Goal: Information Seeking & Learning: Learn about a topic

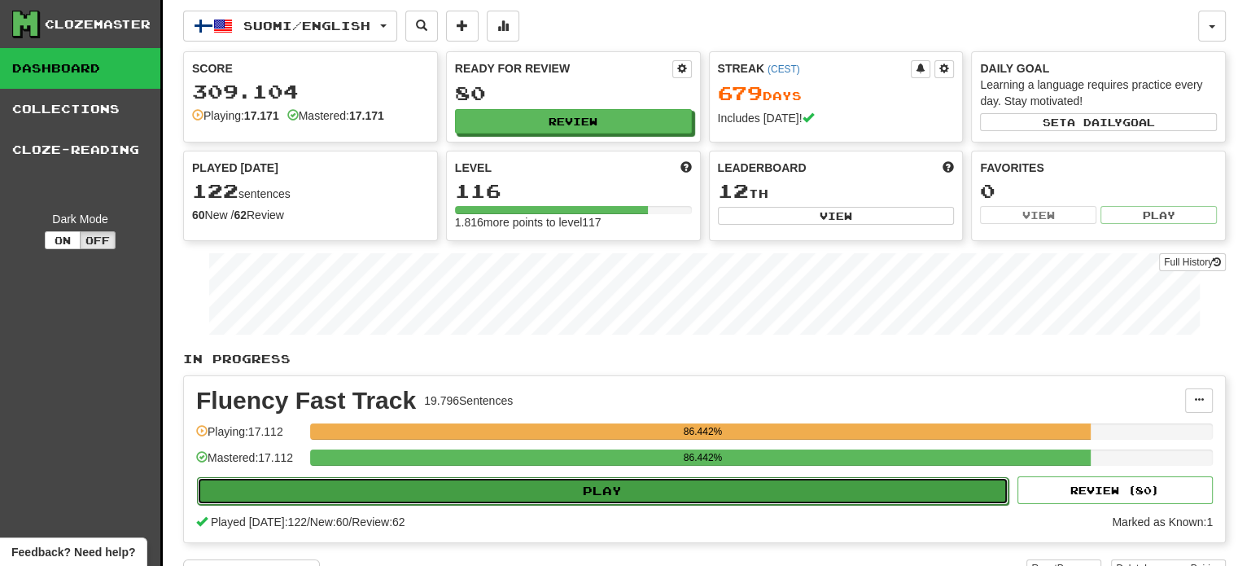
click at [521, 499] on button "Play" at bounding box center [603, 491] width 812 height 28
select select "**"
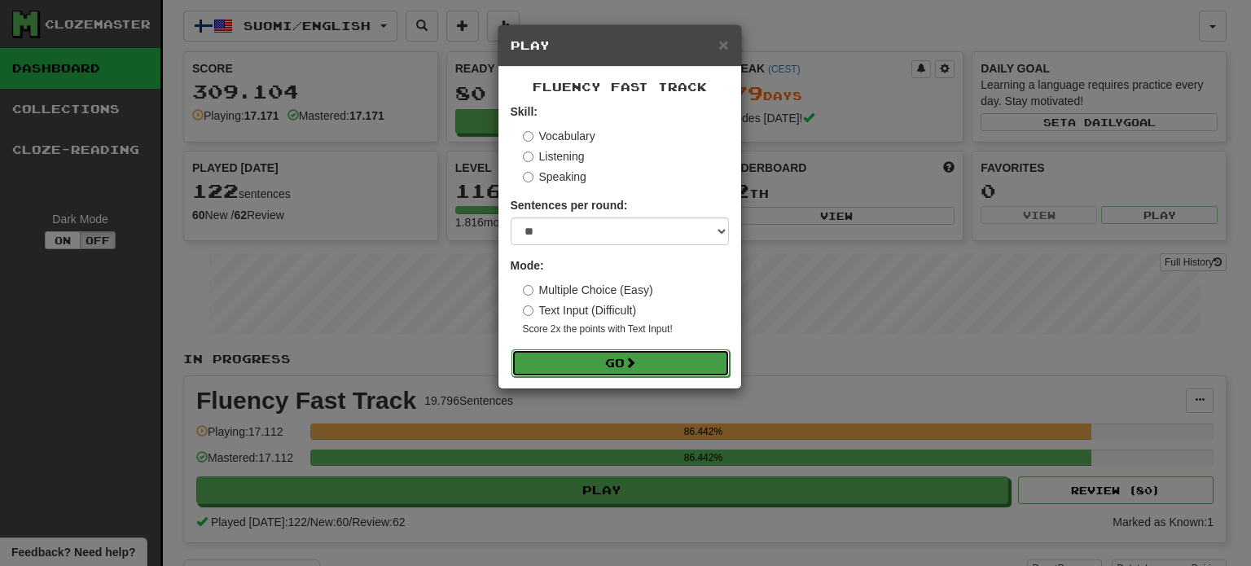
click at [609, 366] on button "Go" at bounding box center [620, 363] width 218 height 28
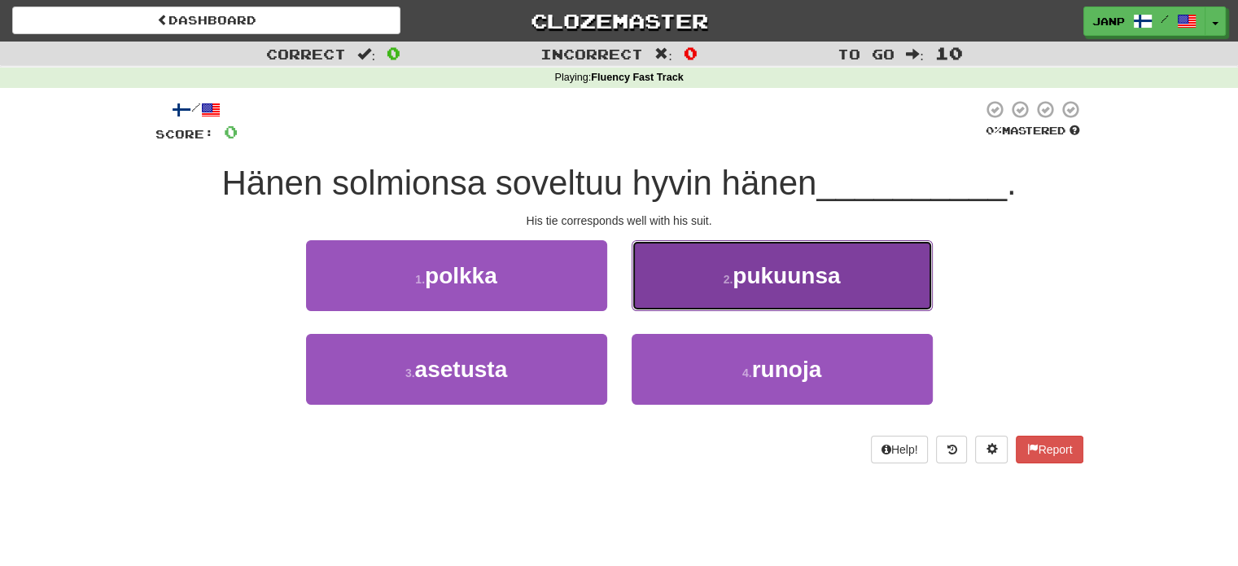
click at [827, 286] on span "pukuunsa" at bounding box center [786, 275] width 107 height 25
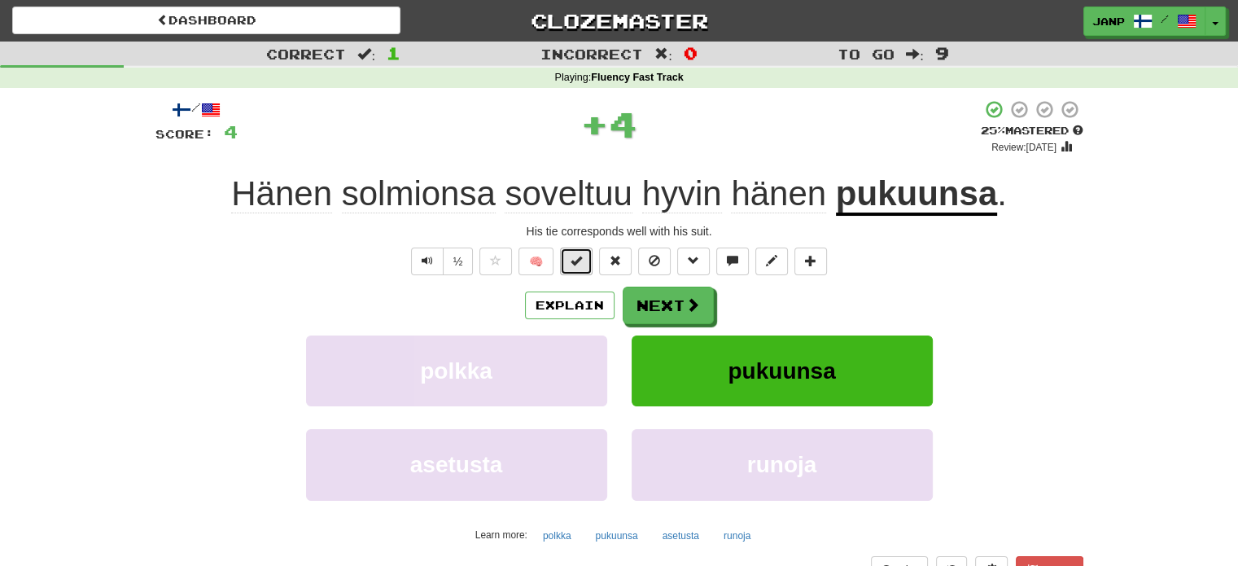
click at [582, 257] on span at bounding box center [576, 260] width 11 height 11
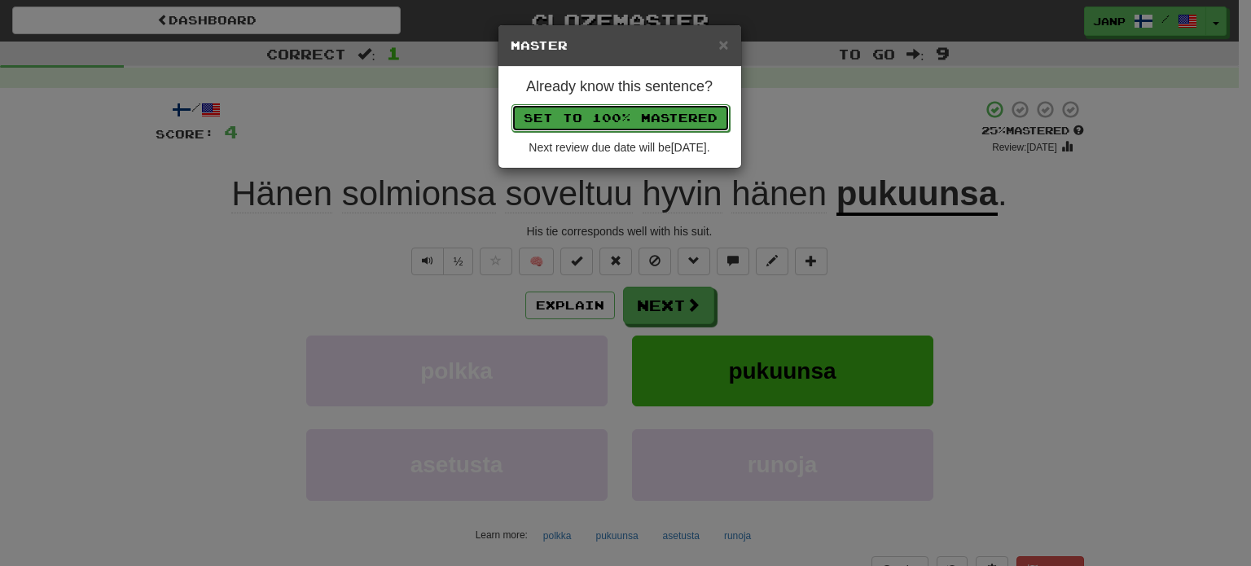
click at [625, 119] on button "Set to 100% Mastered" at bounding box center [620, 118] width 218 height 28
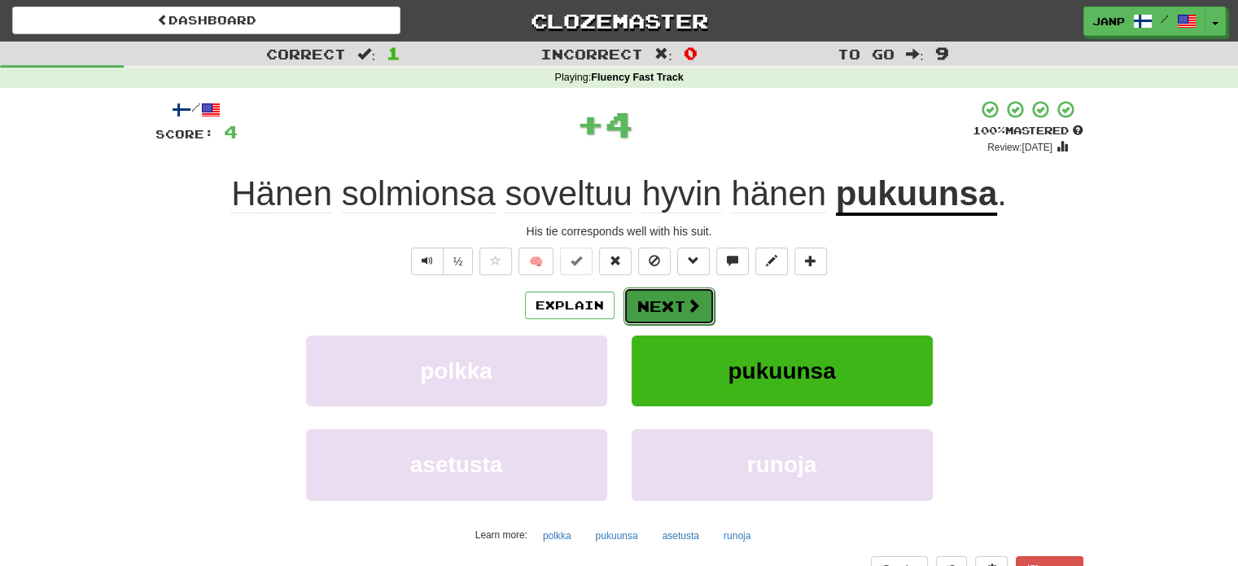
click at [655, 318] on button "Next" at bounding box center [669, 305] width 91 height 37
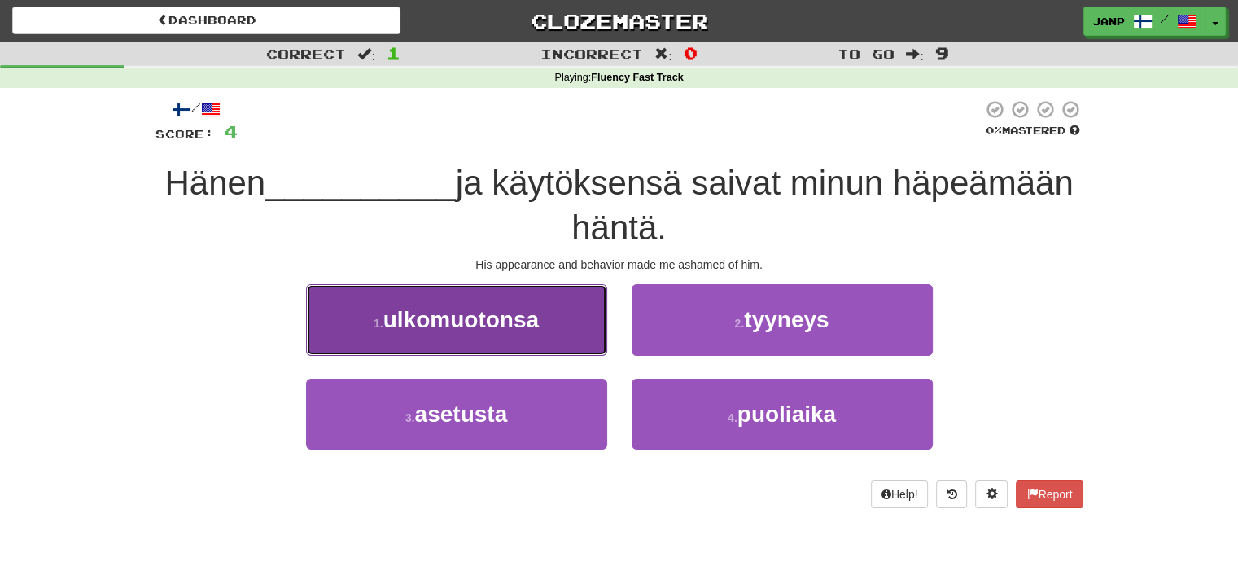
click at [547, 330] on button "1 . ulkomuotonsa" at bounding box center [456, 319] width 301 height 71
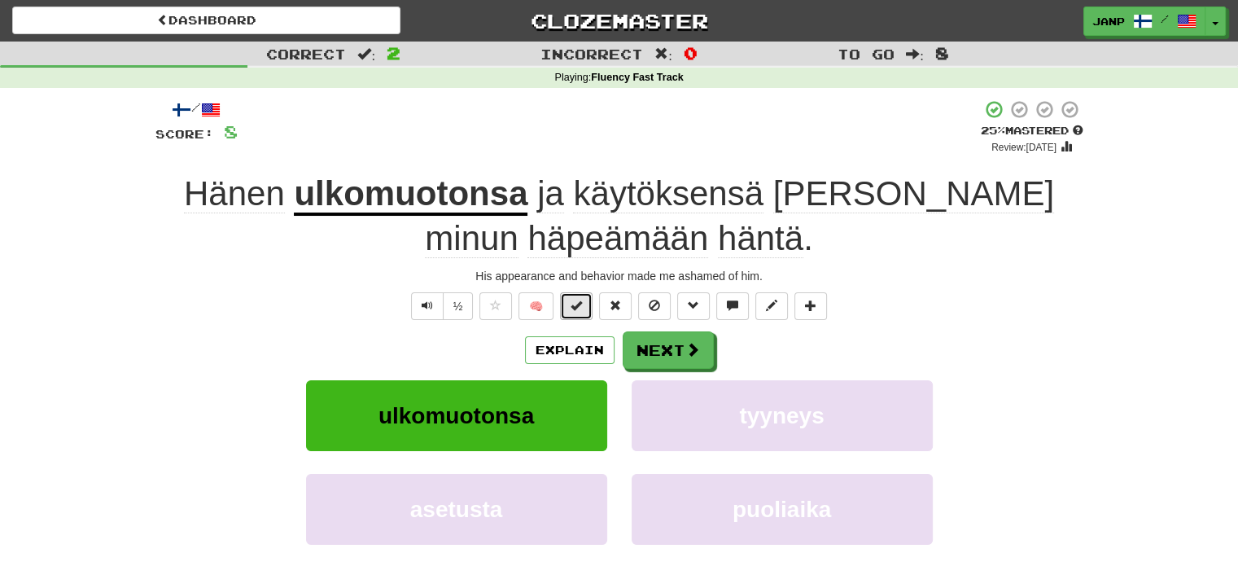
click at [582, 310] on span at bounding box center [576, 305] width 11 height 11
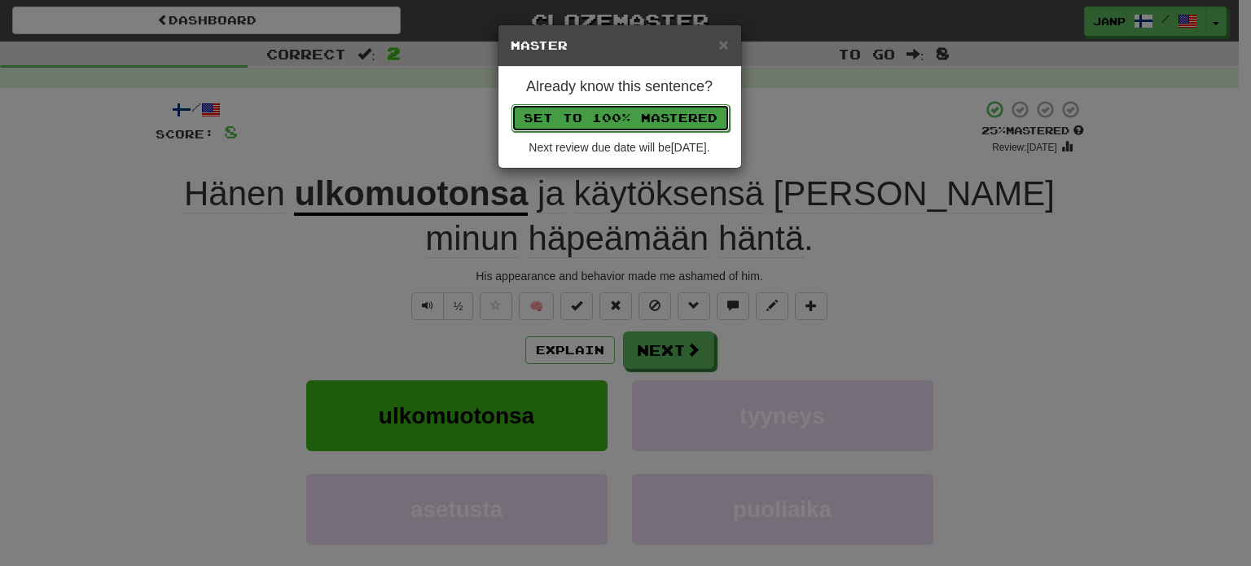
click at [625, 112] on button "Set to 100% Mastered" at bounding box center [620, 118] width 218 height 28
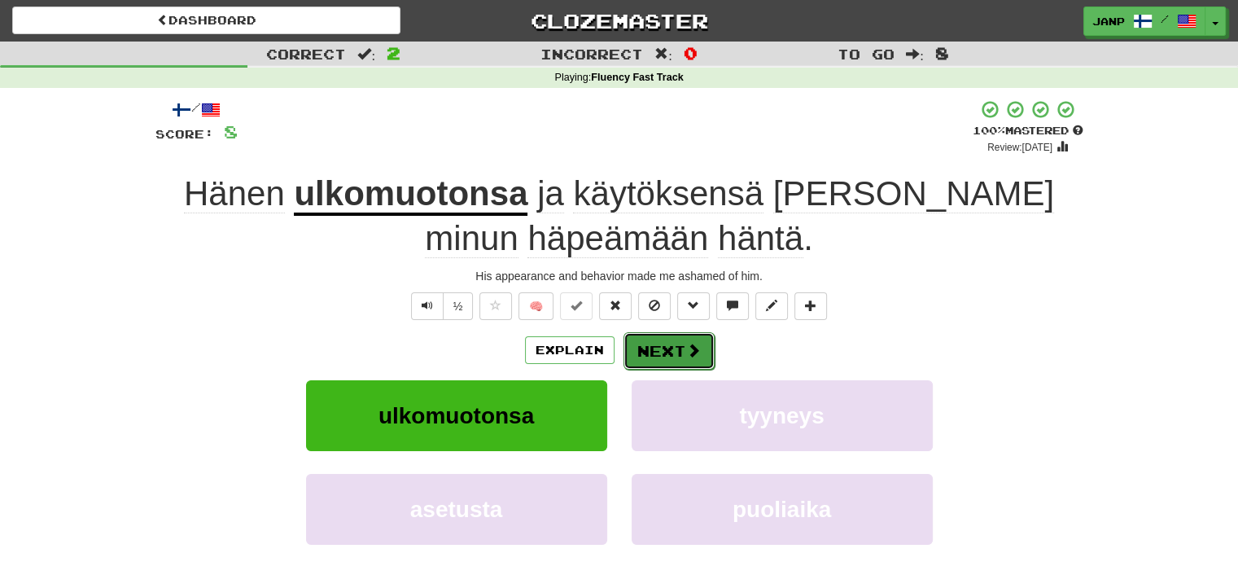
click at [687, 357] on span at bounding box center [693, 350] width 15 height 15
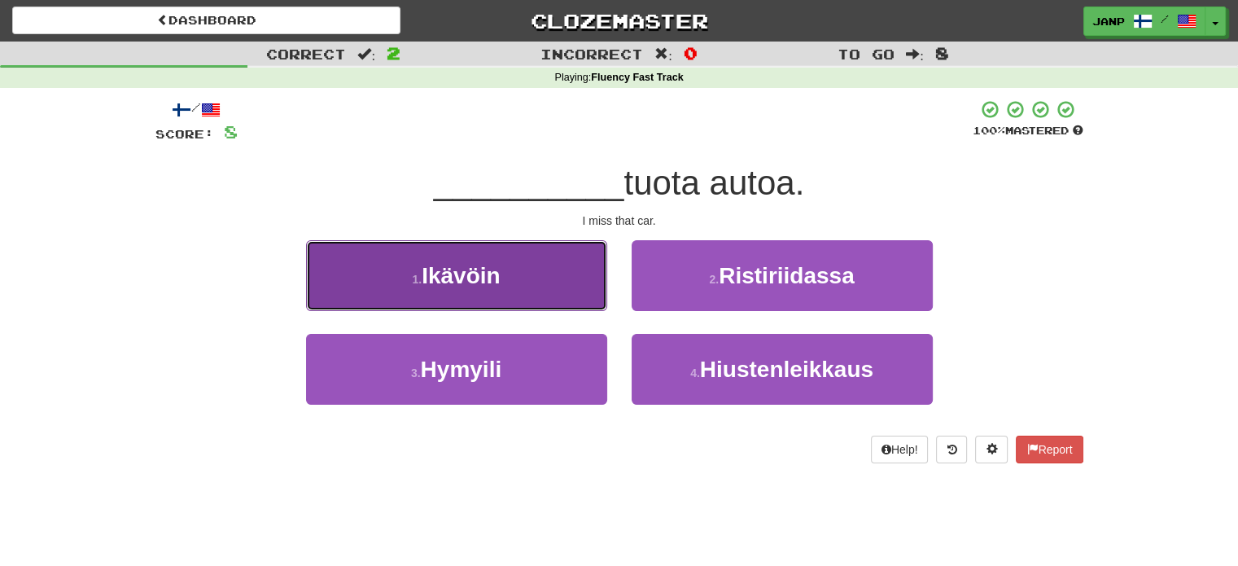
click at [554, 286] on button "1 . Ikävöin" at bounding box center [456, 275] width 301 height 71
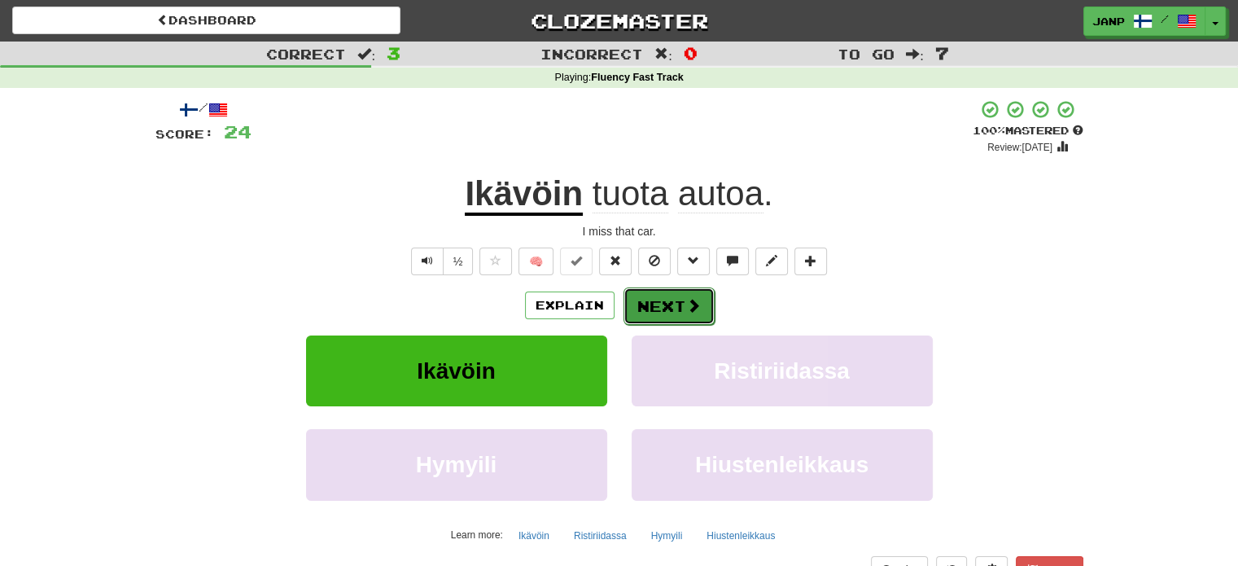
click at [637, 293] on button "Next" at bounding box center [669, 305] width 91 height 37
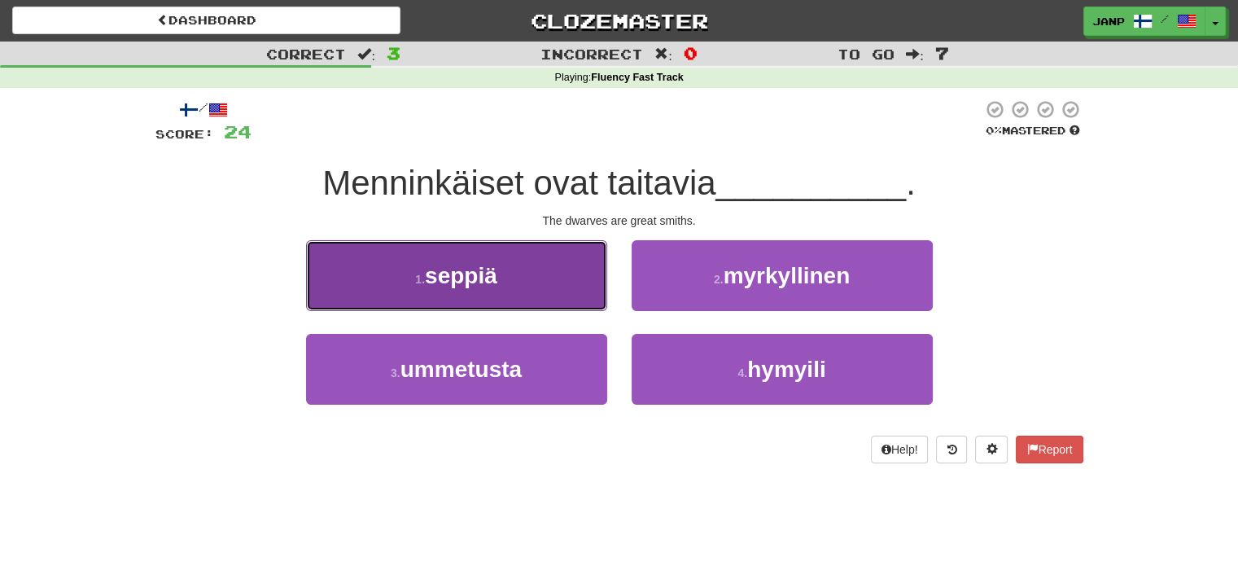
click at [568, 296] on button "1 . seppiä" at bounding box center [456, 275] width 301 height 71
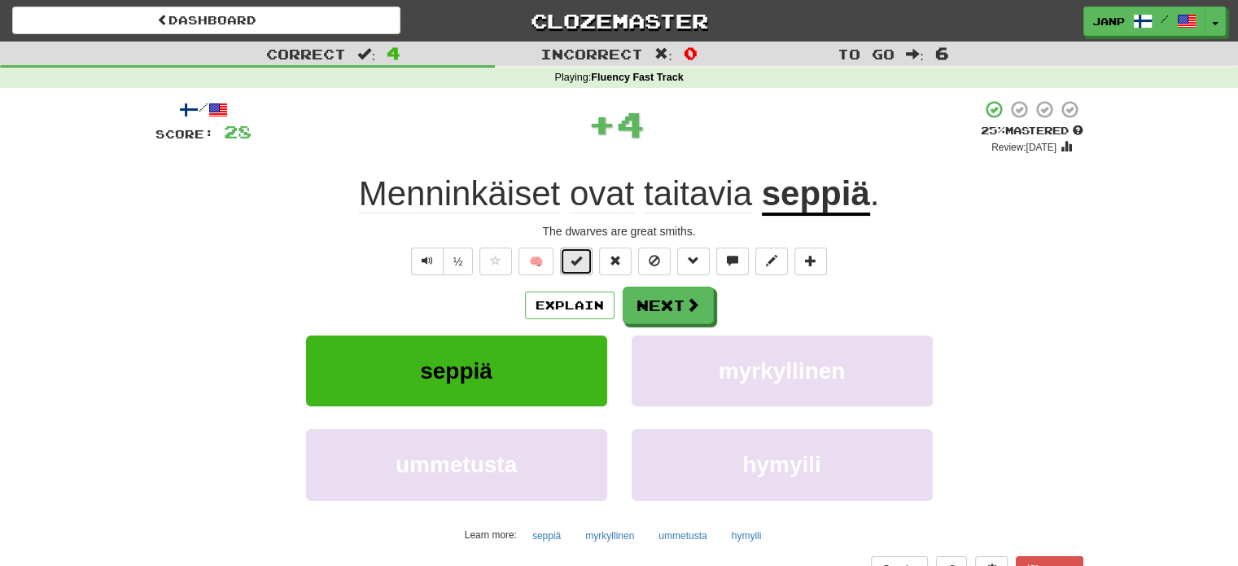
click at [583, 266] on button at bounding box center [576, 262] width 33 height 28
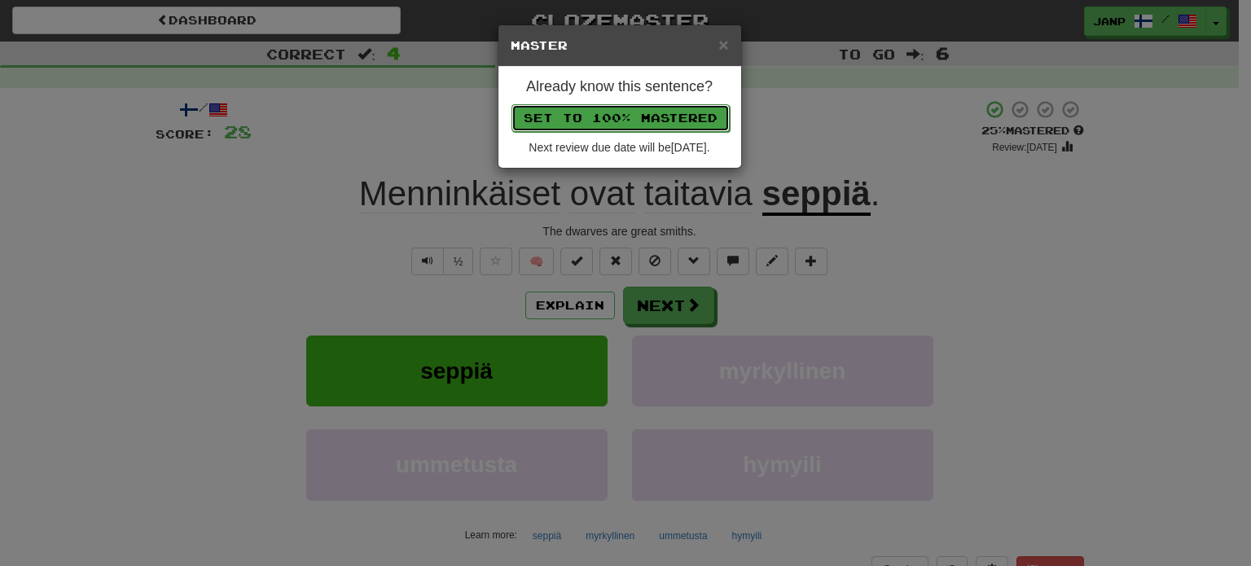
click at [632, 117] on button "Set to 100% Mastered" at bounding box center [620, 118] width 218 height 28
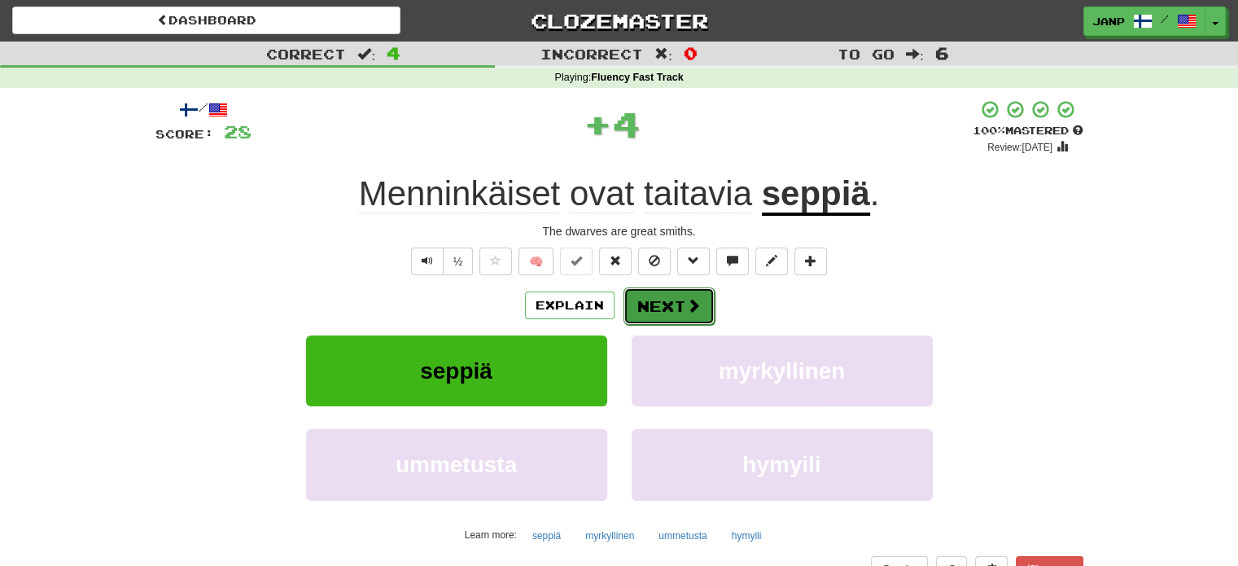
click at [658, 311] on button "Next" at bounding box center [669, 305] width 91 height 37
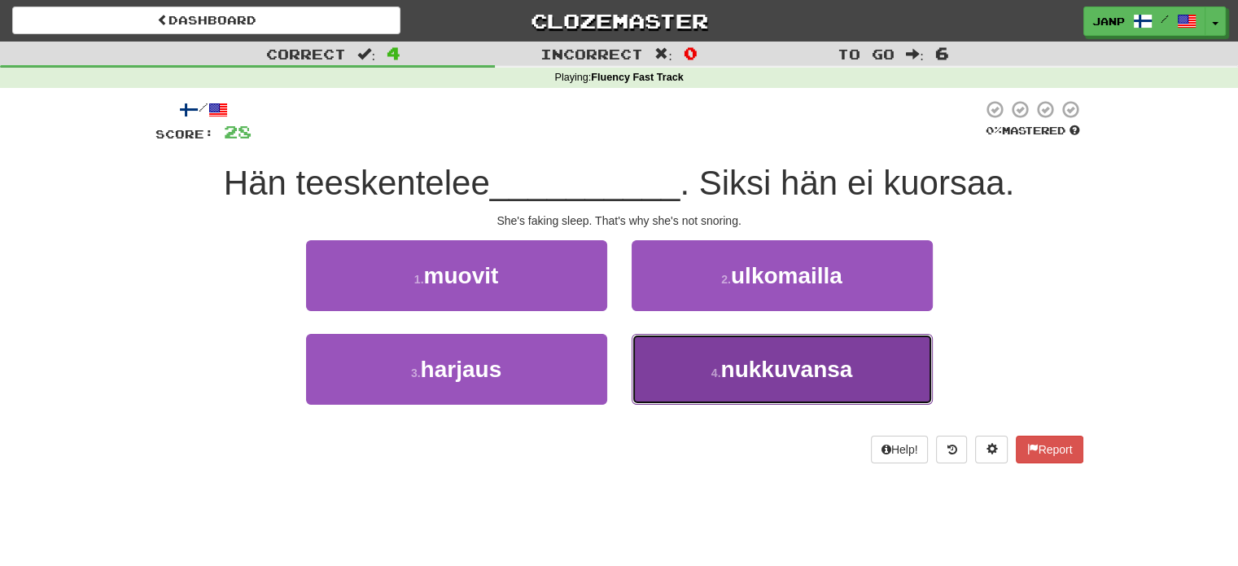
click at [666, 361] on button "4 . nukkuvansa" at bounding box center [782, 369] width 301 height 71
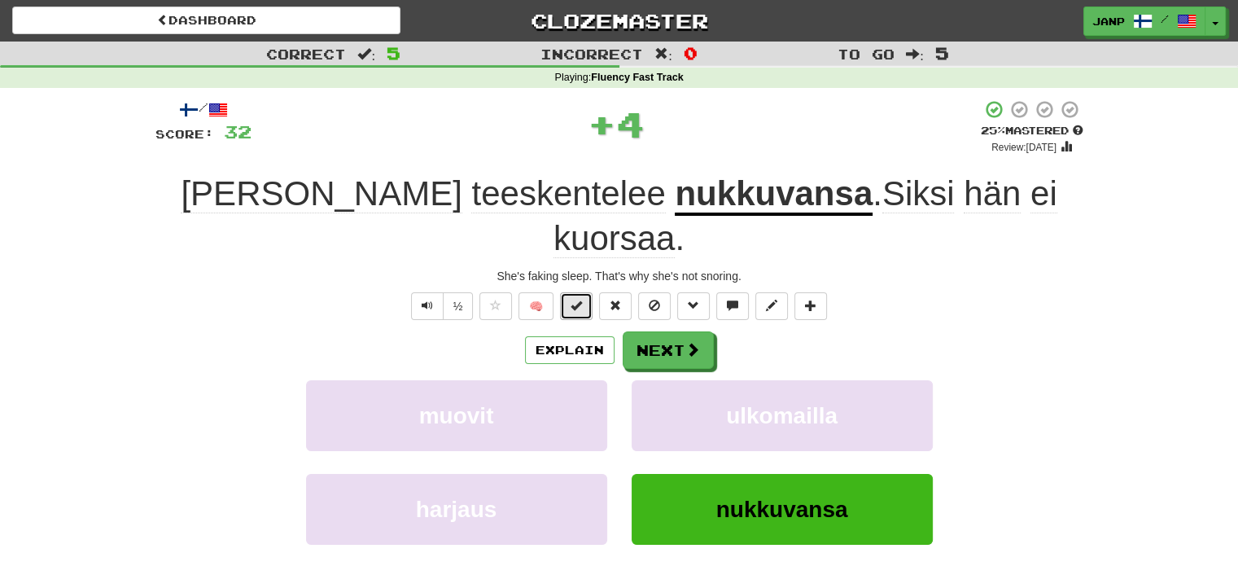
click at [579, 300] on span at bounding box center [576, 305] width 11 height 11
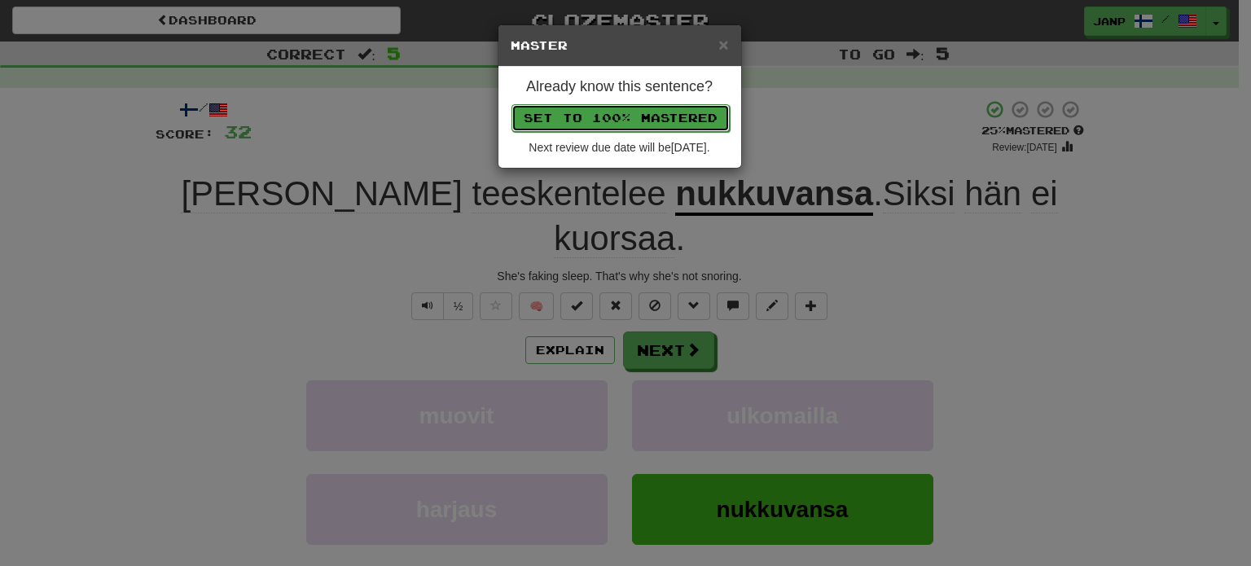
click at [616, 121] on button "Set to 100% Mastered" at bounding box center [620, 118] width 218 height 28
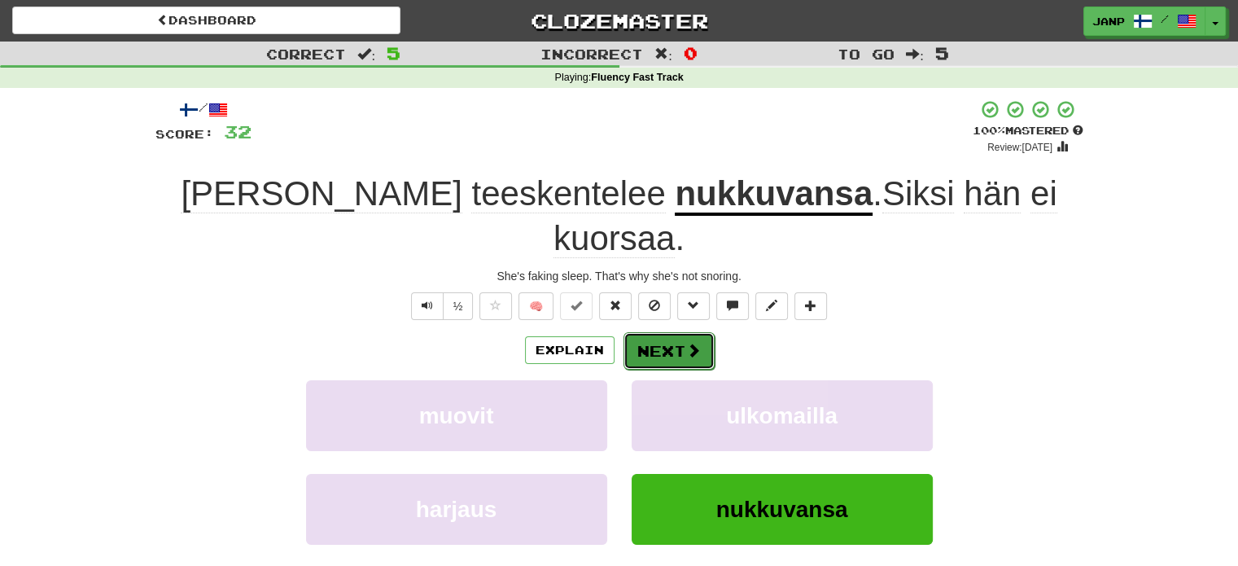
click at [666, 332] on button "Next" at bounding box center [669, 350] width 91 height 37
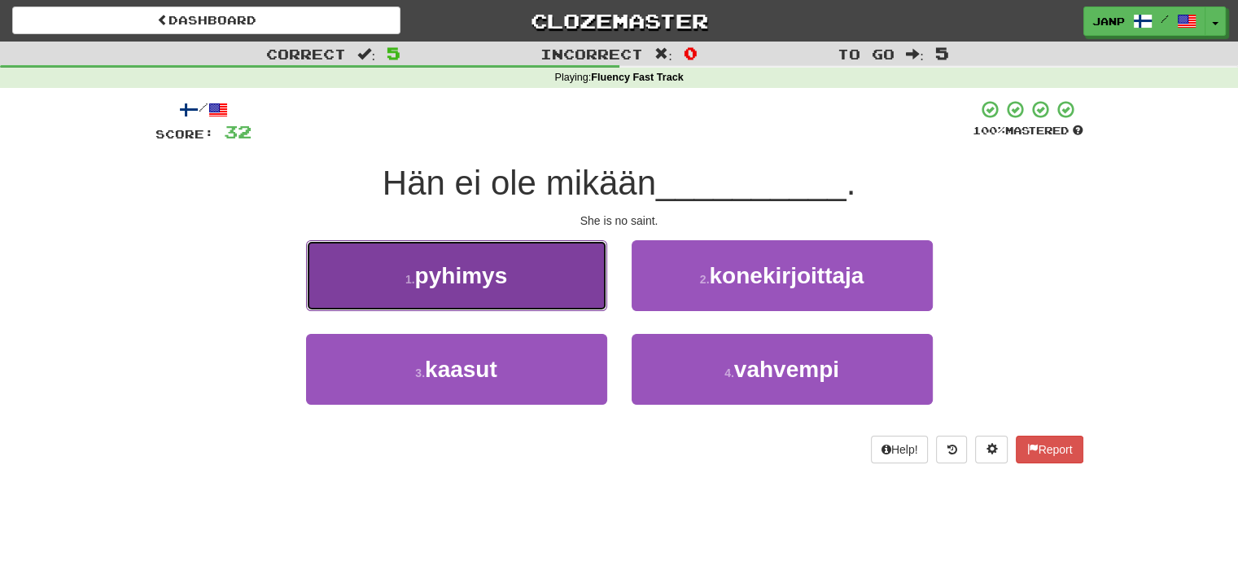
click at [560, 289] on button "1 . pyhimys" at bounding box center [456, 275] width 301 height 71
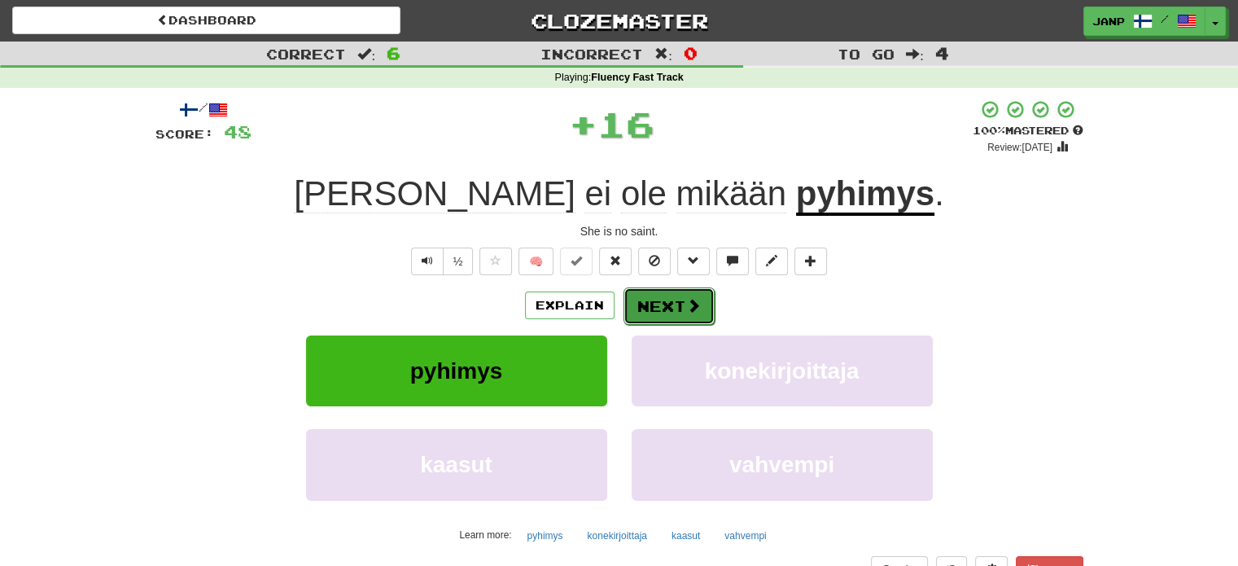
click at [668, 305] on button "Next" at bounding box center [669, 305] width 91 height 37
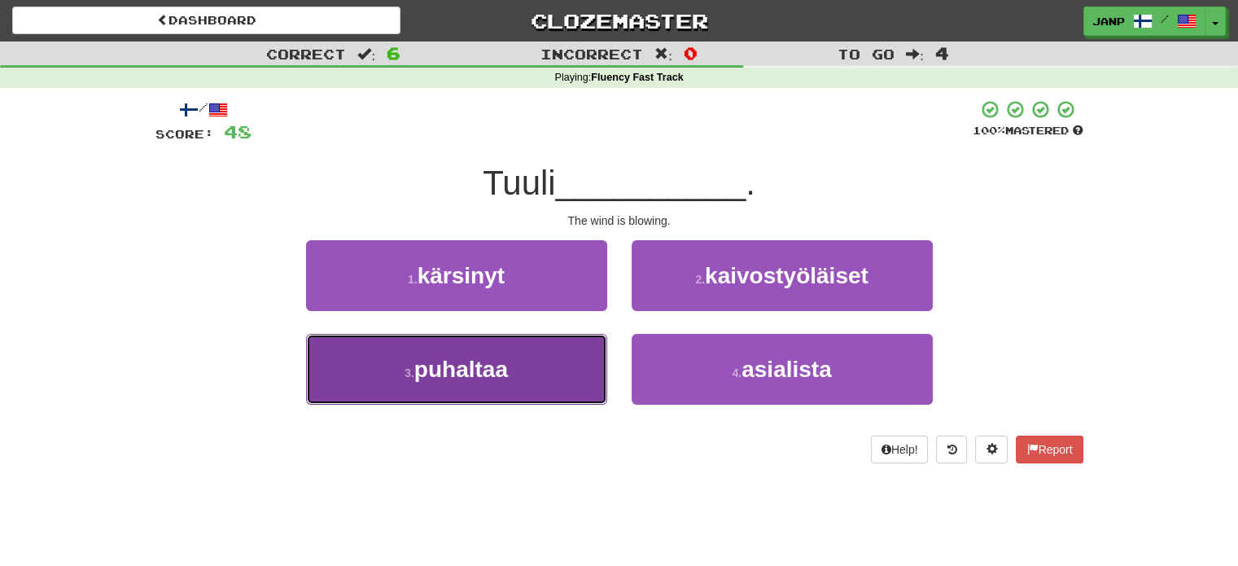
click at [582, 367] on button "3 . puhaltaa" at bounding box center [456, 369] width 301 height 71
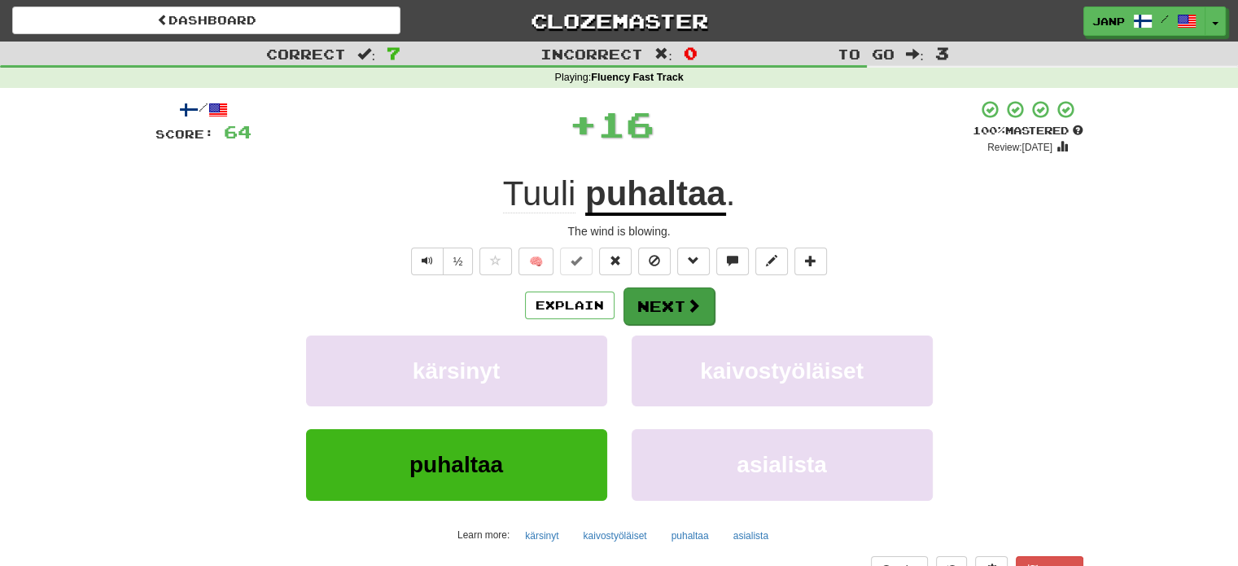
drag, startPoint x: 656, startPoint y: 286, endPoint x: 668, endPoint y: 302, distance: 19.9
click at [656, 287] on div "Explain Next" at bounding box center [620, 305] width 928 height 37
click at [668, 302] on button "Next" at bounding box center [669, 305] width 91 height 37
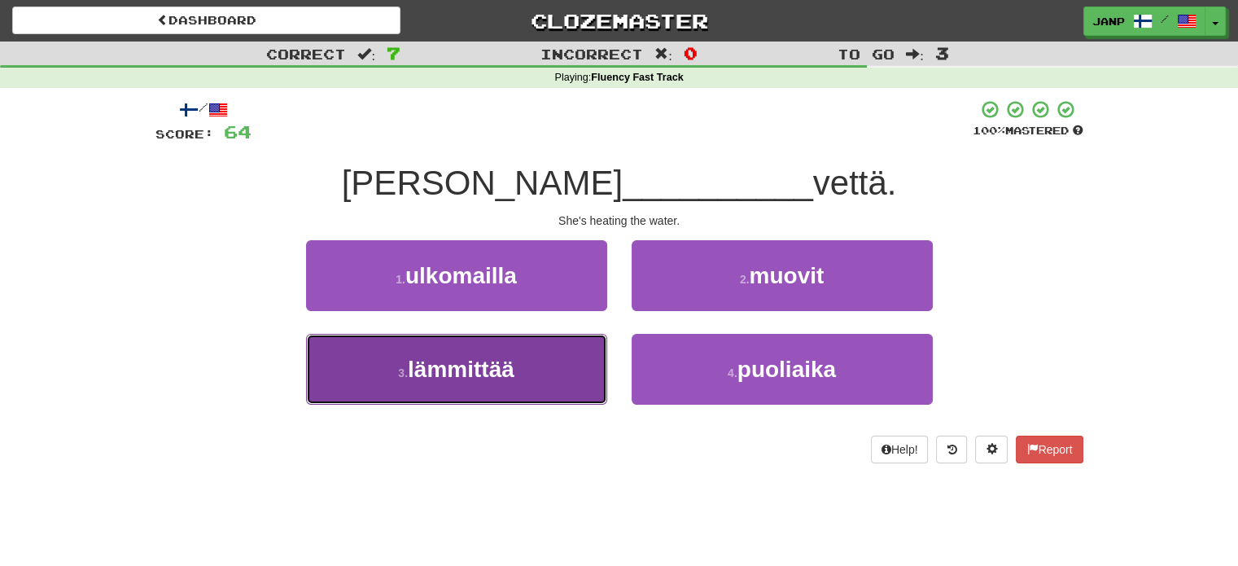
click at [571, 364] on button "3 . lämmittää" at bounding box center [456, 369] width 301 height 71
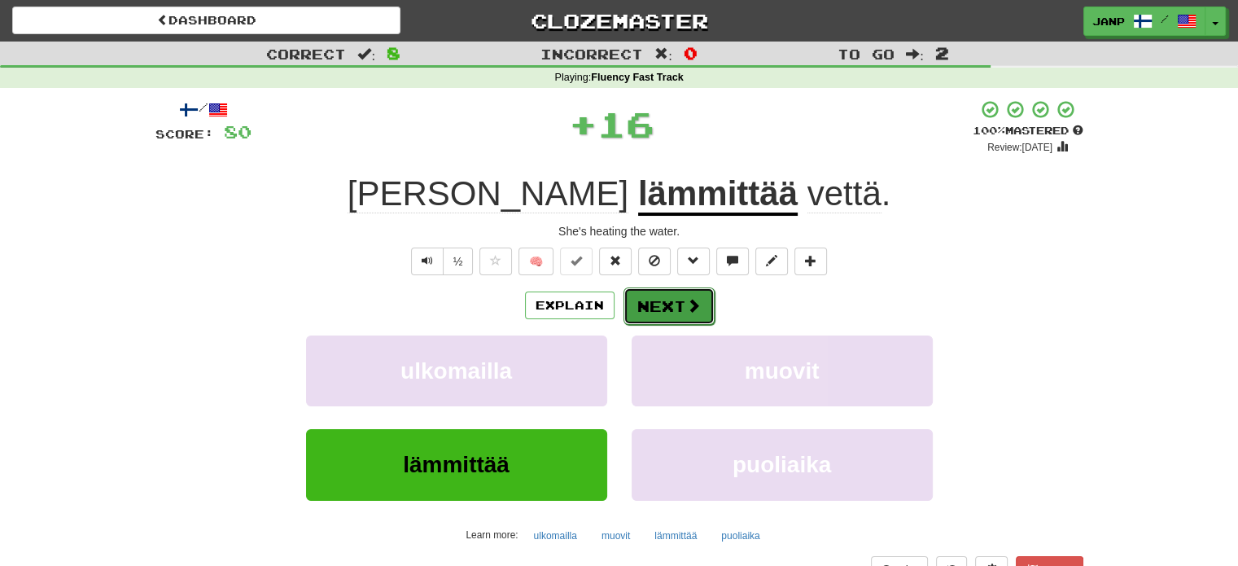
click at [671, 308] on button "Next" at bounding box center [669, 305] width 91 height 37
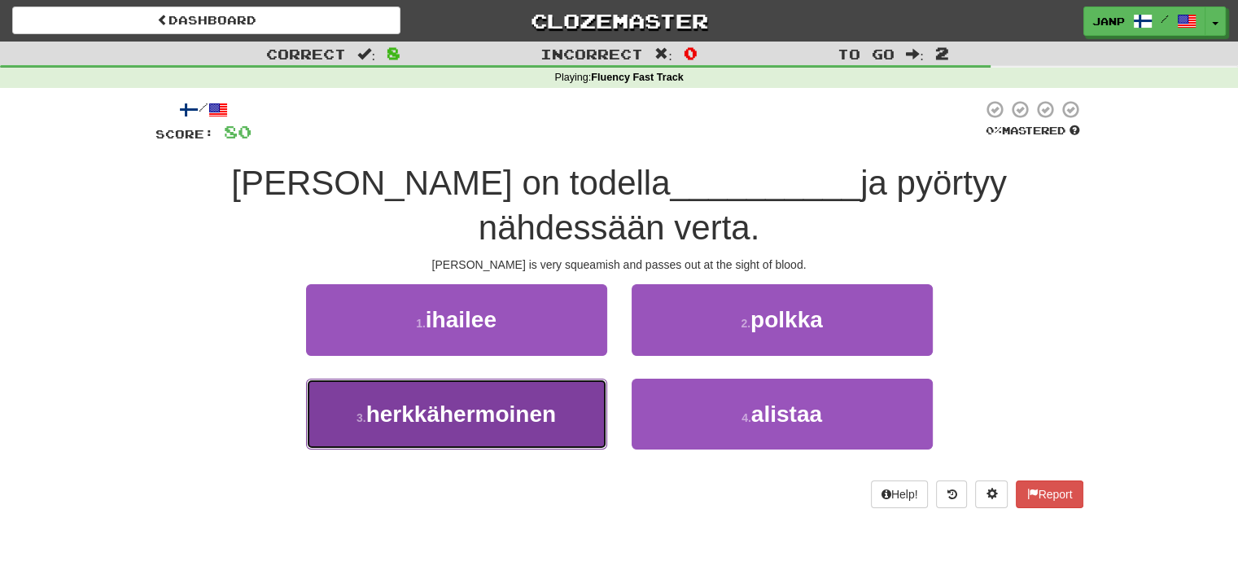
click at [598, 382] on button "3 . herkkähermoinen" at bounding box center [456, 414] width 301 height 71
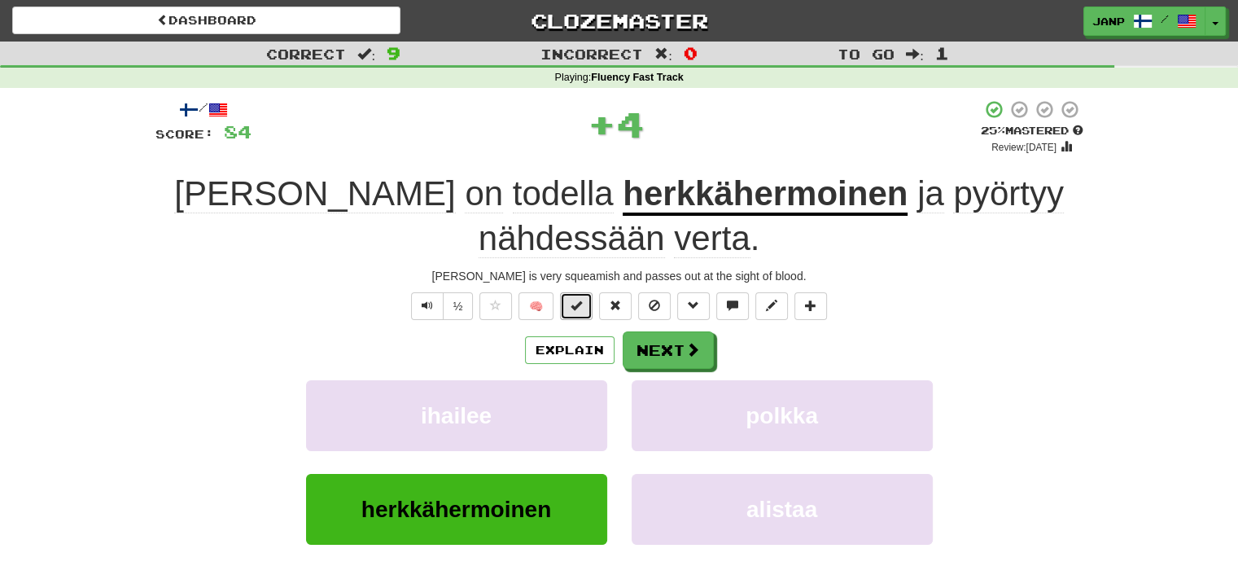
click at [578, 300] on span at bounding box center [576, 305] width 11 height 11
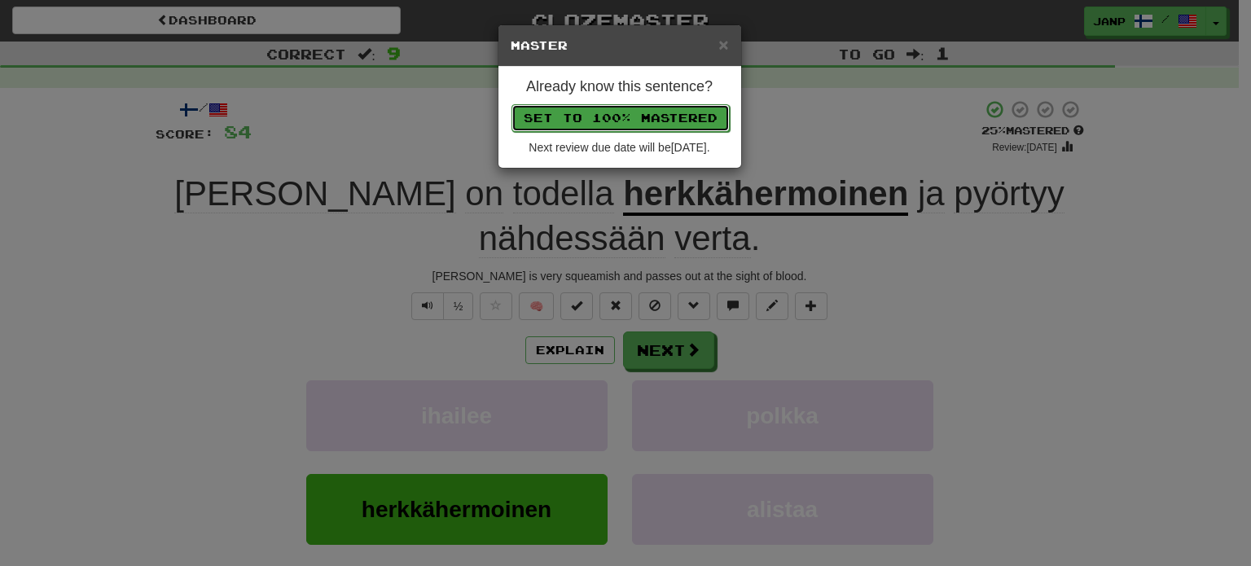
click at [620, 117] on button "Set to 100% Mastered" at bounding box center [620, 118] width 218 height 28
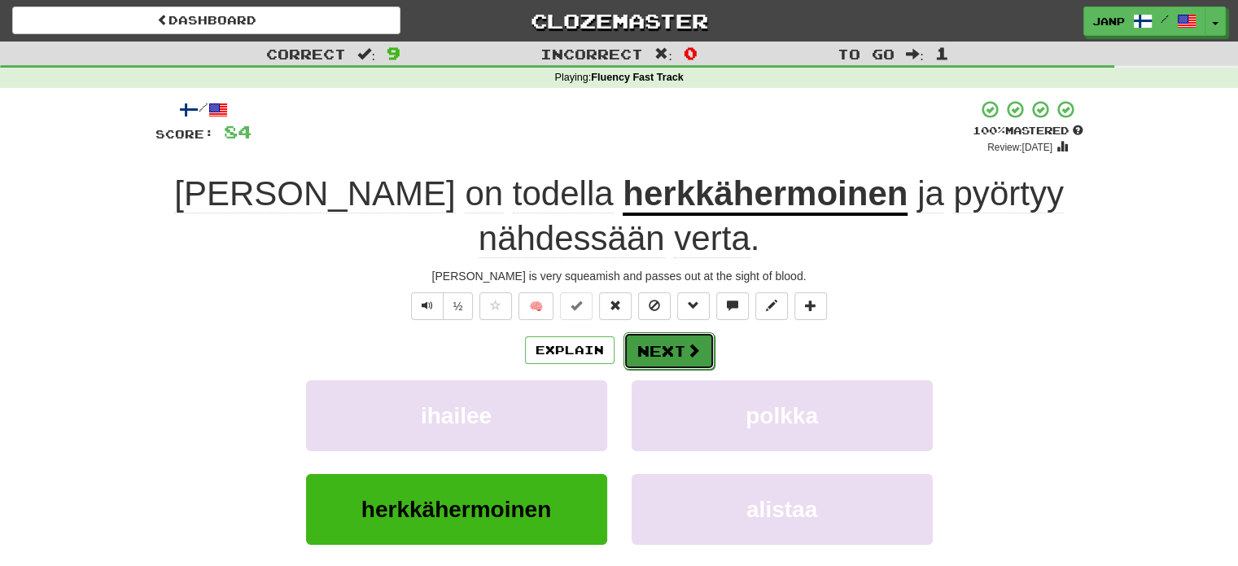
click at [671, 353] on button "Next" at bounding box center [669, 350] width 91 height 37
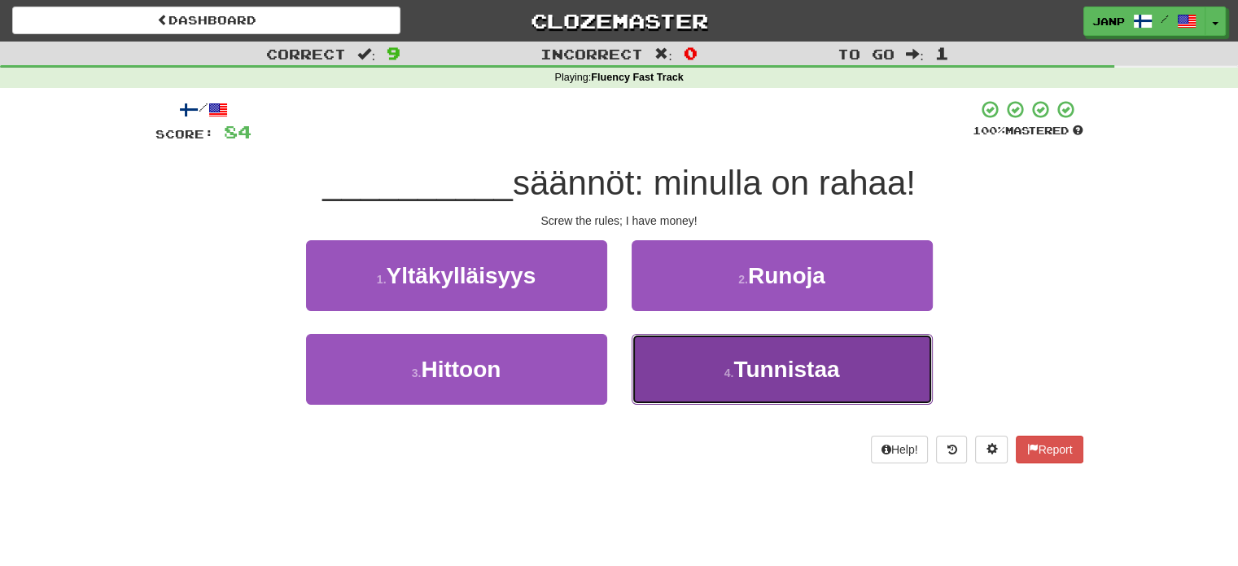
click at [672, 370] on button "4 . [GEOGRAPHIC_DATA]" at bounding box center [782, 369] width 301 height 71
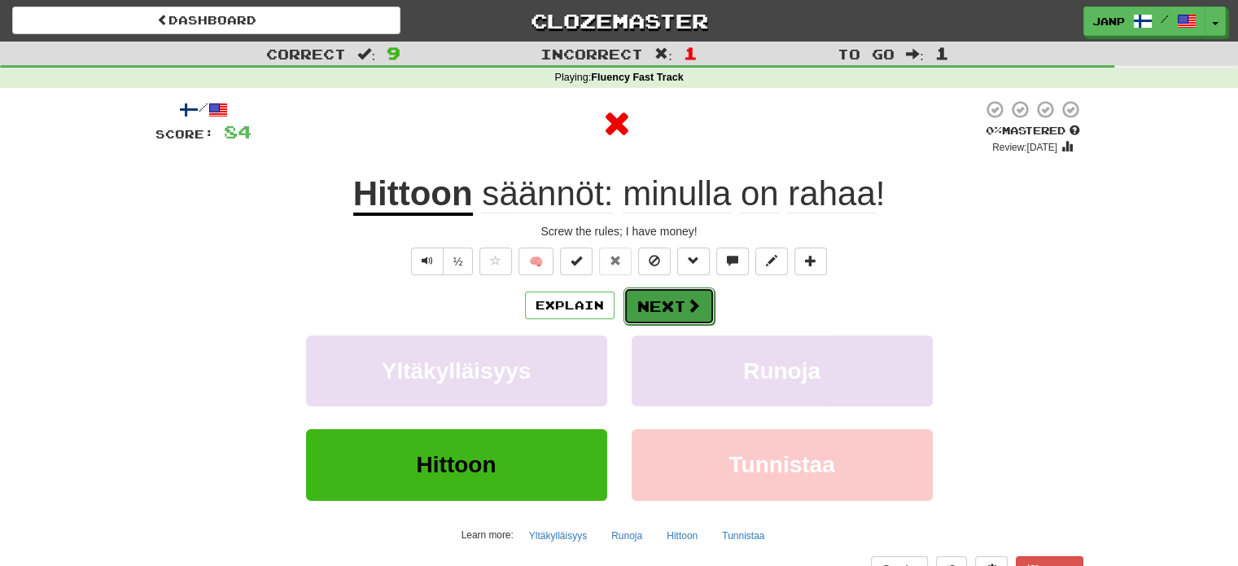
click at [660, 307] on button "Next" at bounding box center [669, 305] width 91 height 37
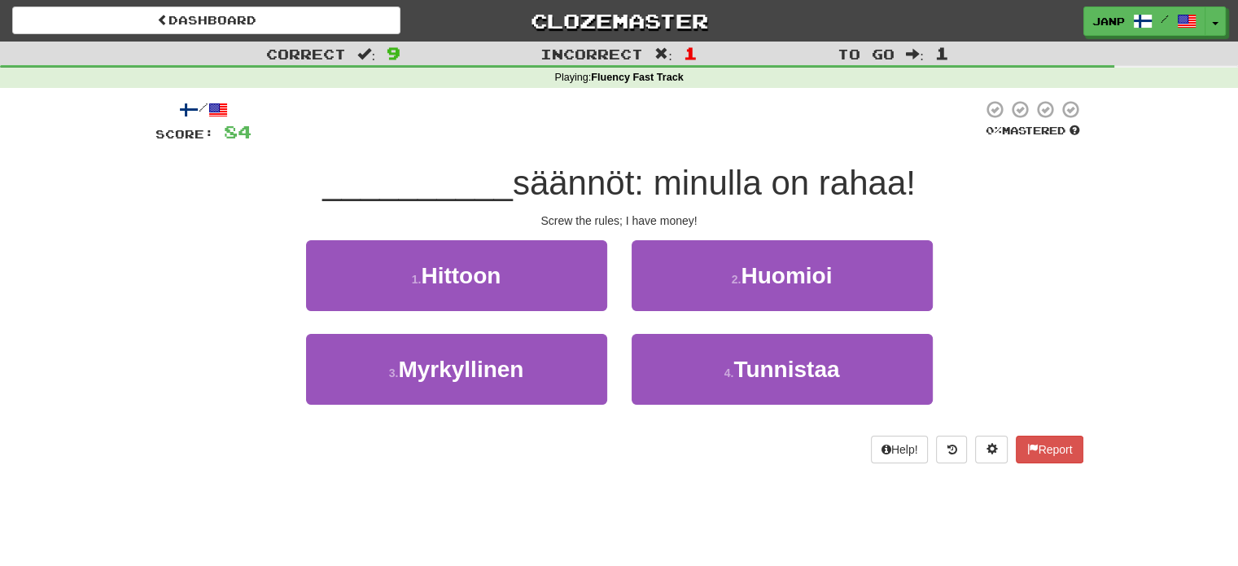
click at [500, 311] on div "1 . [GEOGRAPHIC_DATA]" at bounding box center [457, 287] width 326 height 94
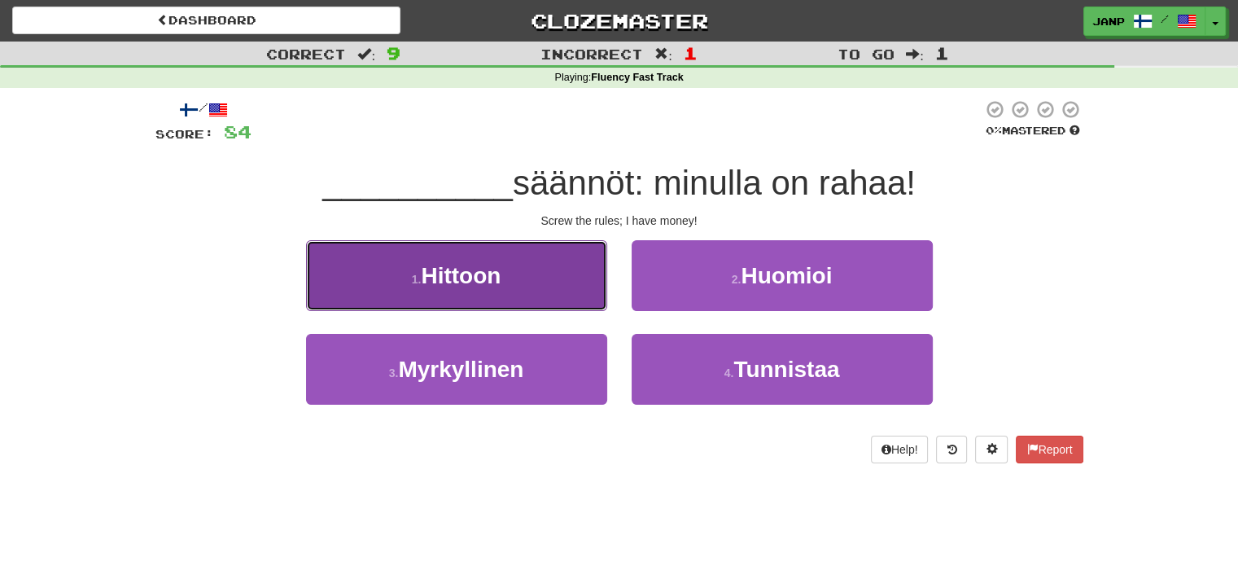
click at [517, 287] on button "1 . [GEOGRAPHIC_DATA]" at bounding box center [456, 275] width 301 height 71
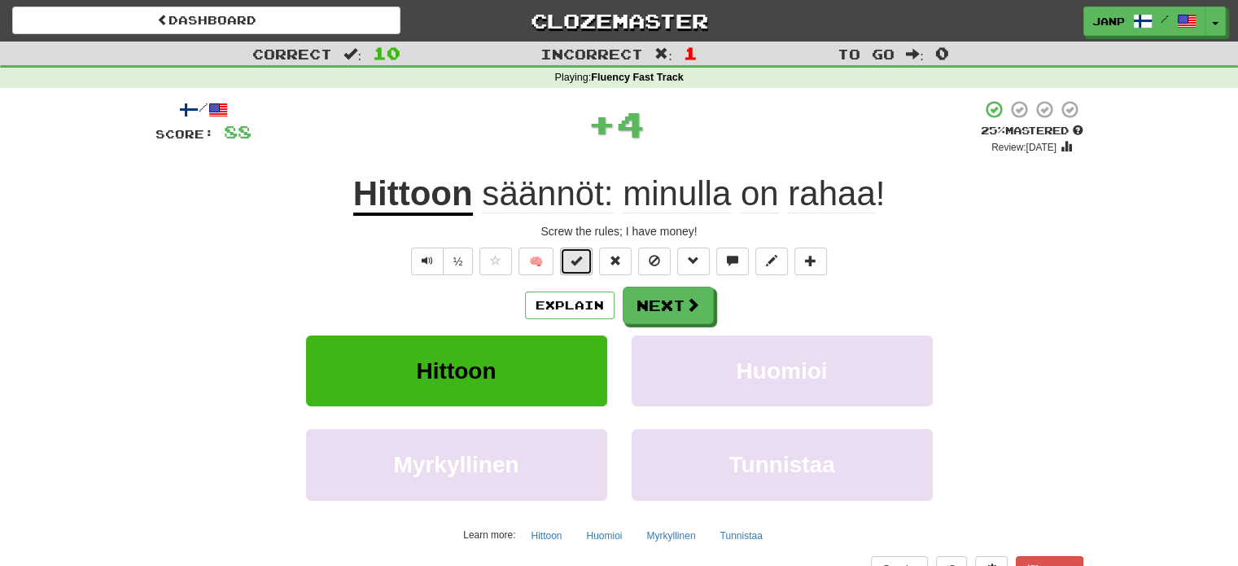
click at [582, 262] on span at bounding box center [576, 260] width 11 height 11
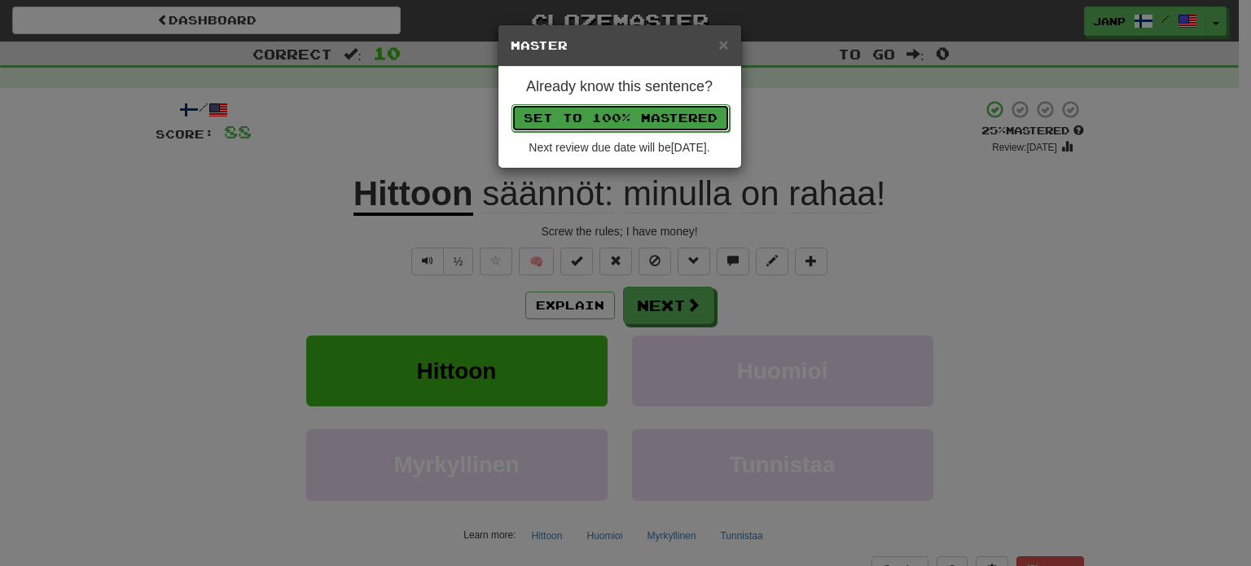
click at [645, 111] on button "Set to 100% Mastered" at bounding box center [620, 118] width 218 height 28
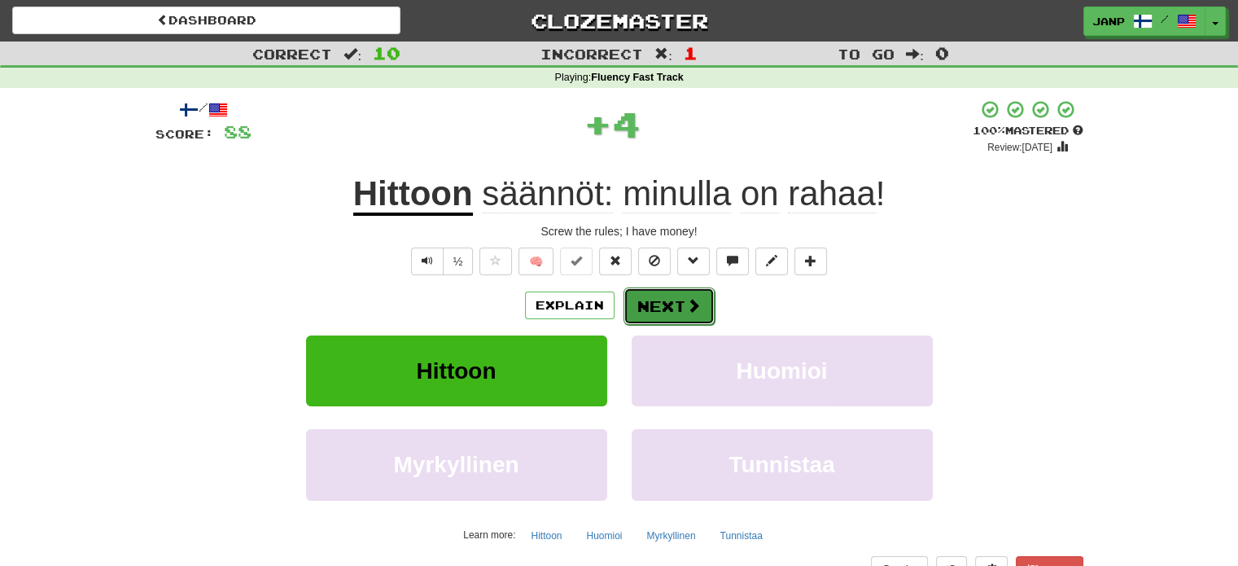
click at [660, 296] on button "Next" at bounding box center [669, 305] width 91 height 37
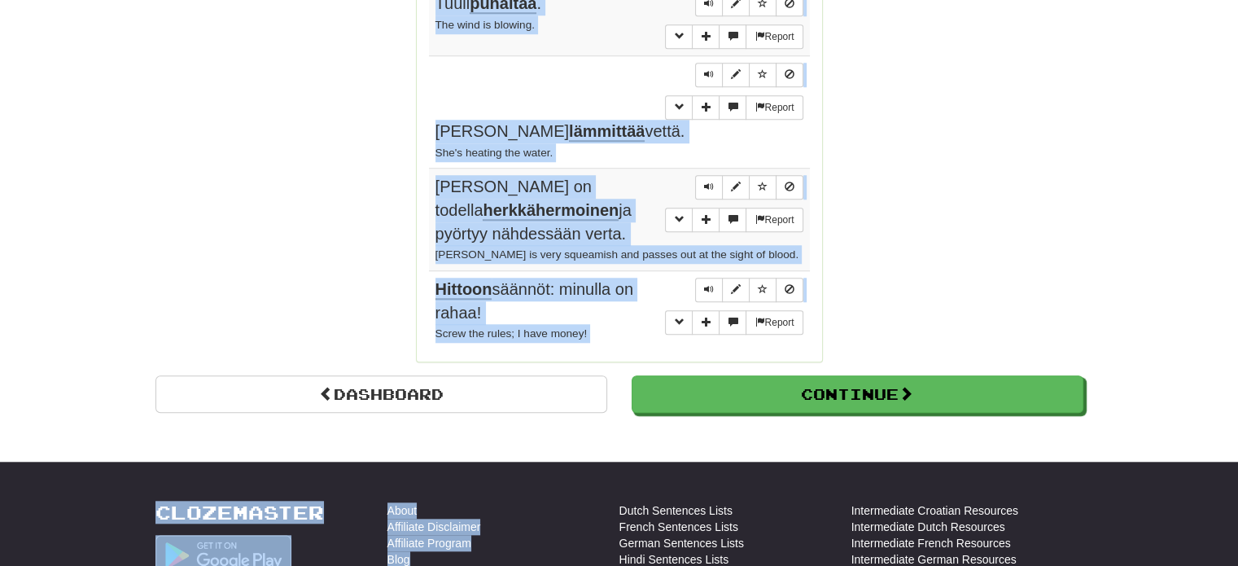
scroll to position [1404, 0]
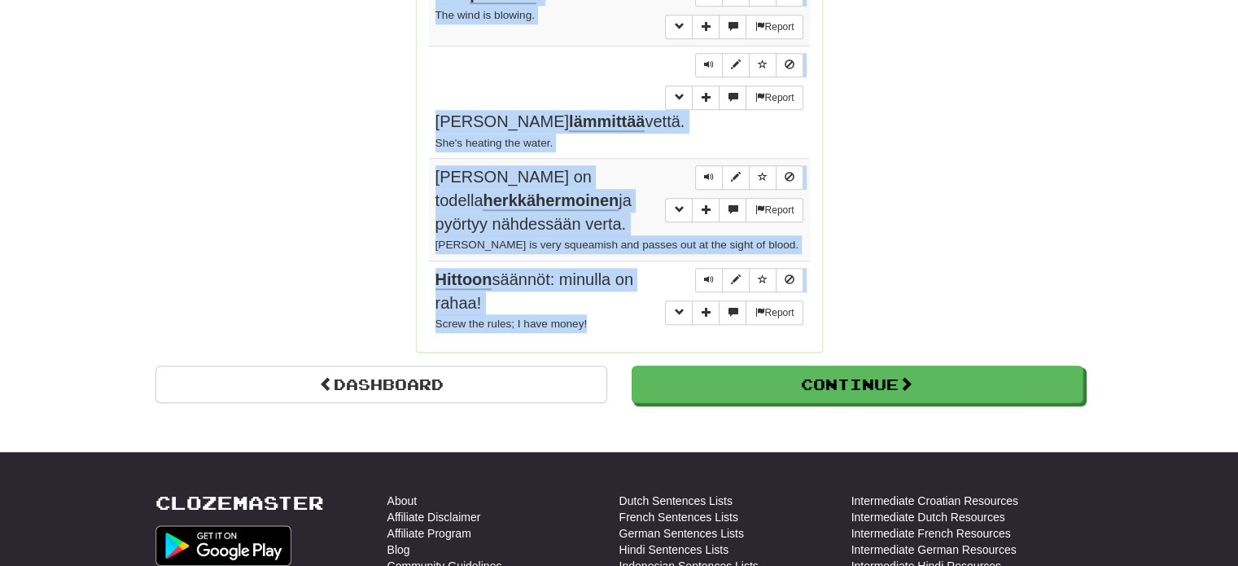
drag, startPoint x: 427, startPoint y: 319, endPoint x: 616, endPoint y: 270, distance: 195.9
copy div "Sentences: Report Hänen solmionsa soveltuu hyvin hänen pukuunsa . His tie corre…"
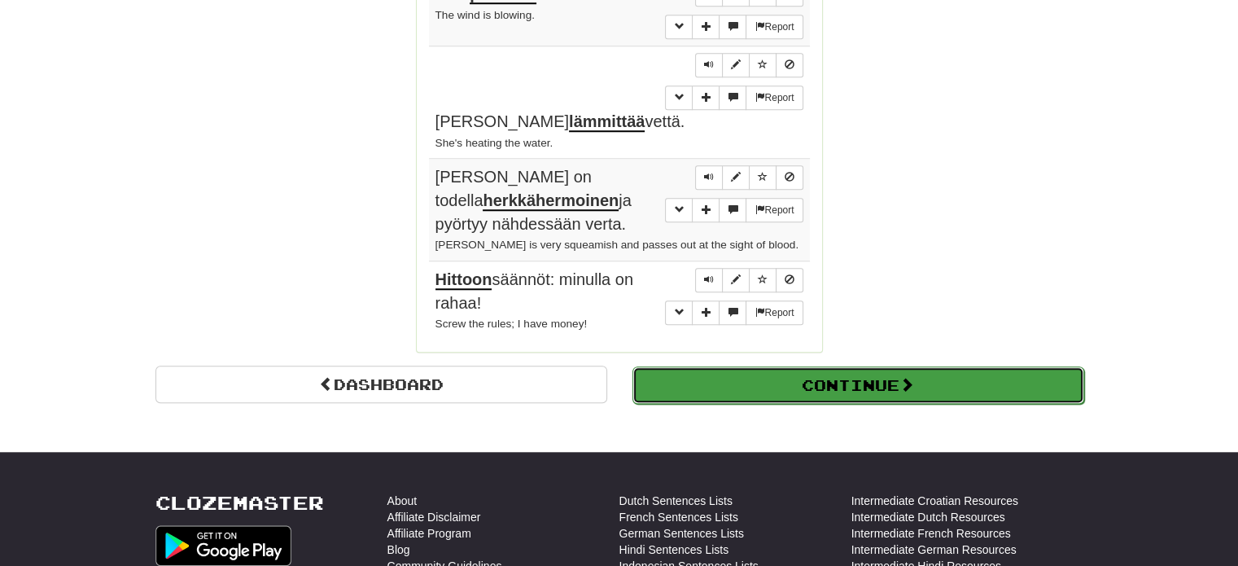
click at [851, 366] on button "Continue" at bounding box center [859, 384] width 452 height 37
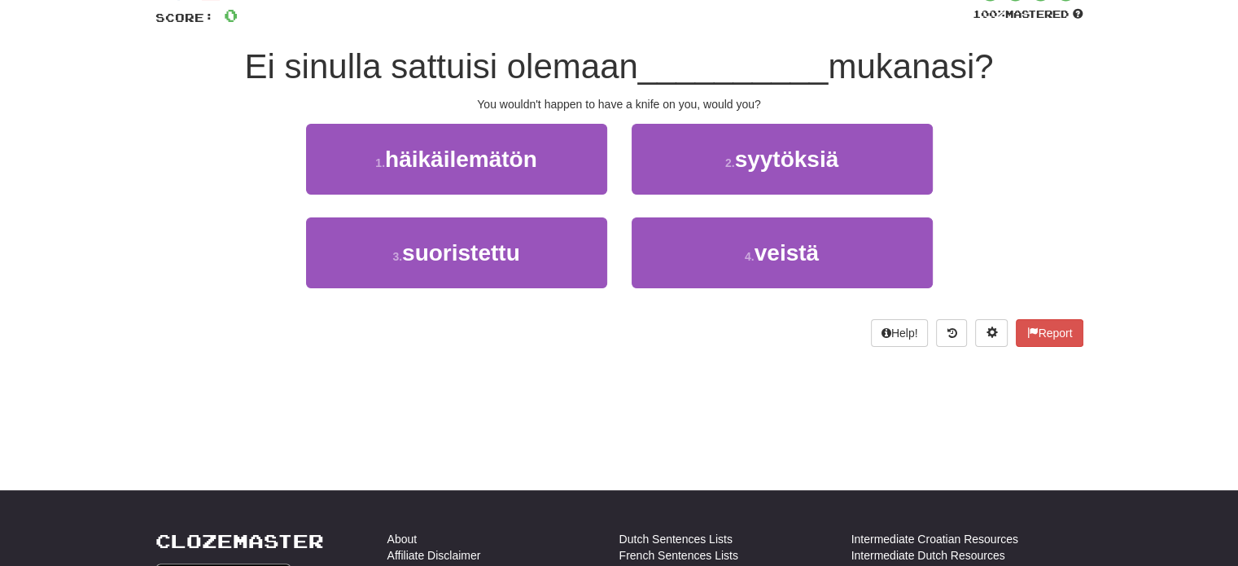
scroll to position [16, 0]
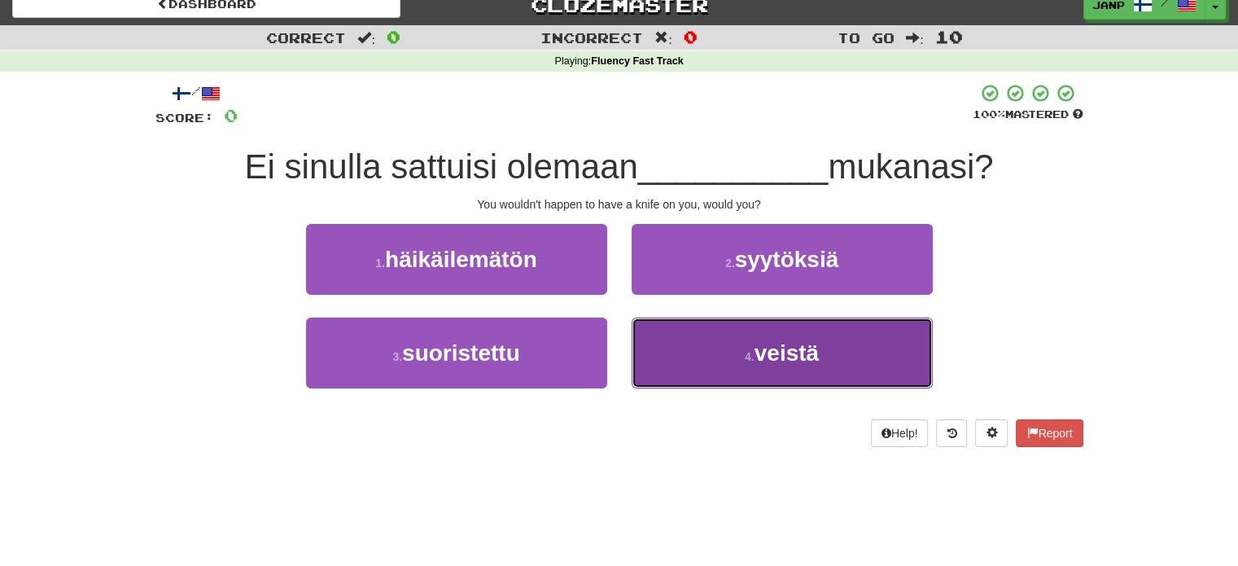
click at [737, 347] on button "4 . veistä" at bounding box center [782, 353] width 301 height 71
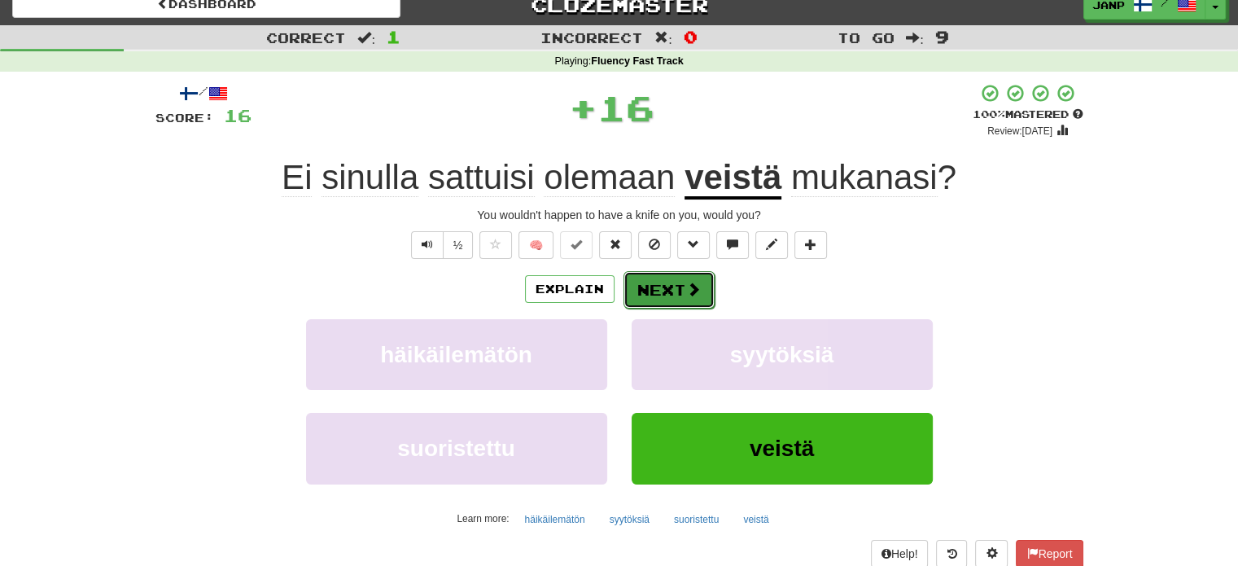
click at [664, 293] on button "Next" at bounding box center [669, 289] width 91 height 37
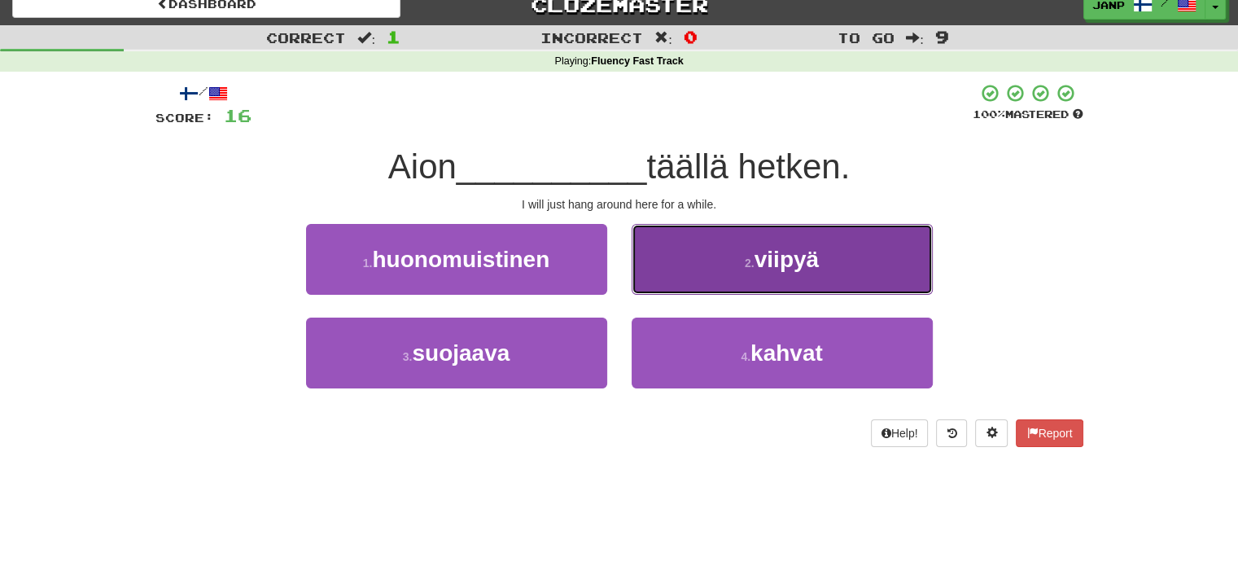
click at [775, 265] on span "viipyä" at bounding box center [787, 259] width 64 height 25
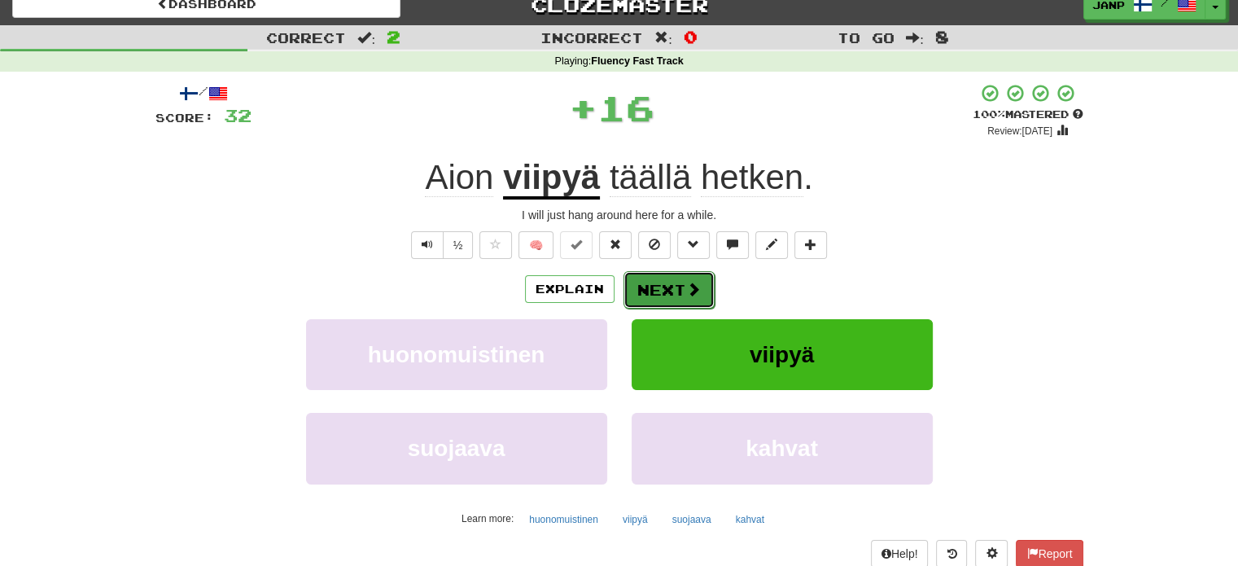
click at [664, 292] on button "Next" at bounding box center [669, 289] width 91 height 37
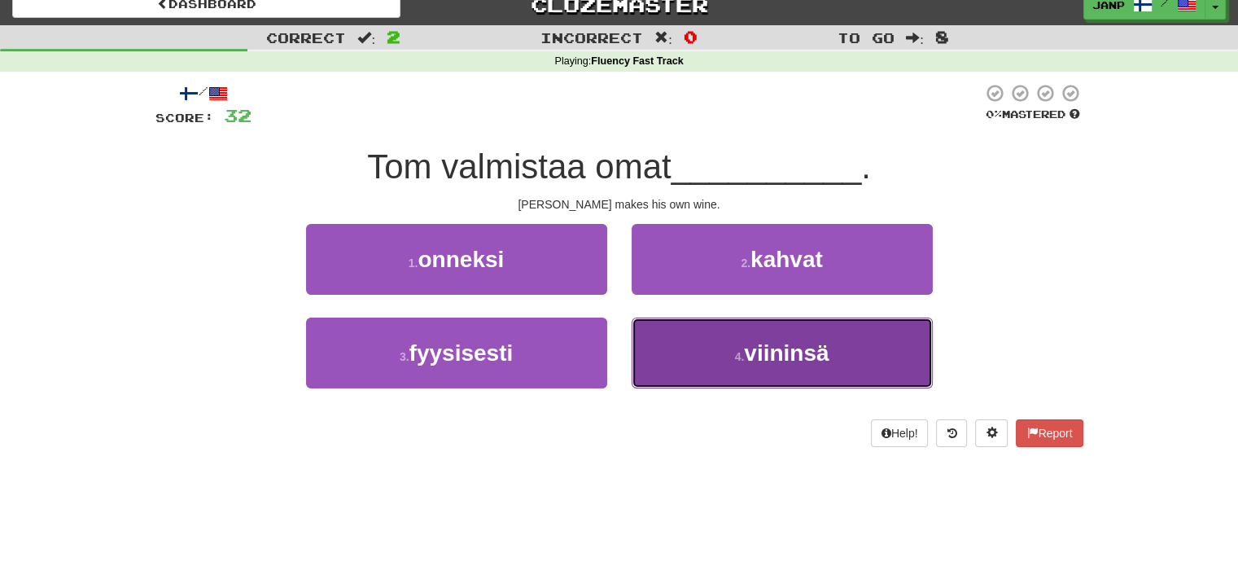
click at [668, 345] on button "4 . viininsä" at bounding box center [782, 353] width 301 height 71
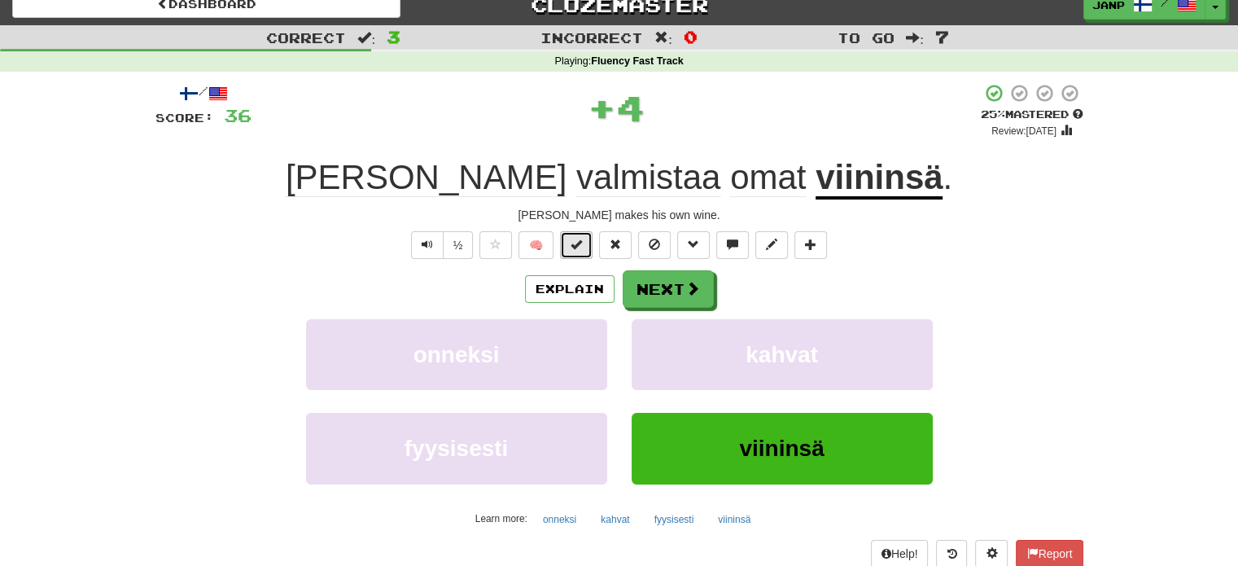
click at [570, 249] on button at bounding box center [576, 245] width 33 height 28
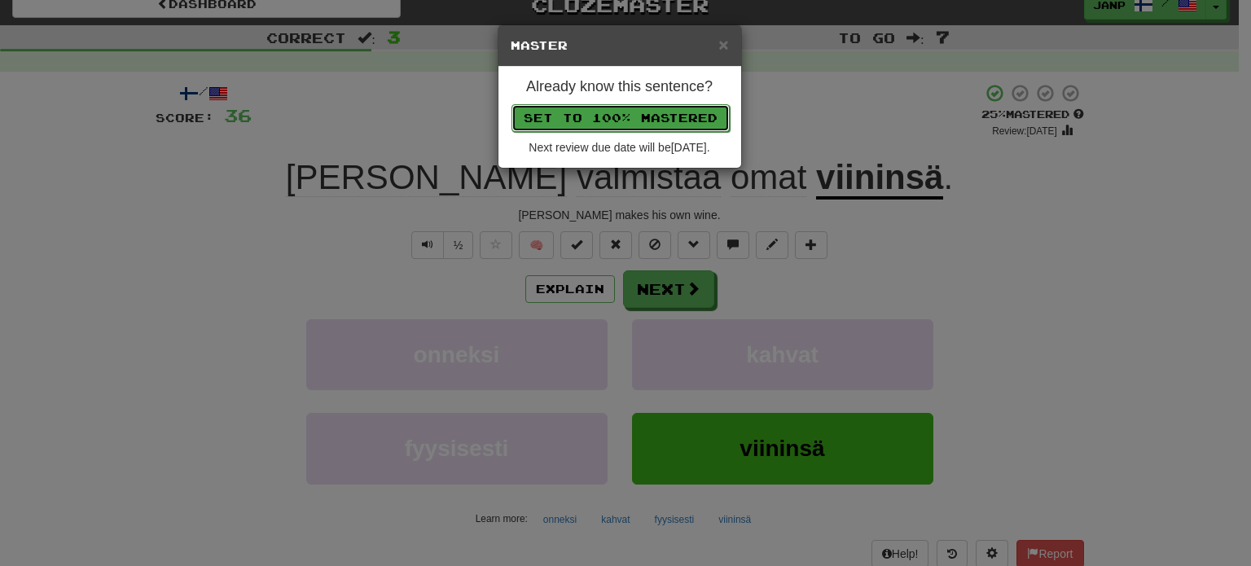
click at [632, 119] on button "Set to 100% Mastered" at bounding box center [620, 118] width 218 height 28
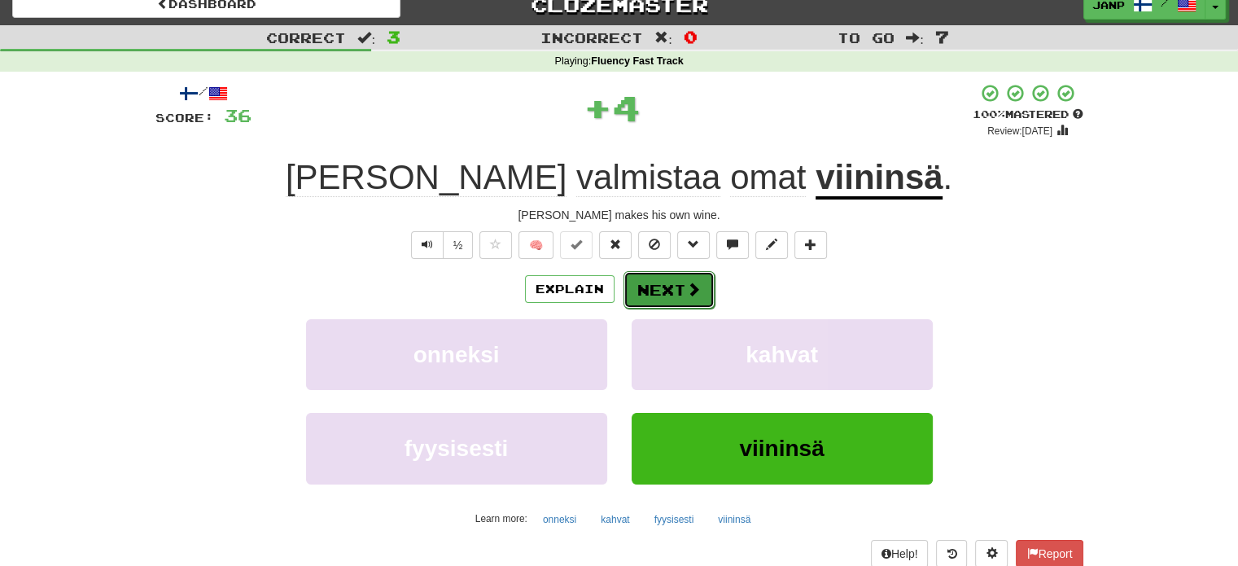
click at [656, 281] on button "Next" at bounding box center [669, 289] width 91 height 37
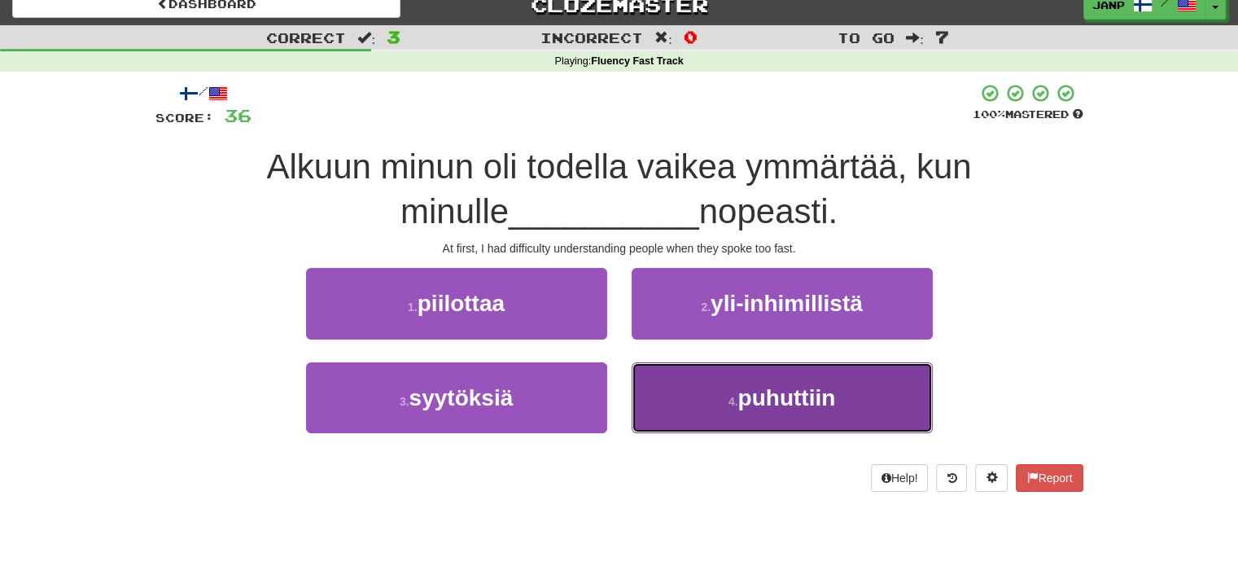
click at [661, 386] on button "4 . puhuttiin" at bounding box center [782, 397] width 301 height 71
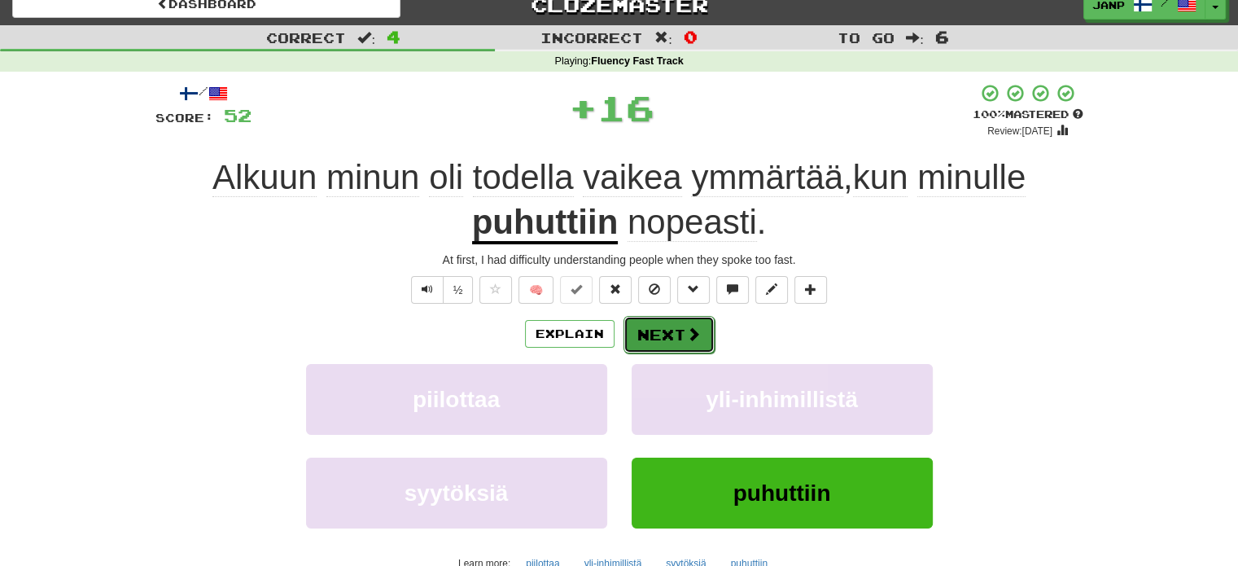
click at [673, 341] on button "Next" at bounding box center [669, 334] width 91 height 37
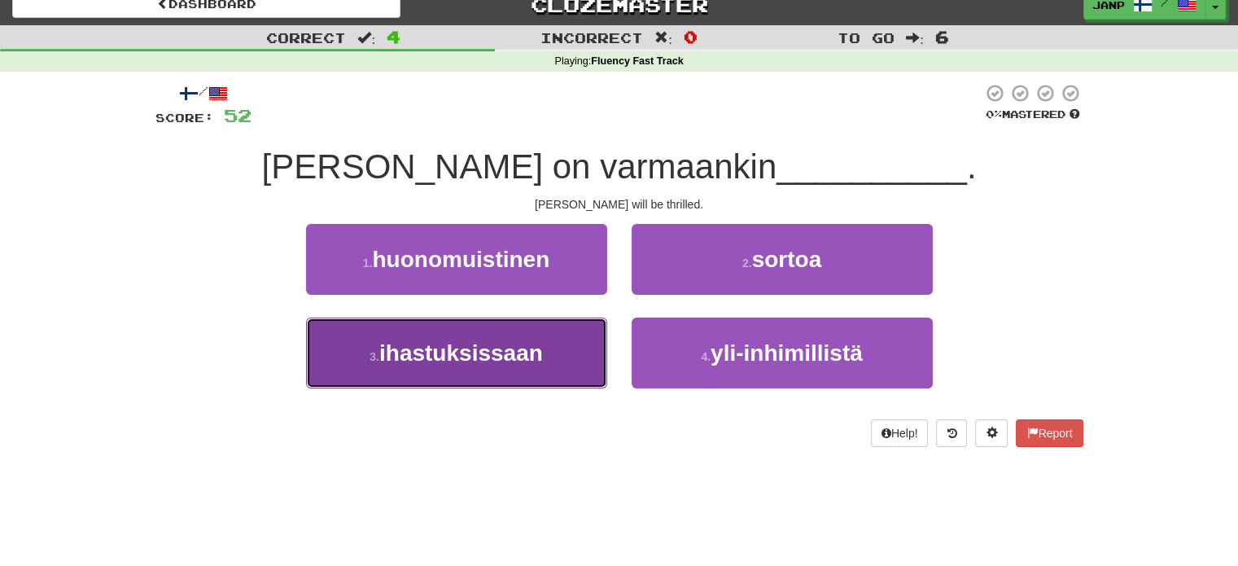
click at [540, 352] on span "ihastuksissaan" at bounding box center [461, 352] width 164 height 25
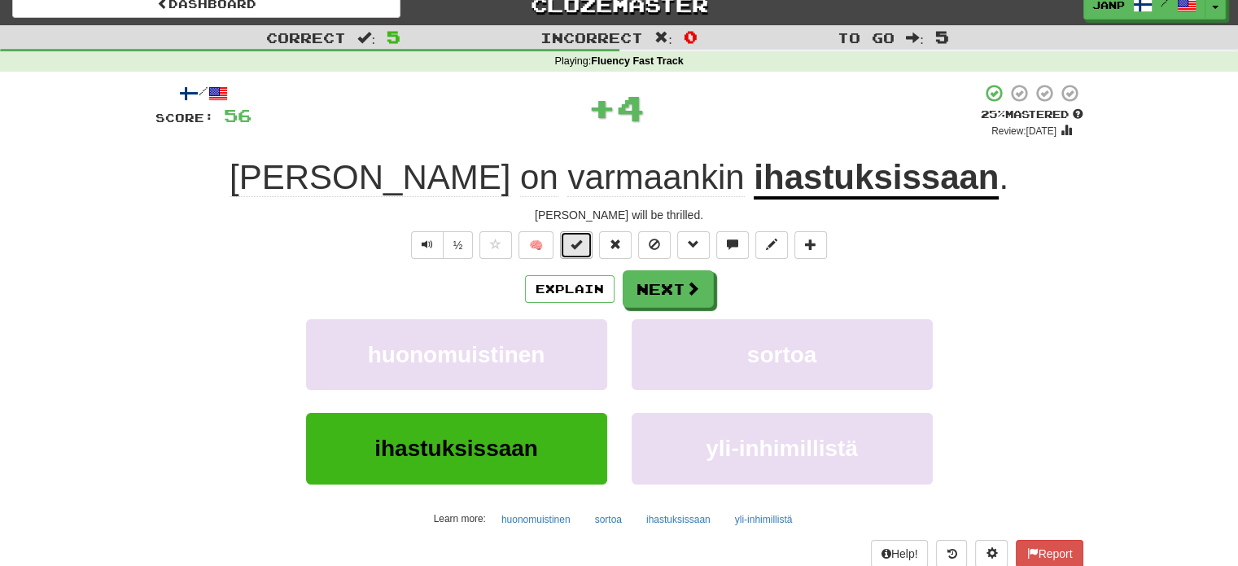
click at [577, 248] on span at bounding box center [576, 244] width 11 height 11
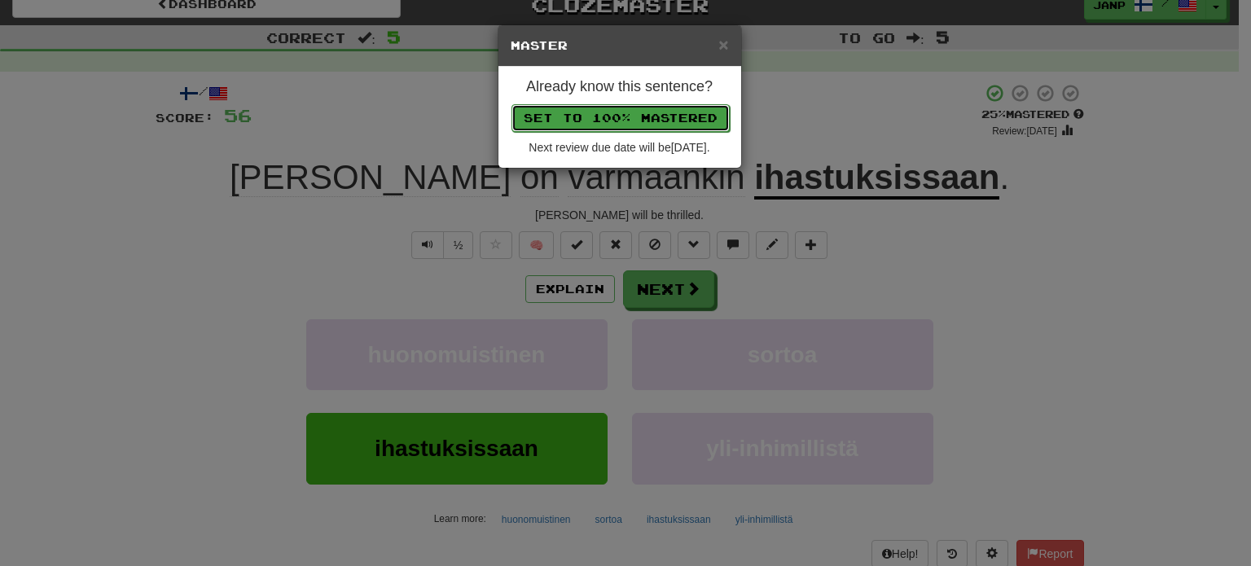
click at [625, 110] on button "Set to 100% Mastered" at bounding box center [620, 118] width 218 height 28
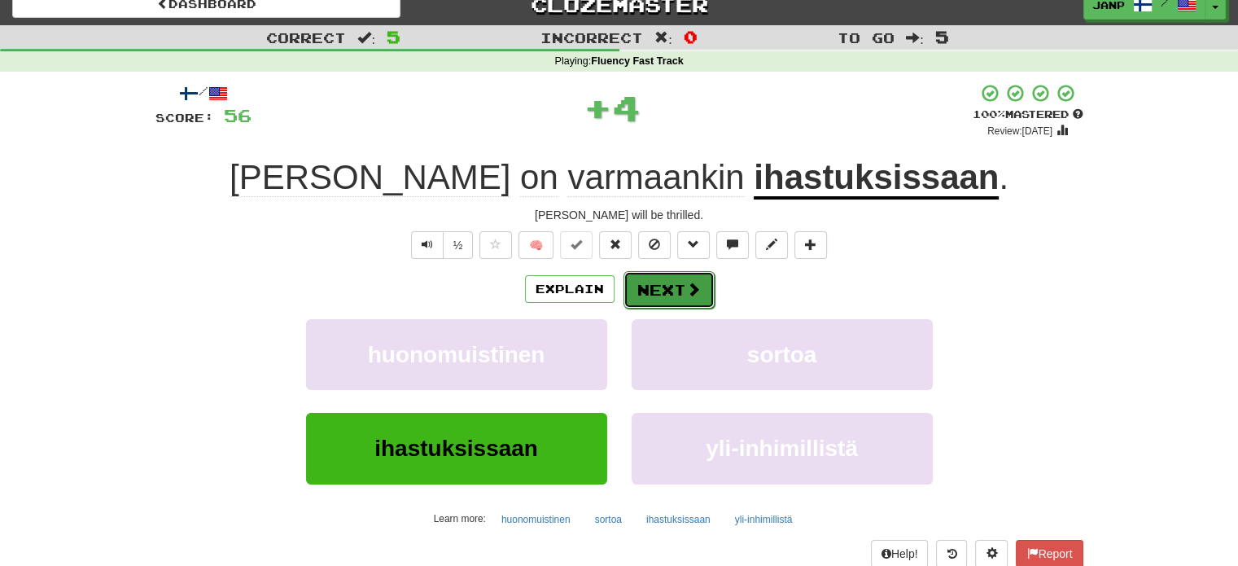
click at [647, 286] on button "Next" at bounding box center [669, 289] width 91 height 37
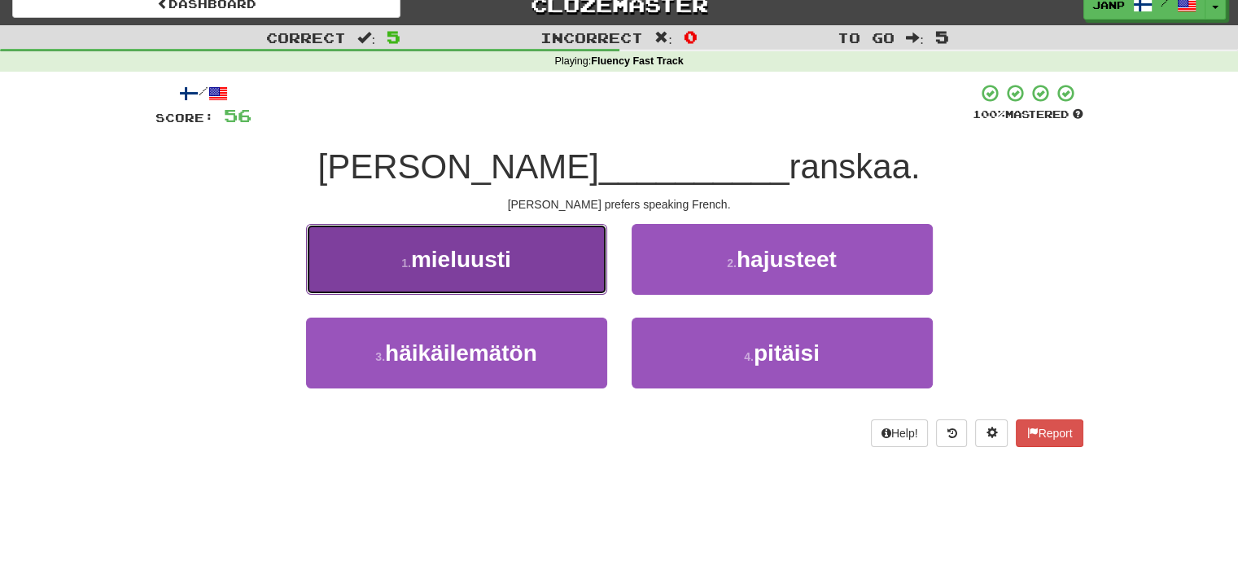
click at [576, 286] on button "1 . mieluusti" at bounding box center [456, 259] width 301 height 71
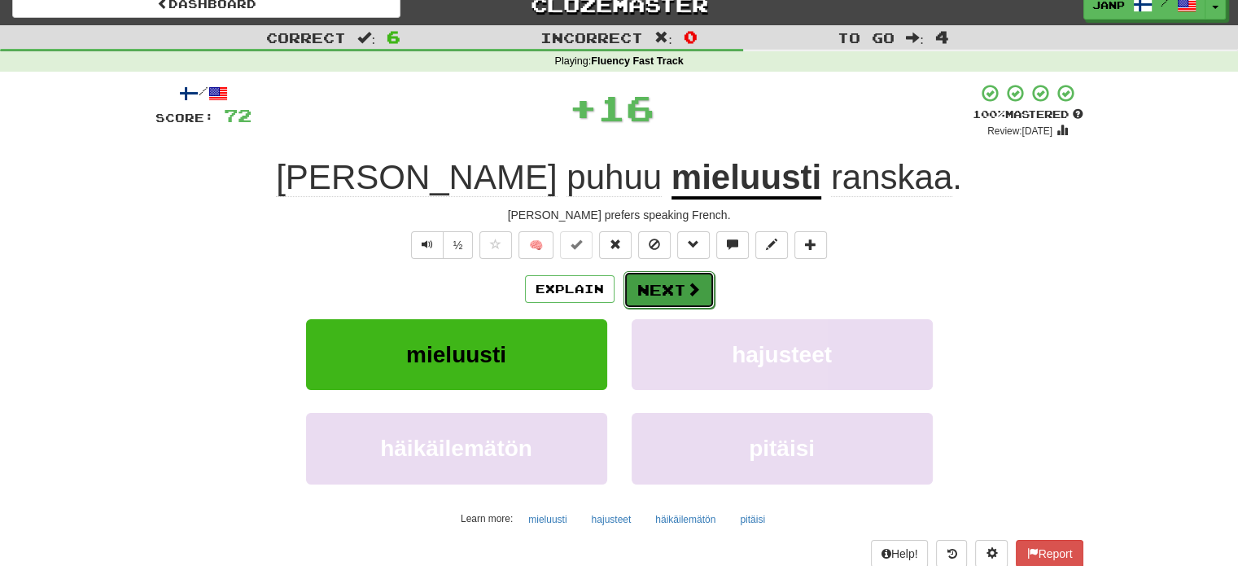
click at [693, 307] on button "Next" at bounding box center [669, 289] width 91 height 37
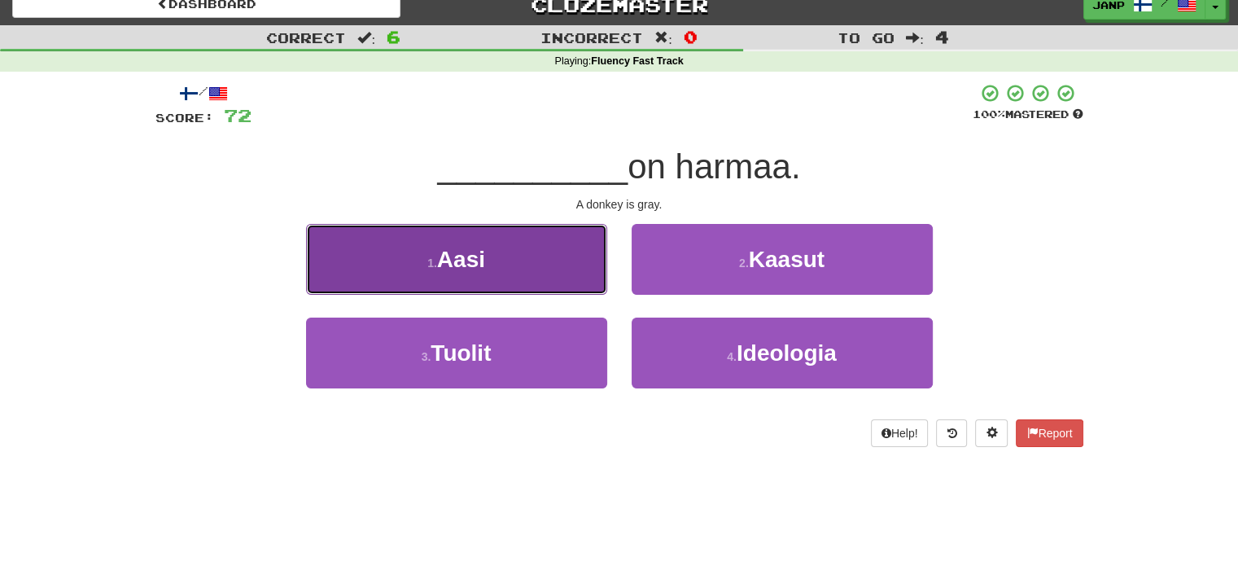
click at [563, 266] on button "1 . Aasi" at bounding box center [456, 259] width 301 height 71
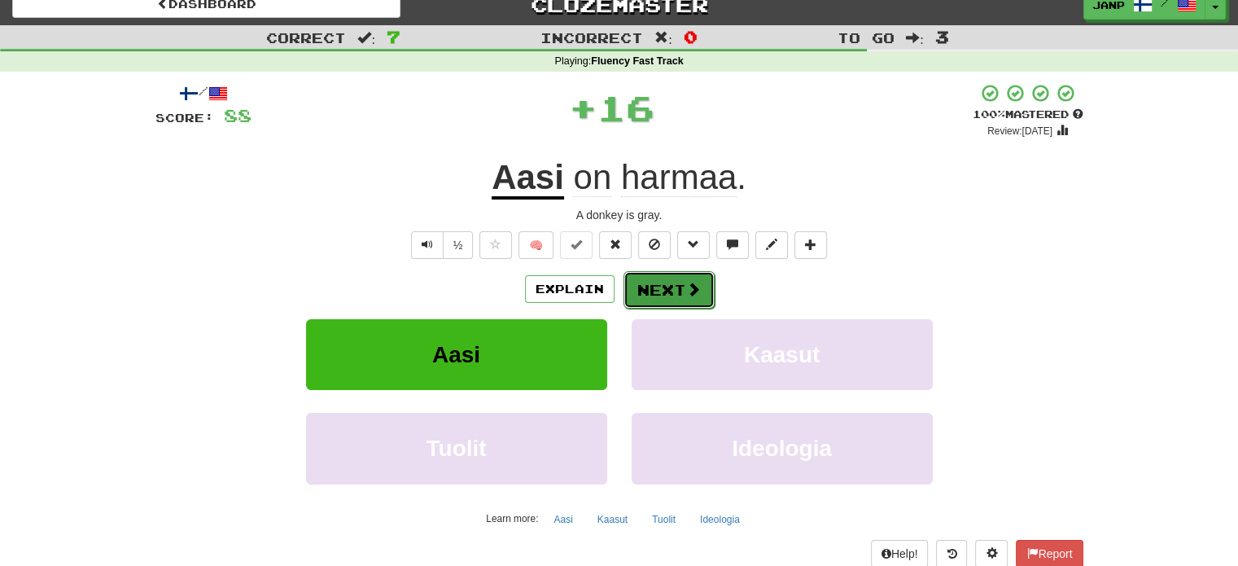
click at [667, 295] on button "Next" at bounding box center [669, 289] width 91 height 37
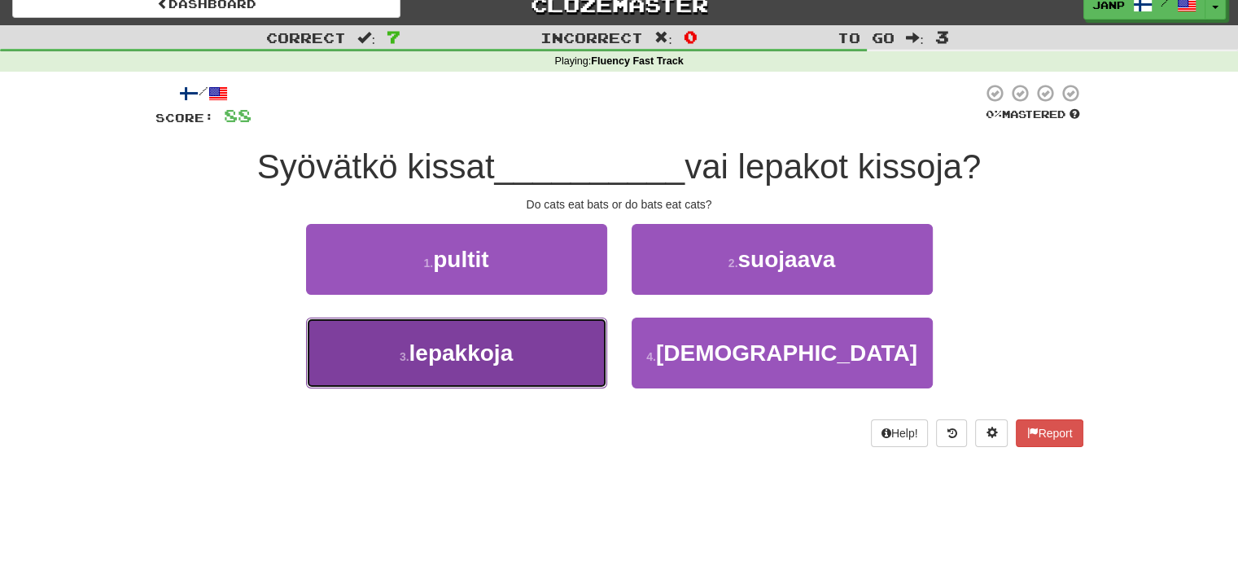
click at [574, 349] on button "3 . lepakkoja" at bounding box center [456, 353] width 301 height 71
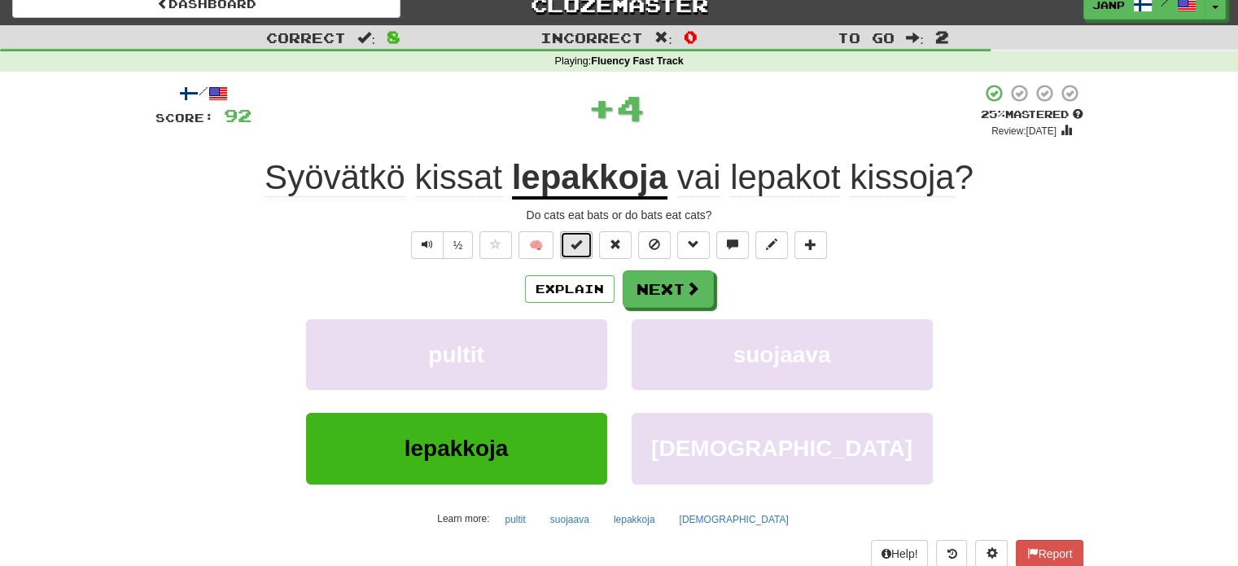
click at [579, 244] on span at bounding box center [576, 244] width 11 height 11
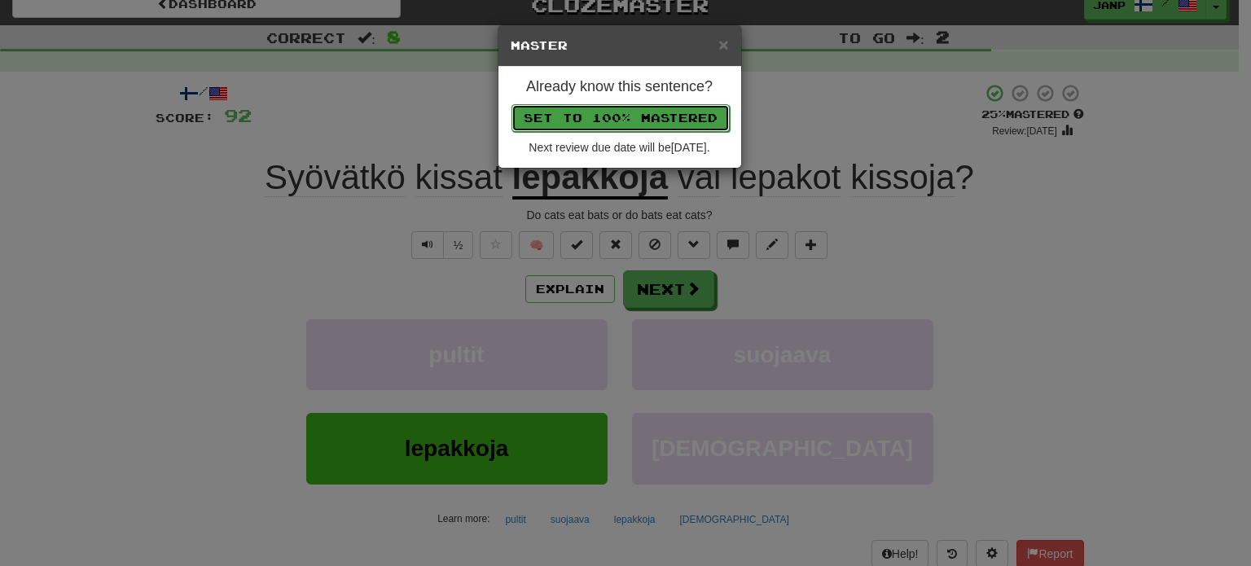
click at [625, 114] on button "Set to 100% Mastered" at bounding box center [620, 118] width 218 height 28
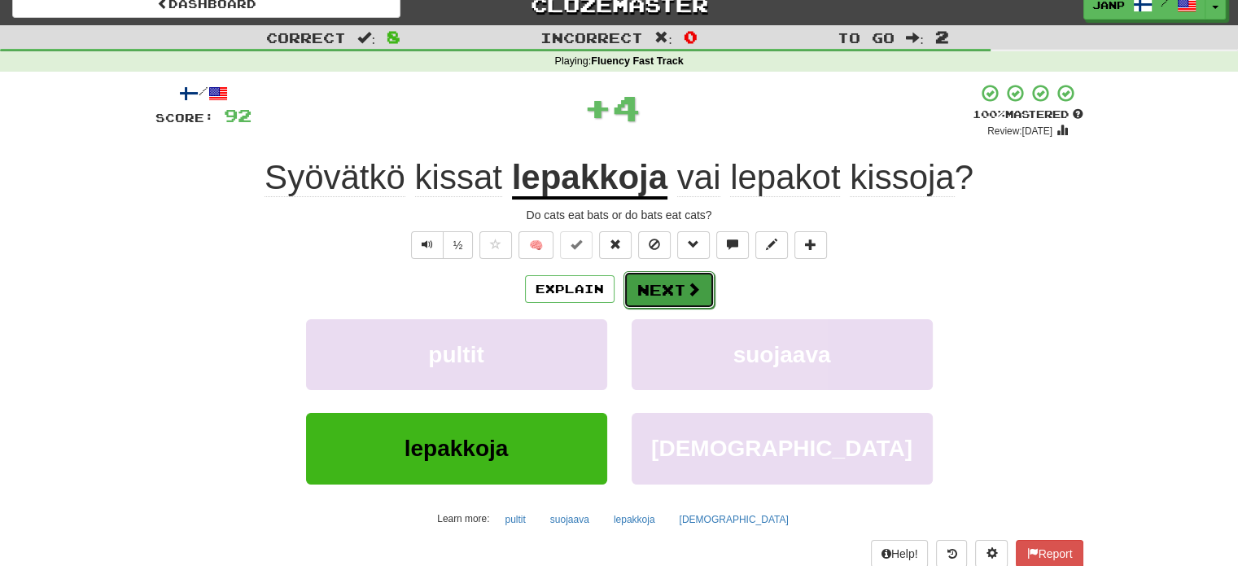
click at [664, 279] on button "Next" at bounding box center [669, 289] width 91 height 37
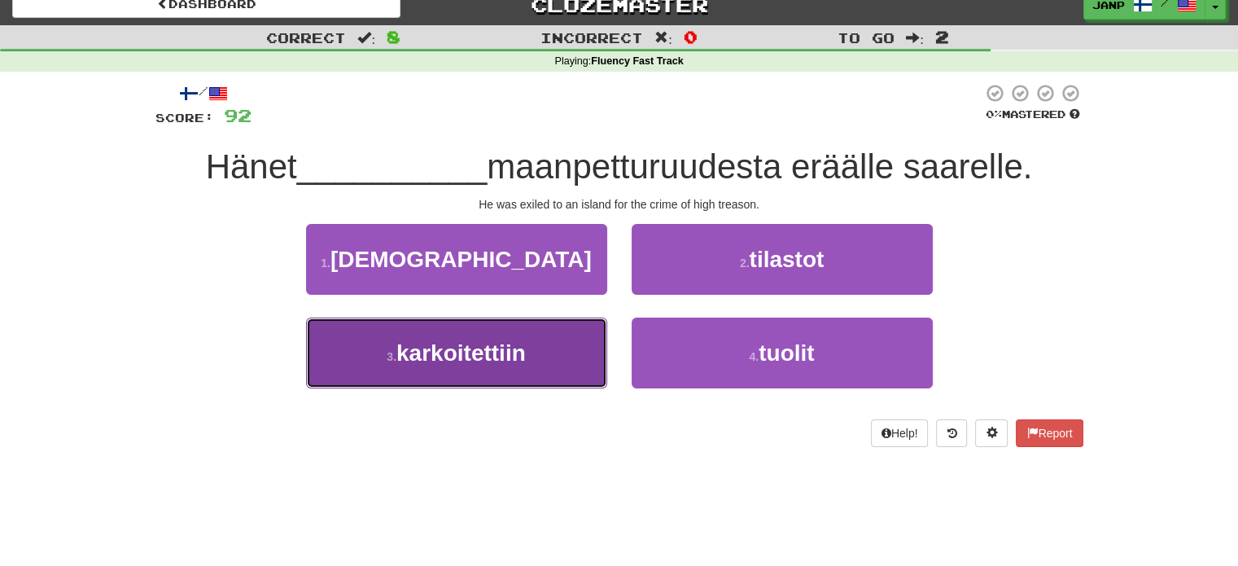
click at [572, 356] on button "3 . karkoitettiin" at bounding box center [456, 353] width 301 height 71
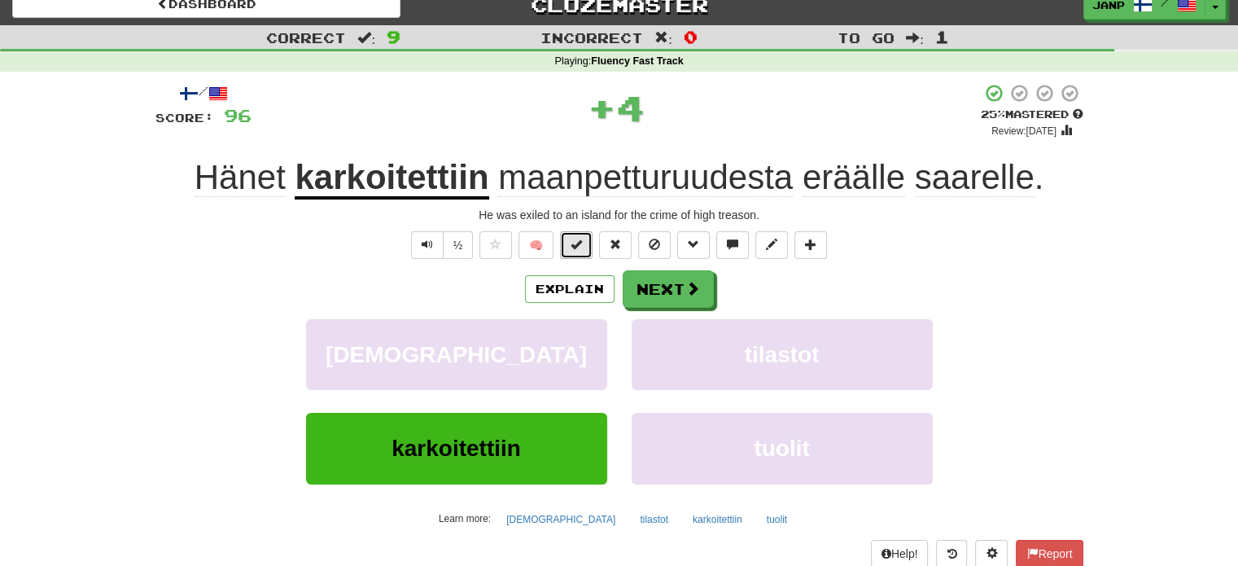
click at [580, 246] on span at bounding box center [576, 244] width 11 height 11
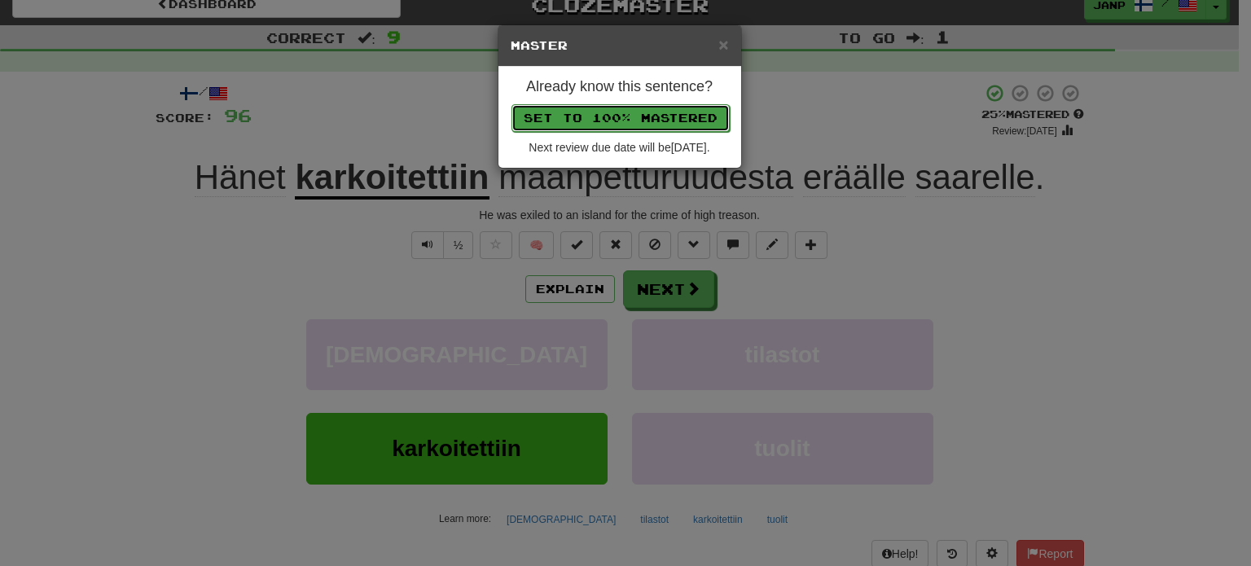
click at [646, 119] on button "Set to 100% Mastered" at bounding box center [620, 118] width 218 height 28
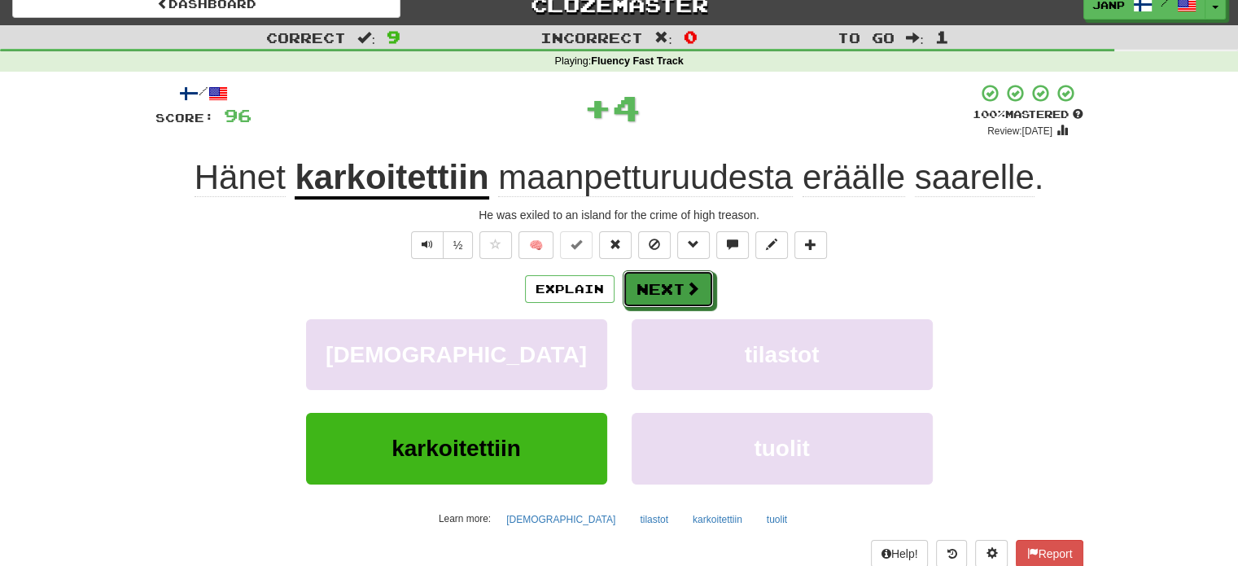
click at [656, 279] on button "Next" at bounding box center [668, 288] width 91 height 37
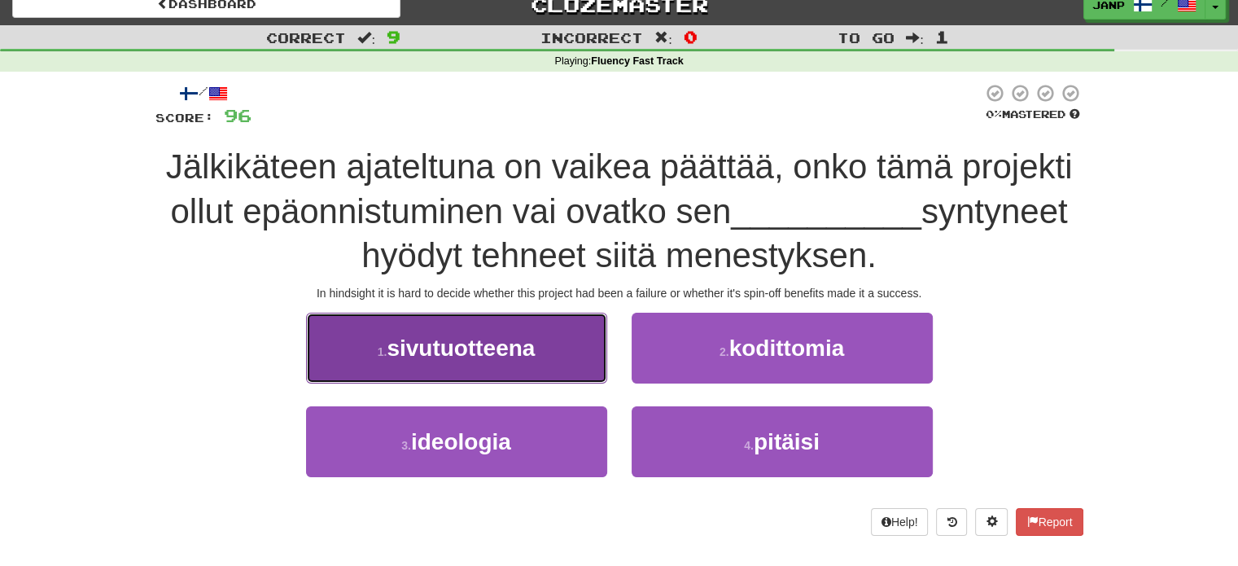
click at [563, 352] on button "1 . sivutuotteena" at bounding box center [456, 348] width 301 height 71
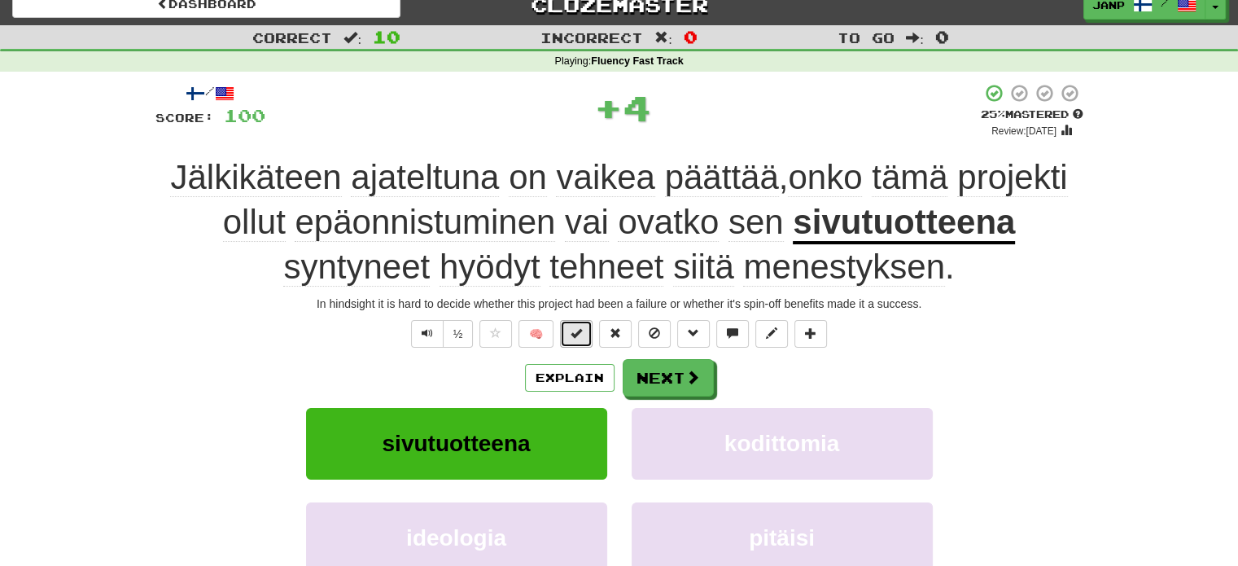
click at [572, 322] on button at bounding box center [576, 334] width 33 height 28
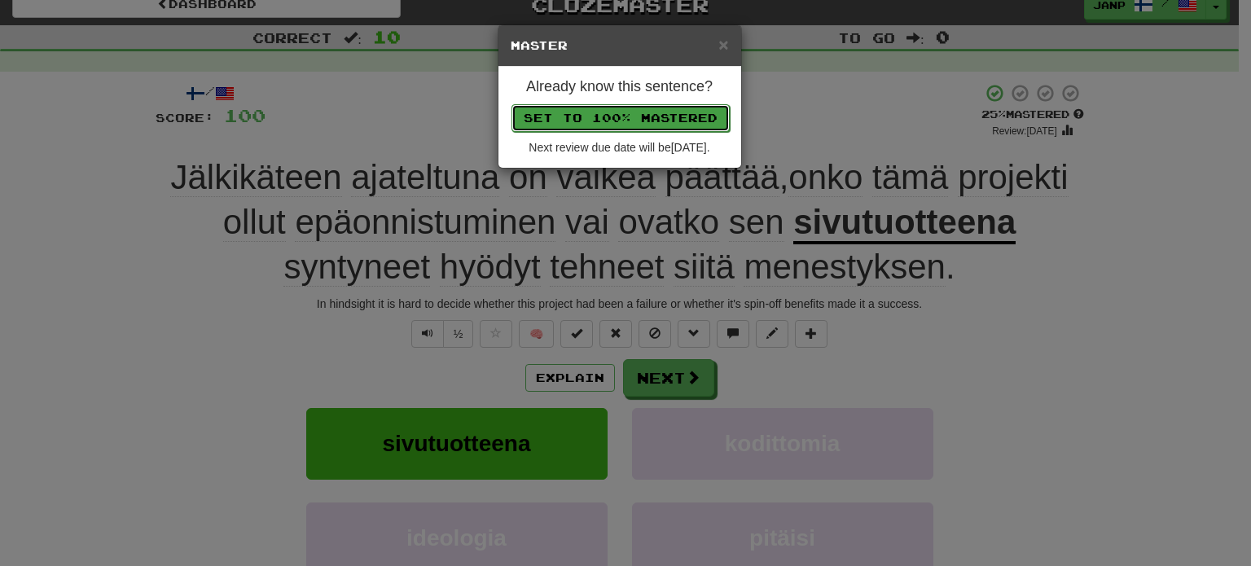
click at [642, 110] on button "Set to 100% Mastered" at bounding box center [620, 118] width 218 height 28
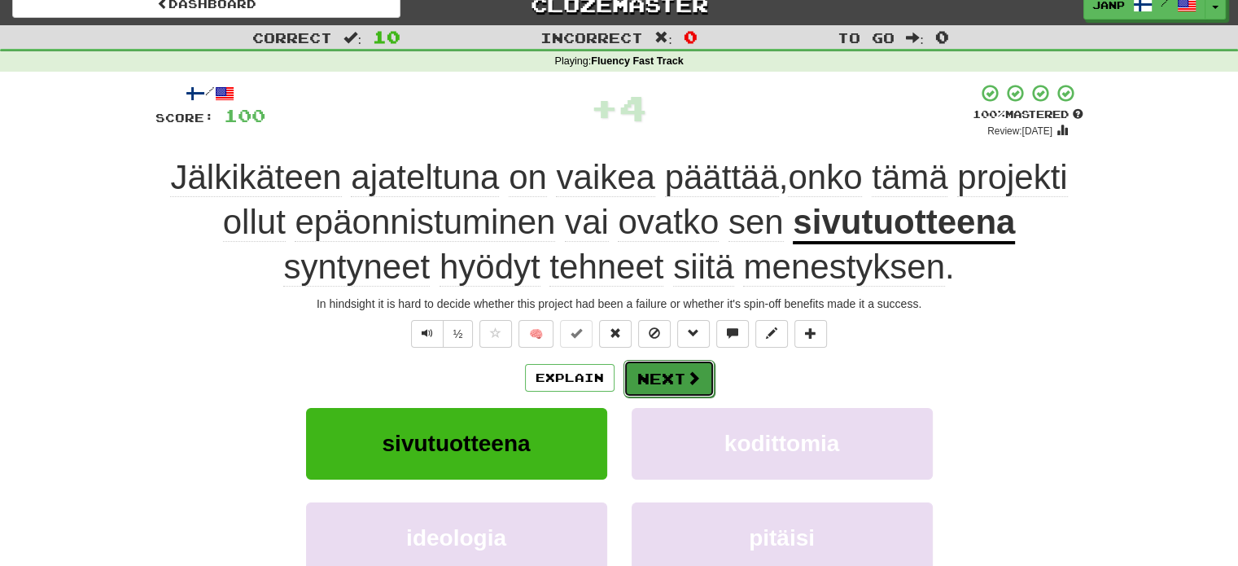
click at [688, 390] on button "Next" at bounding box center [669, 378] width 91 height 37
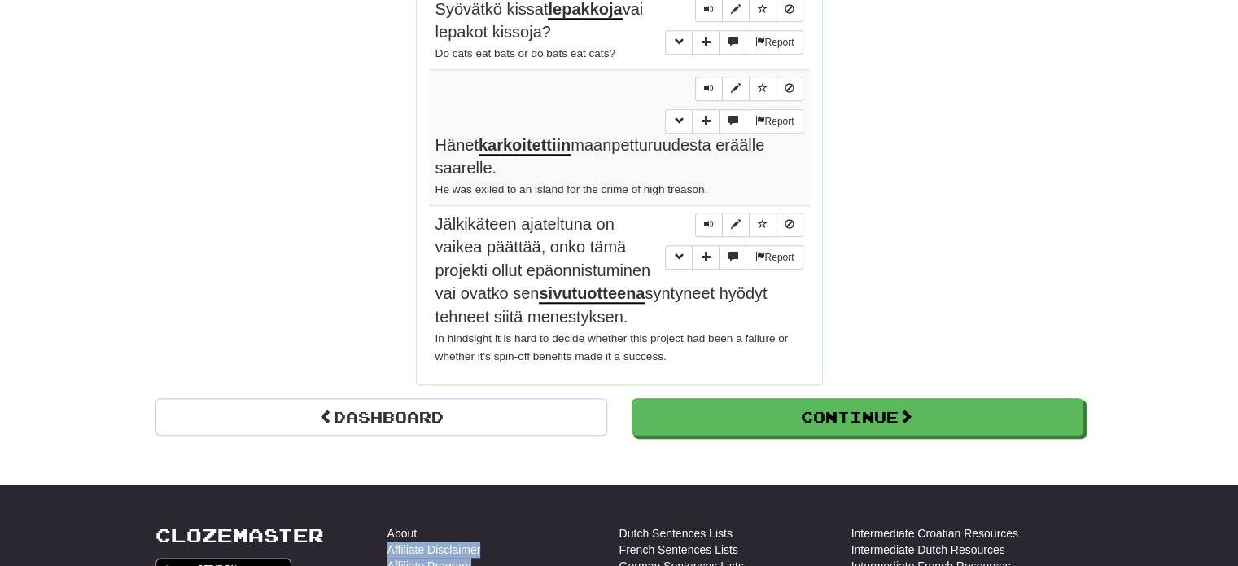
scroll to position [1572, 0]
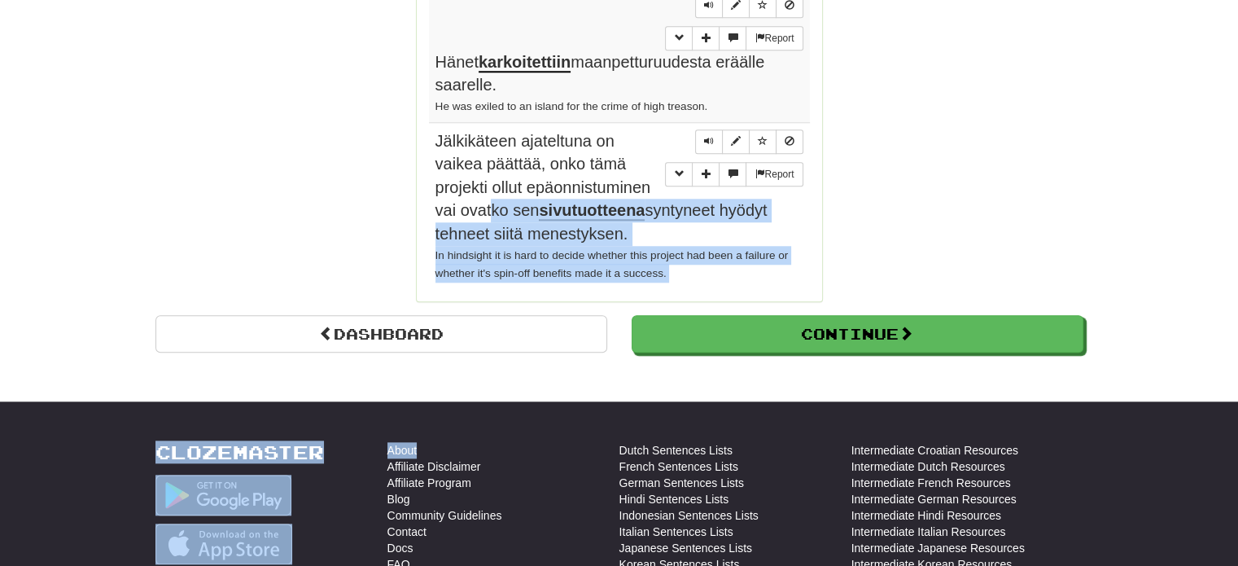
drag, startPoint x: 423, startPoint y: 214, endPoint x: 495, endPoint y: 129, distance: 111.6
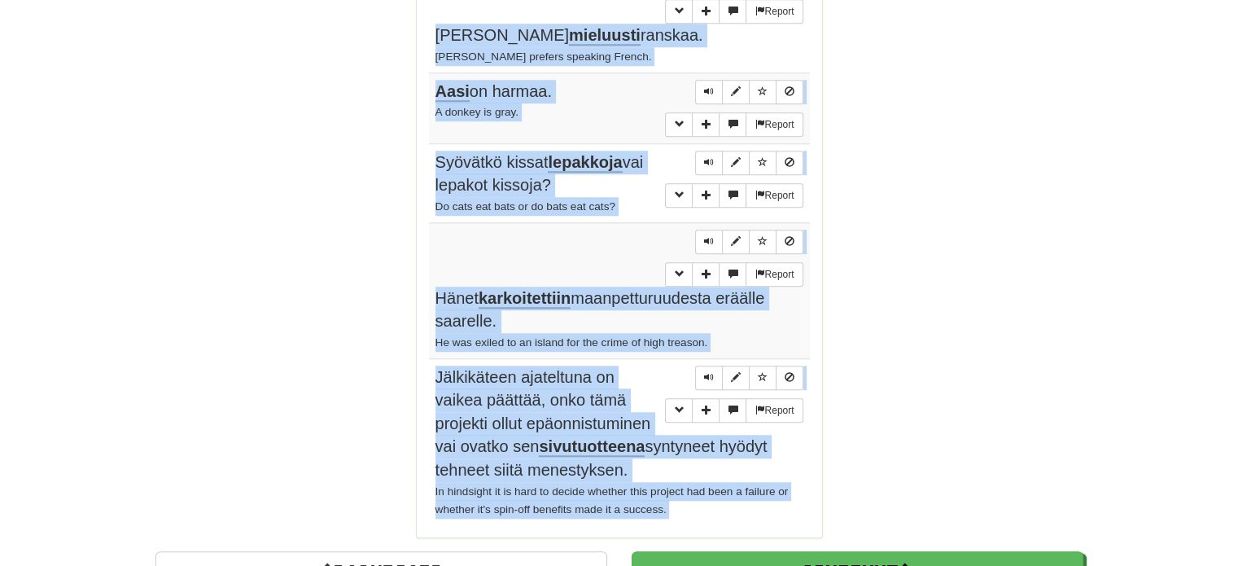
scroll to position [1404, 0]
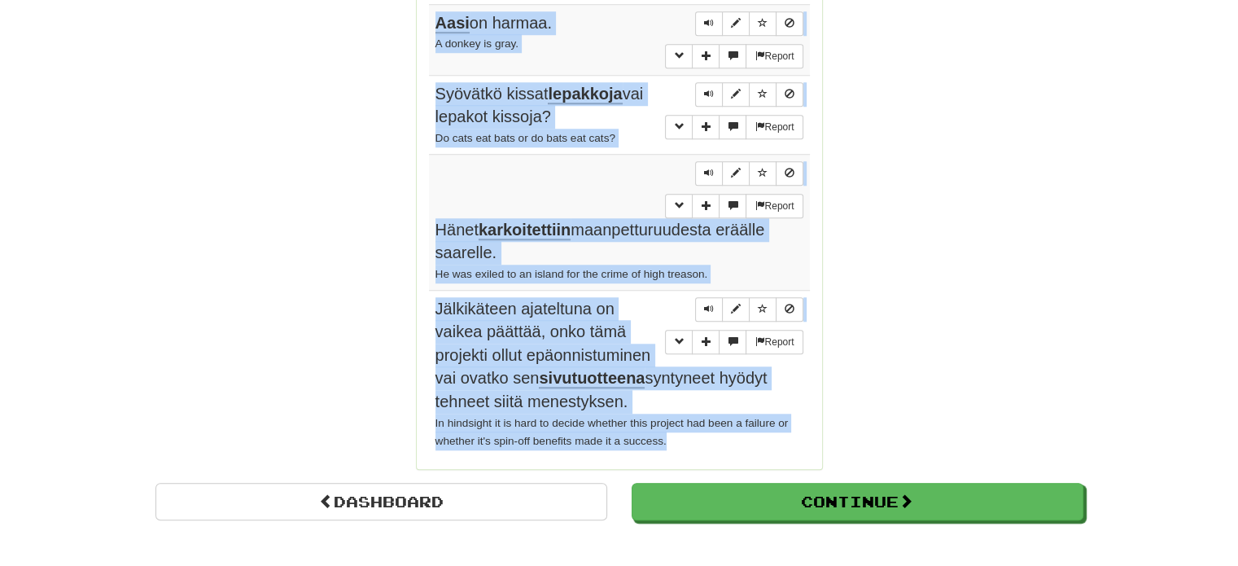
drag, startPoint x: 430, startPoint y: 46, endPoint x: 682, endPoint y: 367, distance: 408.4
copy tbody "Lo ipsumdo sitametc adipisc elitse doeiusmo? Tem incidi'u labore et dolo m aliq…"
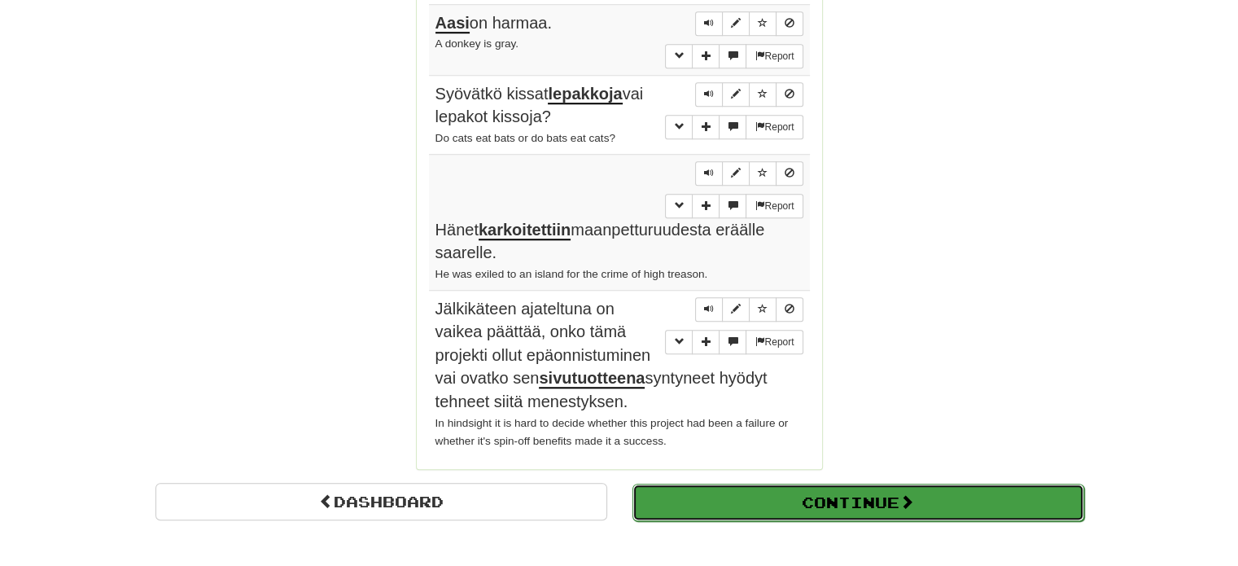
click at [860, 484] on button "Continue" at bounding box center [859, 502] width 452 height 37
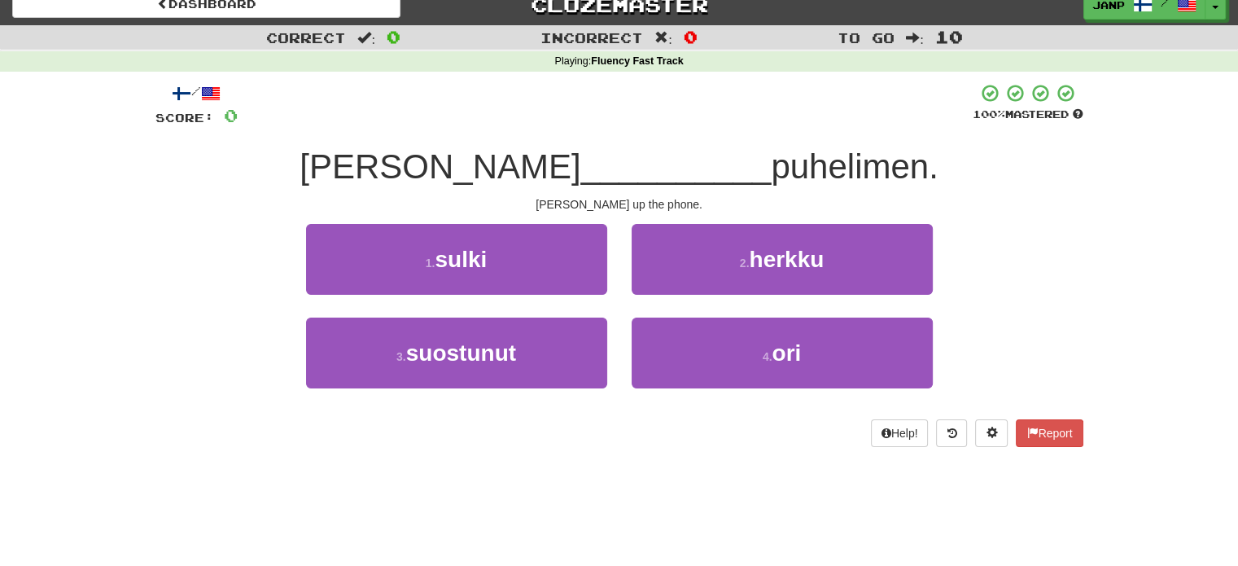
scroll to position [0, 0]
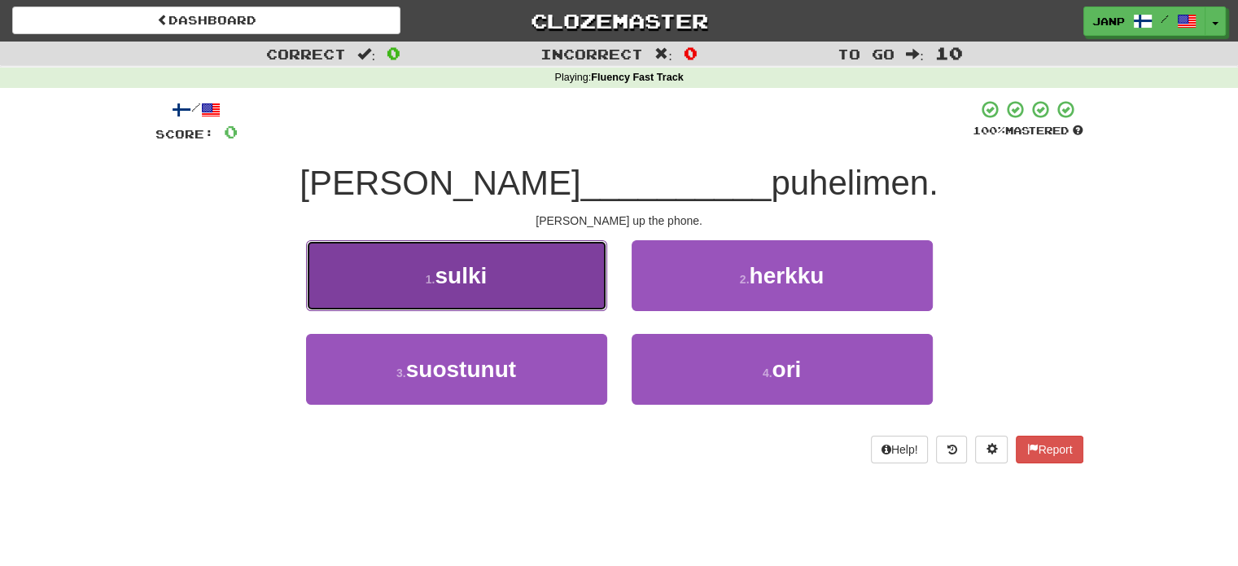
click at [518, 272] on button "1 . sulki" at bounding box center [456, 275] width 301 height 71
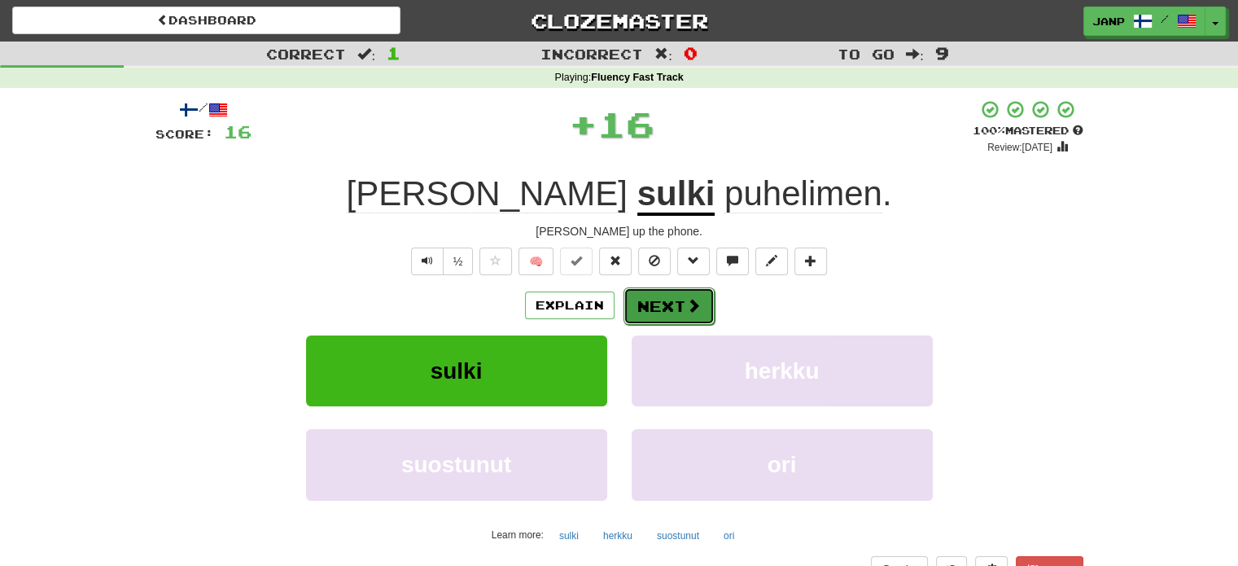
click at [656, 315] on button "Next" at bounding box center [669, 305] width 91 height 37
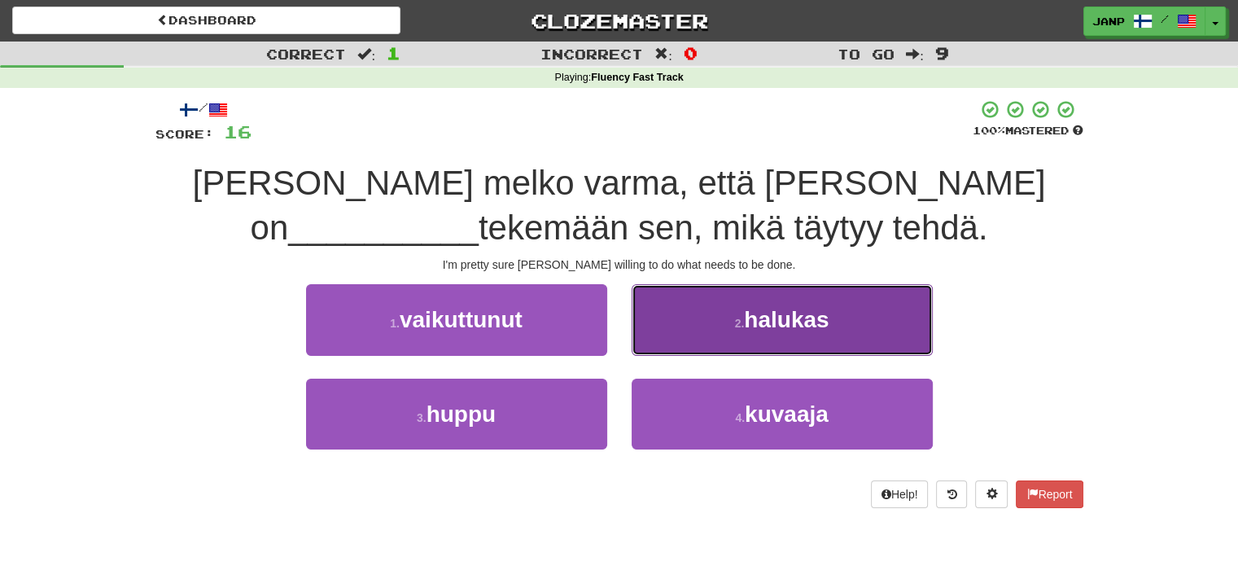
click at [657, 315] on button "2 . halukas" at bounding box center [782, 319] width 301 height 71
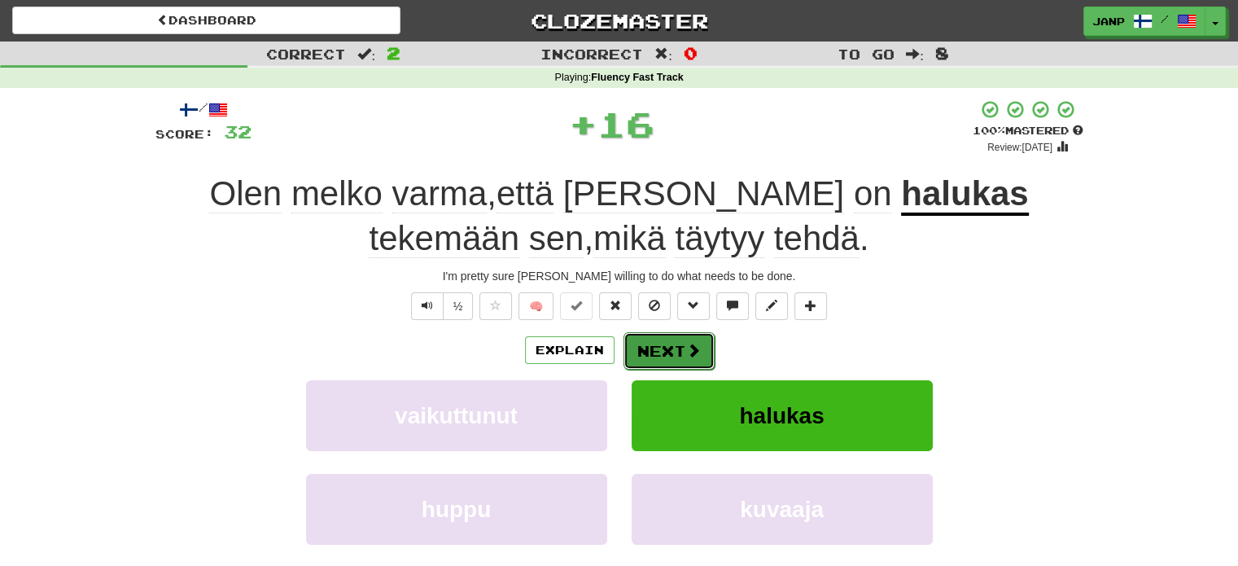
click at [657, 358] on button "Next" at bounding box center [669, 350] width 91 height 37
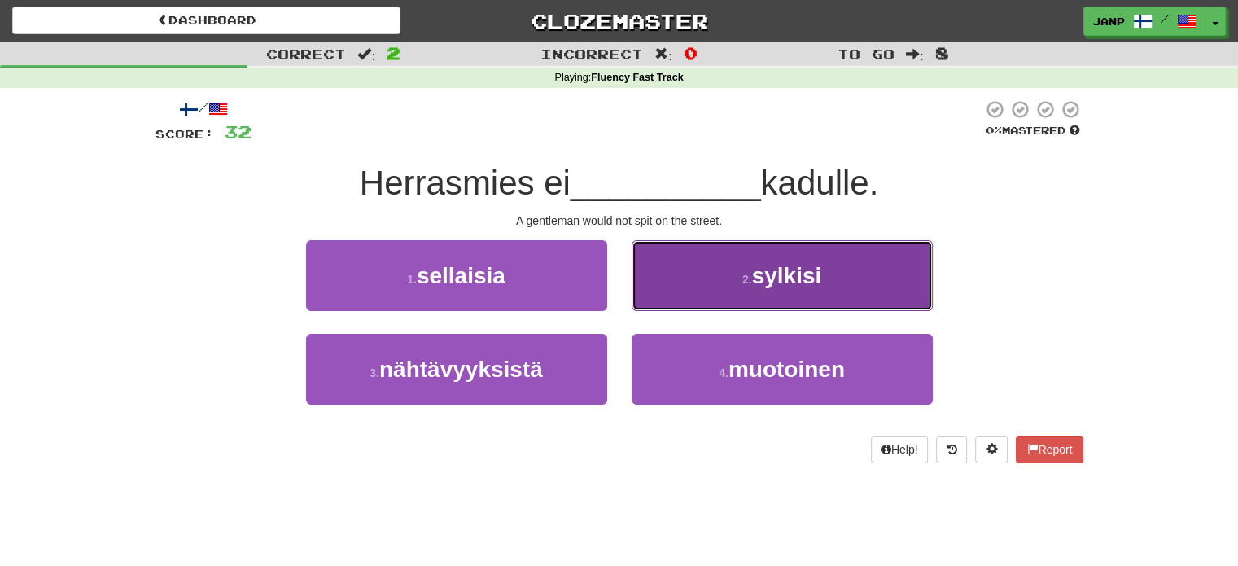
click at [700, 305] on button "2 . sylkisi" at bounding box center [782, 275] width 301 height 71
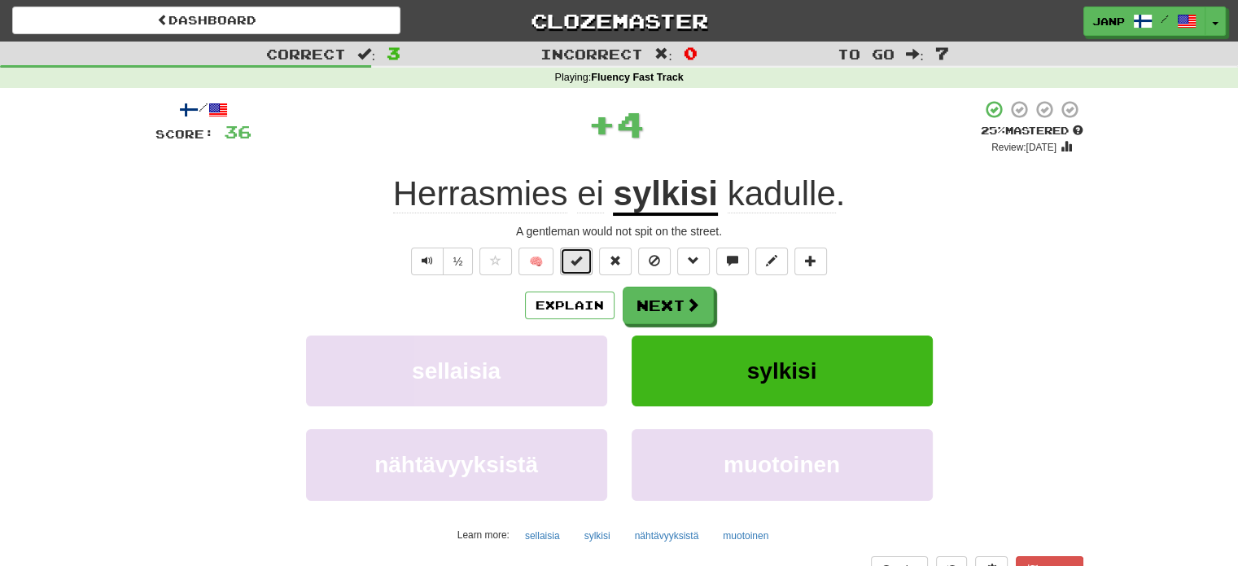
click at [572, 266] on span at bounding box center [576, 260] width 11 height 11
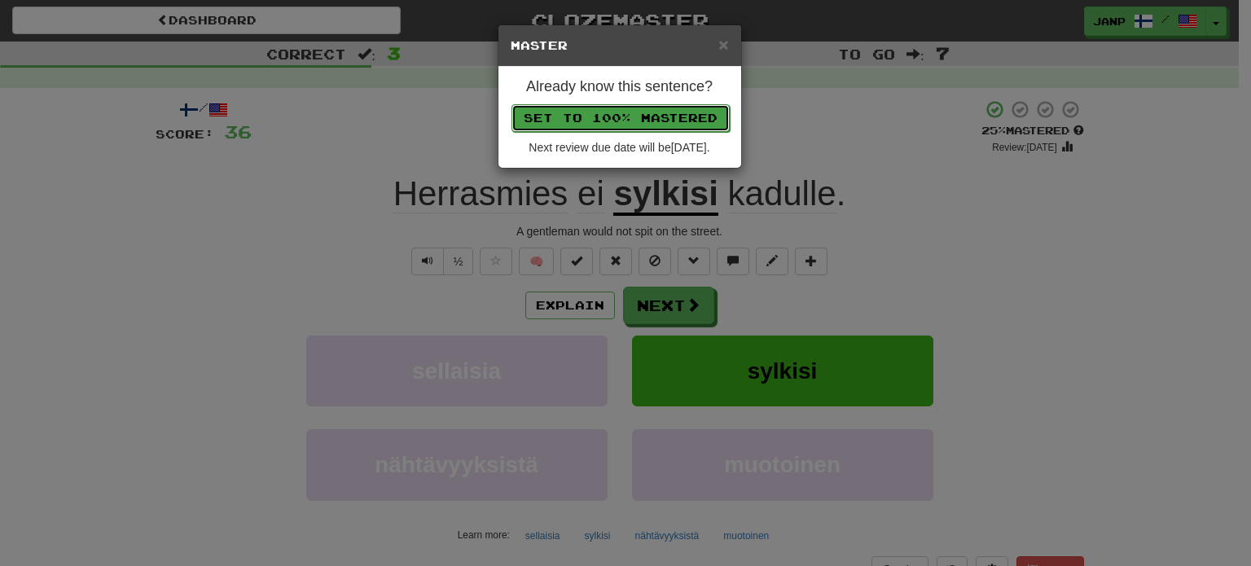
click at [631, 124] on button "Set to 100% Mastered" at bounding box center [620, 118] width 218 height 28
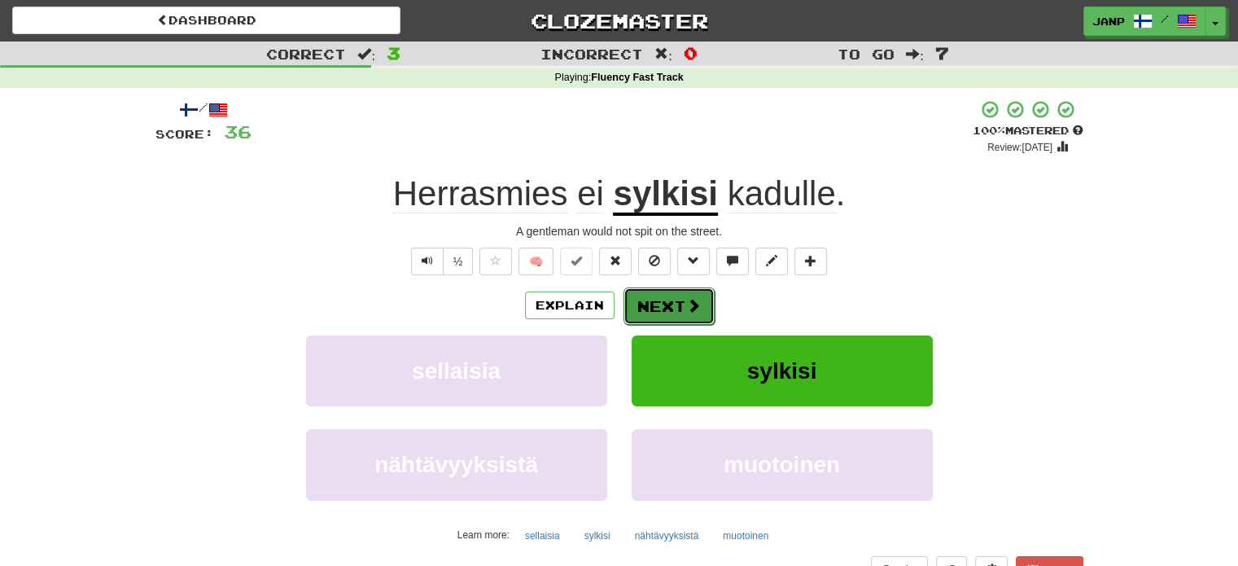
click at [655, 303] on button "Next" at bounding box center [669, 305] width 91 height 37
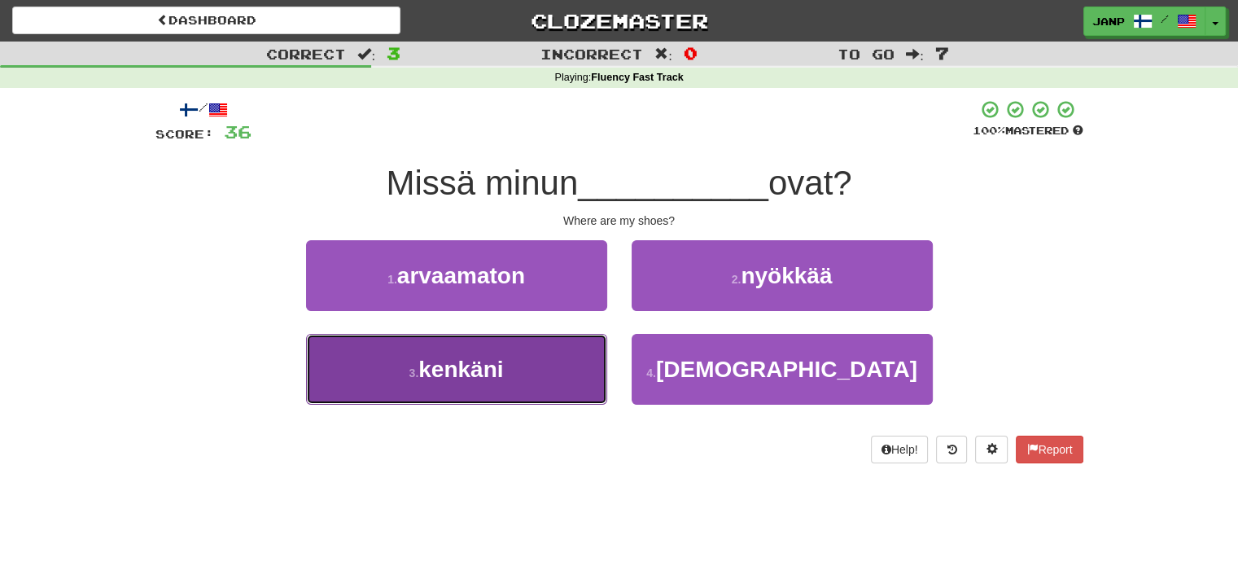
click at [560, 374] on button "3 . kenkäni" at bounding box center [456, 369] width 301 height 71
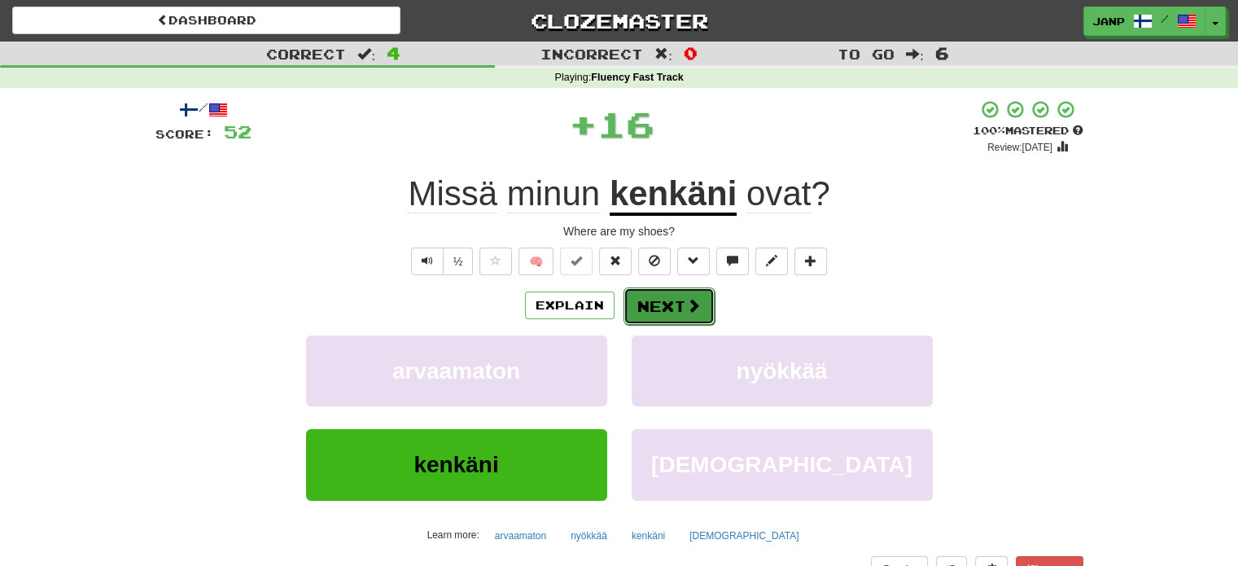
click at [648, 309] on button "Next" at bounding box center [669, 305] width 91 height 37
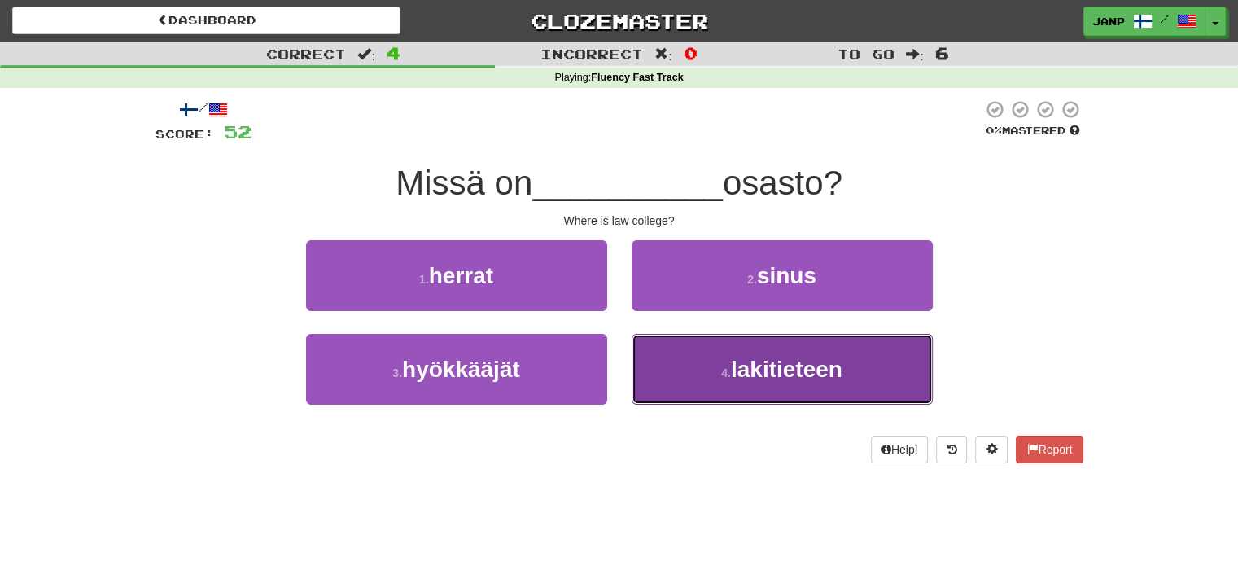
click at [670, 370] on button "4 . lakitieteen" at bounding box center [782, 369] width 301 height 71
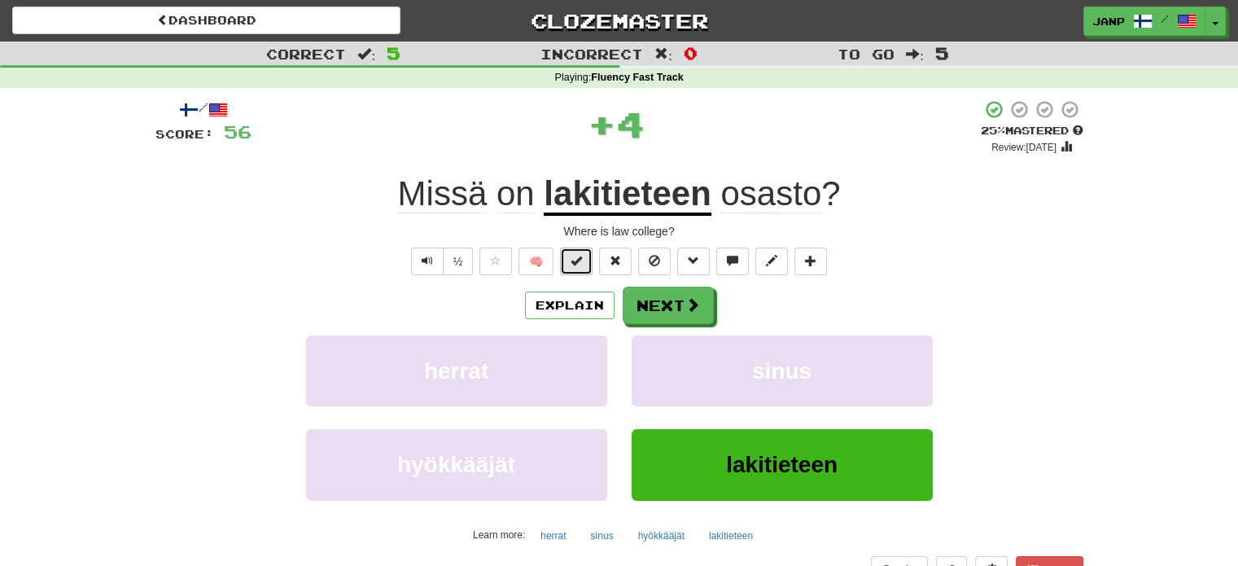
click at [569, 255] on button at bounding box center [576, 262] width 33 height 28
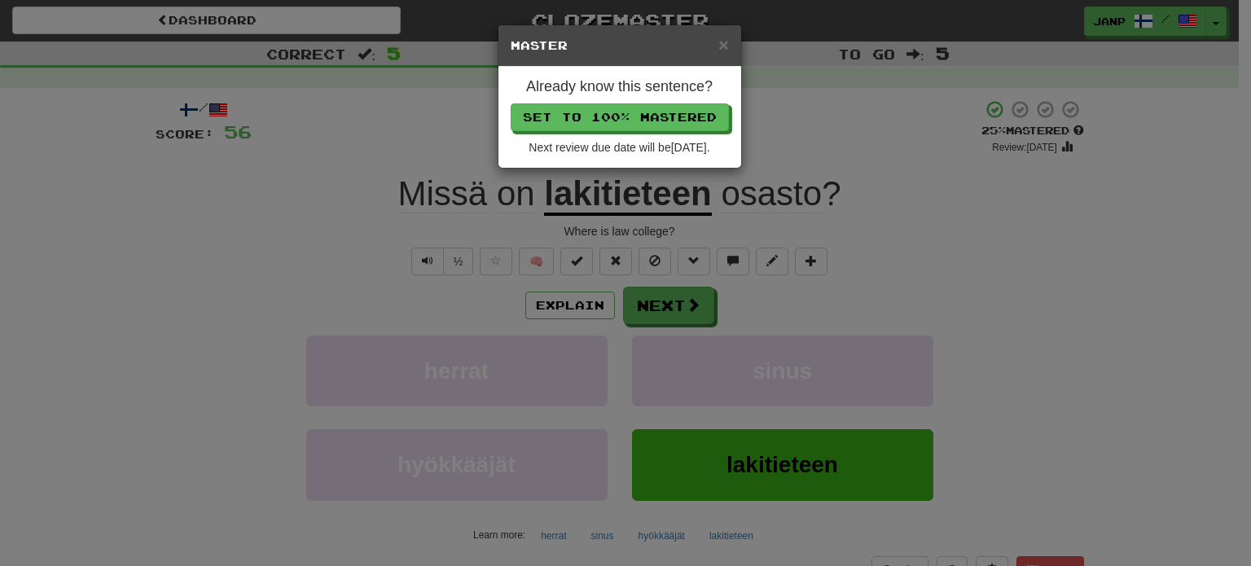
click at [632, 98] on div "Already know this sentence? Set to 100% Mastered Next review due date will be […" at bounding box center [619, 117] width 243 height 101
click at [634, 119] on button "Set to 100% Mastered" at bounding box center [620, 118] width 218 height 28
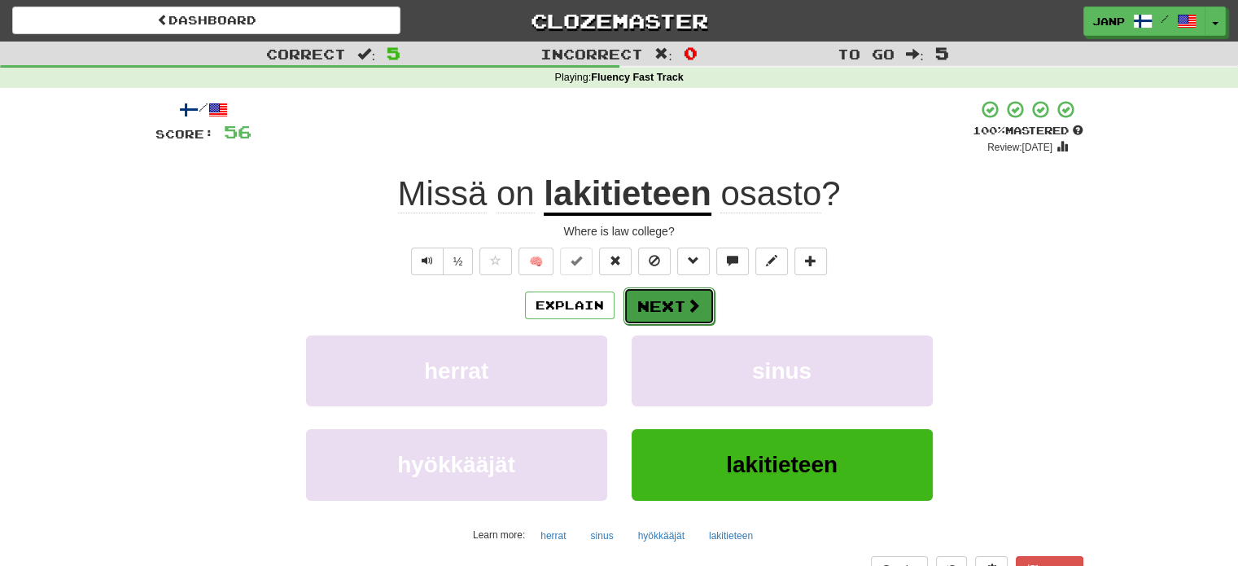
click at [665, 316] on button "Next" at bounding box center [669, 305] width 91 height 37
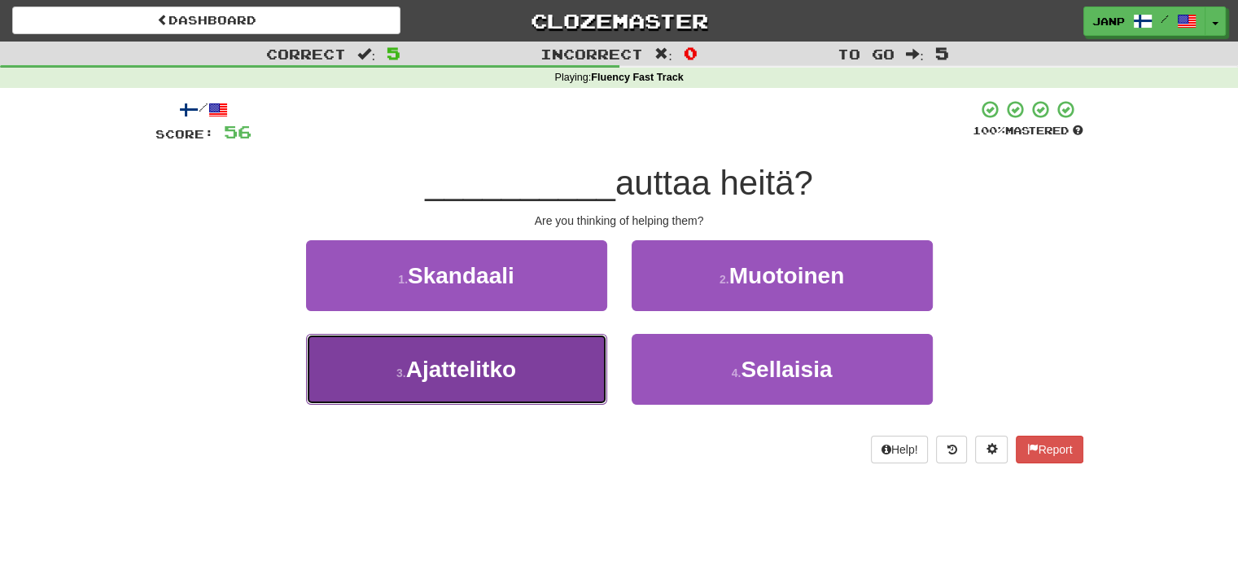
click at [585, 367] on button "3 . Ajattelitko" at bounding box center [456, 369] width 301 height 71
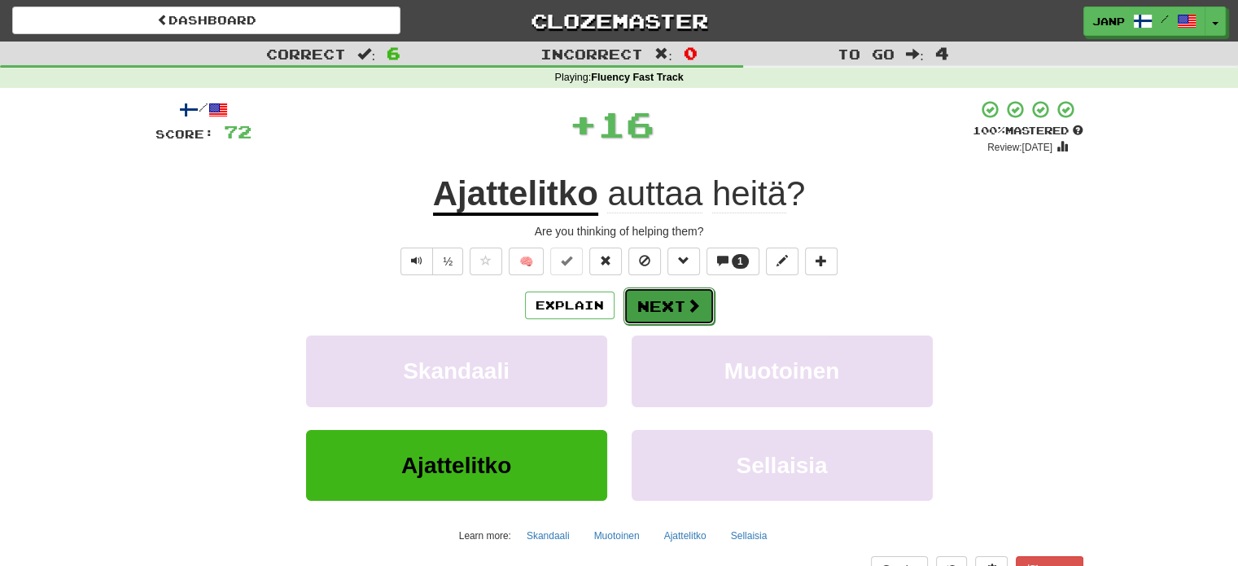
click at [642, 312] on button "Next" at bounding box center [669, 305] width 91 height 37
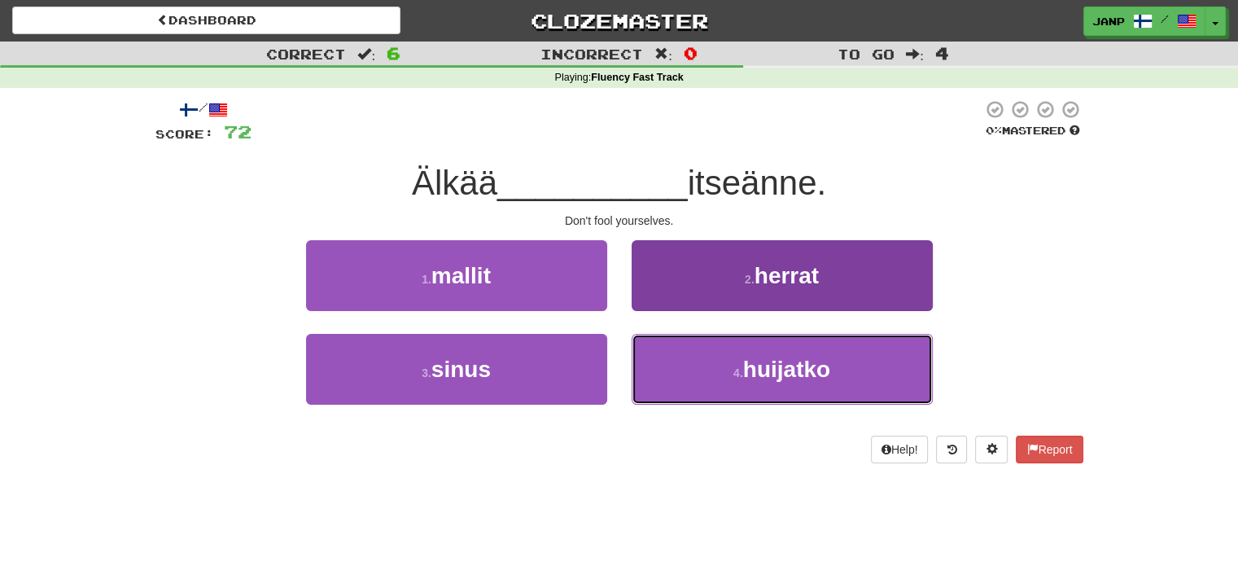
click at [677, 389] on button "4 . huijatko" at bounding box center [782, 369] width 301 height 71
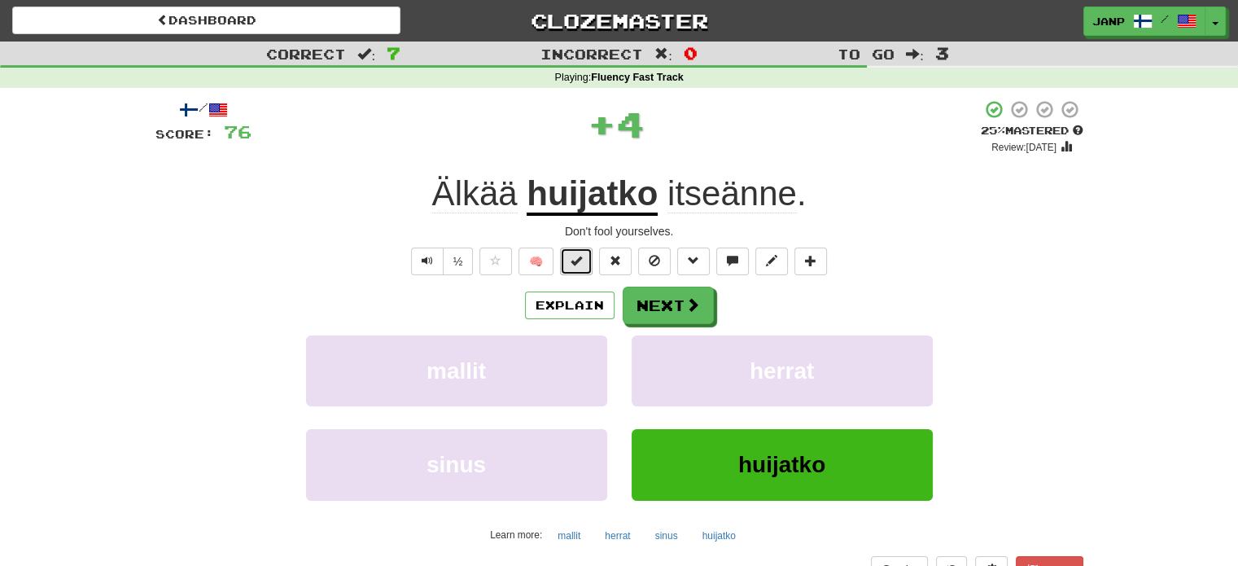
click at [576, 267] on button at bounding box center [576, 262] width 33 height 28
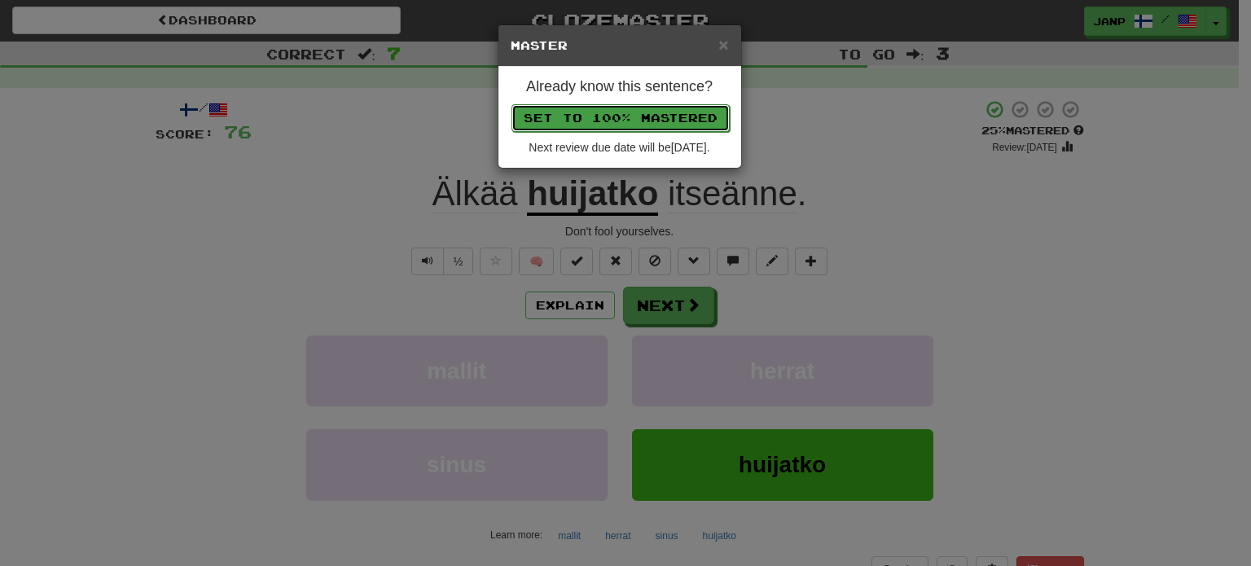
click at [631, 113] on button "Set to 100% Mastered" at bounding box center [620, 118] width 218 height 28
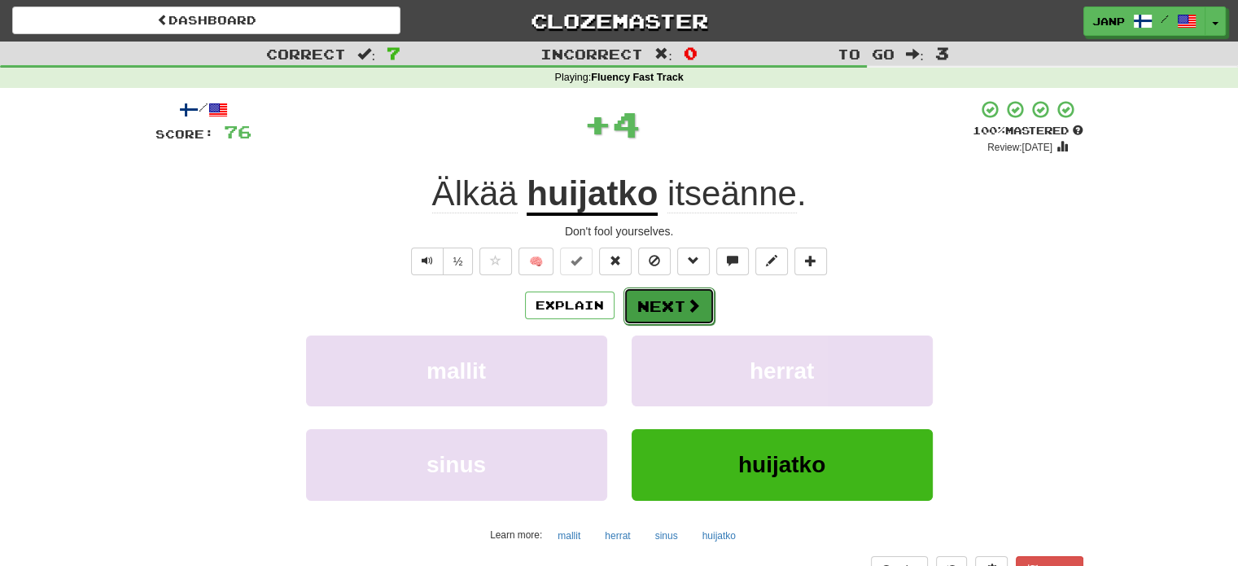
click at [673, 308] on button "Next" at bounding box center [669, 305] width 91 height 37
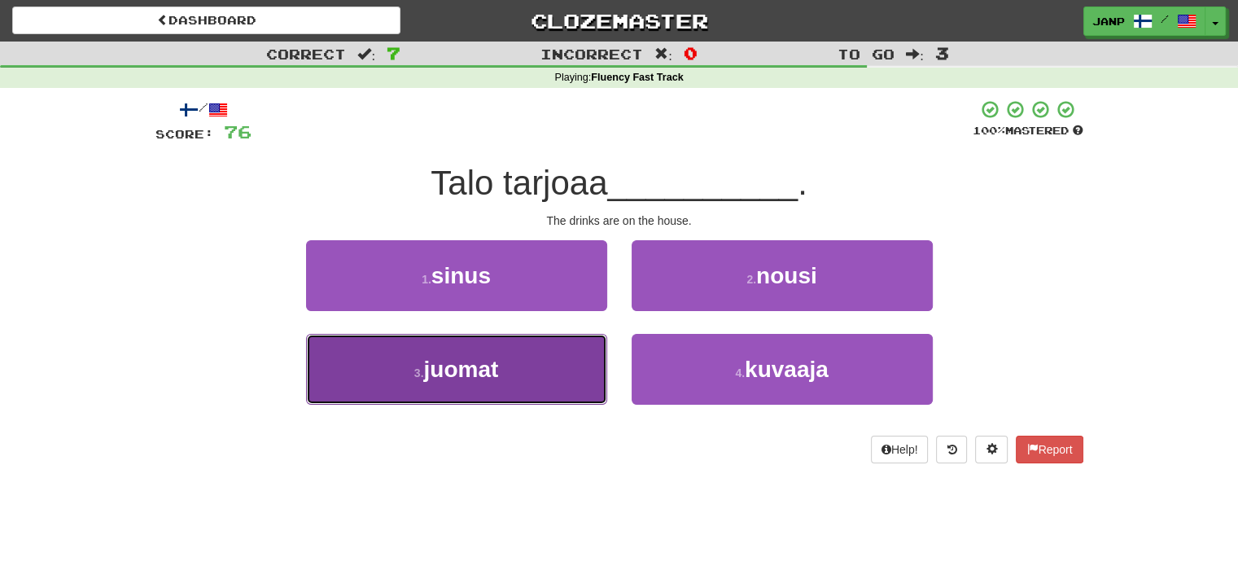
click at [577, 366] on button "3 . juomat" at bounding box center [456, 369] width 301 height 71
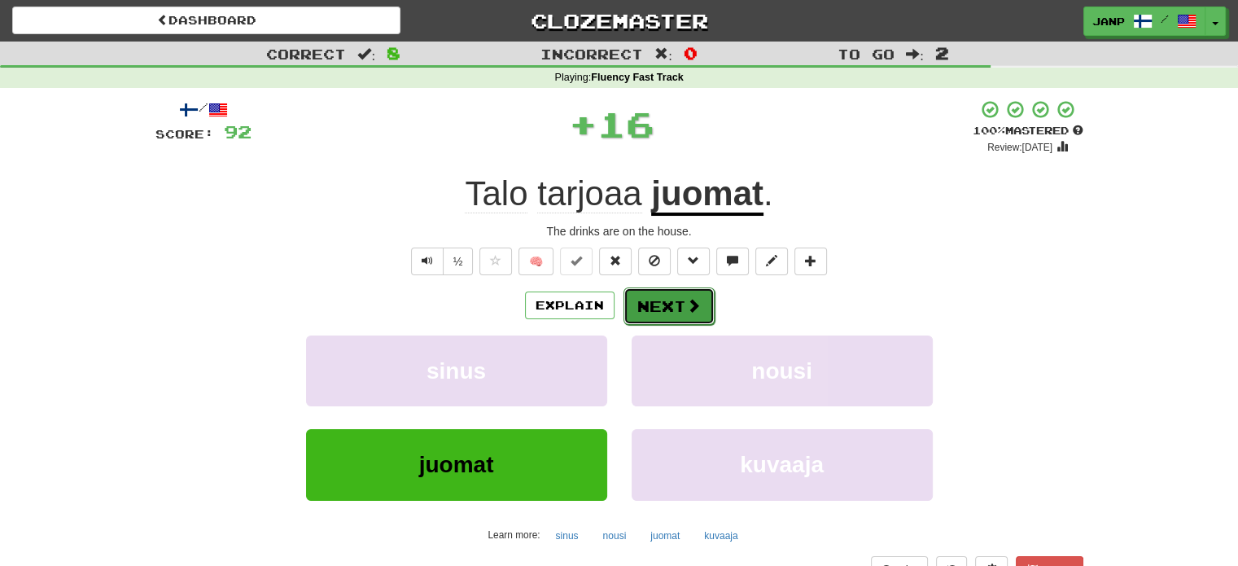
click at [658, 299] on button "Next" at bounding box center [669, 305] width 91 height 37
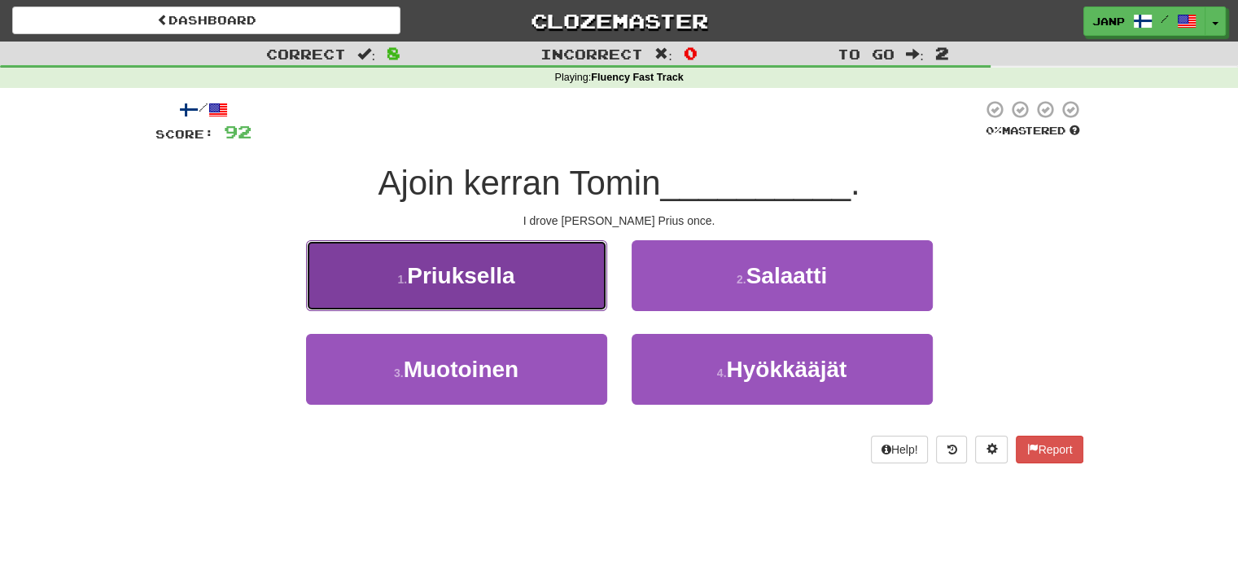
click at [532, 288] on button "1 . Priuksella" at bounding box center [456, 275] width 301 height 71
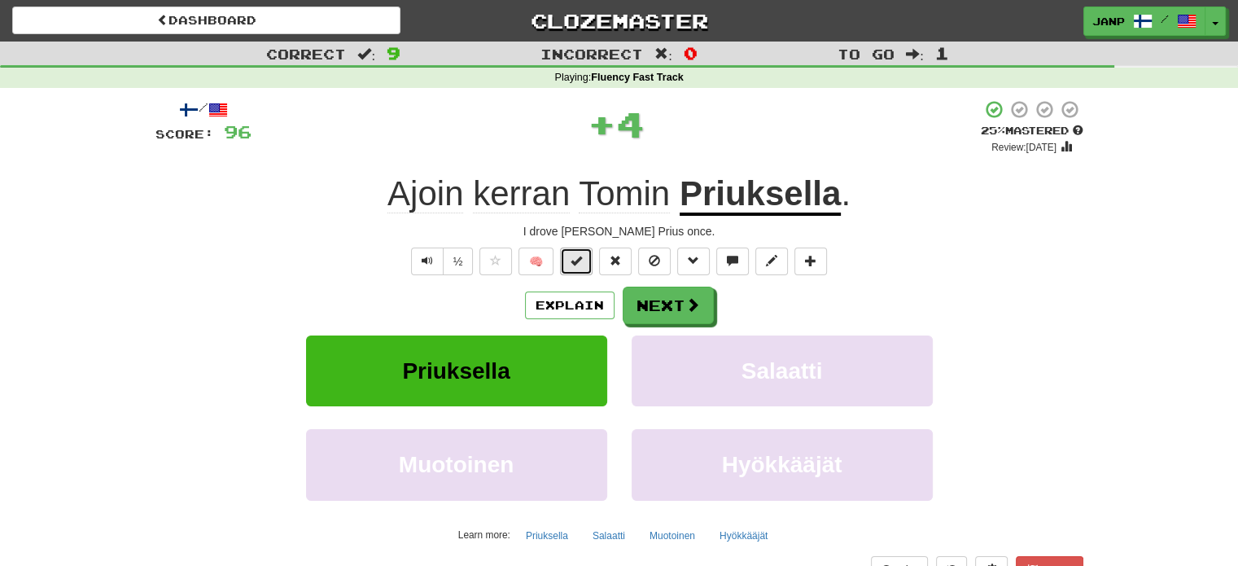
click at [576, 266] on span at bounding box center [576, 260] width 11 height 11
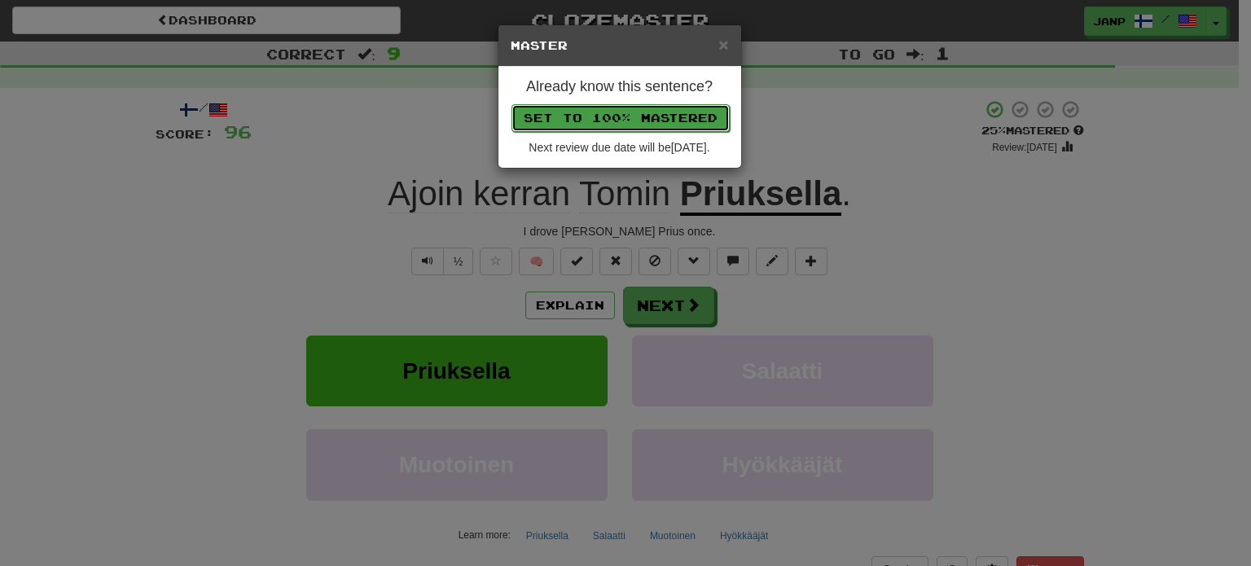
click at [645, 105] on button "Set to 100% Mastered" at bounding box center [620, 118] width 218 height 28
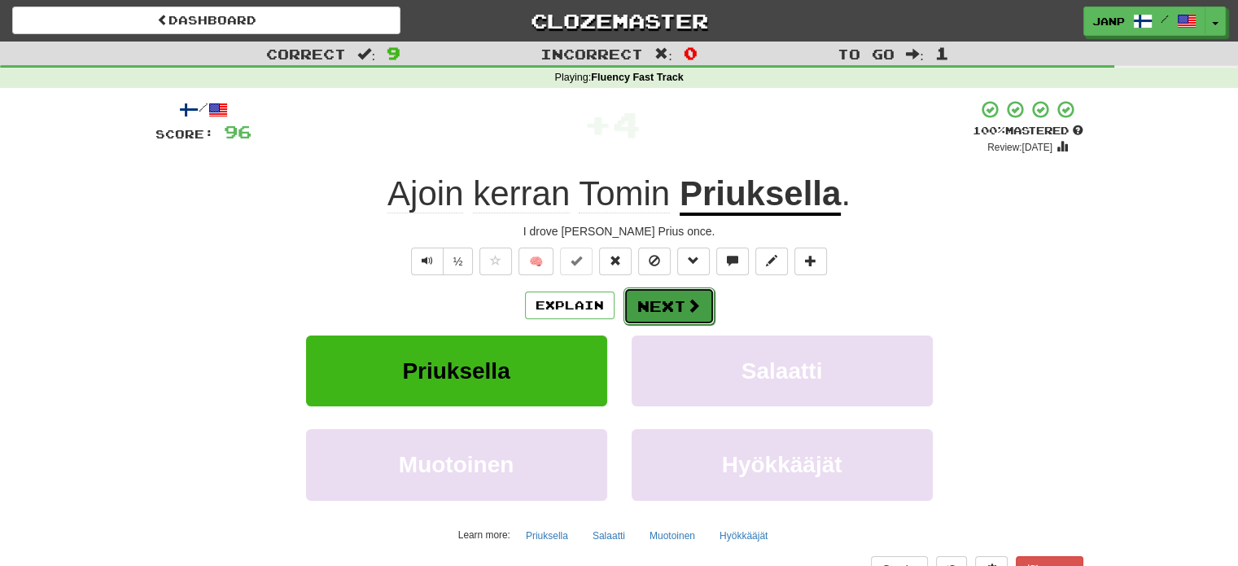
click at [676, 306] on button "Next" at bounding box center [669, 305] width 91 height 37
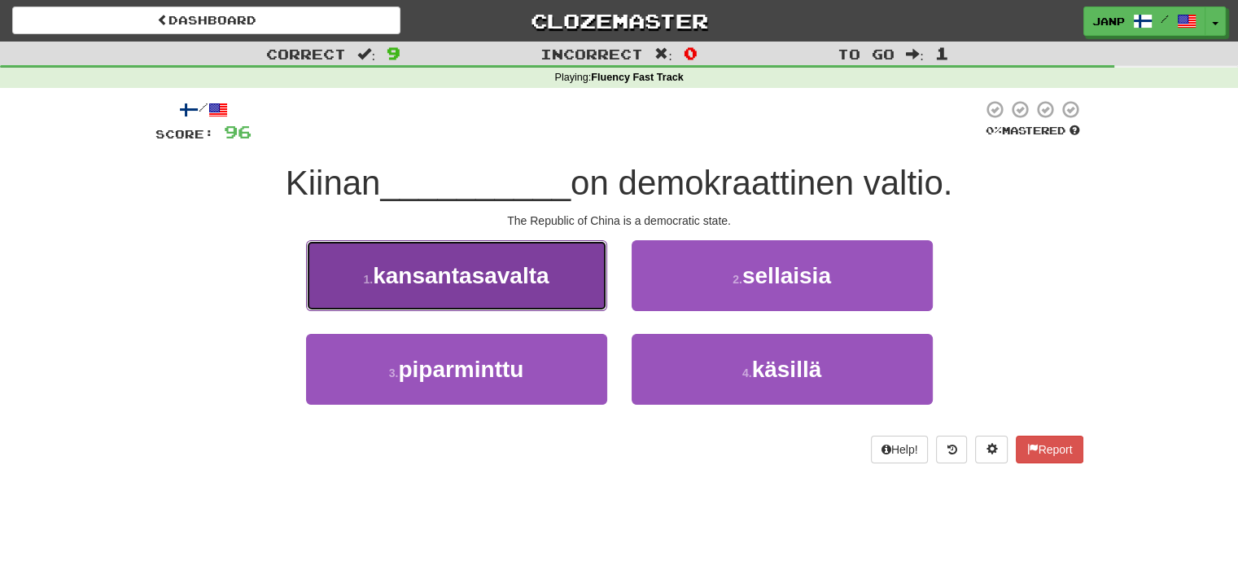
click at [552, 263] on button "1 . kansantasavalta" at bounding box center [456, 275] width 301 height 71
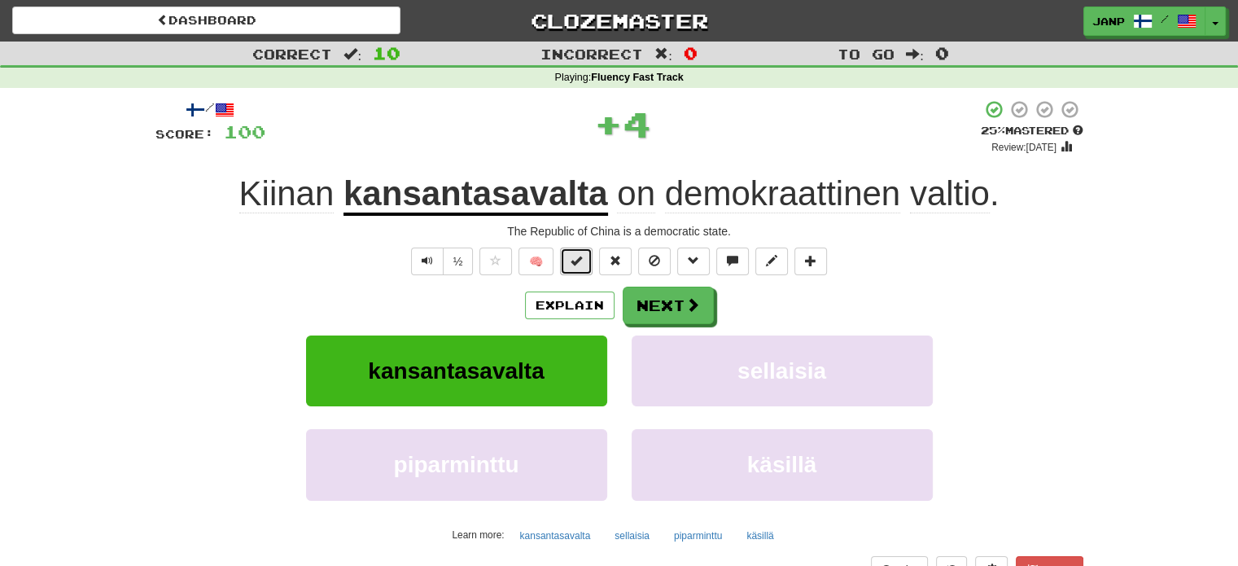
click at [574, 261] on span at bounding box center [576, 260] width 11 height 11
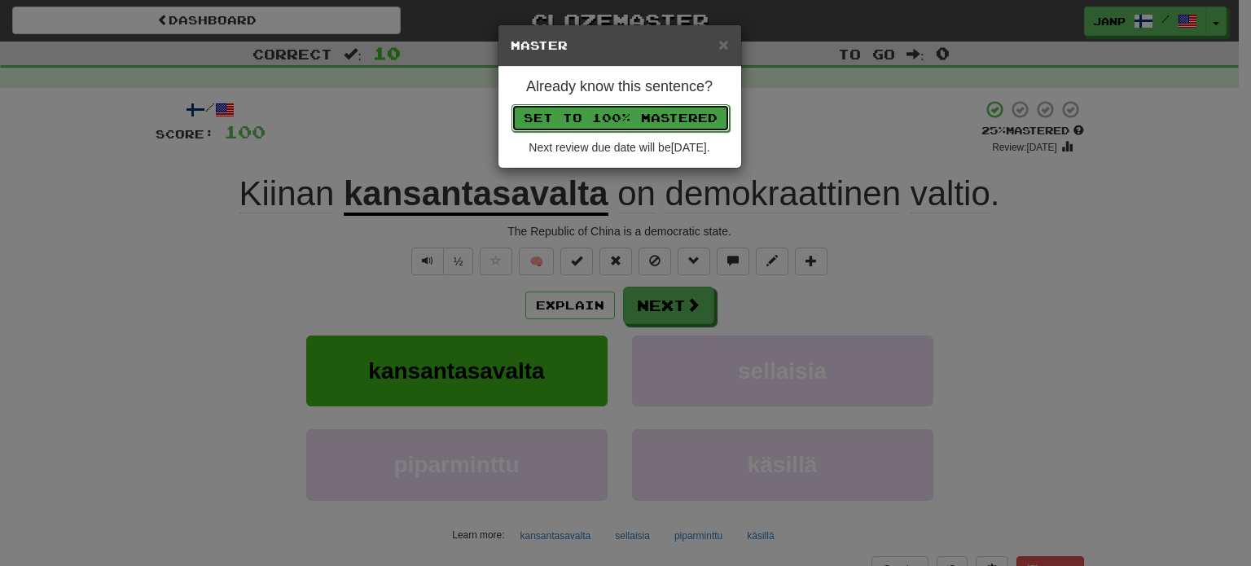
click at [612, 112] on button "Set to 100% Mastered" at bounding box center [620, 118] width 218 height 28
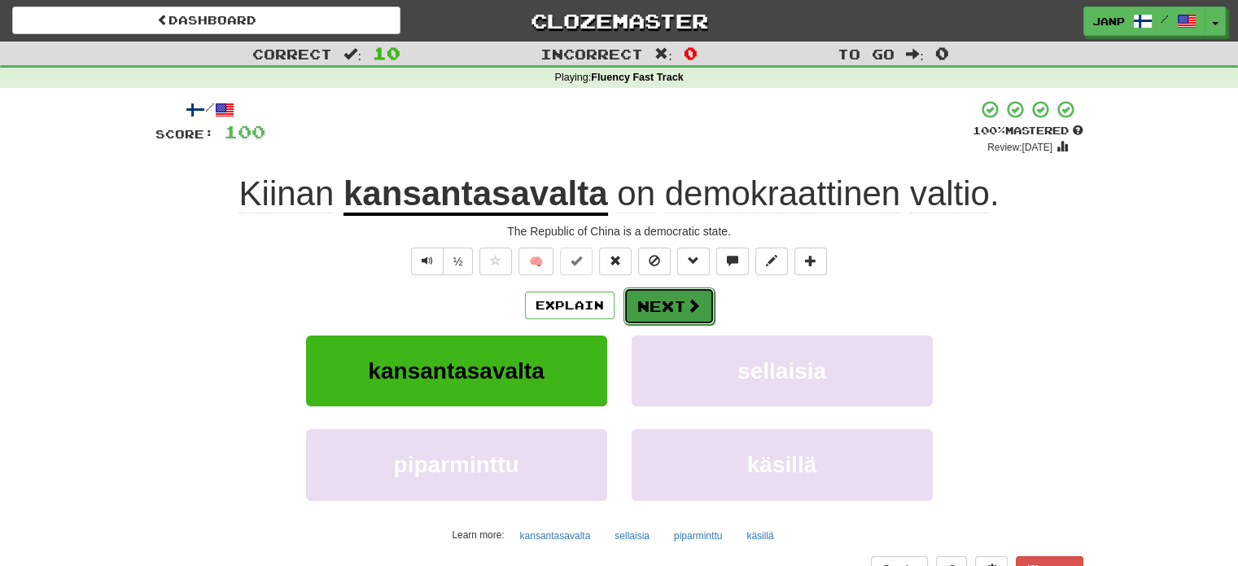
click at [682, 303] on button "Next" at bounding box center [669, 305] width 91 height 37
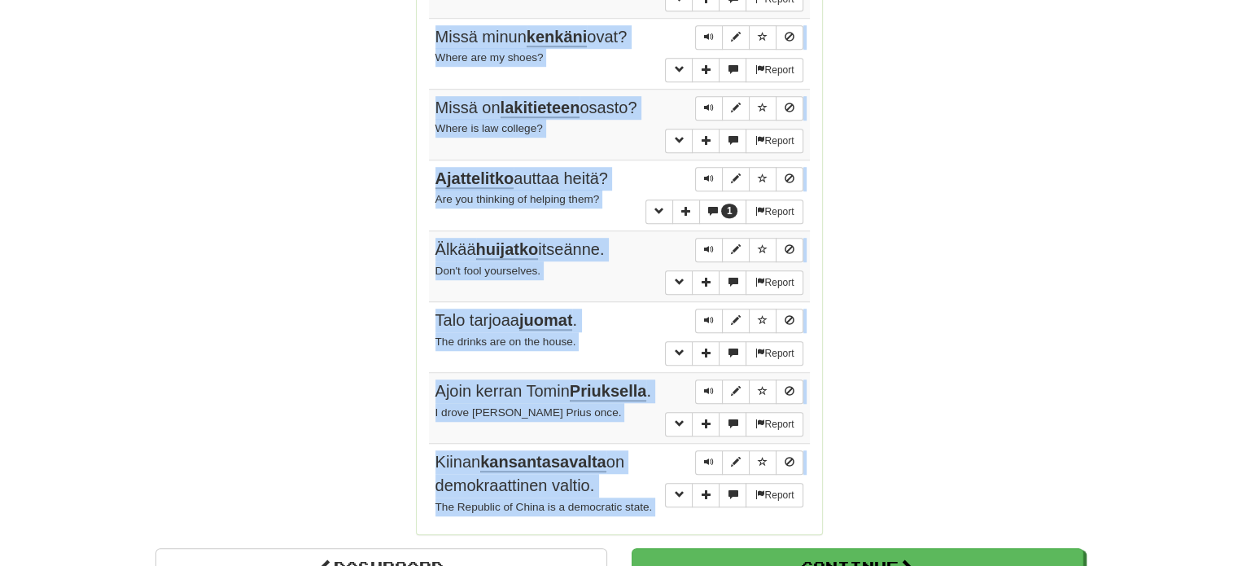
scroll to position [1230, 0]
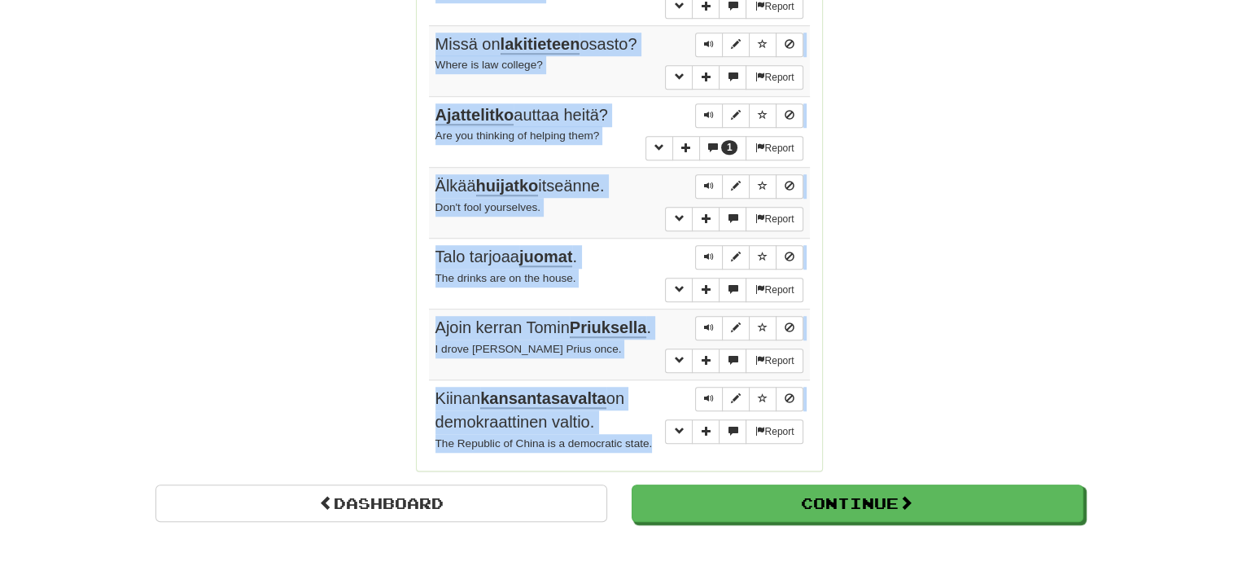
drag, startPoint x: 435, startPoint y: 68, endPoint x: 652, endPoint y: 367, distance: 370.2
click at [652, 367] on tbody "Report [PERSON_NAME] puhelimen. [PERSON_NAME] up the phone. Report [PERSON_NAME…" at bounding box center [619, 52] width 381 height 813
copy tbody "[PERSON_NAME] puhelimen. [PERSON_NAME] up the phone. Report [PERSON_NAME] melko…"
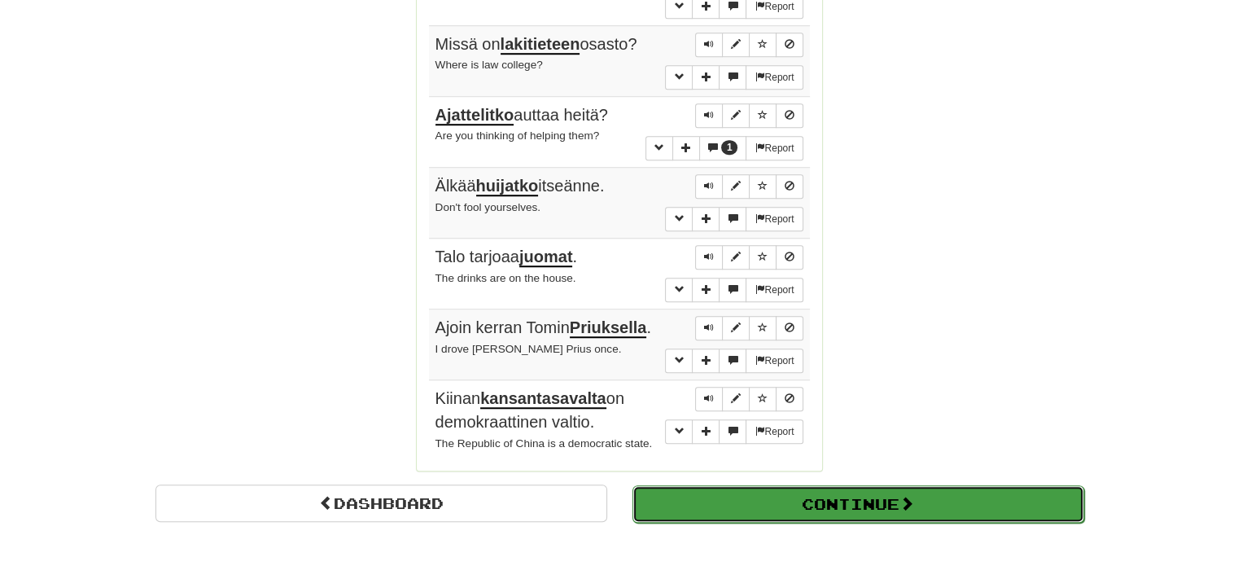
click at [997, 485] on button "Continue" at bounding box center [859, 503] width 452 height 37
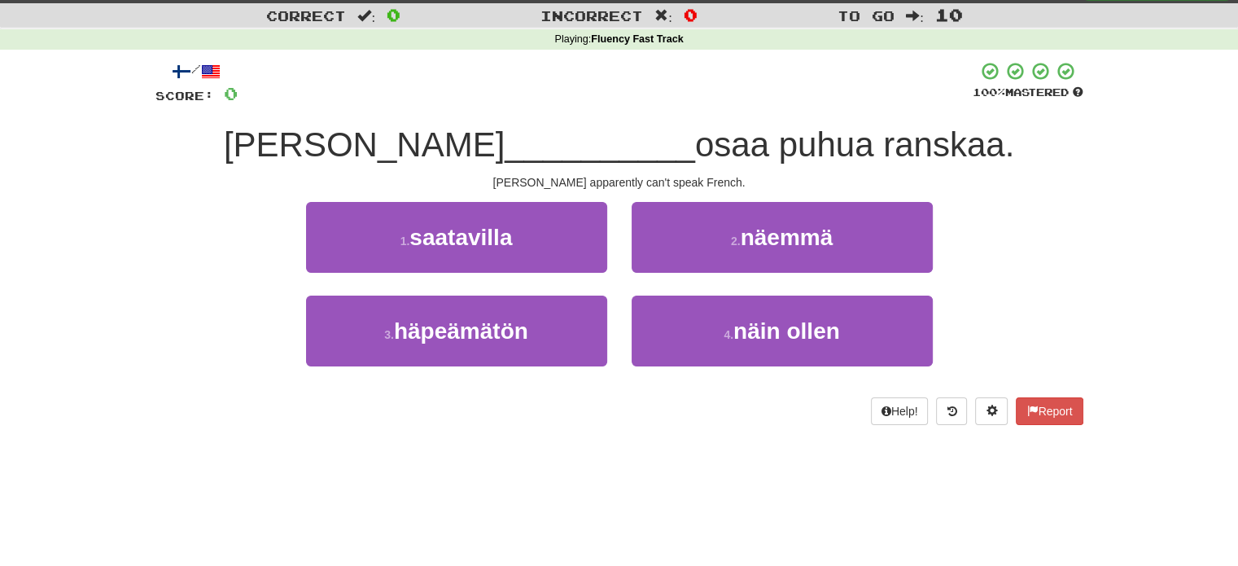
scroll to position [0, 0]
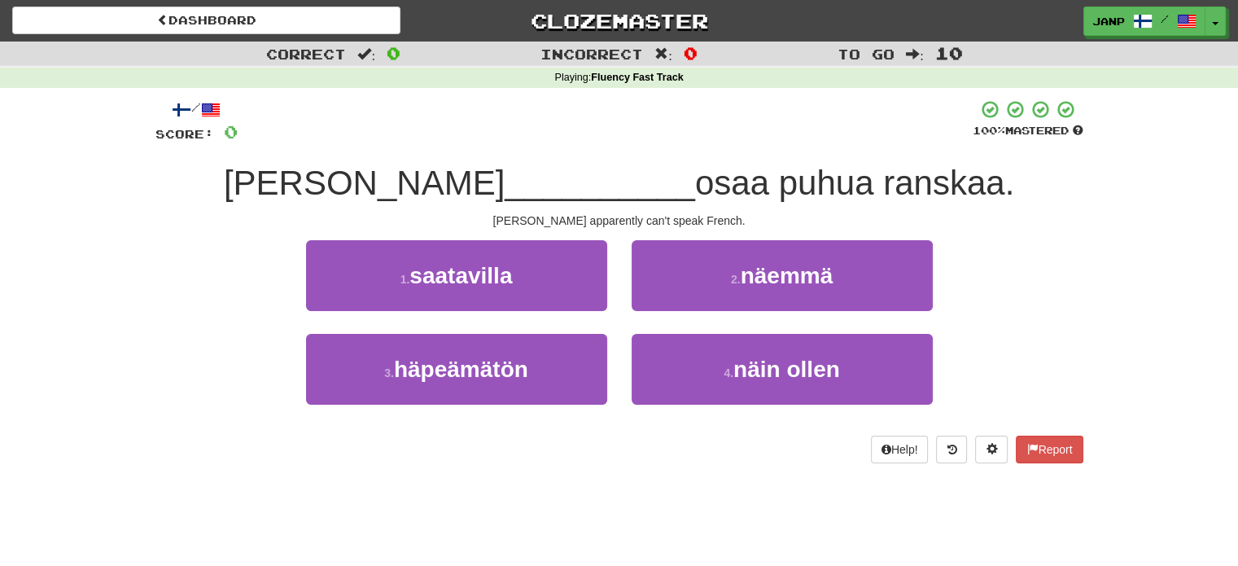
click at [611, 279] on div "1 . saatavilla" at bounding box center [457, 287] width 326 height 94
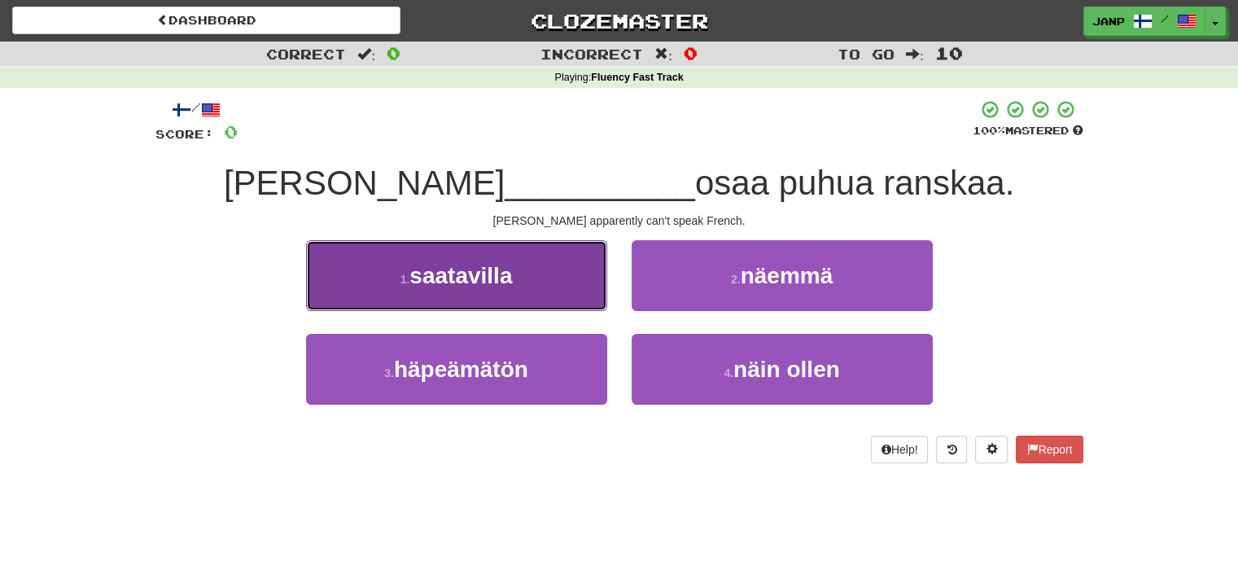
click at [575, 279] on button "1 . saatavilla" at bounding box center [456, 275] width 301 height 71
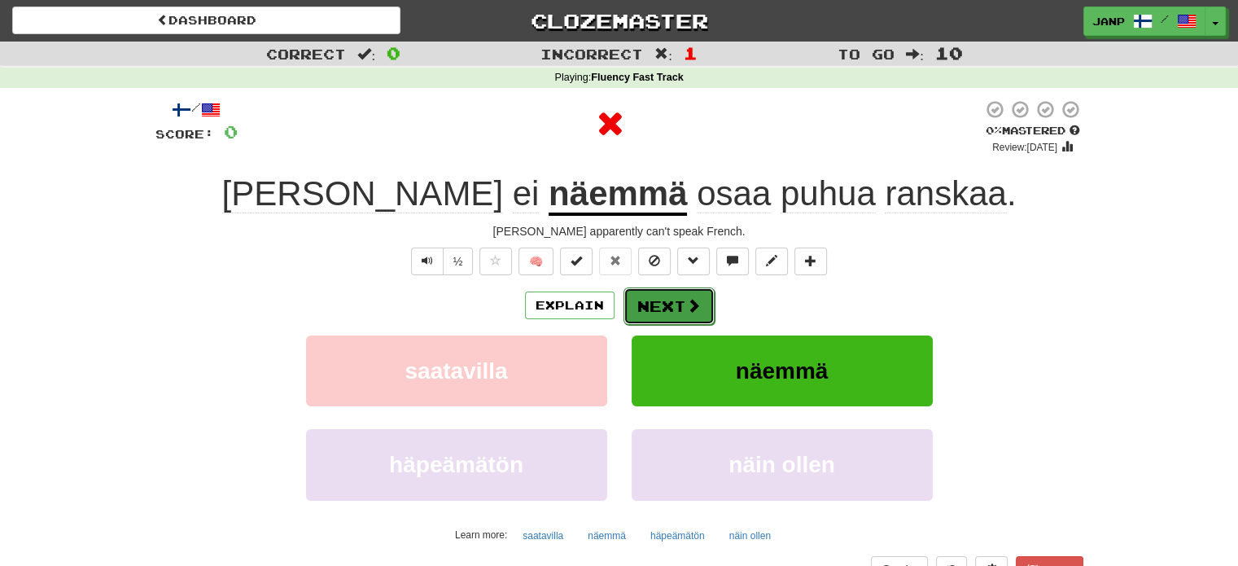
click at [668, 293] on button "Next" at bounding box center [669, 305] width 91 height 37
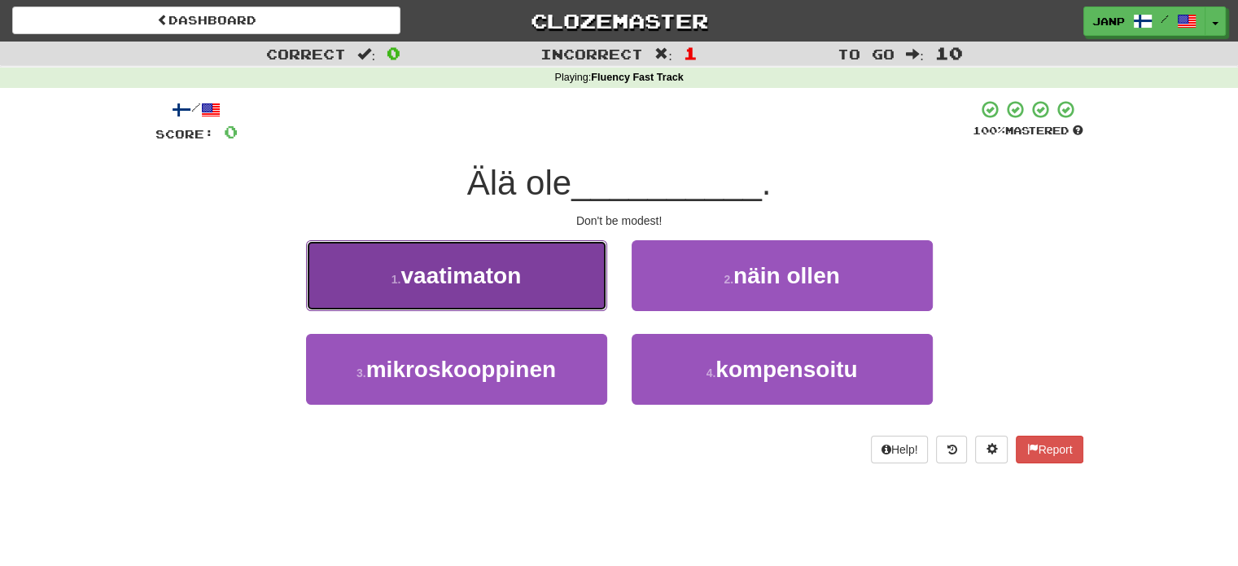
click at [576, 289] on button "1 . vaatimaton" at bounding box center [456, 275] width 301 height 71
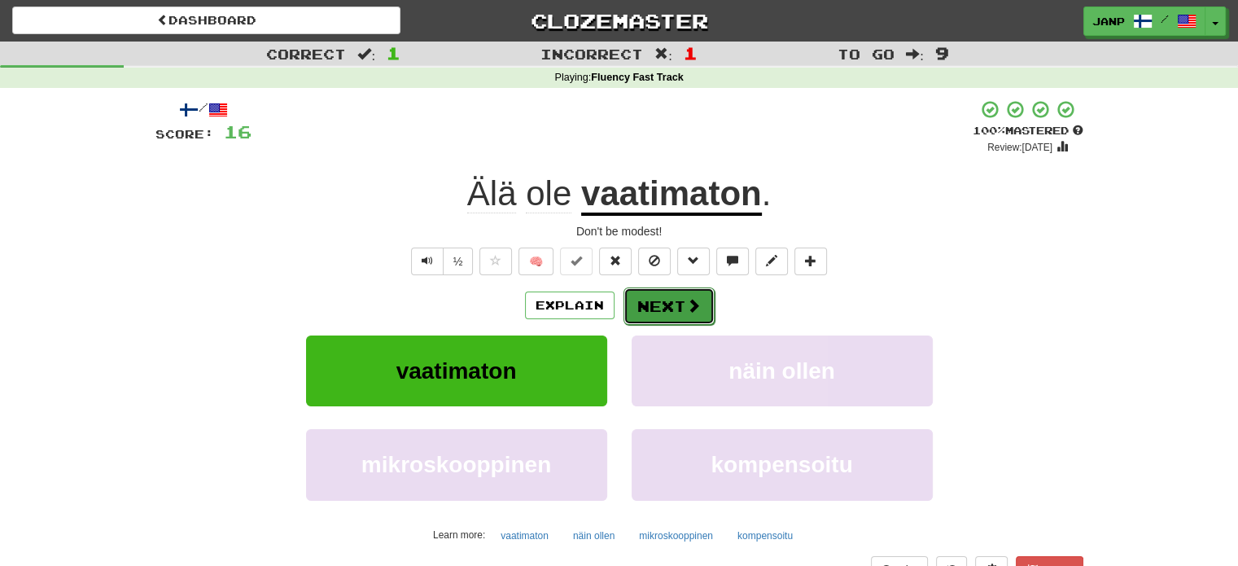
click at [654, 302] on button "Next" at bounding box center [669, 305] width 91 height 37
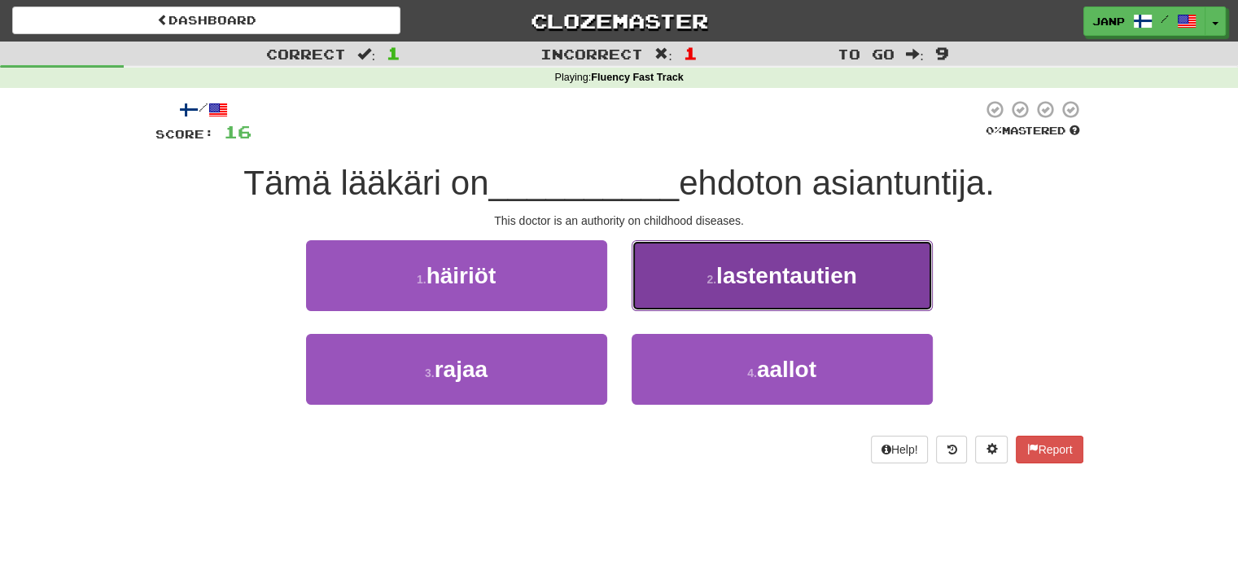
click at [683, 291] on button "2 . lastentautien" at bounding box center [782, 275] width 301 height 71
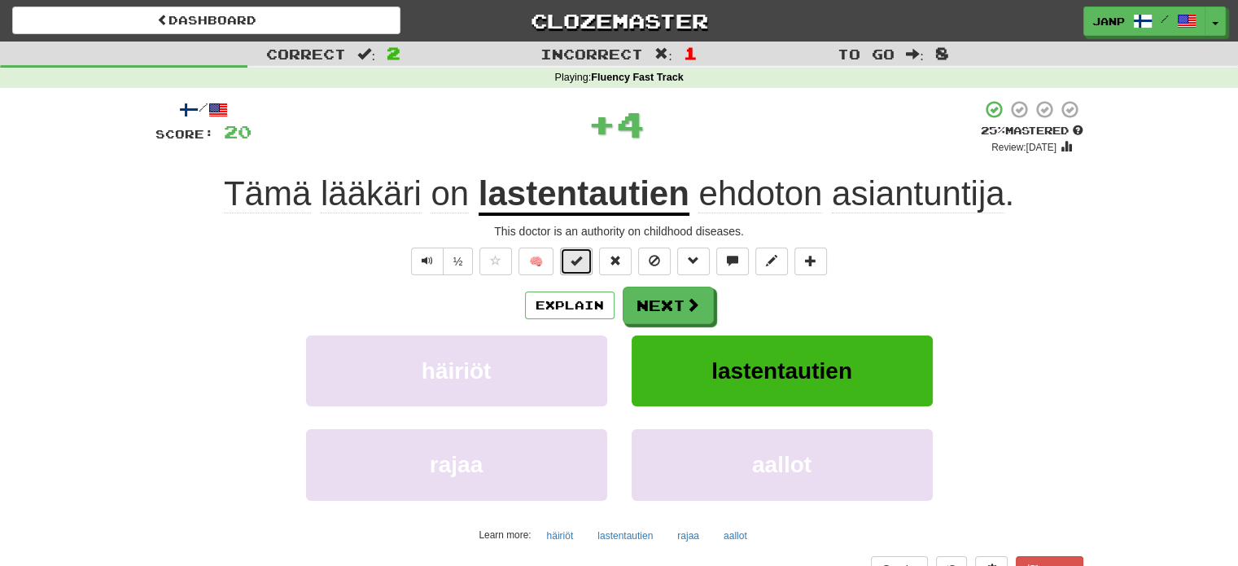
click at [580, 261] on span at bounding box center [576, 260] width 11 height 11
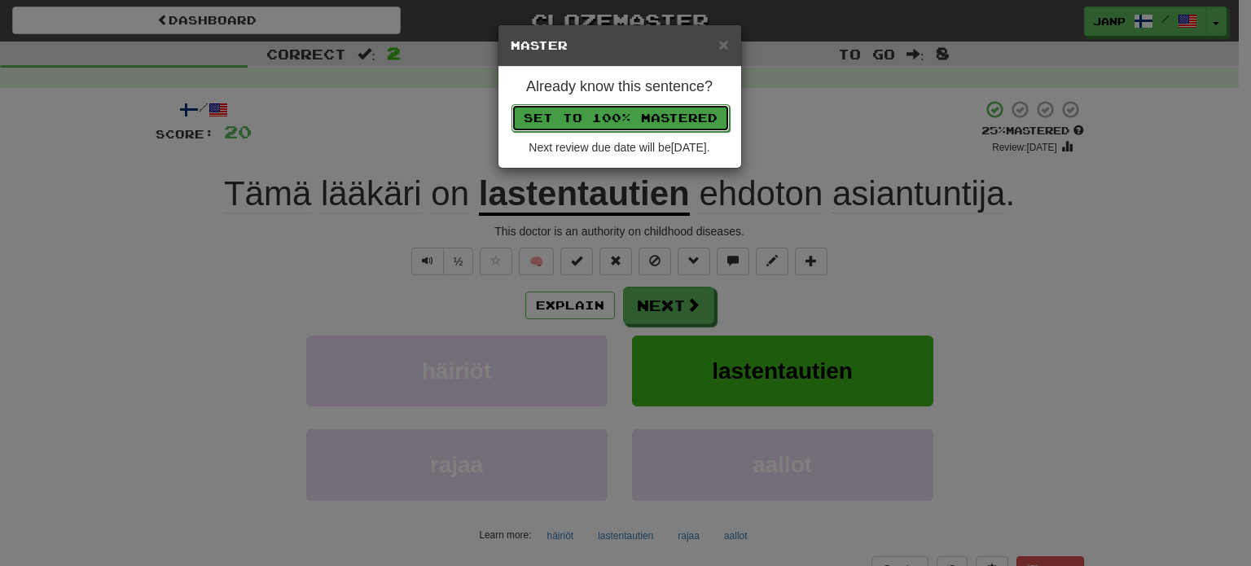
click at [635, 107] on button "Set to 100% Mastered" at bounding box center [620, 118] width 218 height 28
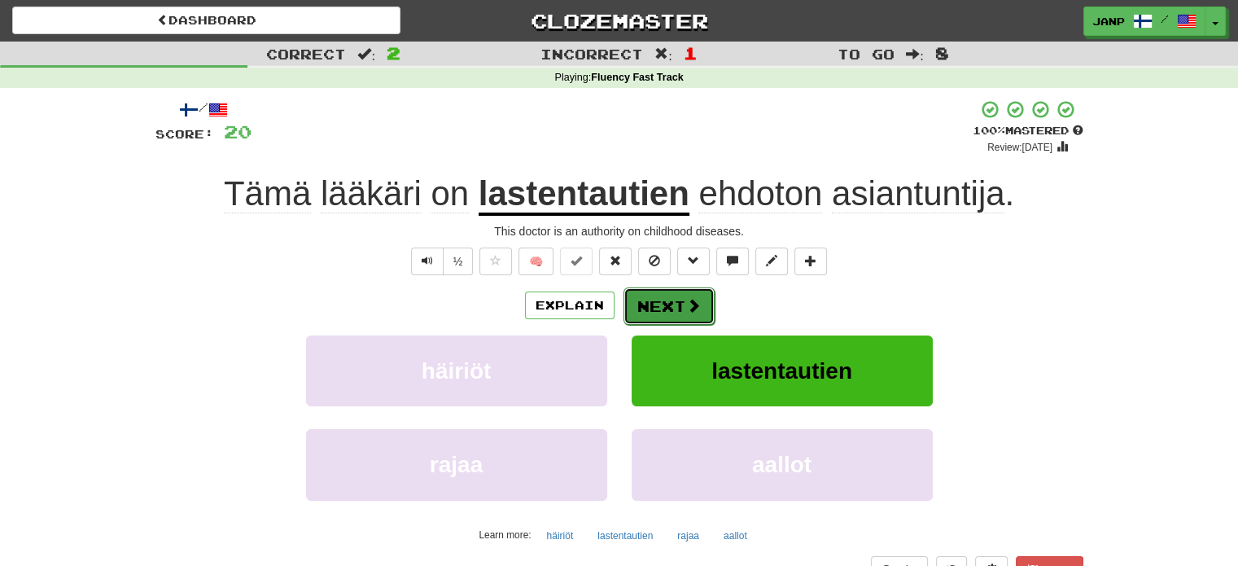
click at [664, 307] on button "Next" at bounding box center [669, 305] width 91 height 37
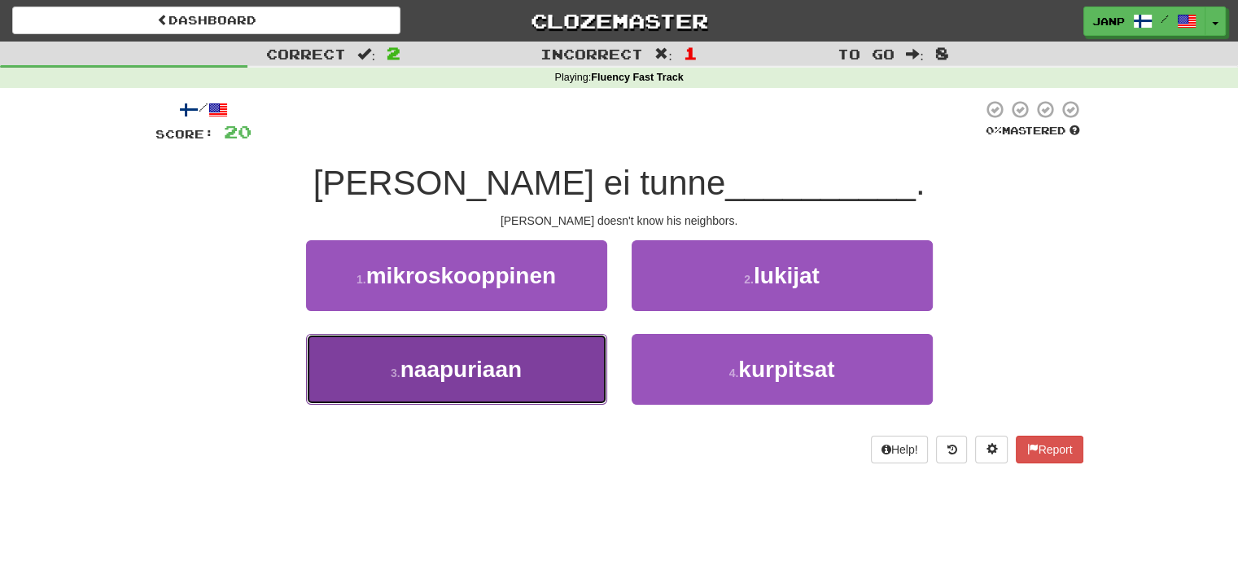
click at [568, 365] on button "3 . naapuriaan" at bounding box center [456, 369] width 301 height 71
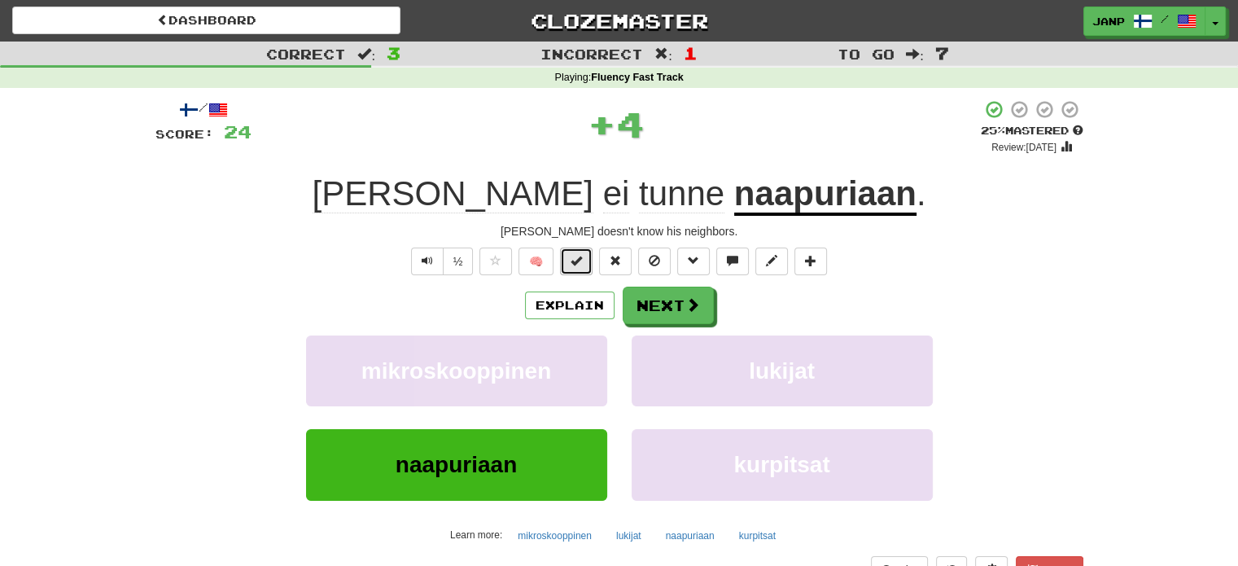
click at [575, 261] on span at bounding box center [576, 260] width 11 height 11
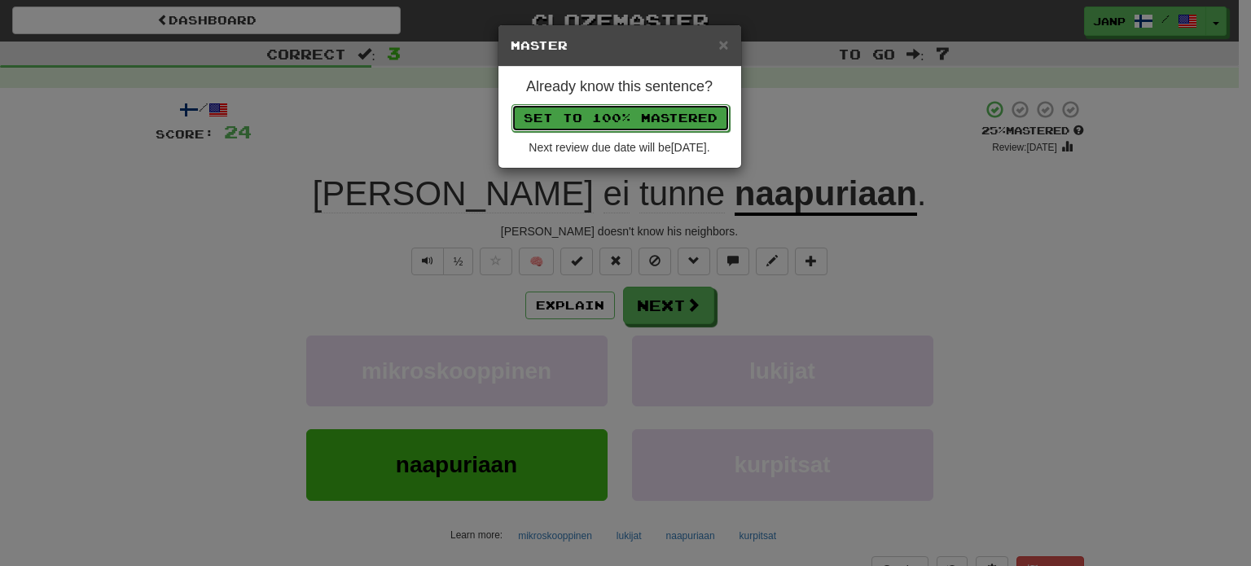
click at [633, 116] on button "Set to 100% Mastered" at bounding box center [620, 118] width 218 height 28
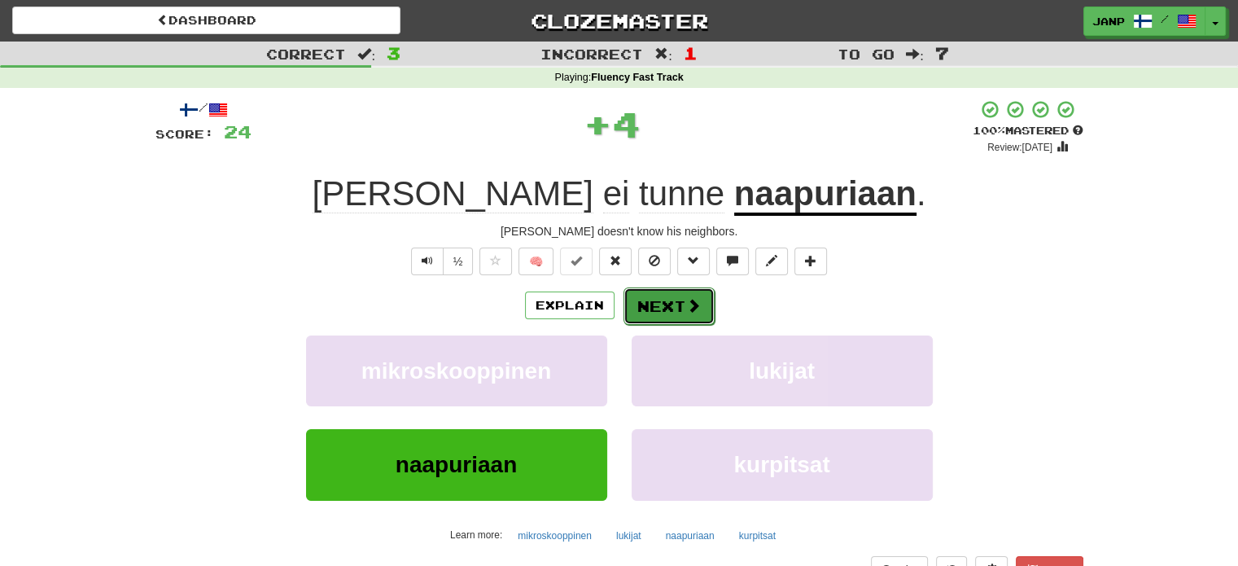
click at [661, 300] on button "Next" at bounding box center [669, 305] width 91 height 37
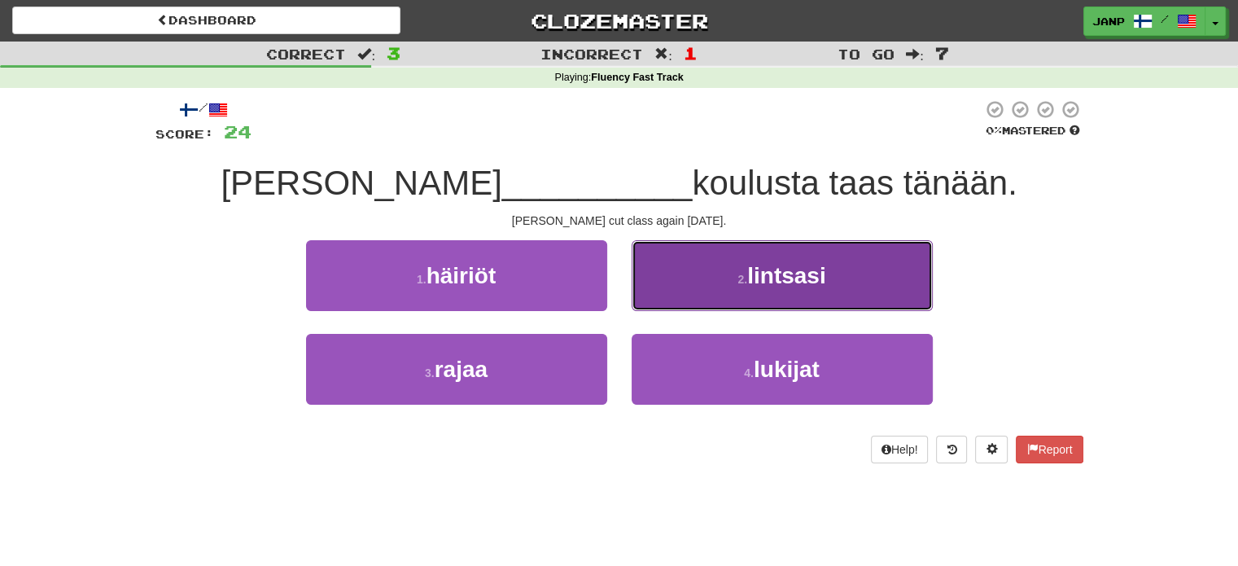
click at [720, 286] on button "2 . lintsasi" at bounding box center [782, 275] width 301 height 71
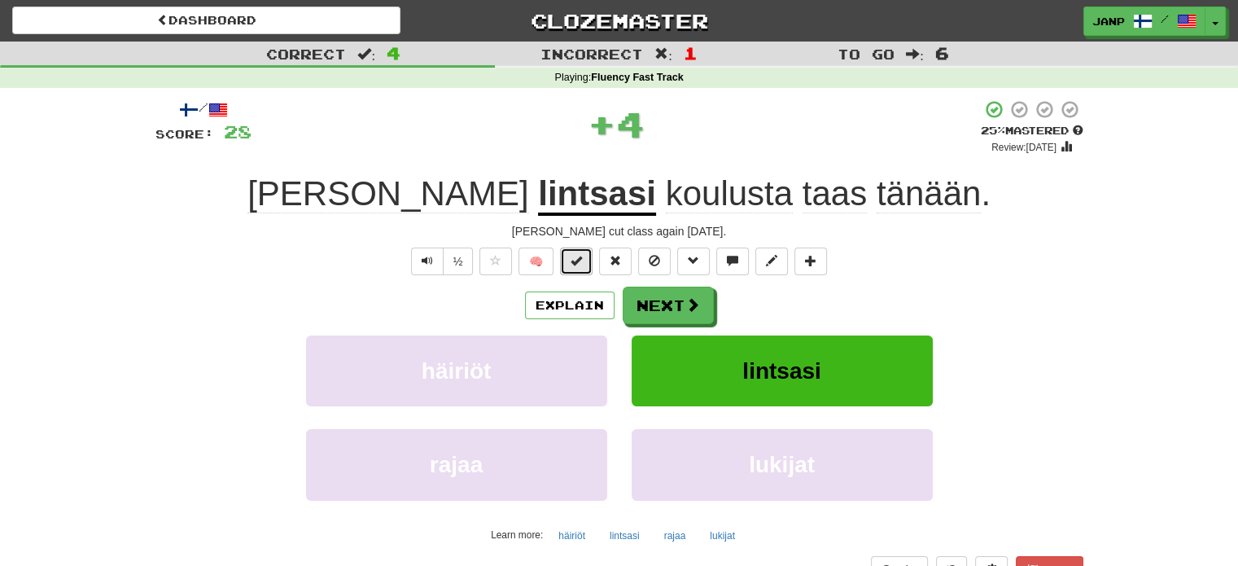
click at [582, 256] on span at bounding box center [576, 260] width 11 height 11
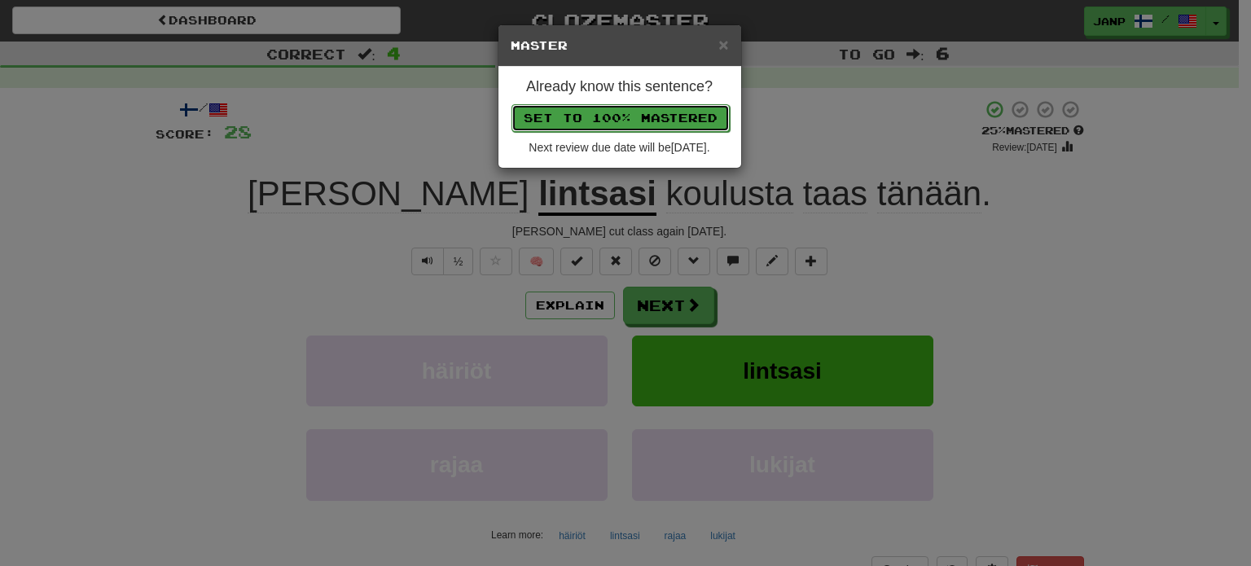
click at [624, 107] on button "Set to 100% Mastered" at bounding box center [620, 118] width 218 height 28
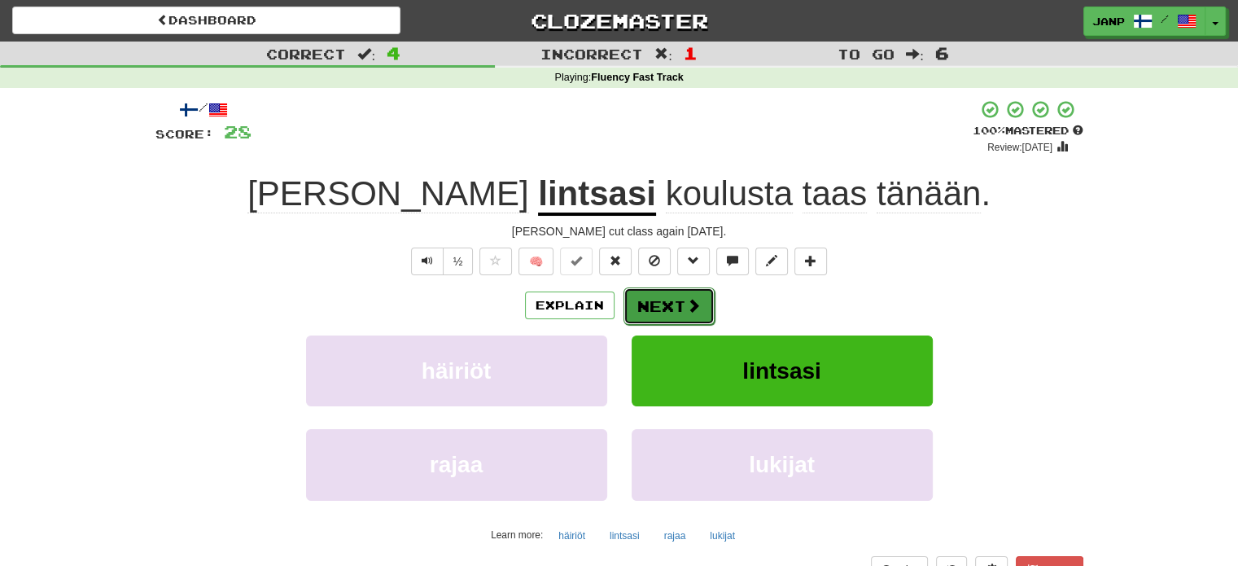
click at [662, 297] on button "Next" at bounding box center [669, 305] width 91 height 37
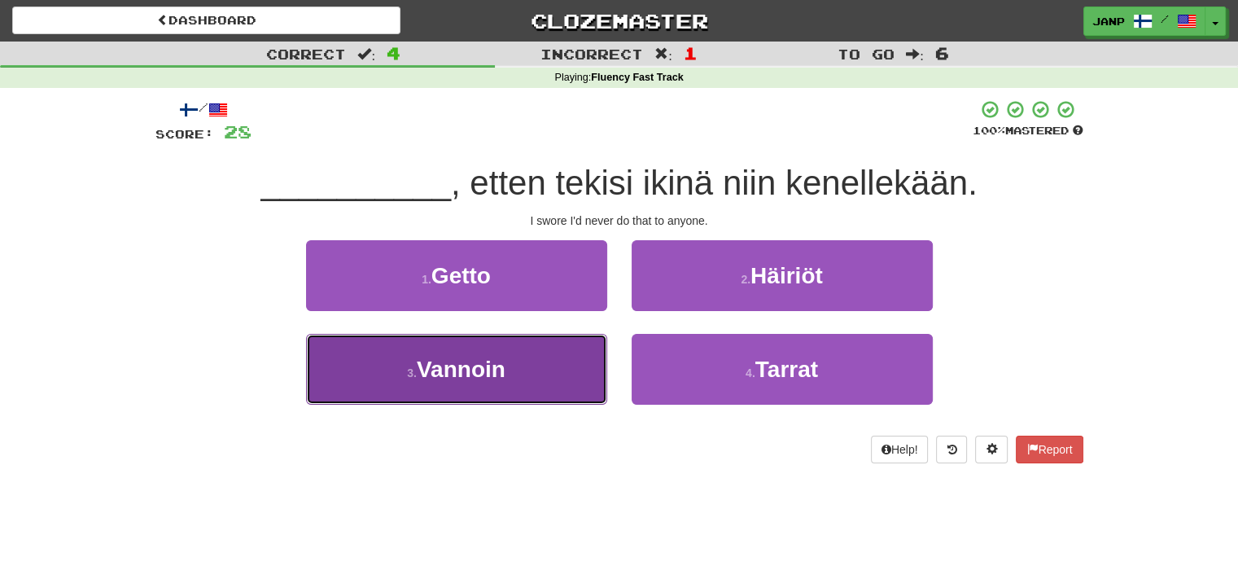
click at [592, 359] on button "3 . Vannoin" at bounding box center [456, 369] width 301 height 71
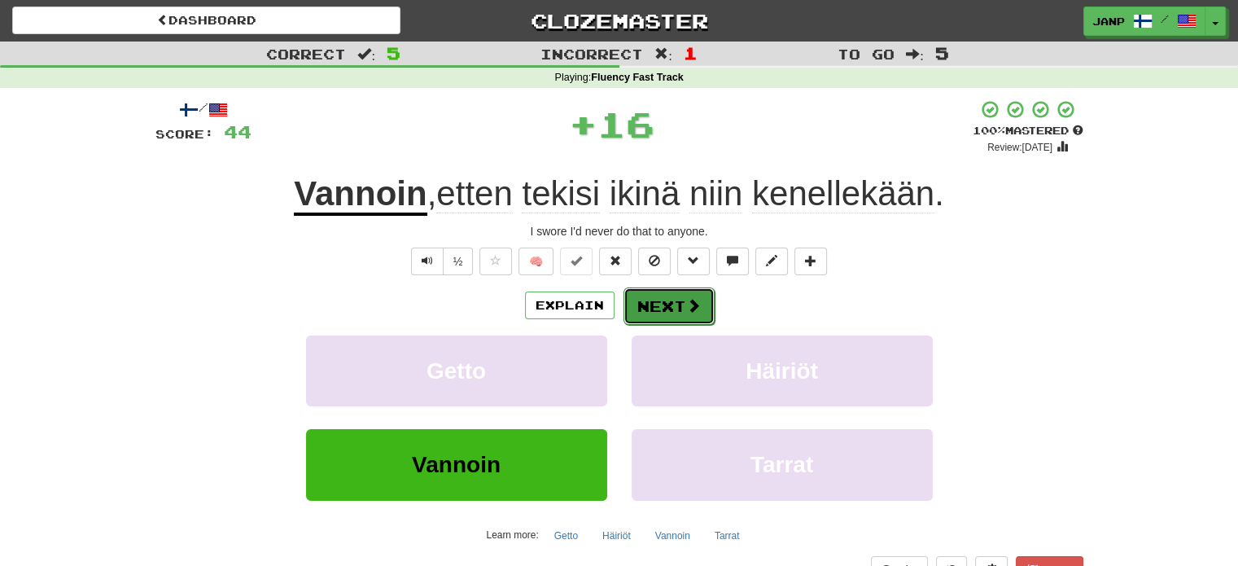
click at [659, 318] on button "Next" at bounding box center [669, 305] width 91 height 37
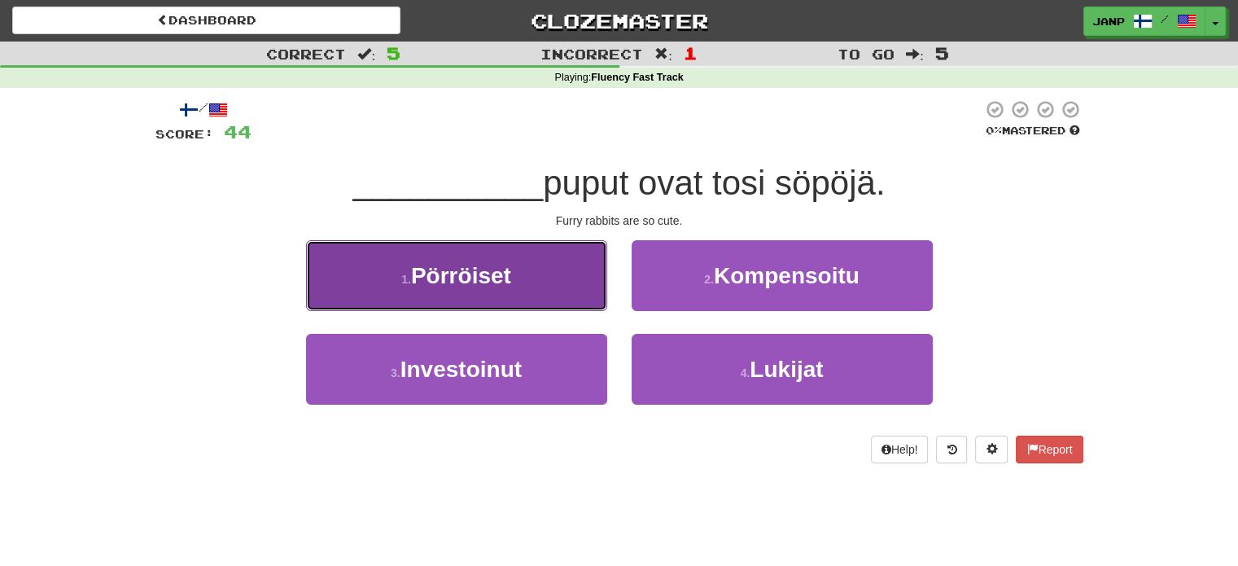
click at [507, 271] on span "Pörröiset" at bounding box center [461, 275] width 100 height 25
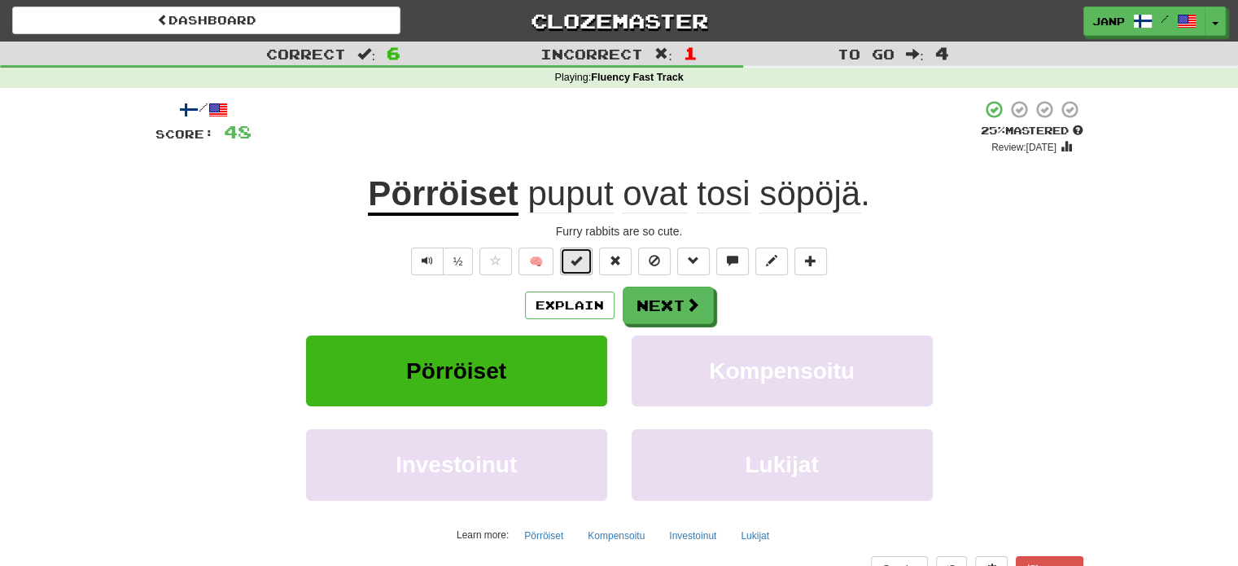
click at [584, 265] on button at bounding box center [576, 262] width 33 height 28
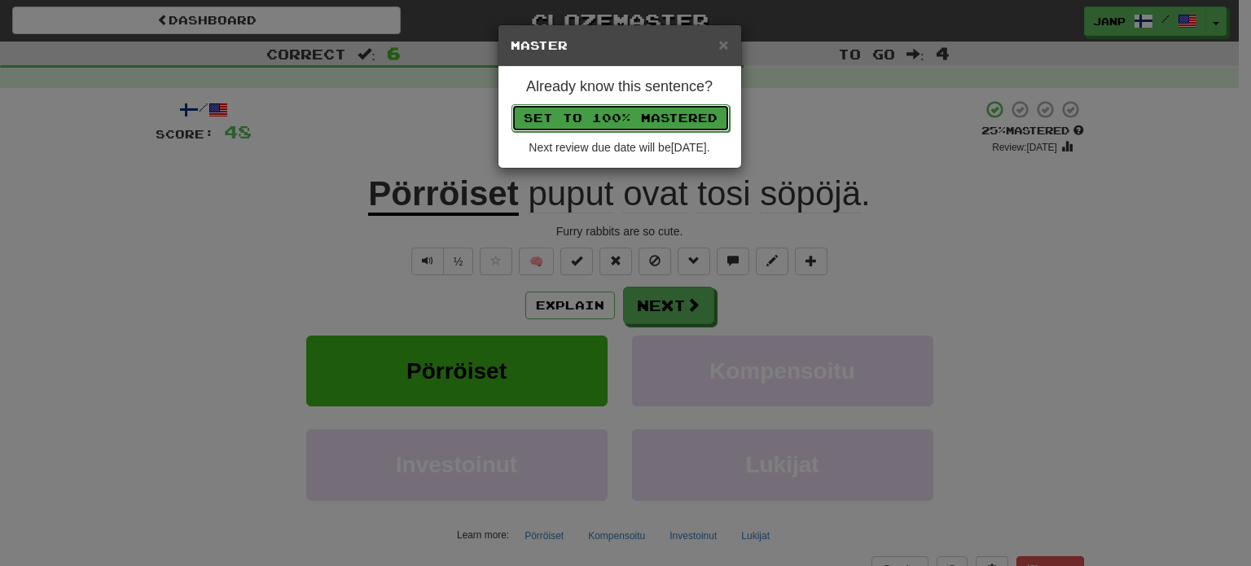
click at [615, 113] on button "Set to 100% Mastered" at bounding box center [620, 118] width 218 height 28
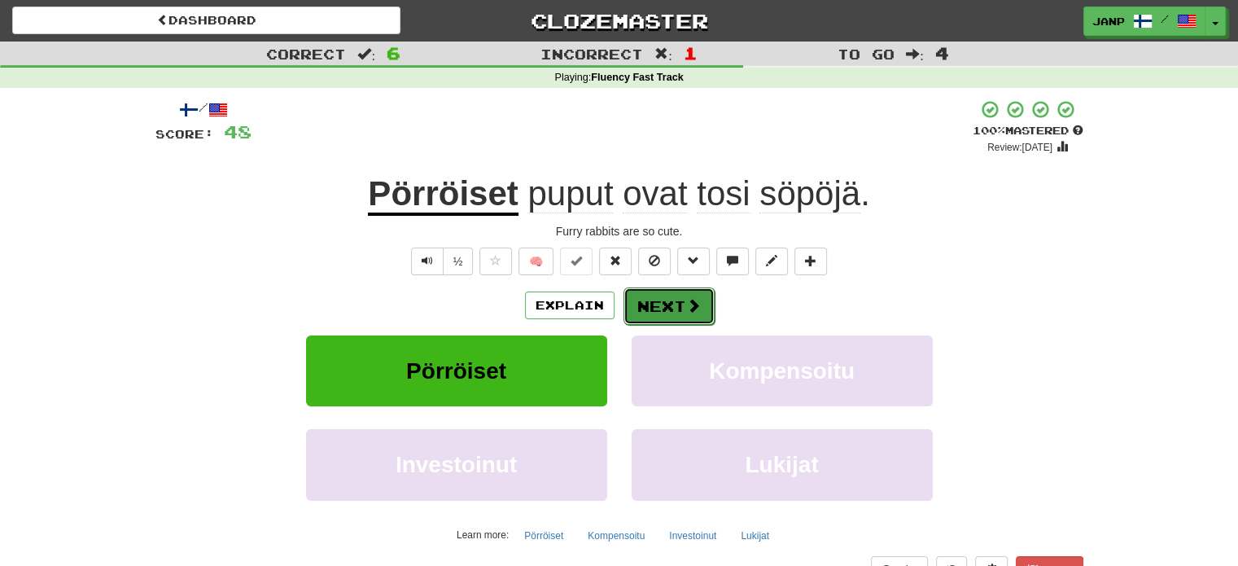
click at [664, 292] on button "Next" at bounding box center [669, 305] width 91 height 37
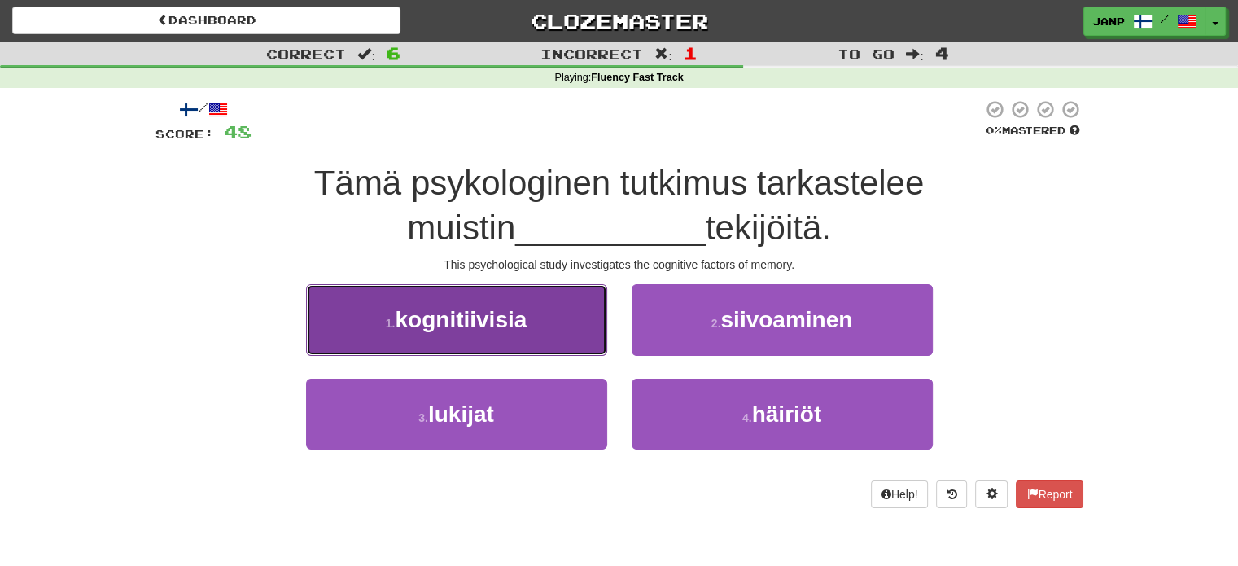
click at [529, 312] on button "1 . kognitiivisia" at bounding box center [456, 319] width 301 height 71
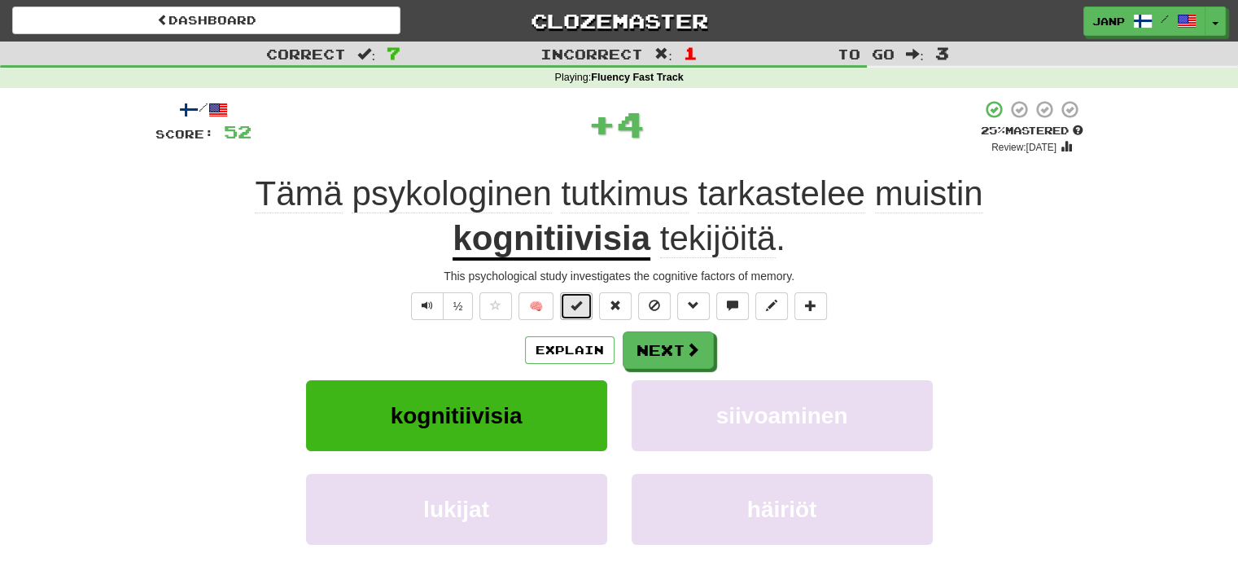
click at [579, 293] on button at bounding box center [576, 306] width 33 height 28
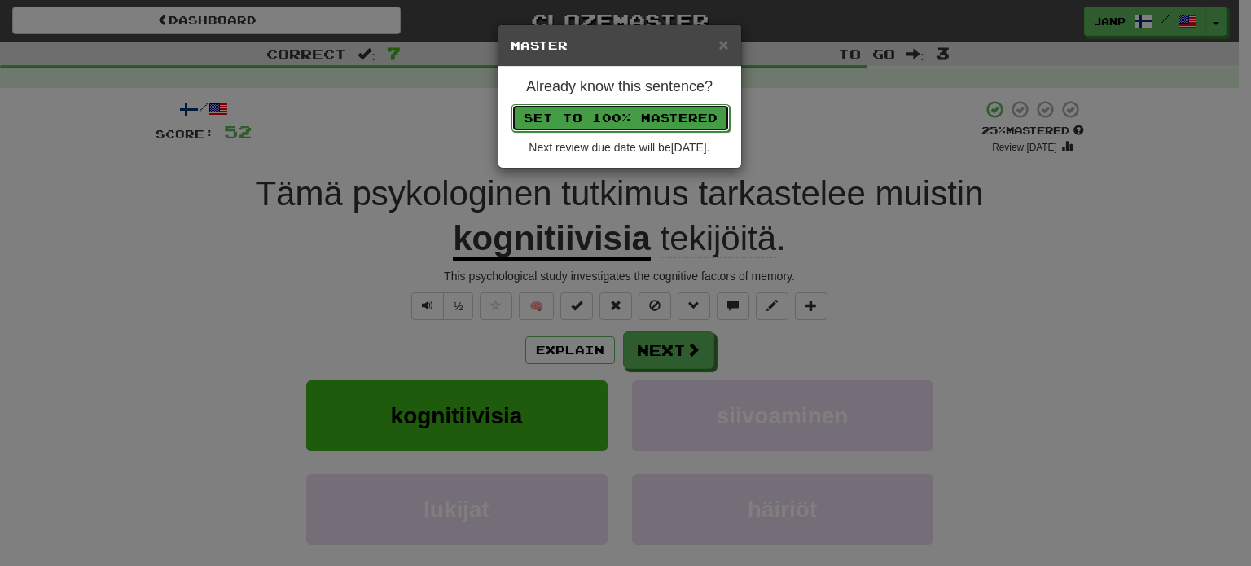
click at [629, 116] on button "Set to 100% Mastered" at bounding box center [620, 118] width 218 height 28
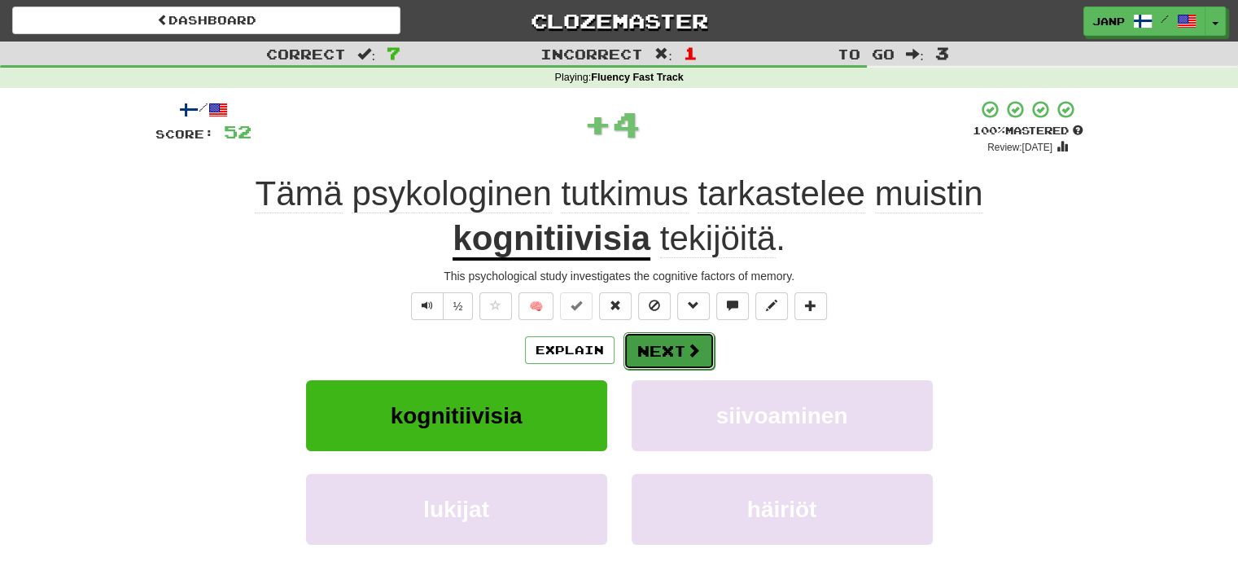
click at [669, 346] on button "Next" at bounding box center [669, 350] width 91 height 37
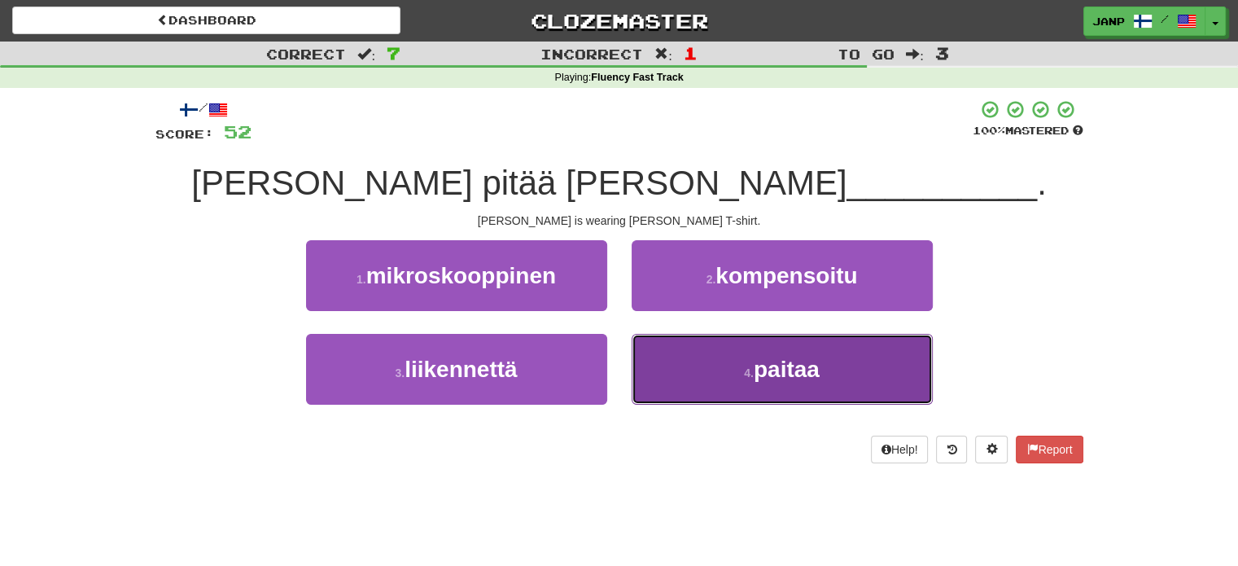
click at [743, 397] on button "4 . paitaa" at bounding box center [782, 369] width 301 height 71
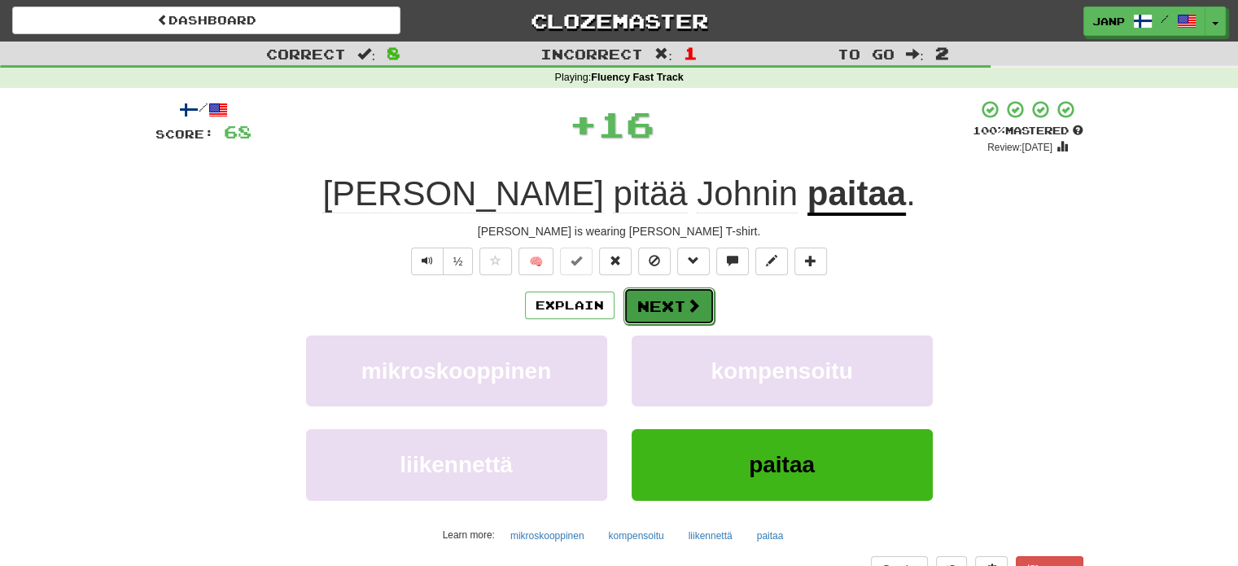
click at [642, 307] on button "Next" at bounding box center [669, 305] width 91 height 37
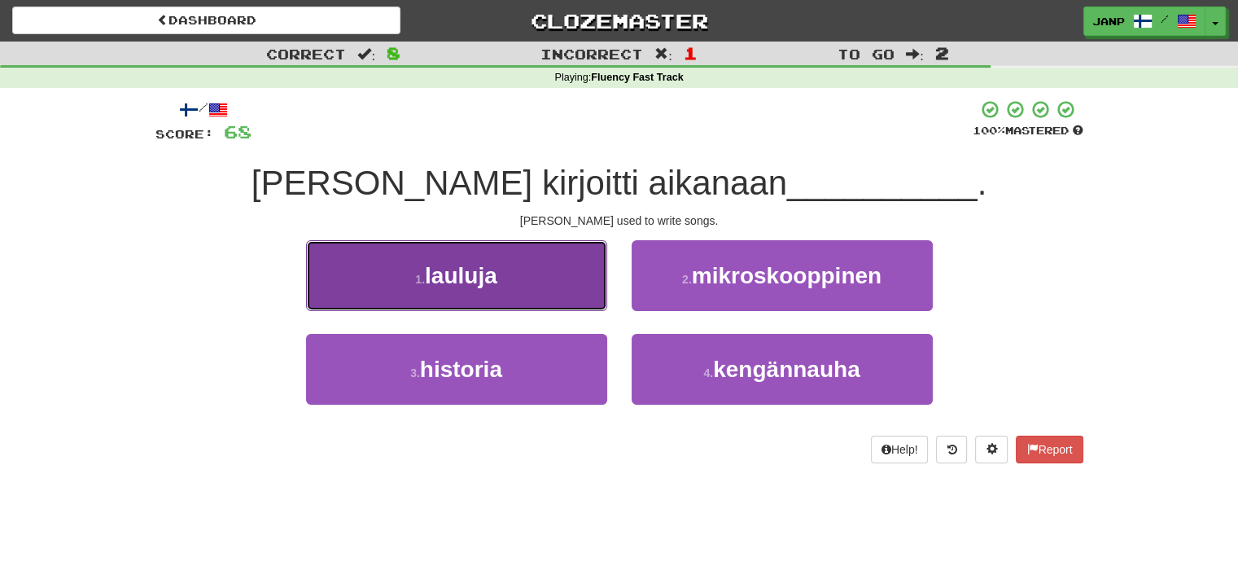
click at [555, 283] on button "1 . lauluja" at bounding box center [456, 275] width 301 height 71
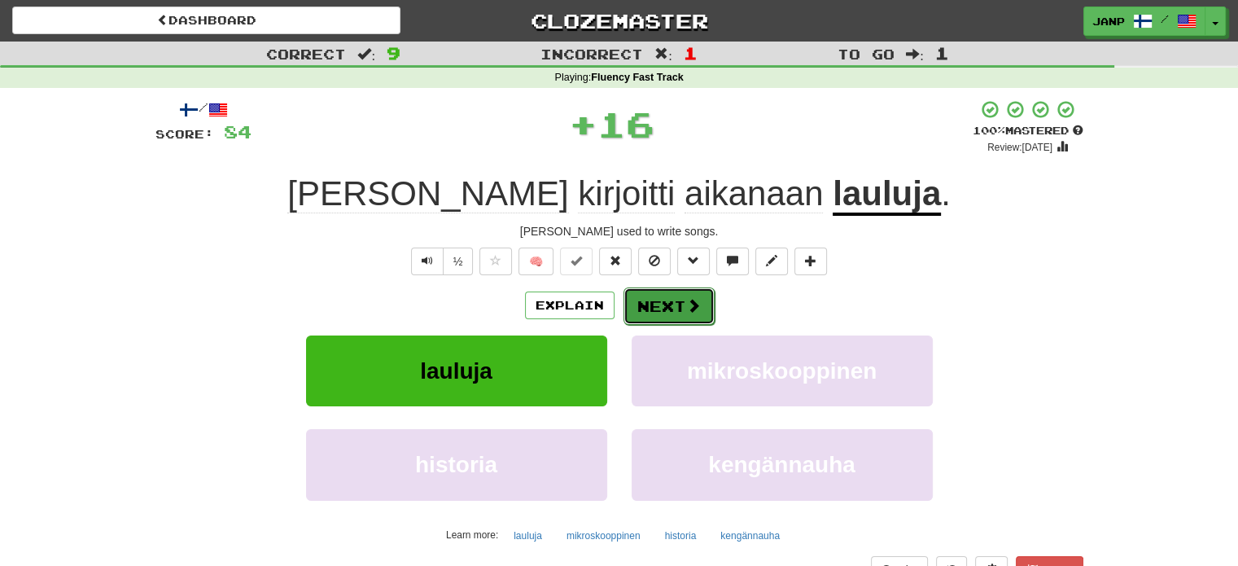
click at [664, 306] on button "Next" at bounding box center [669, 305] width 91 height 37
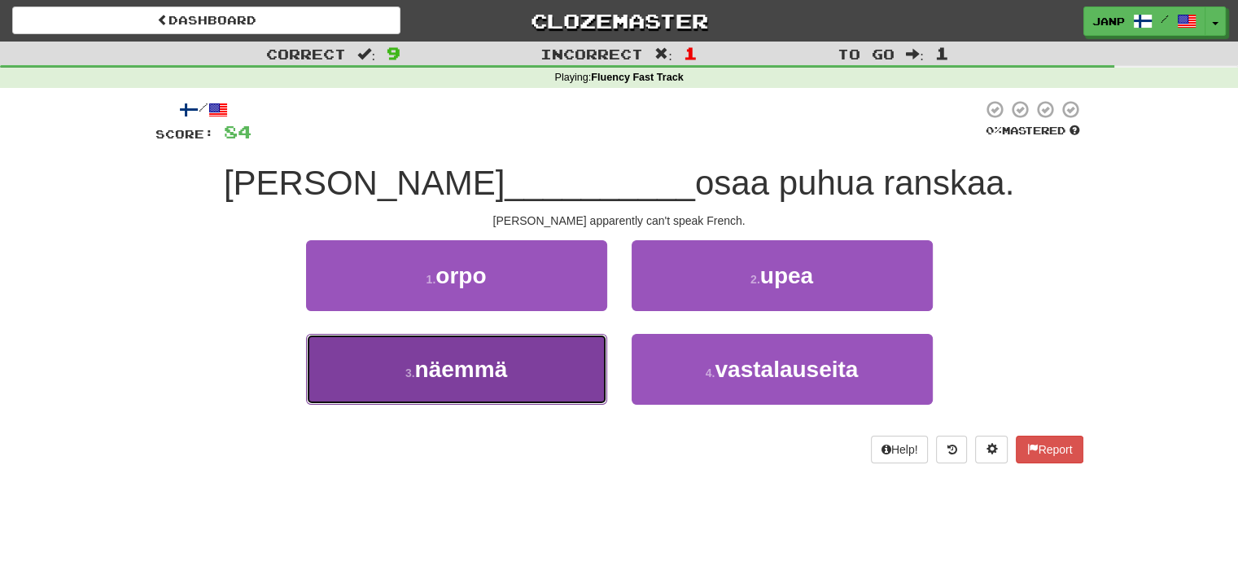
click at [555, 365] on button "3 . näemmä" at bounding box center [456, 369] width 301 height 71
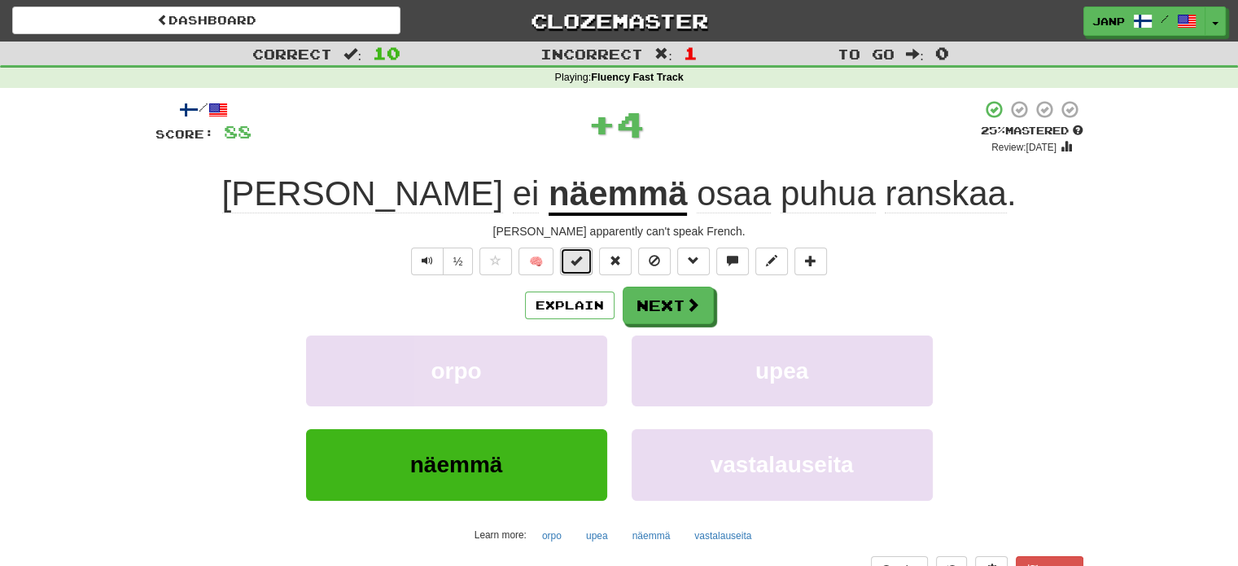
click at [582, 263] on span at bounding box center [576, 260] width 11 height 11
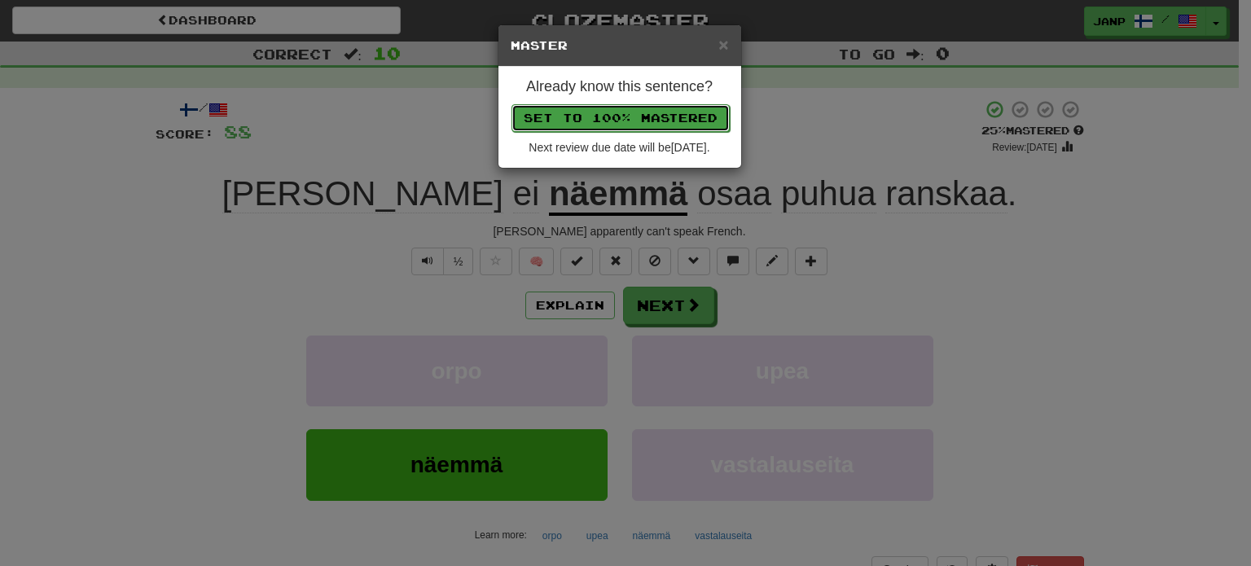
click at [641, 116] on button "Set to 100% Mastered" at bounding box center [620, 118] width 218 height 28
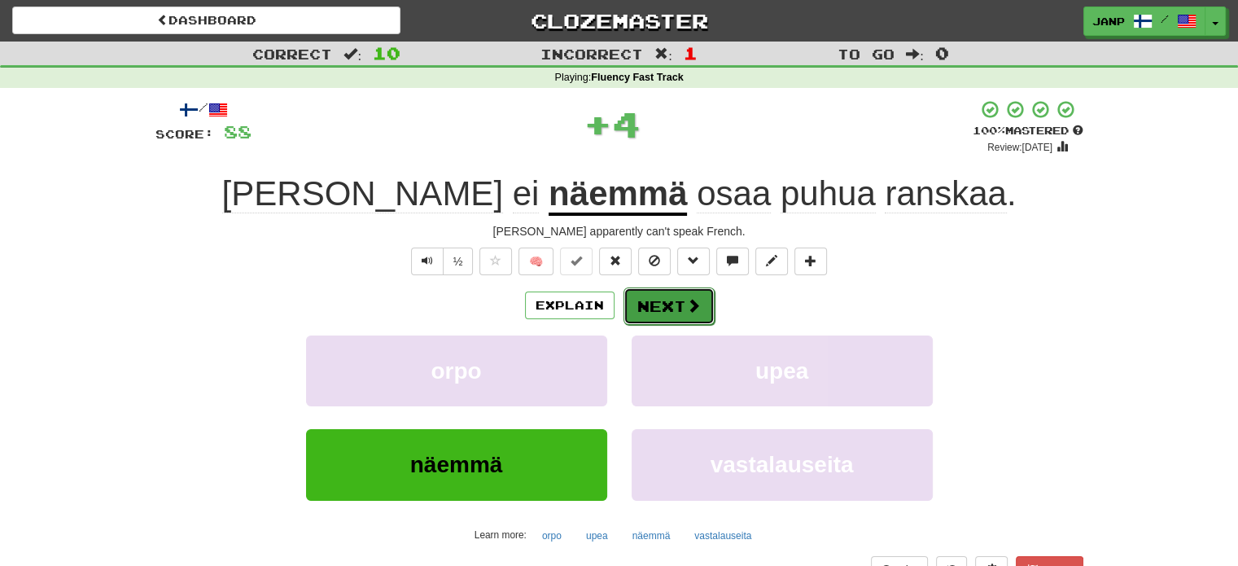
click at [669, 309] on button "Next" at bounding box center [669, 305] width 91 height 37
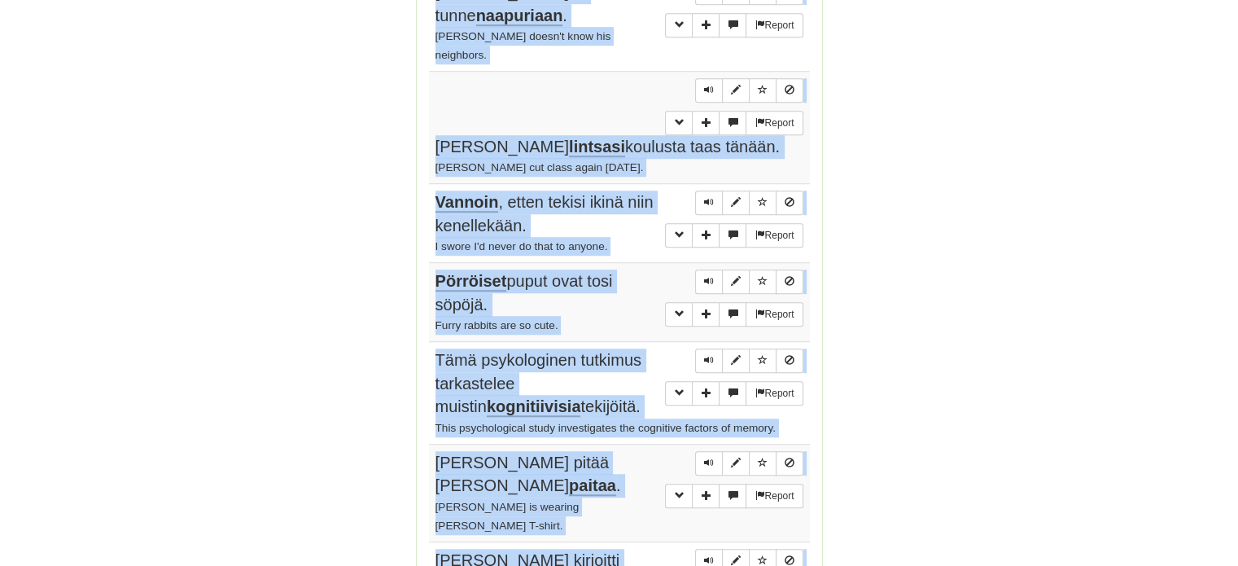
scroll to position [1248, 0]
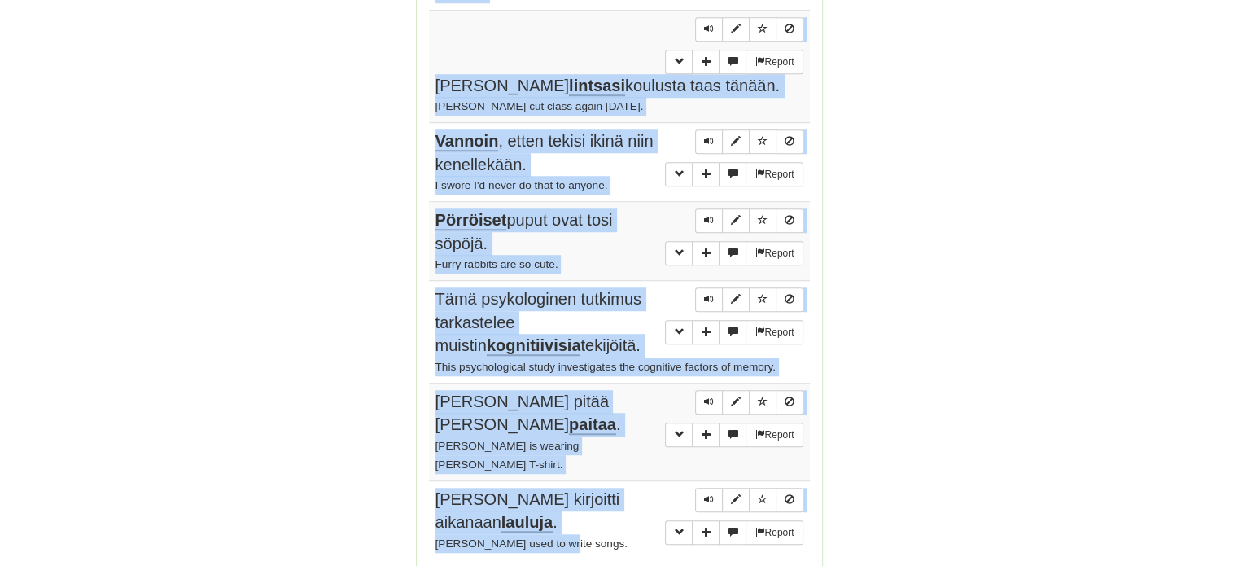
drag, startPoint x: 436, startPoint y: 229, endPoint x: 586, endPoint y: 403, distance: 230.3
click at [586, 403] on tbody "Report [PERSON_NAME] ei näemmä osaa puhua ranskaa. [PERSON_NAME] apparently can…" at bounding box center [619, 93] width 381 height 932
copy tbody "[PERSON_NAME] ei näemmä osaa puhua ranskaa. [PERSON_NAME] apparently can't spea…"
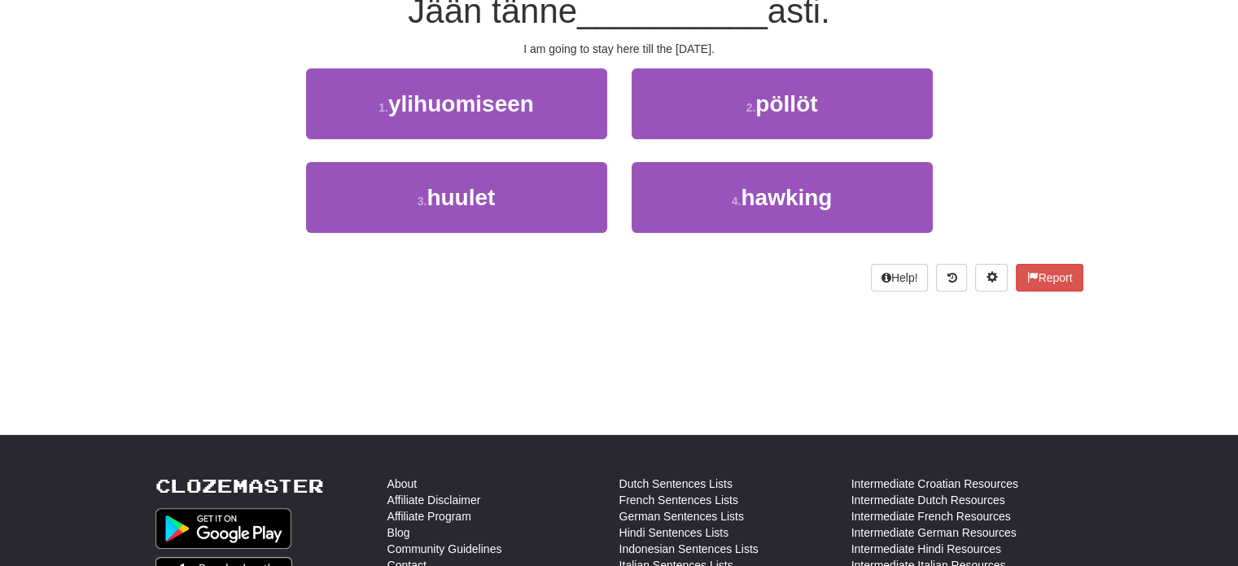
scroll to position [54, 0]
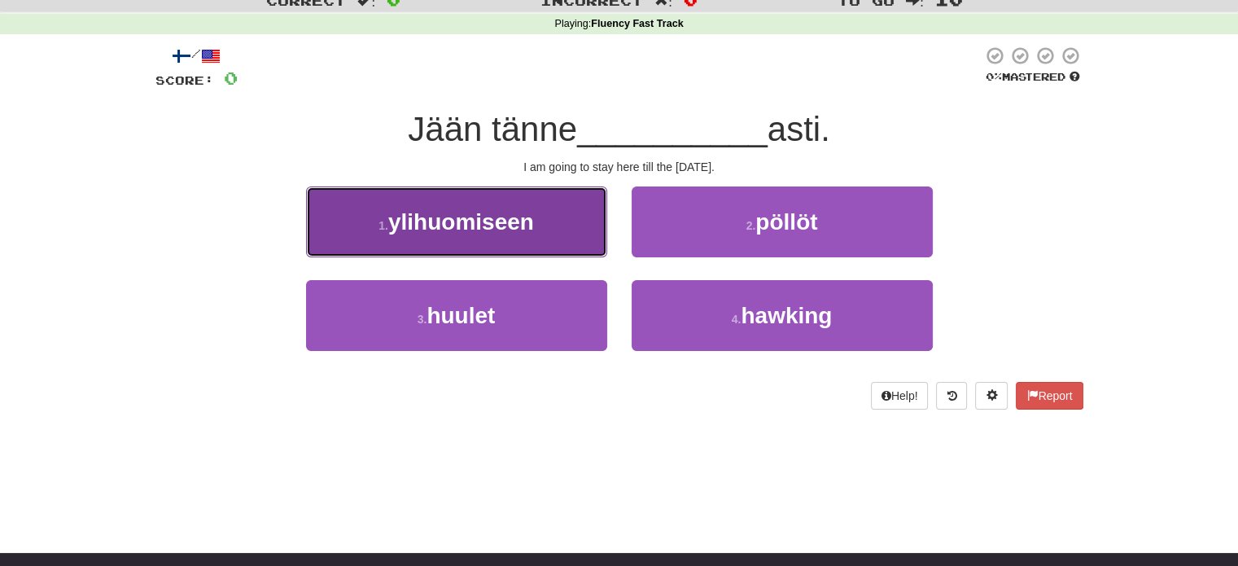
click at [537, 242] on button "1 . ylihuomiseen" at bounding box center [456, 221] width 301 height 71
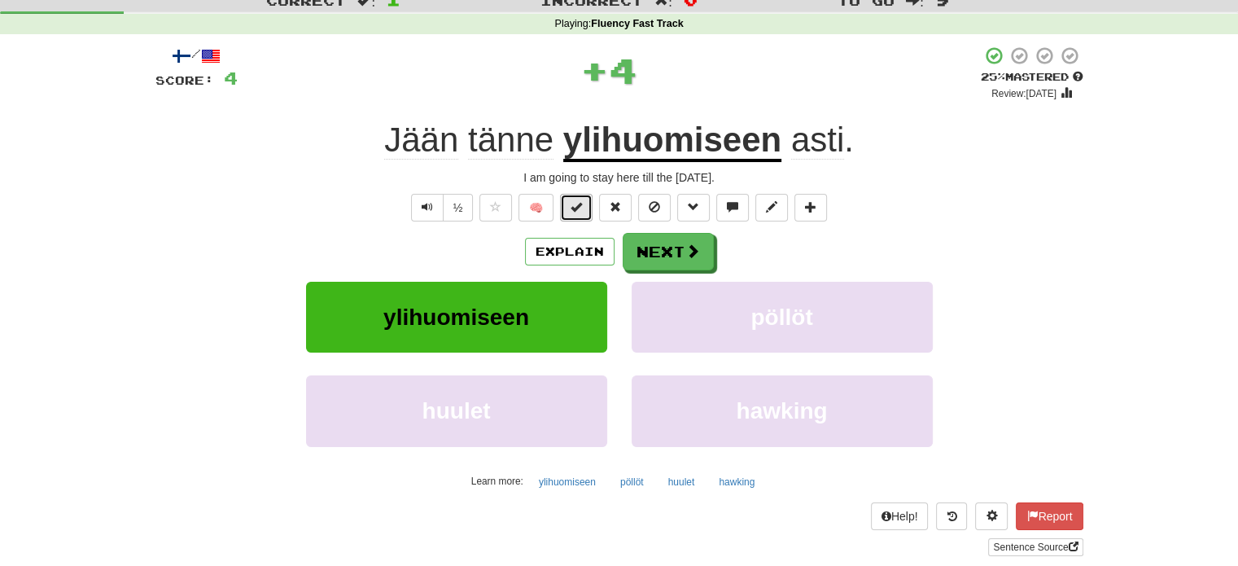
click at [580, 210] on span at bounding box center [576, 206] width 11 height 11
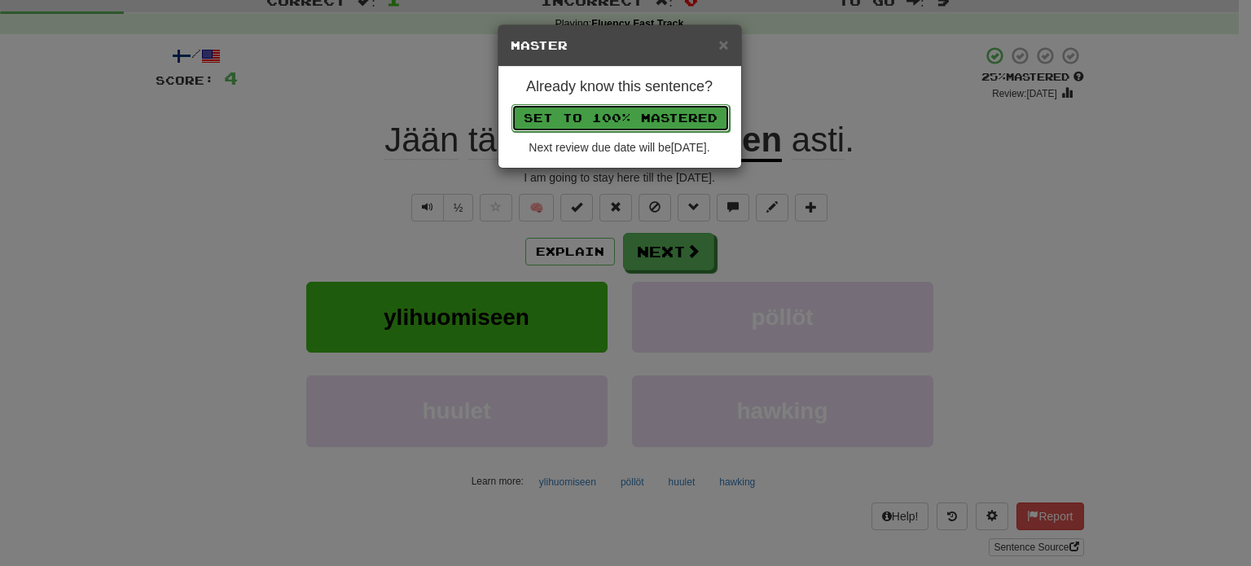
click at [616, 119] on button "Set to 100% Mastered" at bounding box center [620, 118] width 218 height 28
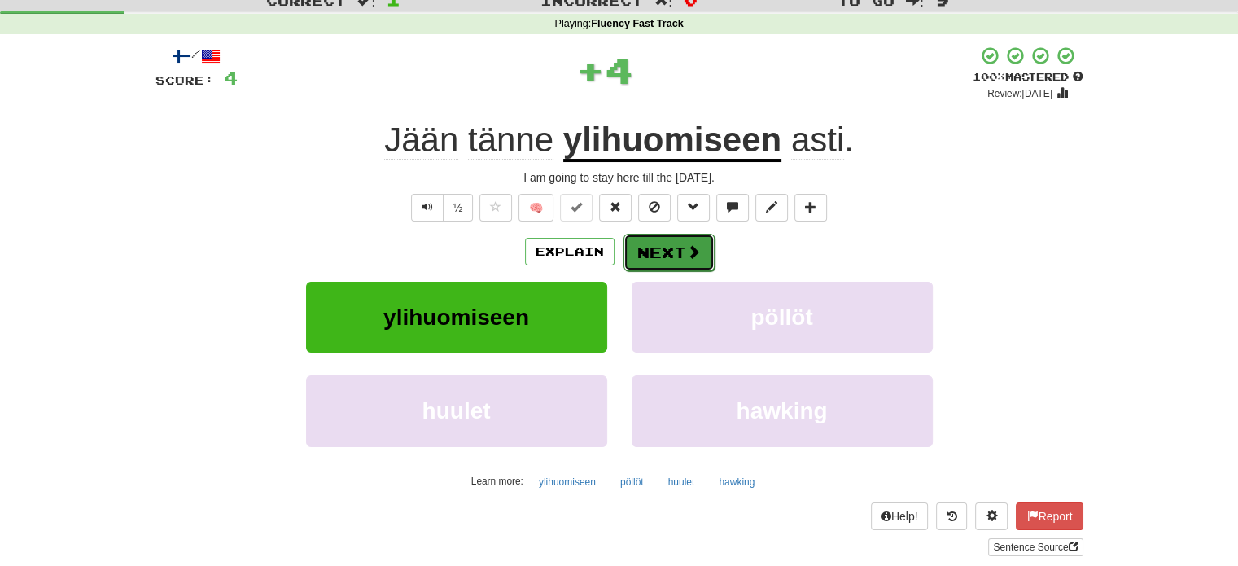
click at [669, 246] on button "Next" at bounding box center [669, 252] width 91 height 37
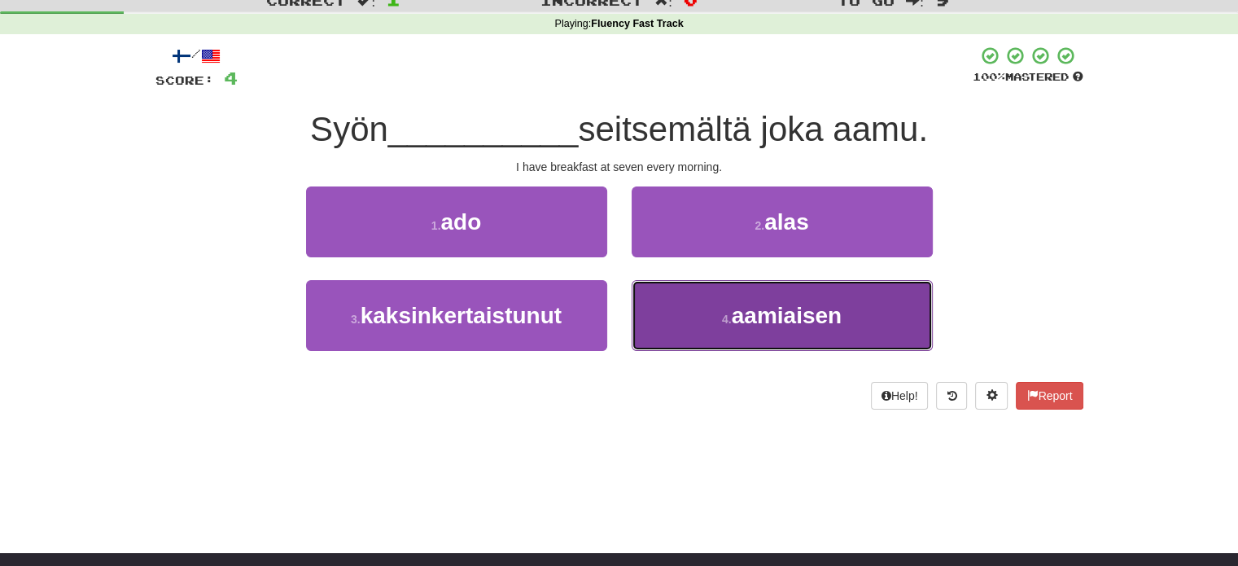
click at [676, 315] on button "4 . aamiaisen" at bounding box center [782, 315] width 301 height 71
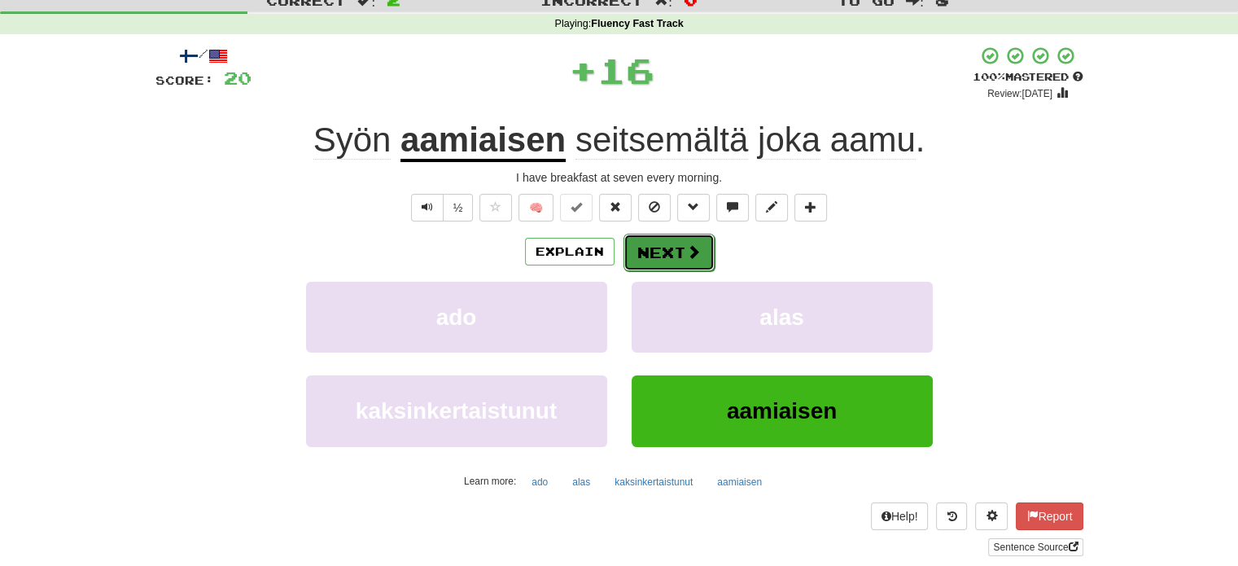
click at [671, 255] on button "Next" at bounding box center [669, 252] width 91 height 37
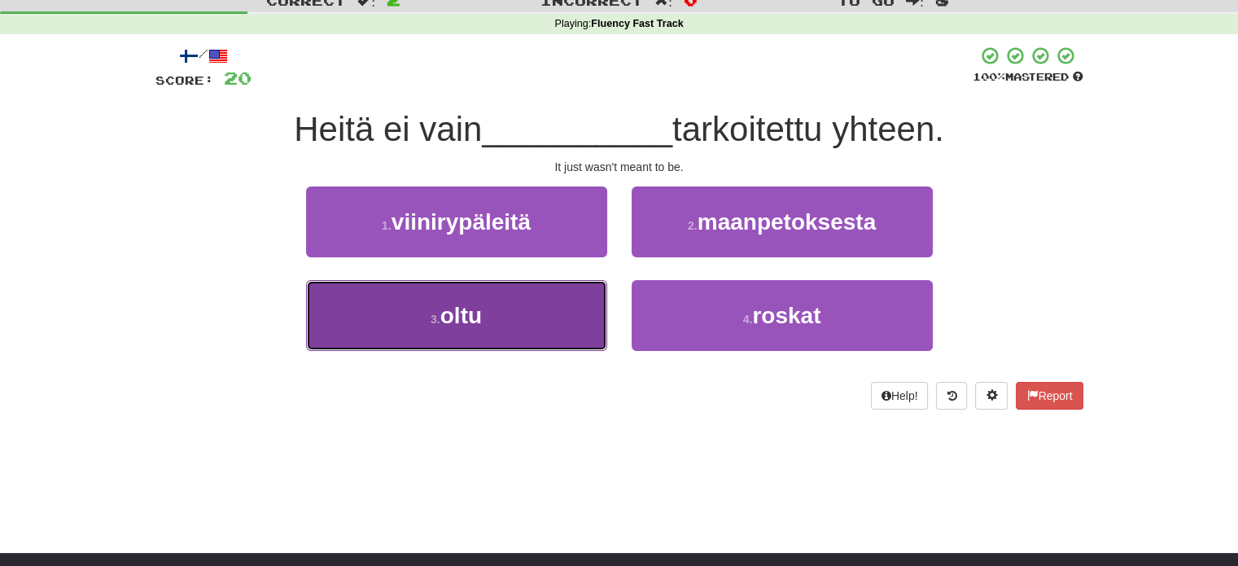
click at [559, 305] on button "3 . oltu" at bounding box center [456, 315] width 301 height 71
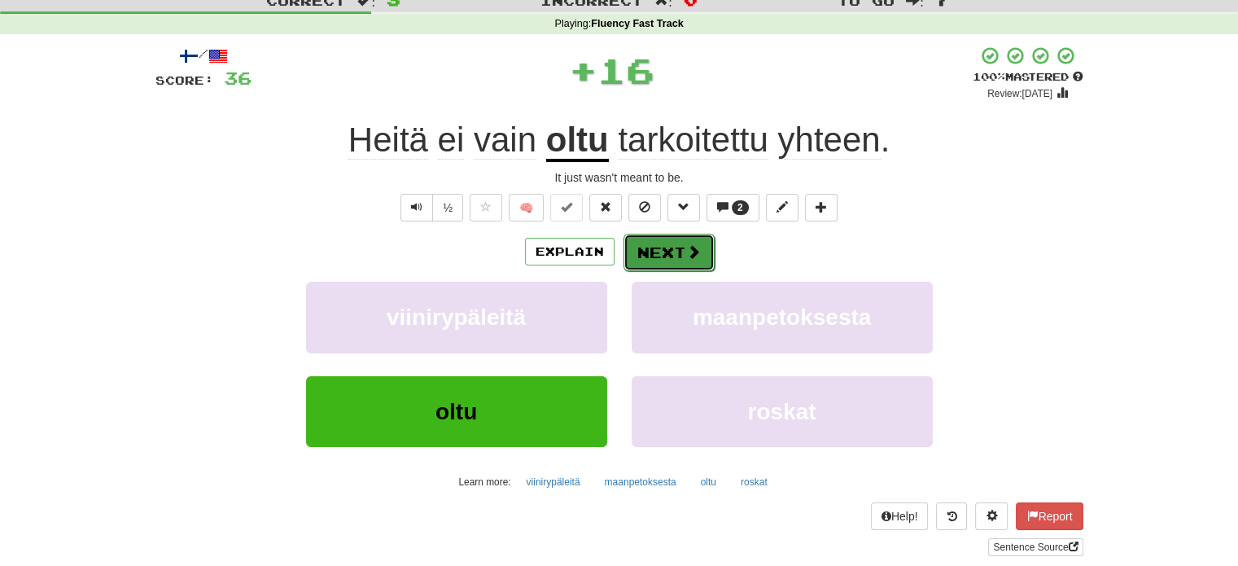
click at [658, 248] on button "Next" at bounding box center [669, 252] width 91 height 37
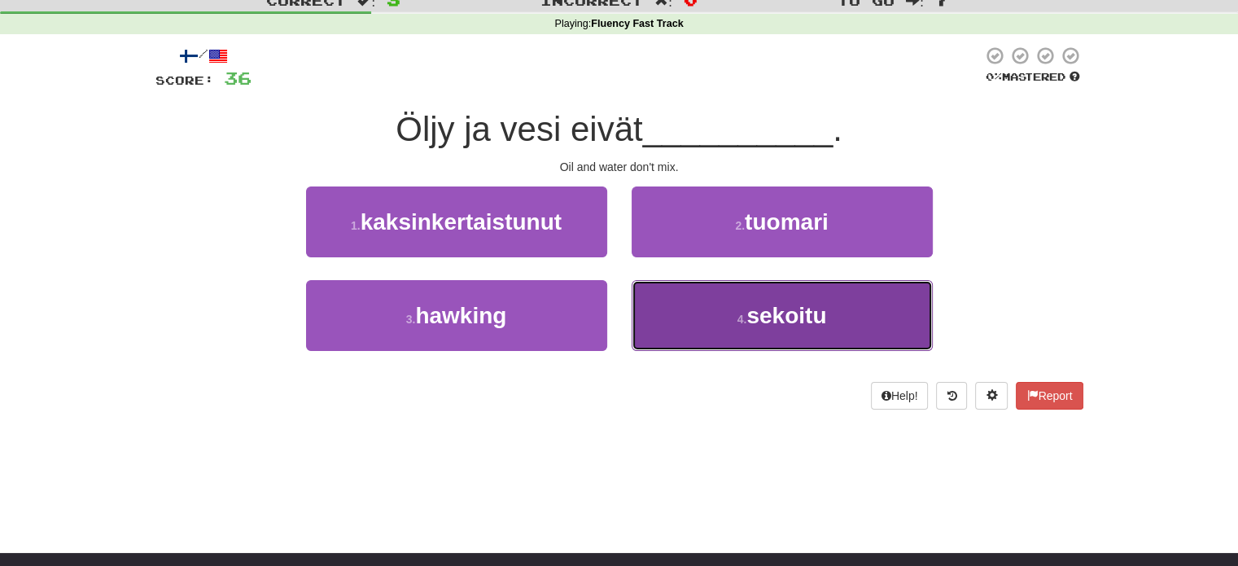
click at [674, 309] on button "4 . sekoitu" at bounding box center [782, 315] width 301 height 71
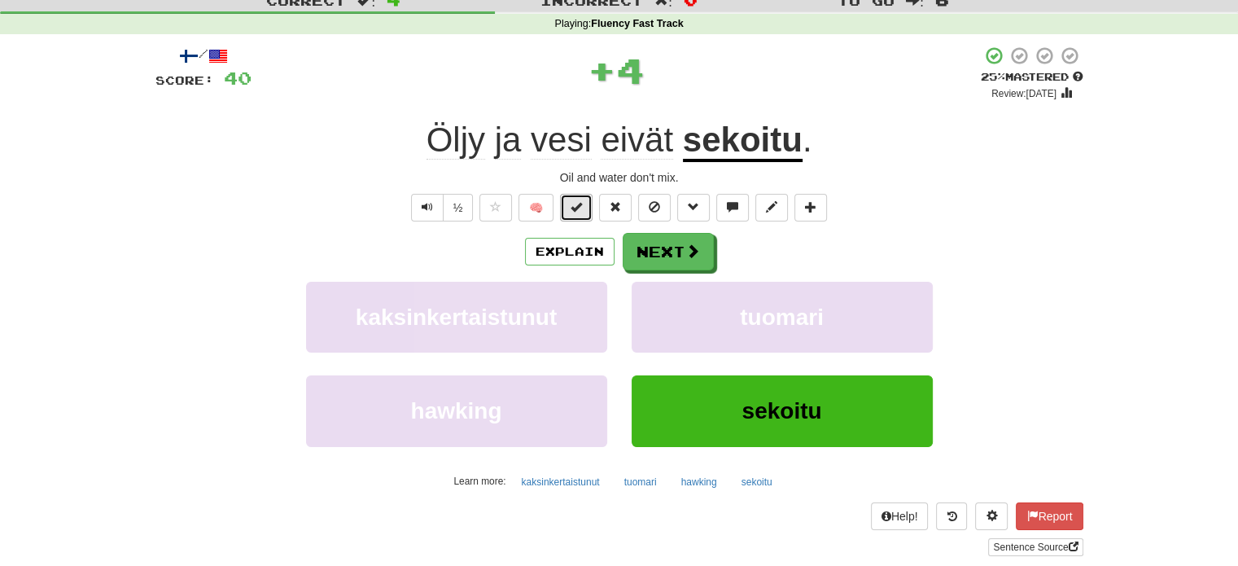
click at [568, 204] on button at bounding box center [576, 208] width 33 height 28
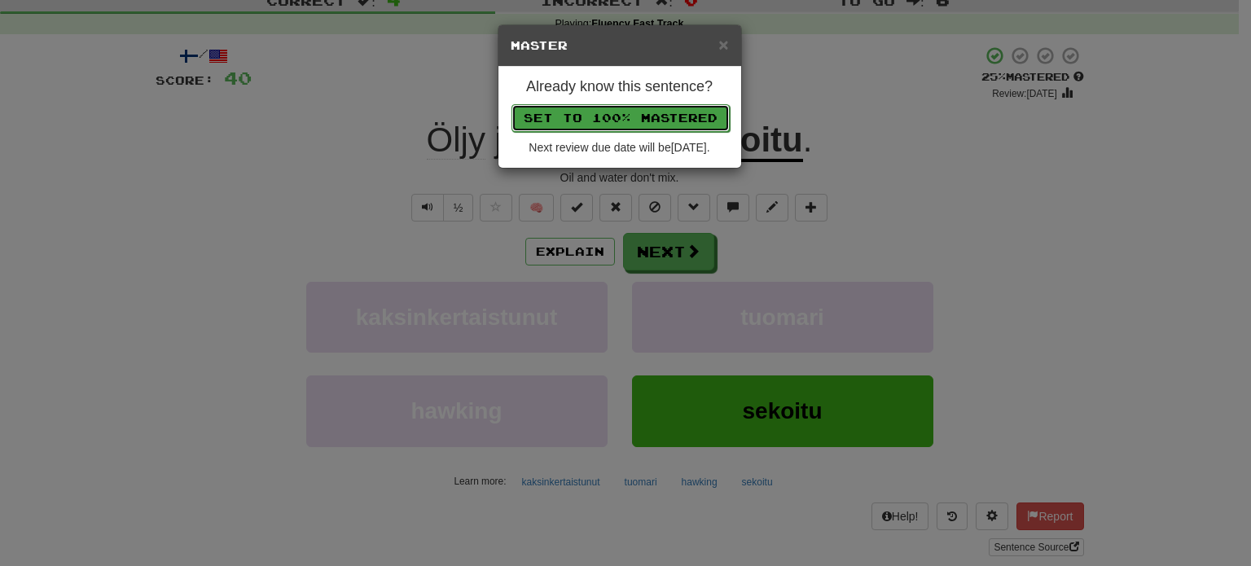
click at [607, 112] on button "Set to 100% Mastered" at bounding box center [620, 118] width 218 height 28
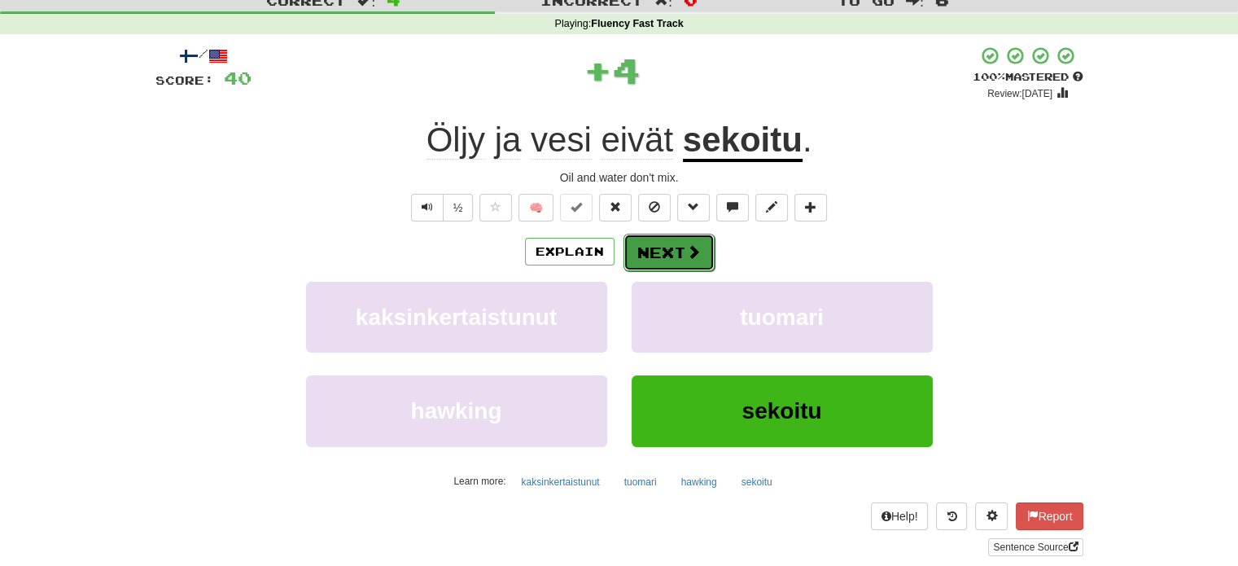
click at [645, 251] on button "Next" at bounding box center [669, 252] width 91 height 37
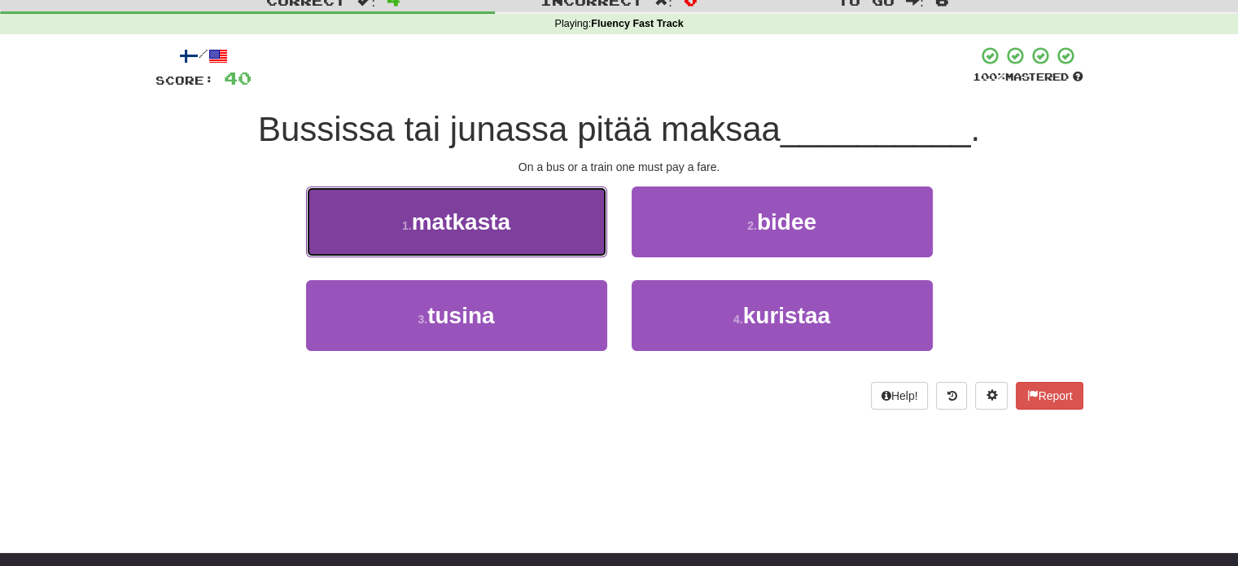
click at [586, 240] on button "1 . matkasta" at bounding box center [456, 221] width 301 height 71
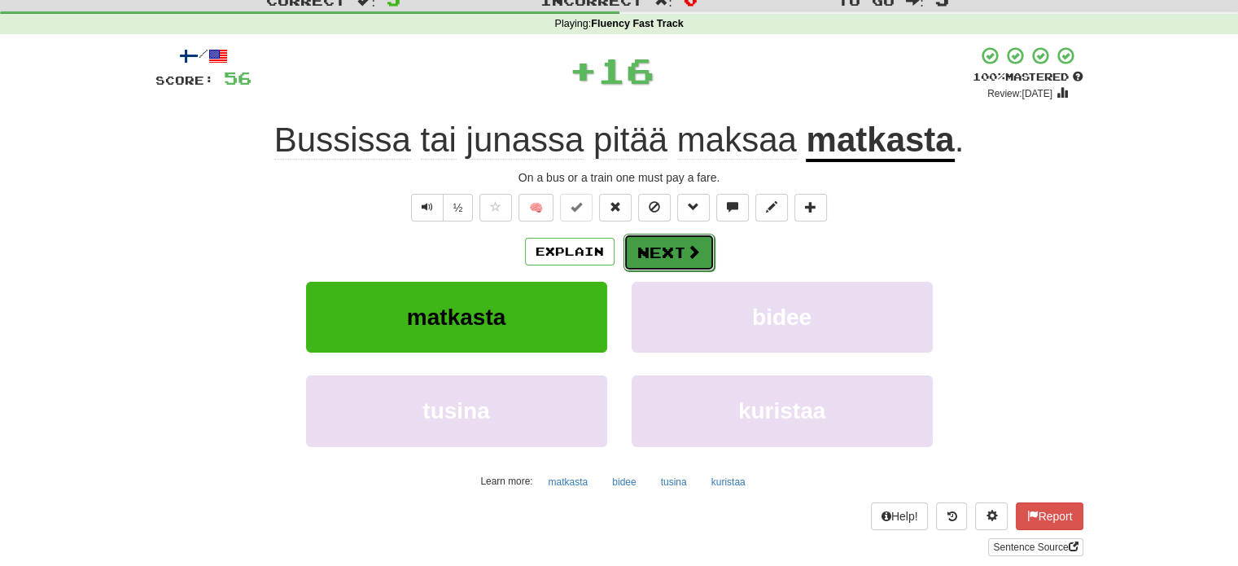
click at [662, 248] on button "Next" at bounding box center [669, 252] width 91 height 37
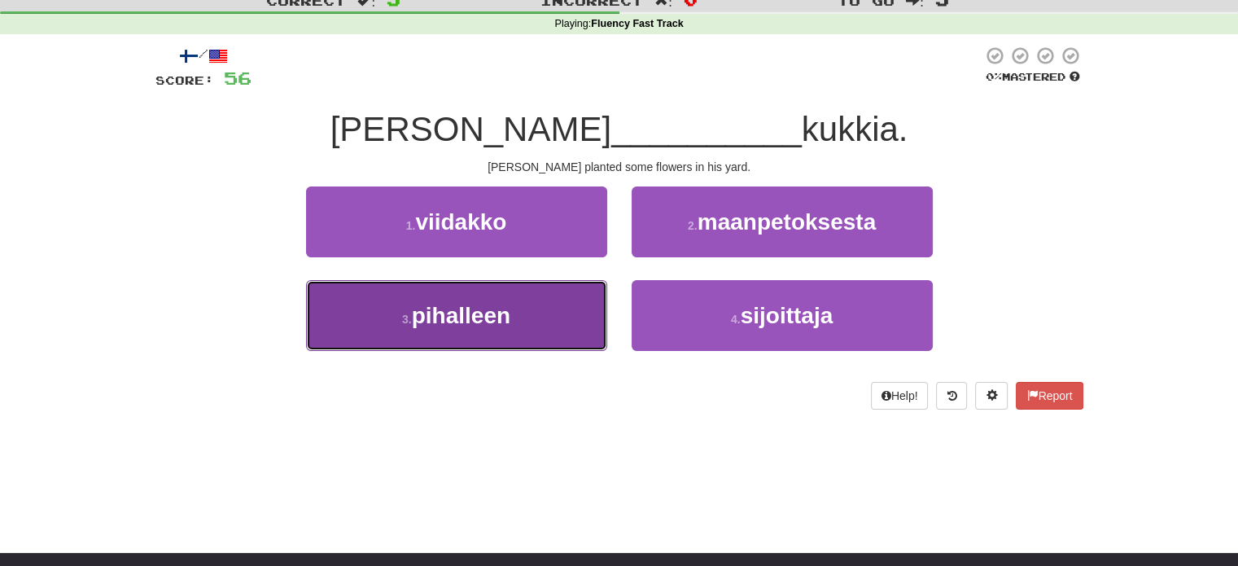
click at [580, 291] on button "3 . pihalleen" at bounding box center [456, 315] width 301 height 71
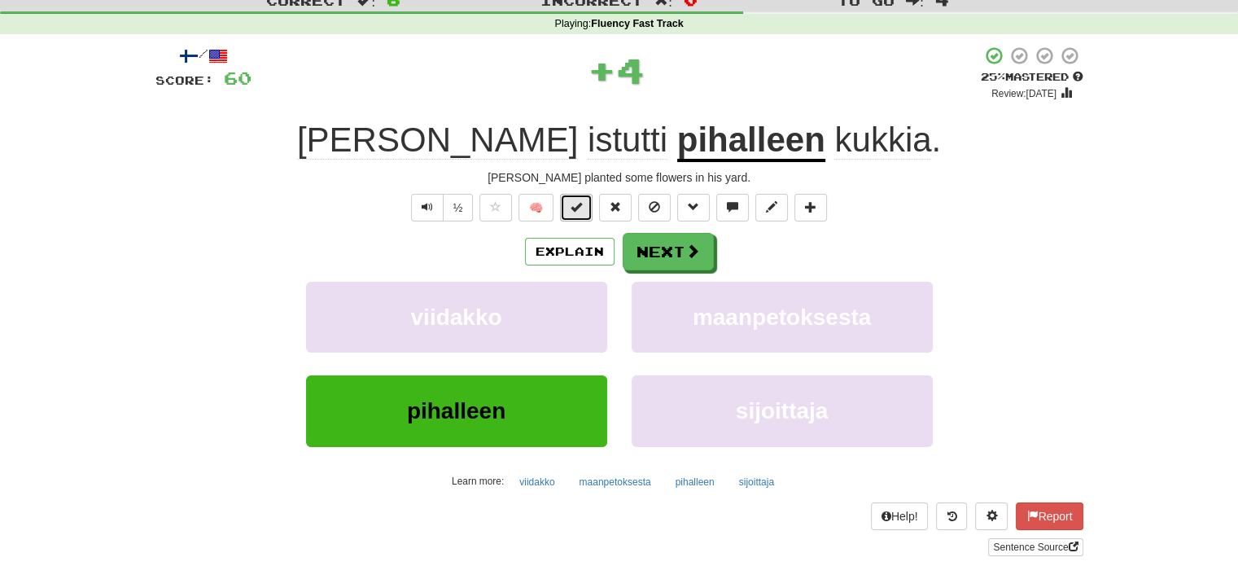
click at [585, 213] on button at bounding box center [576, 208] width 33 height 28
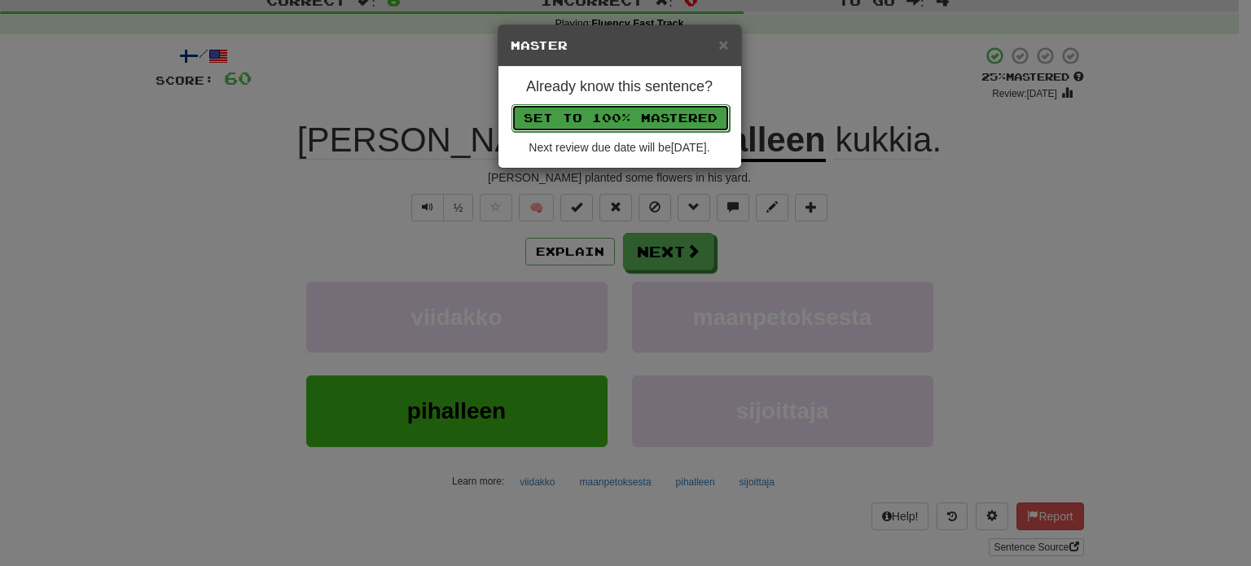
click at [625, 113] on button "Set to 100% Mastered" at bounding box center [620, 118] width 218 height 28
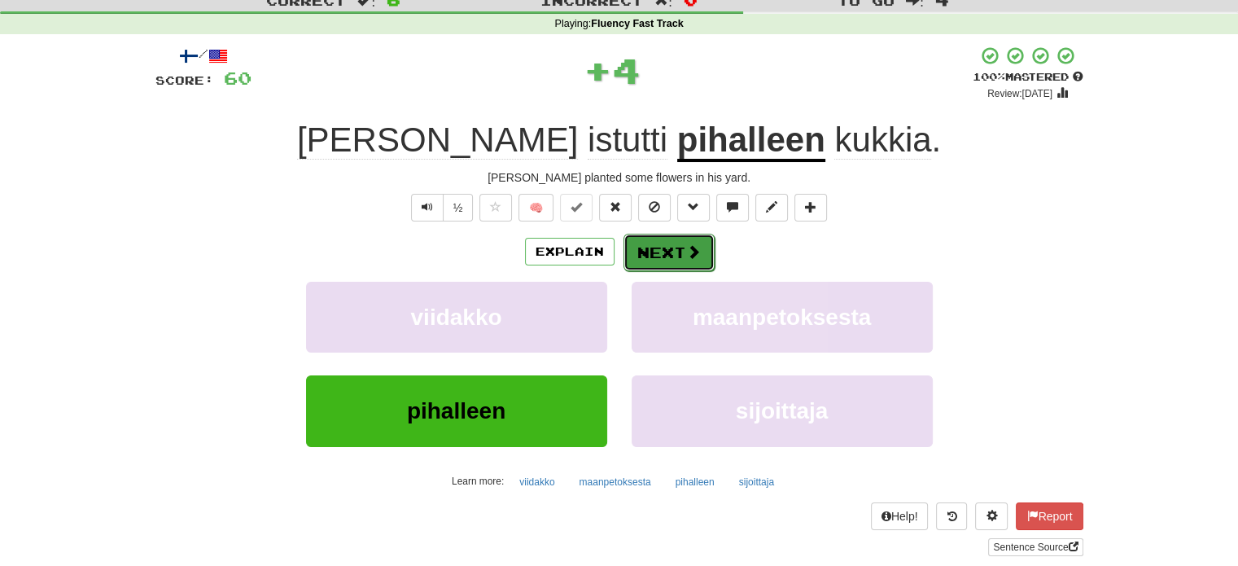
click at [662, 247] on button "Next" at bounding box center [669, 252] width 91 height 37
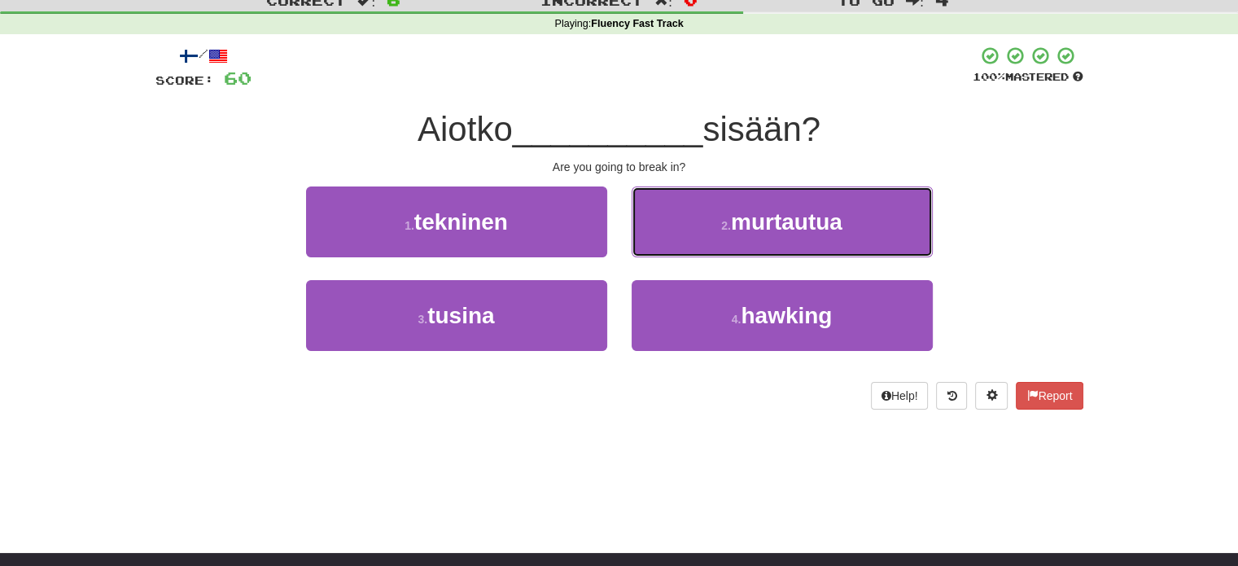
click at [662, 247] on button "2 . murtautua" at bounding box center [782, 221] width 301 height 71
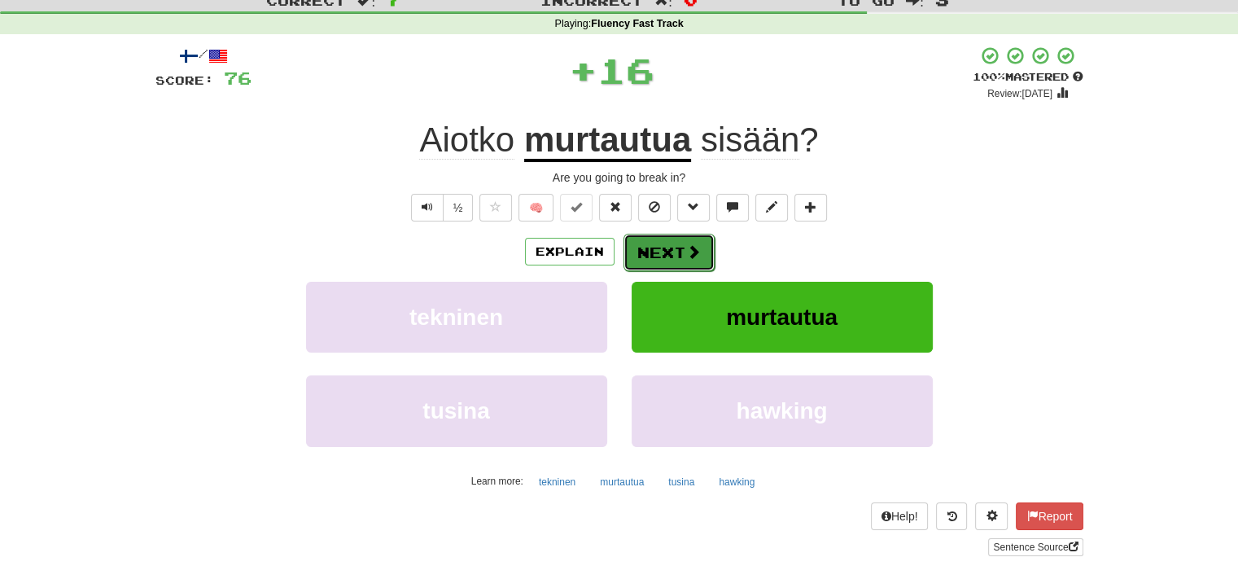
click at [648, 253] on button "Next" at bounding box center [669, 252] width 91 height 37
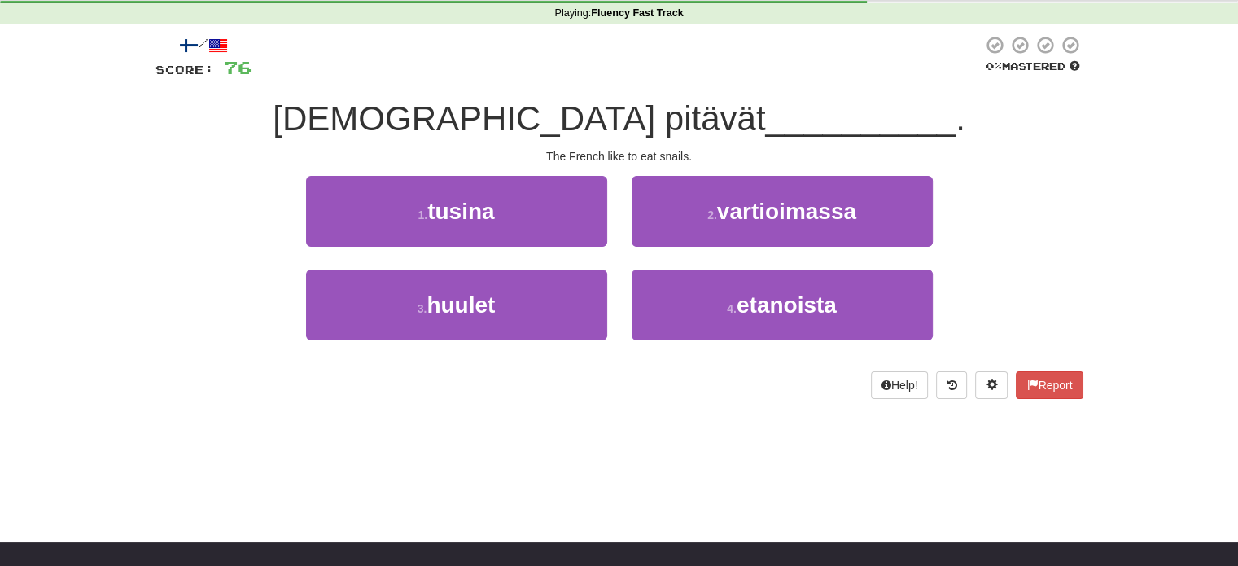
scroll to position [163, 0]
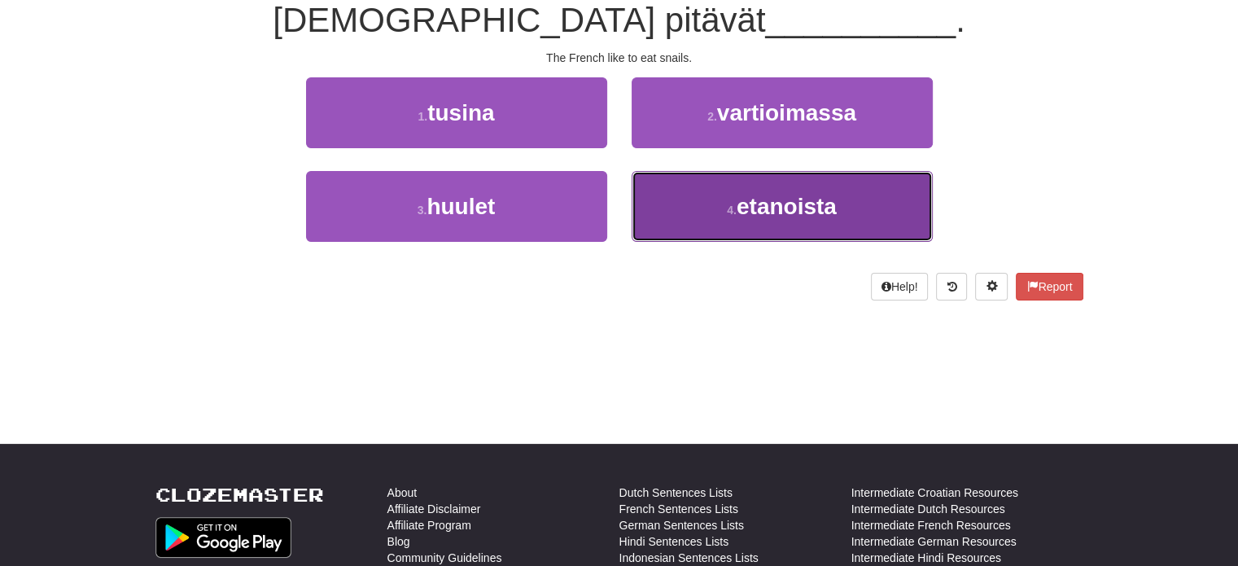
click at [783, 228] on button "4 . etanoista" at bounding box center [782, 206] width 301 height 71
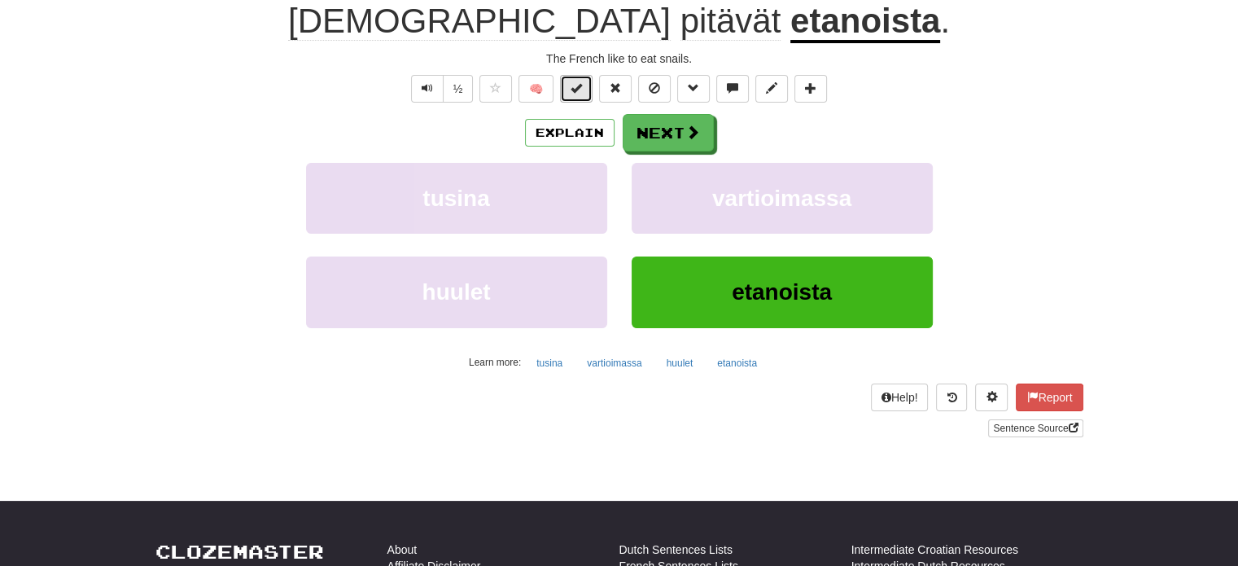
click at [586, 93] on button at bounding box center [576, 89] width 33 height 28
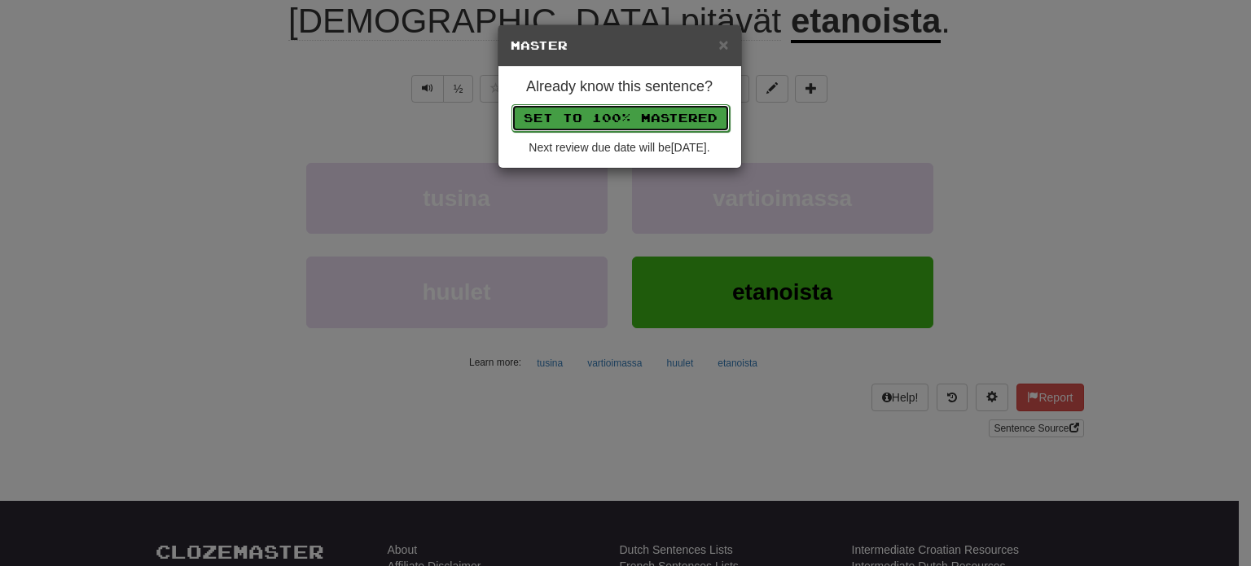
click at [600, 111] on button "Set to 100% Mastered" at bounding box center [620, 118] width 218 height 28
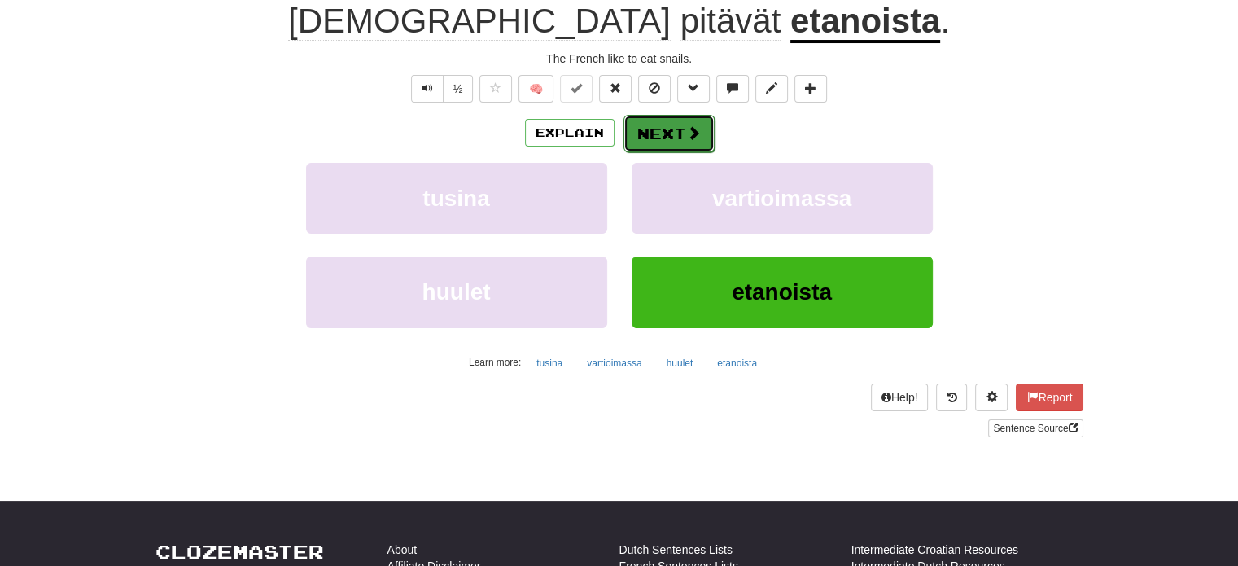
click at [664, 133] on button "Next" at bounding box center [669, 133] width 91 height 37
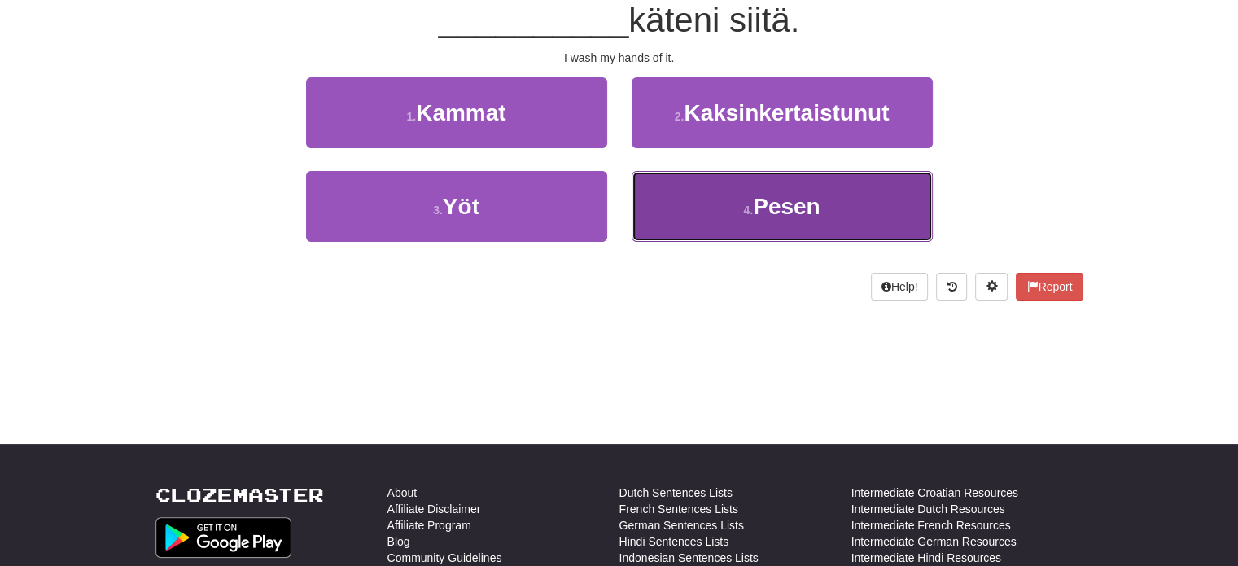
click at [753, 230] on button "4 . Pesen" at bounding box center [782, 206] width 301 height 71
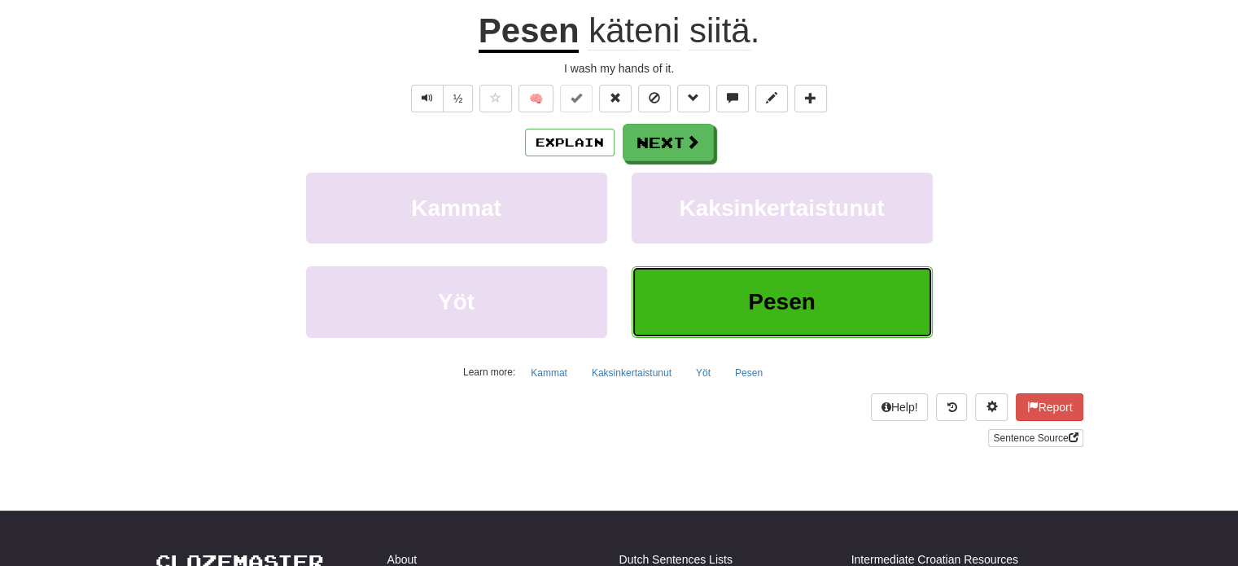
scroll to position [173, 0]
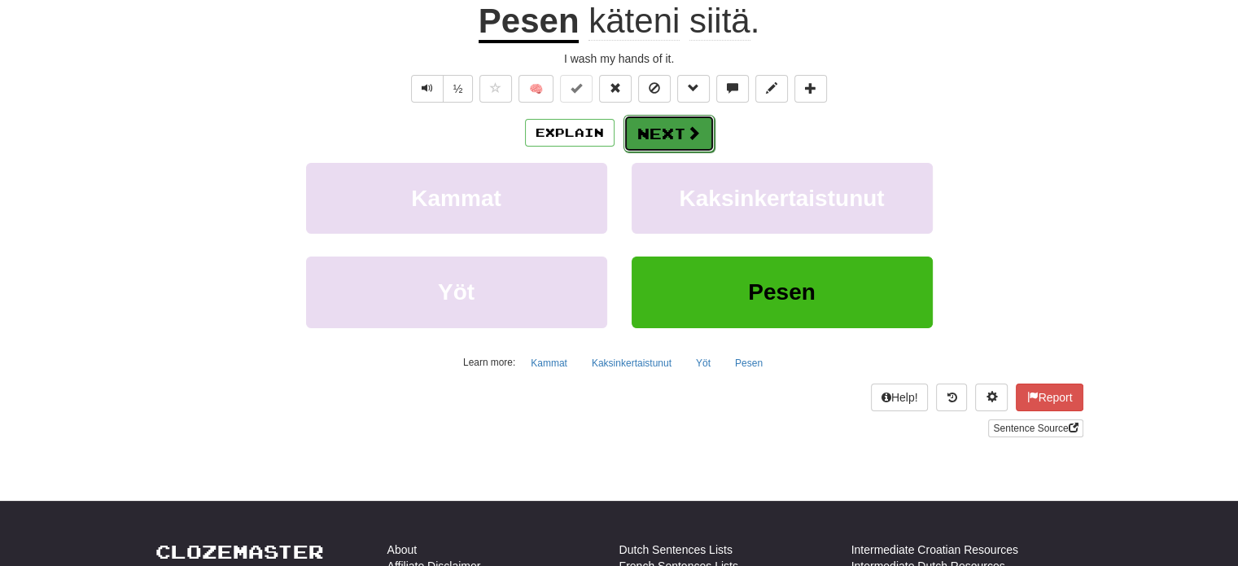
click at [661, 118] on button "Next" at bounding box center [669, 133] width 91 height 37
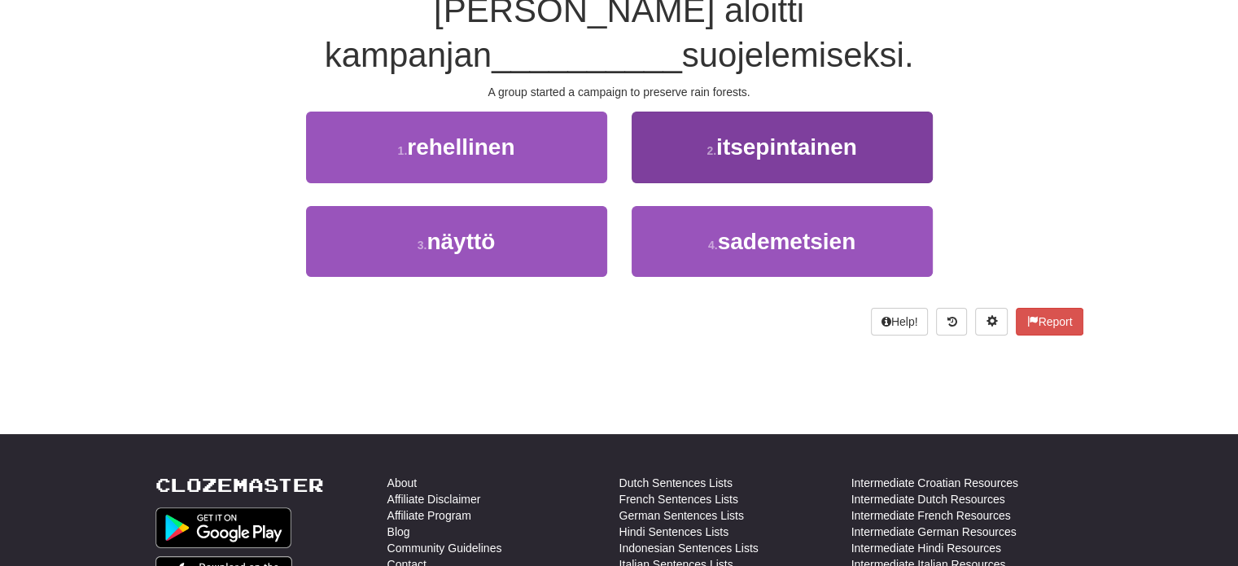
scroll to position [163, 0]
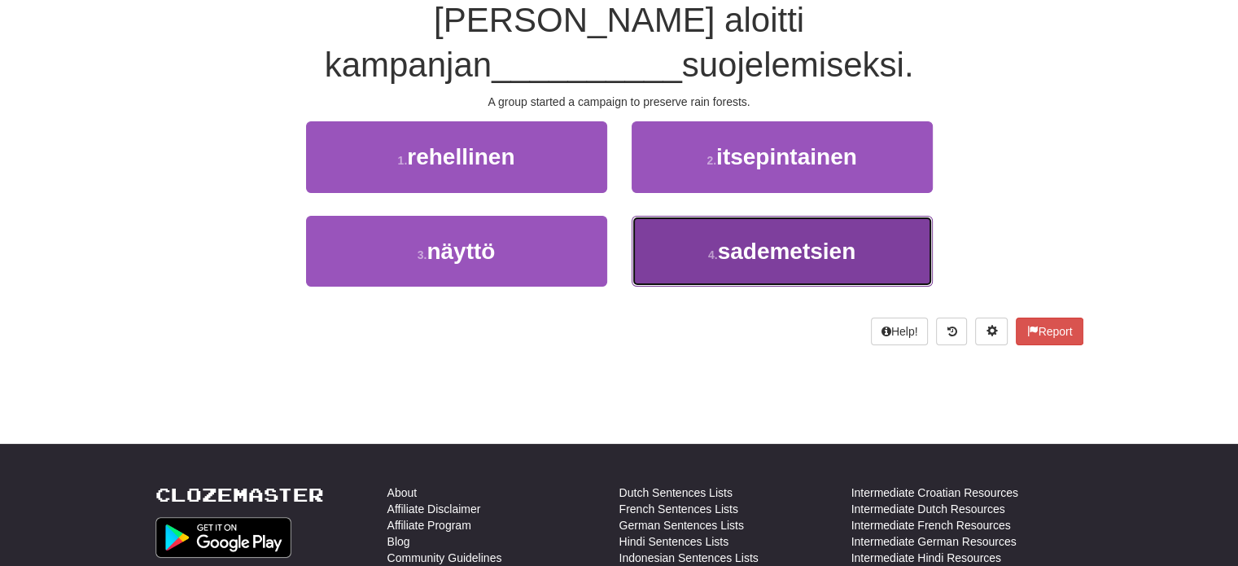
click at [678, 216] on button "4 . sademetsien" at bounding box center [782, 251] width 301 height 71
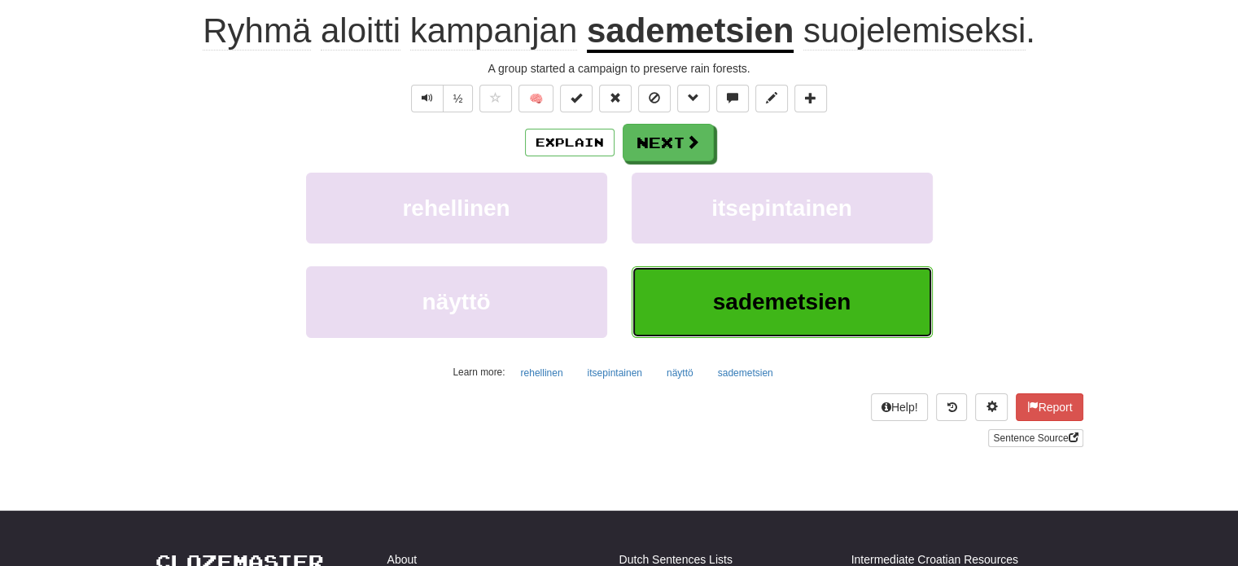
scroll to position [173, 0]
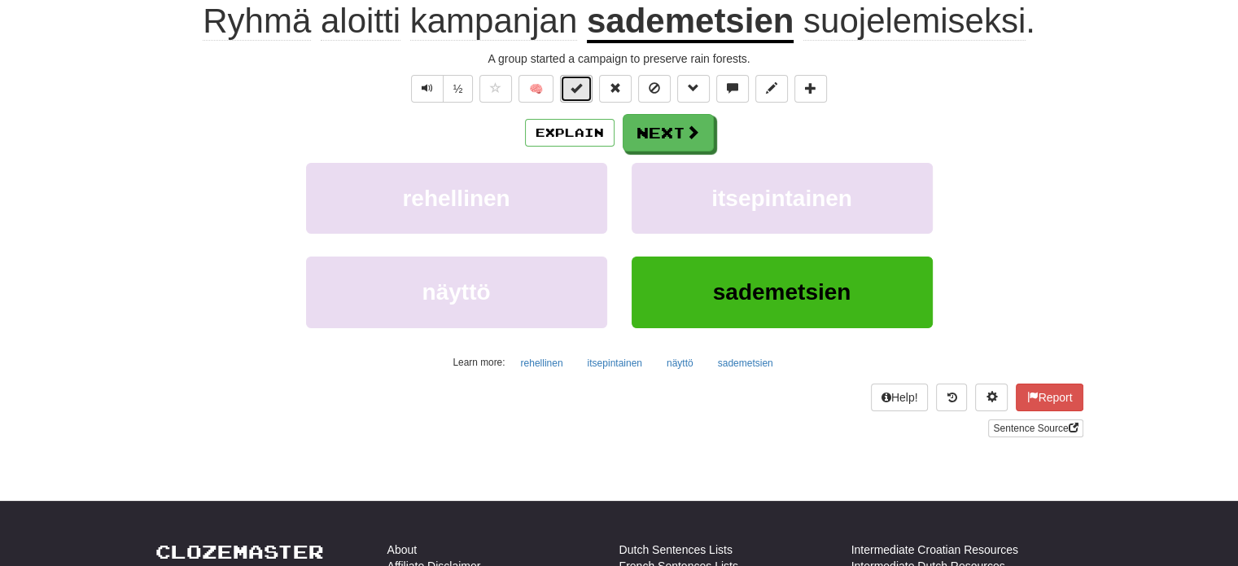
click at [581, 94] on span at bounding box center [576, 87] width 11 height 11
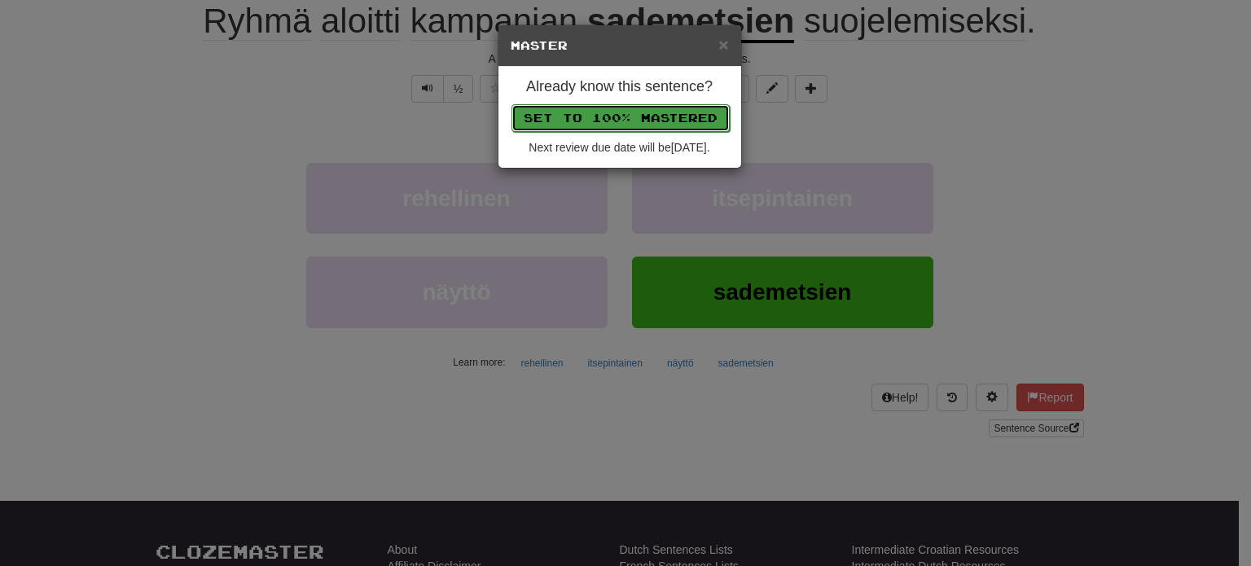
click at [609, 110] on button "Set to 100% Mastered" at bounding box center [620, 118] width 218 height 28
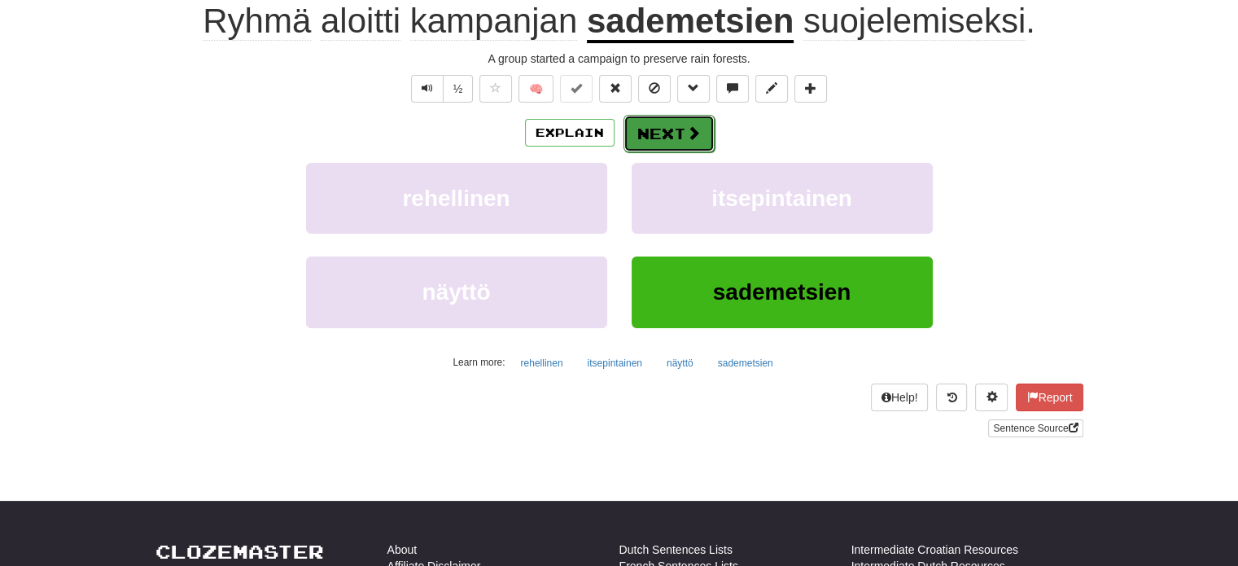
click at [655, 137] on button "Next" at bounding box center [669, 133] width 91 height 37
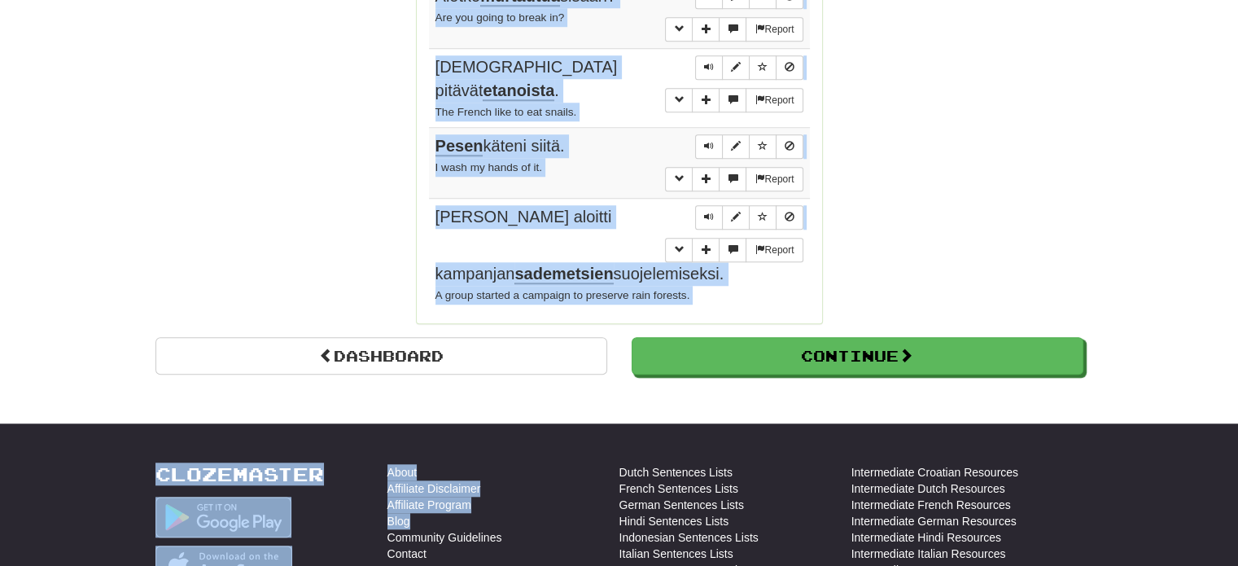
scroll to position [1390, 0]
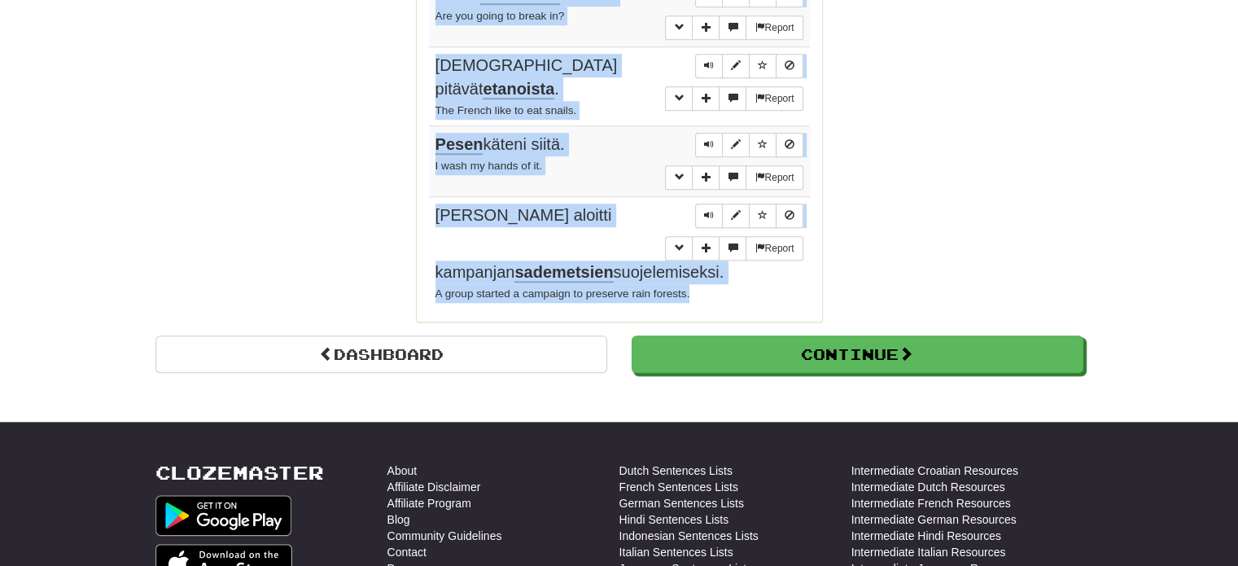
drag, startPoint x: 428, startPoint y: 68, endPoint x: 613, endPoint y: 256, distance: 263.7
copy tbody "Jään tänne ylihuomiseen asti. I am going to stay here till the [DATE]. Report S…"
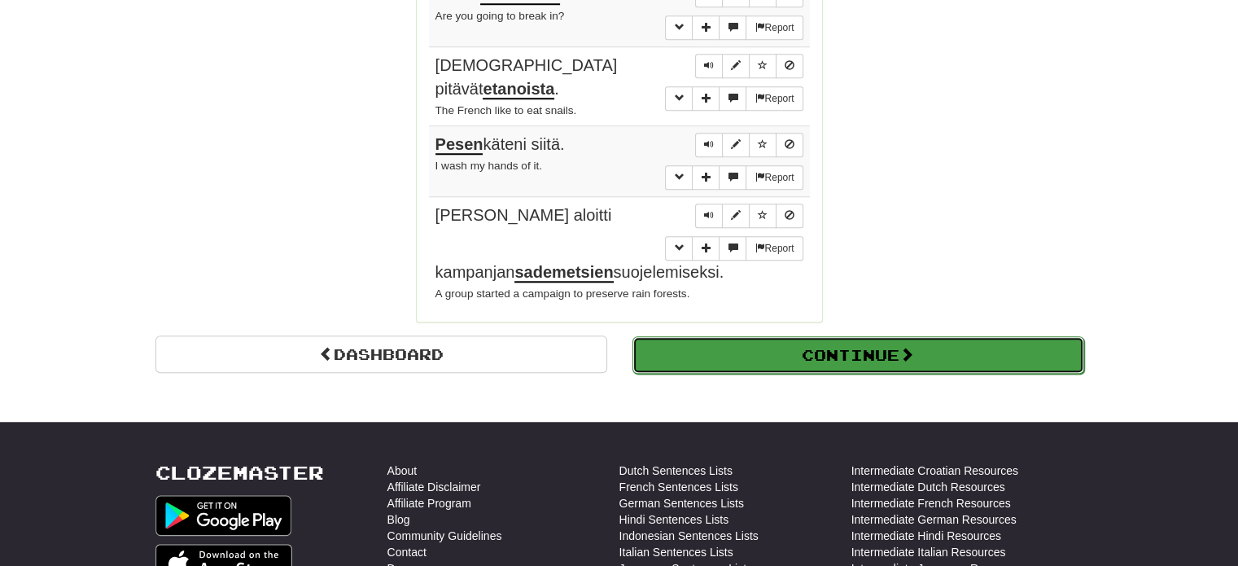
click at [853, 336] on button "Continue" at bounding box center [859, 354] width 452 height 37
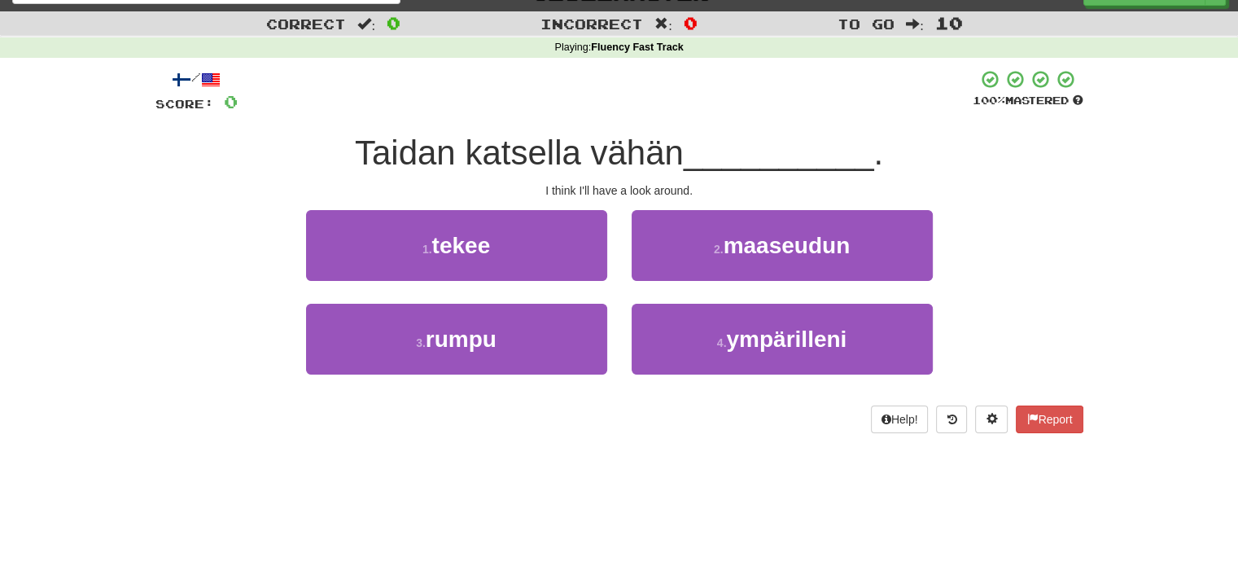
scroll to position [29, 0]
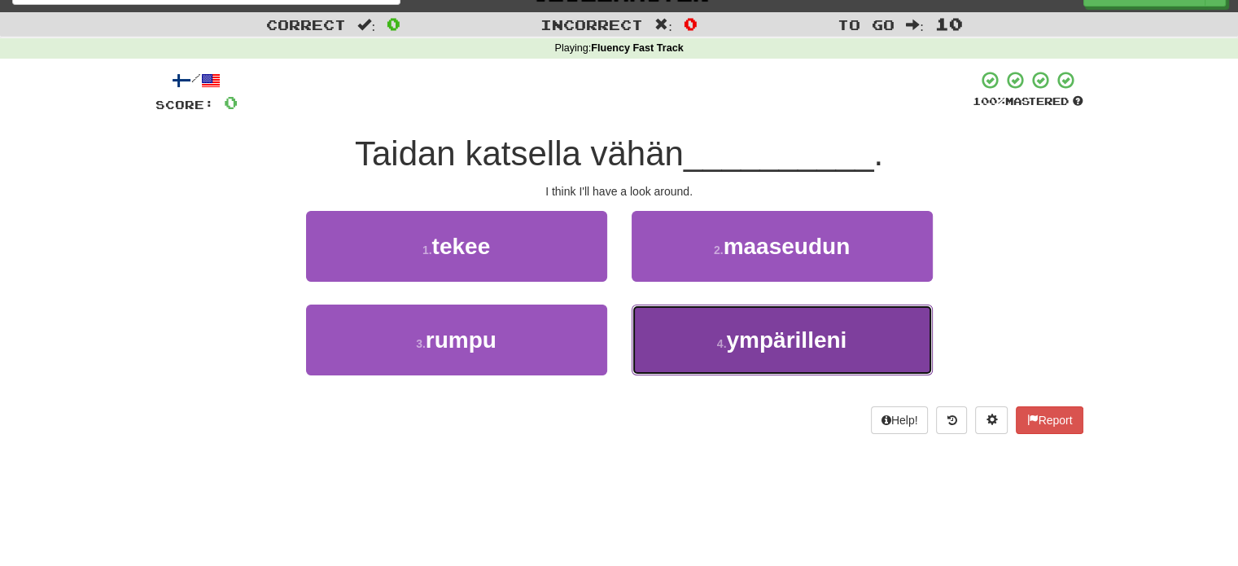
click at [723, 338] on small "4 ." at bounding box center [722, 343] width 10 height 13
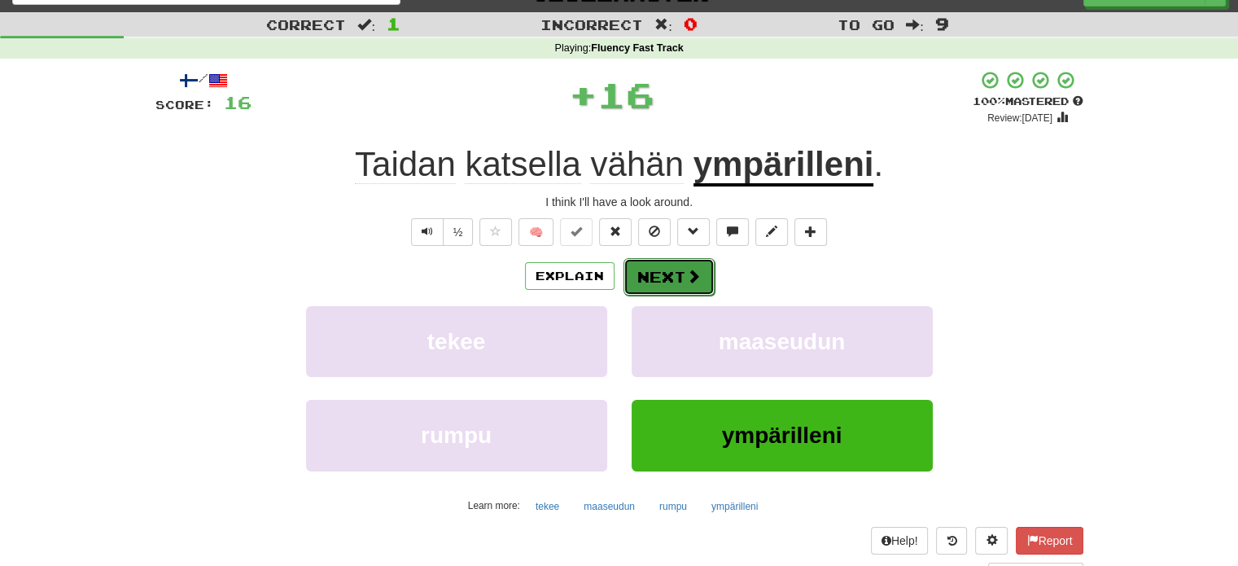
click at [651, 279] on button "Next" at bounding box center [669, 276] width 91 height 37
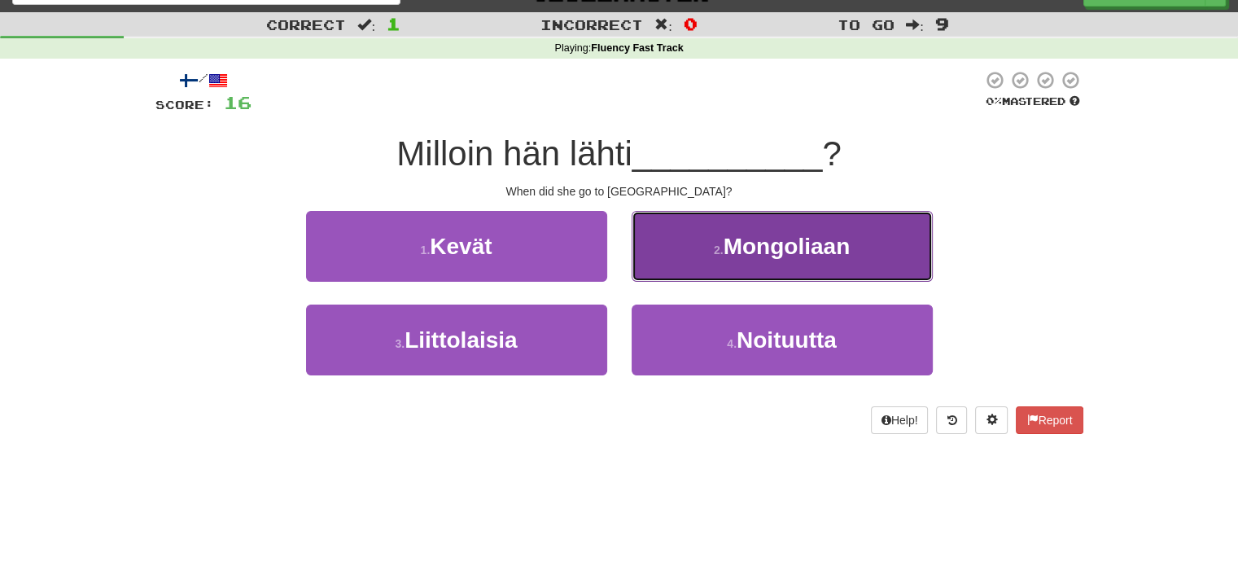
click at [721, 263] on button "2 . [DEMOGRAPHIC_DATA]" at bounding box center [782, 246] width 301 height 71
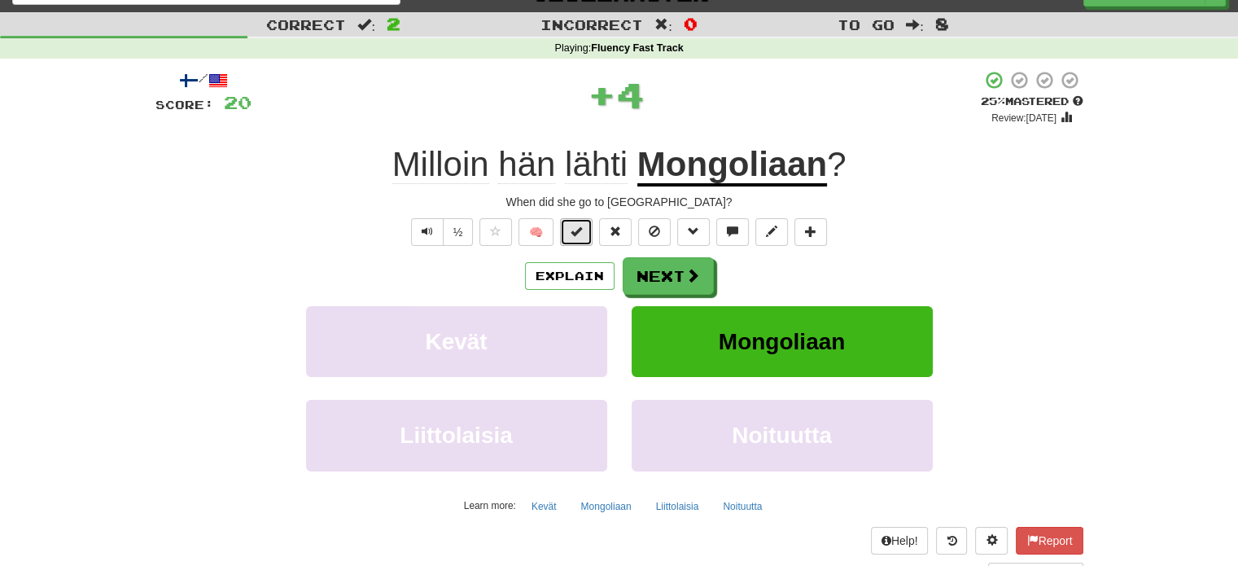
click at [581, 230] on span at bounding box center [576, 231] width 11 height 11
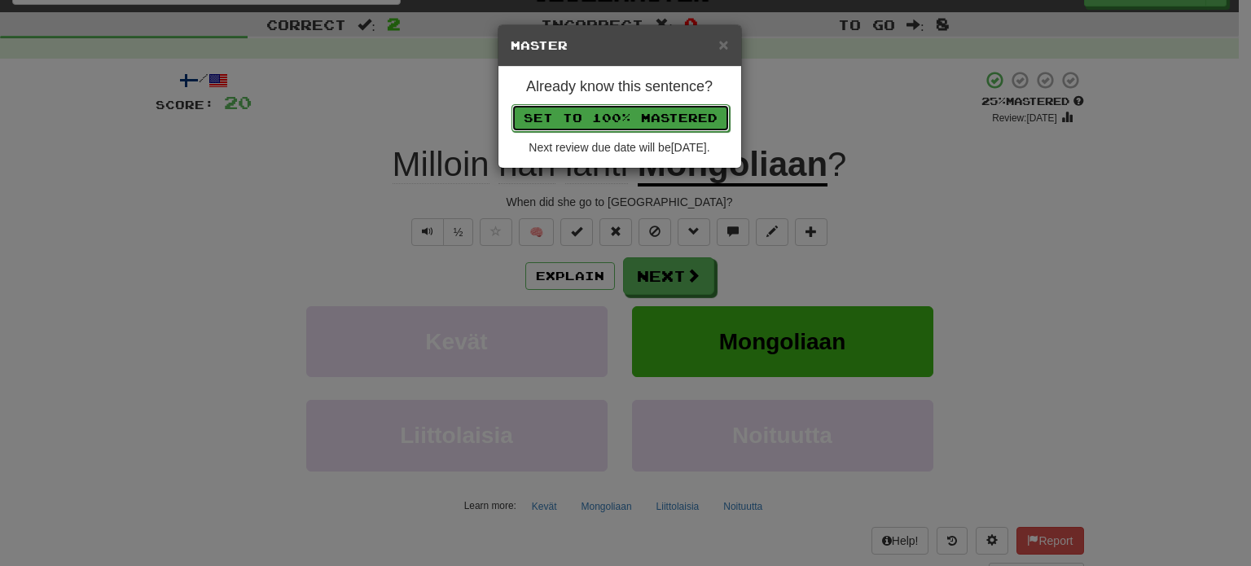
click at [604, 117] on button "Set to 100% Mastered" at bounding box center [620, 118] width 218 height 28
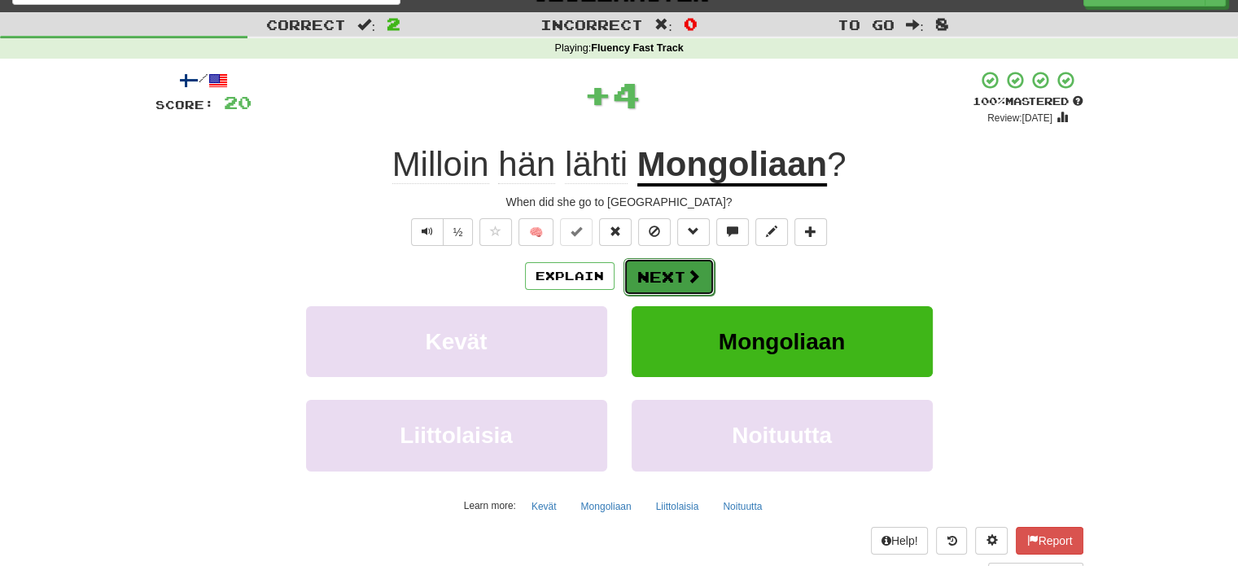
click at [664, 266] on button "Next" at bounding box center [669, 276] width 91 height 37
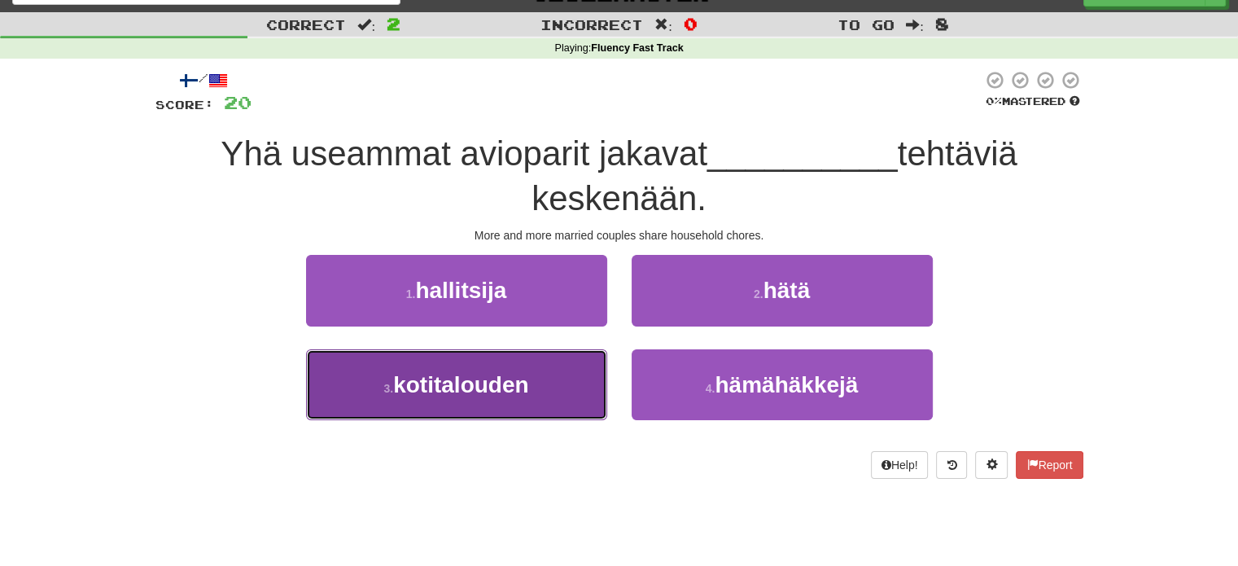
click at [547, 361] on button "3 . kotitalouden" at bounding box center [456, 384] width 301 height 71
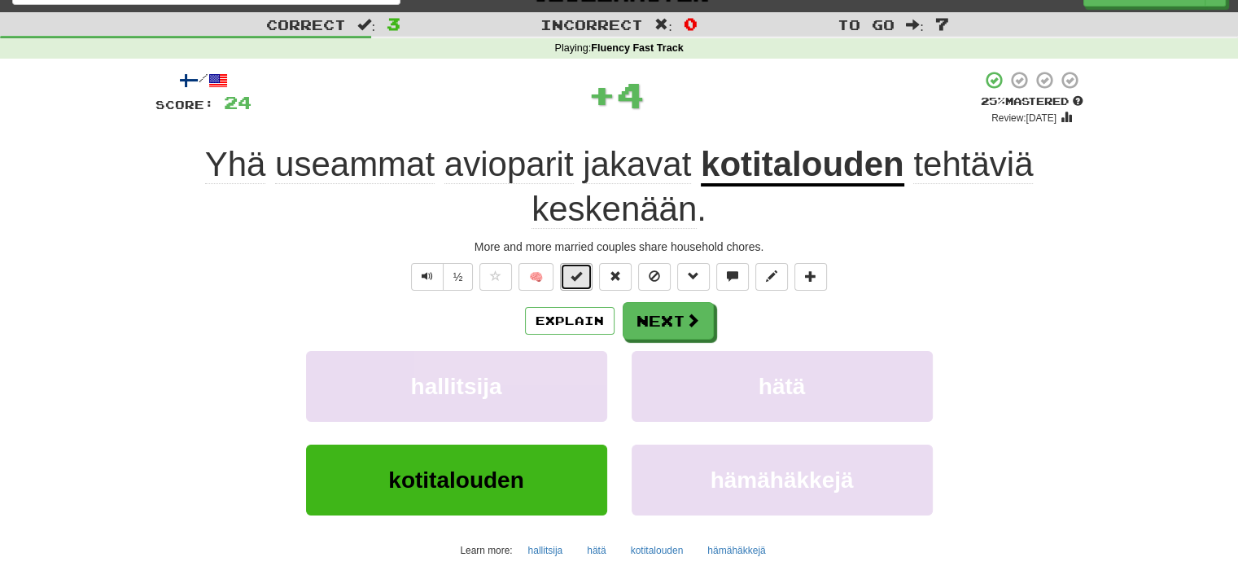
click at [581, 277] on span at bounding box center [576, 275] width 11 height 11
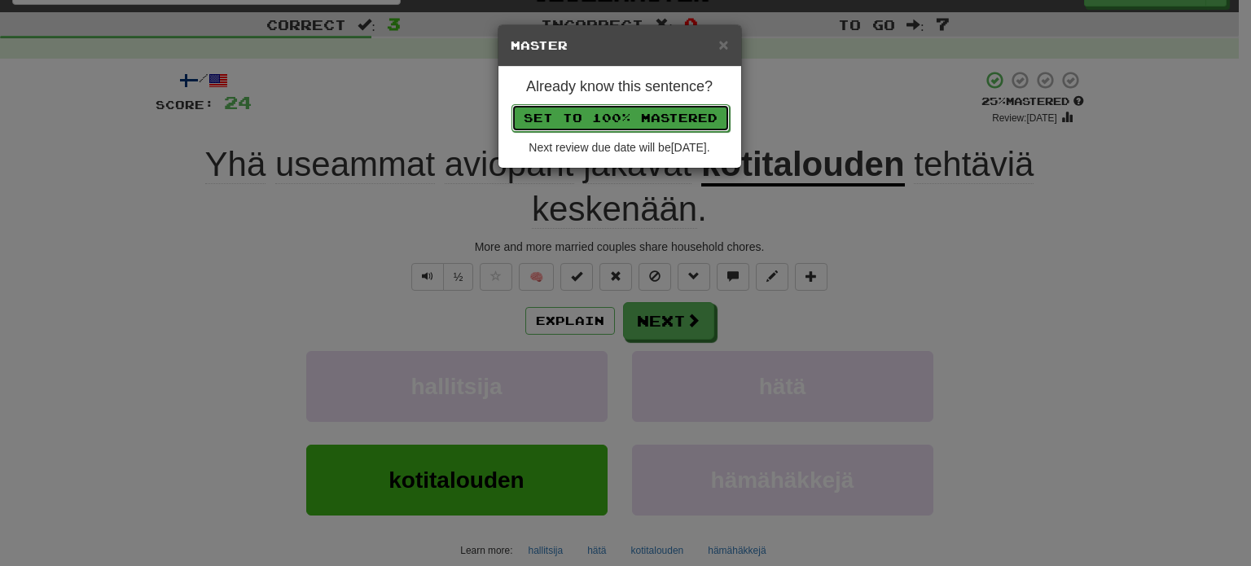
click at [632, 120] on button "Set to 100% Mastered" at bounding box center [620, 118] width 218 height 28
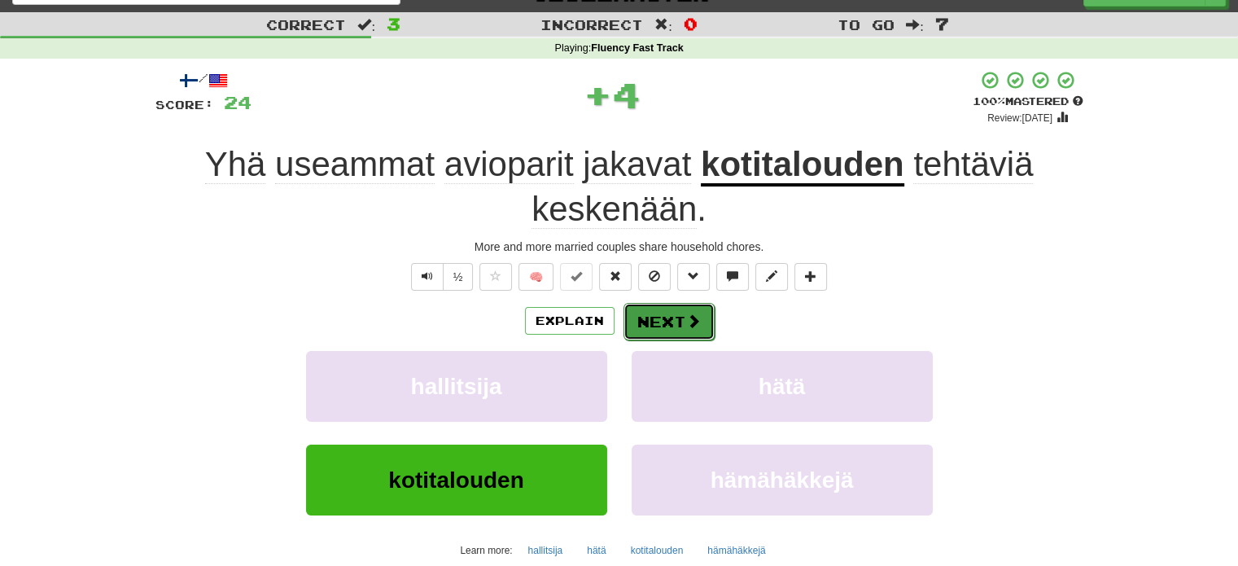
click at [674, 332] on button "Next" at bounding box center [669, 321] width 91 height 37
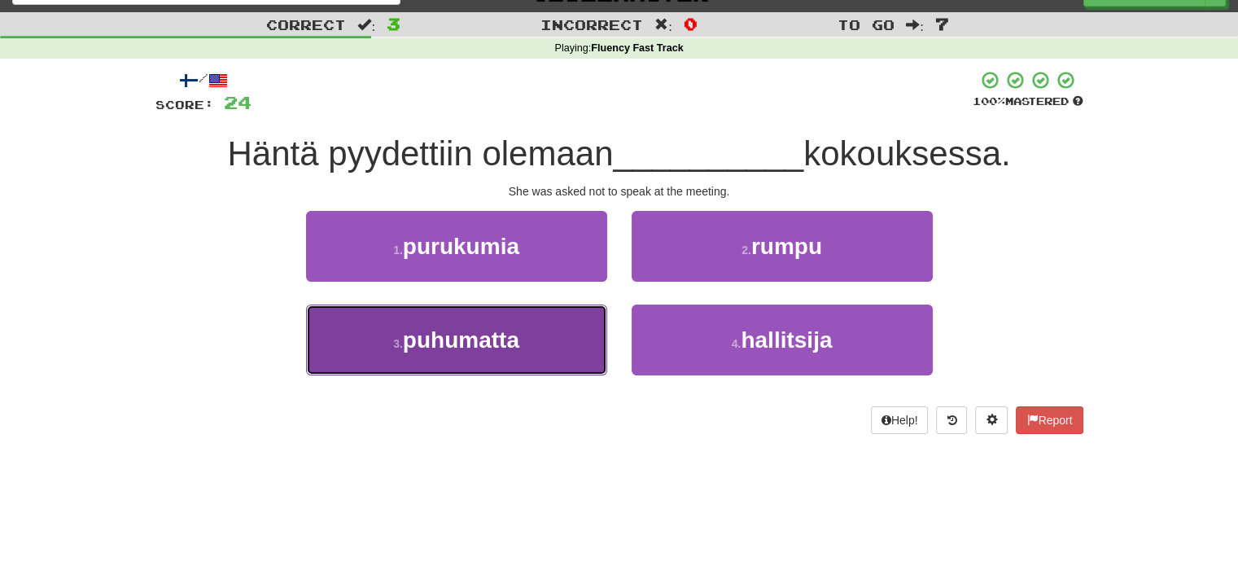
click at [574, 340] on button "3 . puhumatta" at bounding box center [456, 340] width 301 height 71
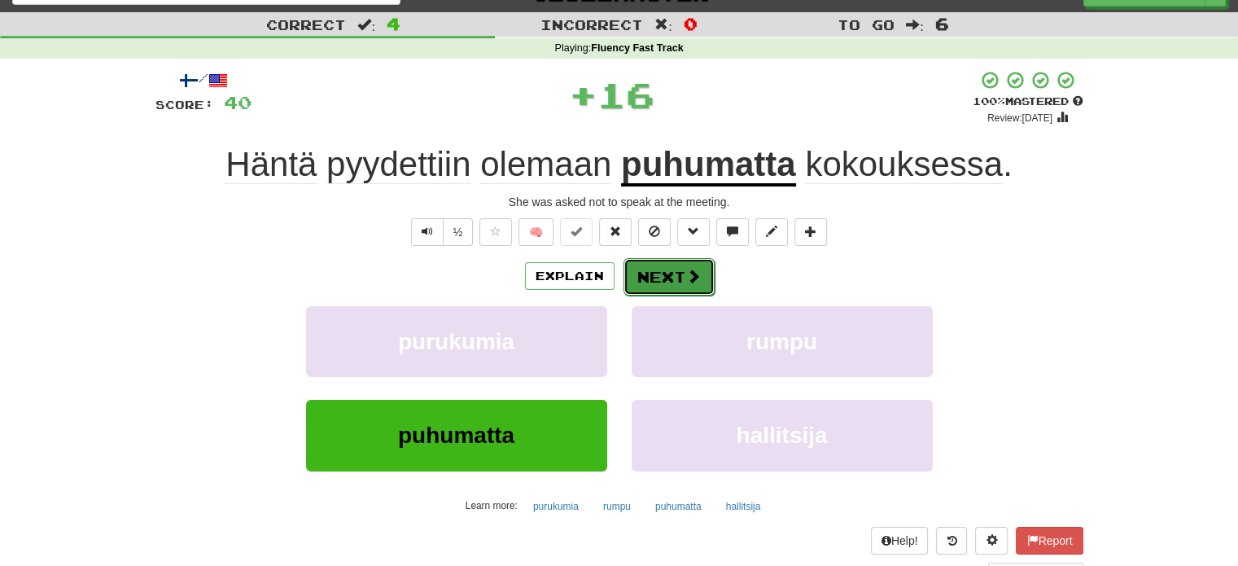
click at [653, 283] on button "Next" at bounding box center [669, 276] width 91 height 37
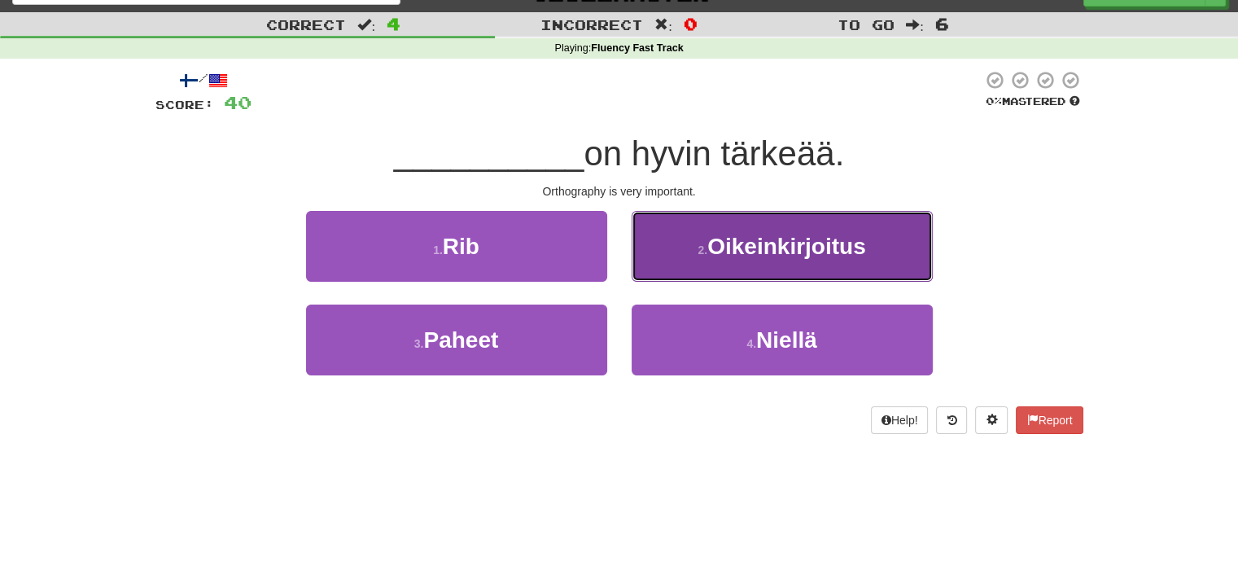
click at [711, 260] on button "2 . Oikeinkirjoitus" at bounding box center [782, 246] width 301 height 71
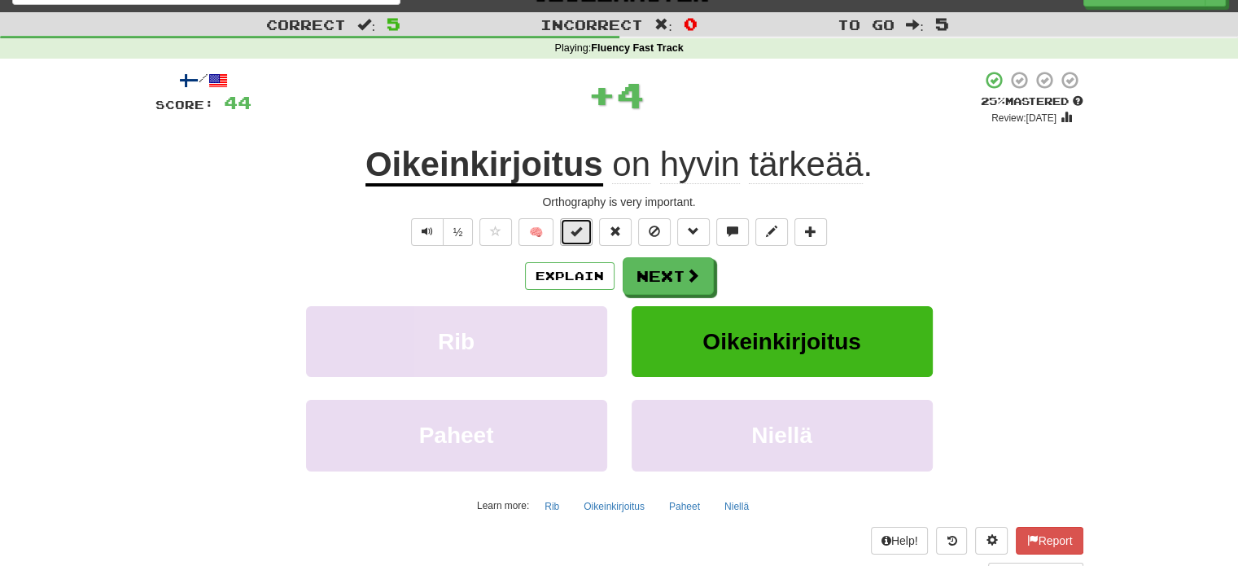
click at [574, 235] on span at bounding box center [576, 231] width 11 height 11
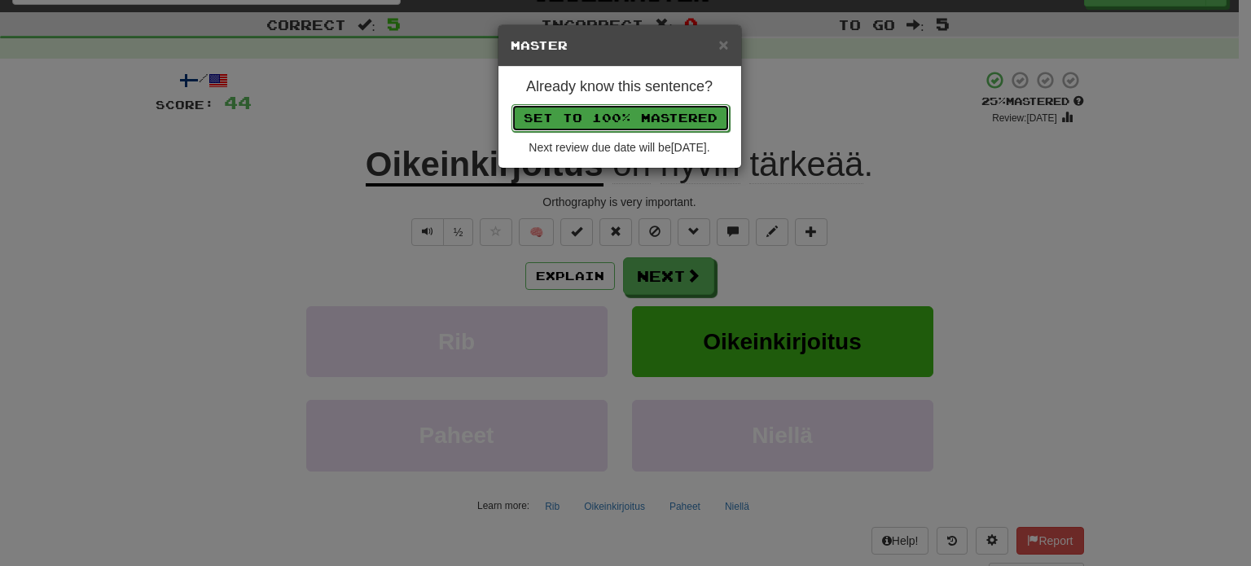
click at [618, 123] on button "Set to 100% Mastered" at bounding box center [620, 118] width 218 height 28
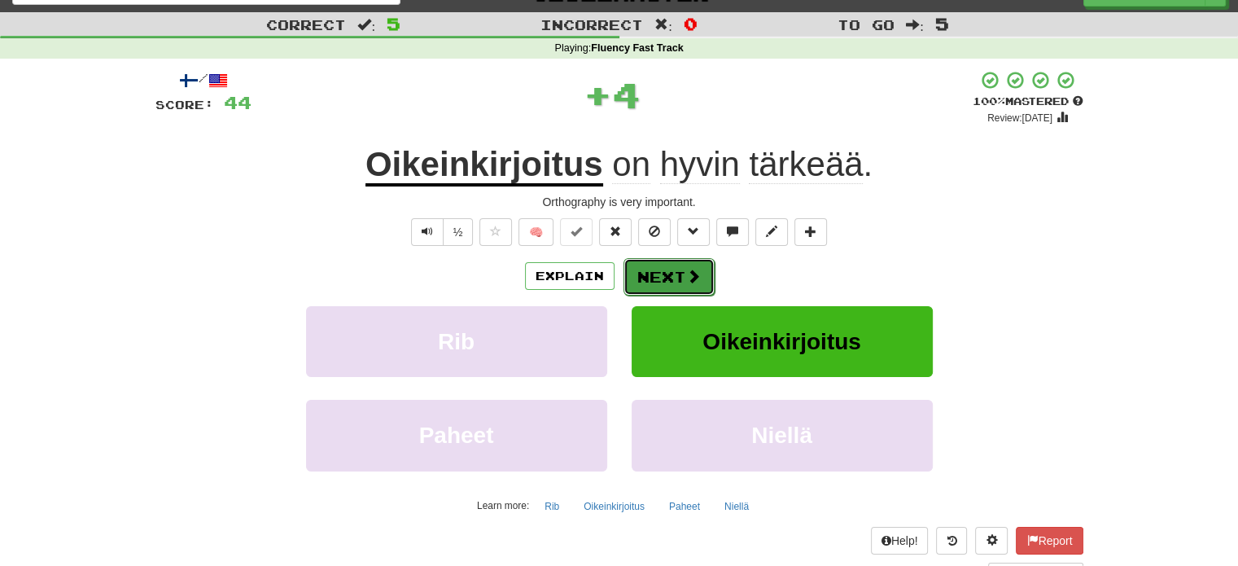
click at [655, 283] on button "Next" at bounding box center [669, 276] width 91 height 37
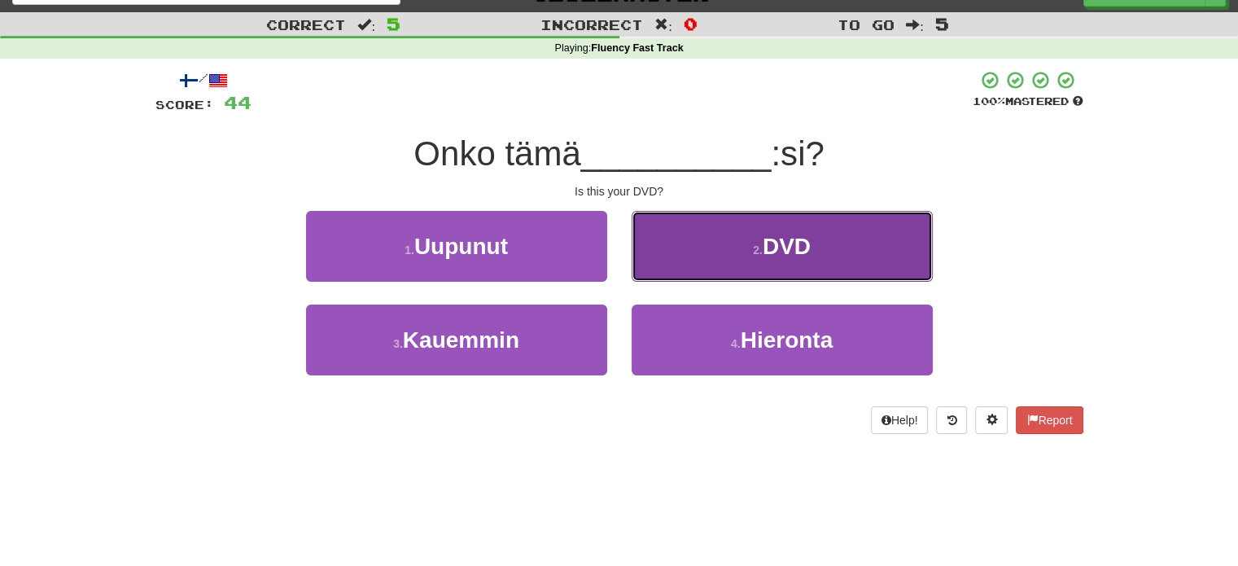
click at [700, 261] on button "2 . DVD" at bounding box center [782, 246] width 301 height 71
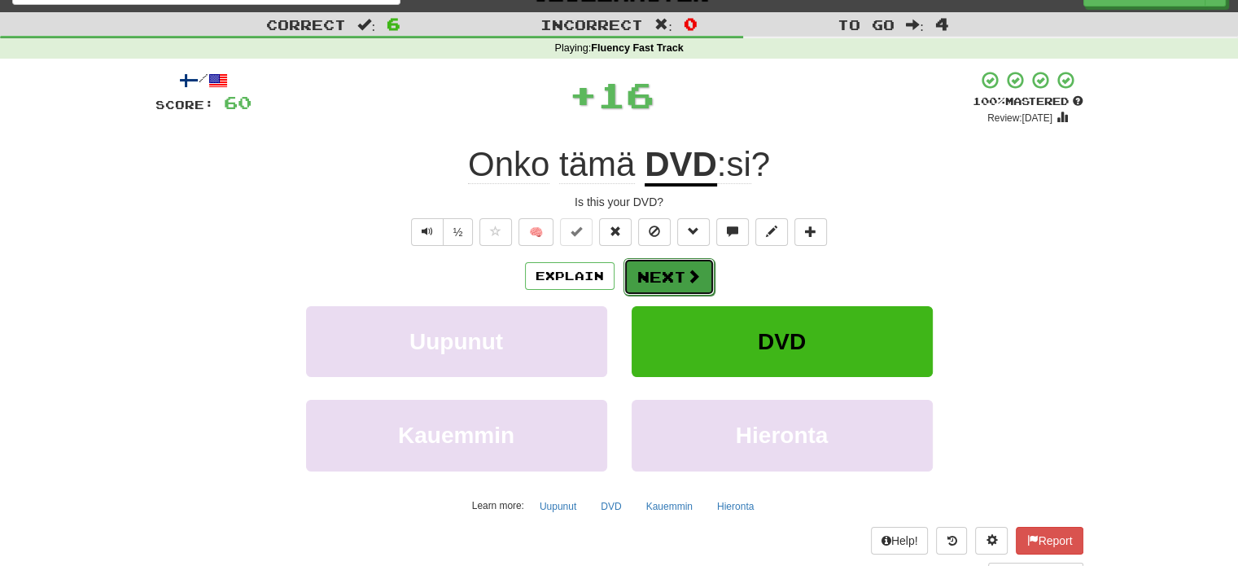
click at [657, 273] on button "Next" at bounding box center [669, 276] width 91 height 37
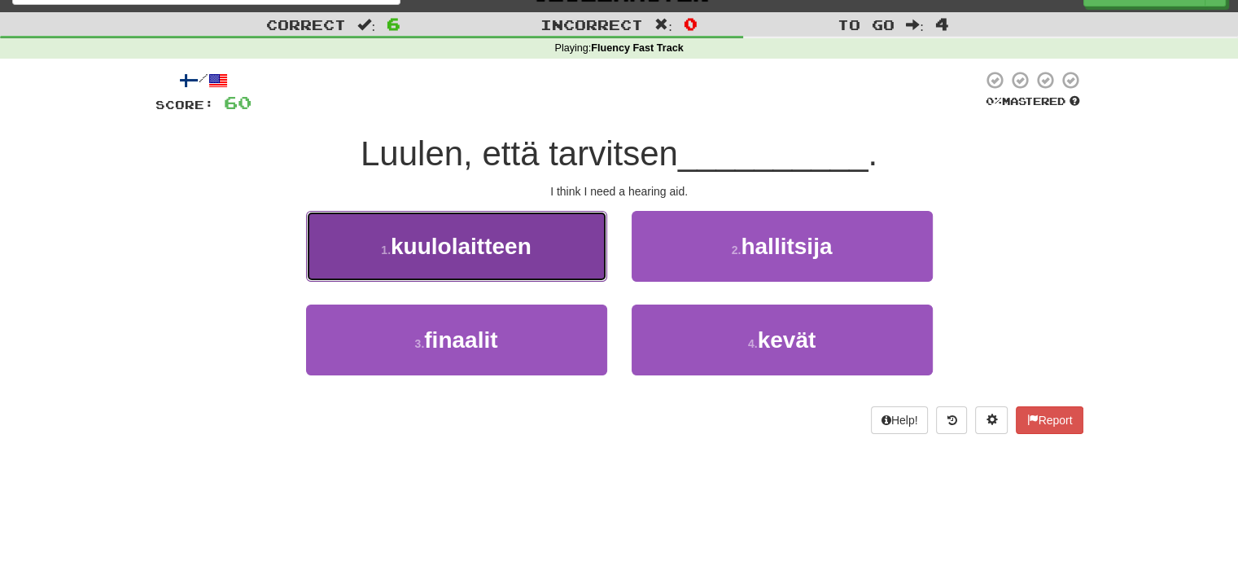
click at [599, 243] on button "1 . kuulolaitteen" at bounding box center [456, 246] width 301 height 71
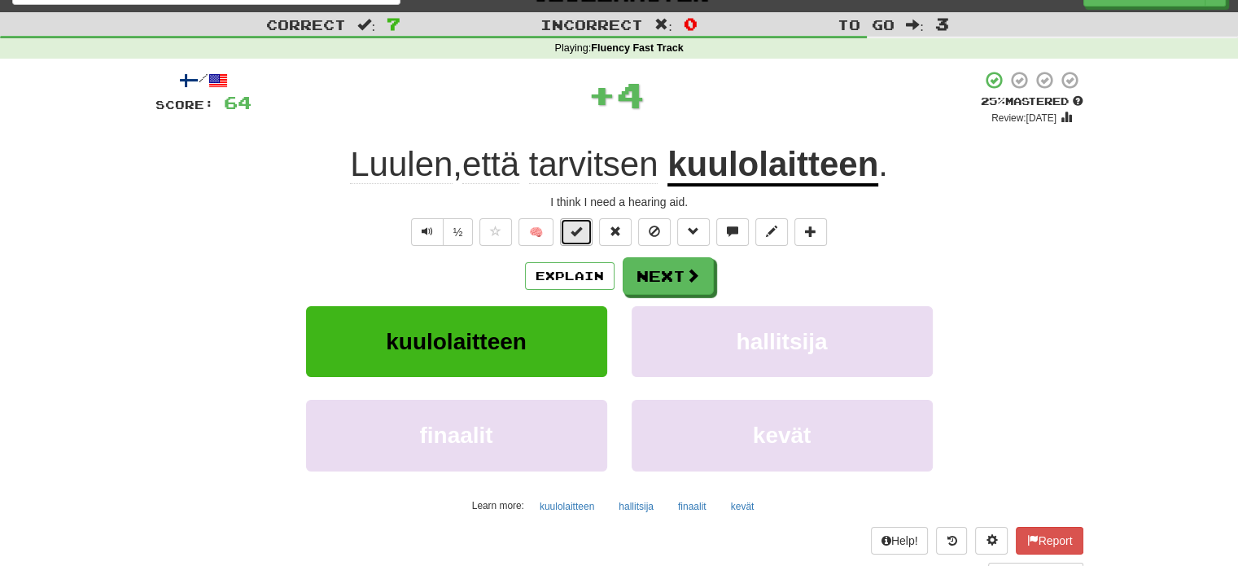
click at [572, 221] on button at bounding box center [576, 232] width 33 height 28
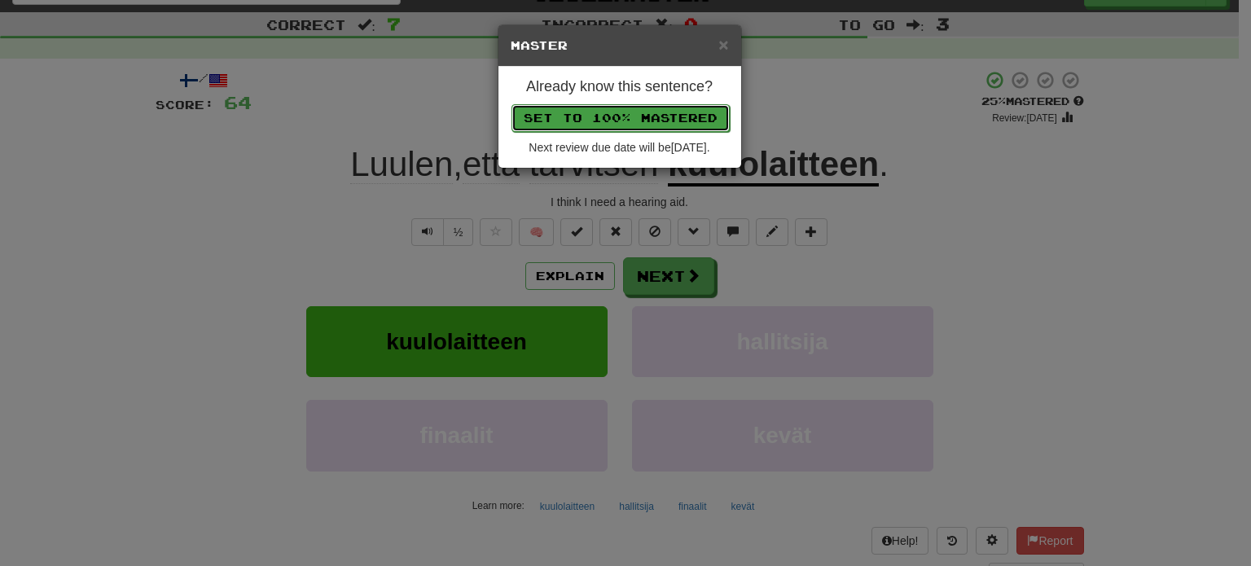
click at [629, 109] on button "Set to 100% Mastered" at bounding box center [620, 118] width 218 height 28
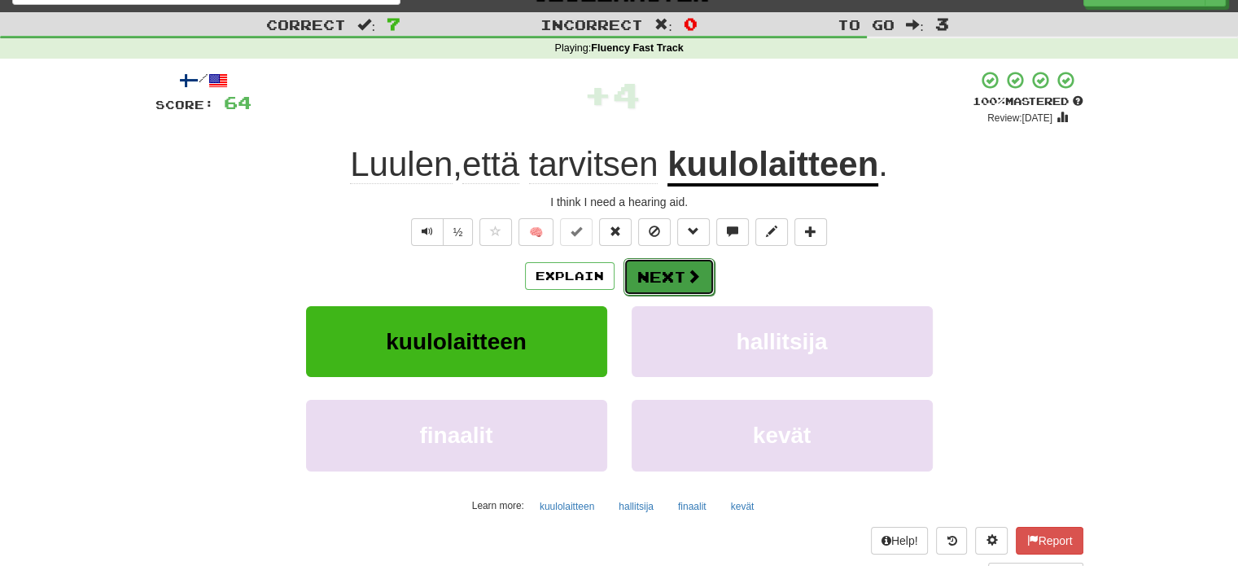
click at [673, 266] on button "Next" at bounding box center [669, 276] width 91 height 37
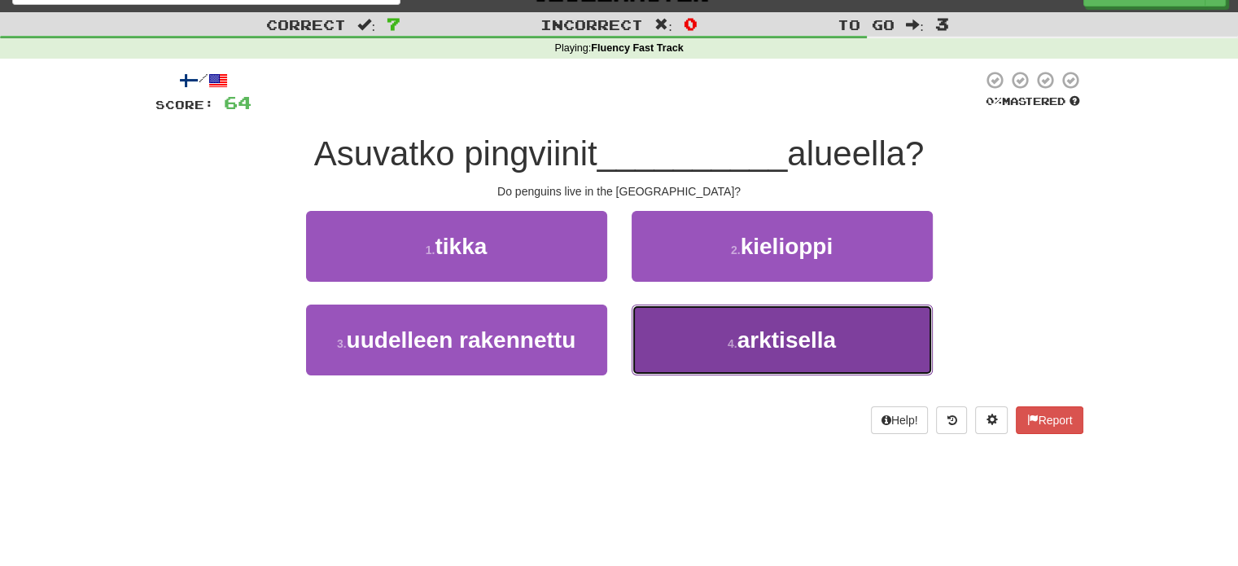
click at [690, 328] on button "4 . arktisella" at bounding box center [782, 340] width 301 height 71
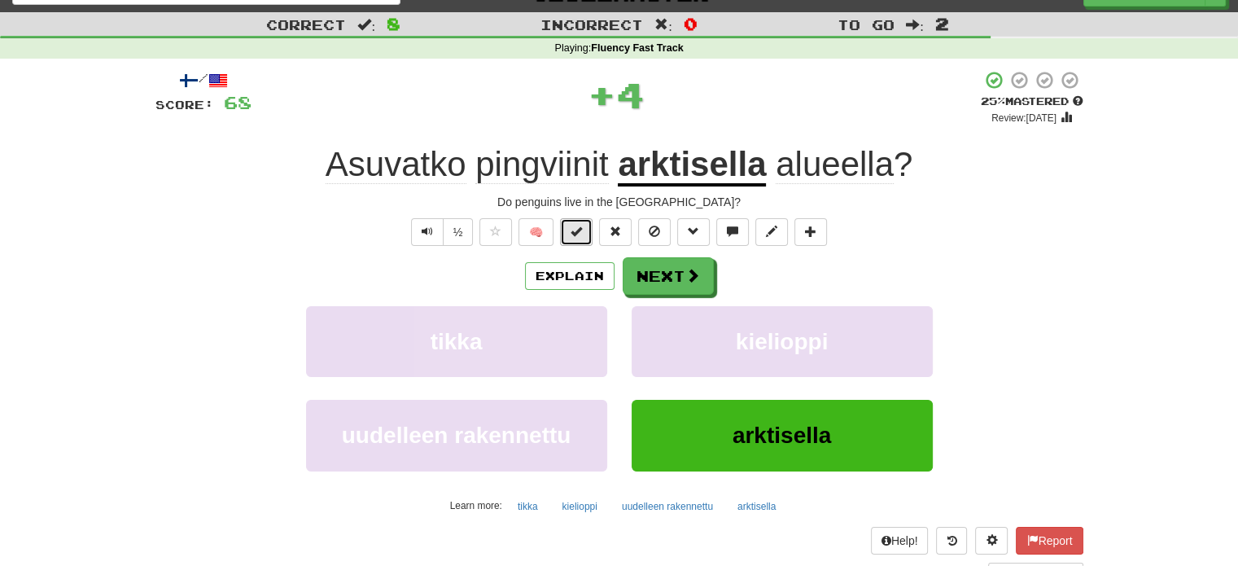
click at [580, 234] on span at bounding box center [576, 231] width 11 height 11
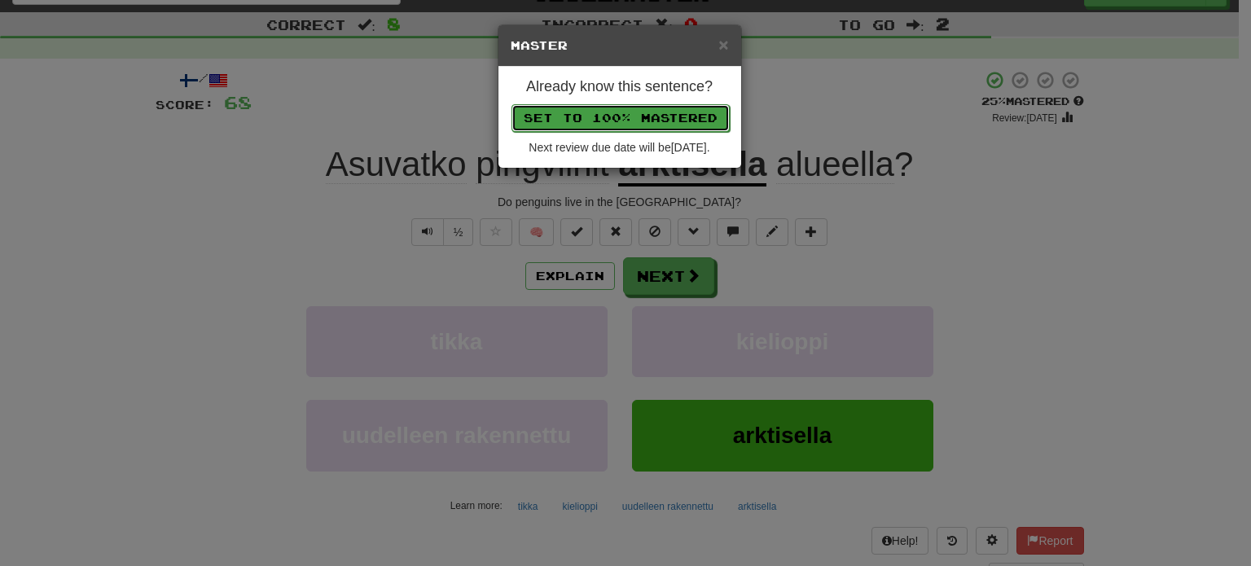
click at [624, 121] on button "Set to 100% Mastered" at bounding box center [620, 118] width 218 height 28
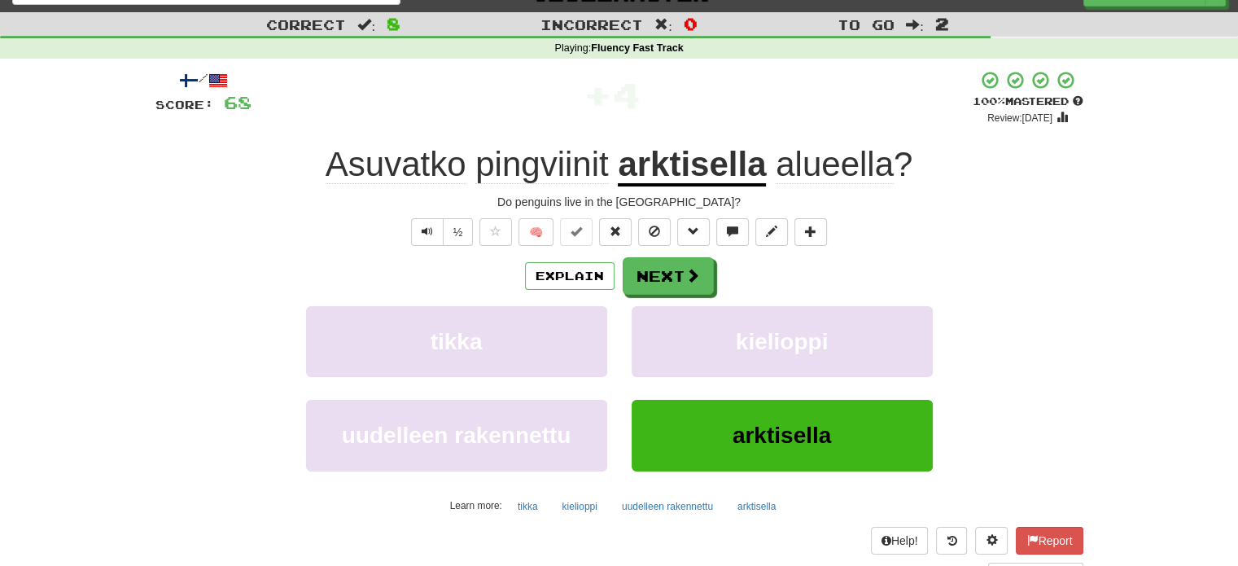
click at [675, 296] on div "Explain Next tikka kielioppi uudelleen rakennettu arktisella Learn more: tikka …" at bounding box center [620, 387] width 928 height 261
click at [678, 278] on button "Next" at bounding box center [669, 276] width 91 height 37
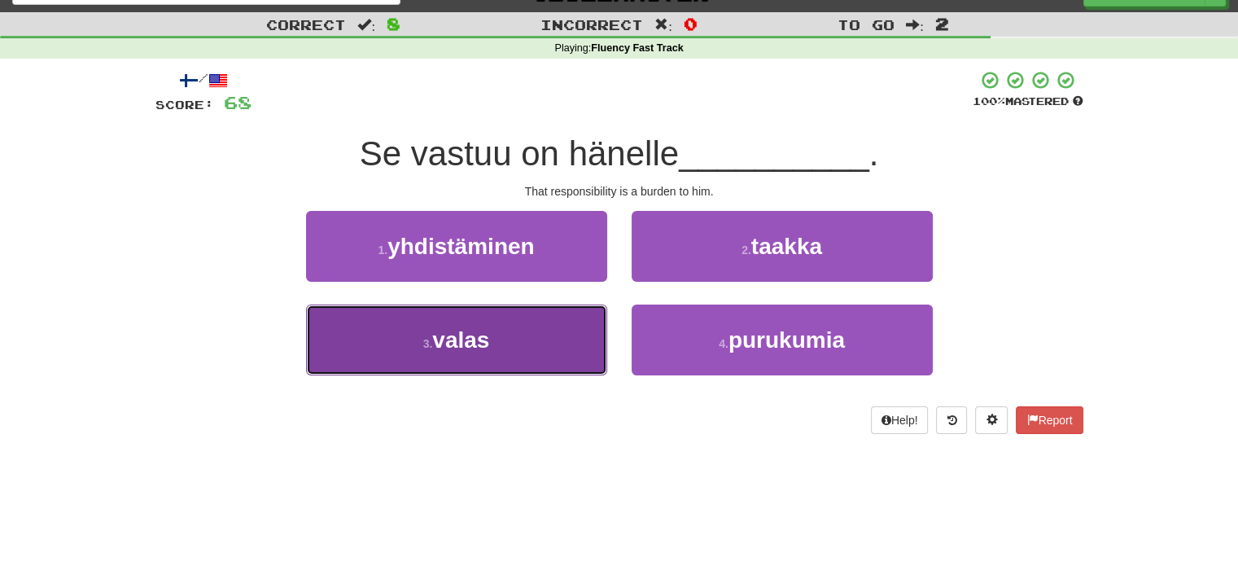
click at [554, 340] on button "3 . valas" at bounding box center [456, 340] width 301 height 71
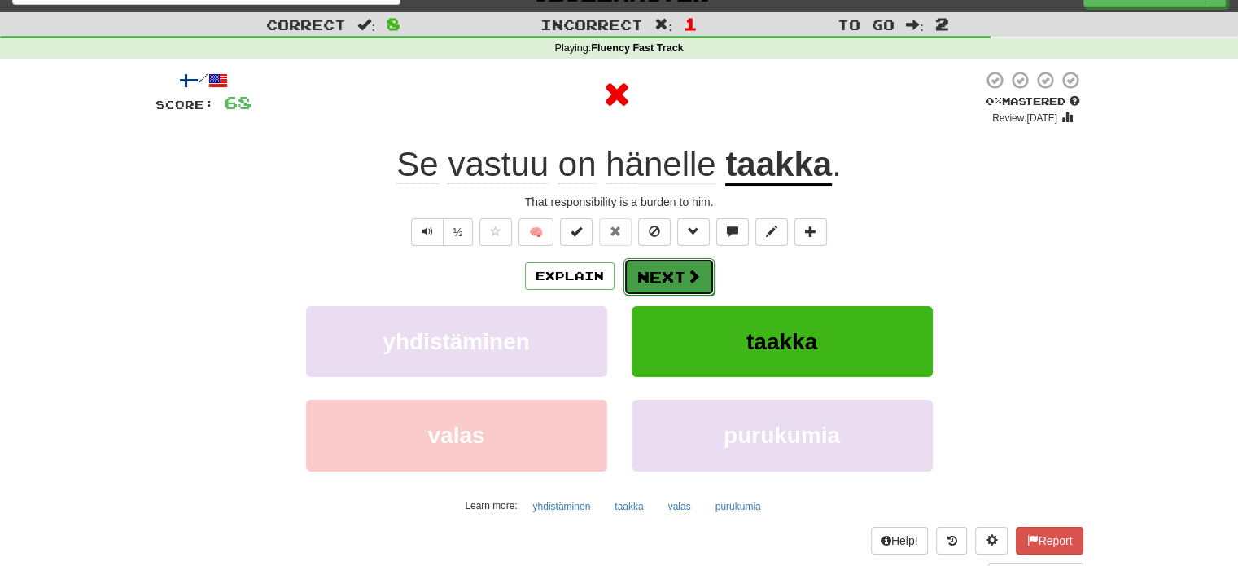
click at [642, 291] on button "Next" at bounding box center [669, 276] width 91 height 37
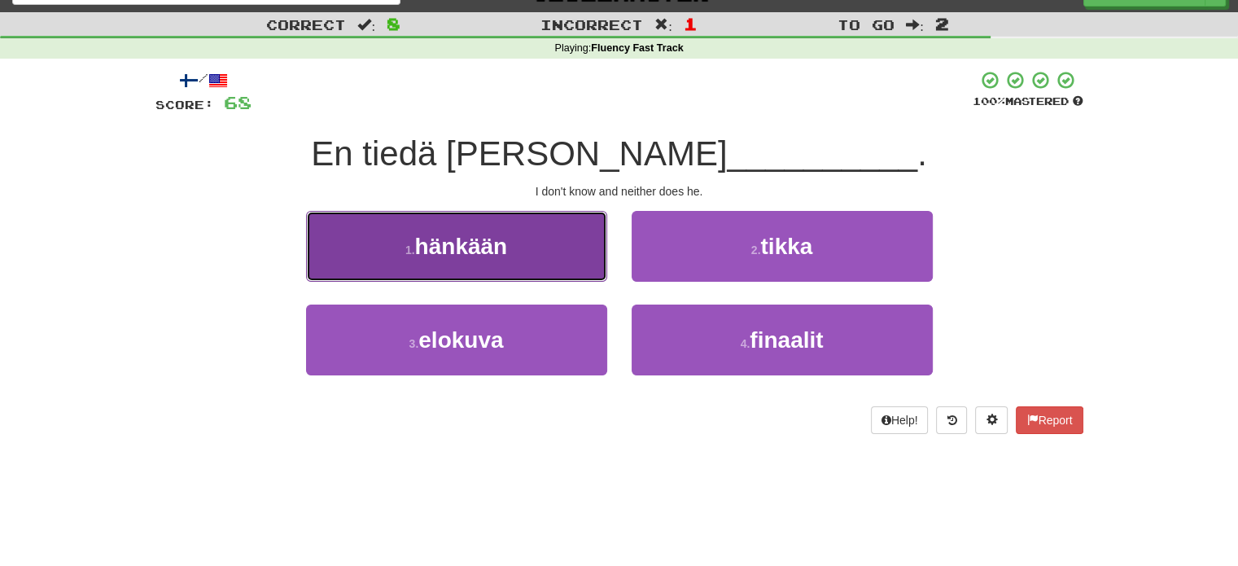
click at [568, 276] on button "1 . hänkään" at bounding box center [456, 246] width 301 height 71
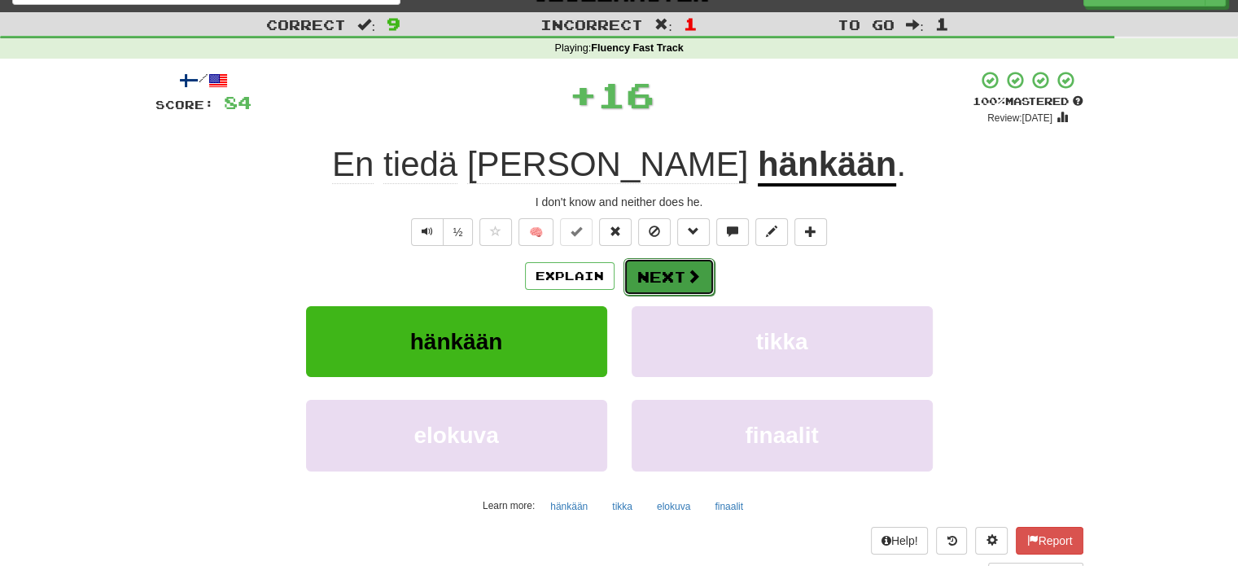
click at [656, 276] on button "Next" at bounding box center [669, 276] width 91 height 37
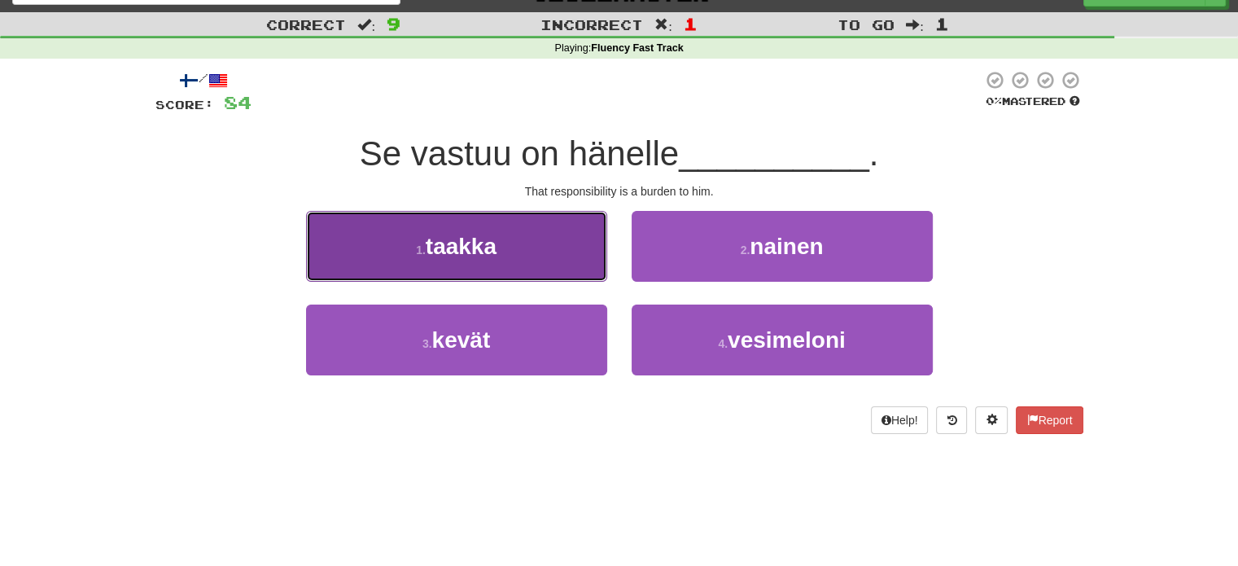
click at [587, 263] on button "1 . taakka" at bounding box center [456, 246] width 301 height 71
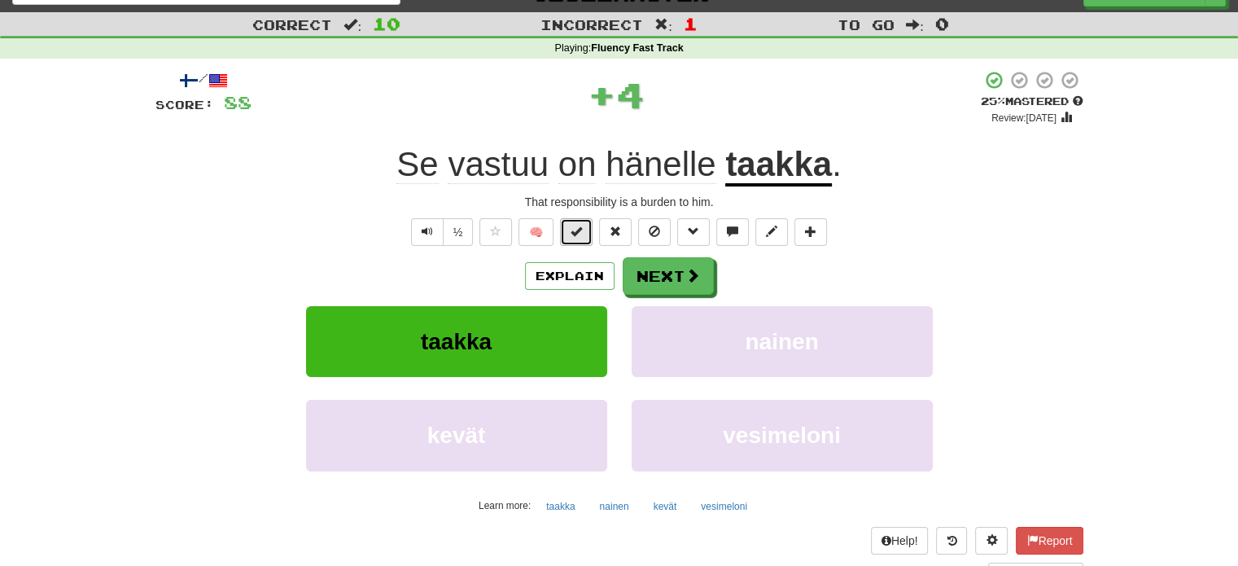
click at [578, 239] on button at bounding box center [576, 232] width 33 height 28
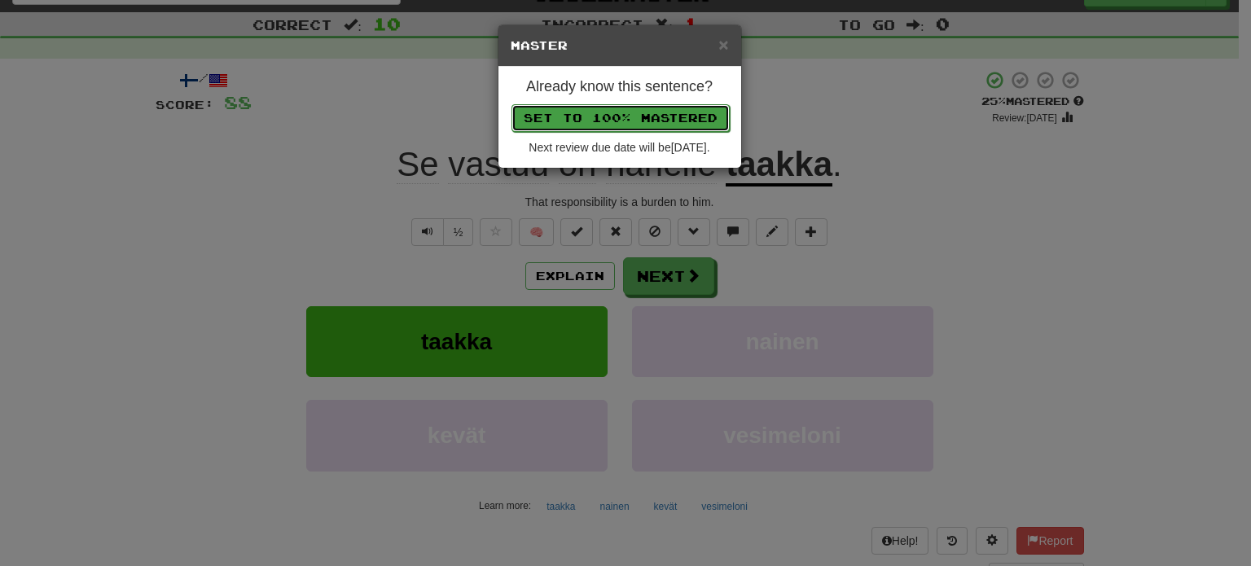
click at [638, 113] on button "Set to 100% Mastered" at bounding box center [620, 118] width 218 height 28
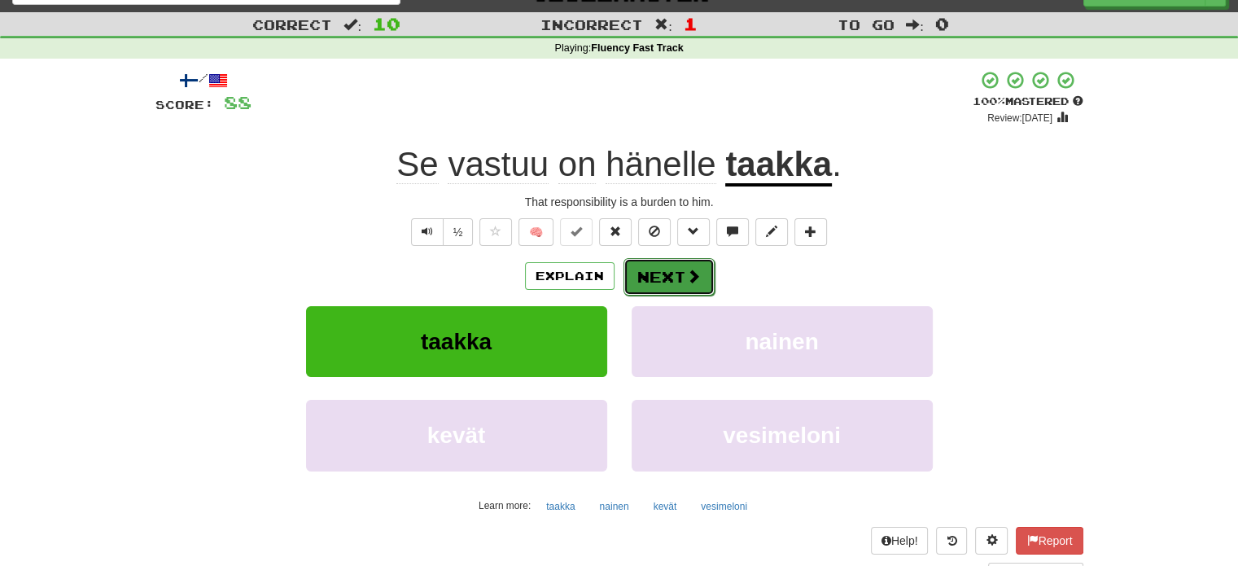
click at [673, 286] on button "Next" at bounding box center [669, 276] width 91 height 37
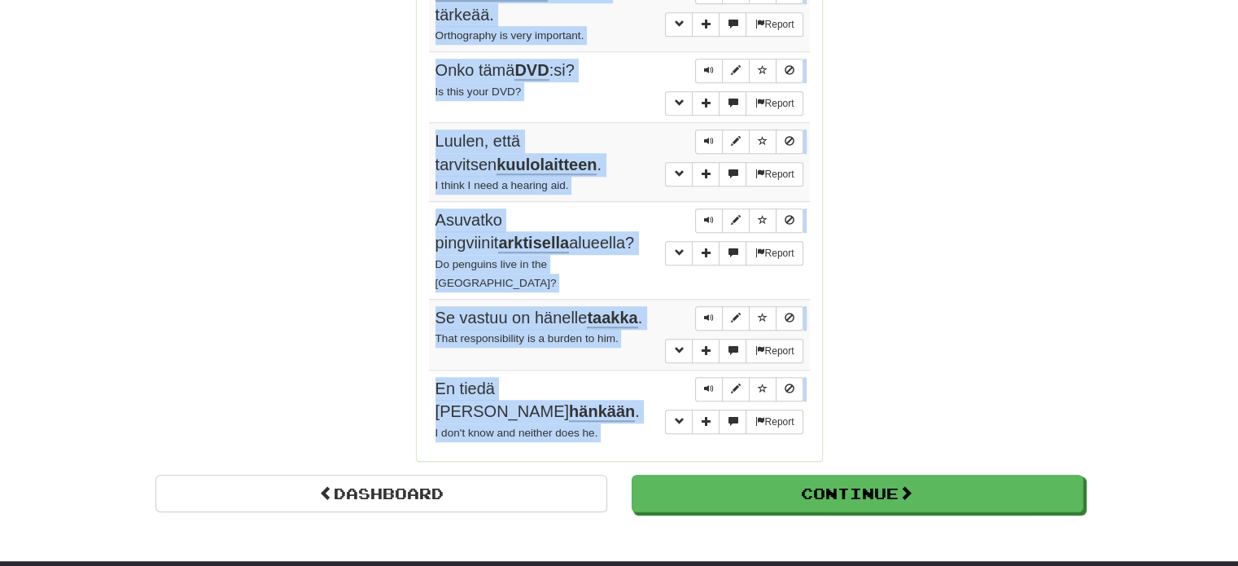
scroll to position [1270, 0]
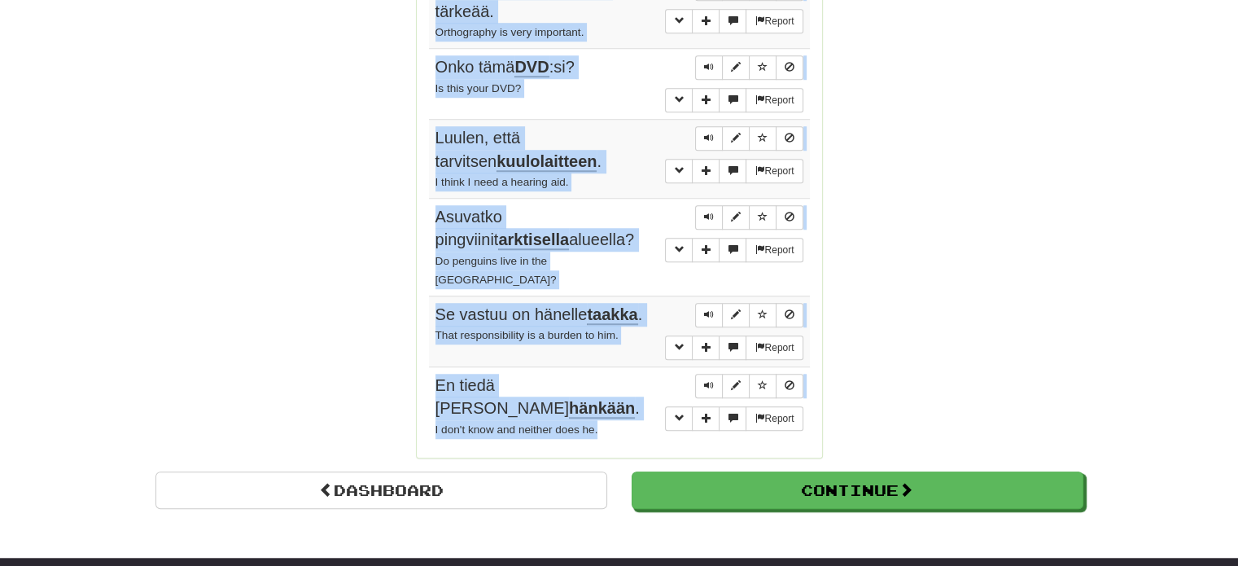
drag, startPoint x: 432, startPoint y: 204, endPoint x: 619, endPoint y: 339, distance: 231.0
click at [619, 339] on tbody "Report Taidan katsella vähän ympärilleni . I think I'll have a look around. Rep…" at bounding box center [619, 25] width 381 height 840
copy tbody "Taidan katsella vähän ympärilleni . I think I'll have a look around. Report Mil…"
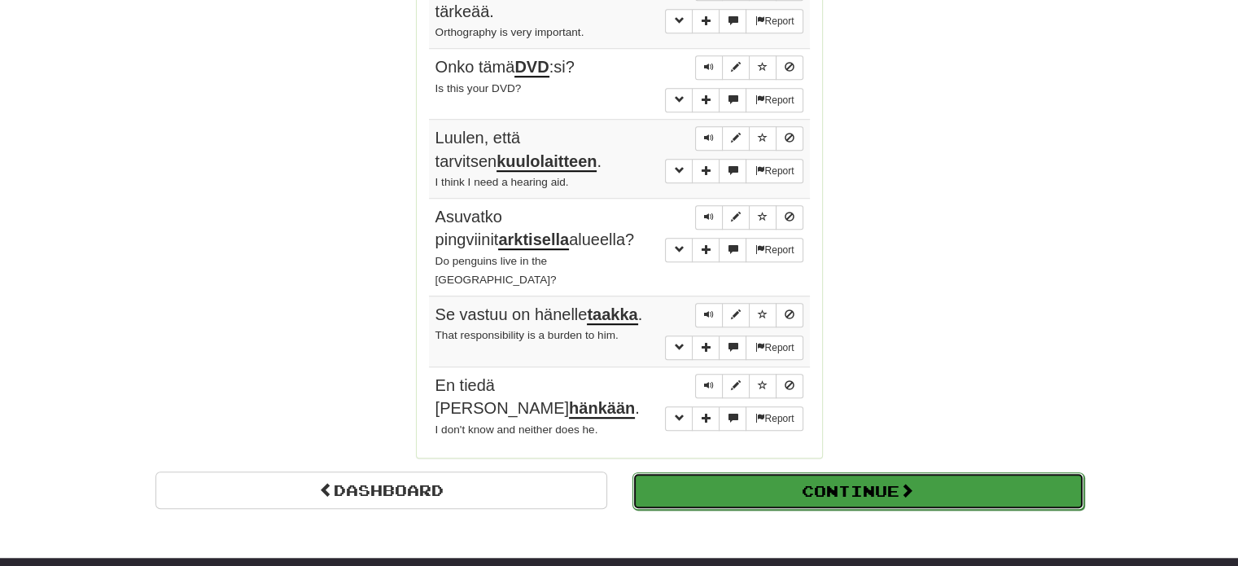
click at [864, 472] on button "Continue" at bounding box center [859, 490] width 452 height 37
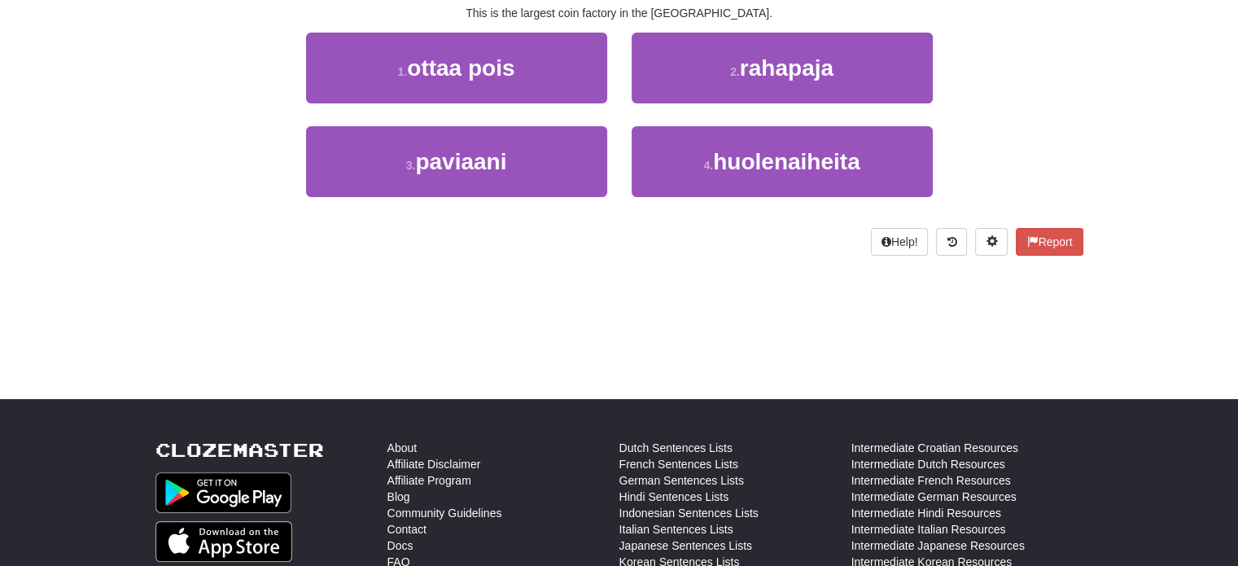
scroll to position [125, 0]
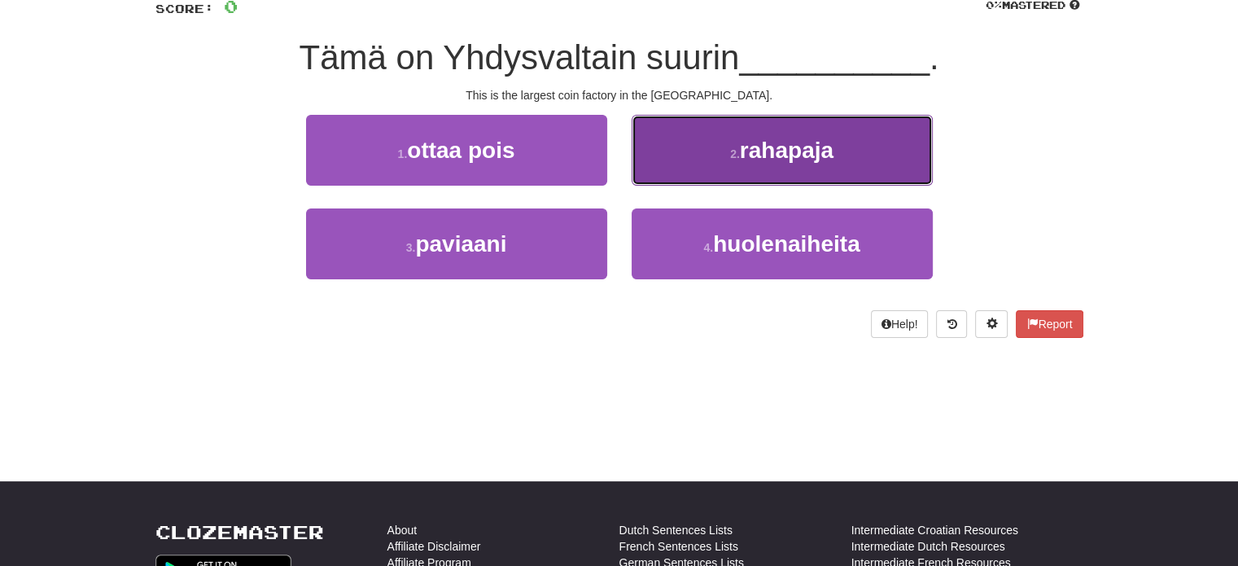
click at [704, 171] on button "2 . rahapaja" at bounding box center [782, 150] width 301 height 71
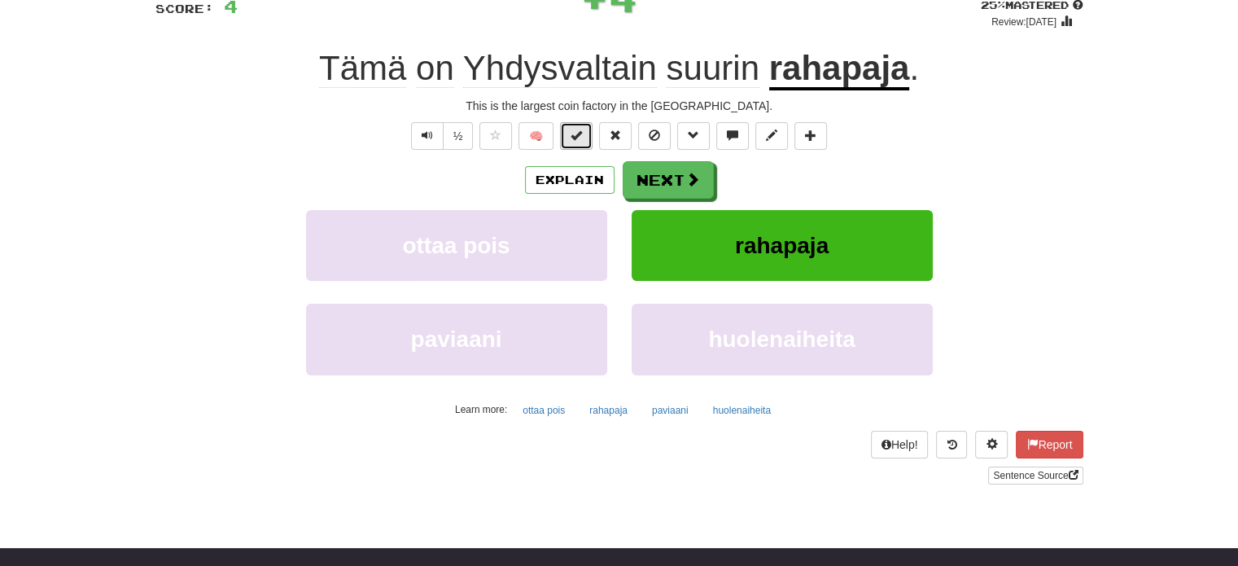
click at [570, 134] on button at bounding box center [576, 136] width 33 height 28
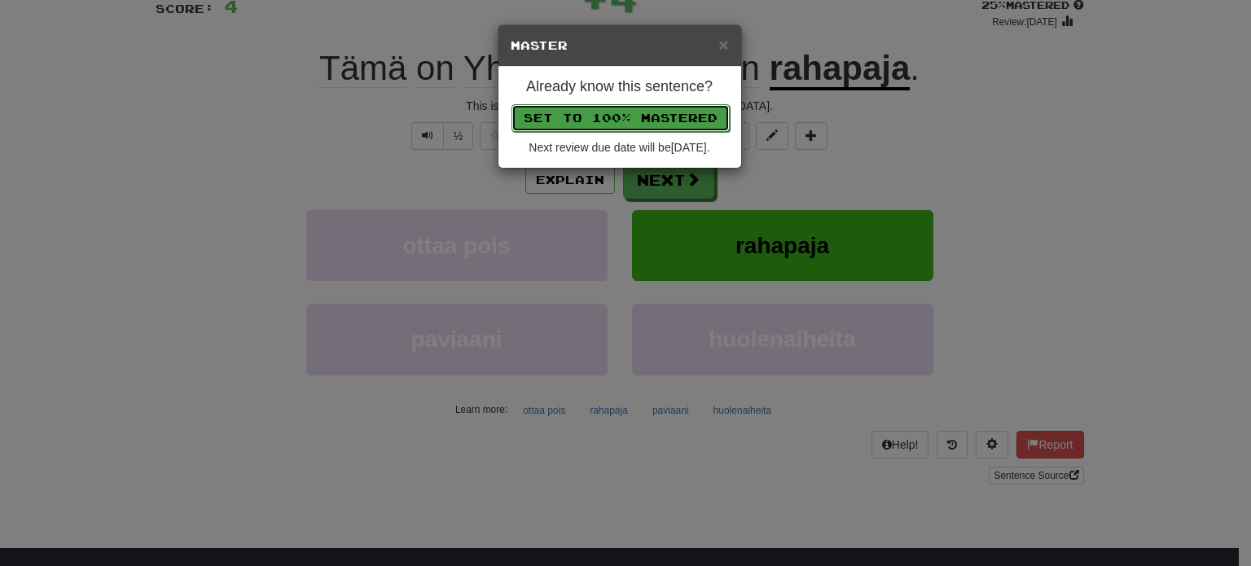
click at [601, 110] on button "Set to 100% Mastered" at bounding box center [620, 118] width 218 height 28
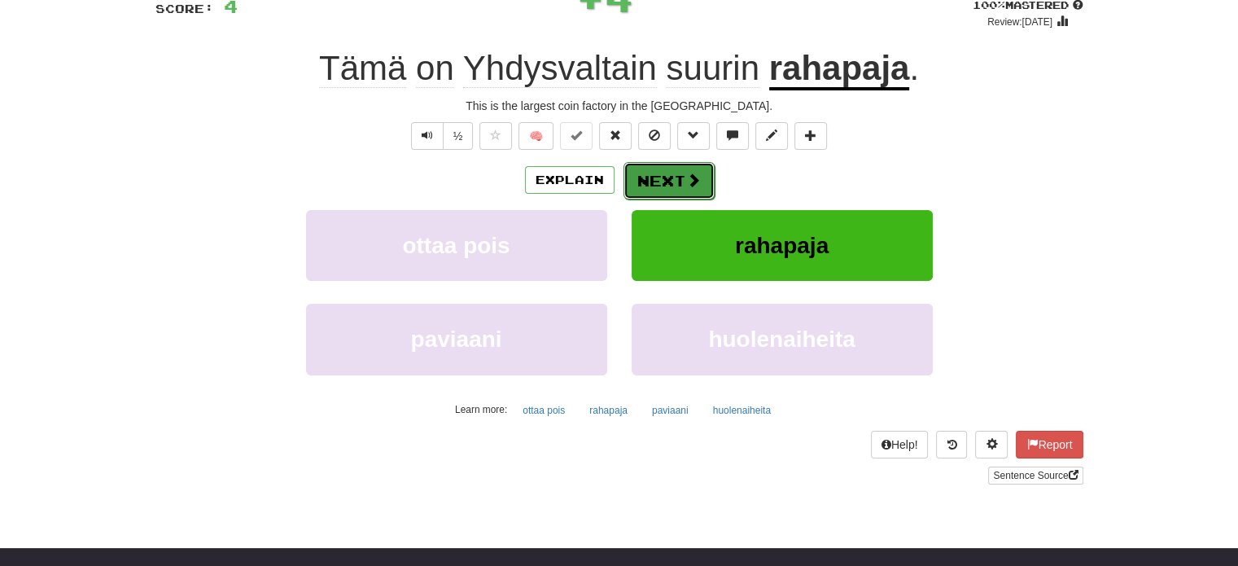
click at [655, 180] on button "Next" at bounding box center [669, 180] width 91 height 37
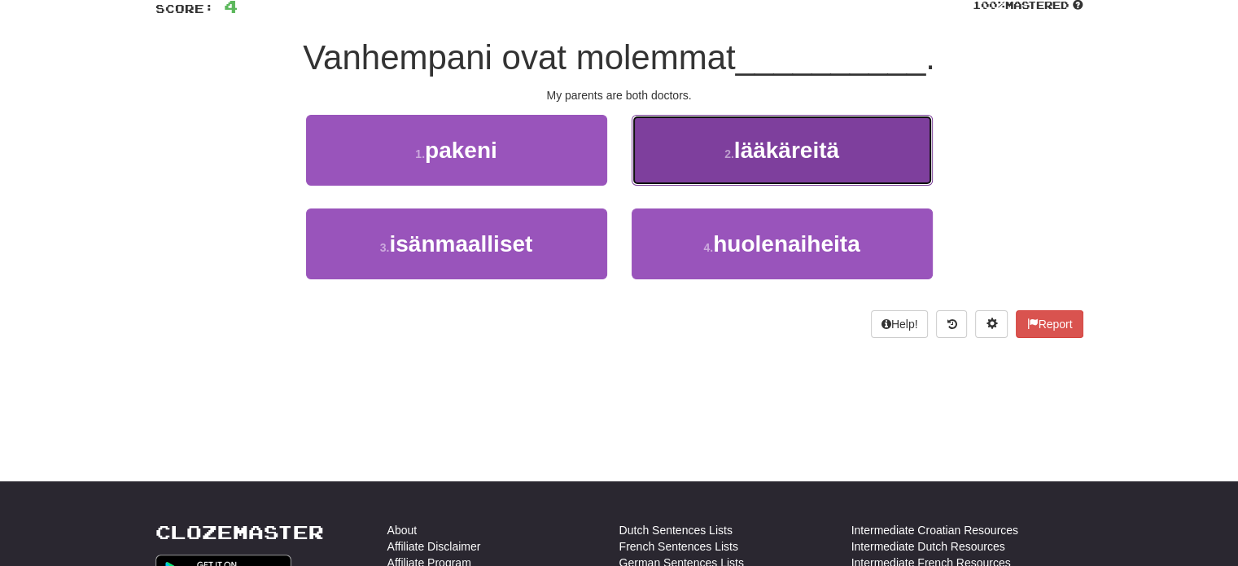
click at [794, 146] on span "lääkäreitä" at bounding box center [786, 150] width 105 height 25
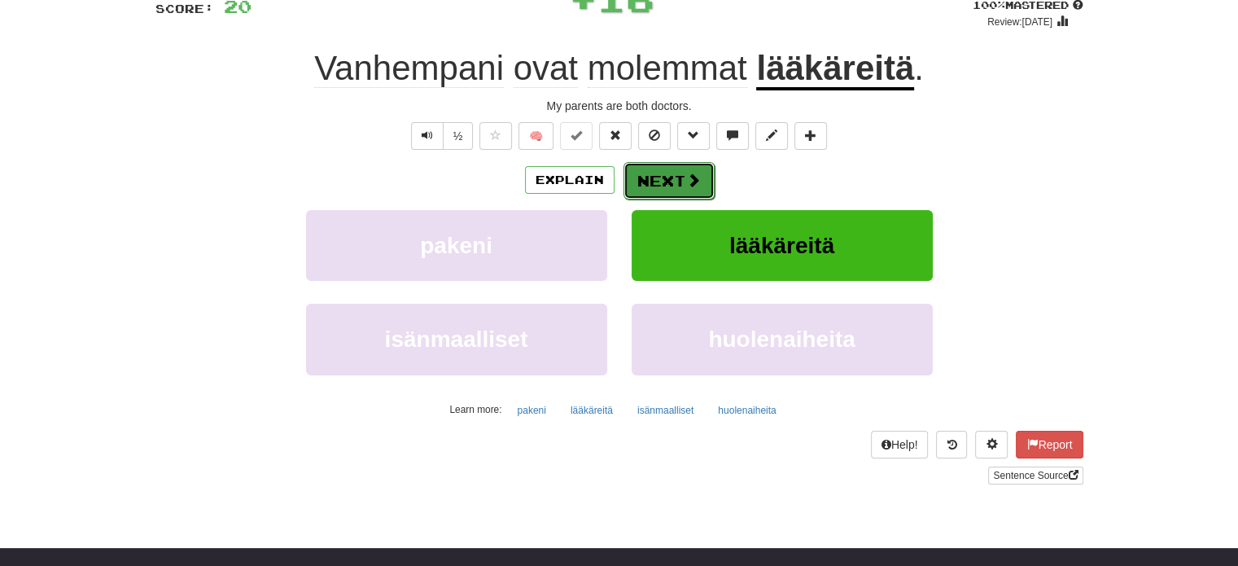
click at [686, 176] on span at bounding box center [693, 180] width 15 height 15
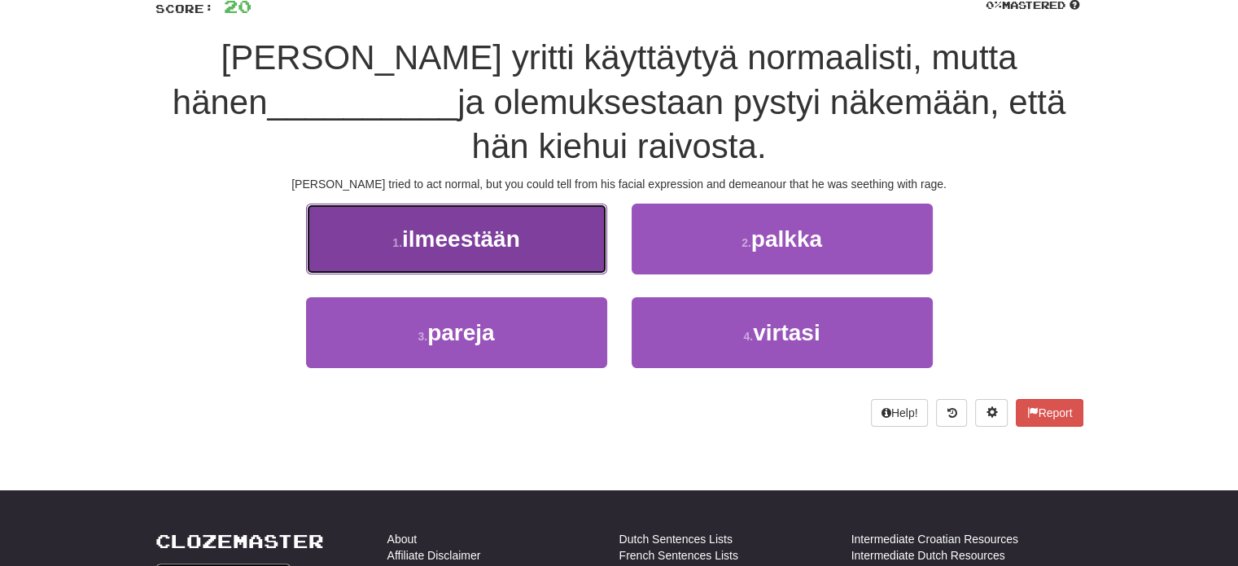
click at [590, 211] on button "1 . ilmeestään" at bounding box center [456, 239] width 301 height 71
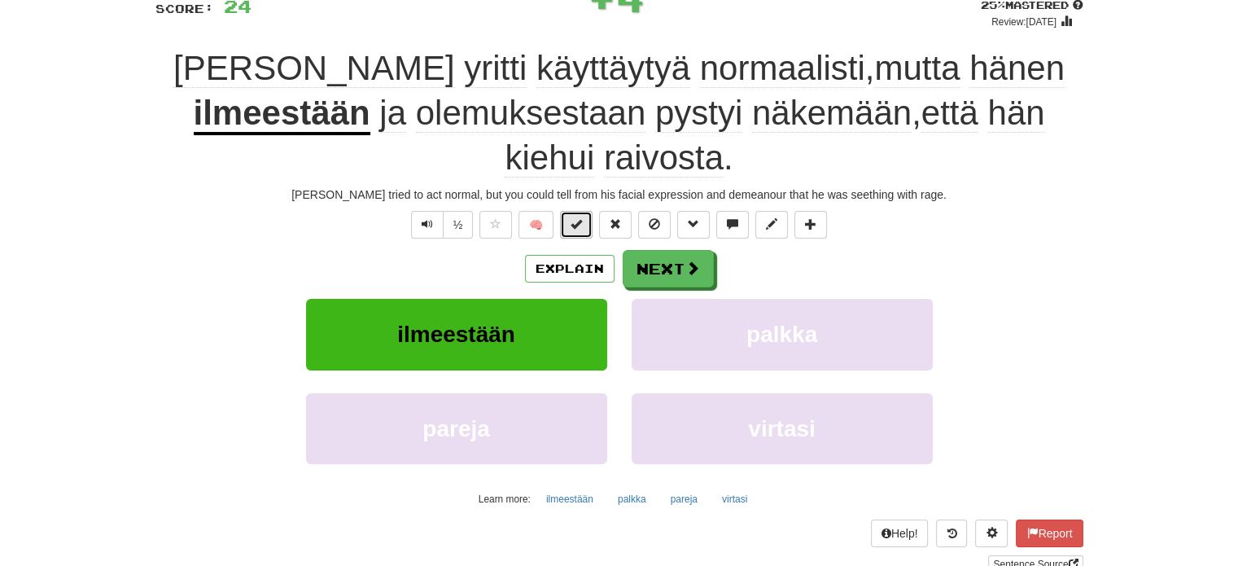
click at [580, 218] on span at bounding box center [576, 223] width 11 height 11
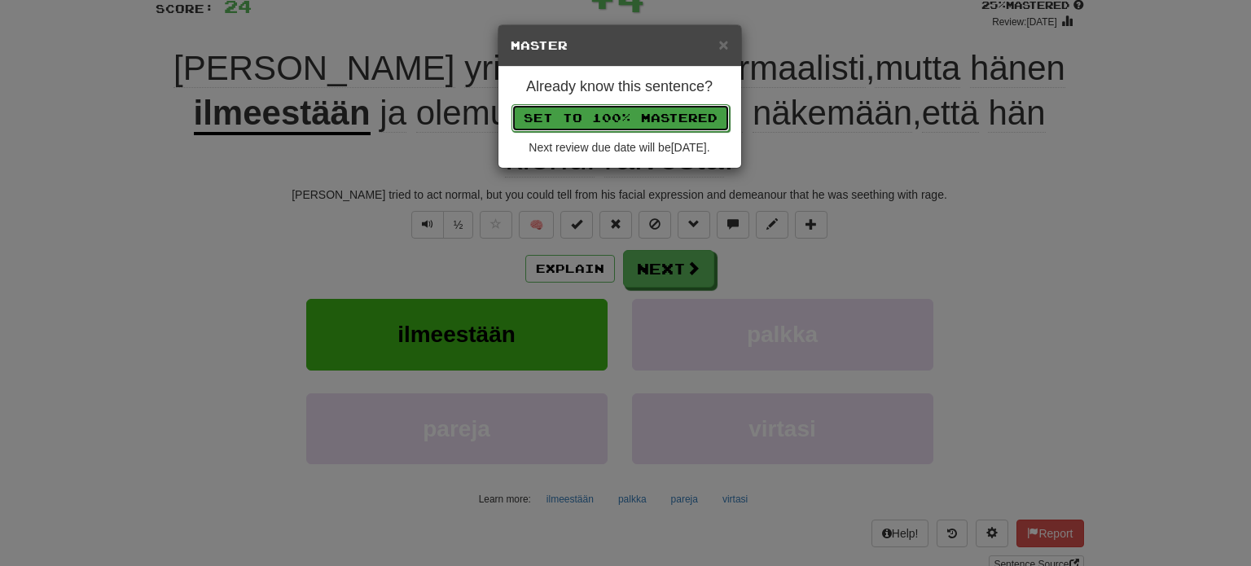
click at [619, 108] on button "Set to 100% Mastered" at bounding box center [620, 118] width 218 height 28
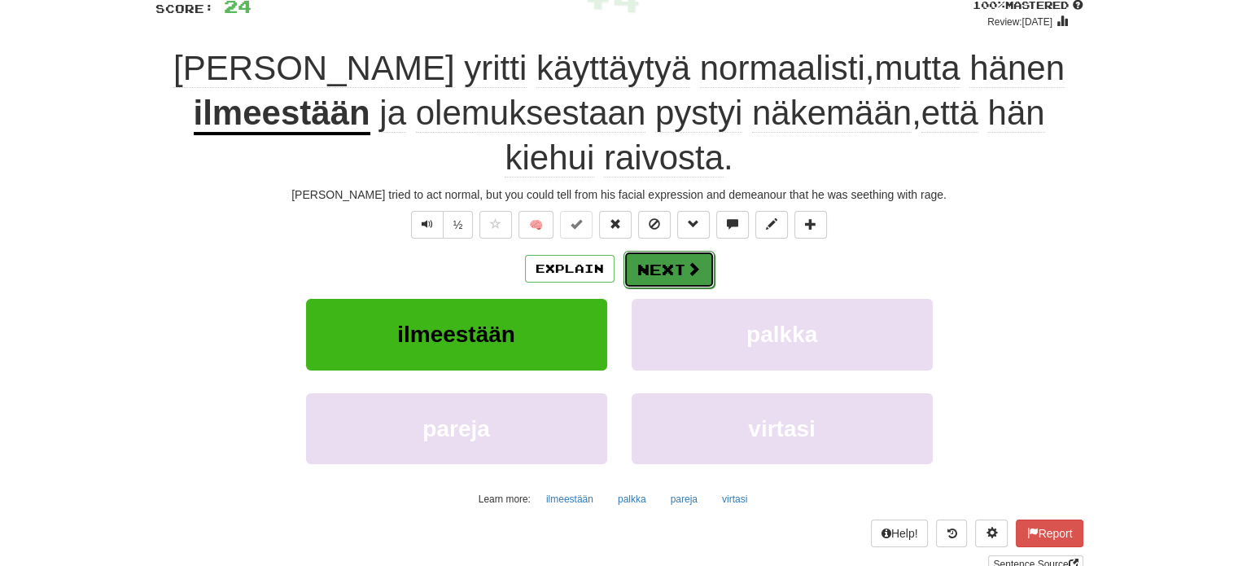
click at [682, 251] on button "Next" at bounding box center [669, 269] width 91 height 37
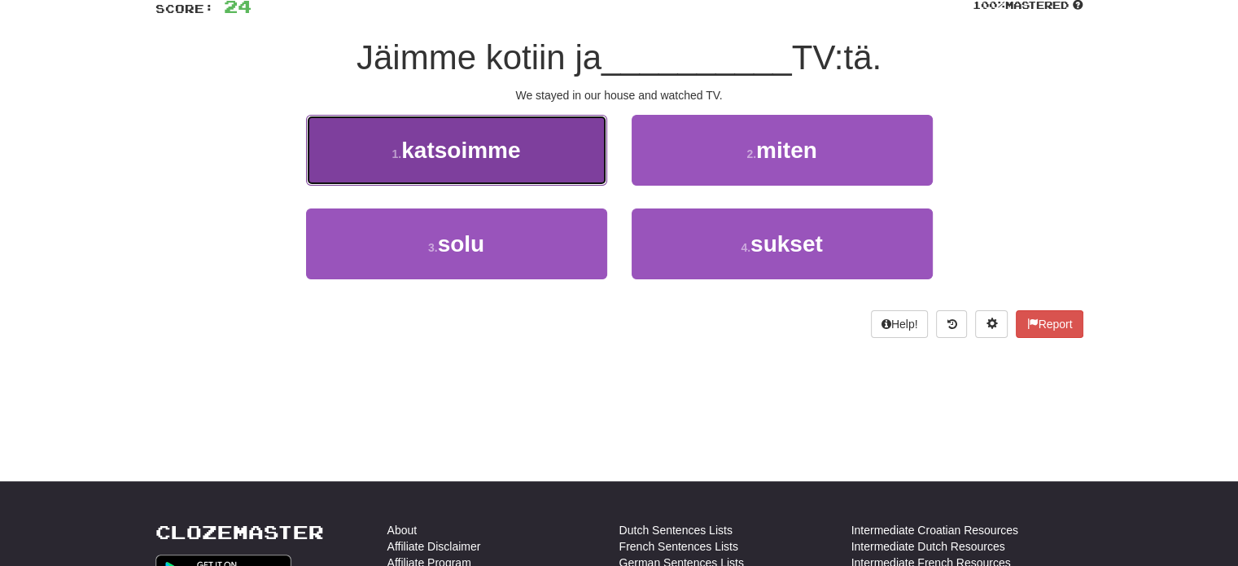
click at [541, 165] on button "1 . katsoimme" at bounding box center [456, 150] width 301 height 71
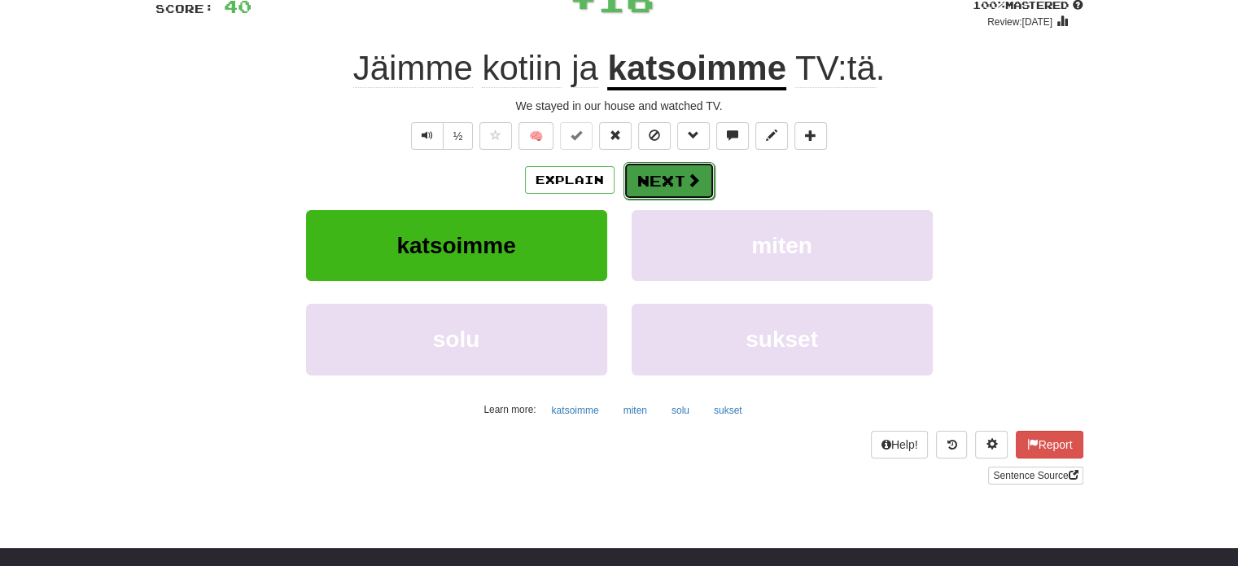
click at [642, 178] on button "Next" at bounding box center [669, 180] width 91 height 37
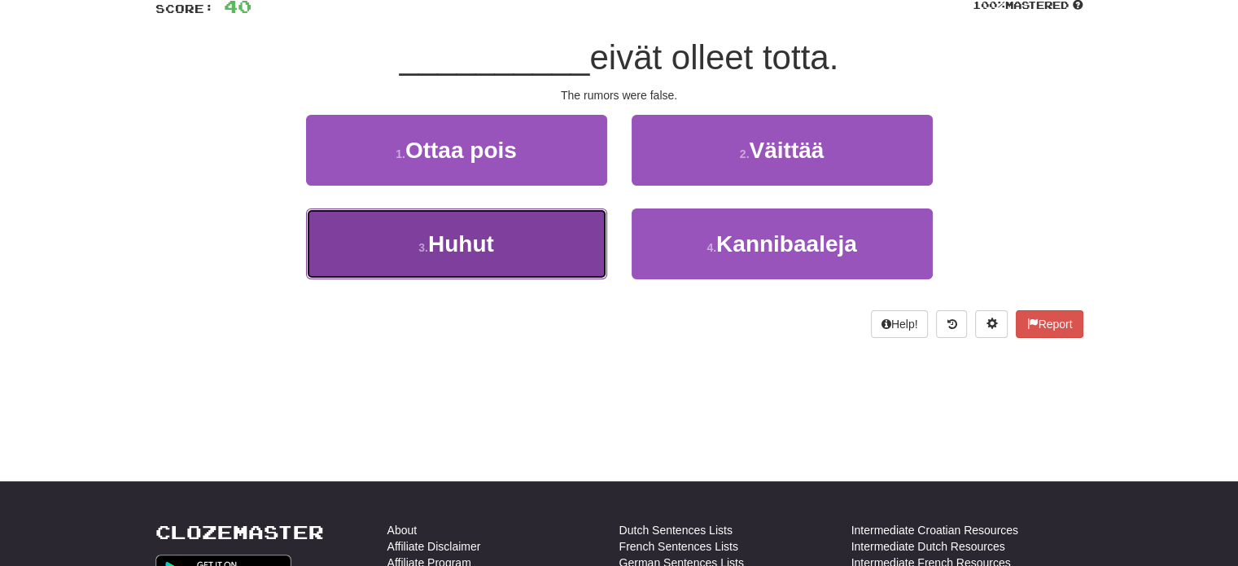
click at [563, 244] on button "3 . [GEOGRAPHIC_DATA]" at bounding box center [456, 243] width 301 height 71
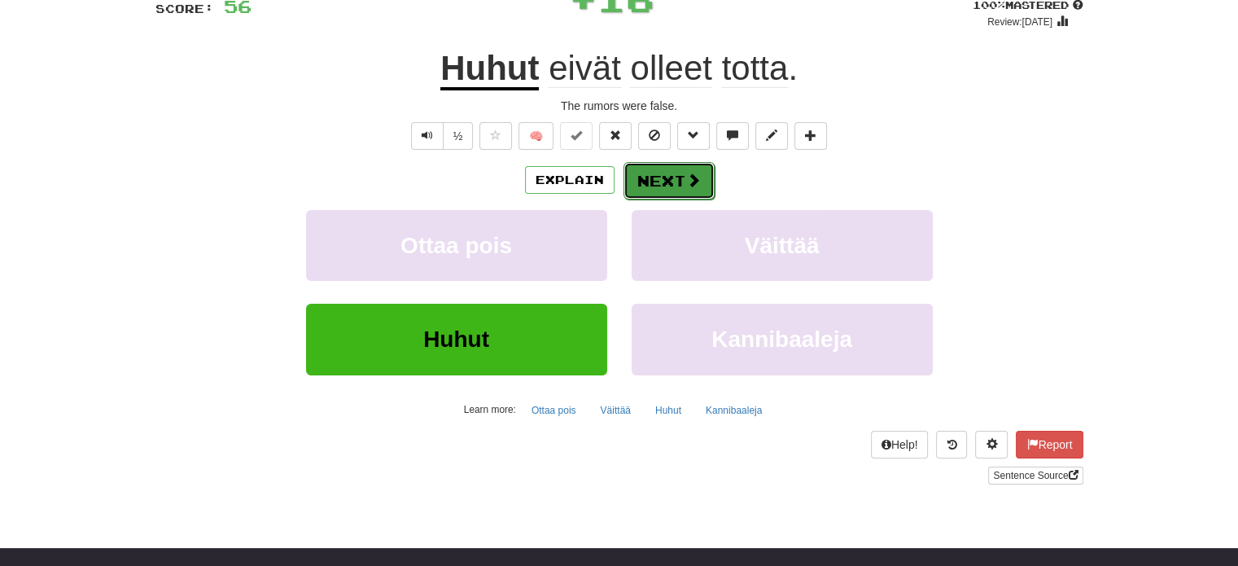
click at [648, 185] on button "Next" at bounding box center [669, 180] width 91 height 37
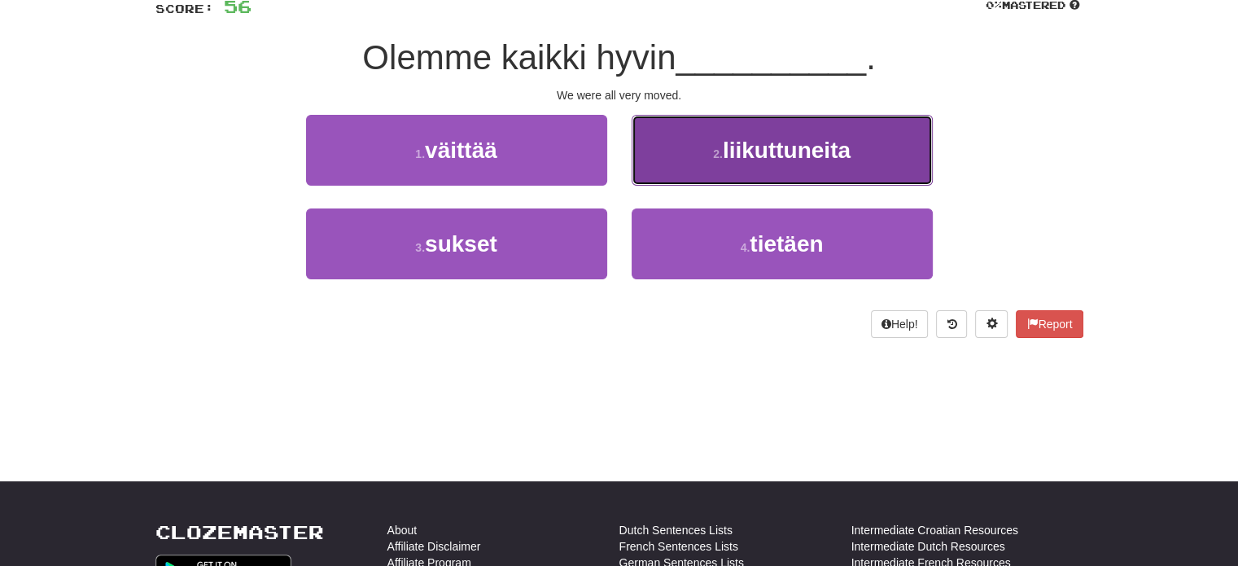
click at [704, 169] on button "2 . liikuttuneita" at bounding box center [782, 150] width 301 height 71
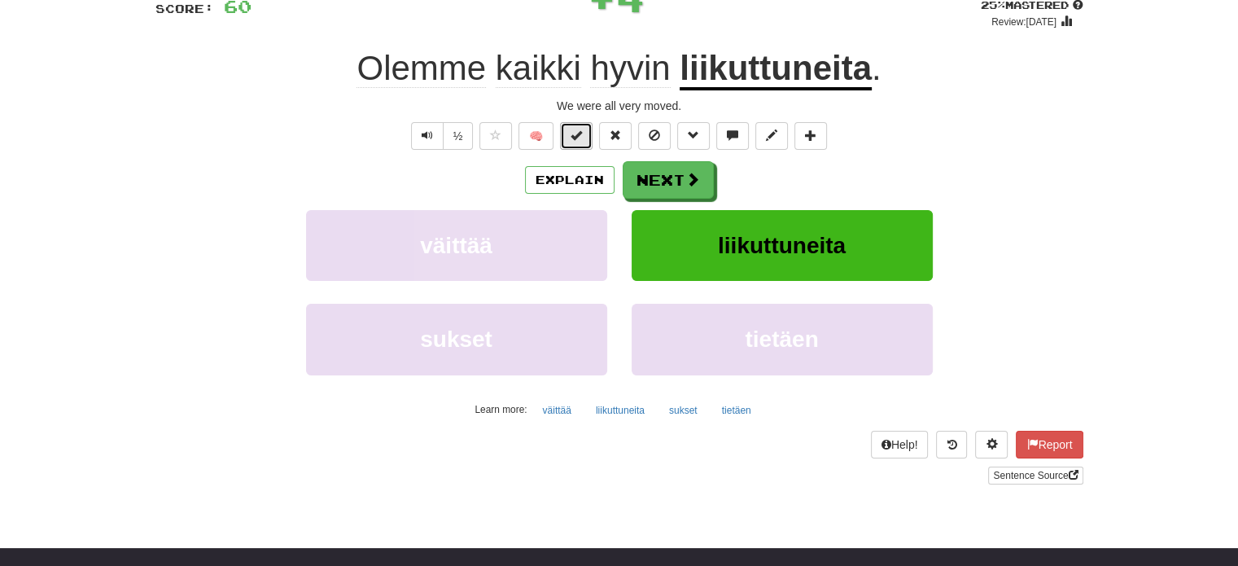
click at [590, 139] on button at bounding box center [576, 136] width 33 height 28
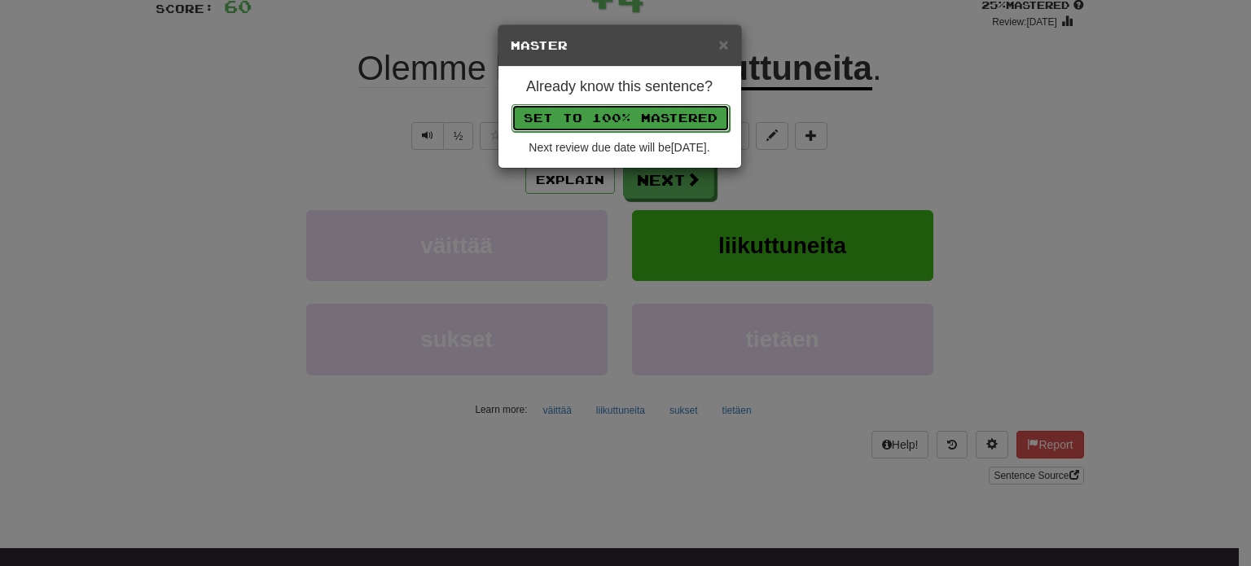
click at [607, 107] on button "Set to 100% Mastered" at bounding box center [620, 118] width 218 height 28
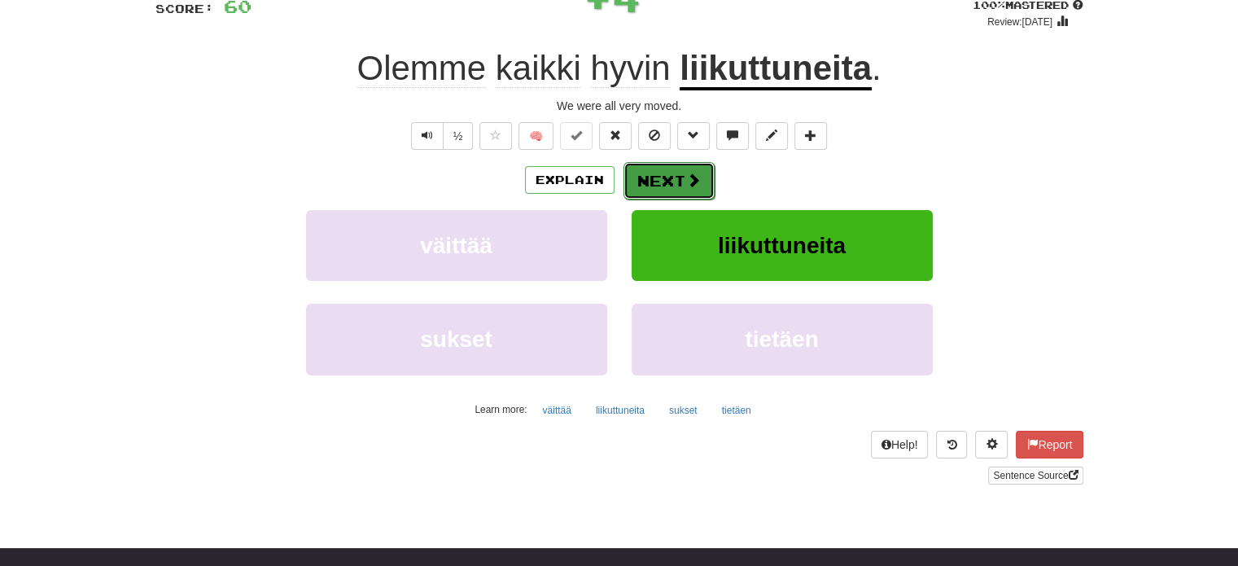
click at [663, 175] on button "Next" at bounding box center [669, 180] width 91 height 37
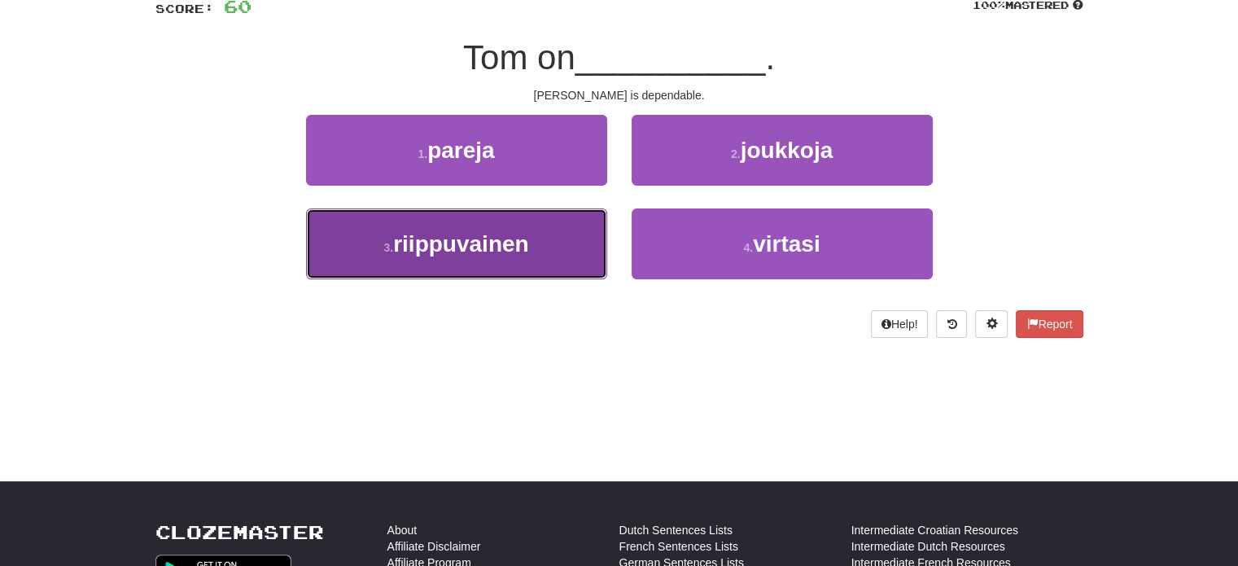
click at [575, 237] on button "3 . riippuvainen" at bounding box center [456, 243] width 301 height 71
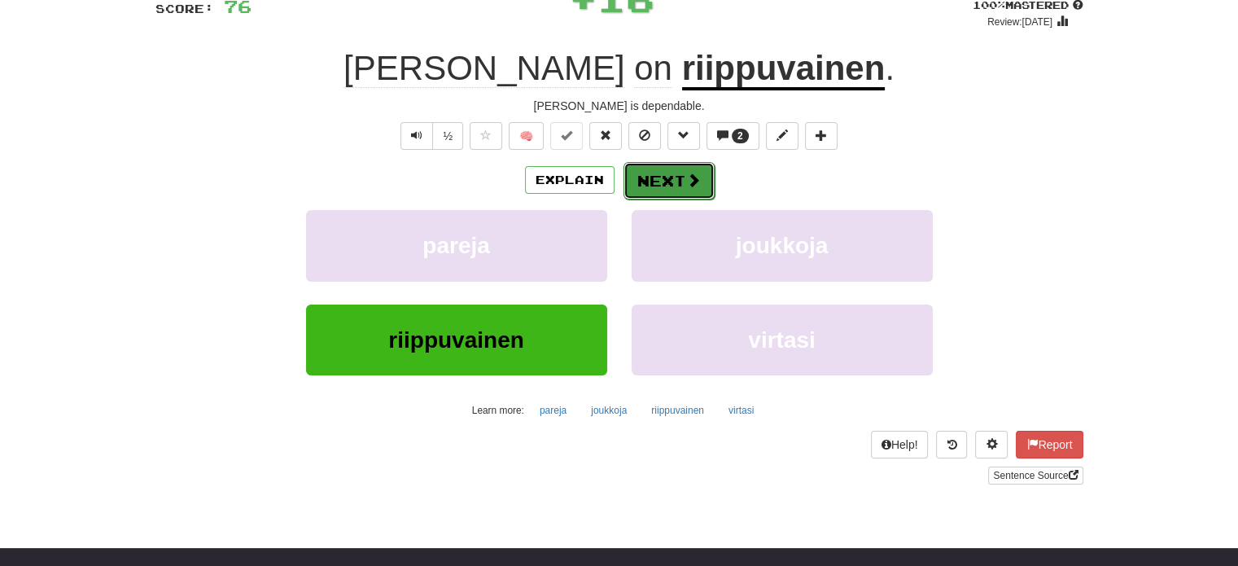
click at [642, 178] on button "Next" at bounding box center [669, 180] width 91 height 37
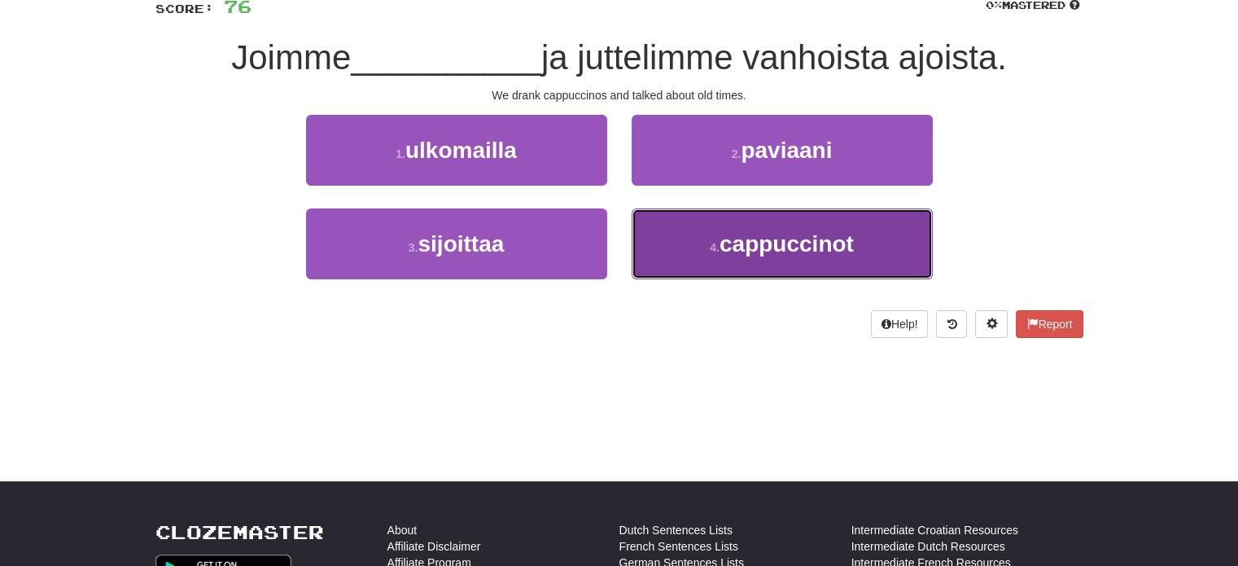
click at [690, 251] on button "4 . cappuccinot" at bounding box center [782, 243] width 301 height 71
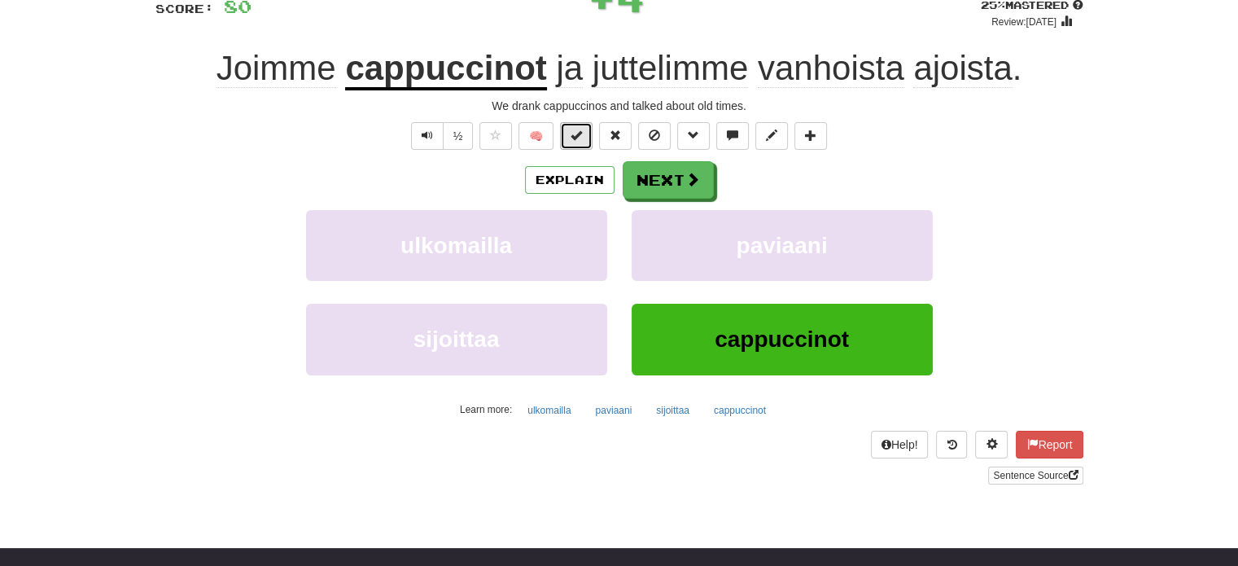
click at [588, 141] on button at bounding box center [576, 136] width 33 height 28
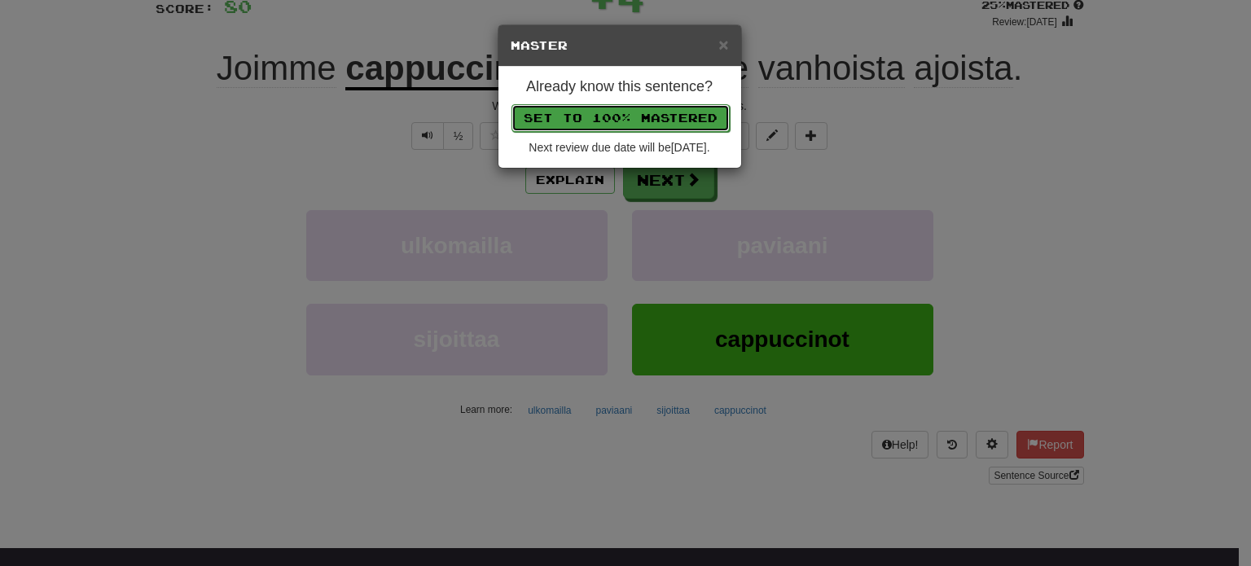
click at [612, 112] on button "Set to 100% Mastered" at bounding box center [620, 118] width 218 height 28
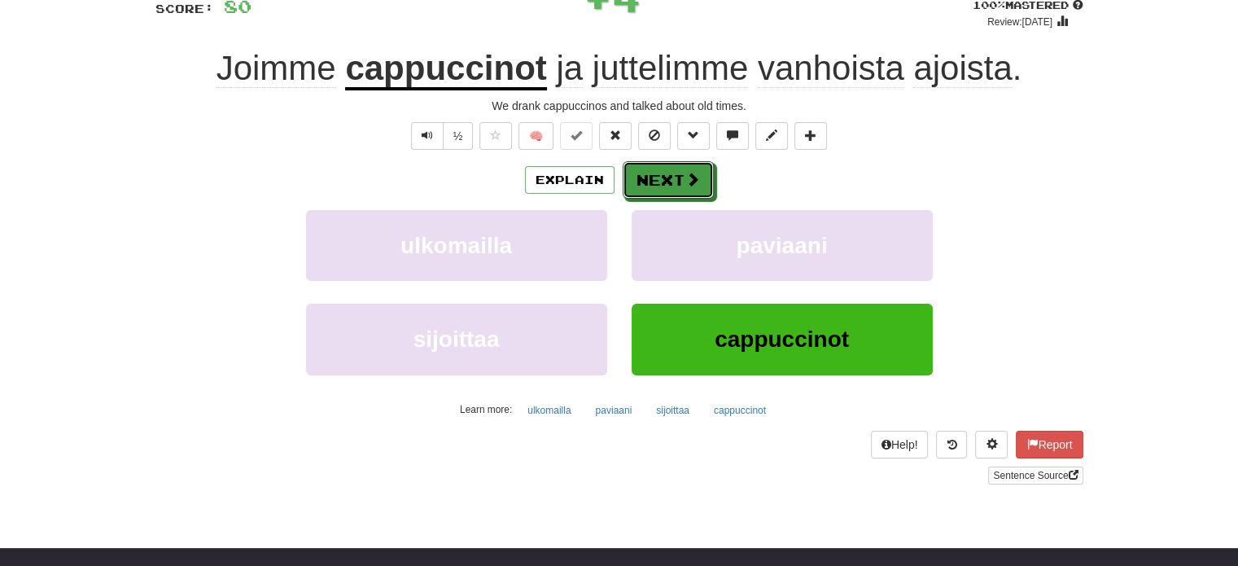
click at [652, 169] on button "Next" at bounding box center [668, 179] width 91 height 37
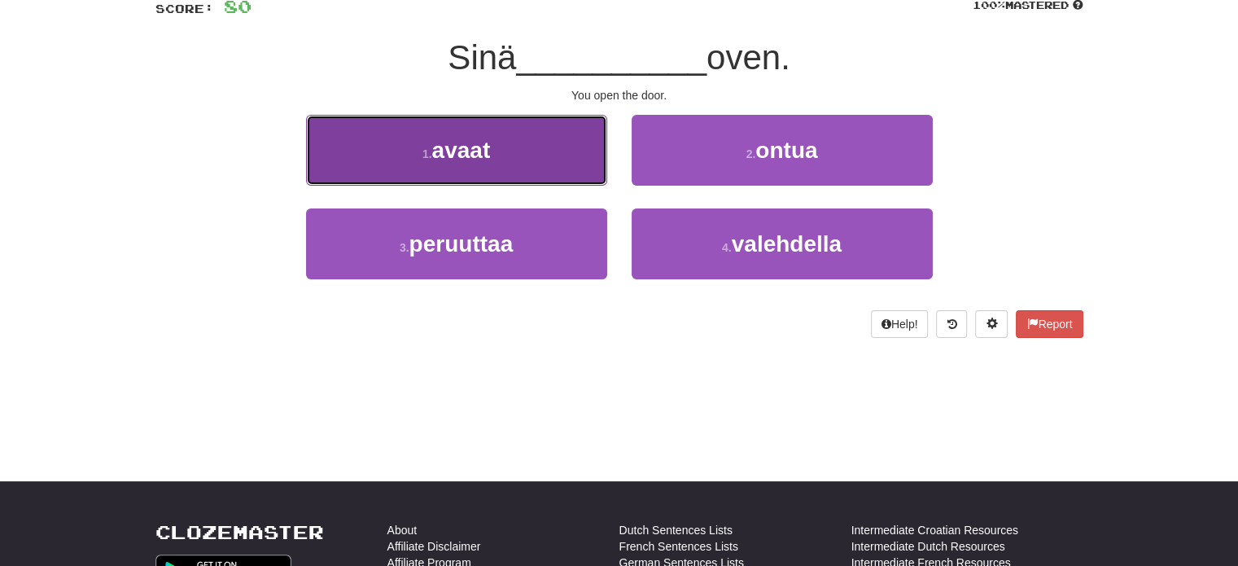
click at [549, 162] on button "1 . avaat" at bounding box center [456, 150] width 301 height 71
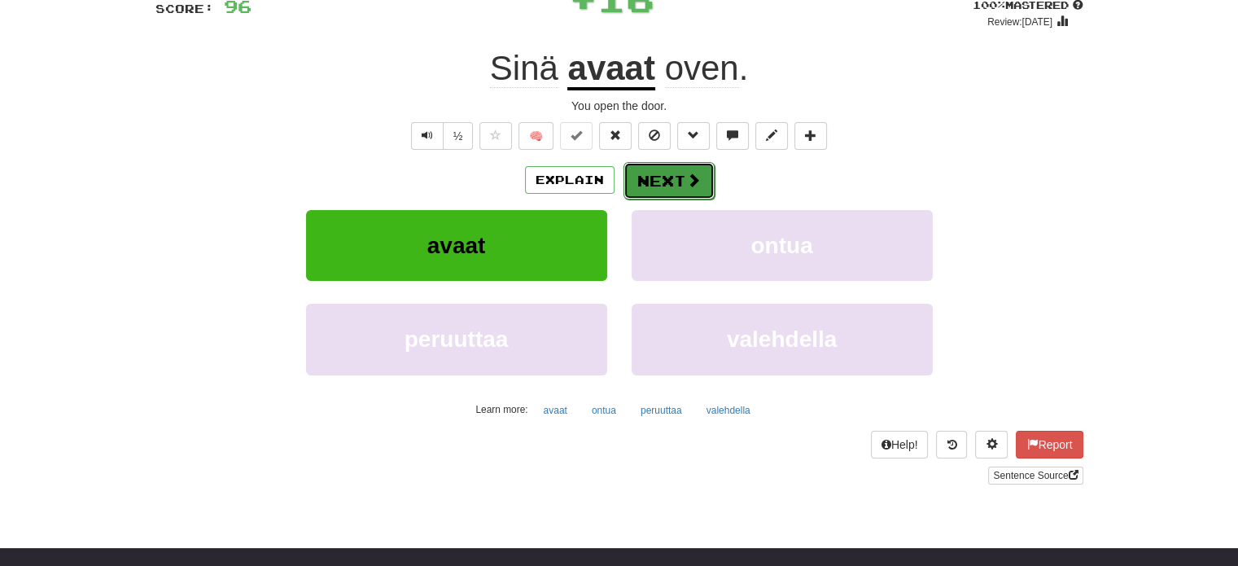
click at [676, 184] on button "Next" at bounding box center [669, 180] width 91 height 37
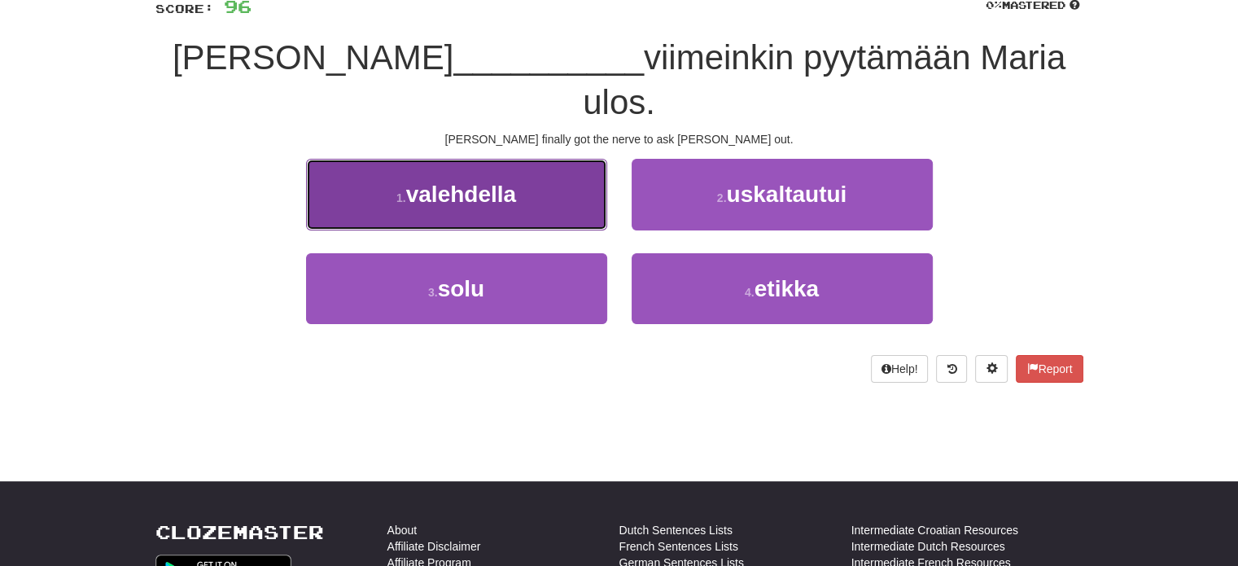
click at [581, 169] on button "1 . valehdella" at bounding box center [456, 194] width 301 height 71
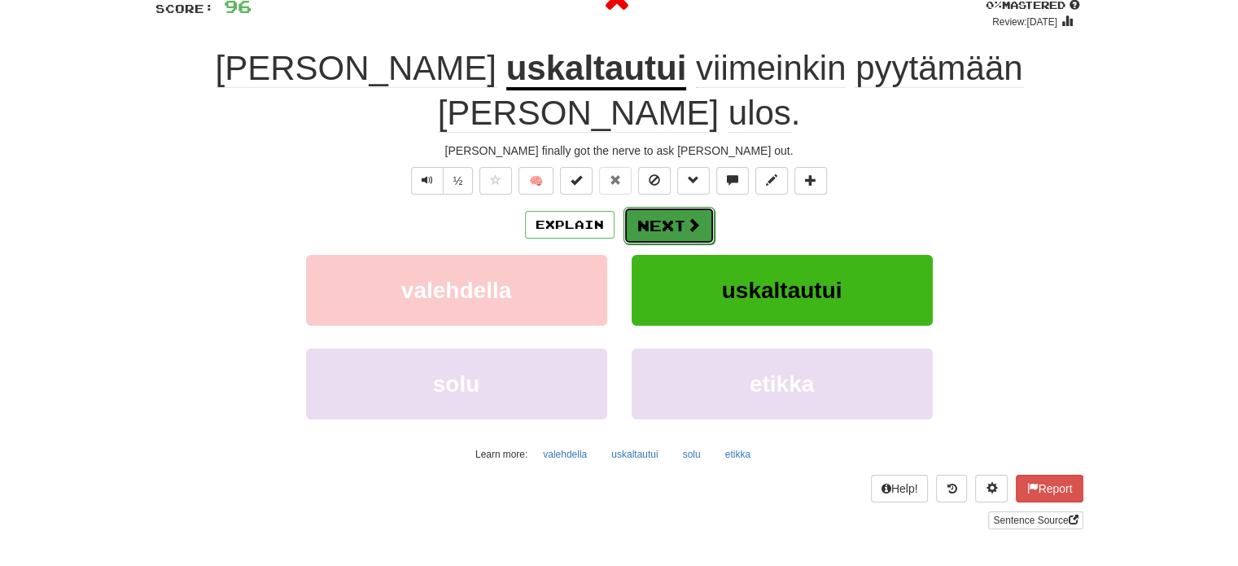
click at [661, 207] on button "Next" at bounding box center [669, 225] width 91 height 37
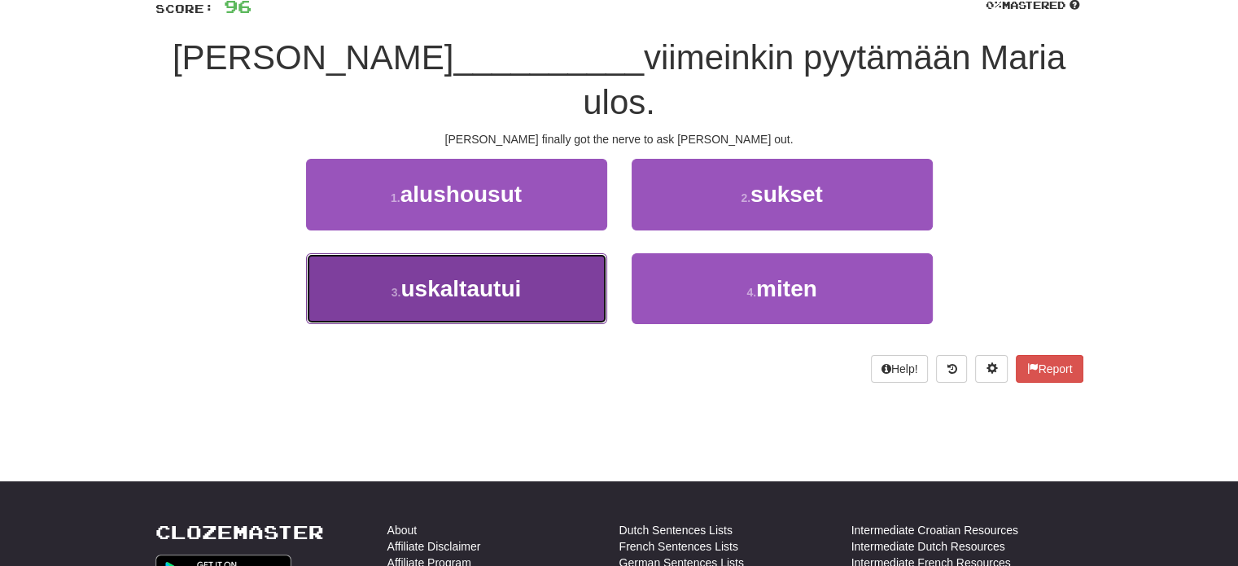
click at [592, 253] on button "3 . uskaltautui" at bounding box center [456, 288] width 301 height 71
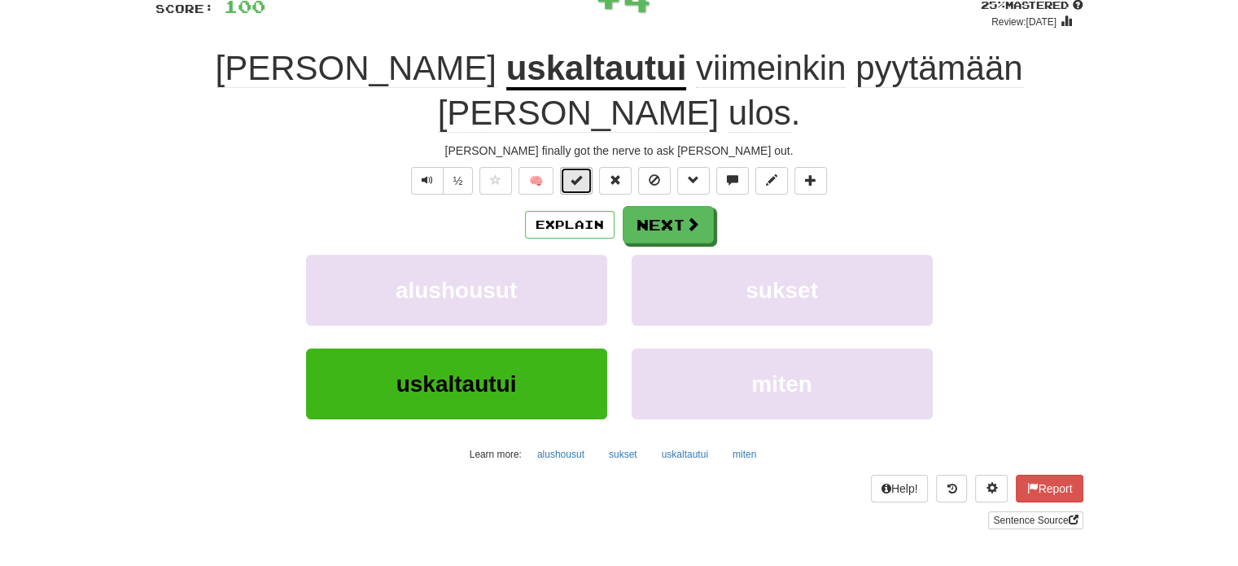
click at [572, 167] on button at bounding box center [576, 181] width 33 height 28
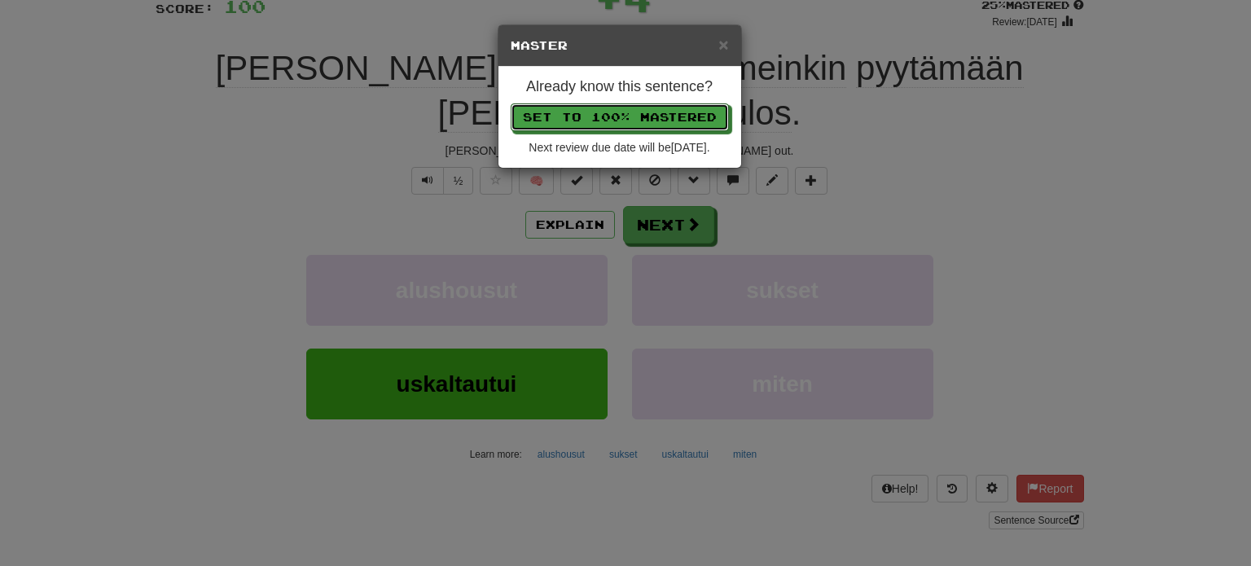
click at [609, 107] on button "Set to 100% Mastered" at bounding box center [620, 117] width 218 height 28
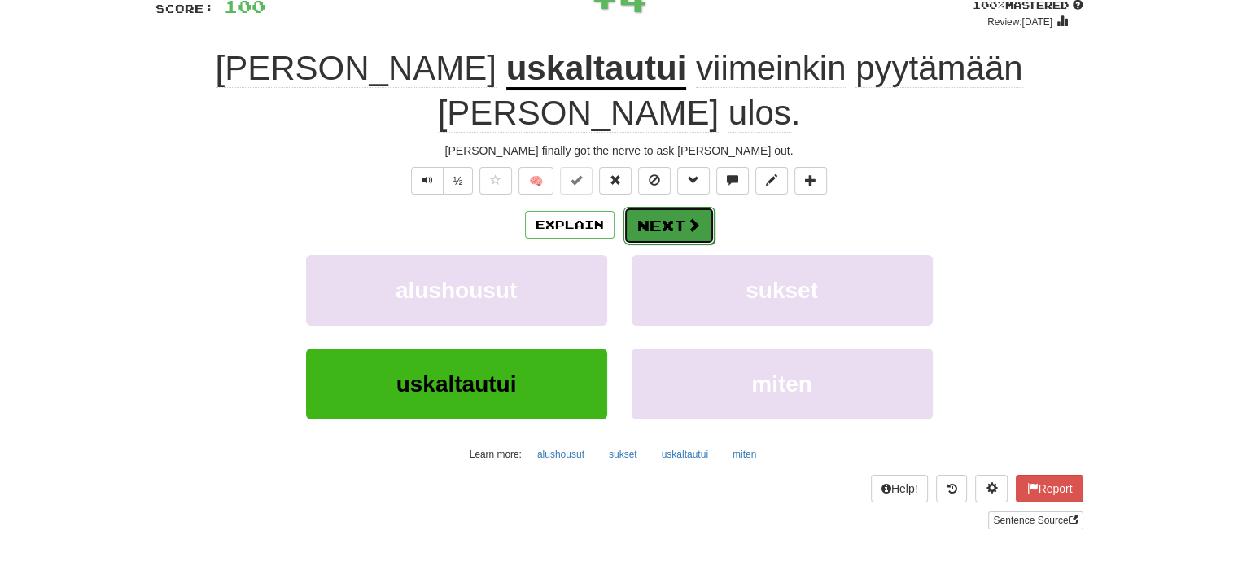
click at [666, 207] on button "Next" at bounding box center [669, 225] width 91 height 37
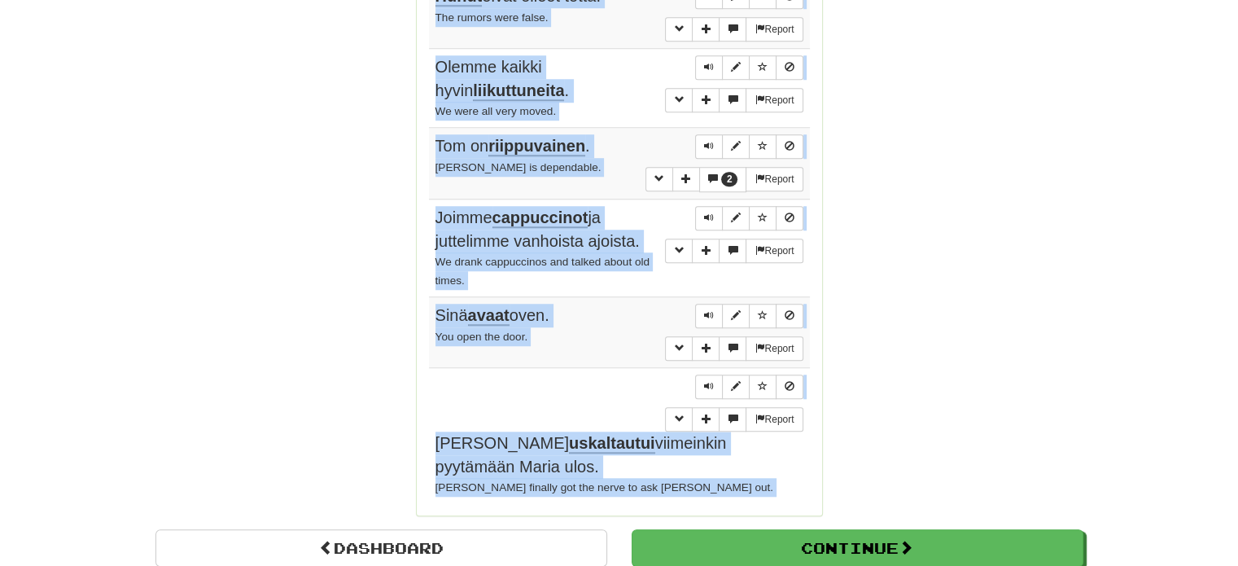
scroll to position [1341, 0]
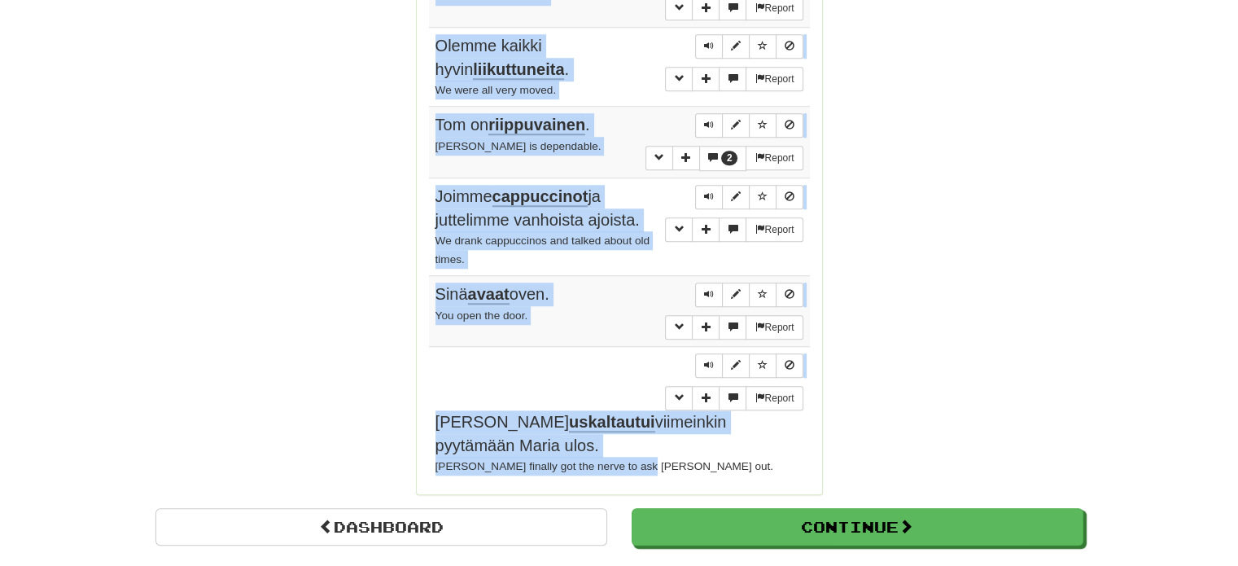
drag, startPoint x: 435, startPoint y: 42, endPoint x: 645, endPoint y: 381, distance: 399.3
click at [645, 381] on tbody "Report Tämä on Yhdysvaltain suurin rahapaja . This is the largest coin factory …" at bounding box center [619, 8] width 381 height 948
copy tbody "Tämä on Yhdysvaltain suurin rahapaja . This is the largest coin factory in the …"
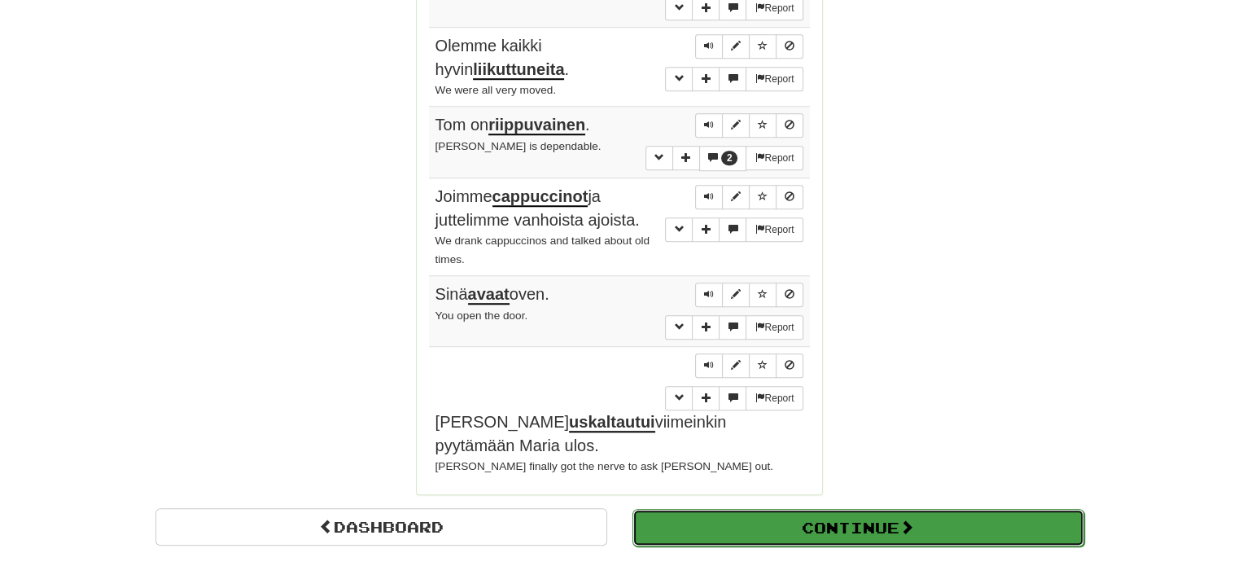
click at [854, 509] on button "Continue" at bounding box center [859, 527] width 452 height 37
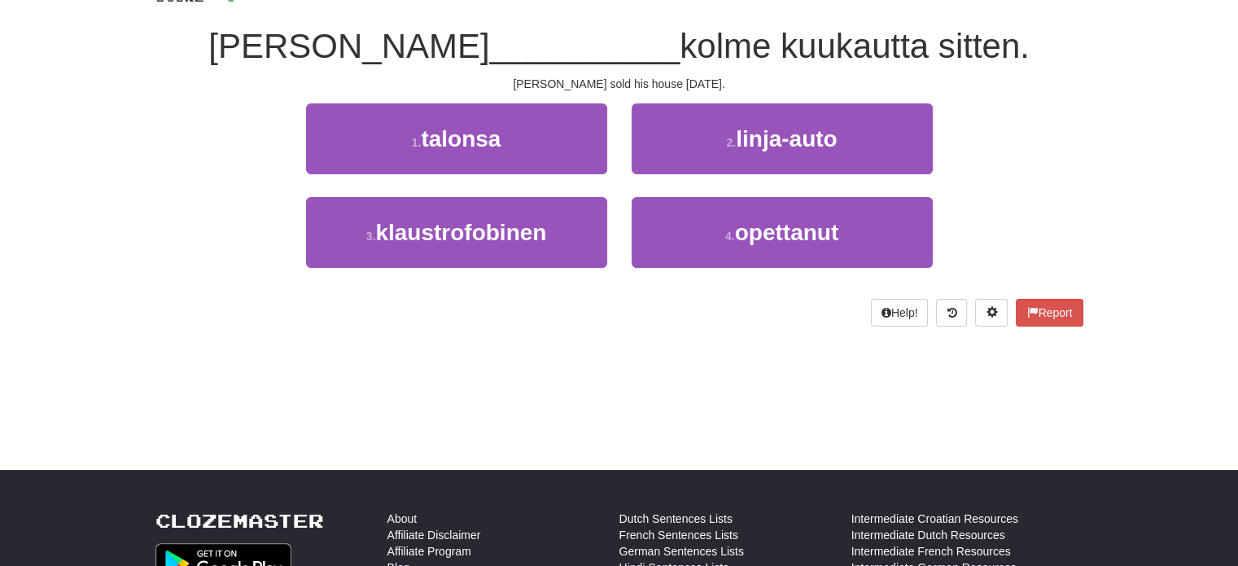
scroll to position [90, 0]
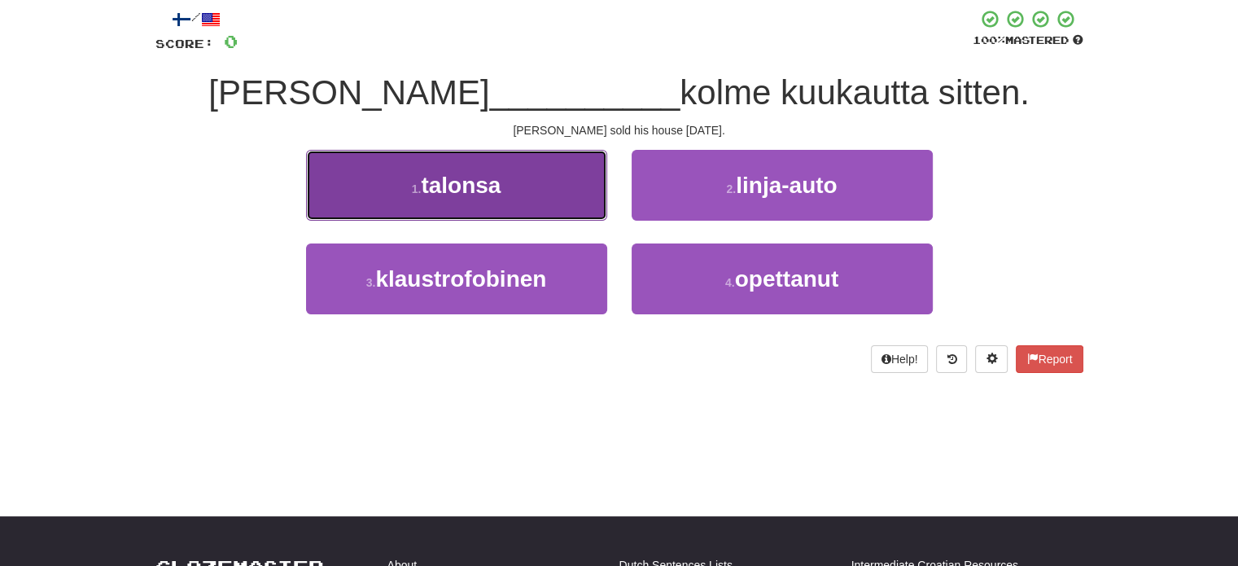
click at [560, 199] on button "1 . talonsa" at bounding box center [456, 185] width 301 height 71
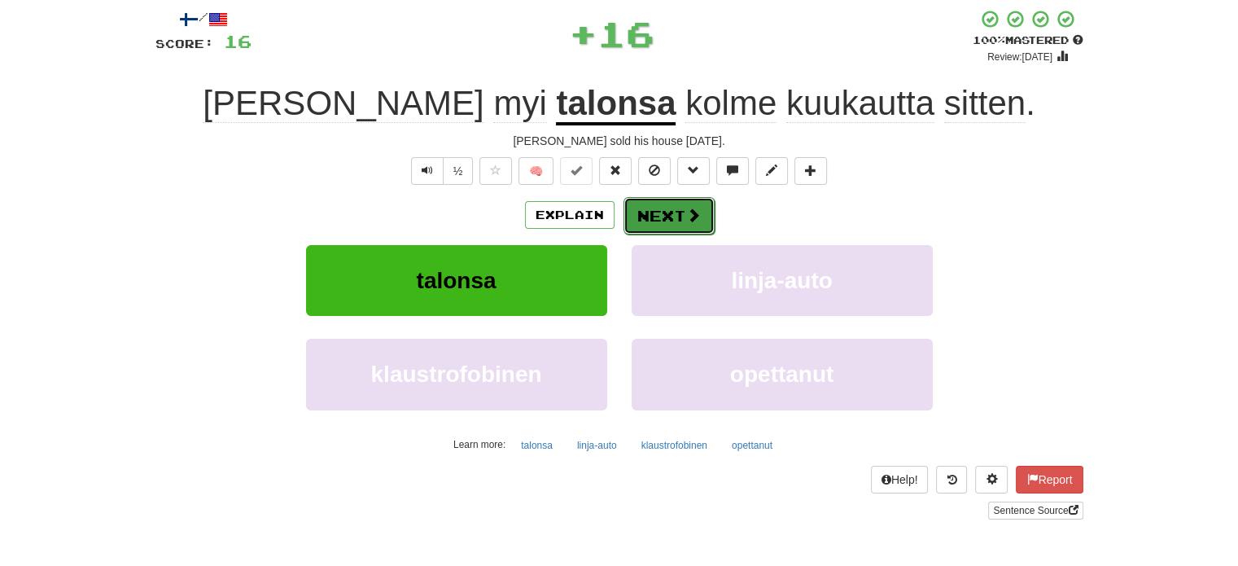
click at [645, 212] on button "Next" at bounding box center [669, 215] width 91 height 37
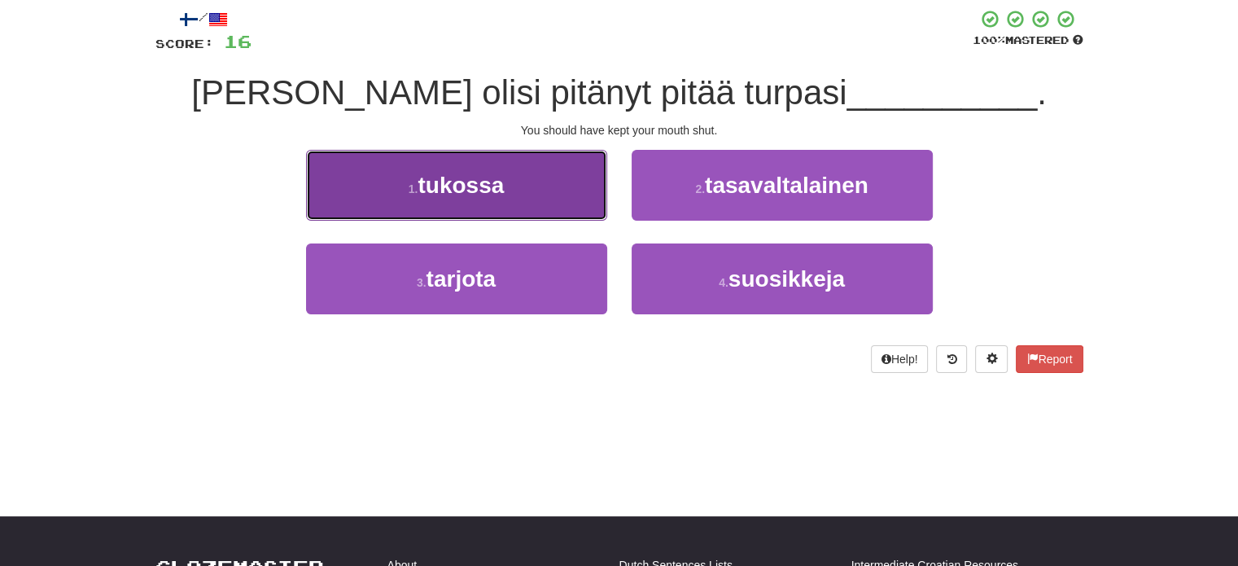
click at [592, 217] on button "1 . tukossa" at bounding box center [456, 185] width 301 height 71
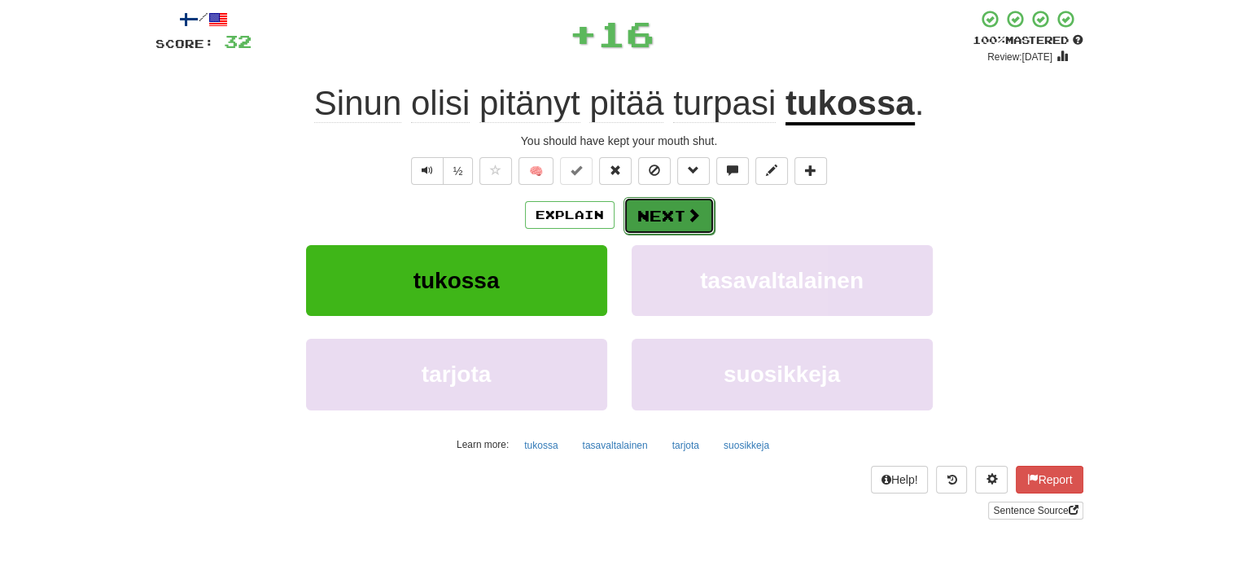
click at [638, 204] on button "Next" at bounding box center [669, 215] width 91 height 37
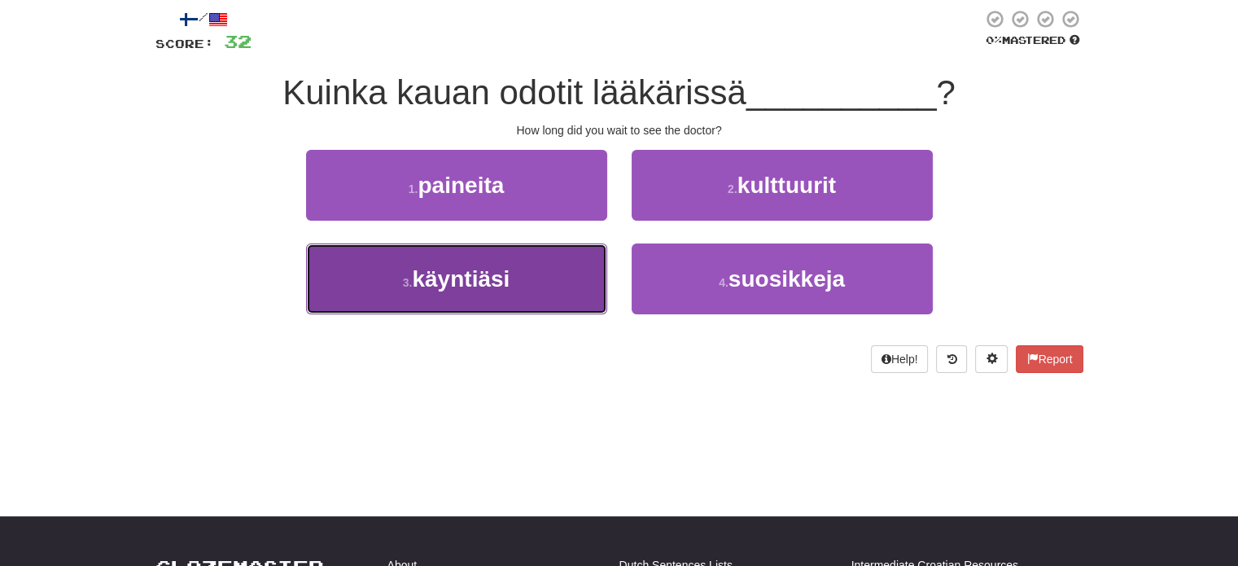
click at [589, 261] on button "3 . käyntiäsi" at bounding box center [456, 278] width 301 height 71
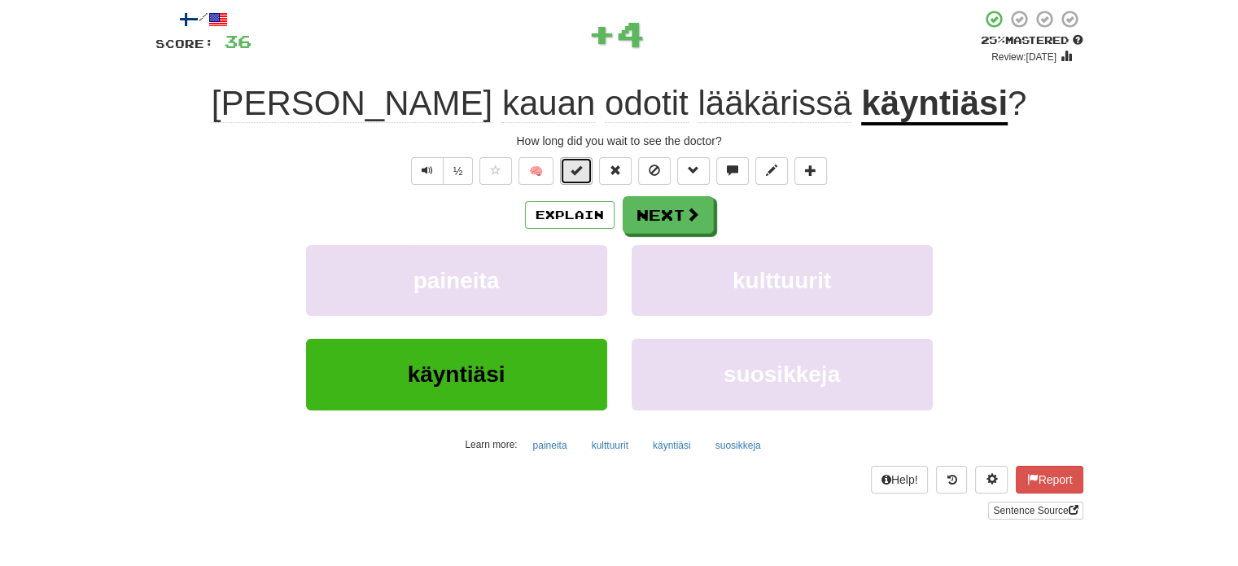
click at [582, 176] on button at bounding box center [576, 171] width 33 height 28
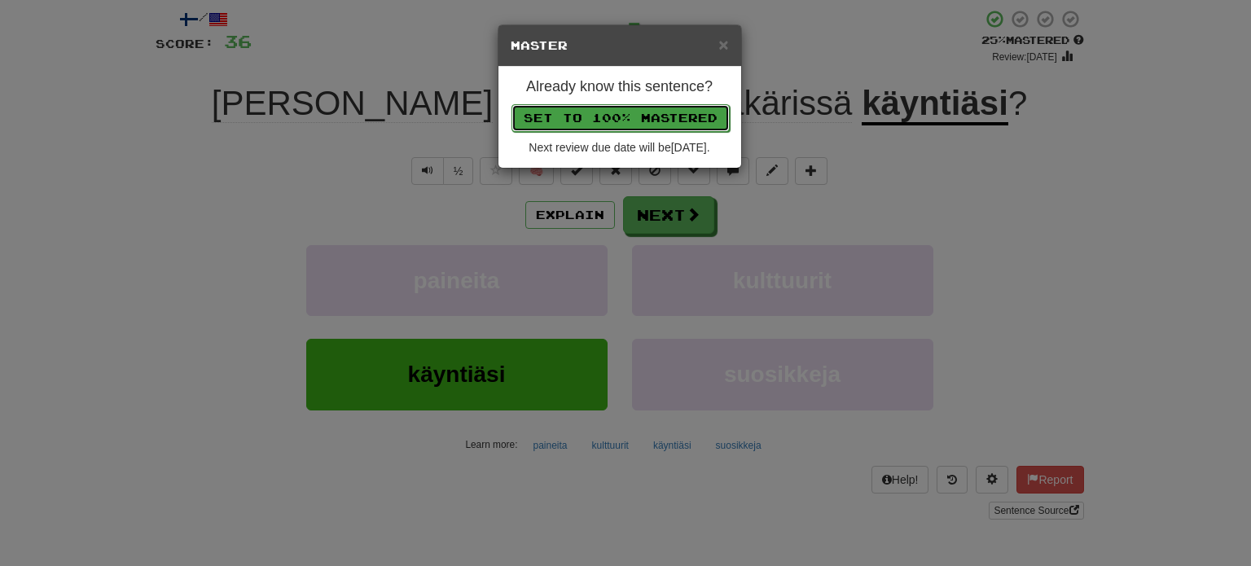
click at [609, 113] on button "Set to 100% Mastered" at bounding box center [620, 118] width 218 height 28
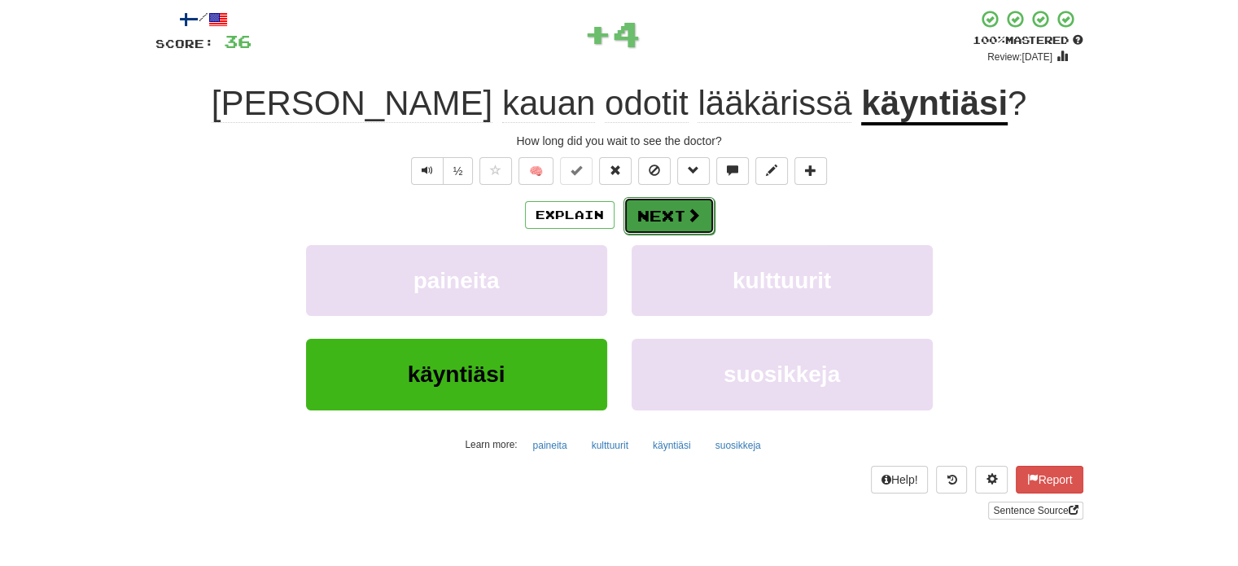
click at [690, 212] on span at bounding box center [693, 215] width 15 height 15
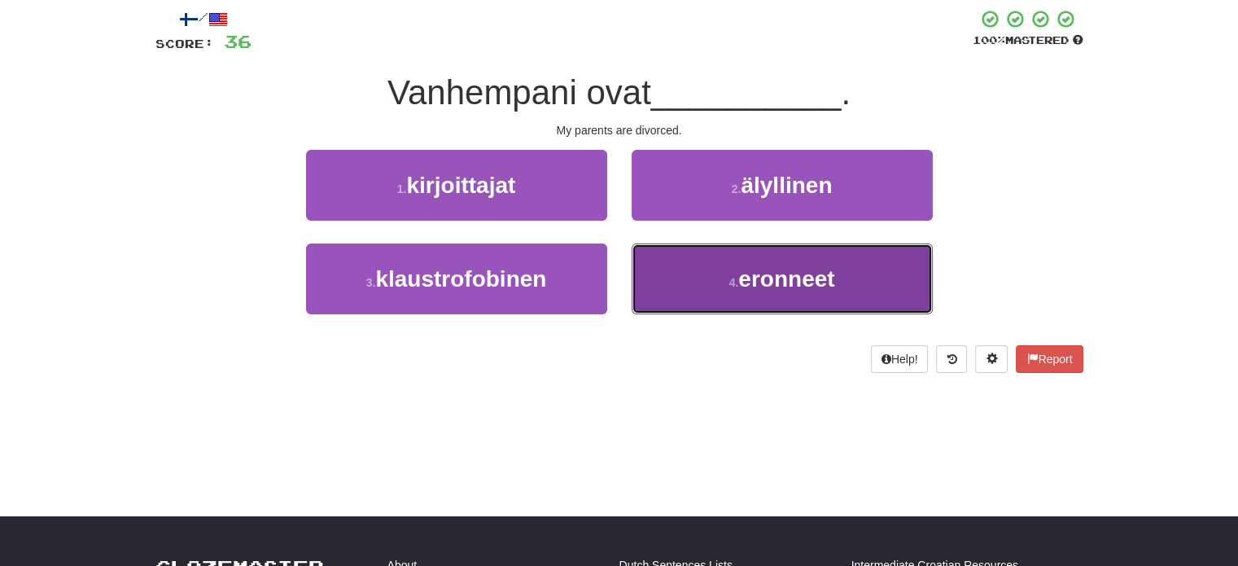
click at [682, 273] on button "4 . eronneet" at bounding box center [782, 278] width 301 height 71
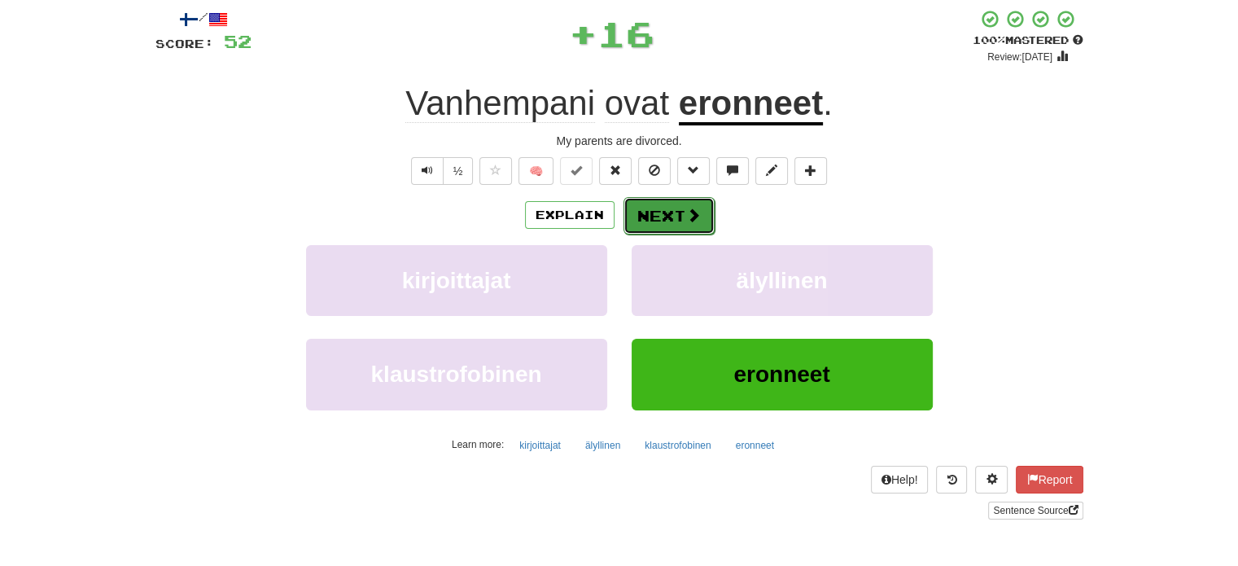
click at [647, 208] on button "Next" at bounding box center [669, 215] width 91 height 37
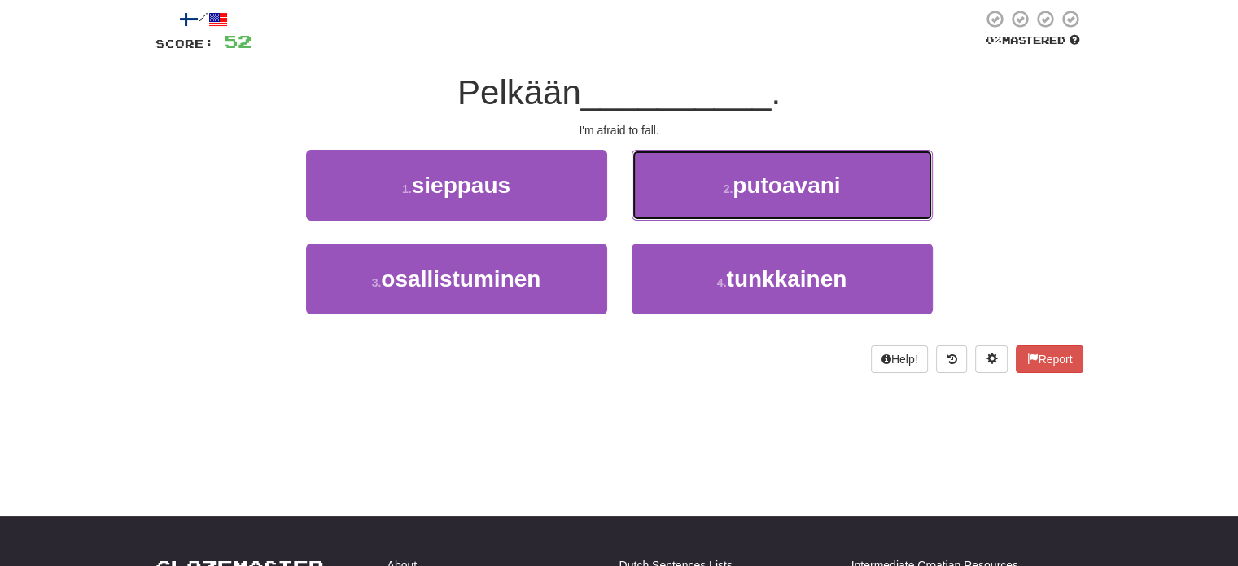
click at [647, 208] on button "2 . putoavani" at bounding box center [782, 185] width 301 height 71
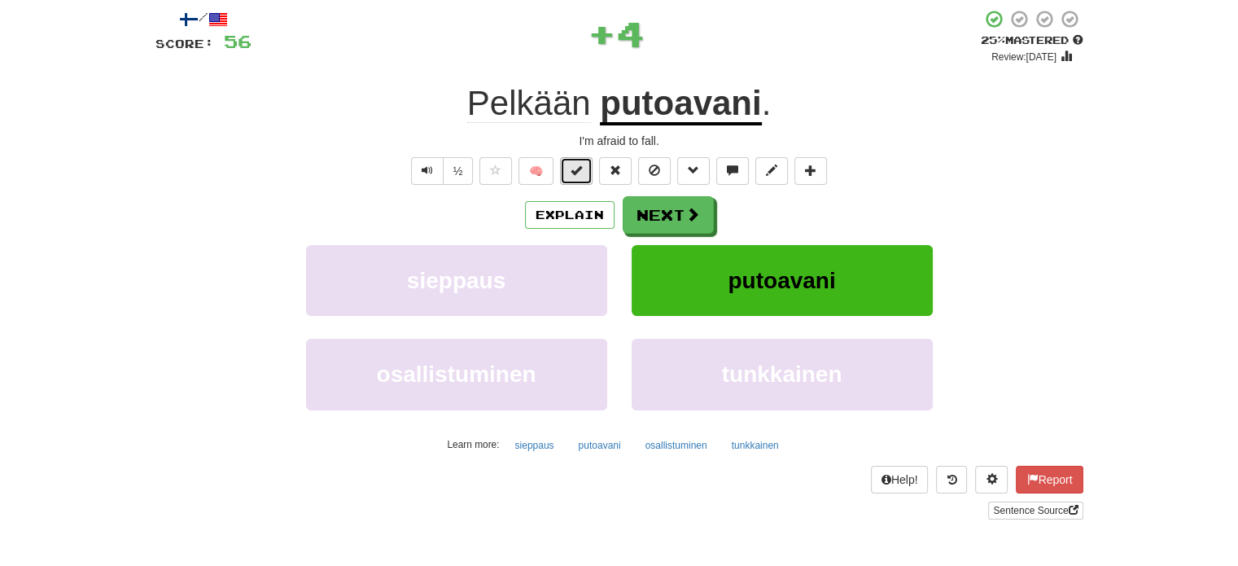
click at [579, 171] on span at bounding box center [576, 169] width 11 height 11
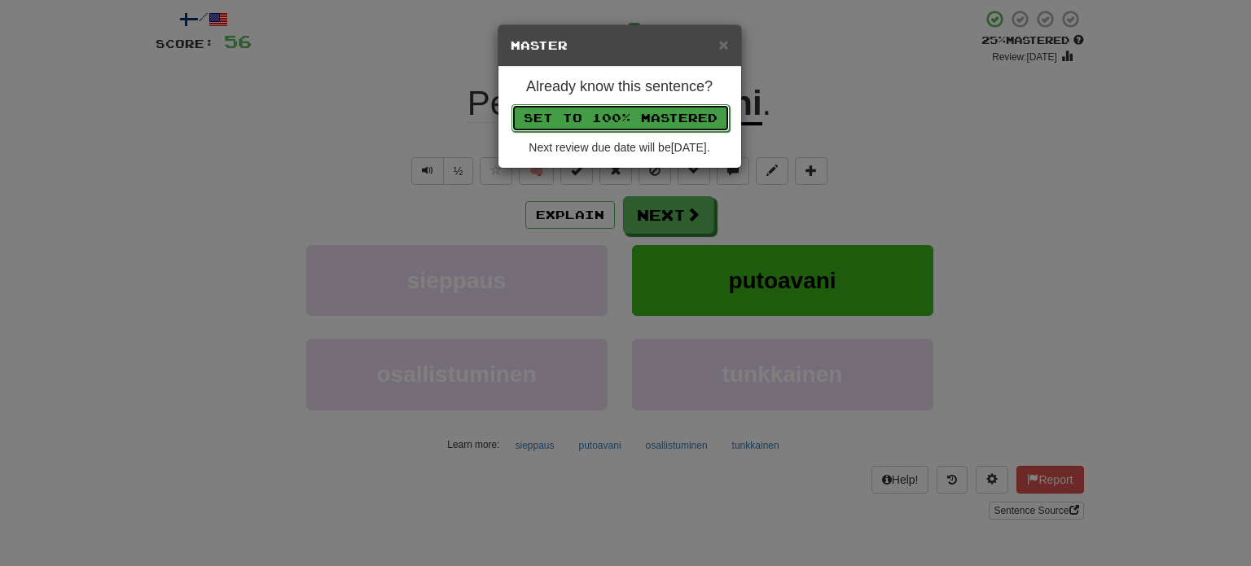
click at [606, 109] on button "Set to 100% Mastered" at bounding box center [620, 118] width 218 height 28
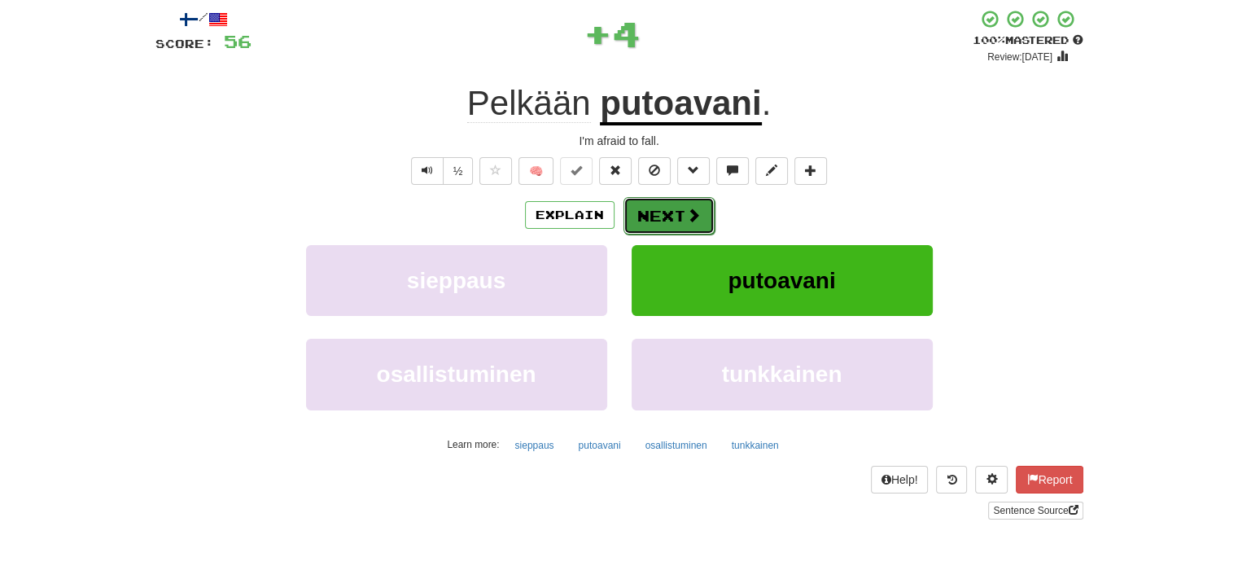
click at [648, 208] on button "Next" at bounding box center [669, 215] width 91 height 37
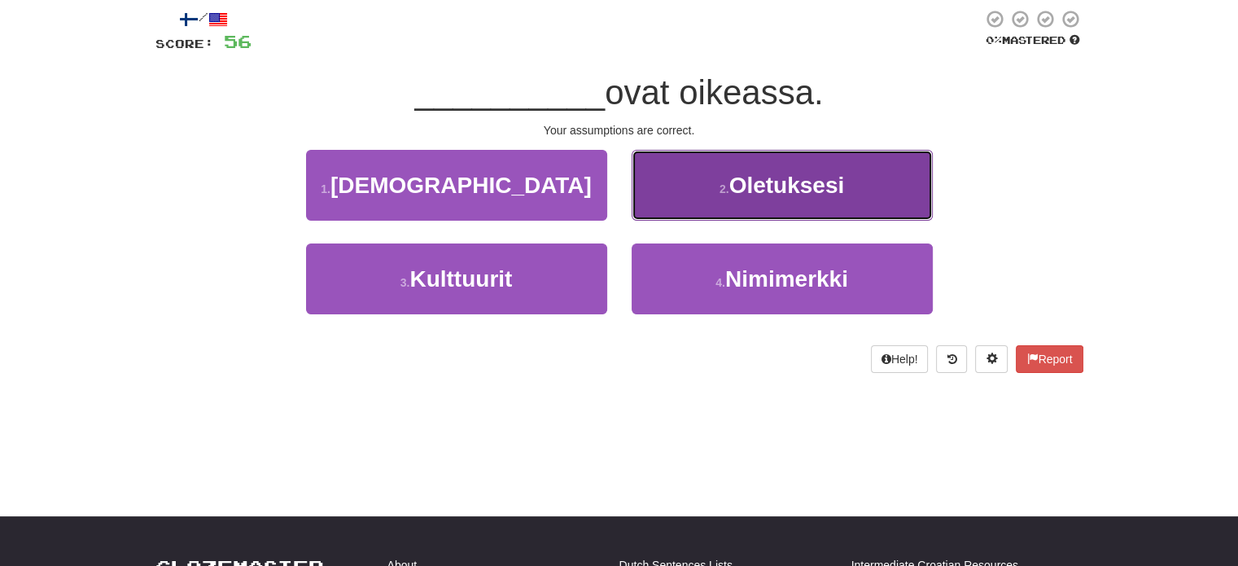
click at [676, 203] on button "2 . Oletuksesi" at bounding box center [782, 185] width 301 height 71
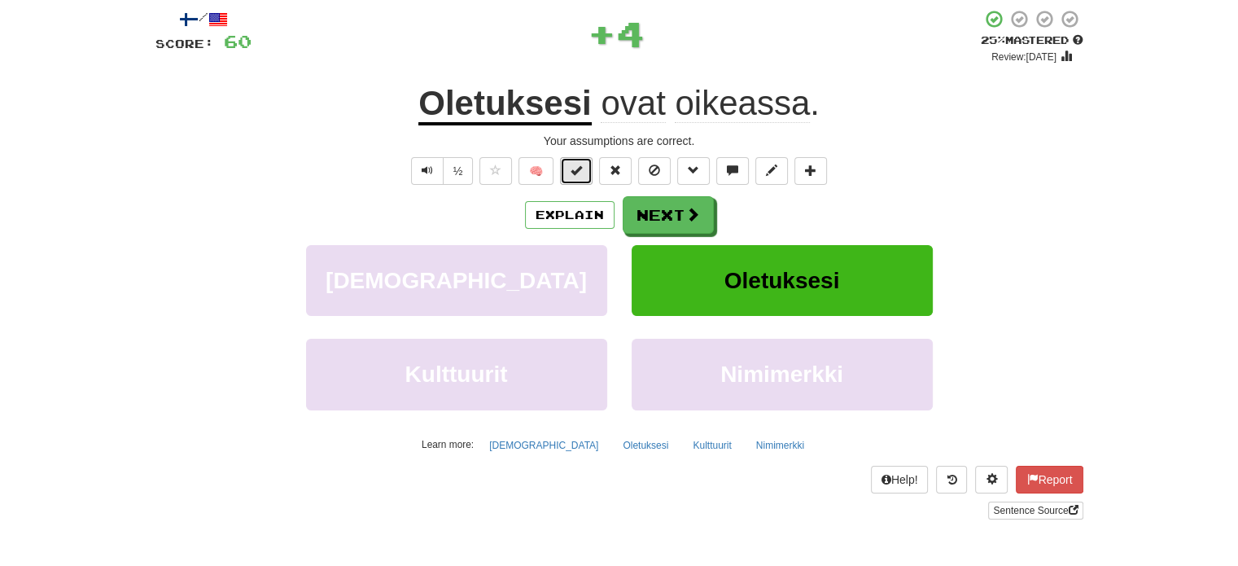
click at [592, 172] on button at bounding box center [576, 171] width 33 height 28
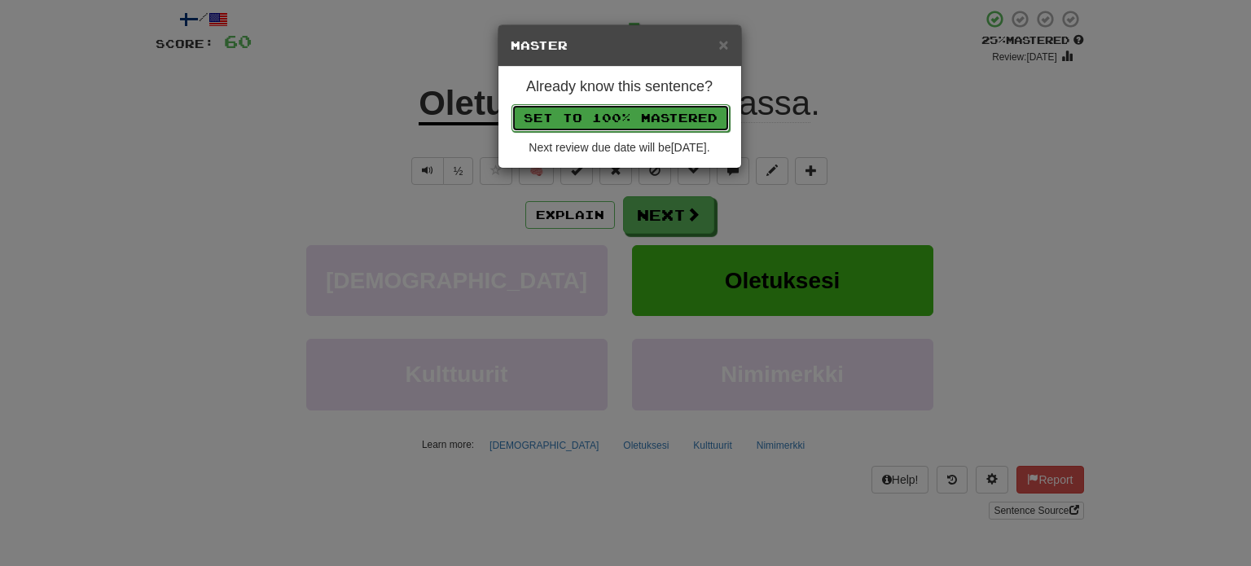
click at [625, 117] on button "Set to 100% Mastered" at bounding box center [620, 118] width 218 height 28
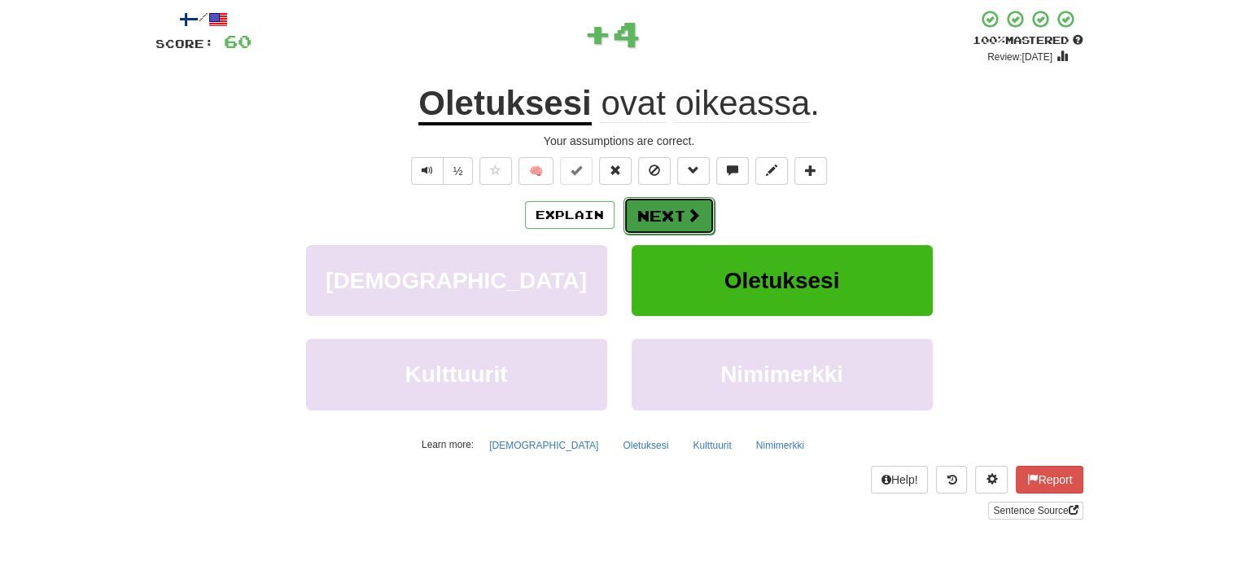
click at [664, 218] on button "Next" at bounding box center [669, 215] width 91 height 37
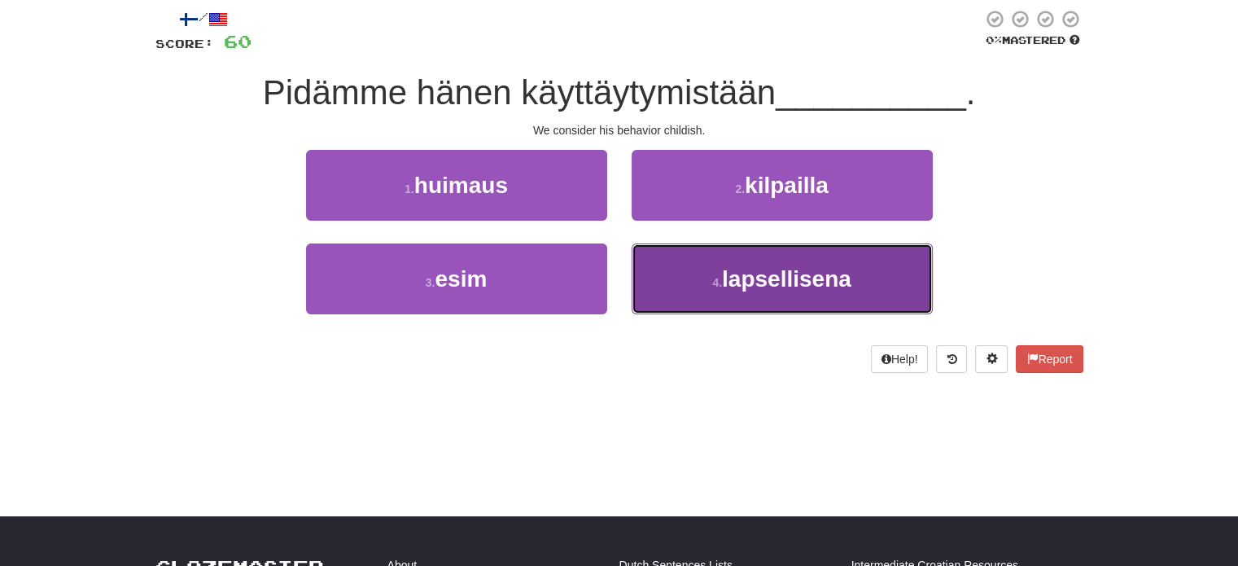
click at [686, 293] on button "4 . lapsellisena" at bounding box center [782, 278] width 301 height 71
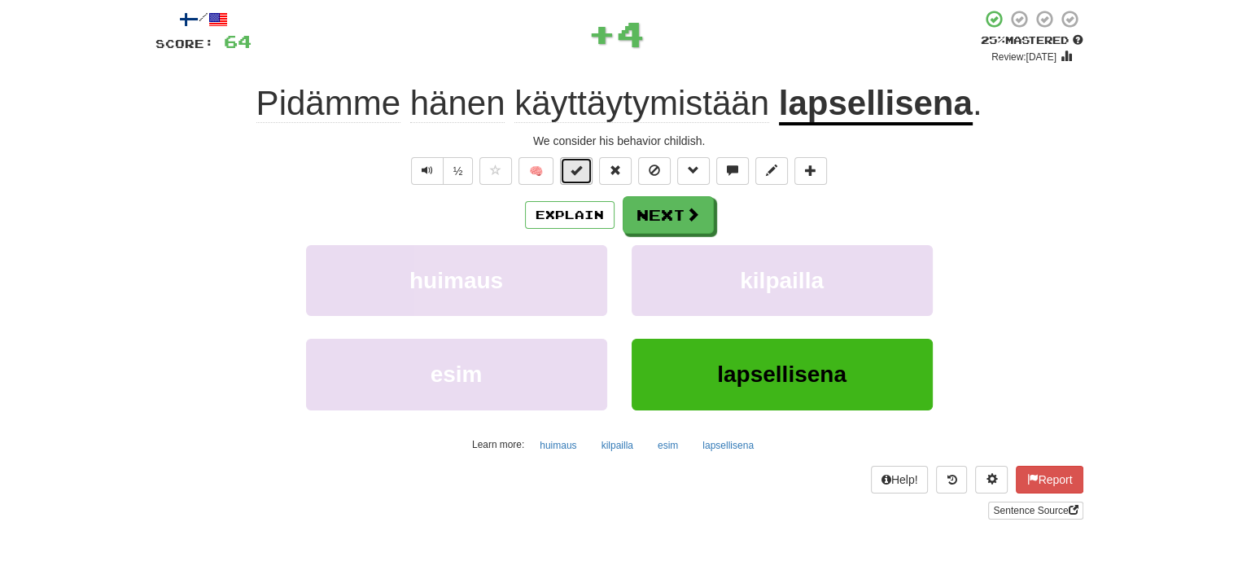
click at [570, 166] on button at bounding box center [576, 171] width 33 height 28
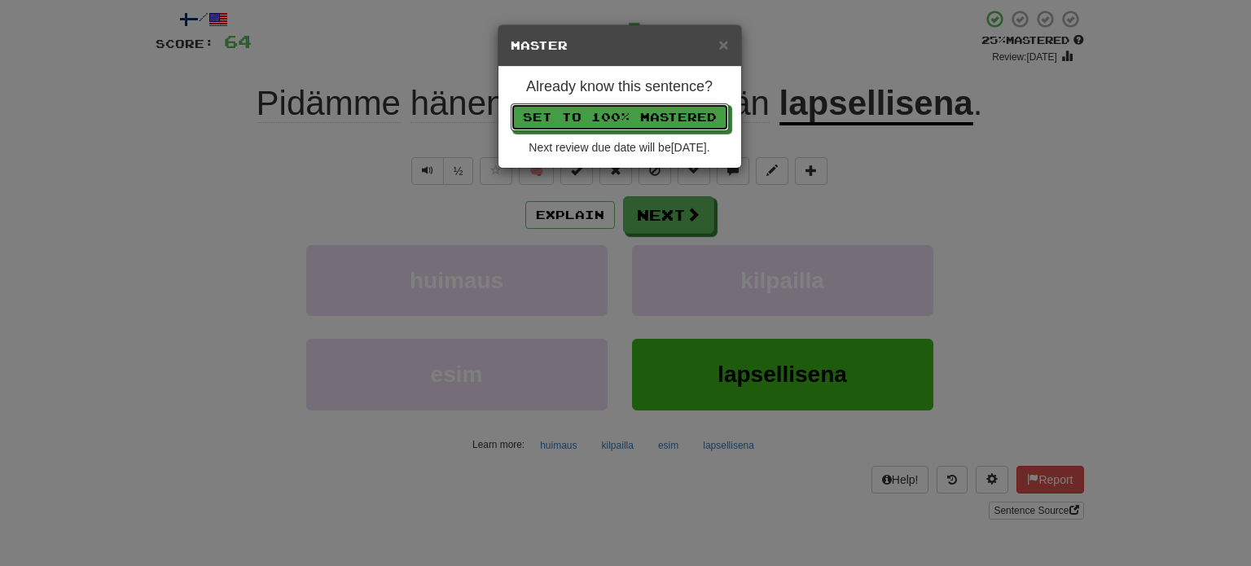
drag, startPoint x: 613, startPoint y: 110, endPoint x: 626, endPoint y: 123, distance: 18.4
click at [614, 111] on button "Set to 100% Mastered" at bounding box center [620, 117] width 218 height 28
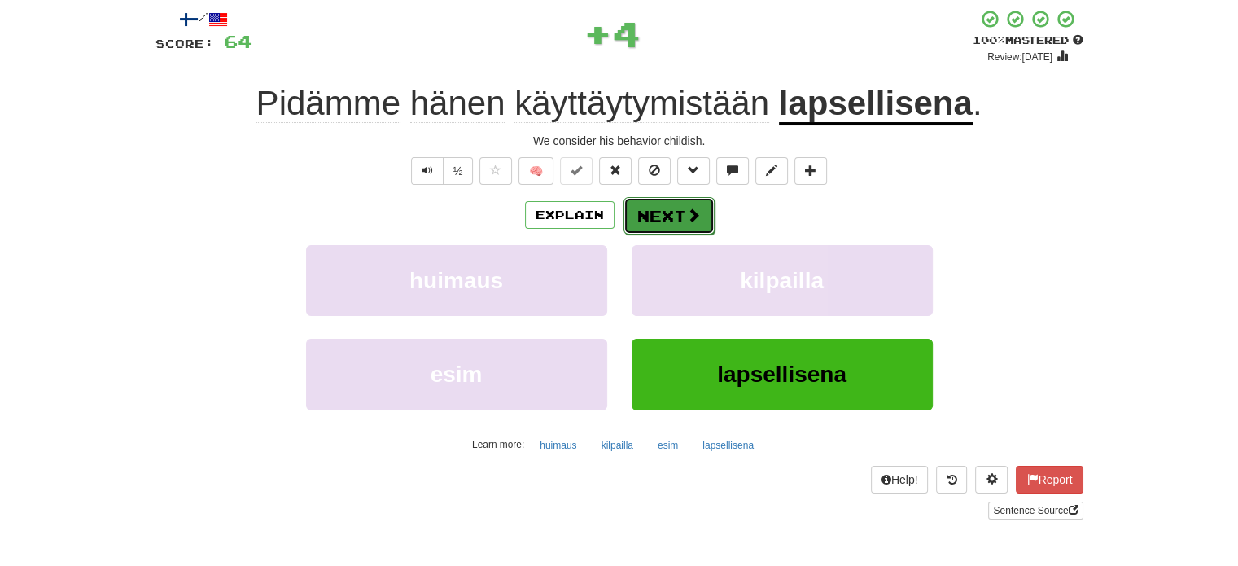
click at [668, 207] on button "Next" at bounding box center [669, 215] width 91 height 37
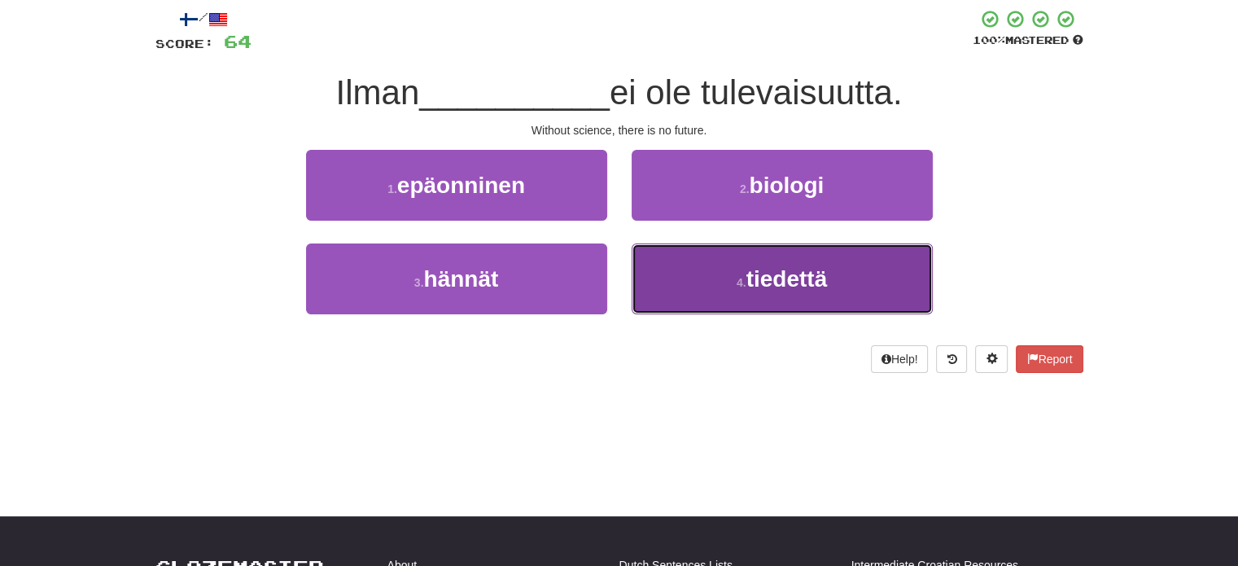
click at [686, 260] on button "4 . tiedettä" at bounding box center [782, 278] width 301 height 71
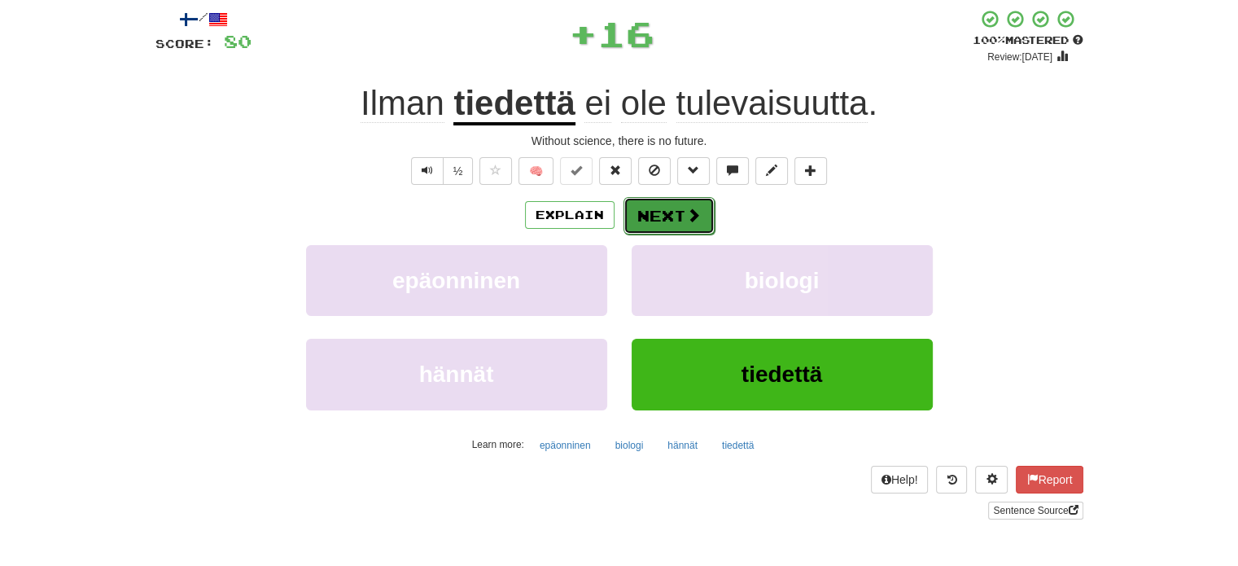
click at [653, 215] on button "Next" at bounding box center [669, 215] width 91 height 37
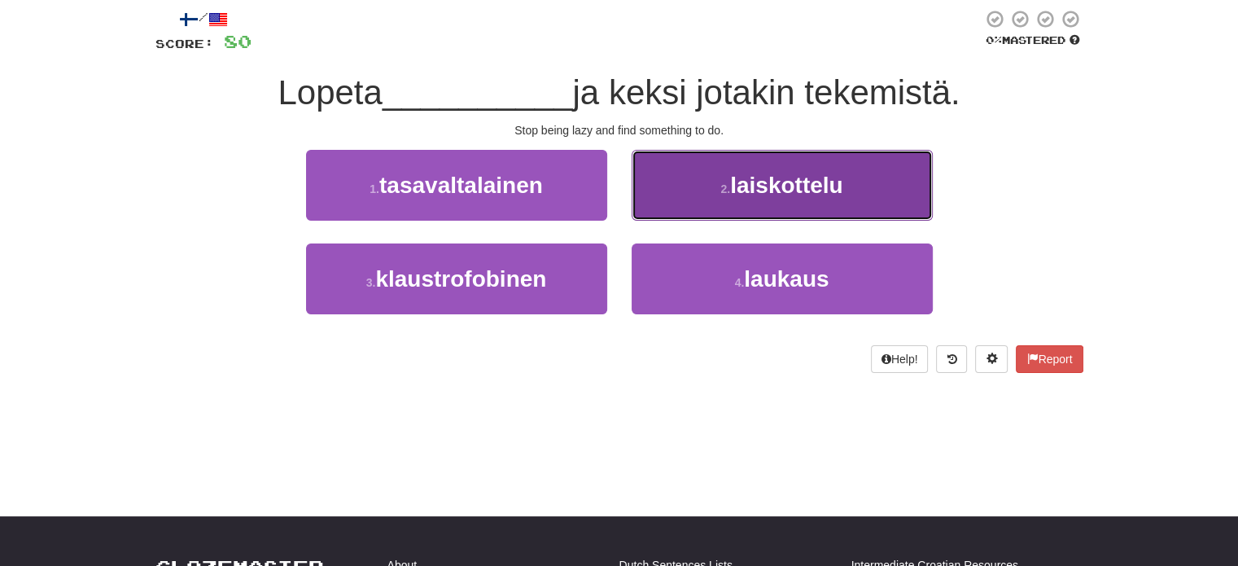
click at [690, 208] on button "2 . laiskottelu" at bounding box center [782, 185] width 301 height 71
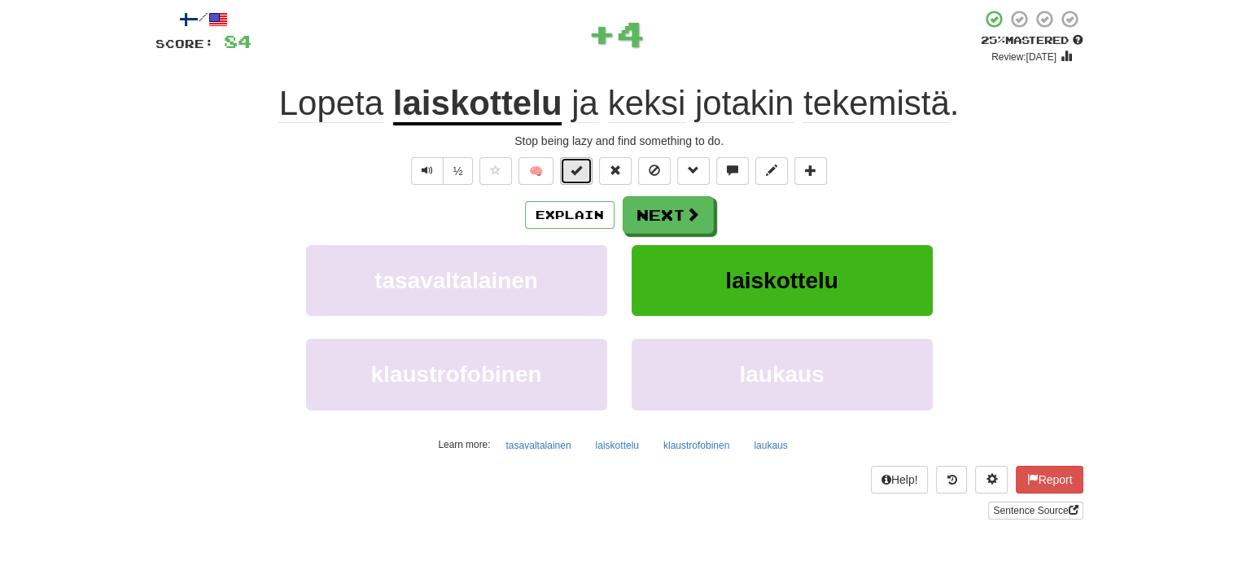
click at [581, 169] on span at bounding box center [576, 169] width 11 height 11
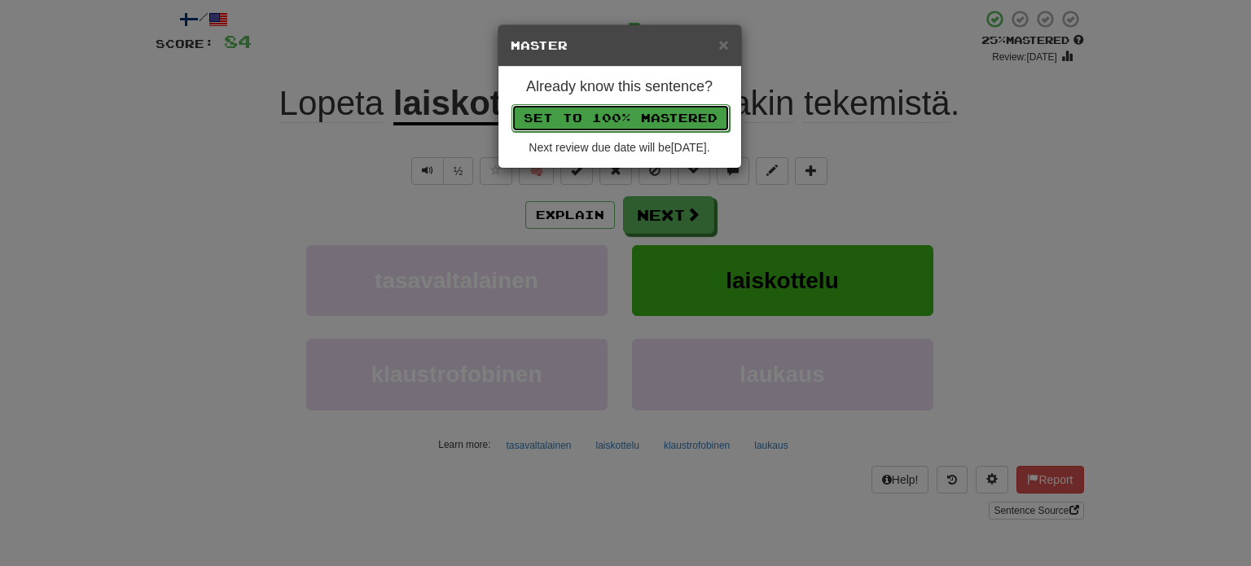
click at [619, 110] on button "Set to 100% Mastered" at bounding box center [620, 118] width 218 height 28
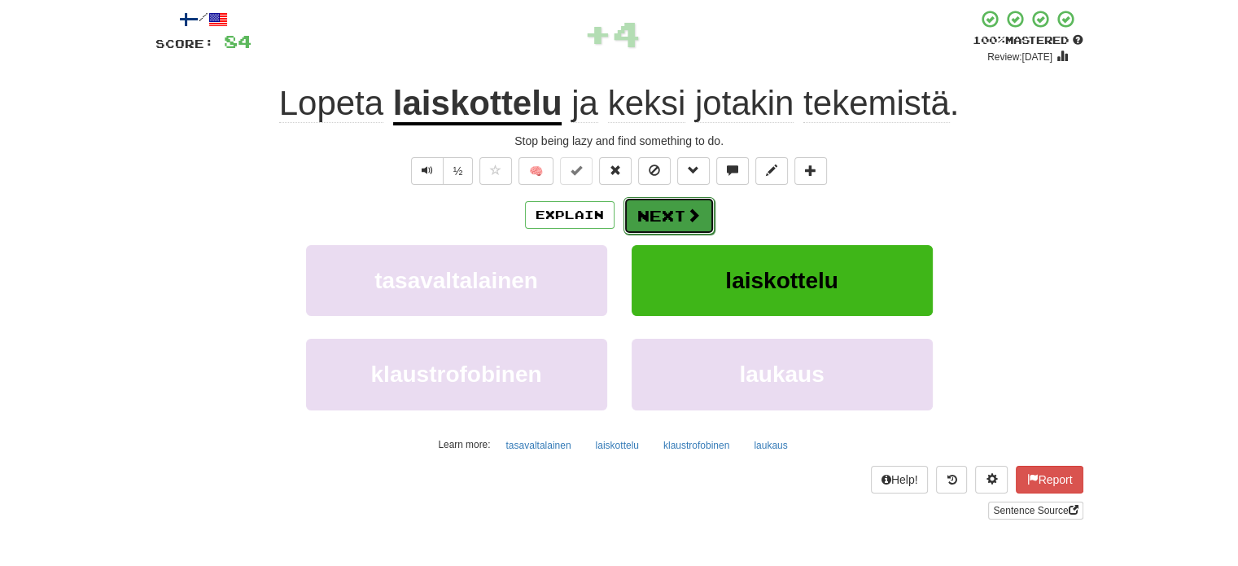
click at [677, 199] on button "Next" at bounding box center [669, 215] width 91 height 37
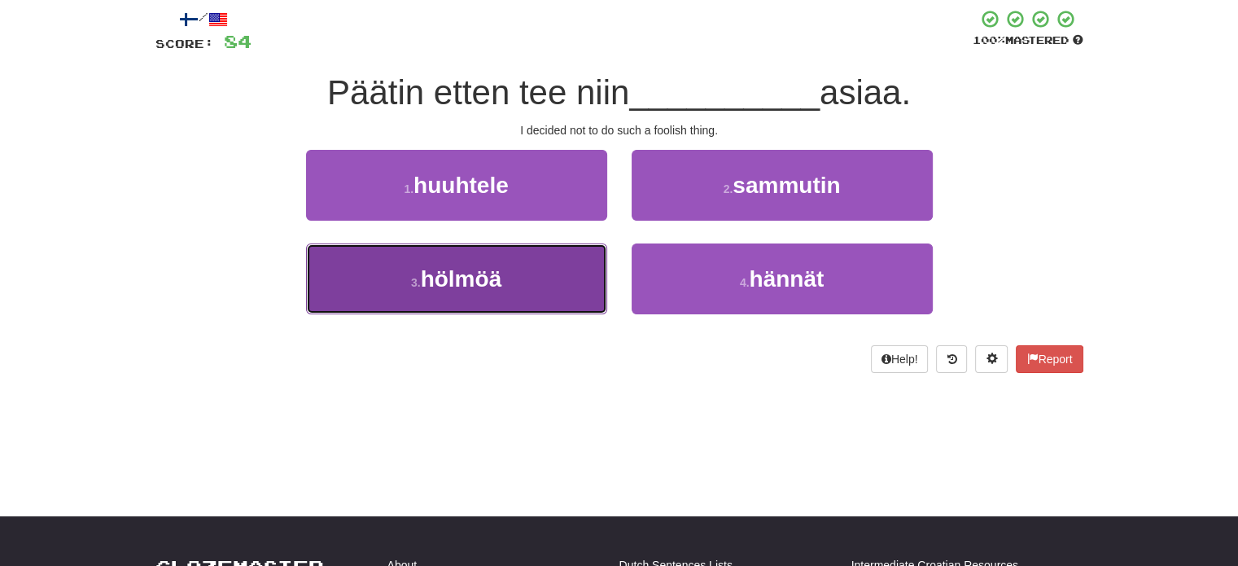
click at [590, 272] on button "3 . hölmöä" at bounding box center [456, 278] width 301 height 71
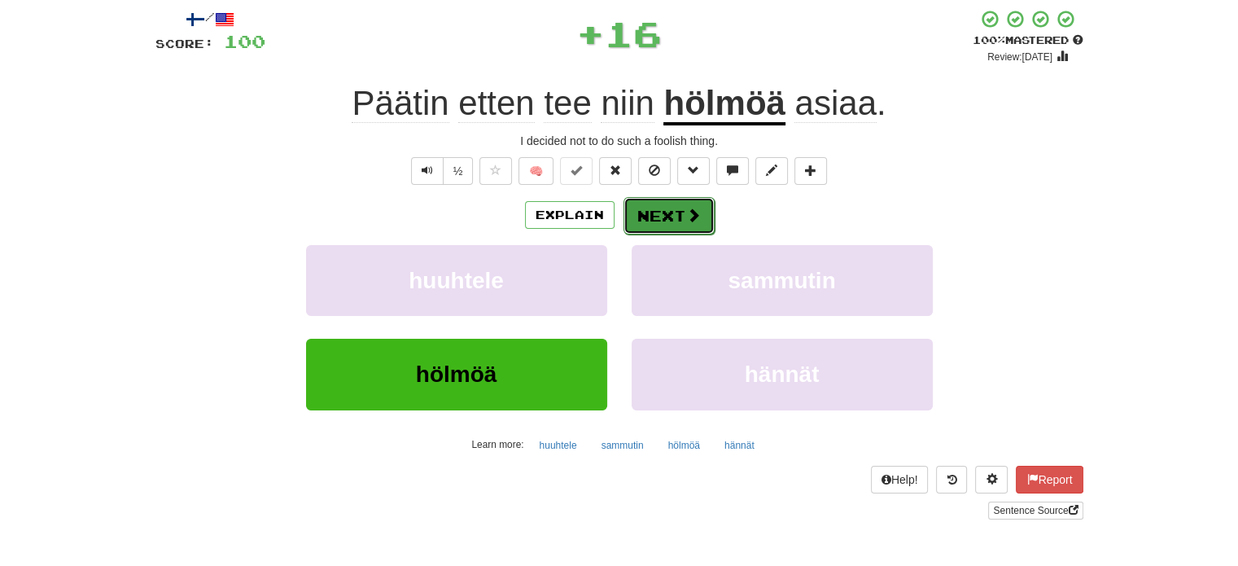
click at [647, 211] on button "Next" at bounding box center [669, 215] width 91 height 37
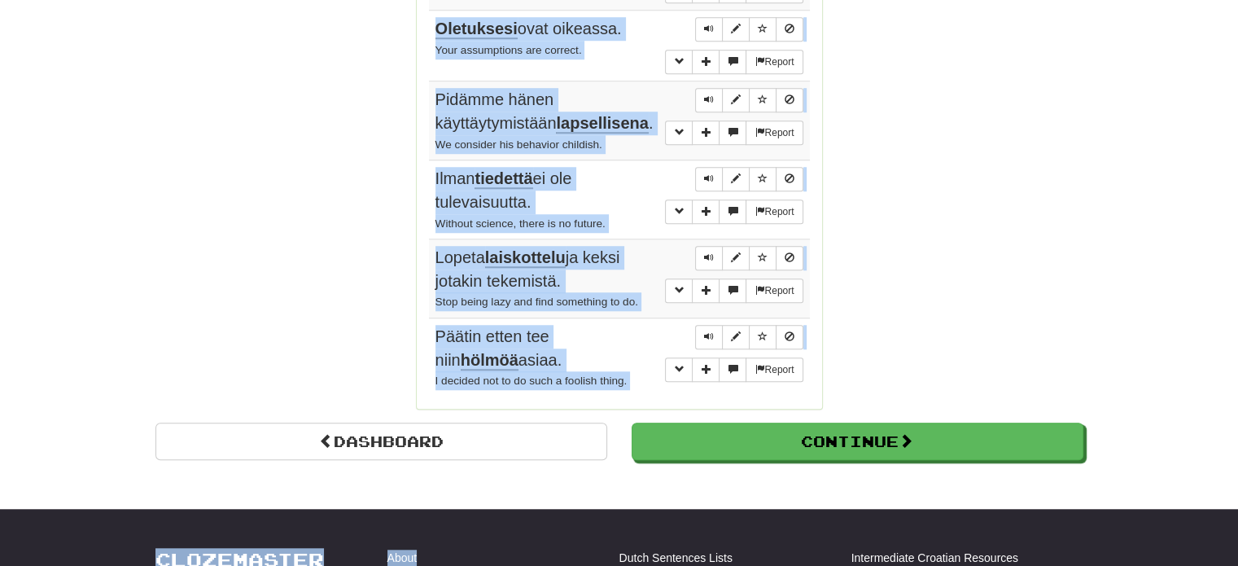
scroll to position [1330, 0]
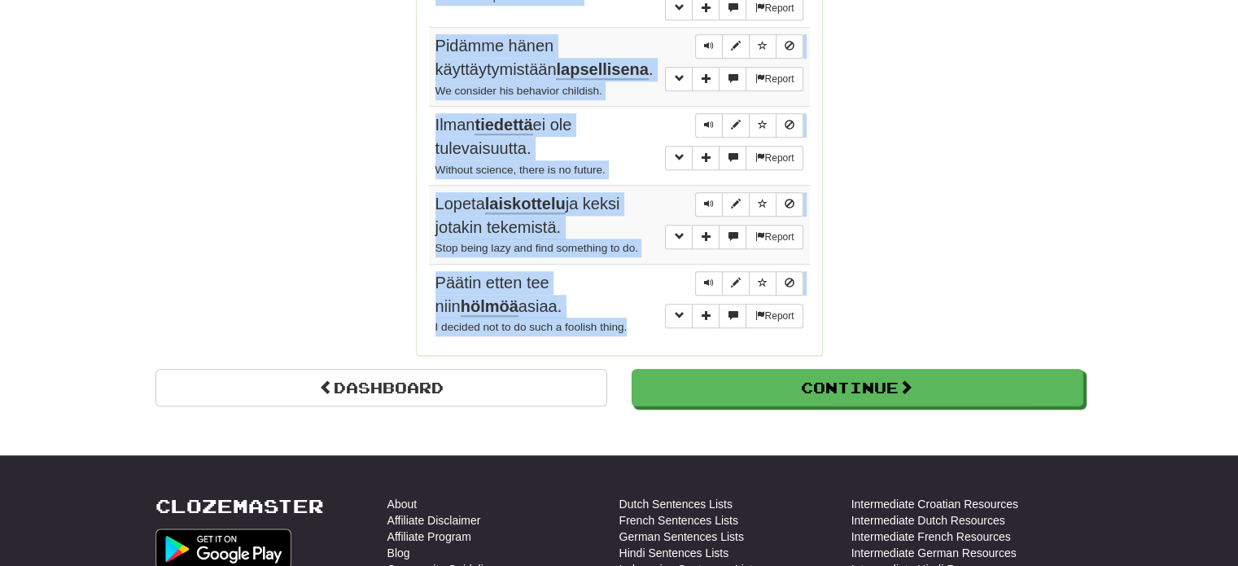
drag, startPoint x: 426, startPoint y: 315, endPoint x: 651, endPoint y: 309, distance: 225.6
copy div "Sentences: Report [PERSON_NAME] myi talonsa kolme kuukautta sitten. [PERSON_NAM…"
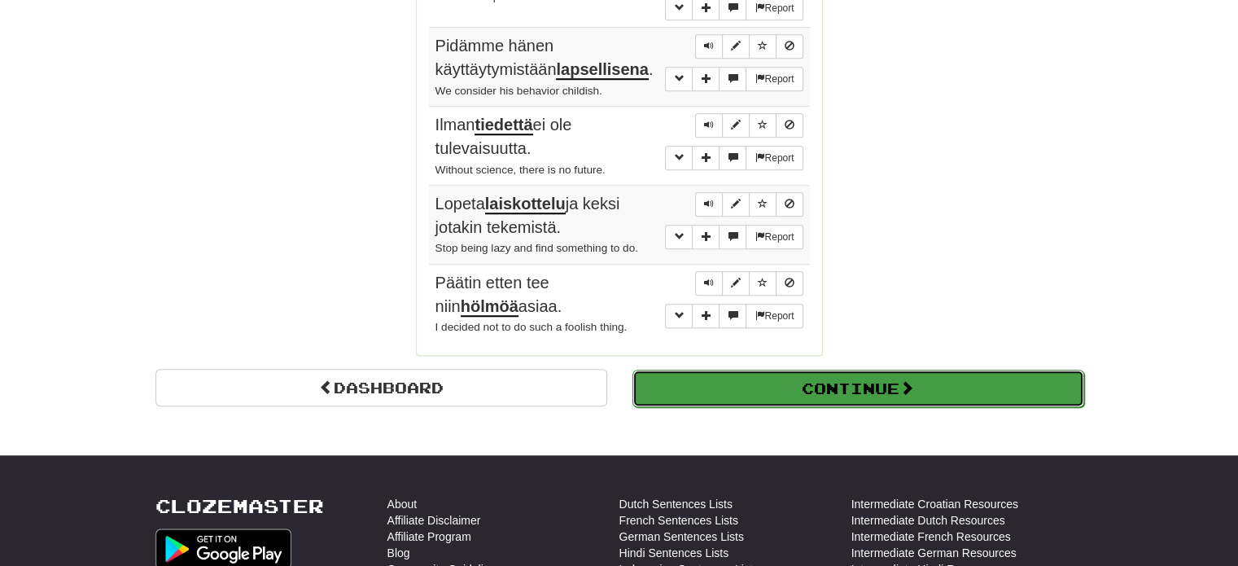
click at [910, 380] on span at bounding box center [907, 387] width 15 height 15
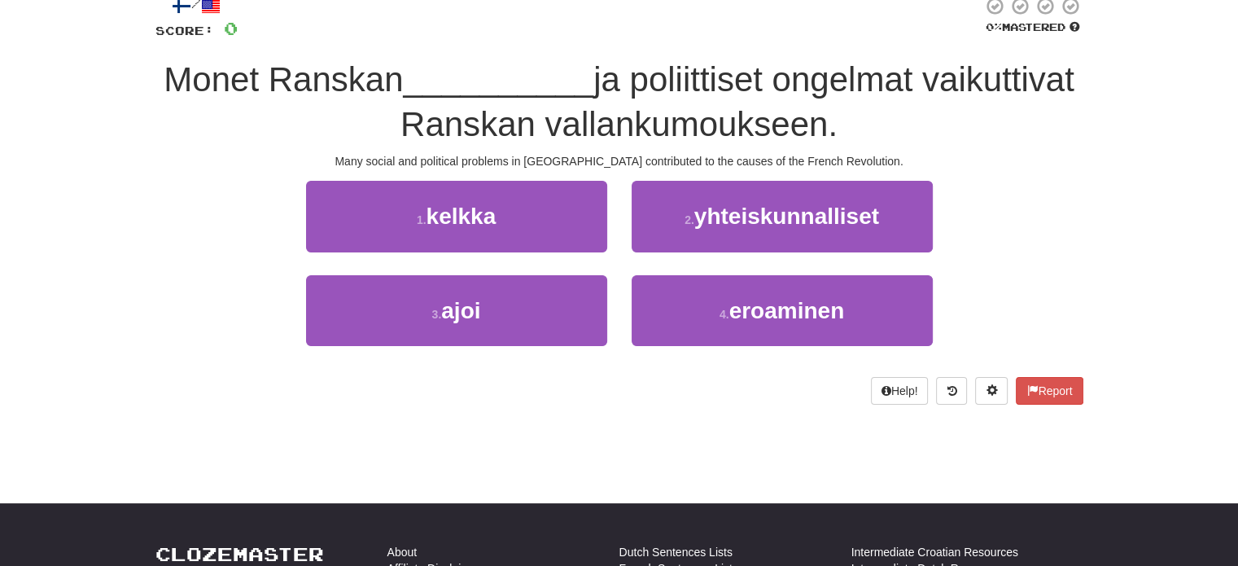
scroll to position [94, 0]
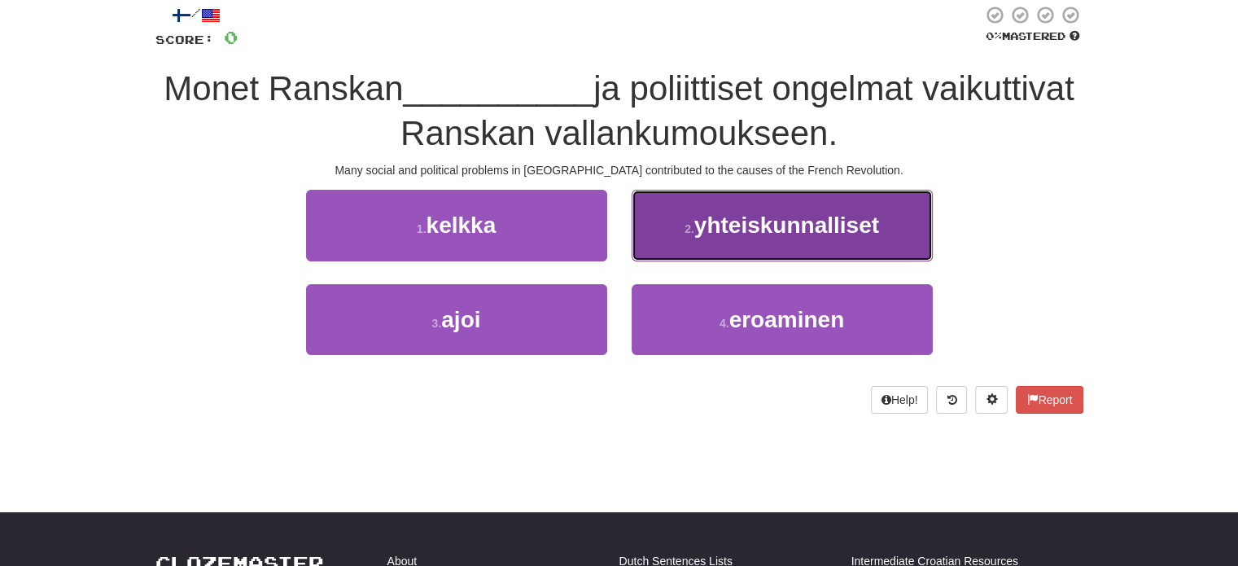
click at [788, 230] on span "yhteiskunnalliset" at bounding box center [787, 225] width 185 height 25
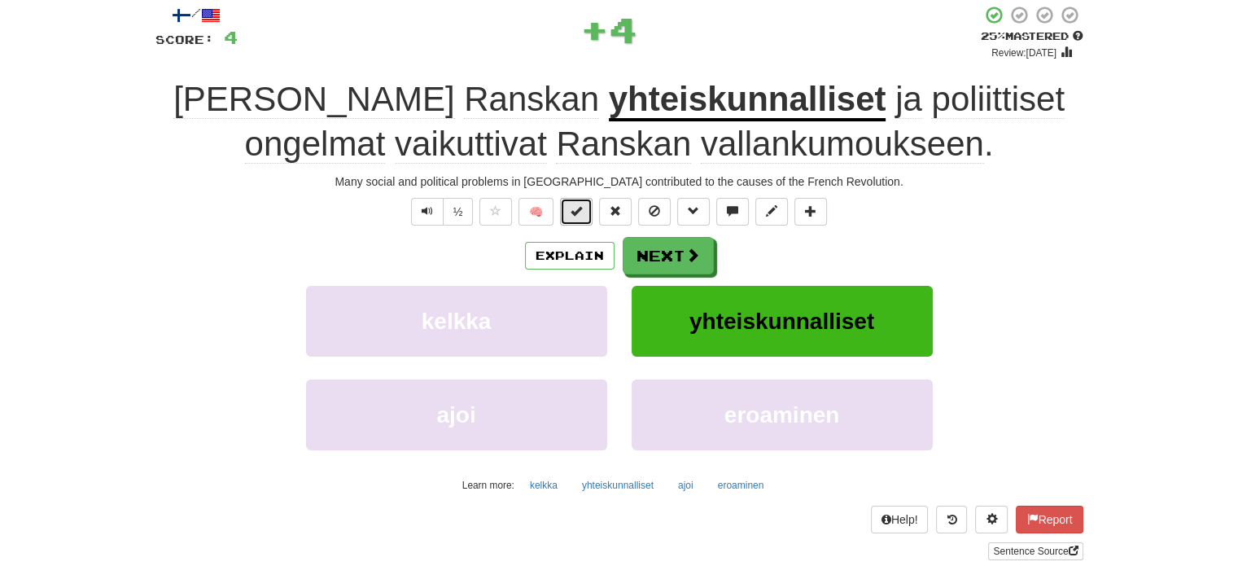
click at [590, 208] on button at bounding box center [576, 212] width 33 height 28
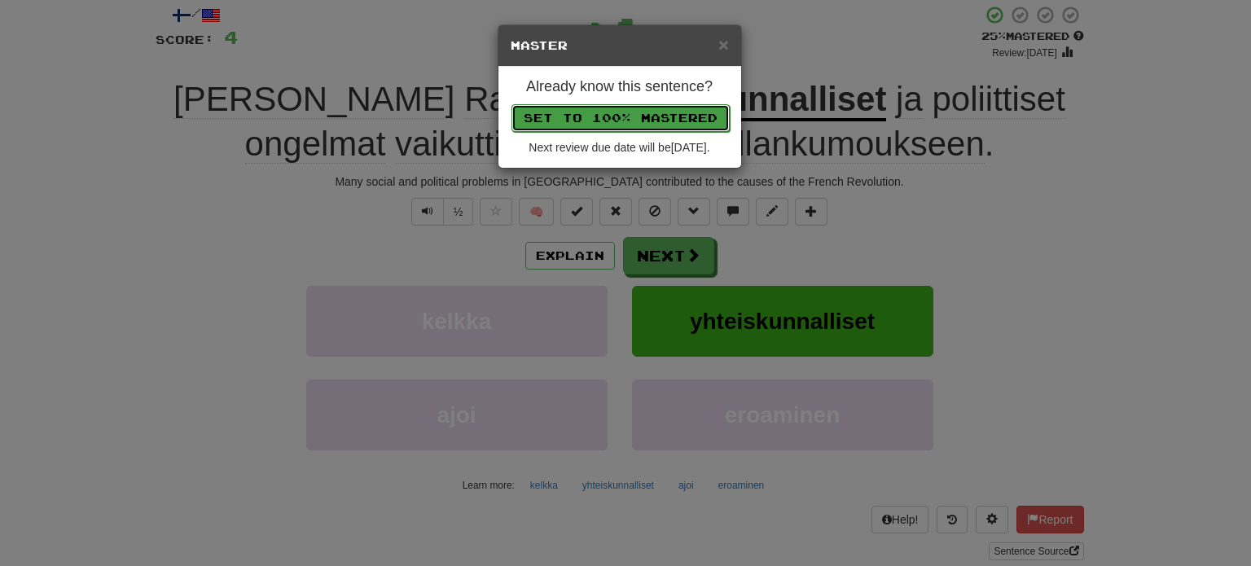
click at [651, 111] on button "Set to 100% Mastered" at bounding box center [620, 118] width 218 height 28
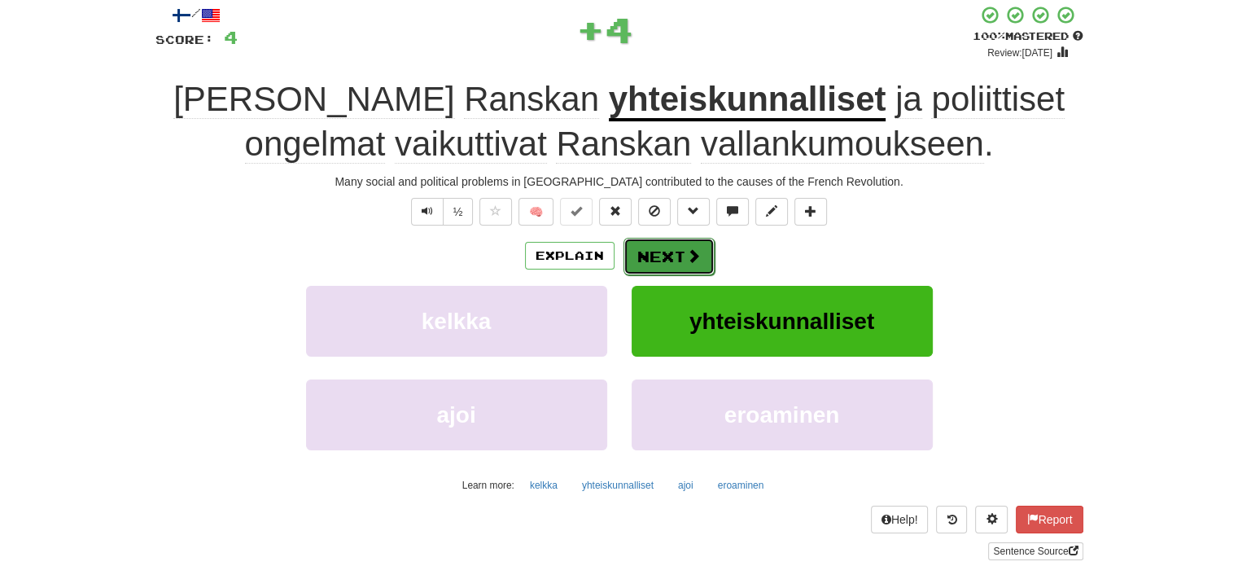
click at [705, 256] on button "Next" at bounding box center [669, 256] width 91 height 37
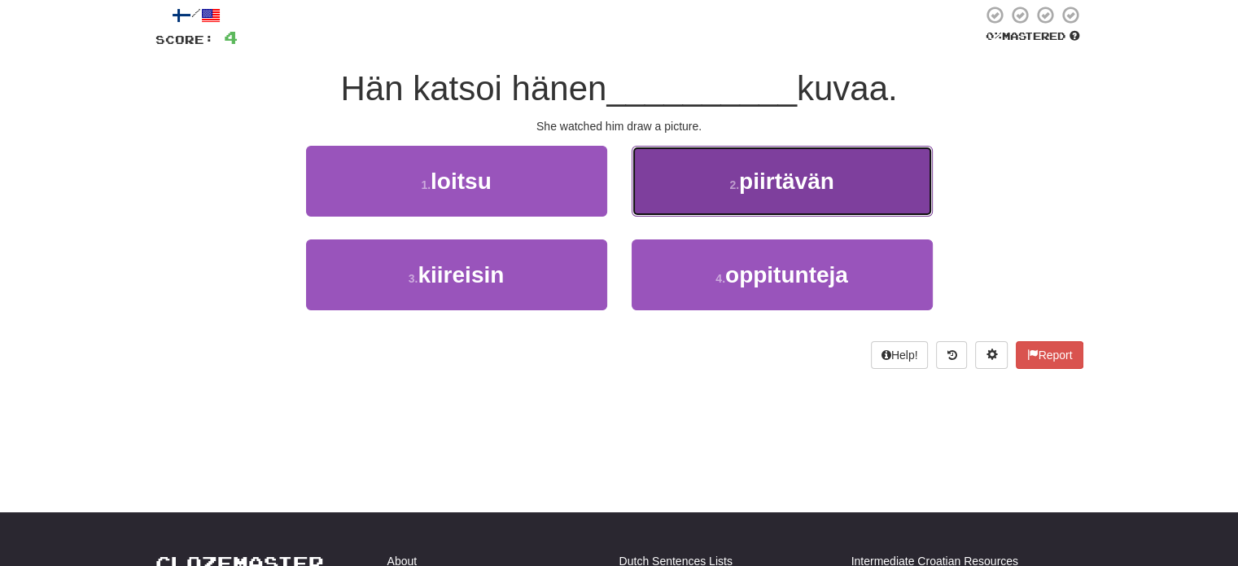
click at [726, 203] on button "2 . piirtävän" at bounding box center [782, 181] width 301 height 71
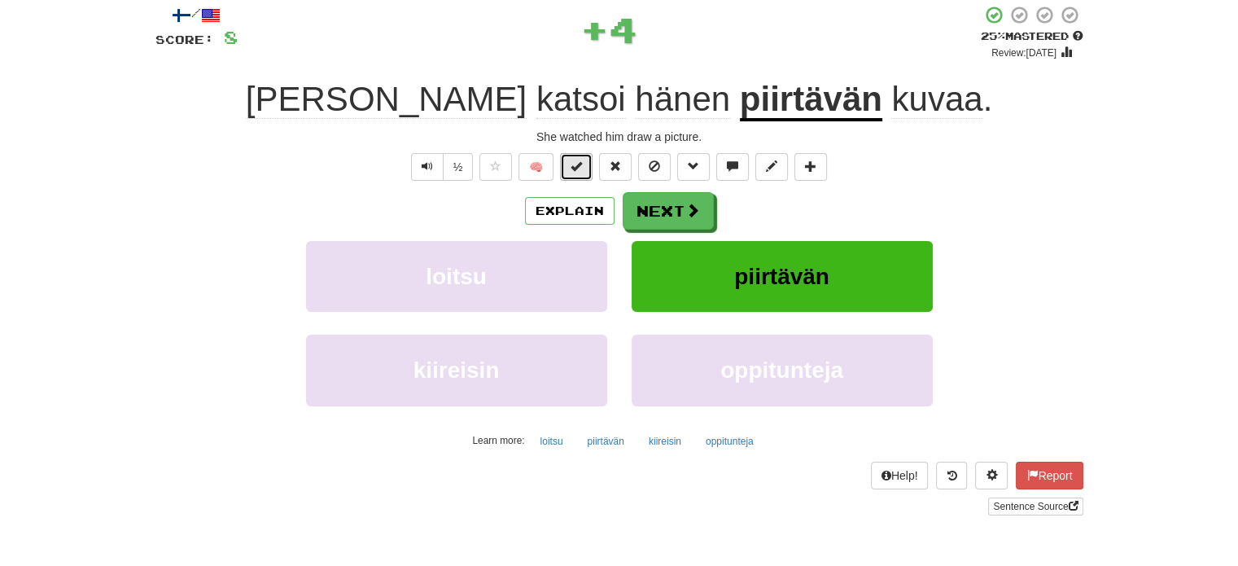
click at [578, 164] on span at bounding box center [576, 165] width 11 height 11
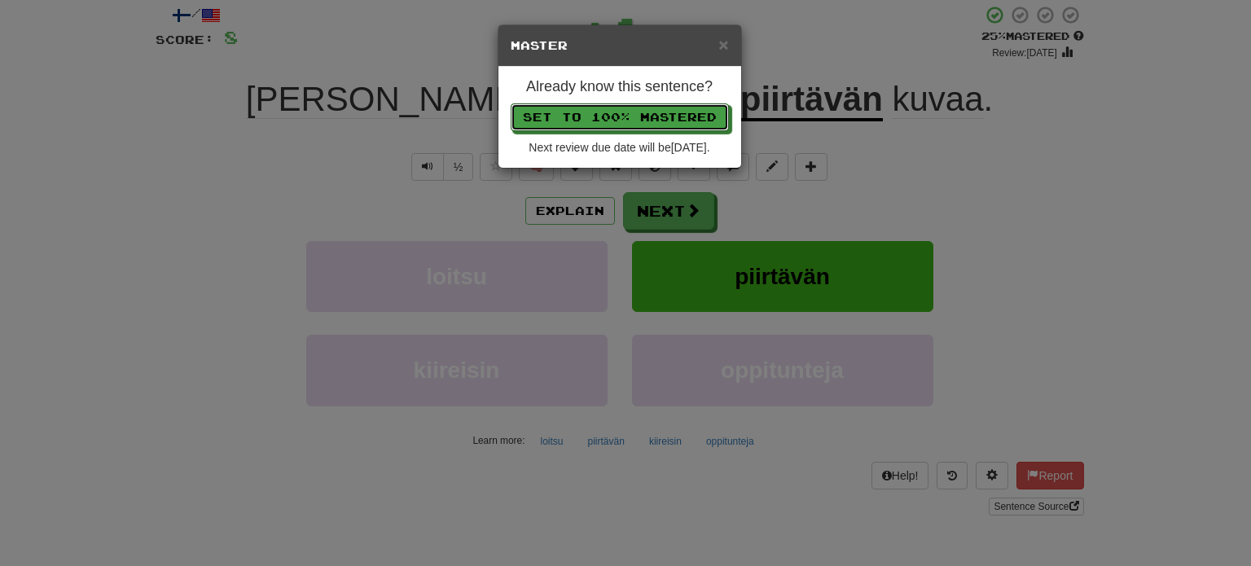
click at [616, 116] on button "Set to 100% Mastered" at bounding box center [620, 117] width 218 height 28
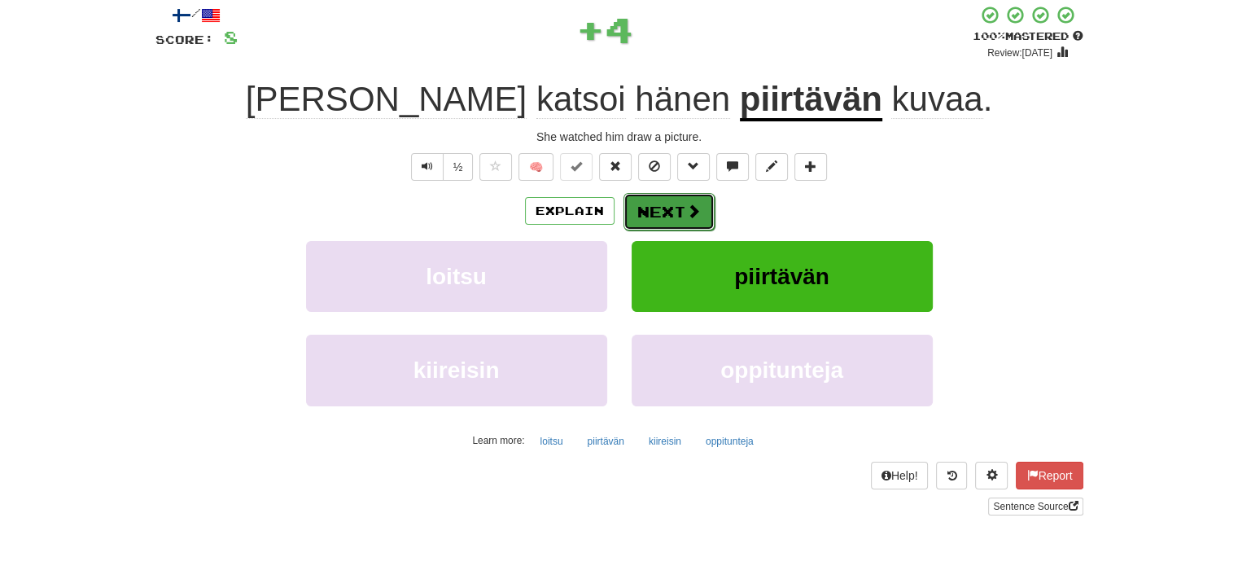
click at [695, 218] on button "Next" at bounding box center [669, 211] width 91 height 37
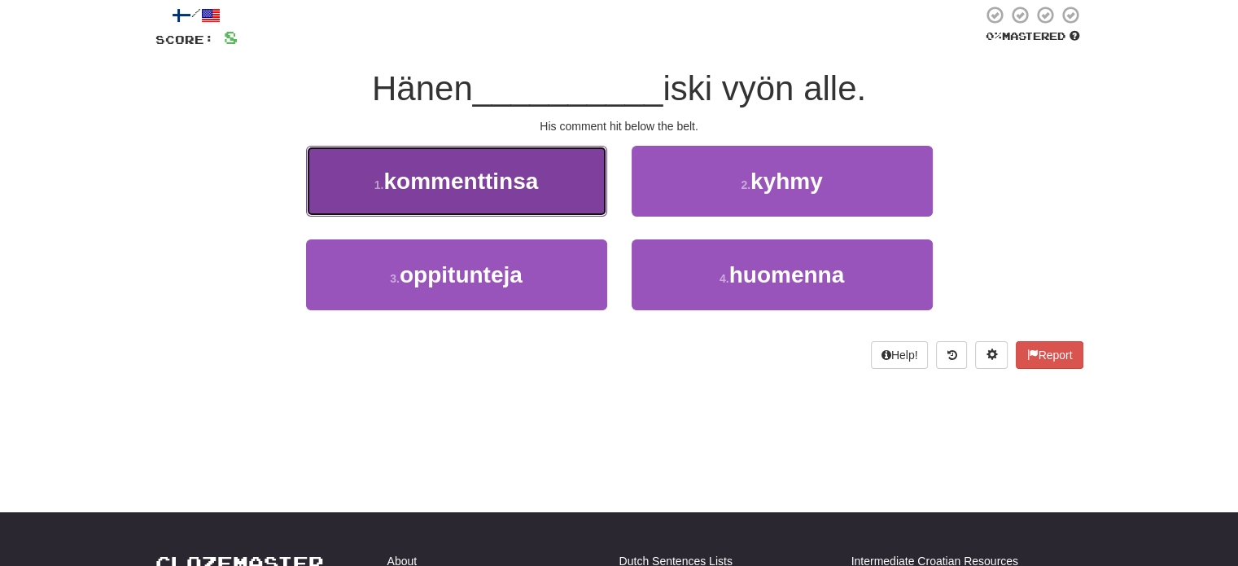
click at [570, 173] on button "1 . kommenttinsa" at bounding box center [456, 181] width 301 height 71
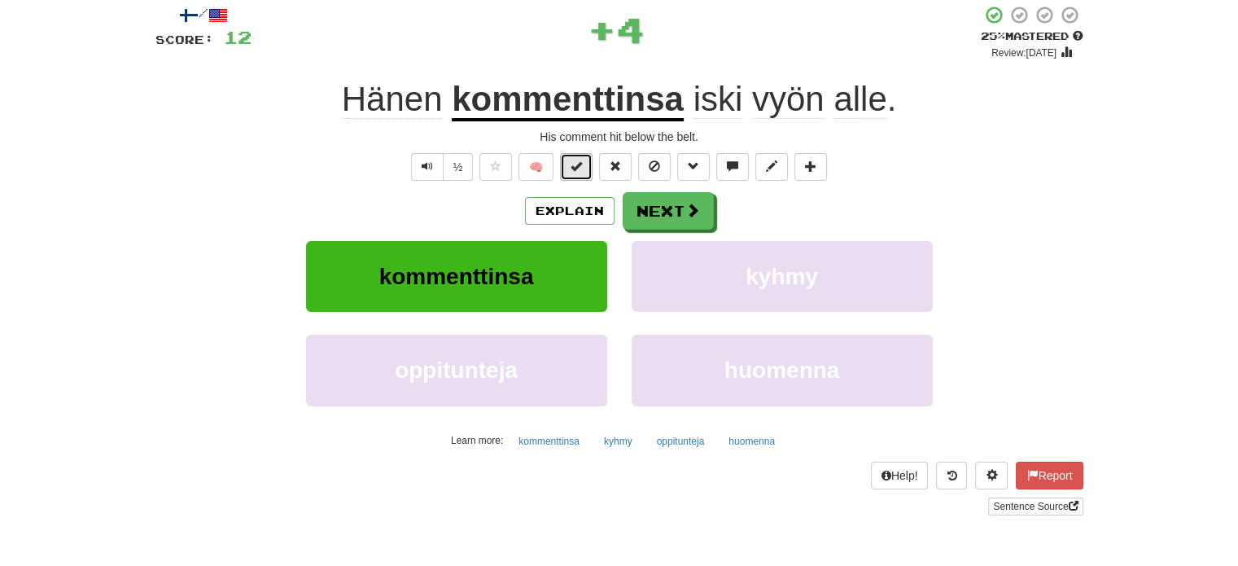
click at [573, 169] on span at bounding box center [576, 165] width 11 height 11
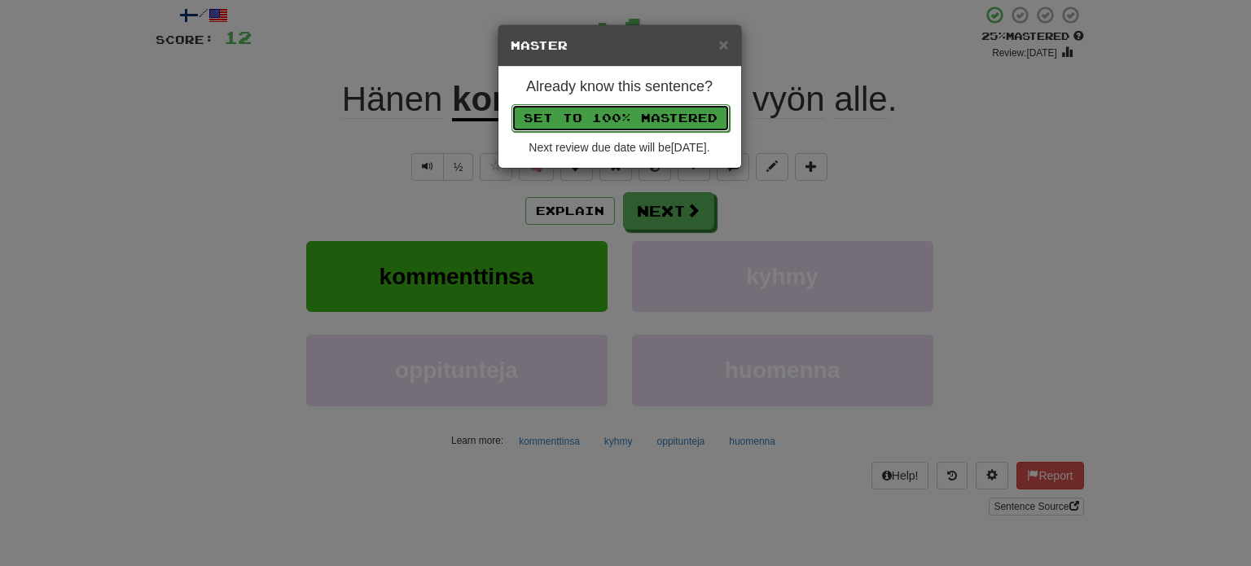
click at [594, 111] on button "Set to 100% Mastered" at bounding box center [620, 118] width 218 height 28
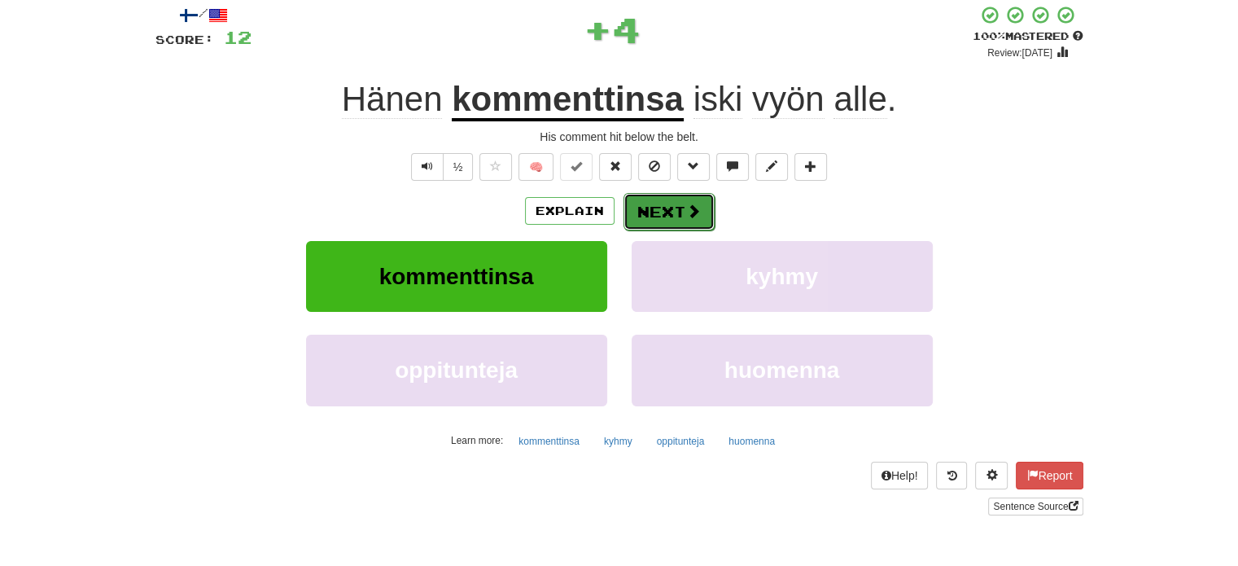
click at [681, 207] on button "Next" at bounding box center [669, 211] width 91 height 37
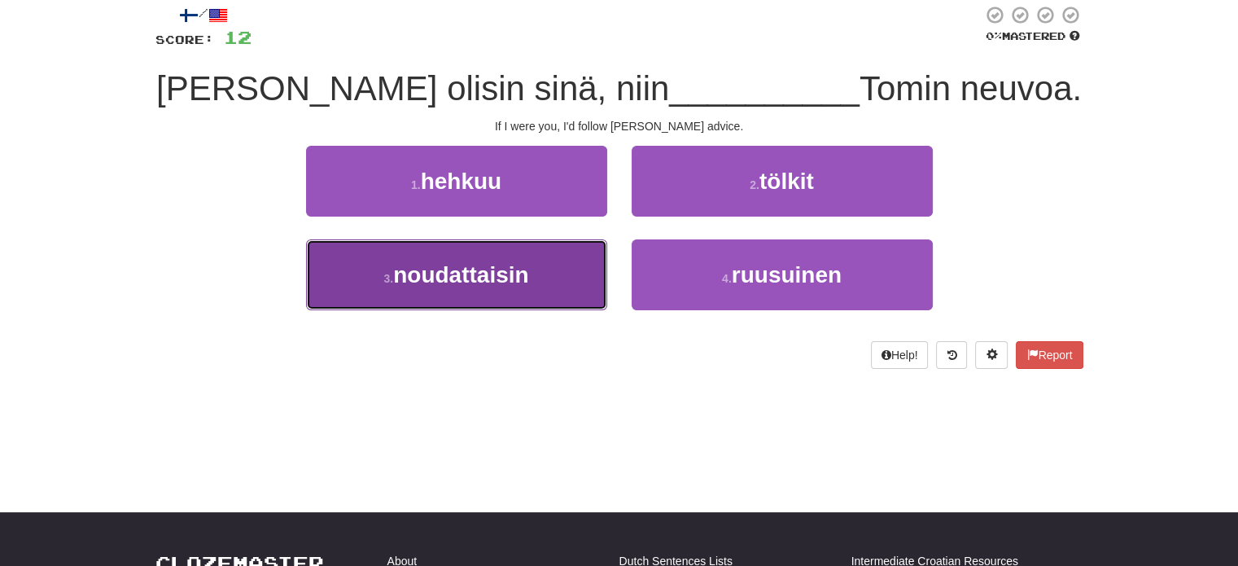
click at [573, 275] on button "3 . noudattaisin" at bounding box center [456, 274] width 301 height 71
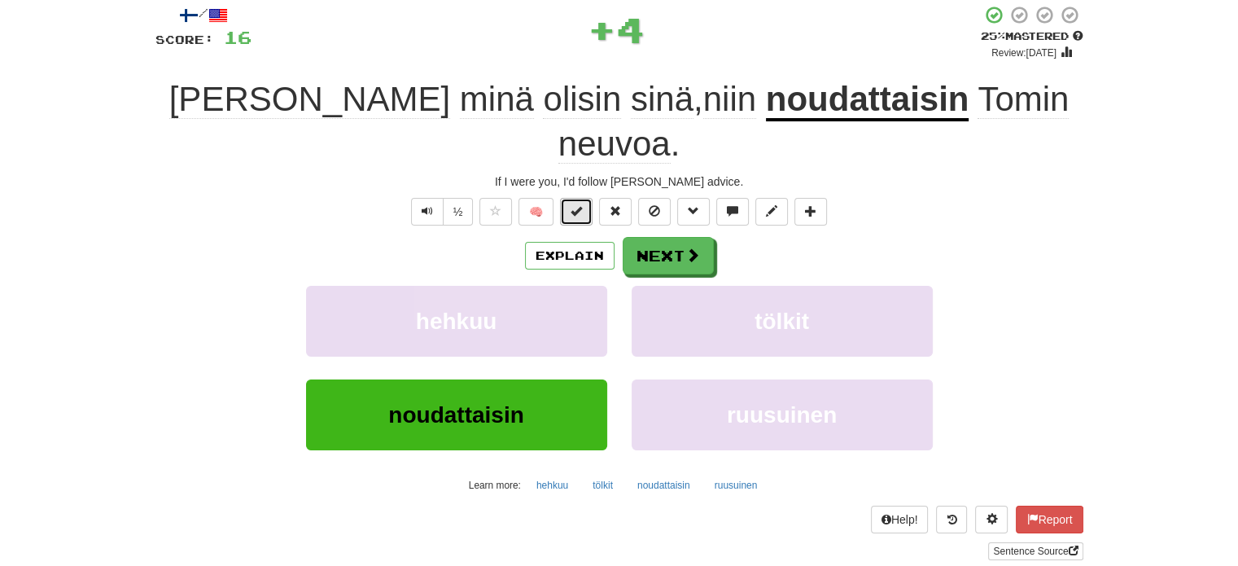
click at [576, 198] on button at bounding box center [576, 212] width 33 height 28
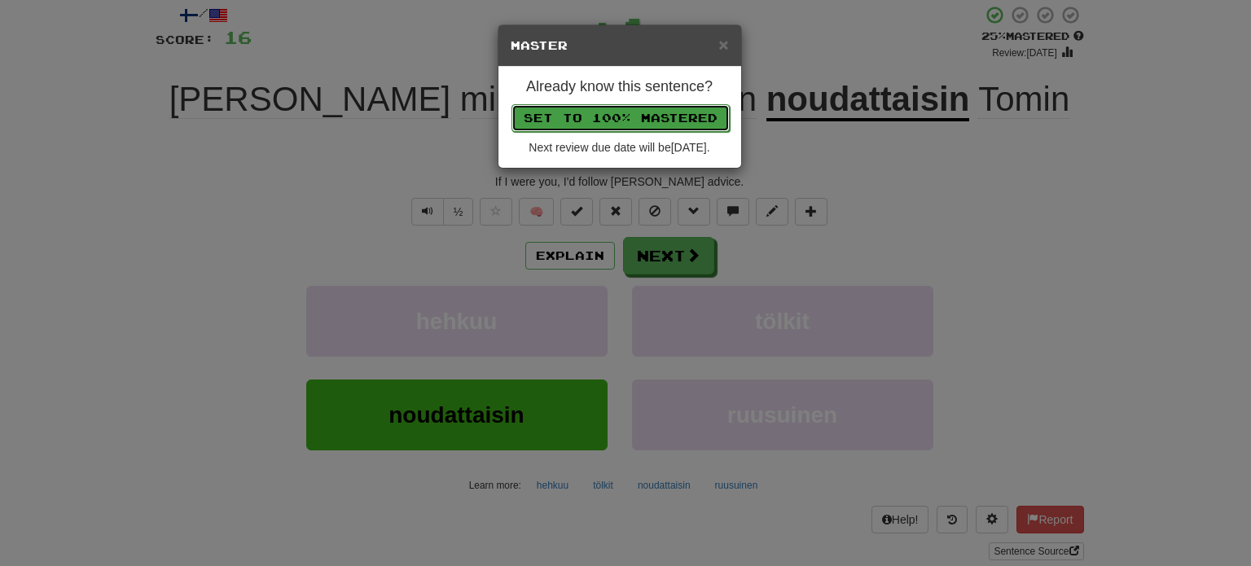
click at [590, 116] on button "Set to 100% Mastered" at bounding box center [620, 118] width 218 height 28
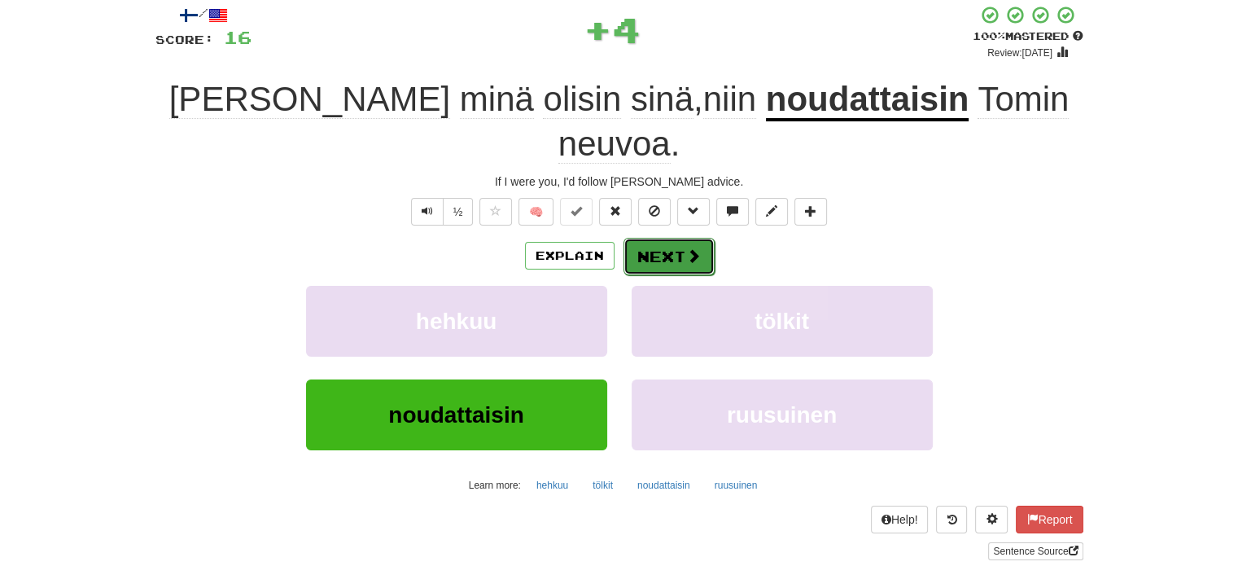
click at [654, 238] on button "Next" at bounding box center [669, 256] width 91 height 37
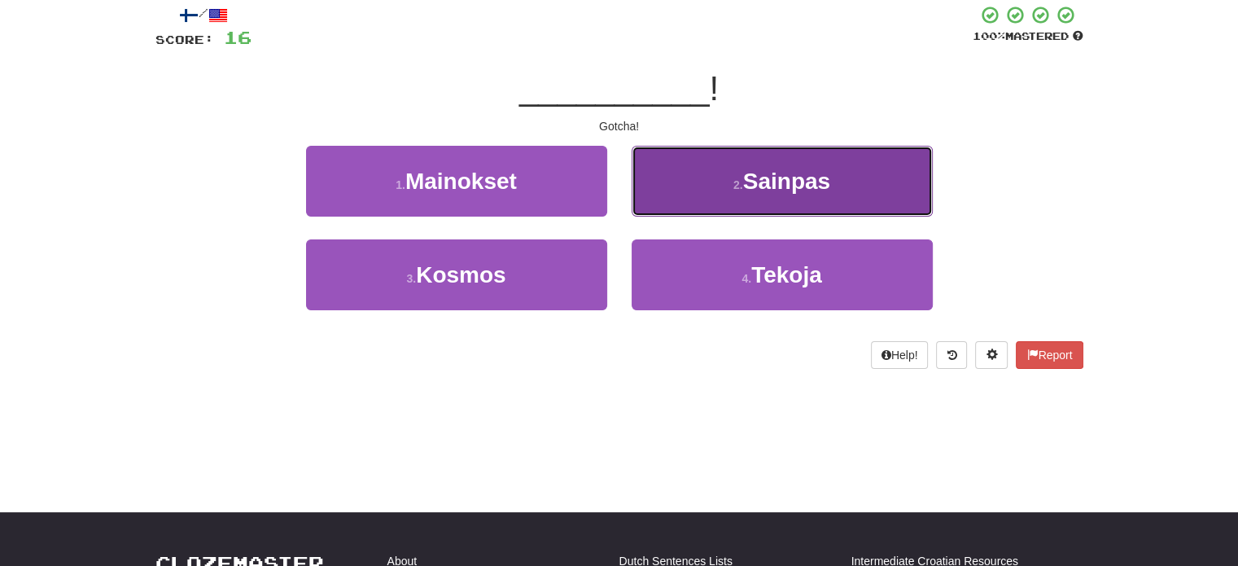
click at [683, 188] on button "2 . Sainpas" at bounding box center [782, 181] width 301 height 71
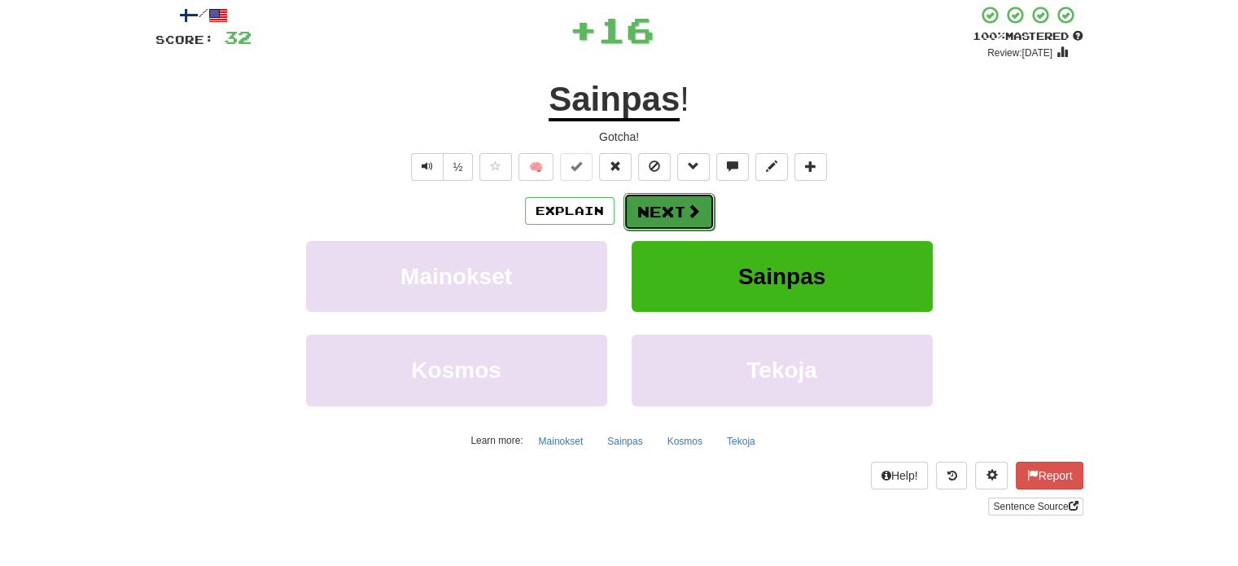
click at [674, 208] on button "Next" at bounding box center [669, 211] width 91 height 37
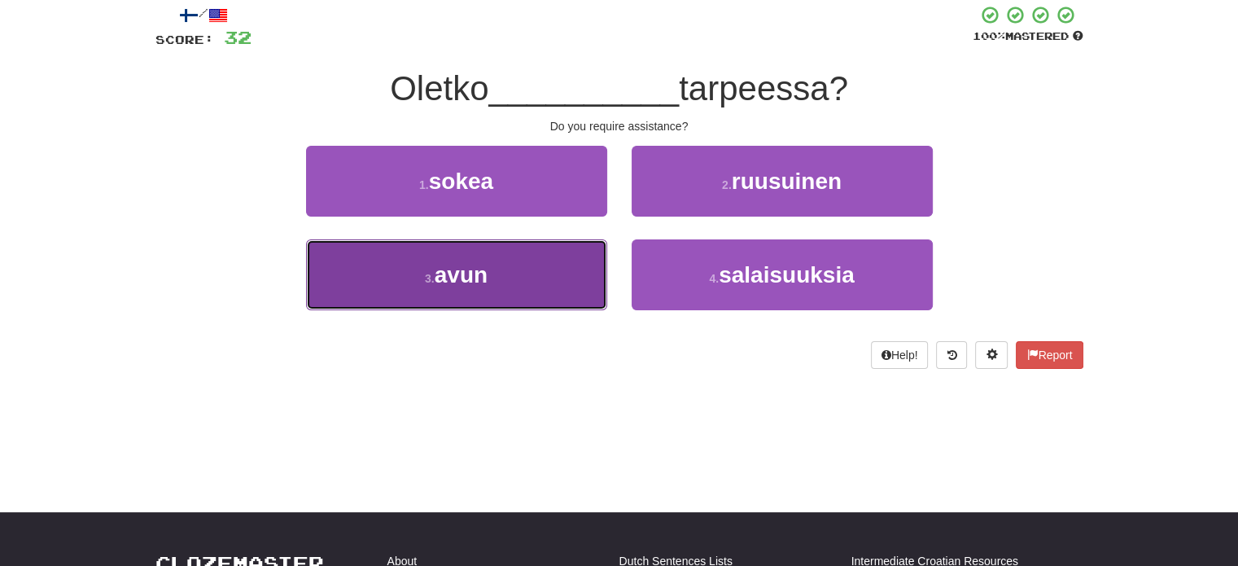
click at [581, 270] on button "3 . avun" at bounding box center [456, 274] width 301 height 71
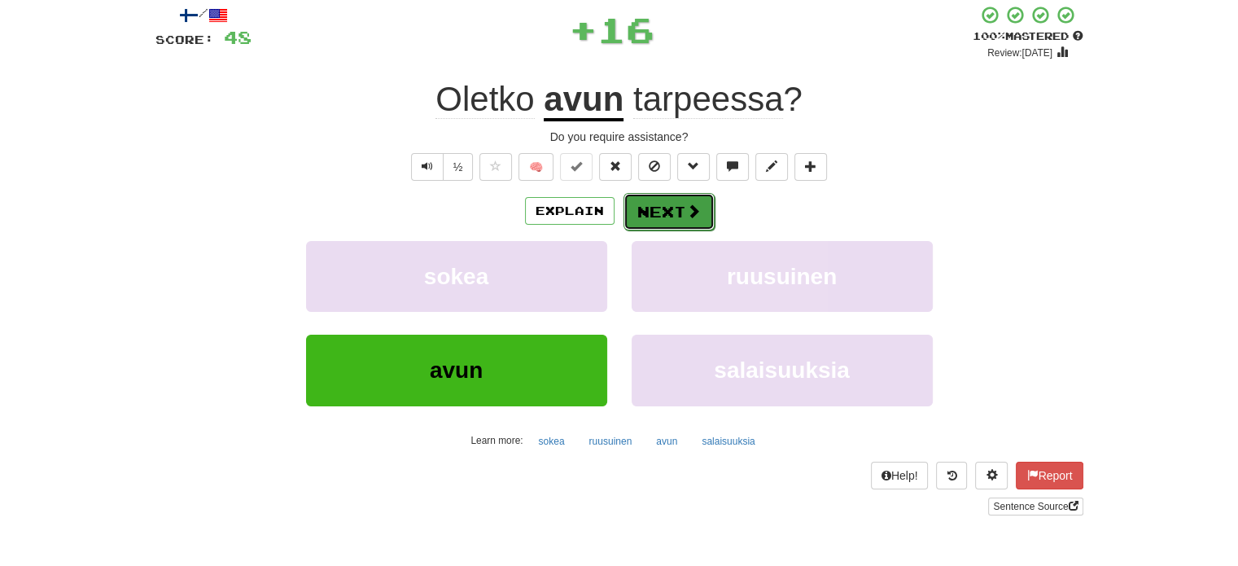
click at [651, 208] on button "Next" at bounding box center [669, 211] width 91 height 37
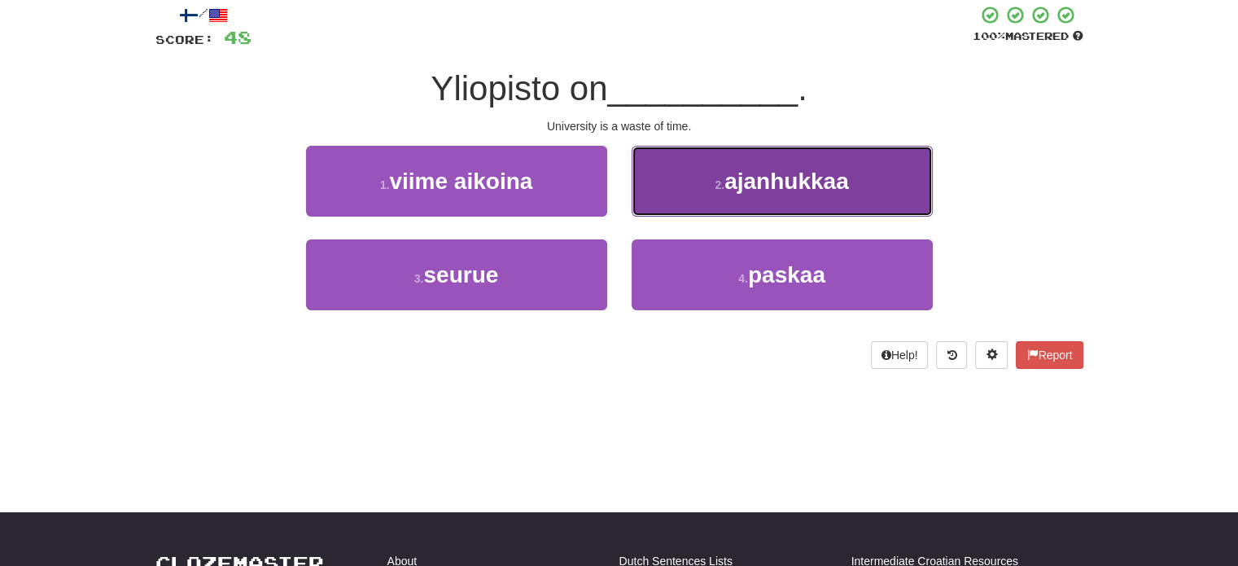
click at [690, 200] on button "2 . ajanhukkaa" at bounding box center [782, 181] width 301 height 71
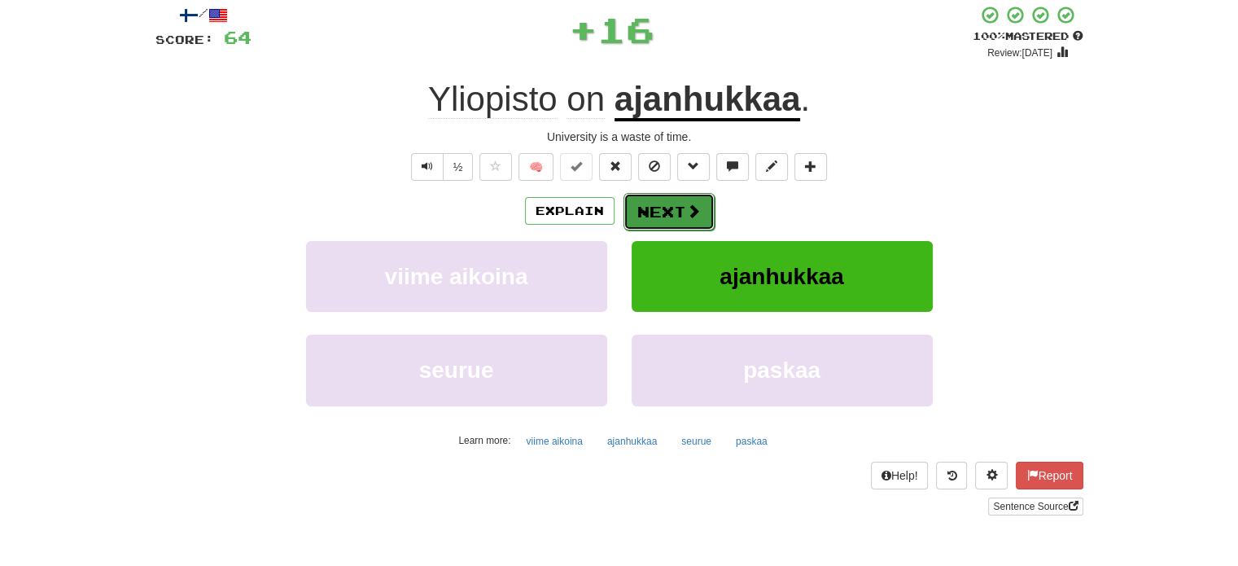
click at [658, 205] on button "Next" at bounding box center [669, 211] width 91 height 37
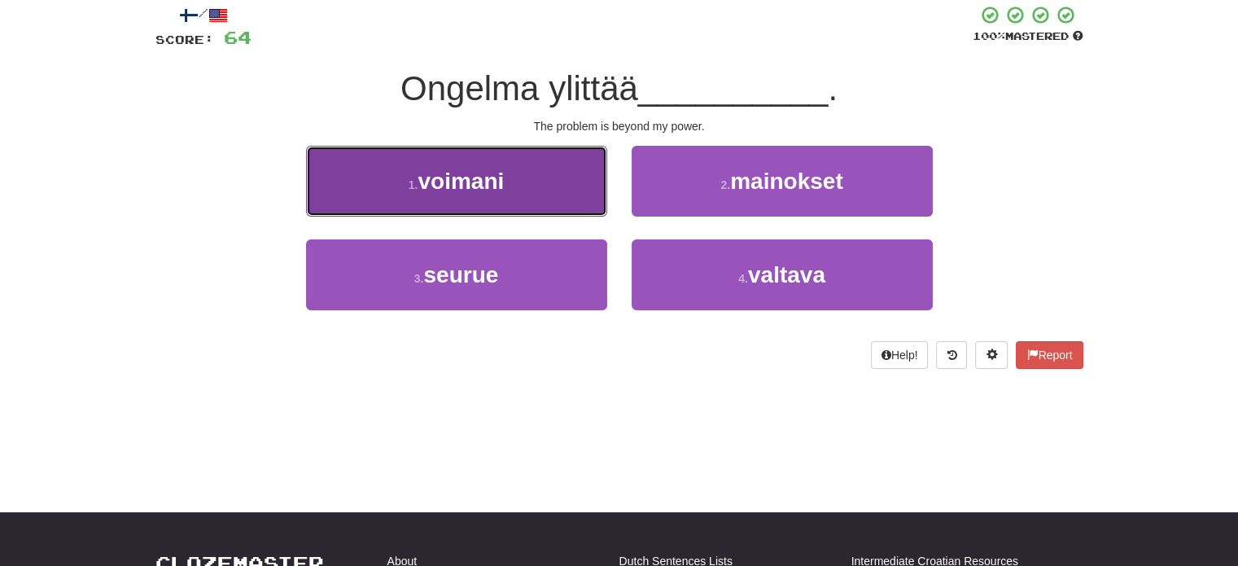
click at [558, 192] on button "1 . voimani" at bounding box center [456, 181] width 301 height 71
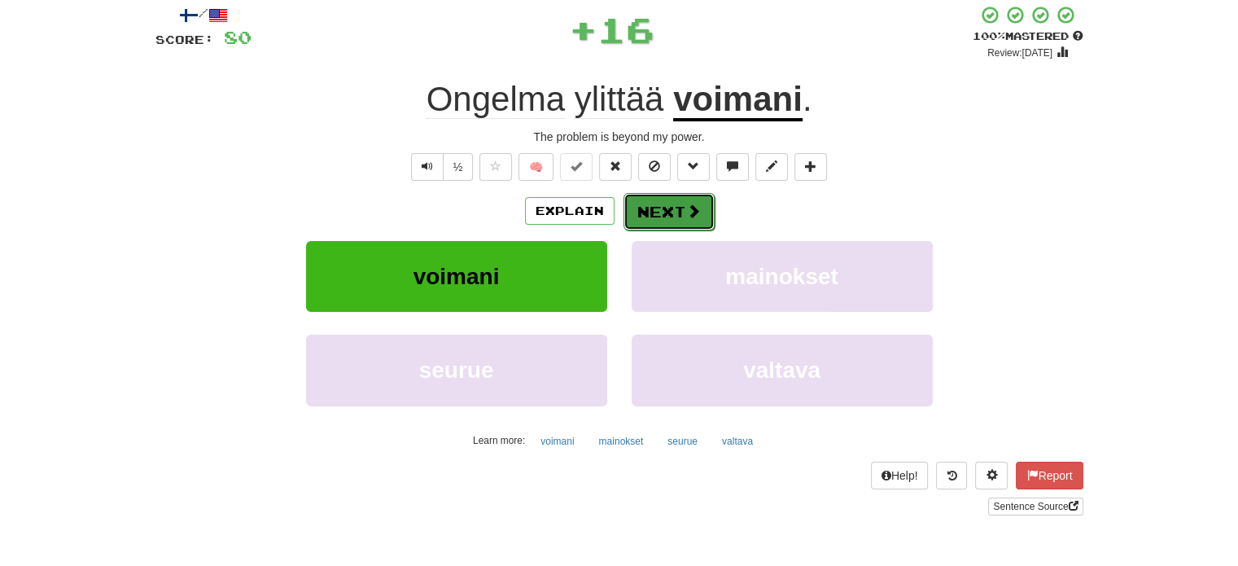
click at [671, 214] on button "Next" at bounding box center [669, 211] width 91 height 37
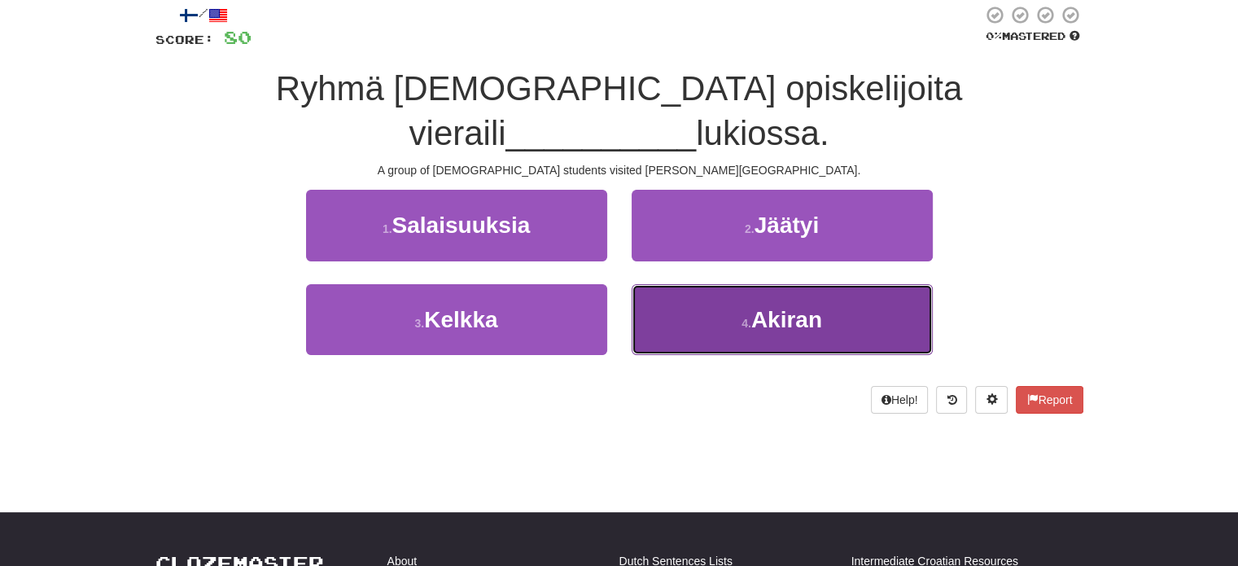
click at [690, 318] on button "4 . Akiran" at bounding box center [782, 319] width 301 height 71
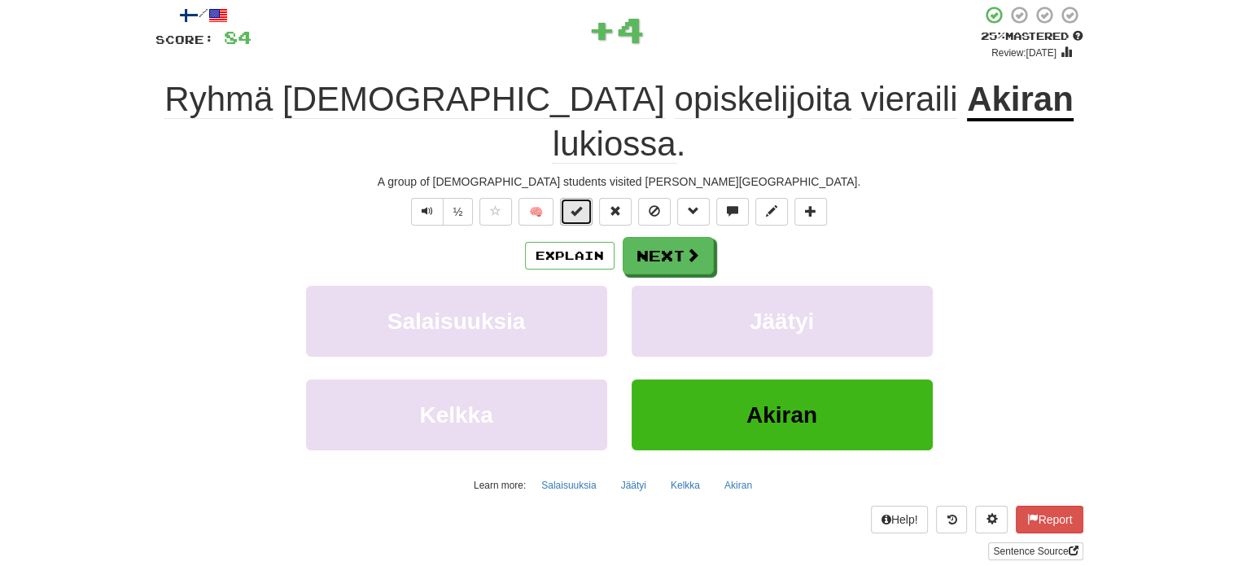
click at [577, 198] on button at bounding box center [576, 212] width 33 height 28
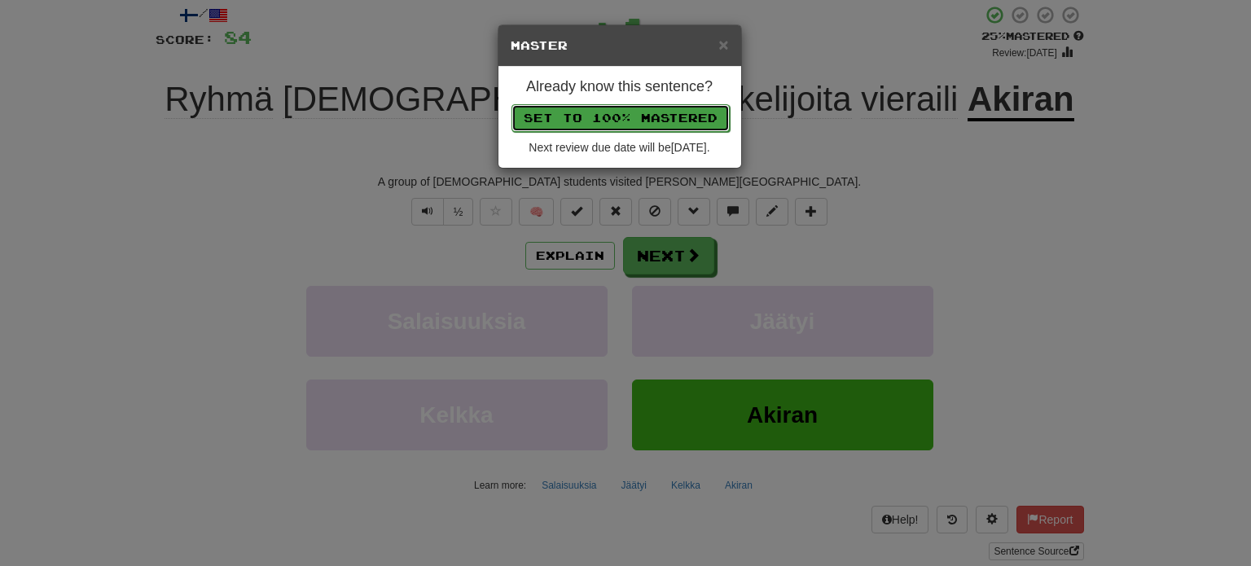
click at [610, 120] on button "Set to 100% Mastered" at bounding box center [620, 118] width 218 height 28
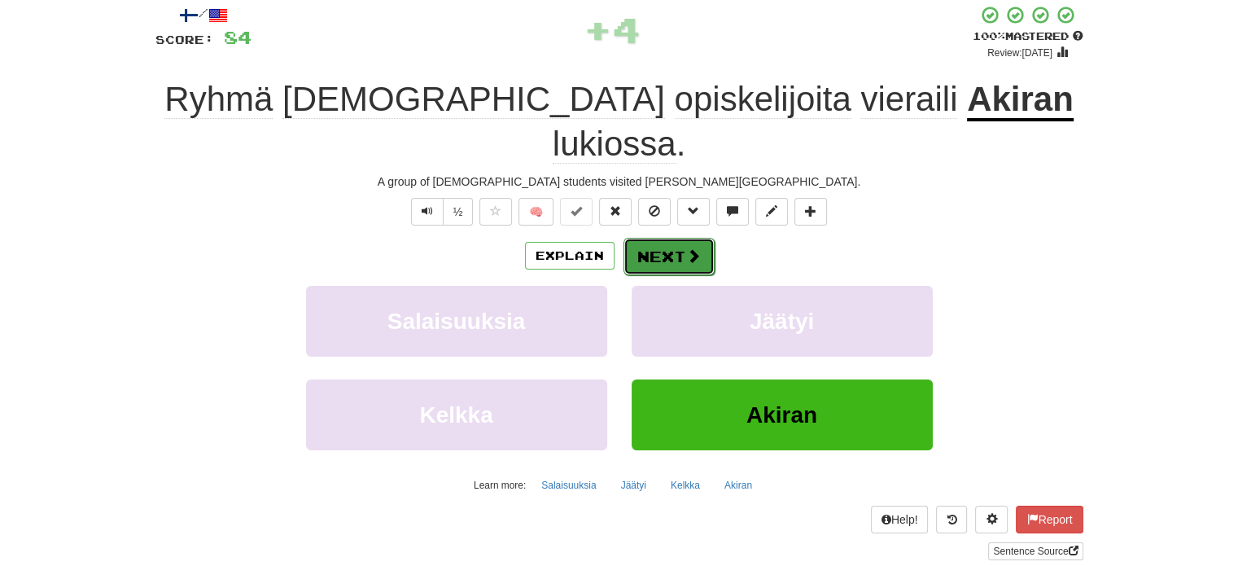
click at [674, 238] on button "Next" at bounding box center [669, 256] width 91 height 37
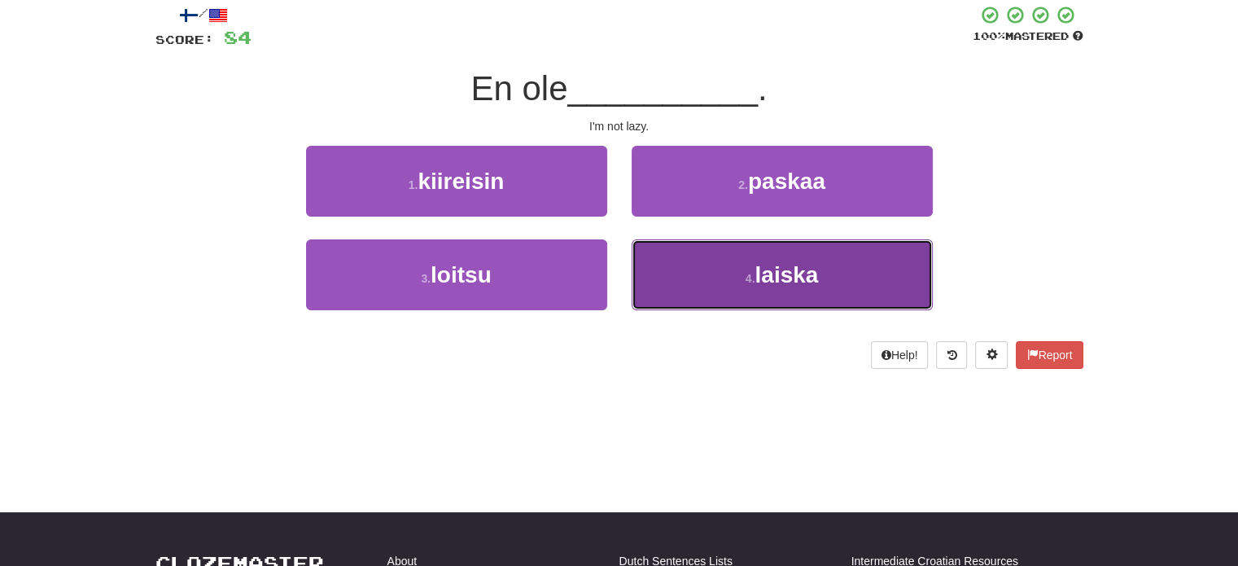
click at [687, 276] on button "4 . laiska" at bounding box center [782, 274] width 301 height 71
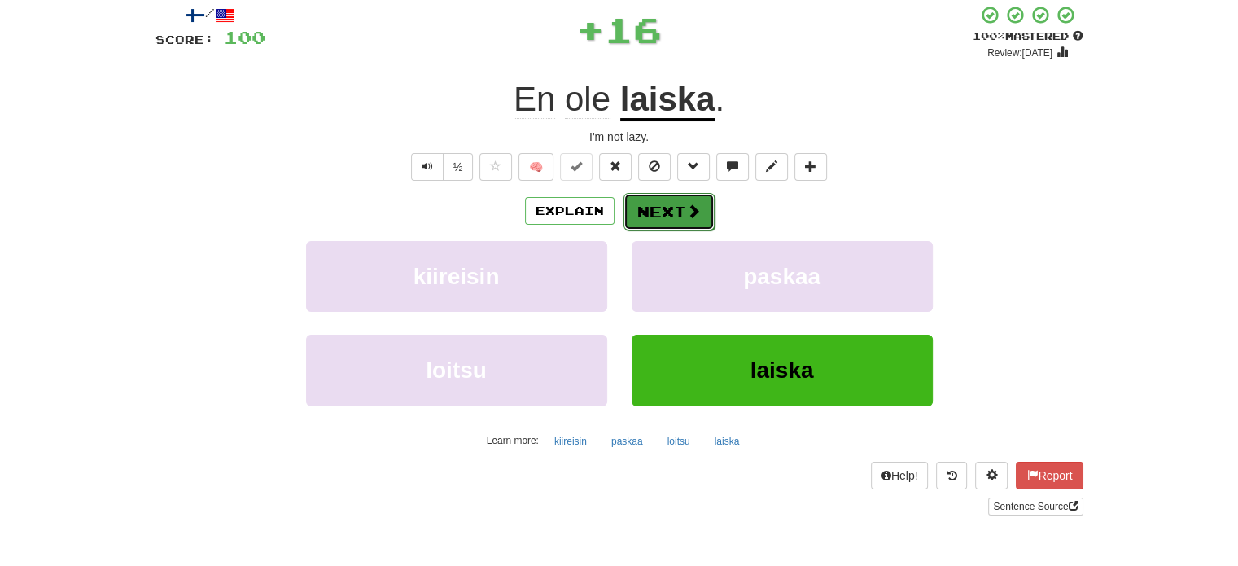
click at [651, 203] on button "Next" at bounding box center [669, 211] width 91 height 37
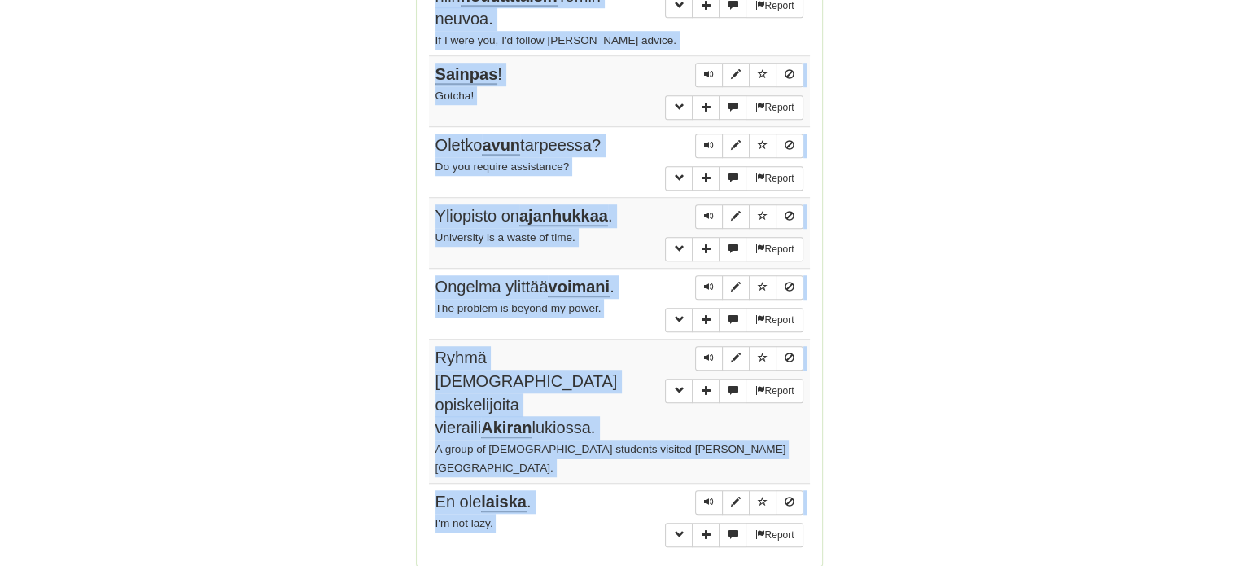
scroll to position [1232, 0]
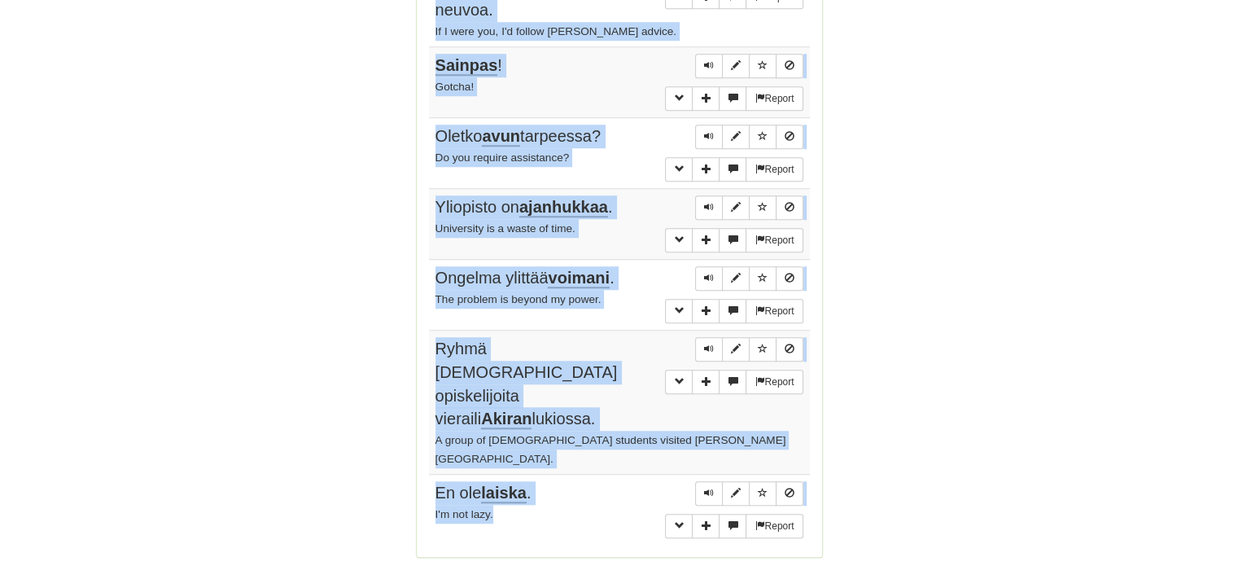
drag, startPoint x: 435, startPoint y: 142, endPoint x: 554, endPoint y: 446, distance: 326.9
click at [554, 446] on tbody "Report [PERSON_NAME] Ranskan yhteiskunnalliset ja poliittiset ongelmat vaikutti…" at bounding box center [619, 94] width 381 height 902
copy tbody "[PERSON_NAME] Ranskan yhteiskunnalliset ja poliittiset ongelmat vaikuttivat Ran…"
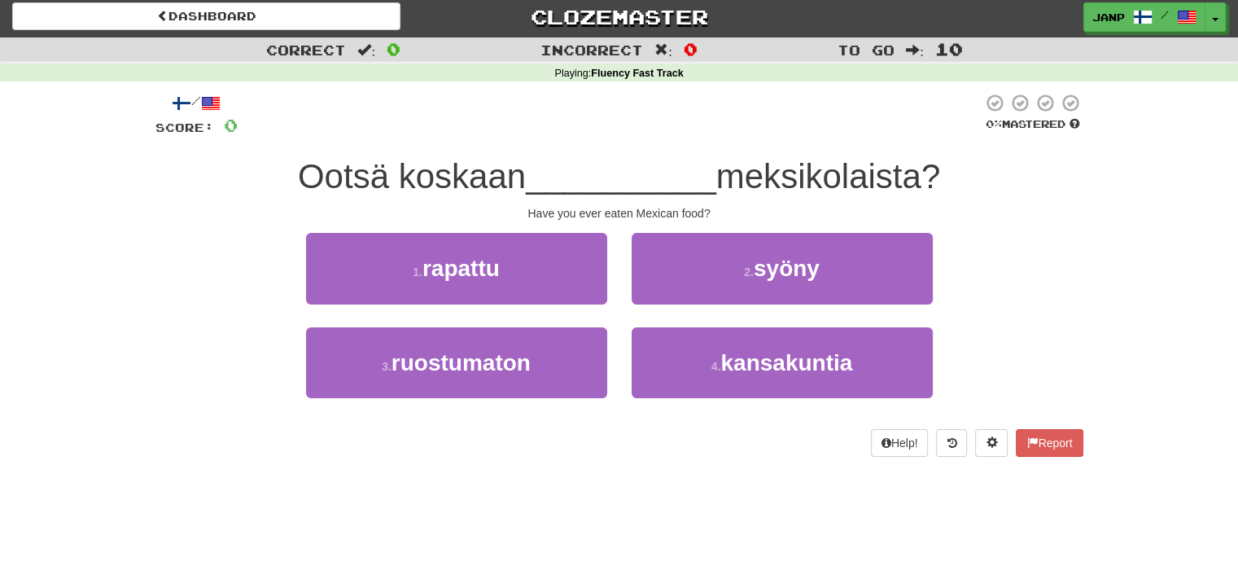
scroll to position [0, 0]
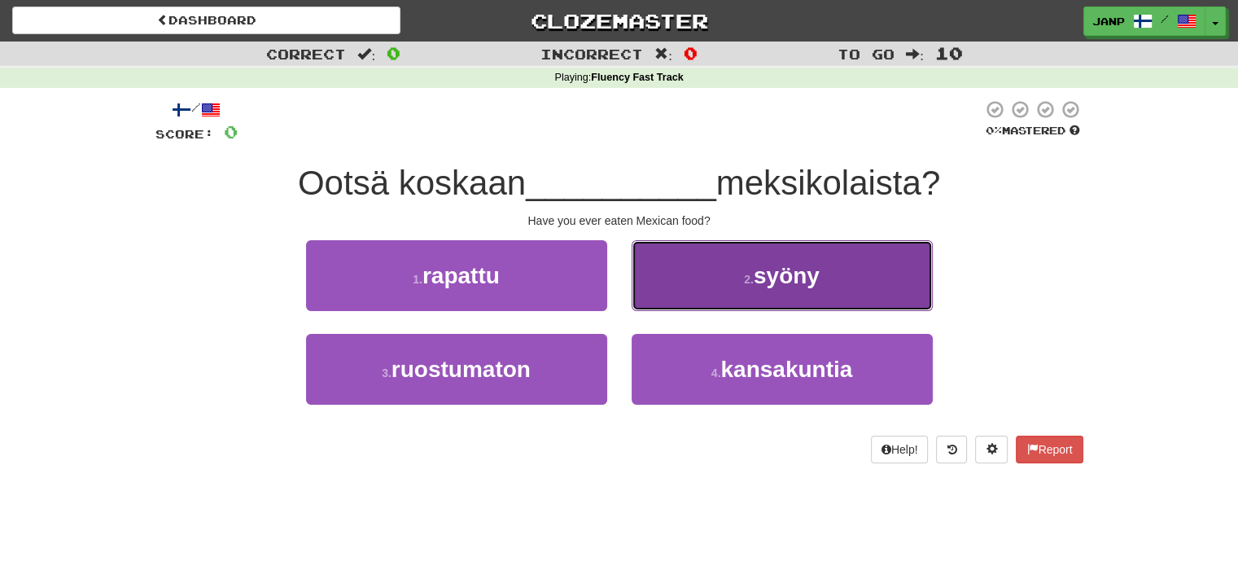
click at [717, 291] on button "2 . syöny" at bounding box center [782, 275] width 301 height 71
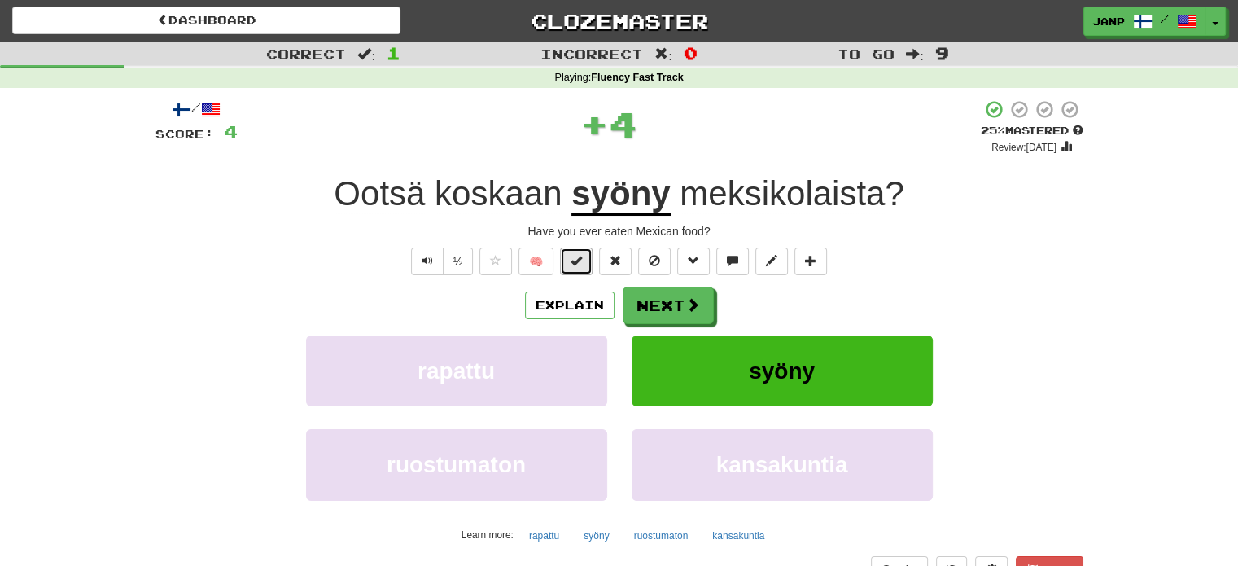
click at [572, 259] on span at bounding box center [576, 260] width 11 height 11
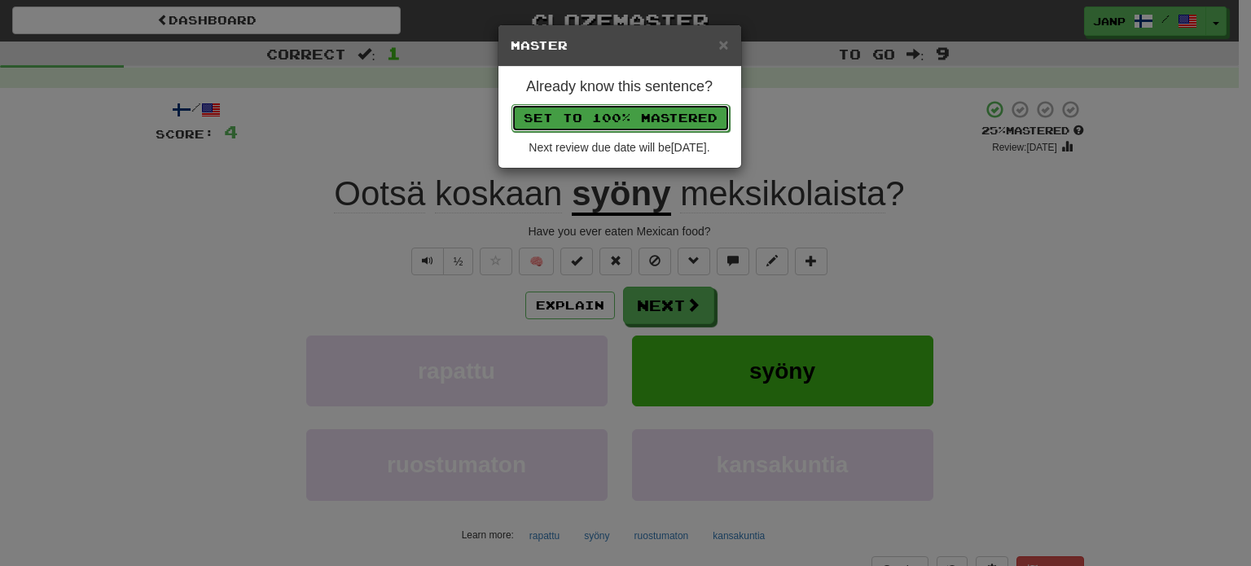
click at [620, 124] on button "Set to 100% Mastered" at bounding box center [620, 118] width 218 height 28
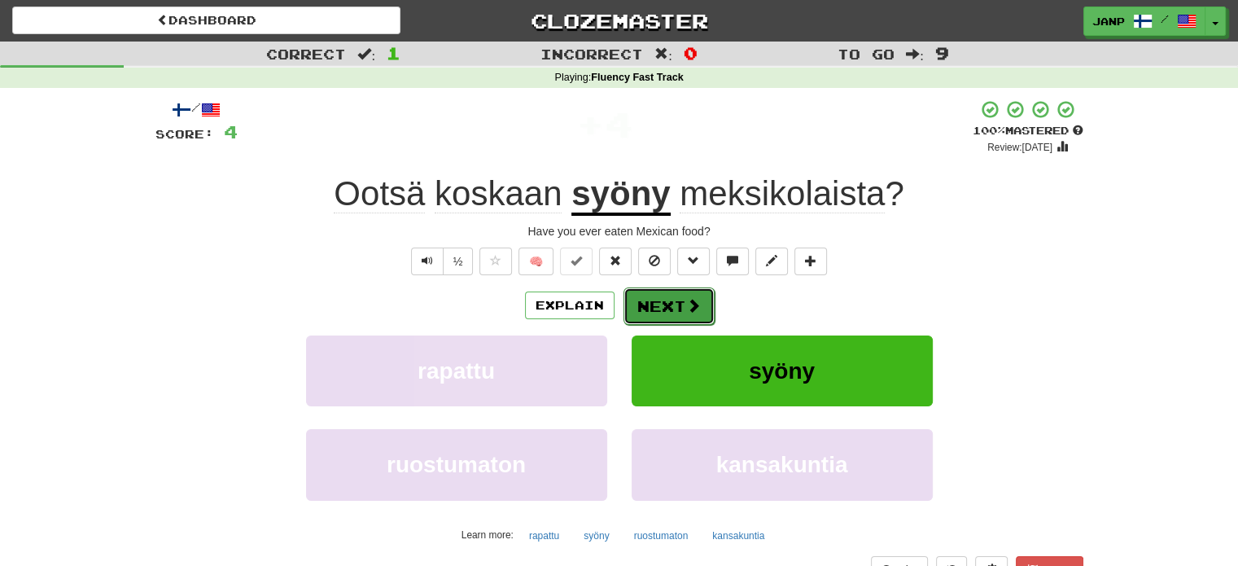
click at [663, 299] on button "Next" at bounding box center [669, 305] width 91 height 37
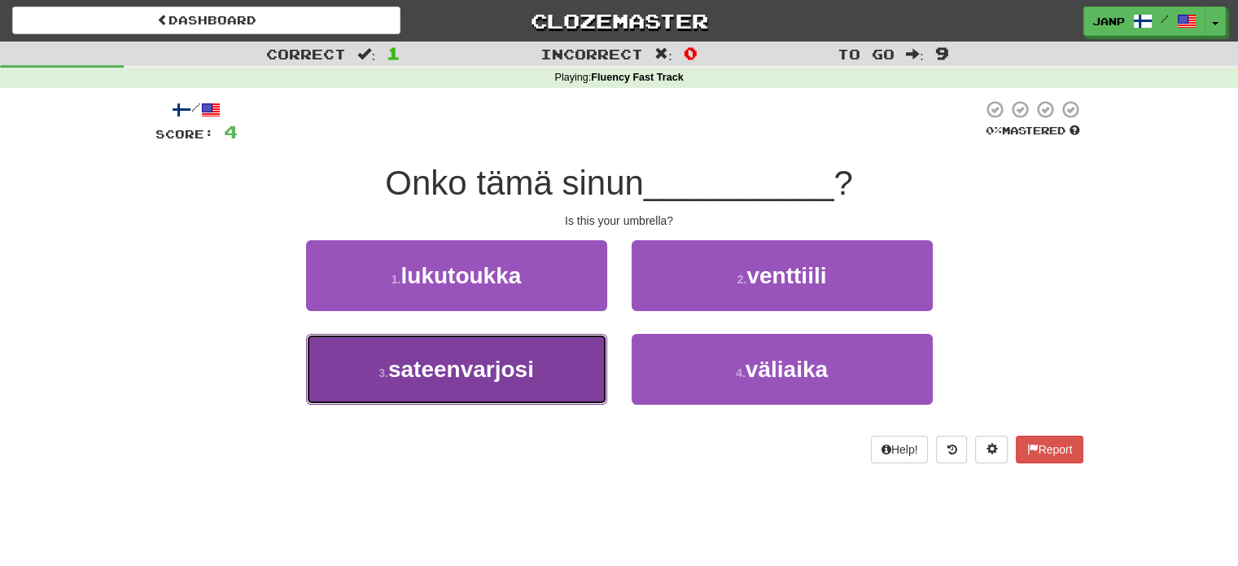
click at [569, 378] on button "3 . sateenvarjosi" at bounding box center [456, 369] width 301 height 71
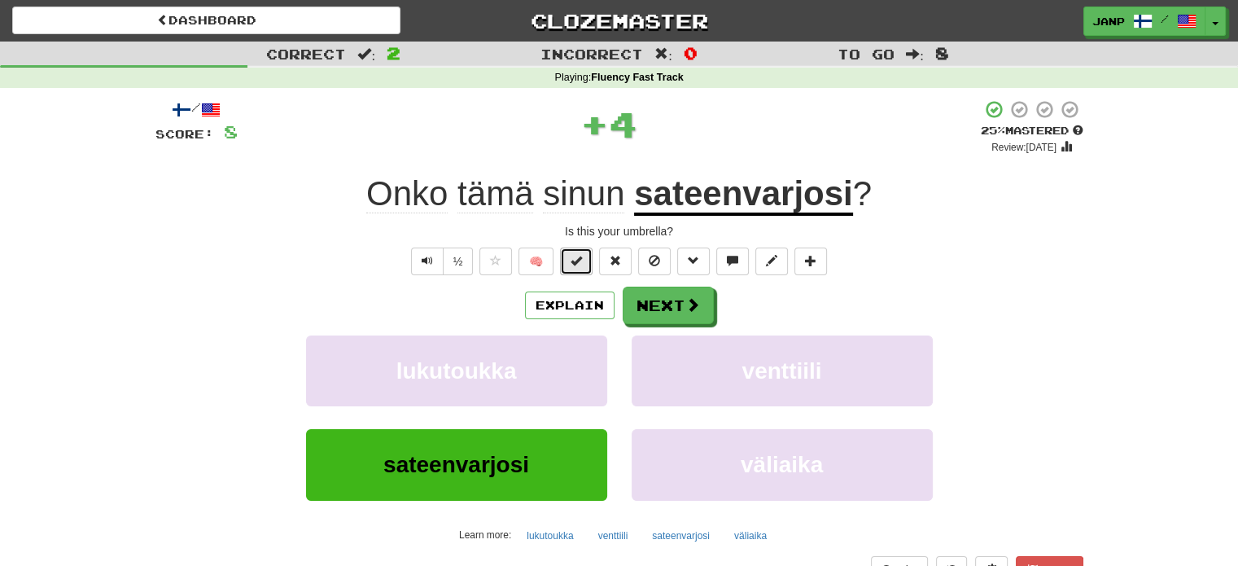
click at [592, 269] on button at bounding box center [576, 262] width 33 height 28
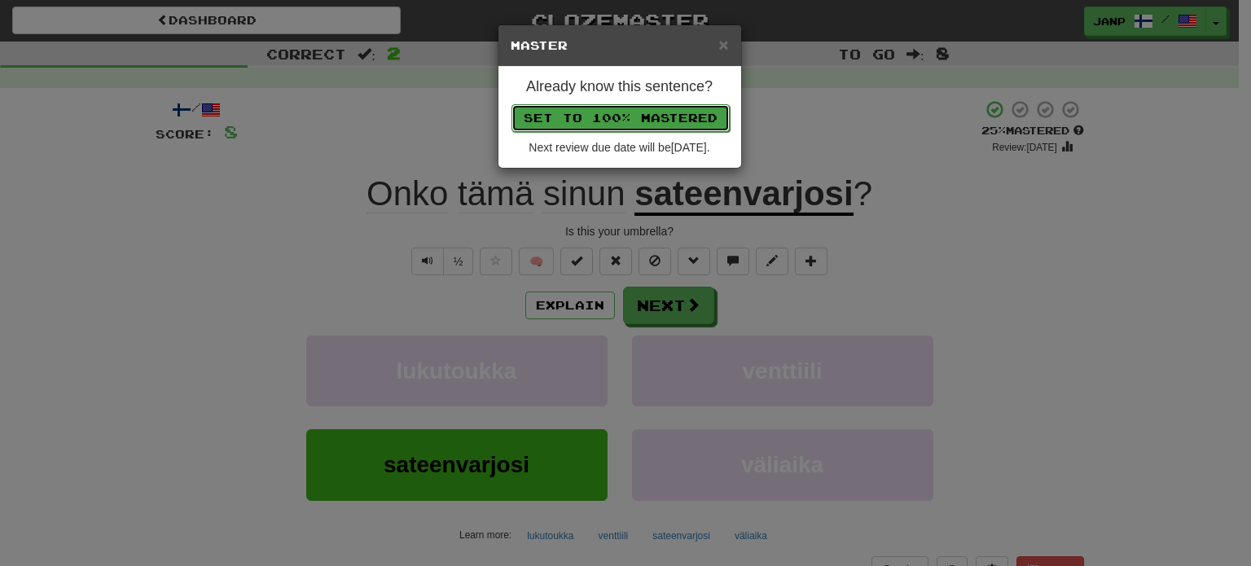
click at [649, 121] on button "Set to 100% Mastered" at bounding box center [620, 118] width 218 height 28
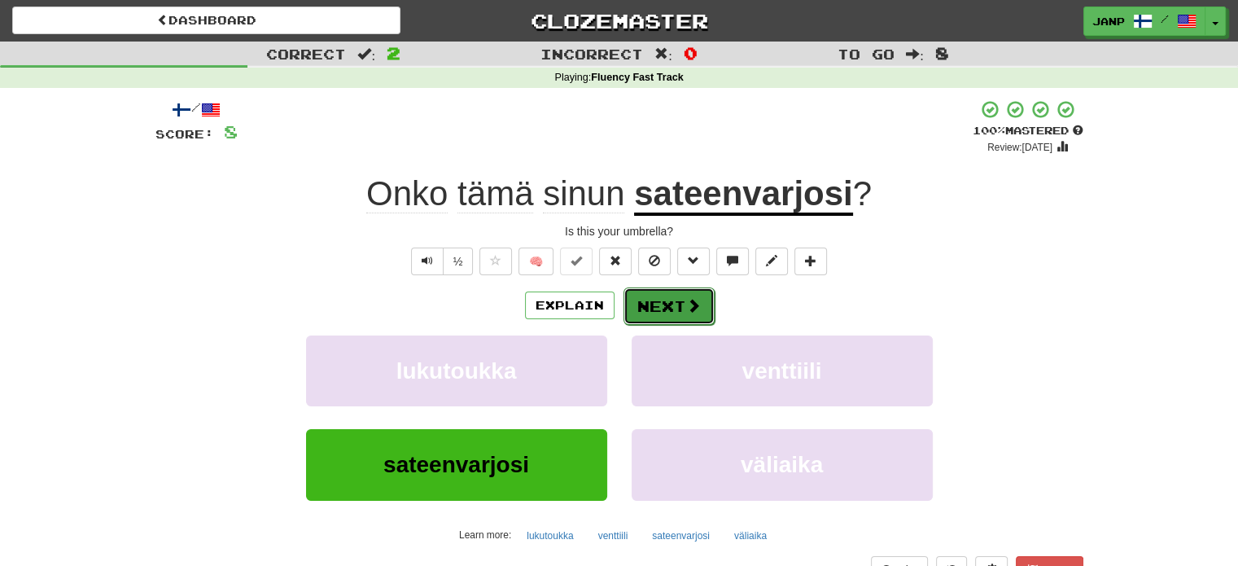
click at [702, 312] on button "Next" at bounding box center [669, 305] width 91 height 37
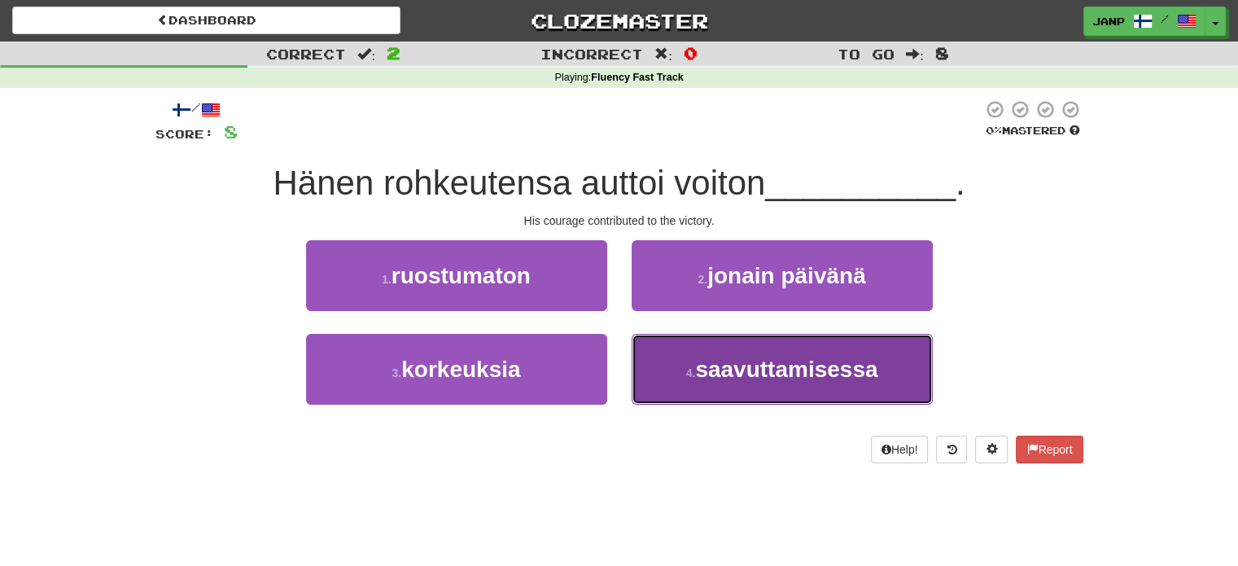
click at [716, 349] on button "4 . saavuttamisessa" at bounding box center [782, 369] width 301 height 71
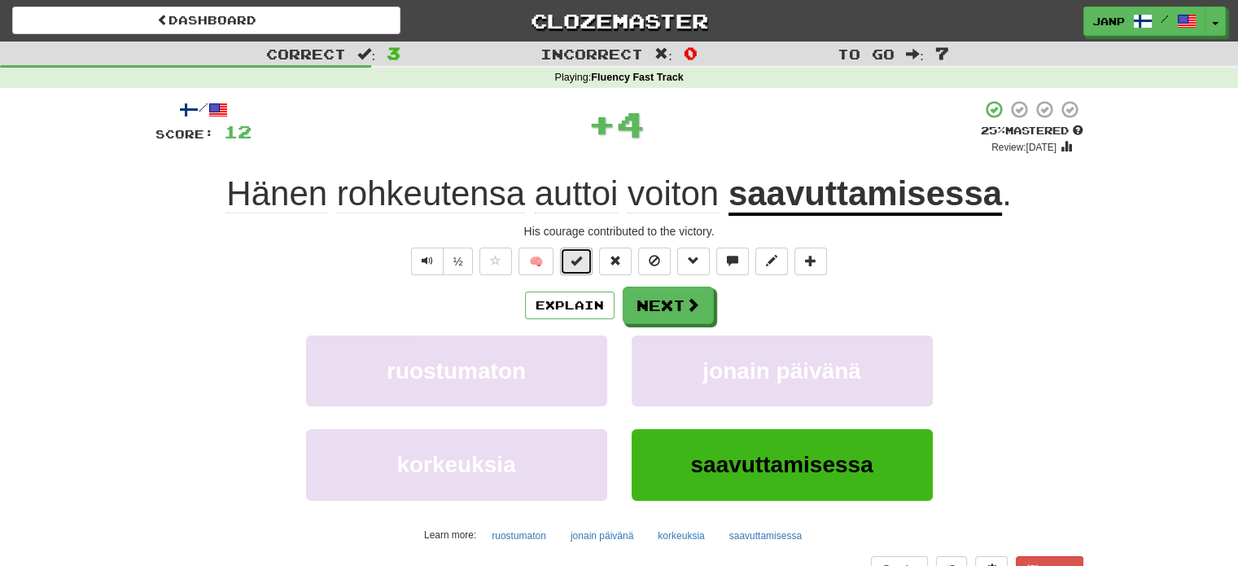
click at [584, 257] on button at bounding box center [576, 262] width 33 height 28
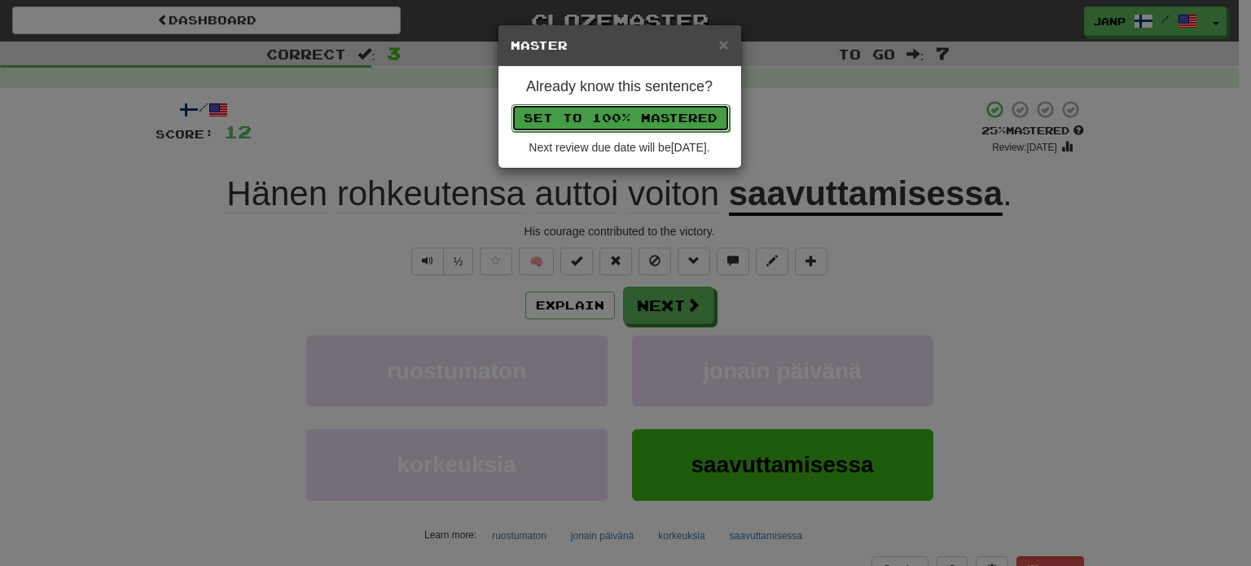
click at [647, 121] on button "Set to 100% Mastered" at bounding box center [620, 118] width 218 height 28
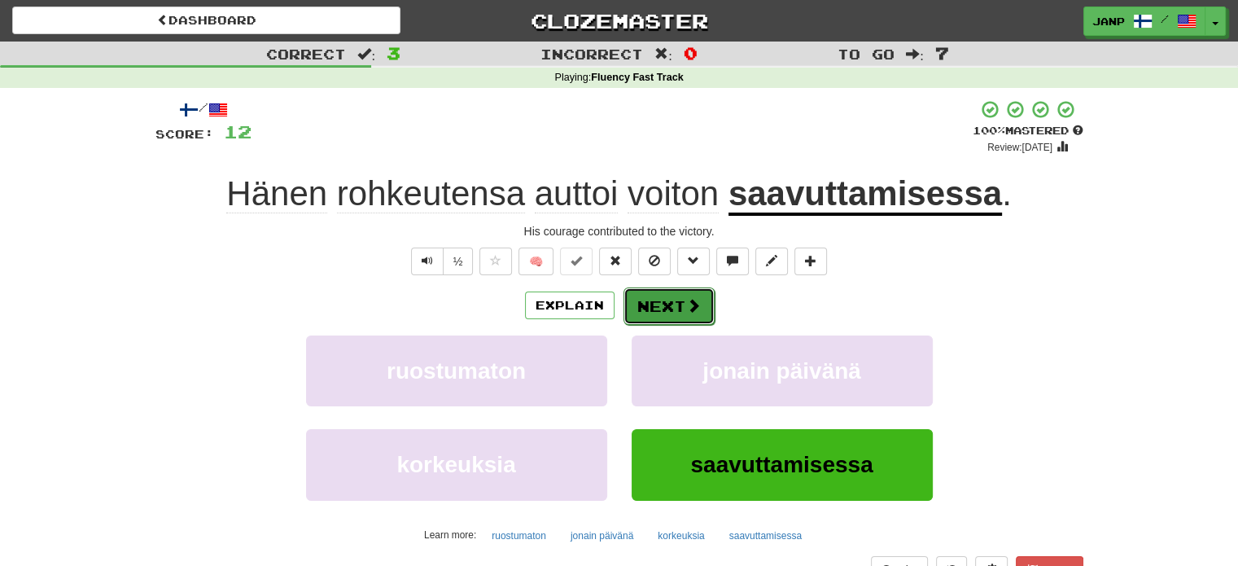
click at [687, 308] on span at bounding box center [693, 305] width 15 height 15
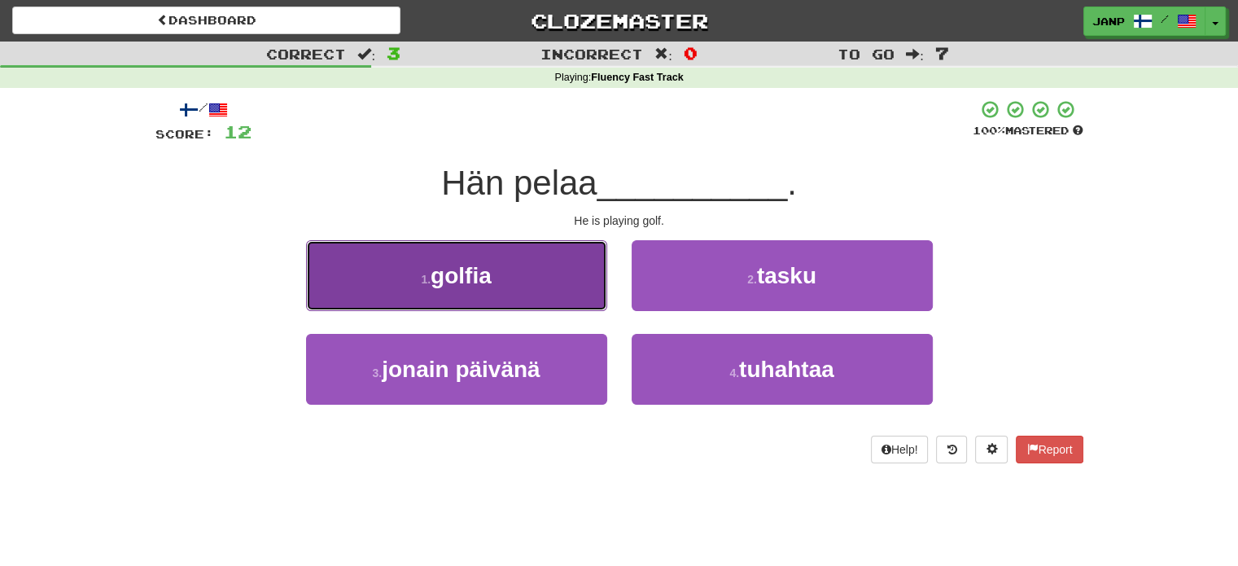
click at [534, 262] on button "1 . golfia" at bounding box center [456, 275] width 301 height 71
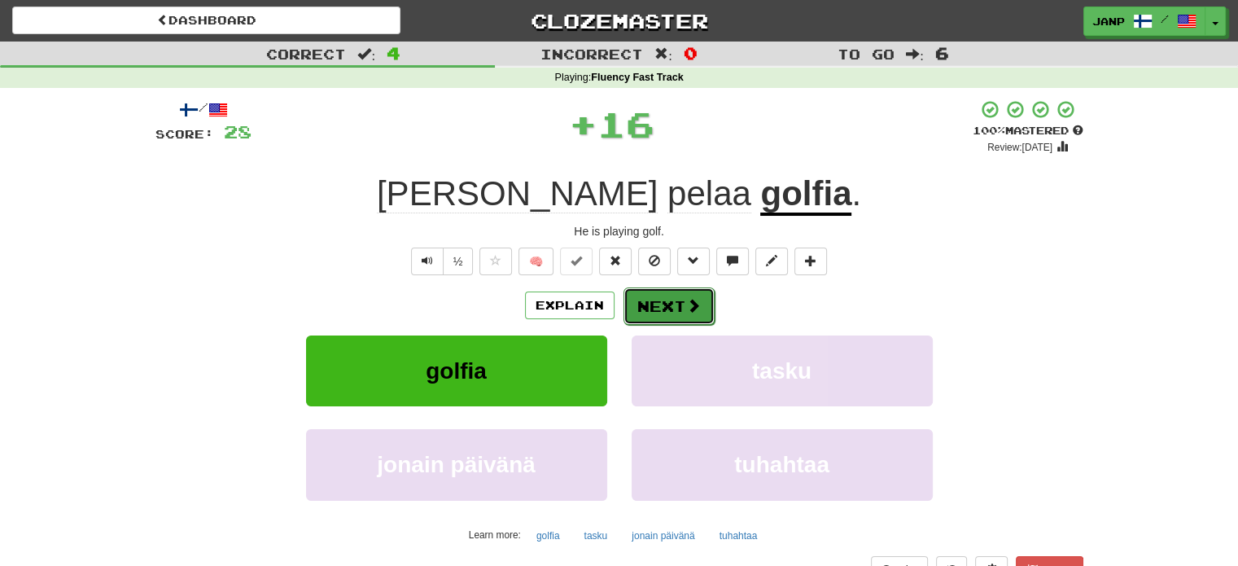
click at [662, 300] on button "Next" at bounding box center [669, 305] width 91 height 37
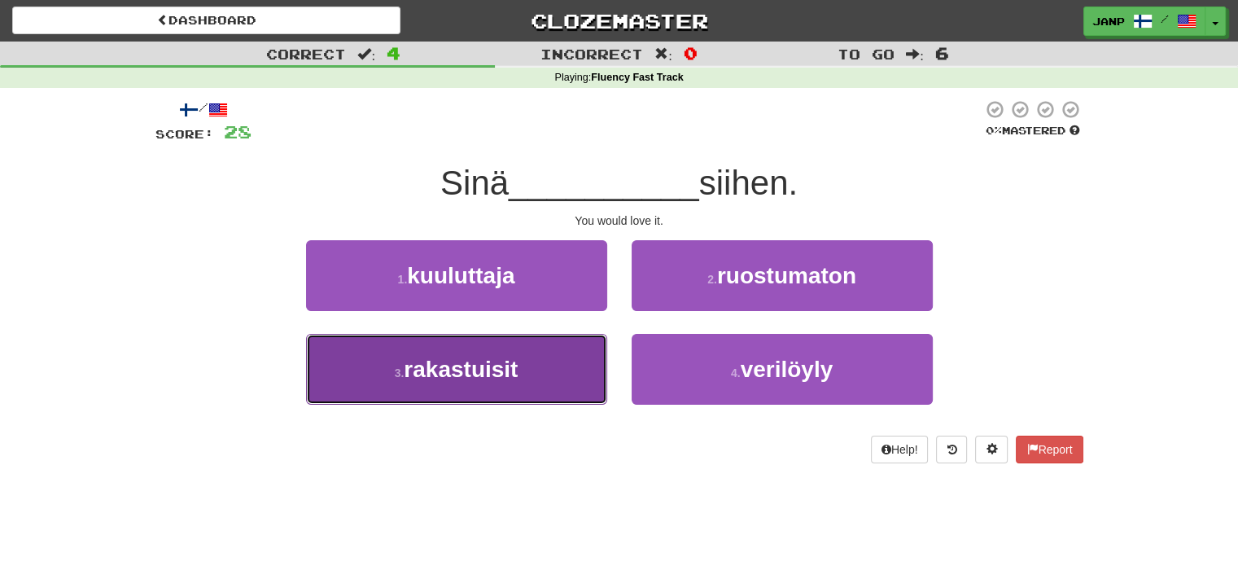
click at [593, 385] on button "3 . rakastuisit" at bounding box center [456, 369] width 301 height 71
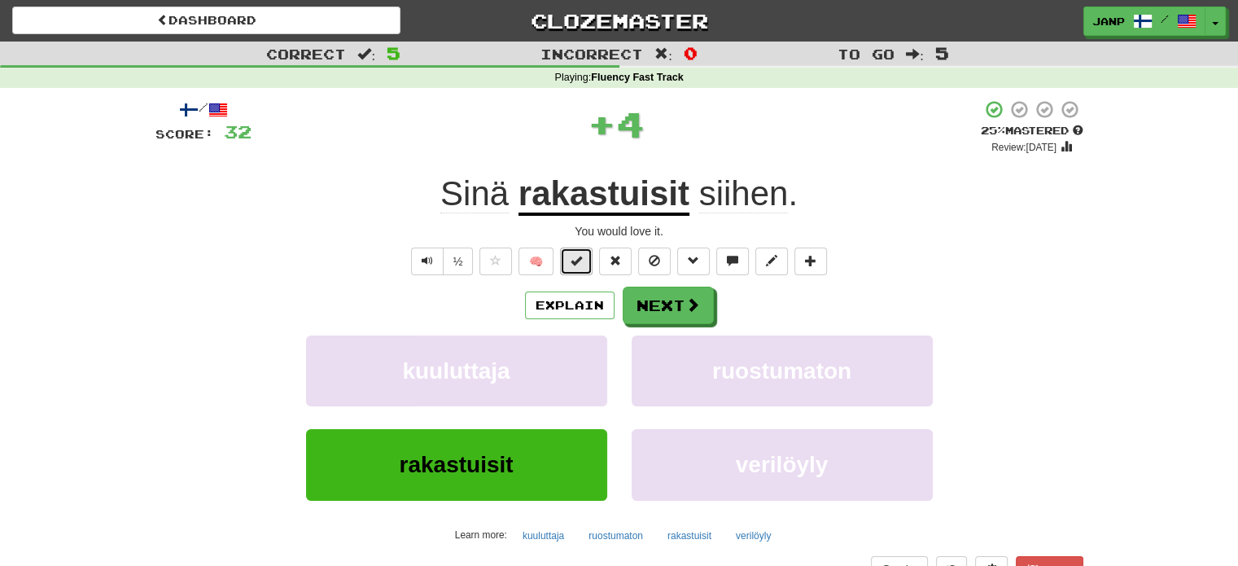
click at [570, 252] on button at bounding box center [576, 262] width 33 height 28
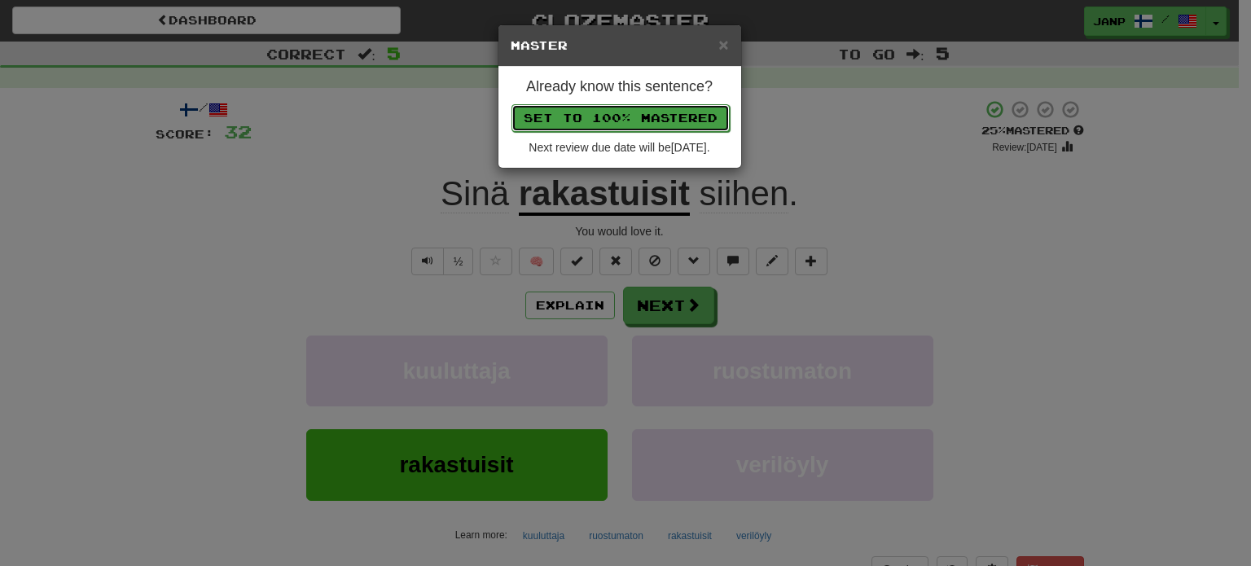
click at [620, 109] on button "Set to 100% Mastered" at bounding box center [620, 118] width 218 height 28
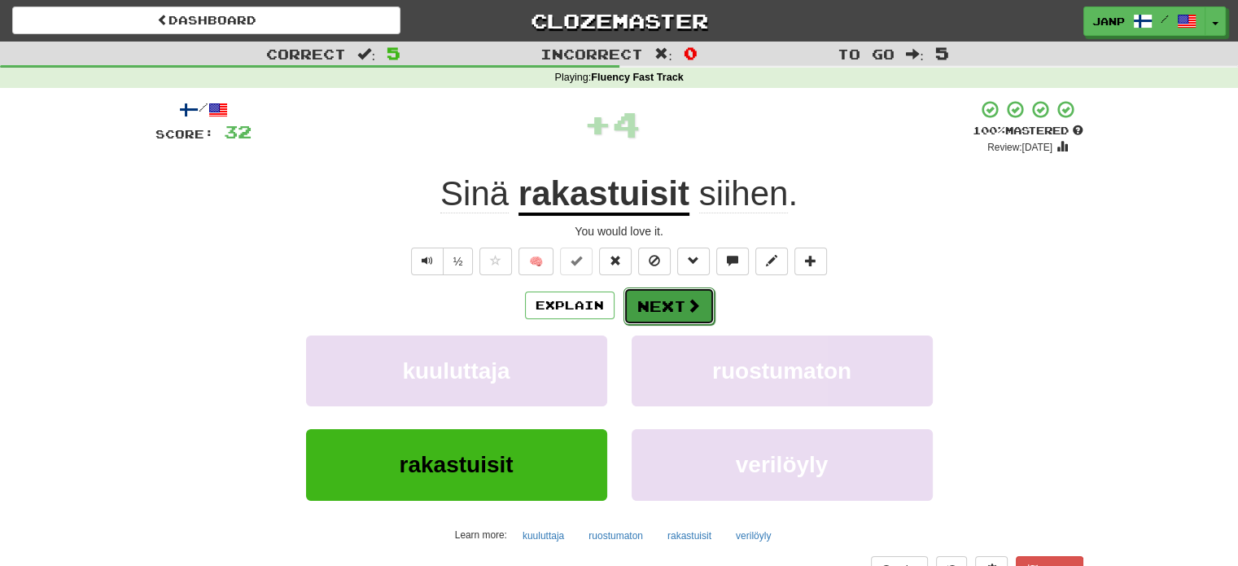
click at [686, 307] on span at bounding box center [693, 305] width 15 height 15
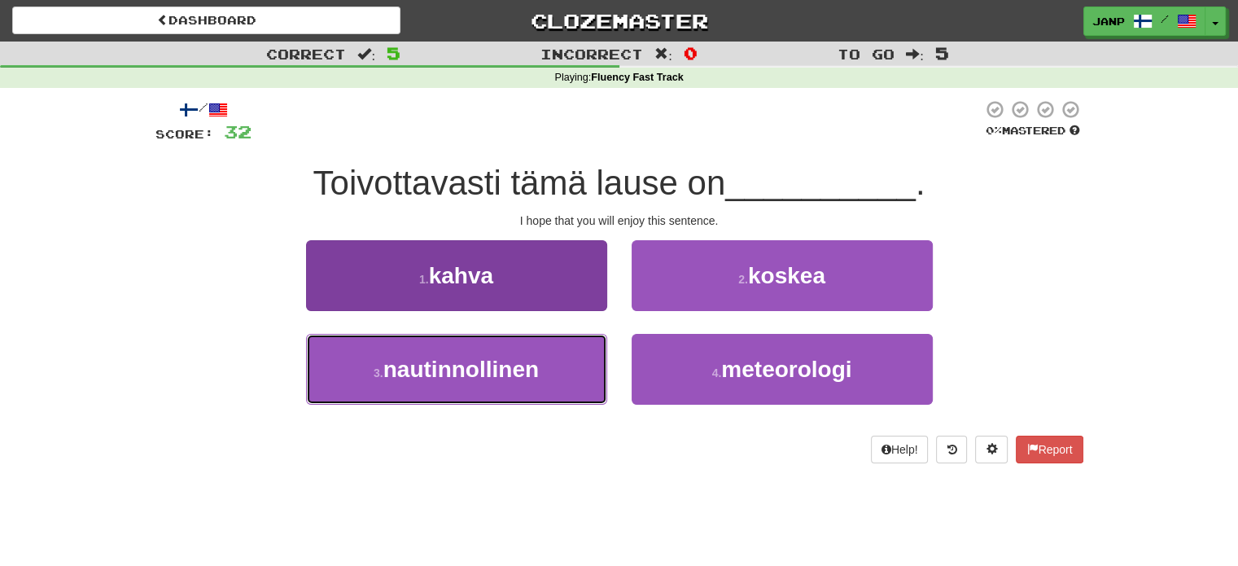
click at [545, 373] on button "3 . nautinnollinen" at bounding box center [456, 369] width 301 height 71
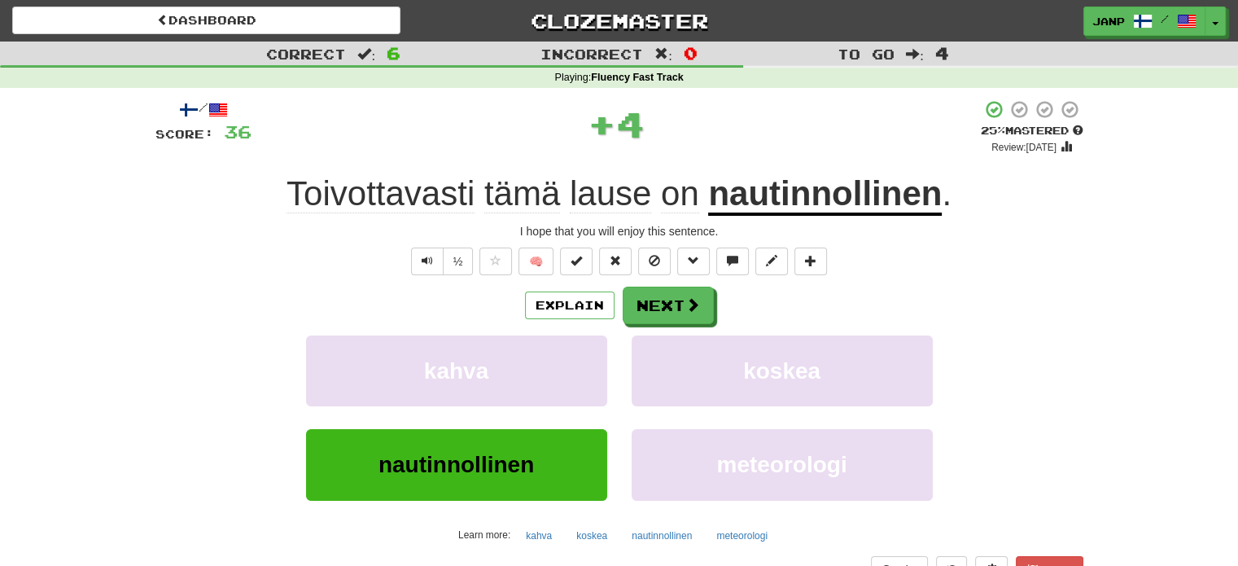
click at [573, 245] on div "/ Score: 36 + 4 25 % Mastered Review: [DATE] Toivottavasti tämä lause on nautin…" at bounding box center [620, 354] width 928 height 511
click at [573, 256] on span at bounding box center [576, 260] width 11 height 11
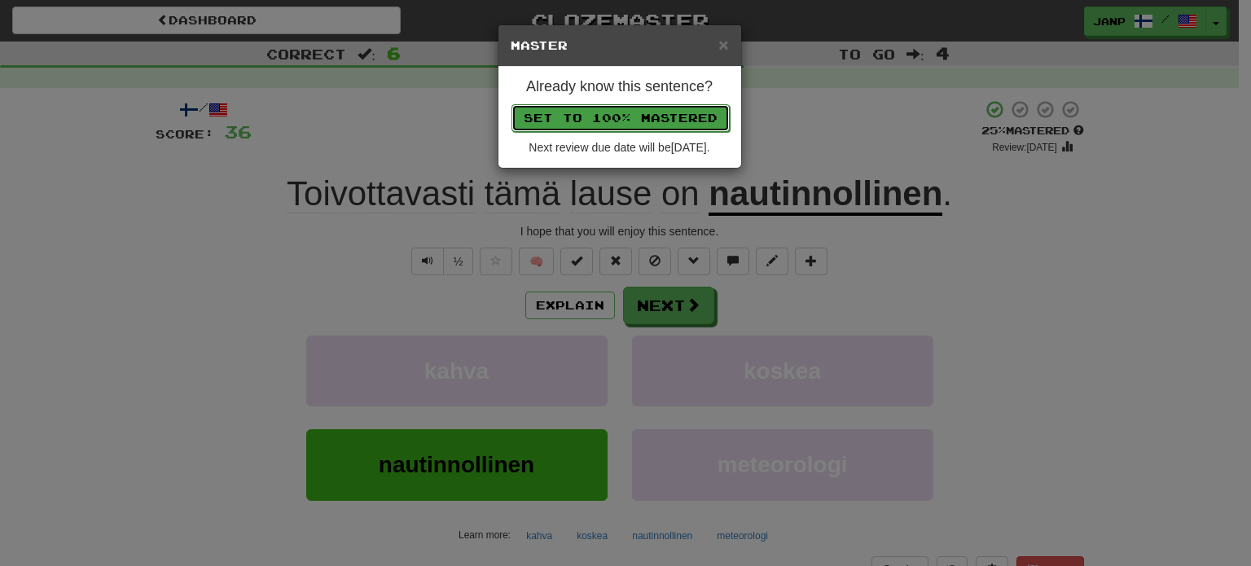
click at [618, 109] on button "Set to 100% Mastered" at bounding box center [620, 118] width 218 height 28
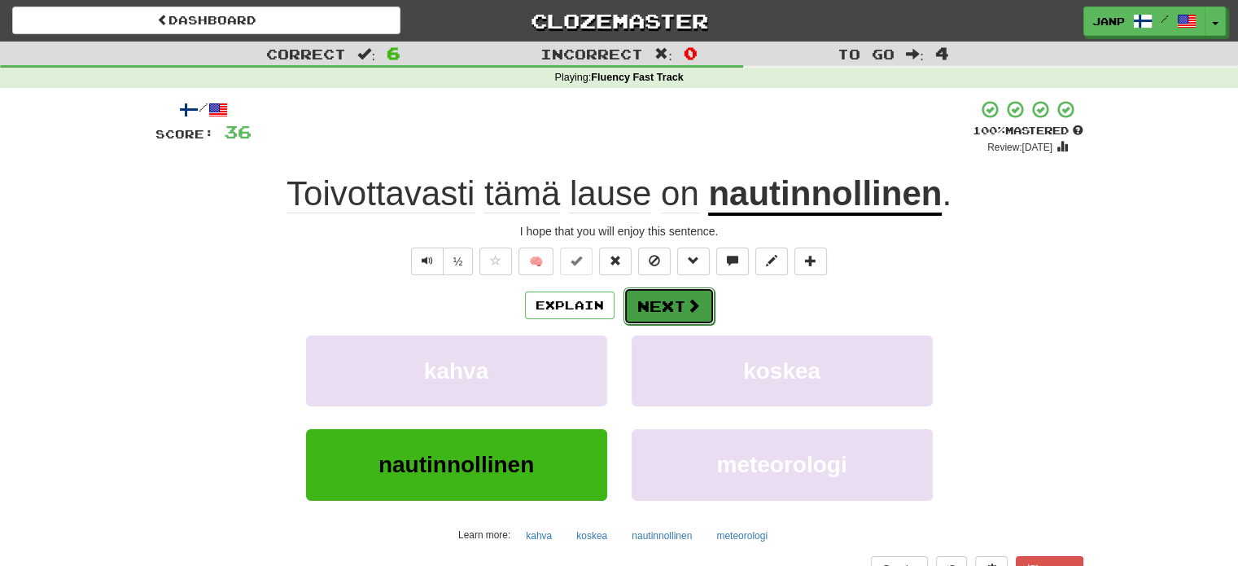
click at [708, 315] on button "Next" at bounding box center [669, 305] width 91 height 37
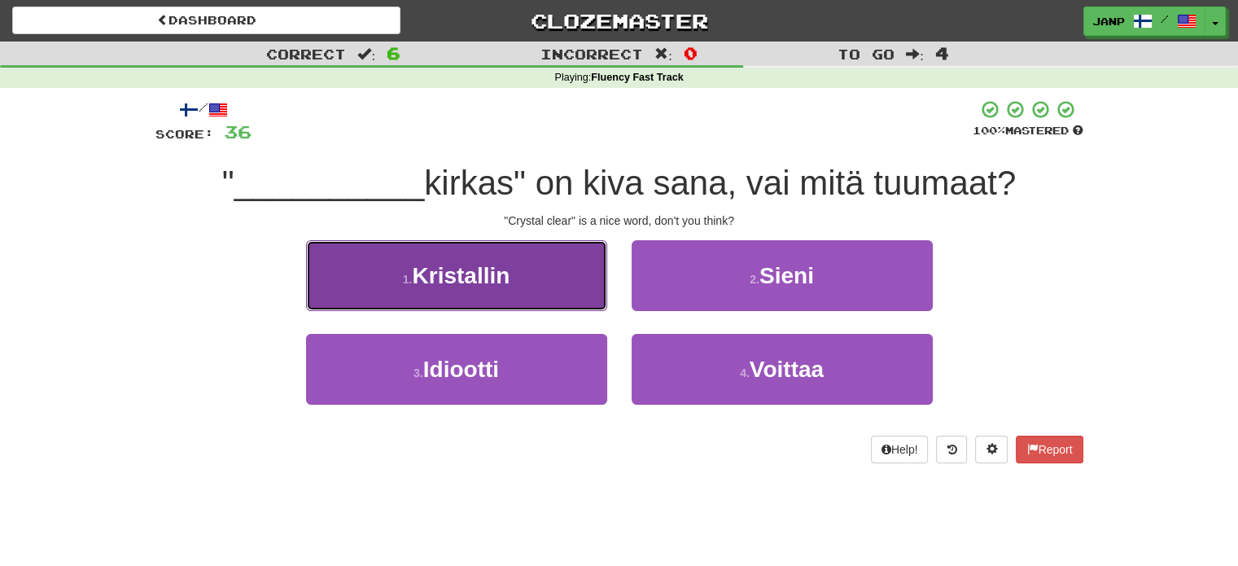
click at [528, 283] on button "1 . Kristallin" at bounding box center [456, 275] width 301 height 71
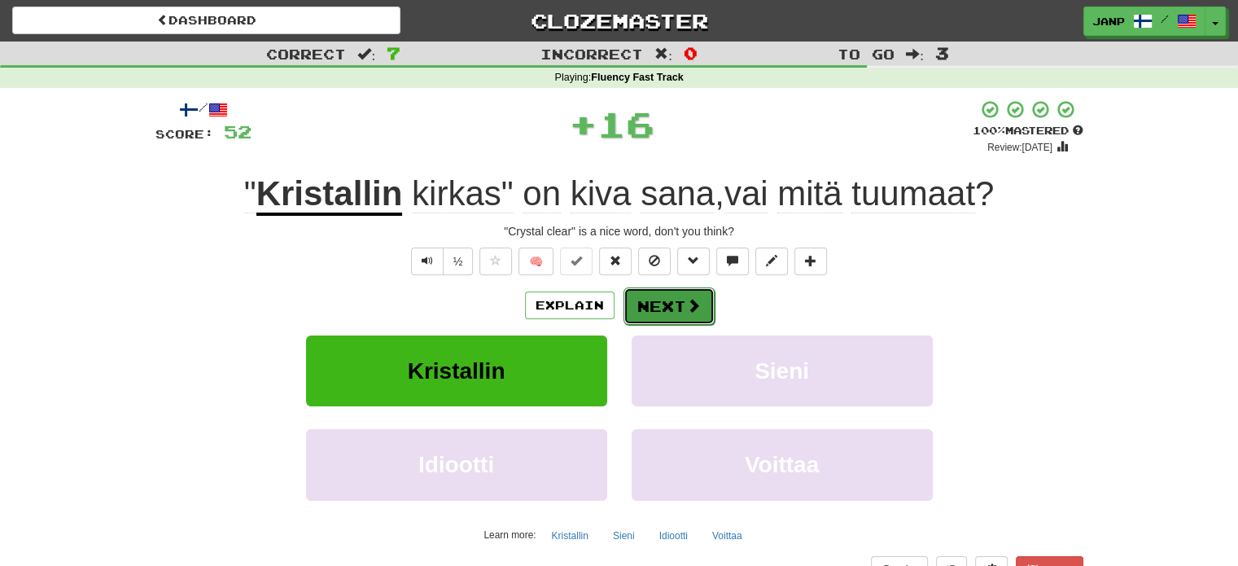
click at [661, 312] on button "Next" at bounding box center [669, 305] width 91 height 37
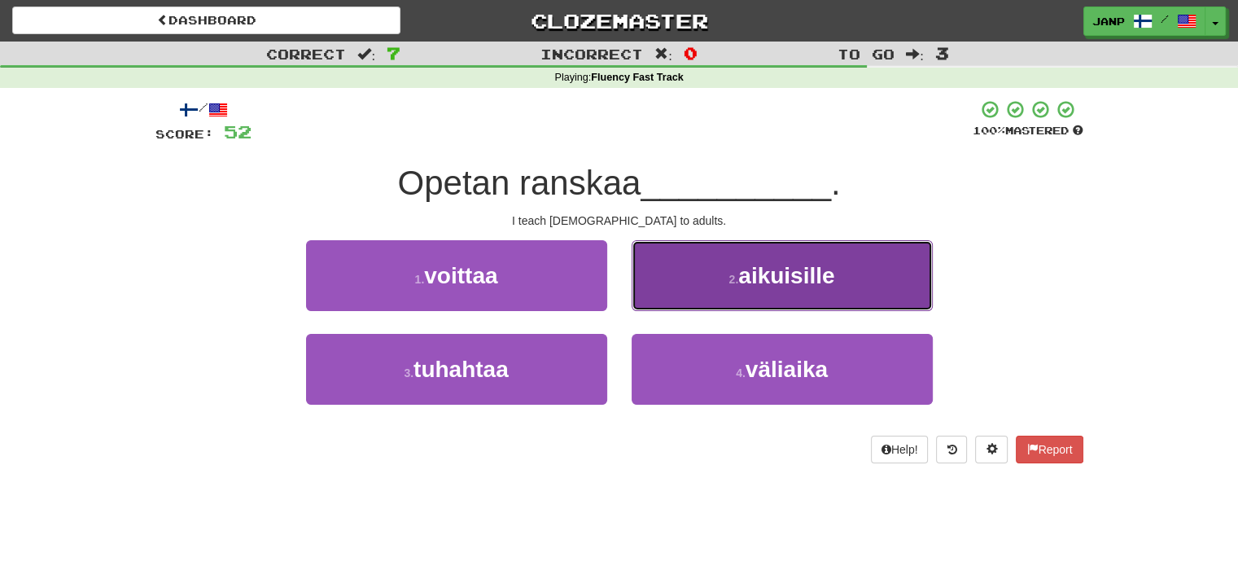
click at [702, 287] on button "2 . aikuisille" at bounding box center [782, 275] width 301 height 71
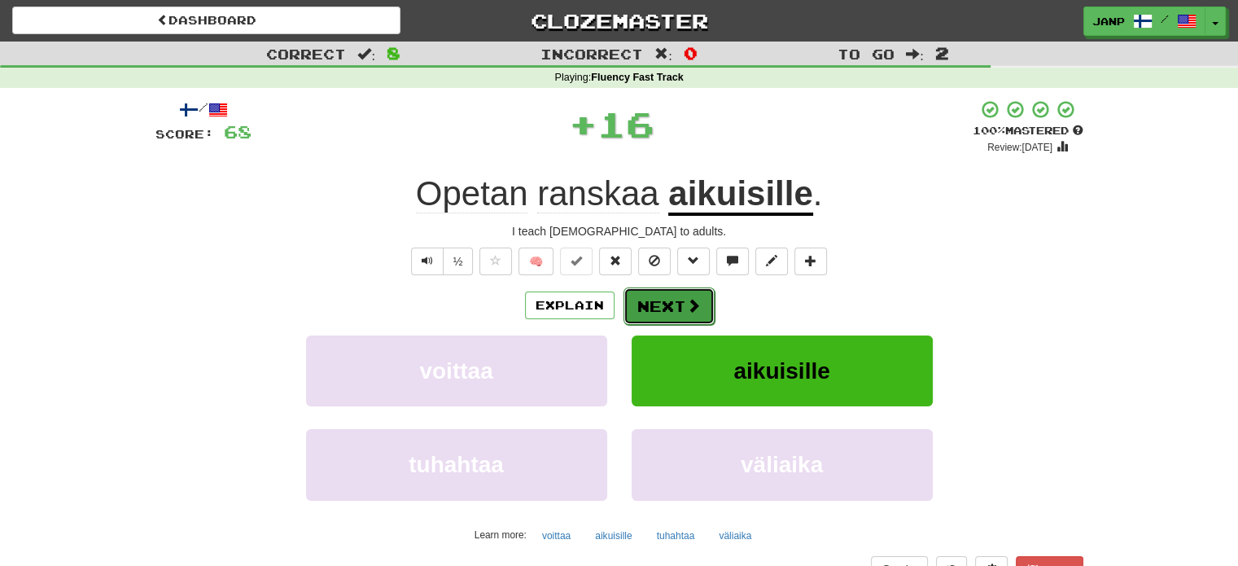
click at [655, 302] on button "Next" at bounding box center [669, 305] width 91 height 37
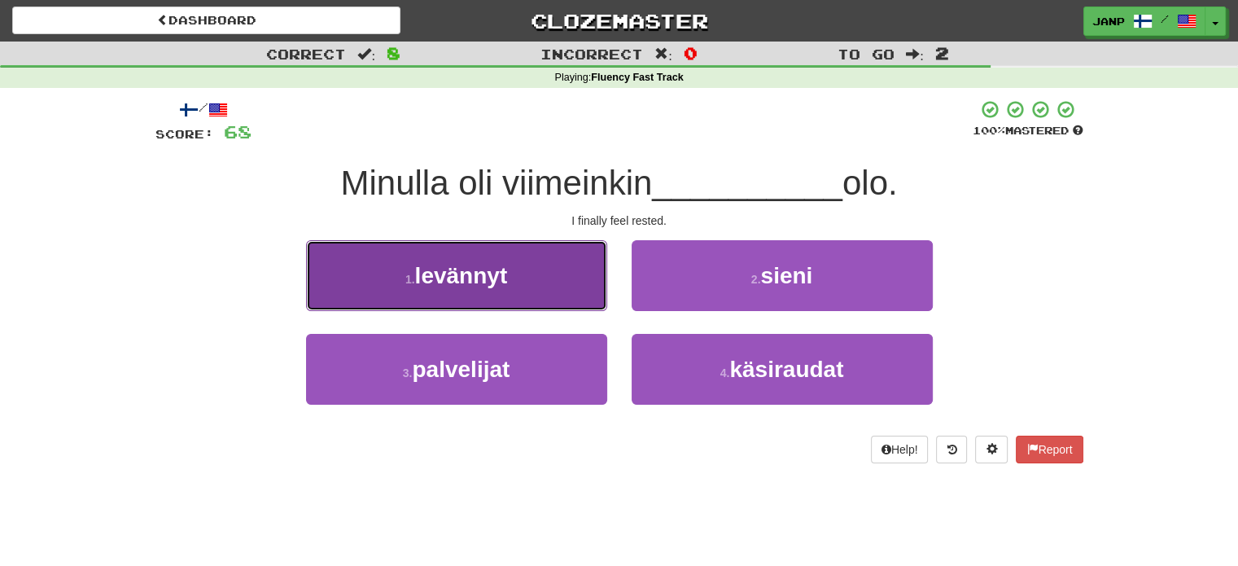
click at [547, 280] on button "1 . levännyt" at bounding box center [456, 275] width 301 height 71
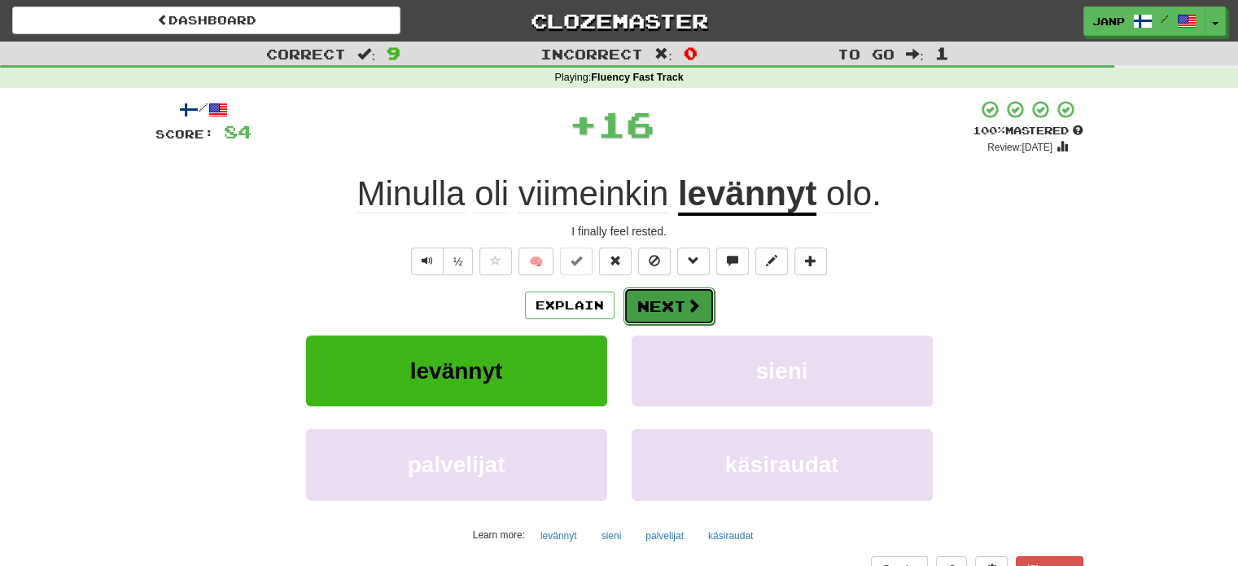
click at [651, 307] on button "Next" at bounding box center [669, 305] width 91 height 37
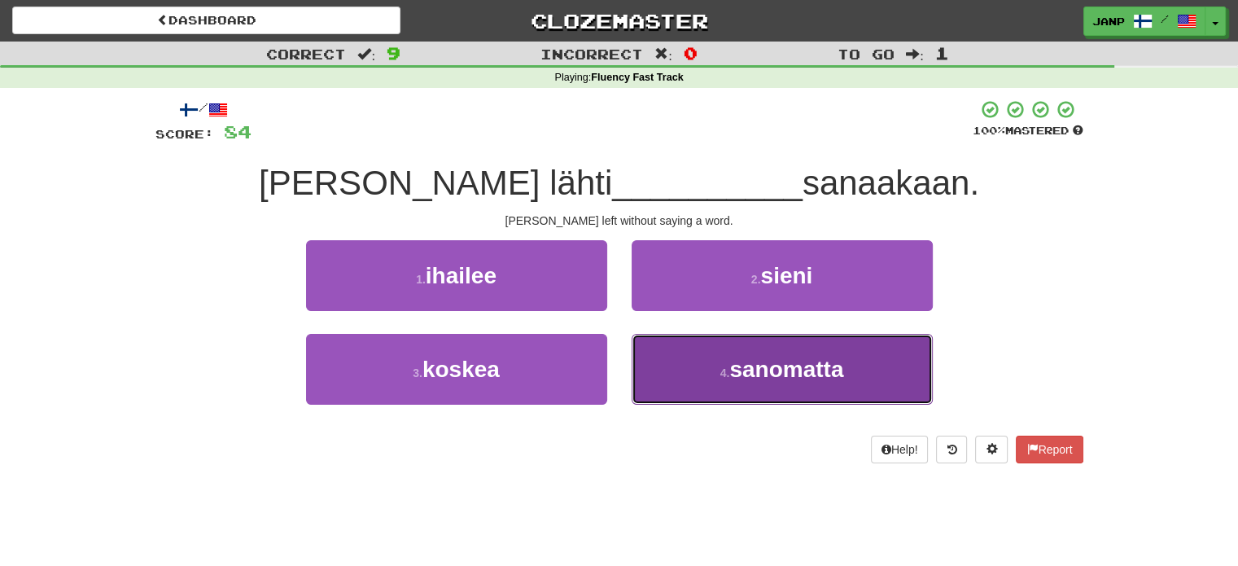
click at [668, 356] on button "4 . sanomatta" at bounding box center [782, 369] width 301 height 71
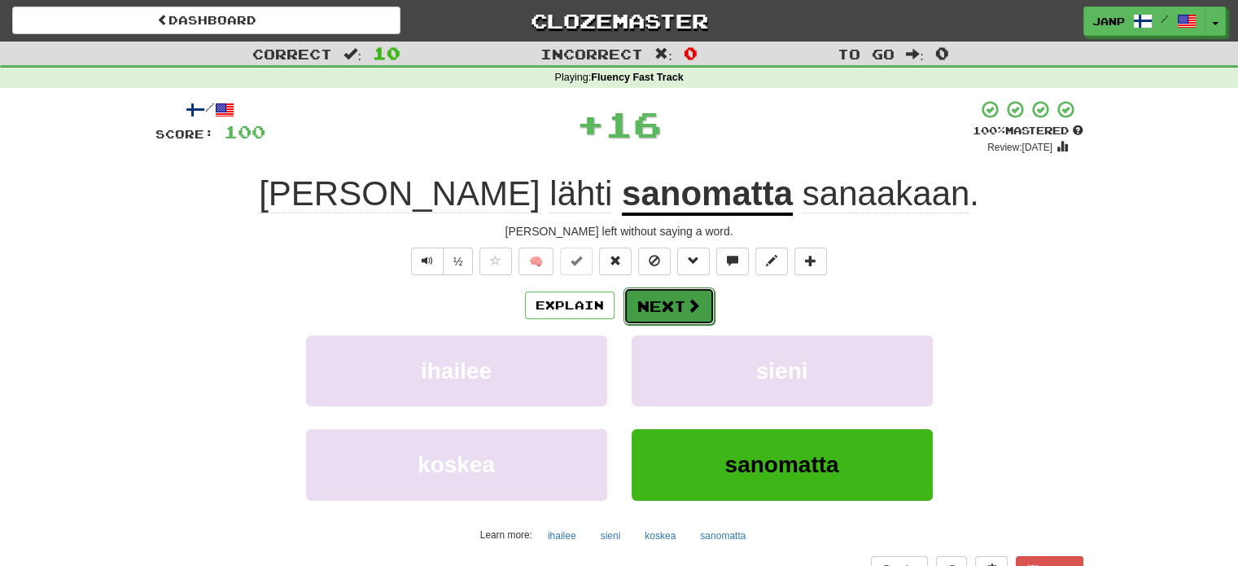
click at [659, 309] on button "Next" at bounding box center [669, 305] width 91 height 37
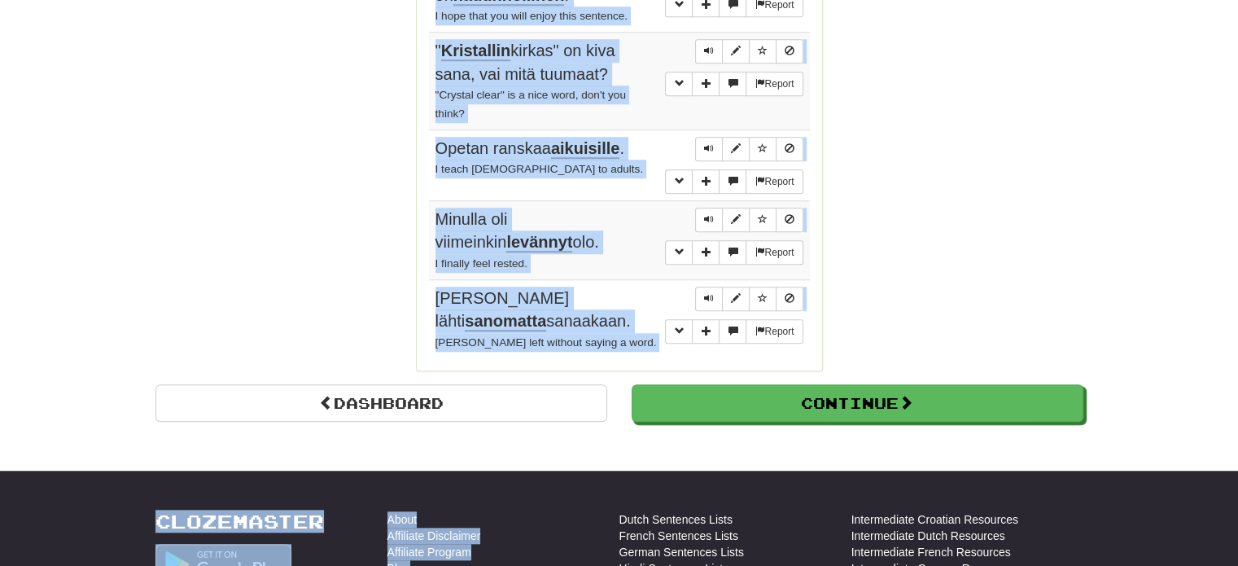
scroll to position [1350, 0]
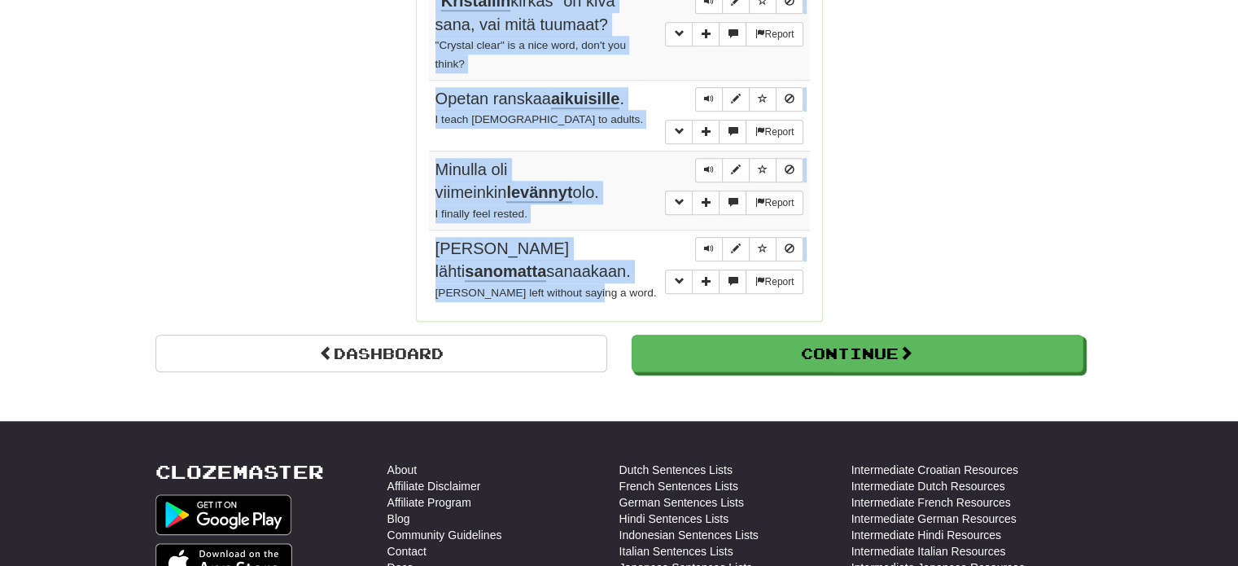
drag, startPoint x: 432, startPoint y: 153, endPoint x: 601, endPoint y: 286, distance: 214.5
copy tbody "Ootsä koskaan syöny meksikolaista? Have you ever eaten Mexican food? Report Onk…"
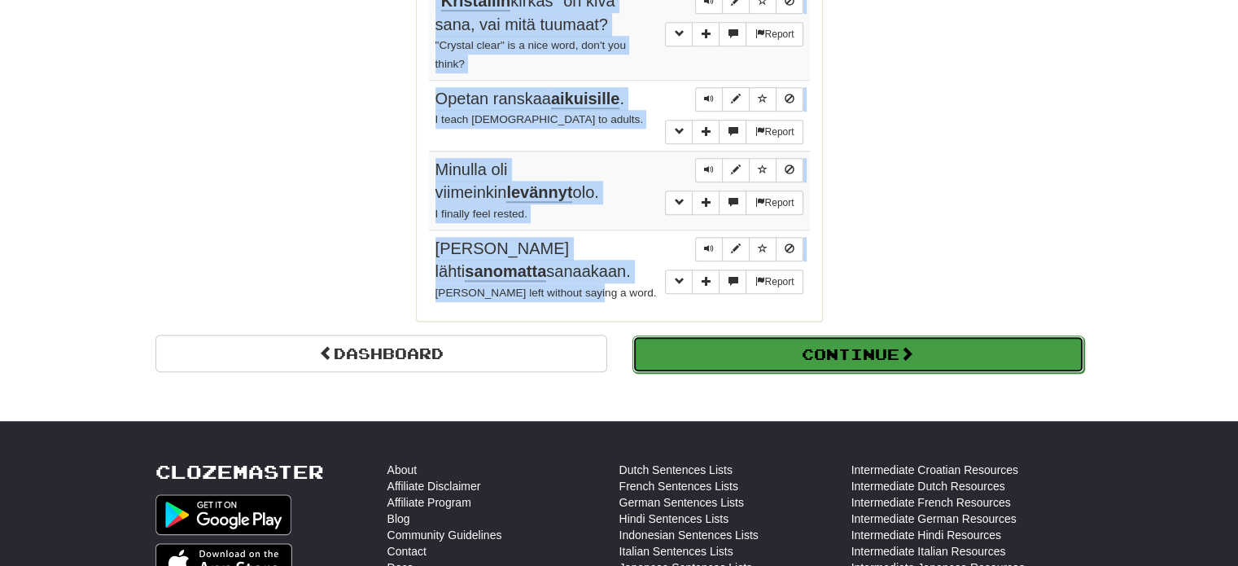
click at [687, 351] on button "Continue" at bounding box center [859, 353] width 452 height 37
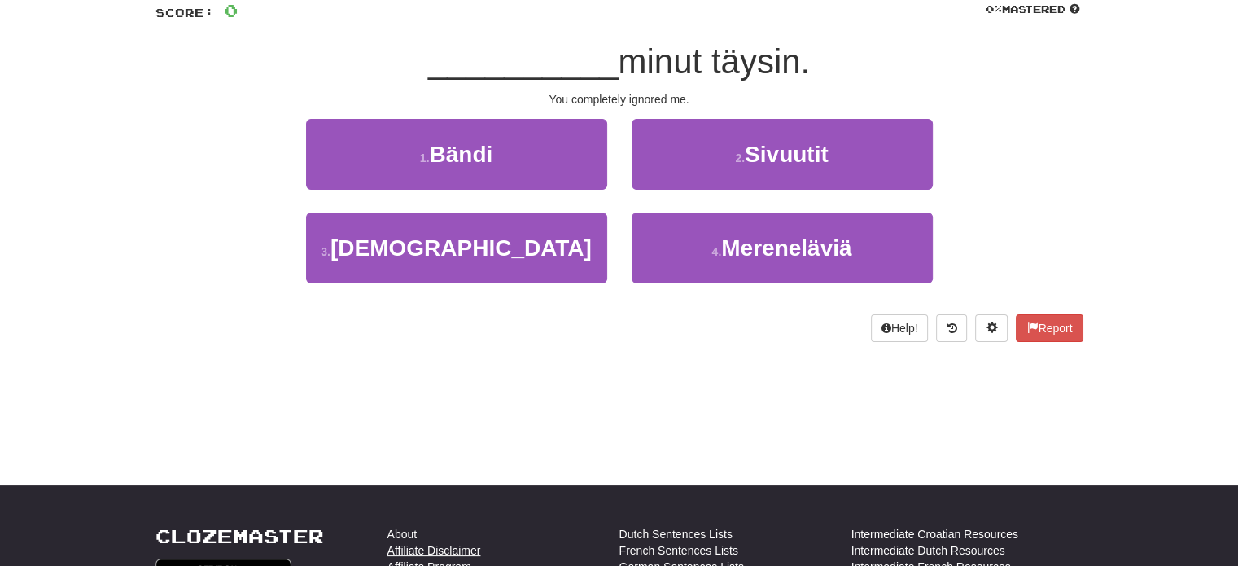
scroll to position [95, 0]
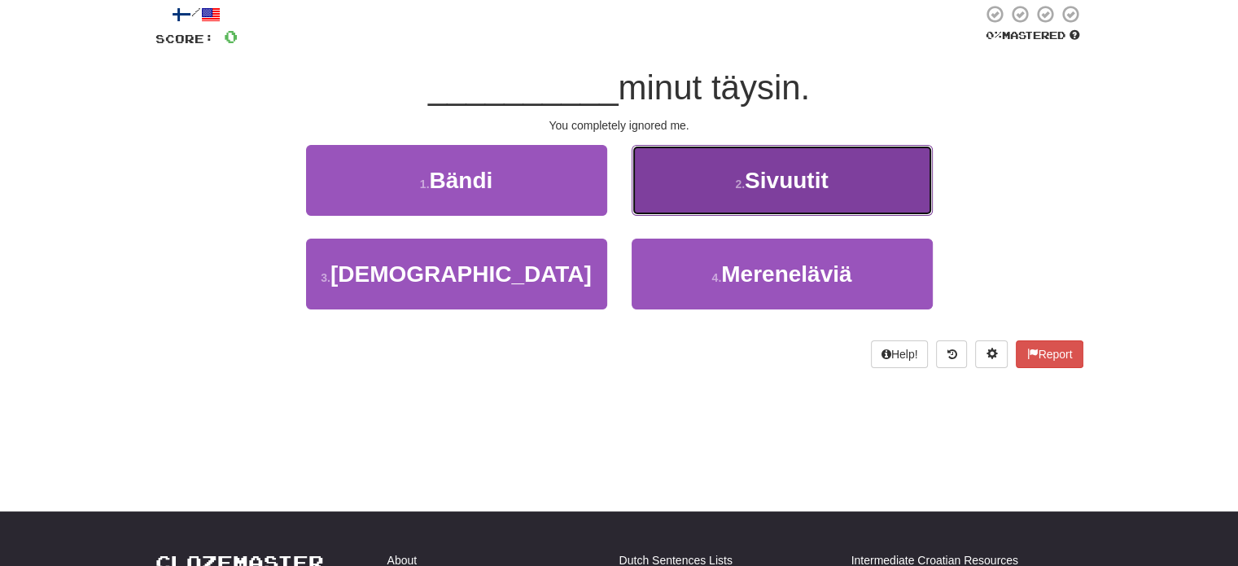
click at [679, 186] on button "2 . Sivuutit" at bounding box center [782, 180] width 301 height 71
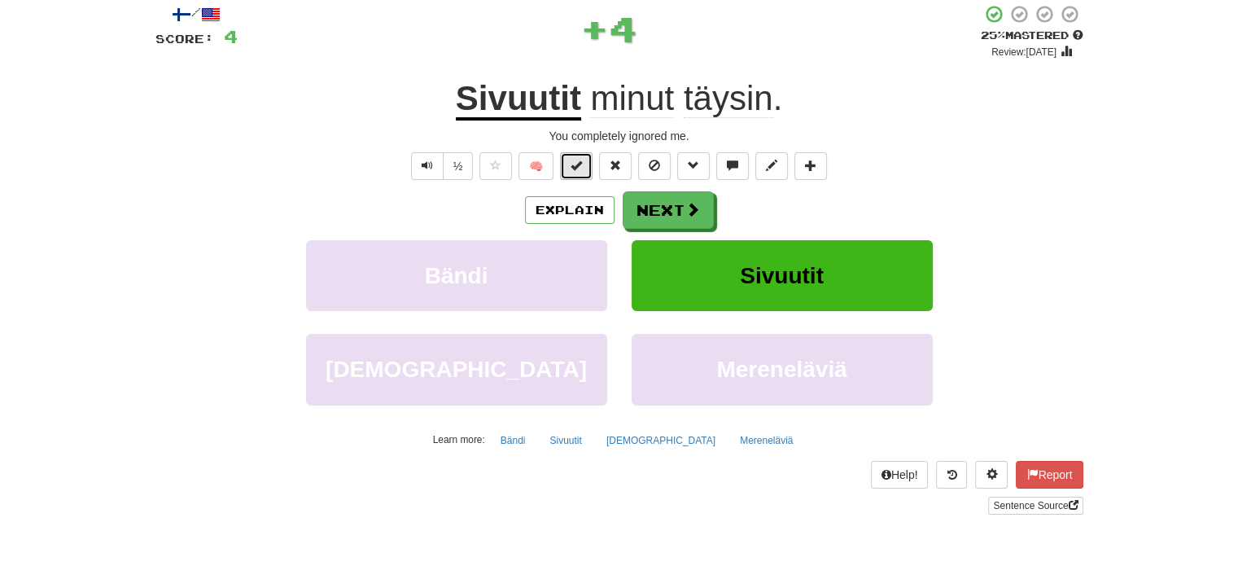
click at [576, 169] on span at bounding box center [576, 165] width 11 height 11
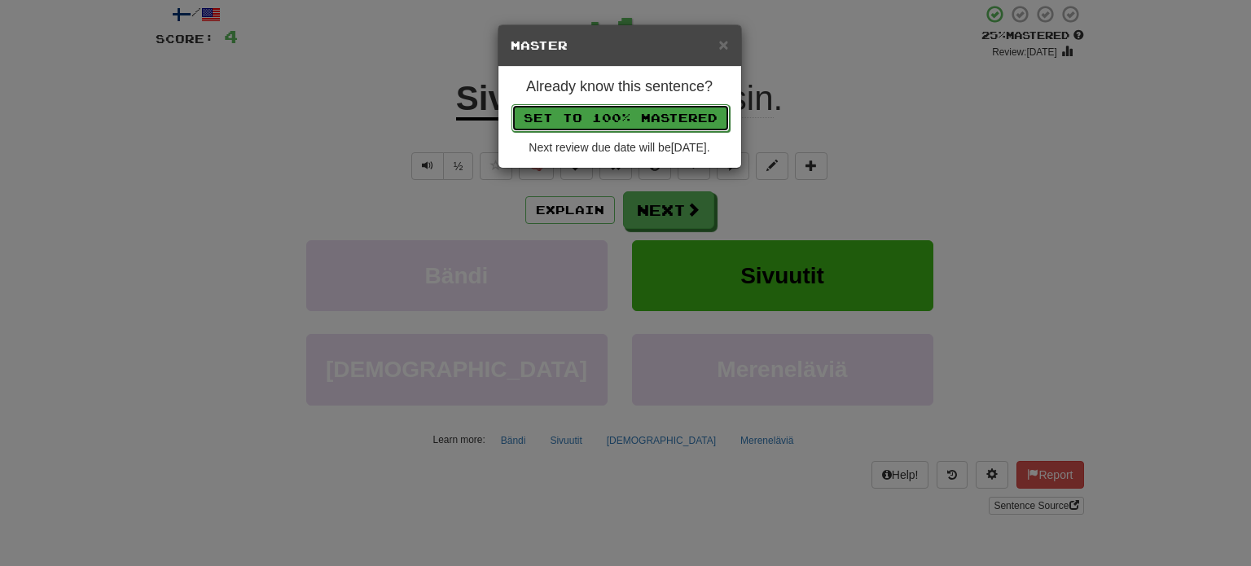
click at [612, 112] on button "Set to 100% Mastered" at bounding box center [620, 118] width 218 height 28
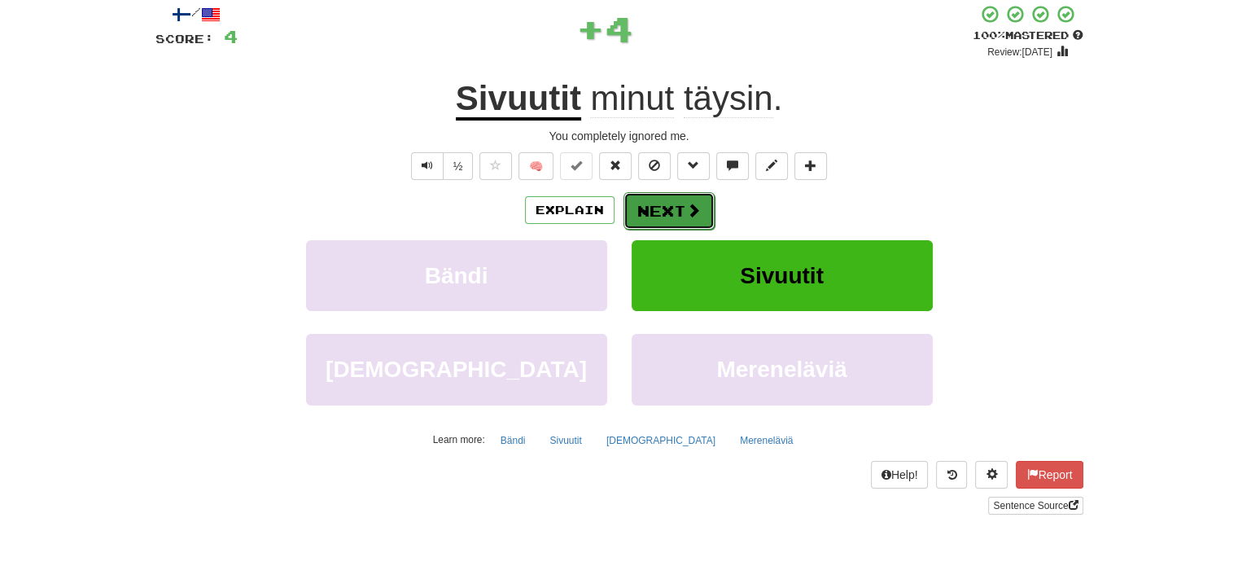
click at [656, 210] on button "Next" at bounding box center [669, 210] width 91 height 37
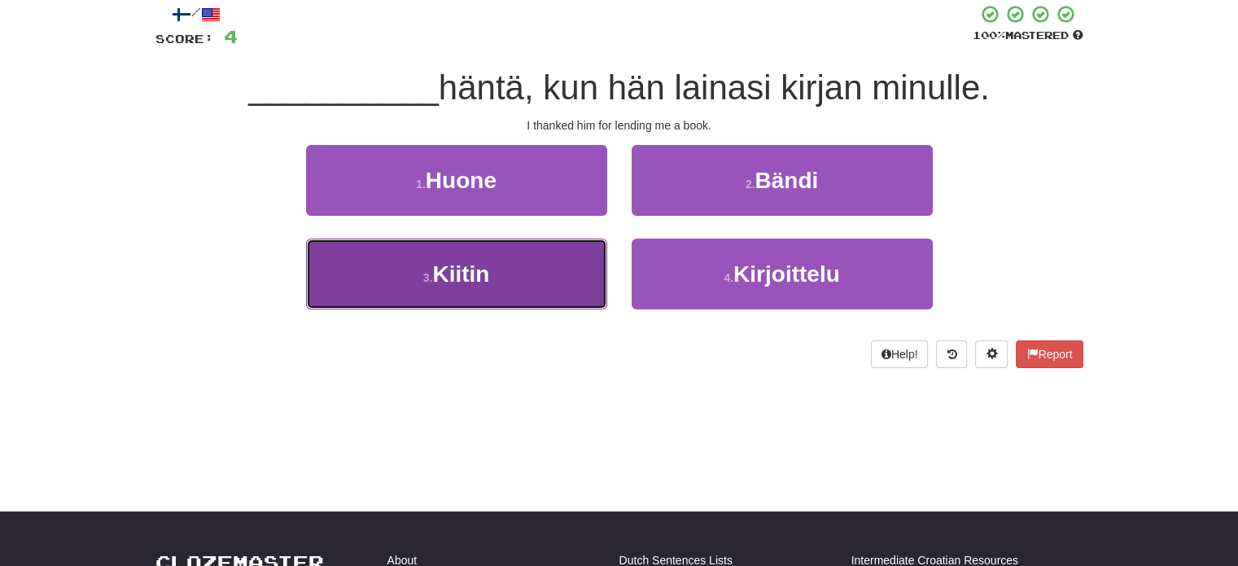
click at [544, 266] on button "3 . Kiitin" at bounding box center [456, 274] width 301 height 71
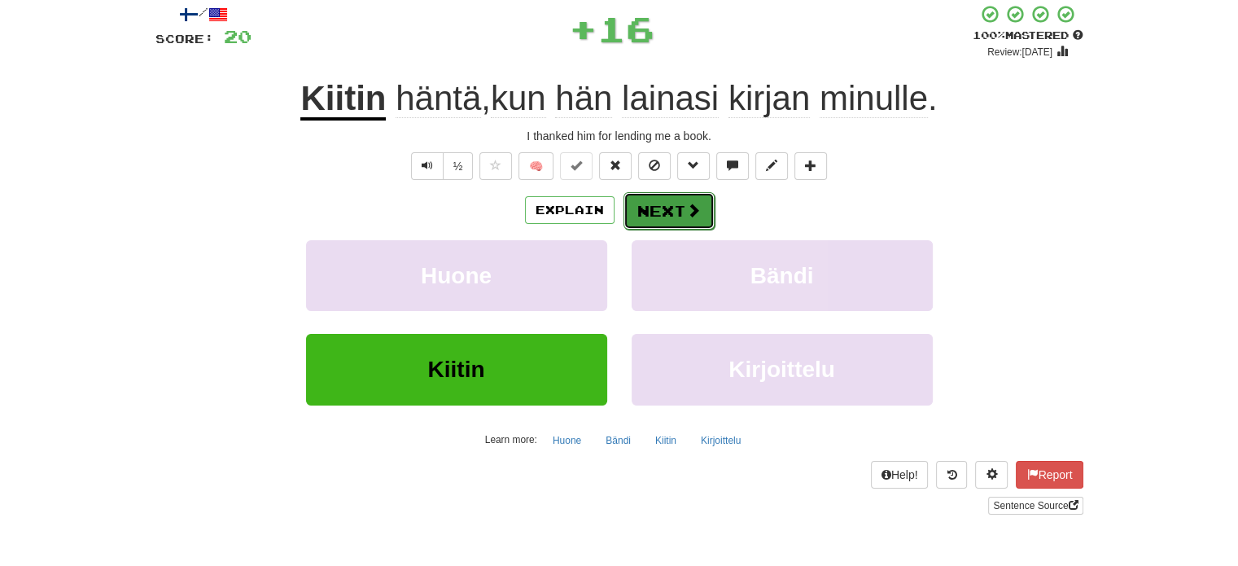
click at [678, 217] on button "Next" at bounding box center [669, 210] width 91 height 37
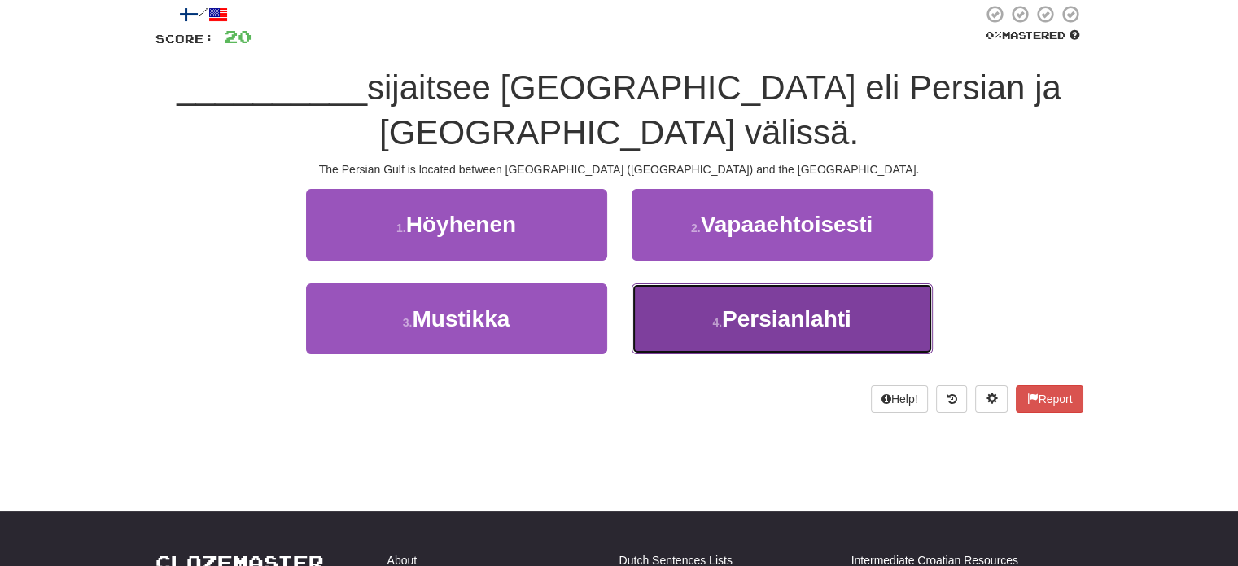
click at [686, 314] on button "4 . Persianlahti" at bounding box center [782, 318] width 301 height 71
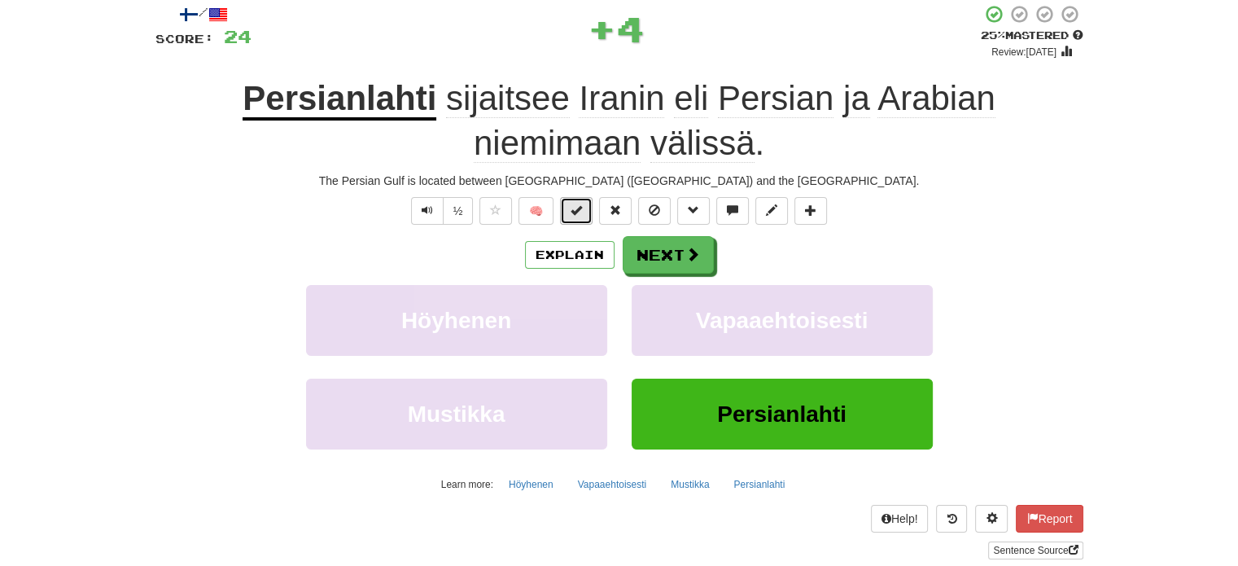
click at [584, 200] on button at bounding box center [576, 211] width 33 height 28
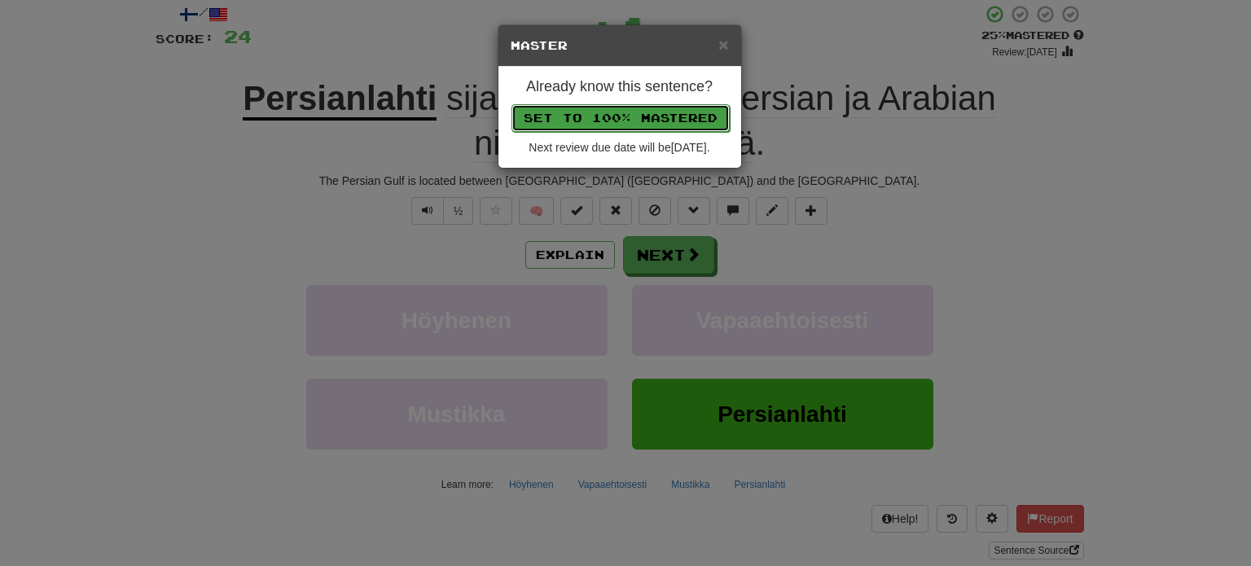
click at [618, 106] on button "Set to 100% Mastered" at bounding box center [620, 118] width 218 height 28
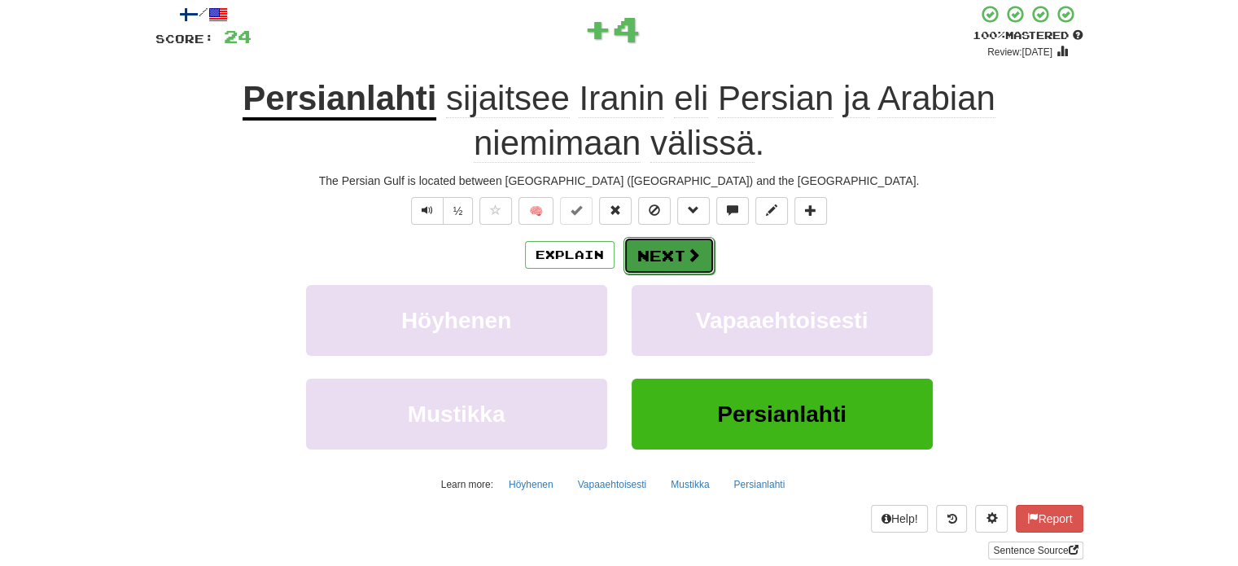
click at [678, 256] on button "Next" at bounding box center [669, 255] width 91 height 37
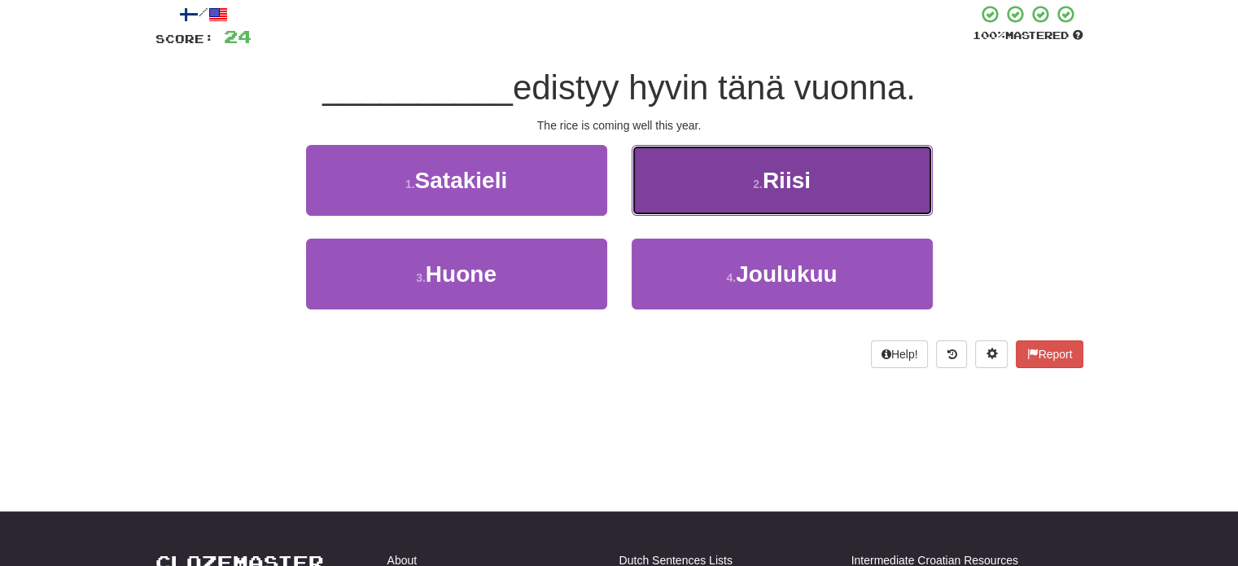
click at [713, 201] on button "2 . [GEOGRAPHIC_DATA]" at bounding box center [782, 180] width 301 height 71
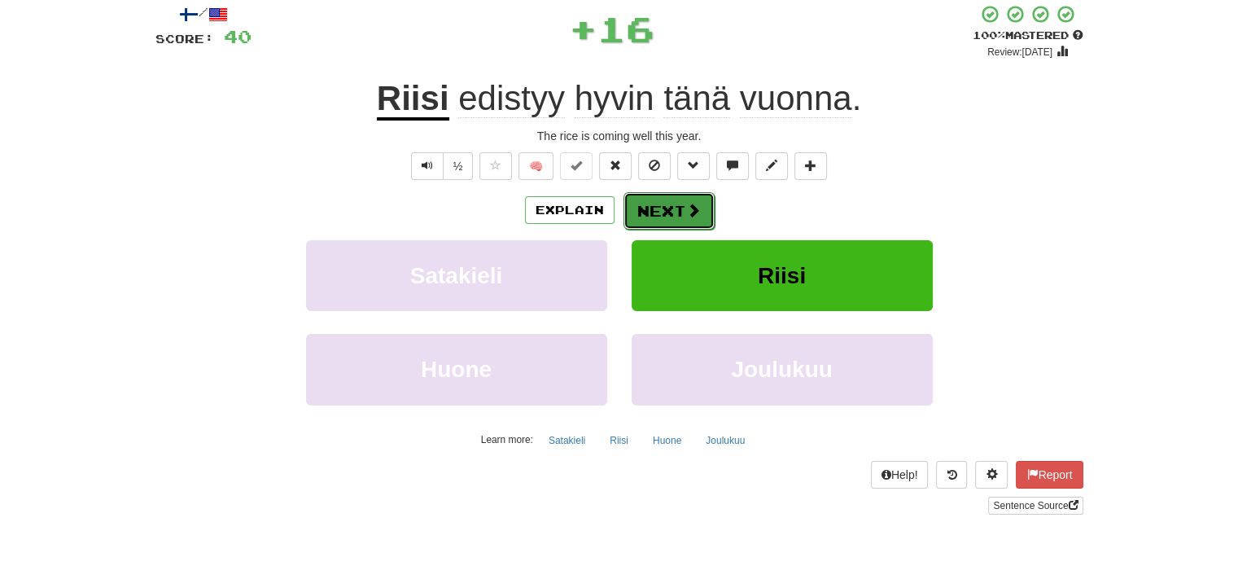
click at [650, 212] on button "Next" at bounding box center [669, 210] width 91 height 37
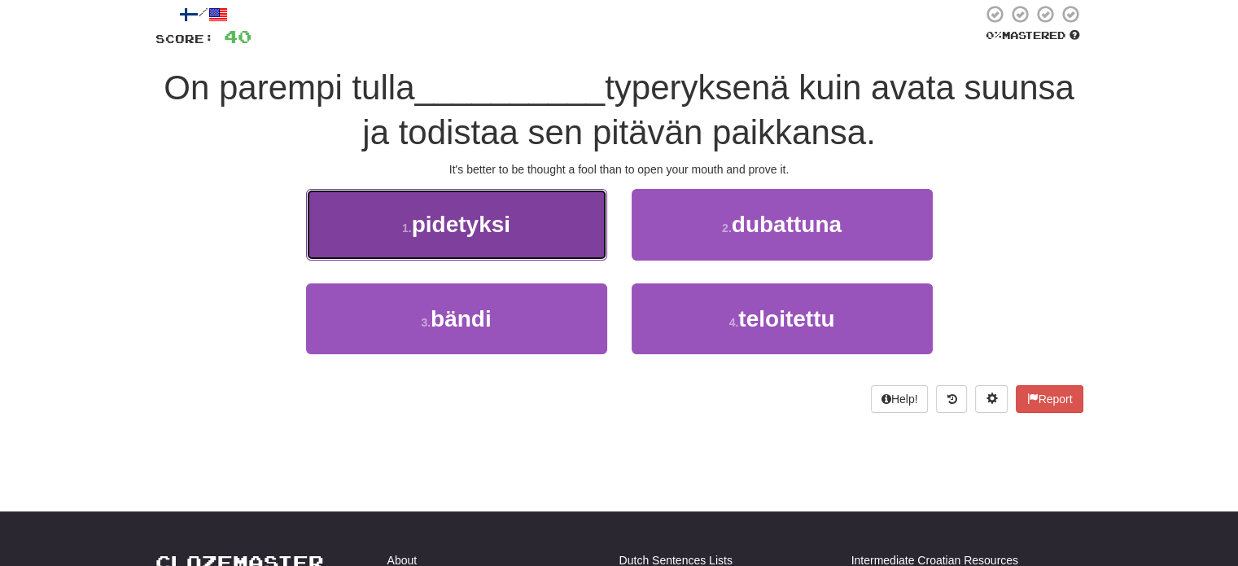
click at [560, 217] on button "1 . pidetyksi" at bounding box center [456, 224] width 301 height 71
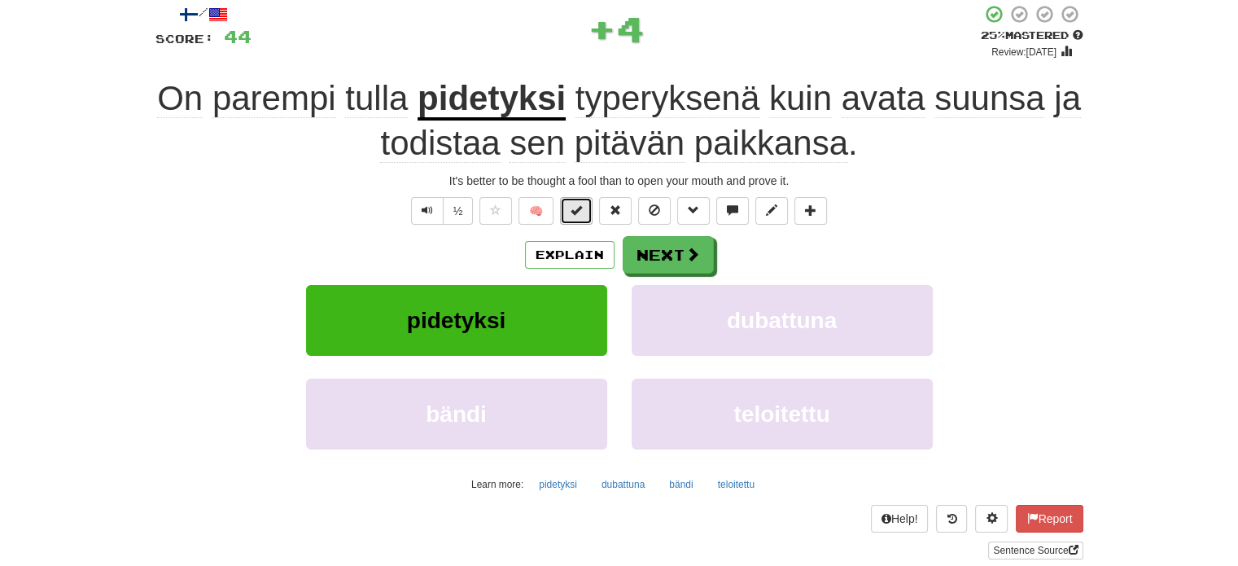
click at [569, 213] on button at bounding box center [576, 211] width 33 height 28
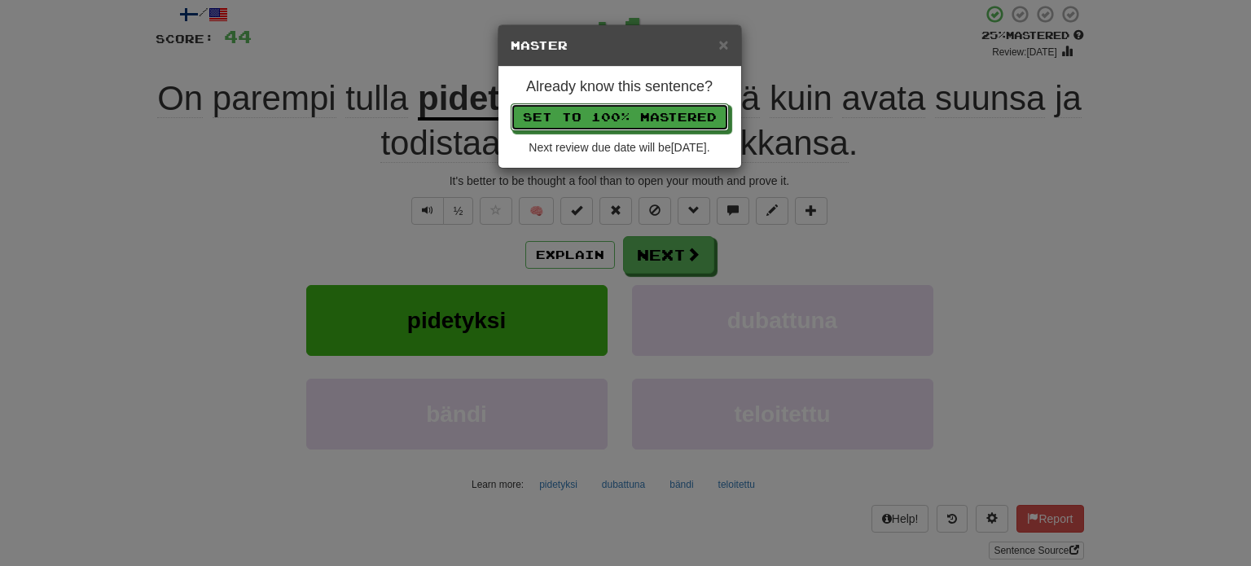
drag, startPoint x: 602, startPoint y: 111, endPoint x: 616, endPoint y: 130, distance: 23.9
click at [602, 112] on button "Set to 100% Mastered" at bounding box center [620, 117] width 218 height 28
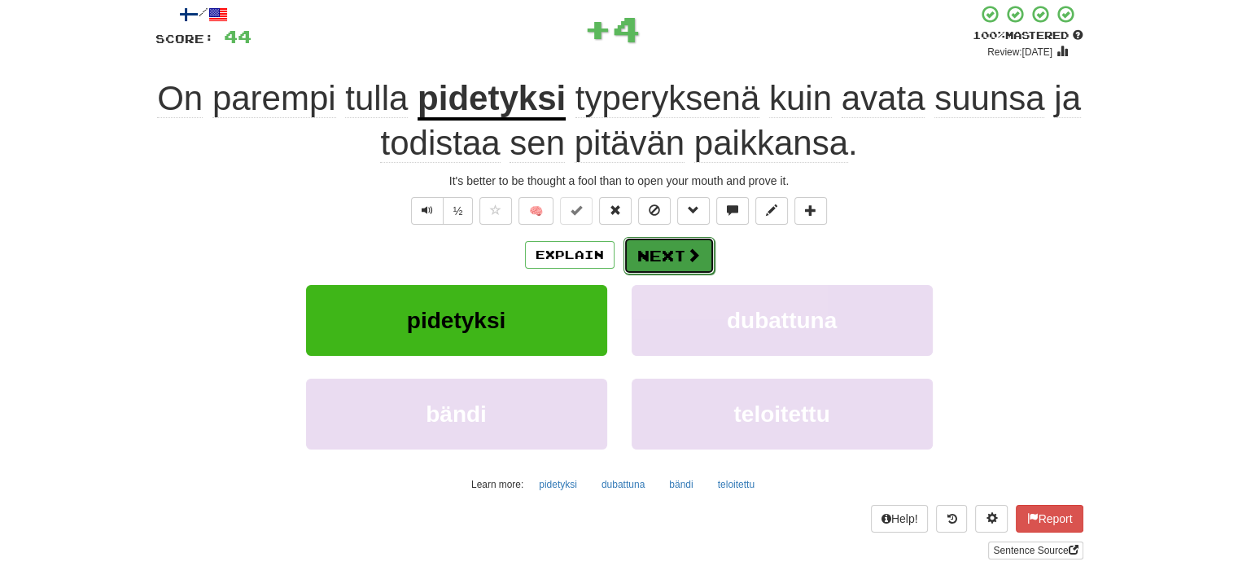
click at [671, 264] on button "Next" at bounding box center [669, 255] width 91 height 37
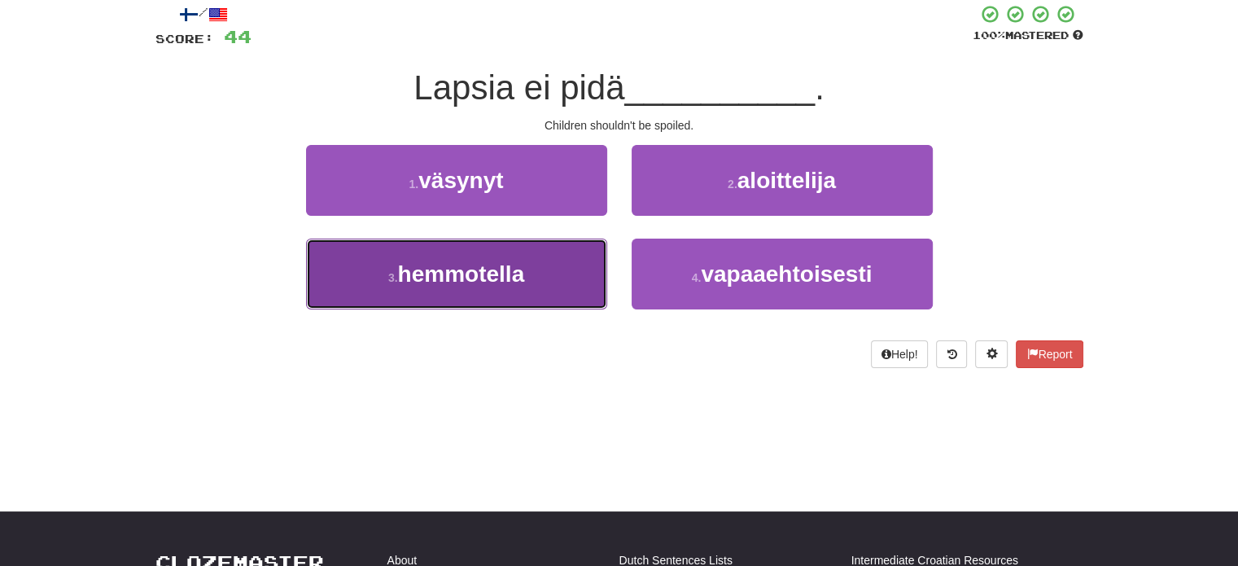
click at [601, 275] on button "3 . hemmotella" at bounding box center [456, 274] width 301 height 71
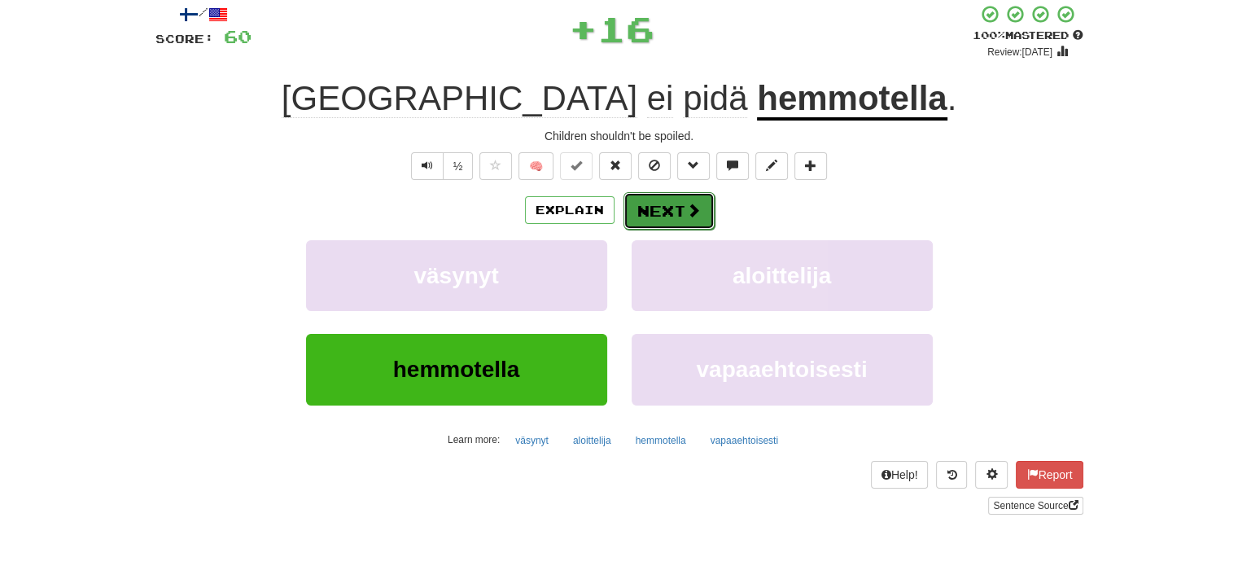
click at [651, 205] on button "Next" at bounding box center [669, 210] width 91 height 37
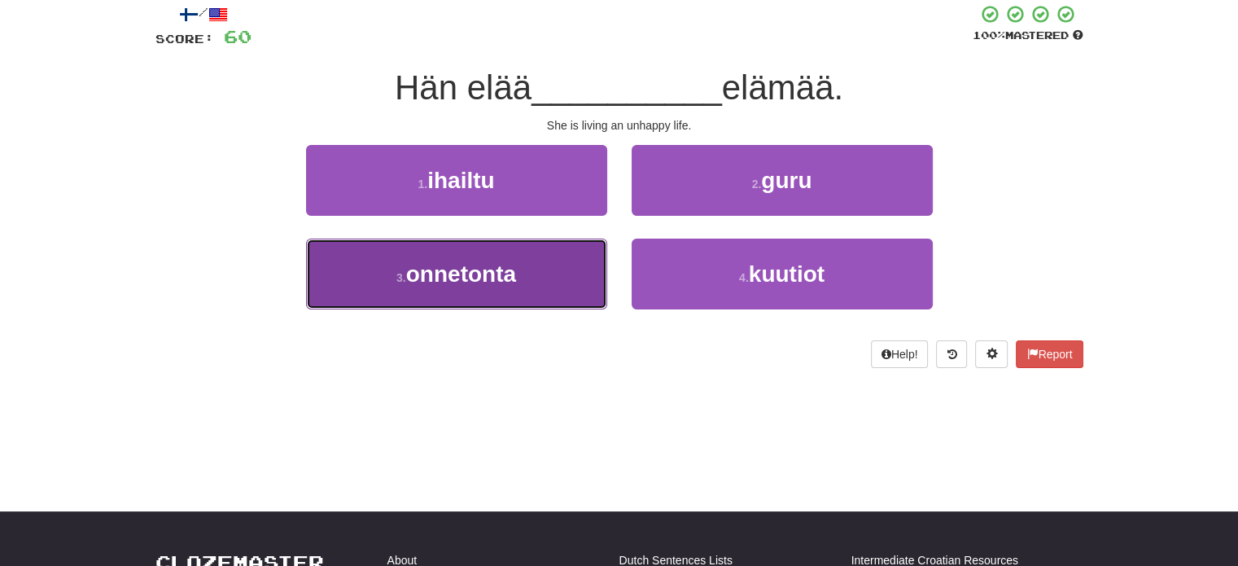
click at [550, 260] on button "3 . onnetonta" at bounding box center [456, 274] width 301 height 71
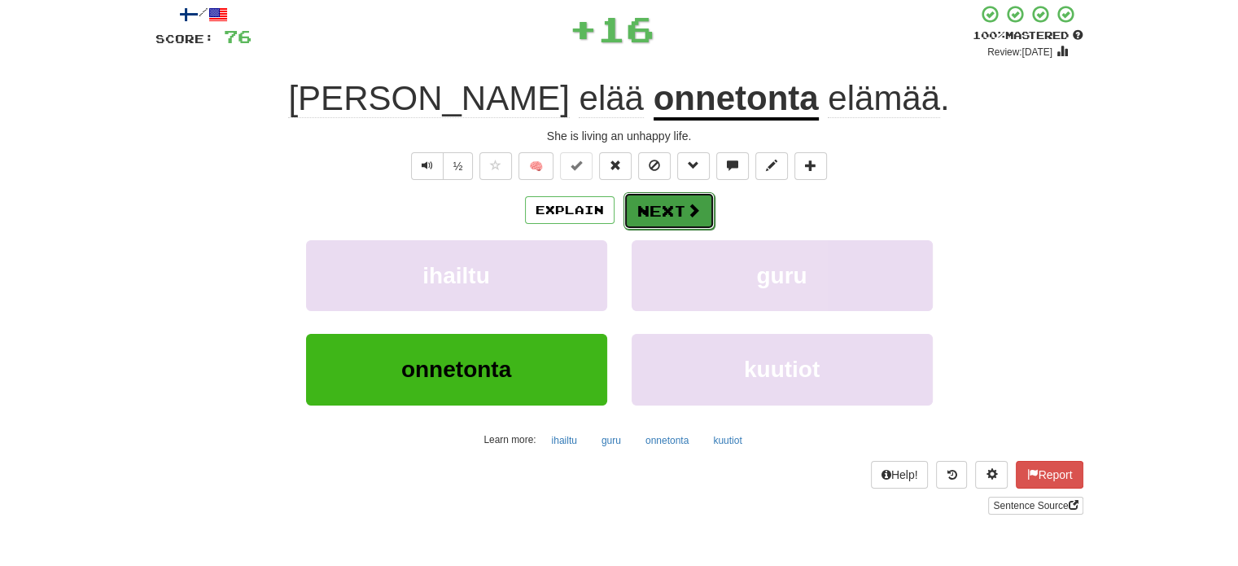
click at [655, 211] on button "Next" at bounding box center [669, 210] width 91 height 37
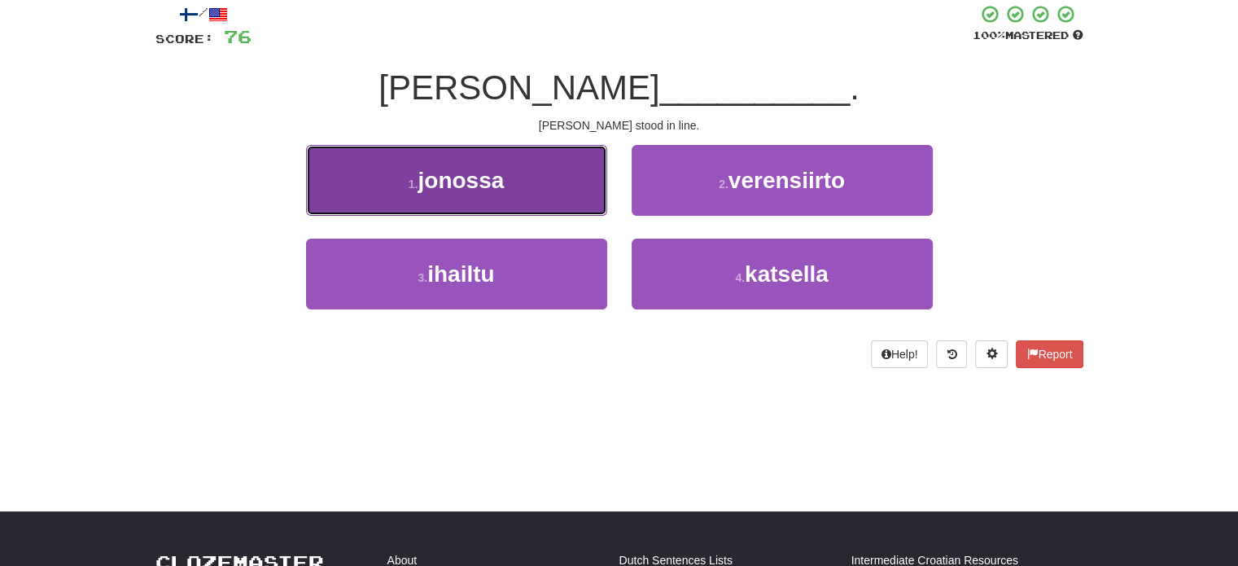
click at [515, 178] on button "1 . jonossa" at bounding box center [456, 180] width 301 height 71
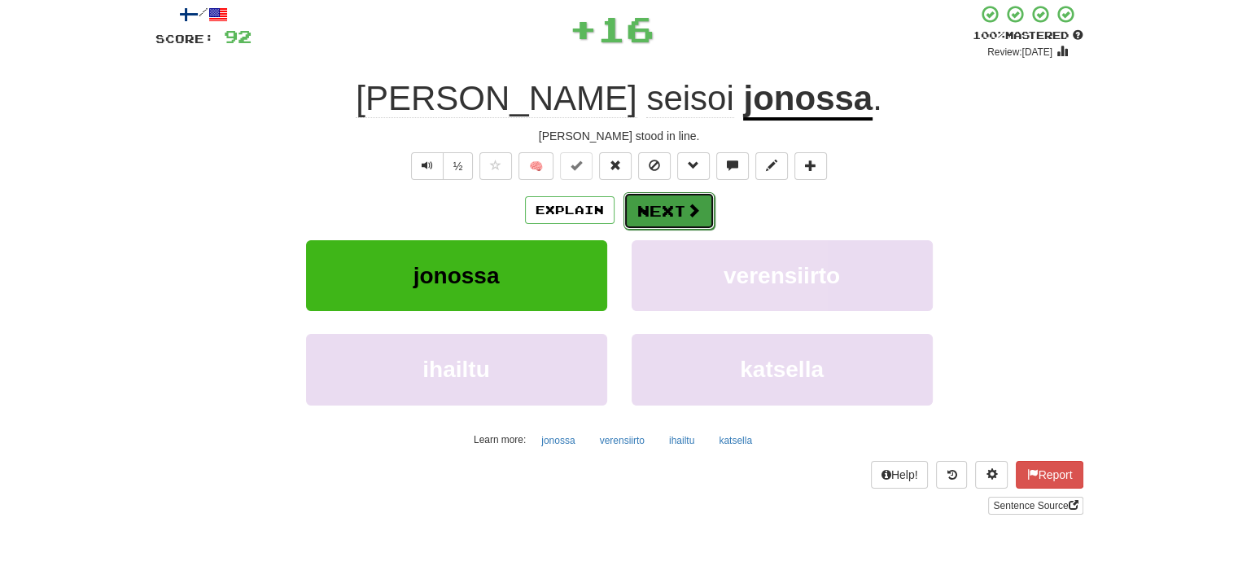
click at [654, 208] on button "Next" at bounding box center [669, 210] width 91 height 37
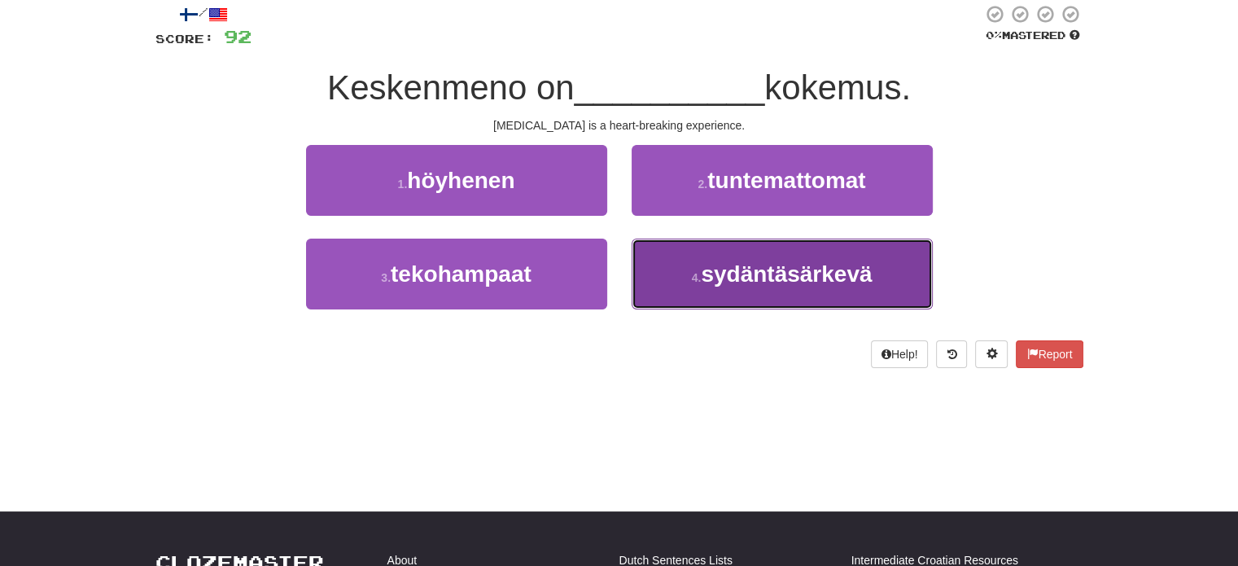
click at [667, 271] on button "4 . sydäntäsärkevä" at bounding box center [782, 274] width 301 height 71
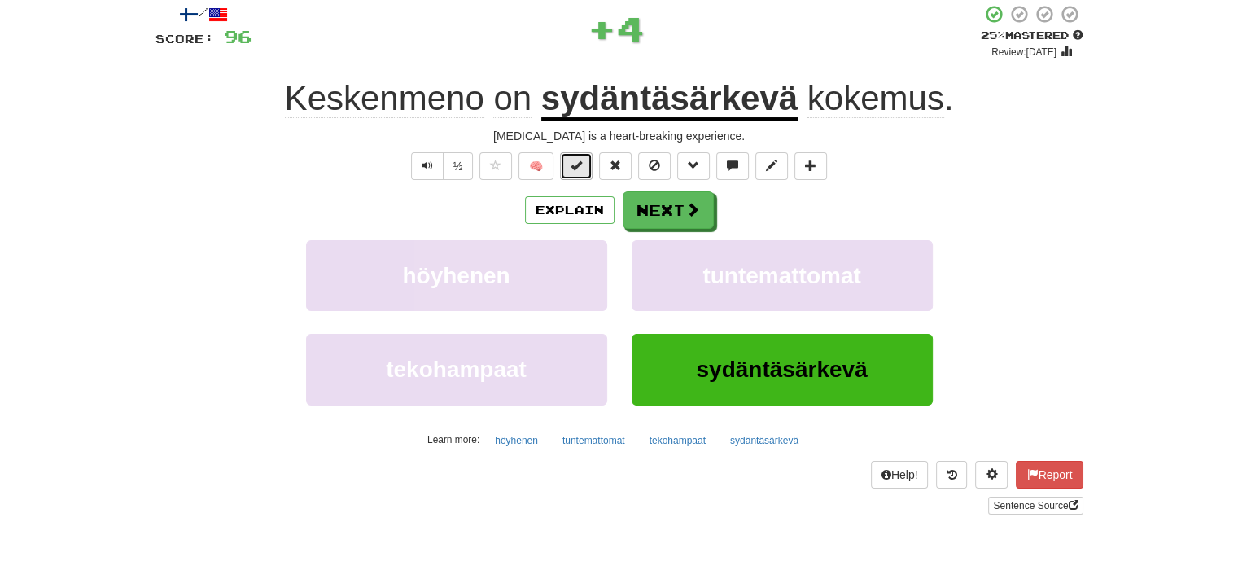
click at [590, 162] on button at bounding box center [576, 166] width 33 height 28
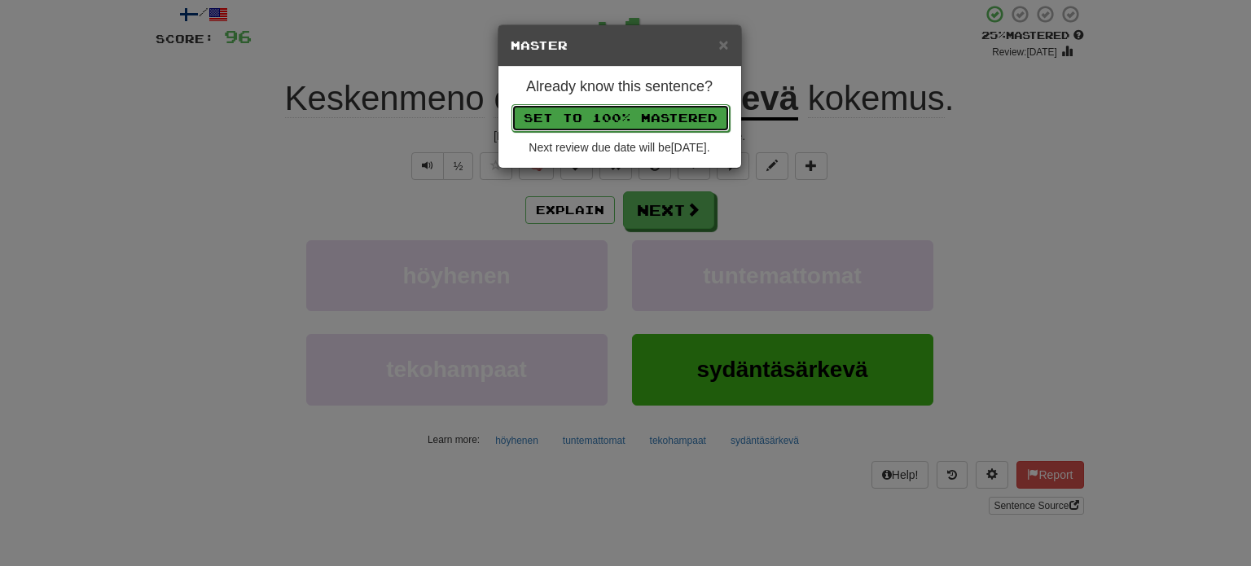
click at [624, 122] on button "Set to 100% Mastered" at bounding box center [620, 118] width 218 height 28
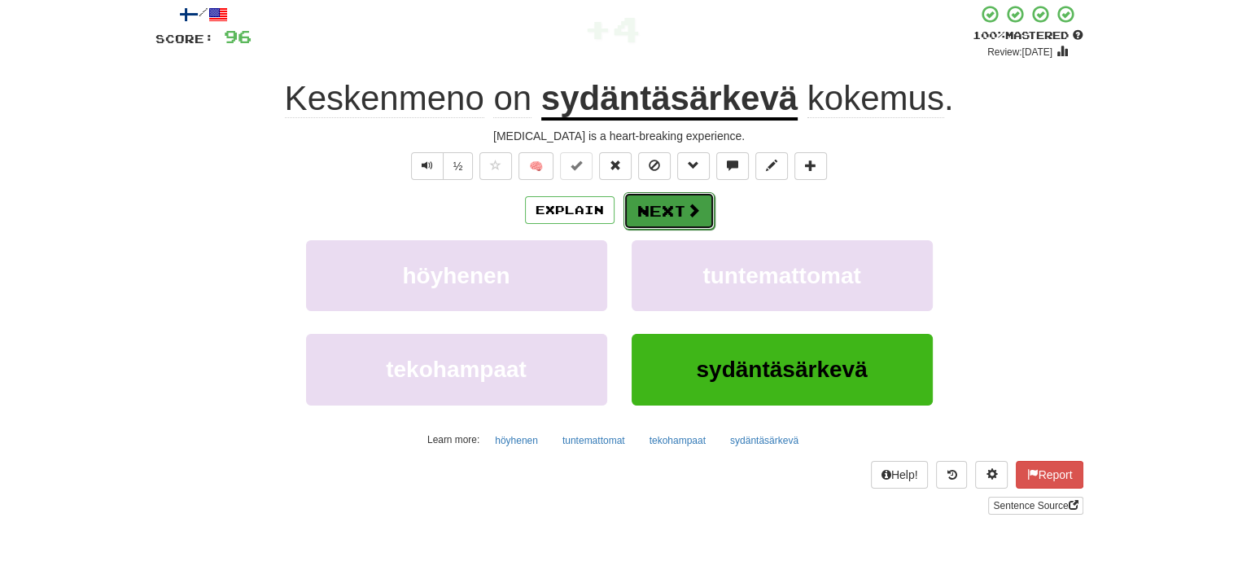
click at [664, 225] on button "Next" at bounding box center [669, 210] width 91 height 37
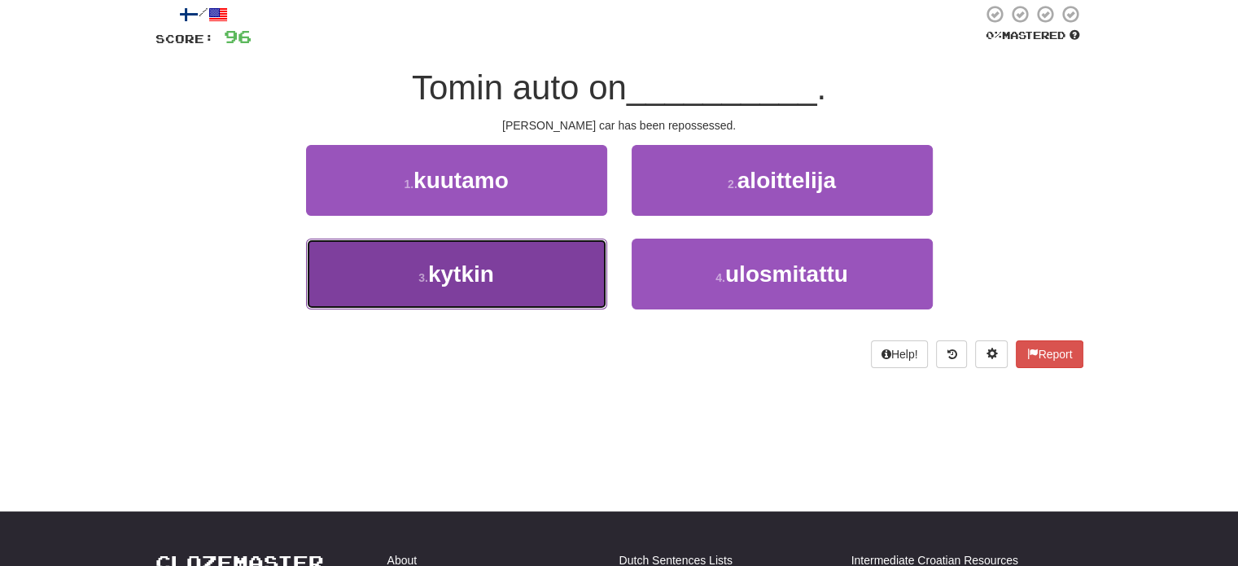
click at [576, 253] on button "3 . kytkin" at bounding box center [456, 274] width 301 height 71
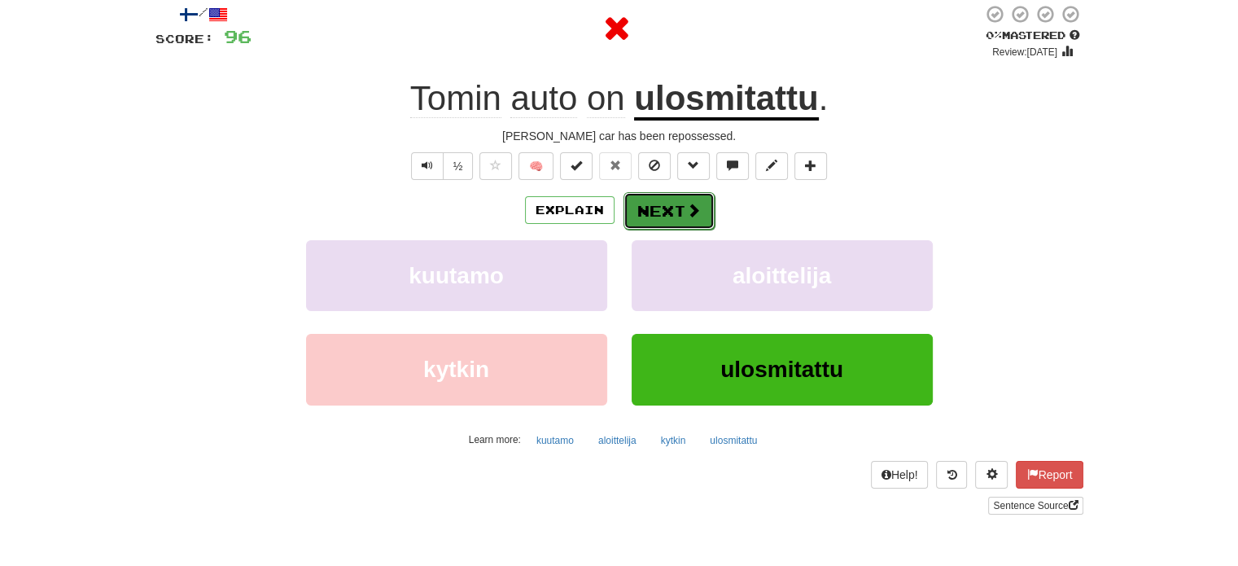
click at [680, 221] on button "Next" at bounding box center [669, 210] width 91 height 37
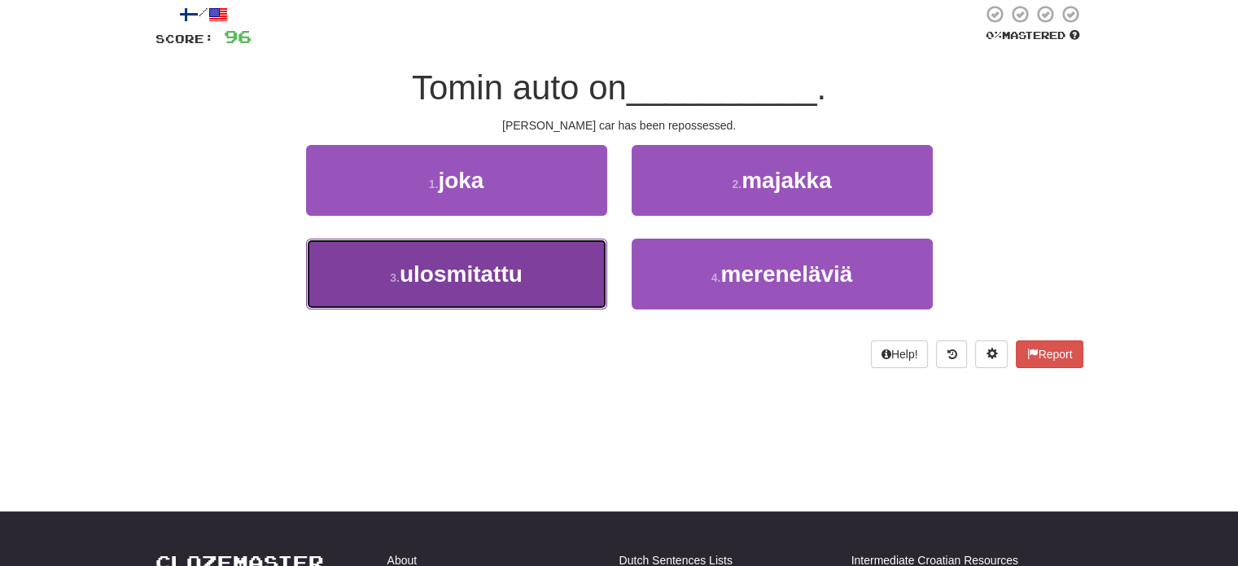
click at [567, 278] on button "3 . ulosmitattu" at bounding box center [456, 274] width 301 height 71
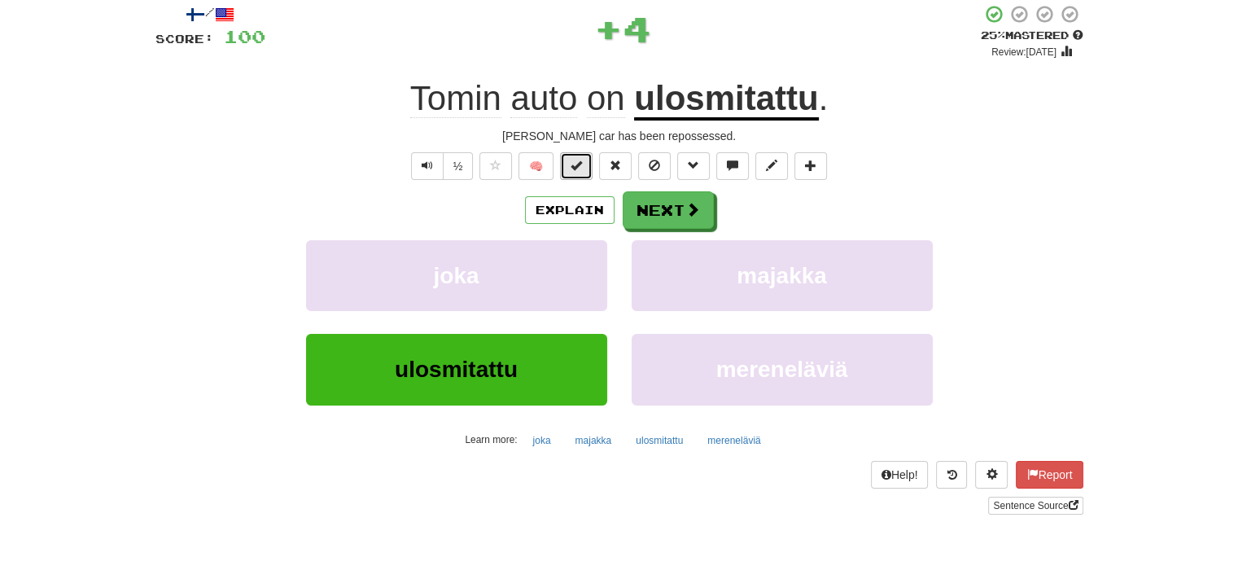
click at [587, 172] on button at bounding box center [576, 166] width 33 height 28
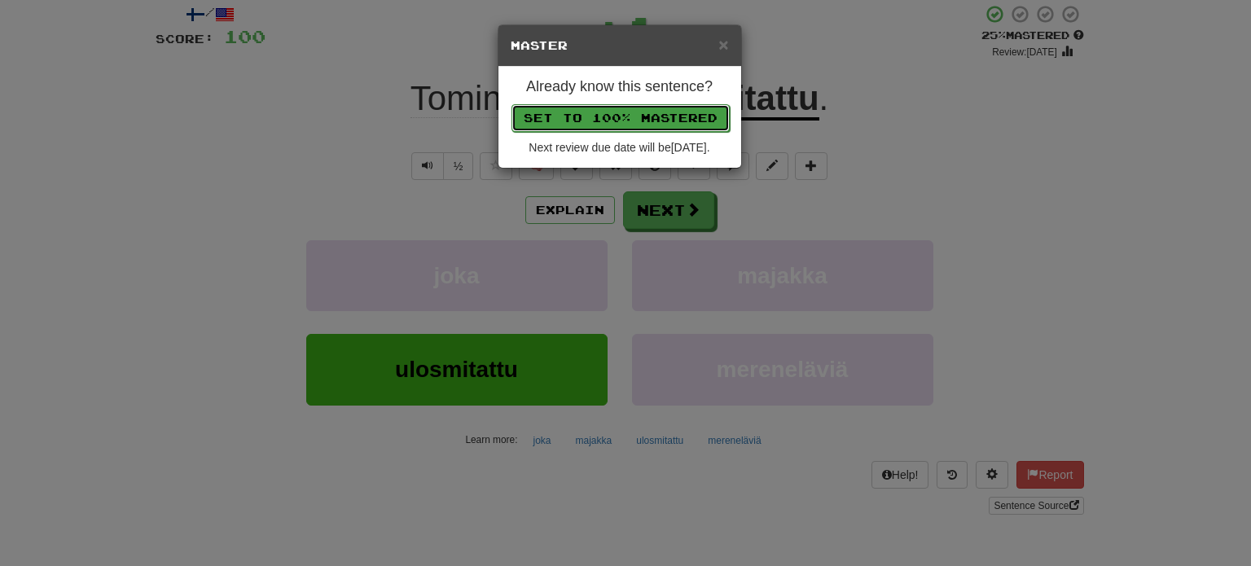
click at [616, 116] on button "Set to 100% Mastered" at bounding box center [620, 118] width 218 height 28
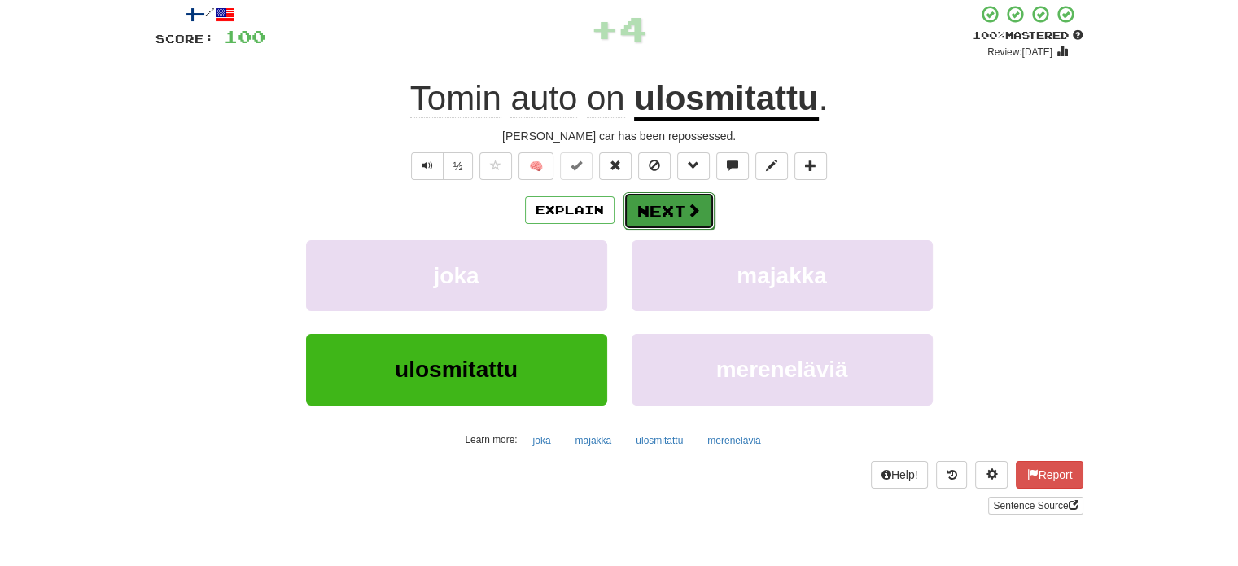
click at [643, 198] on button "Next" at bounding box center [669, 210] width 91 height 37
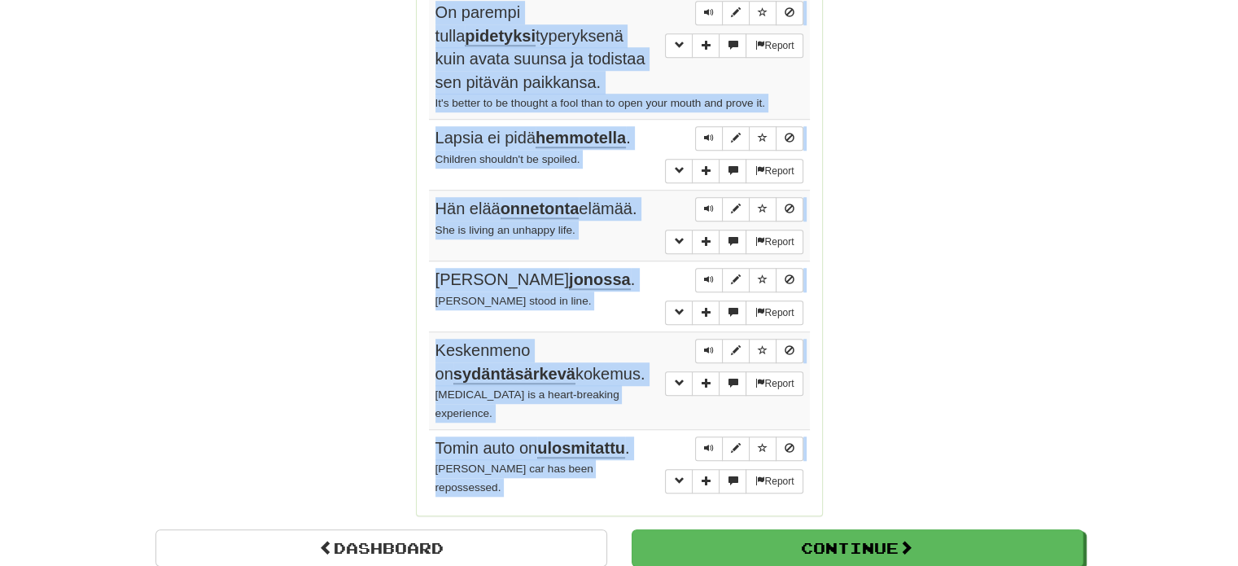
scroll to position [1291, 0]
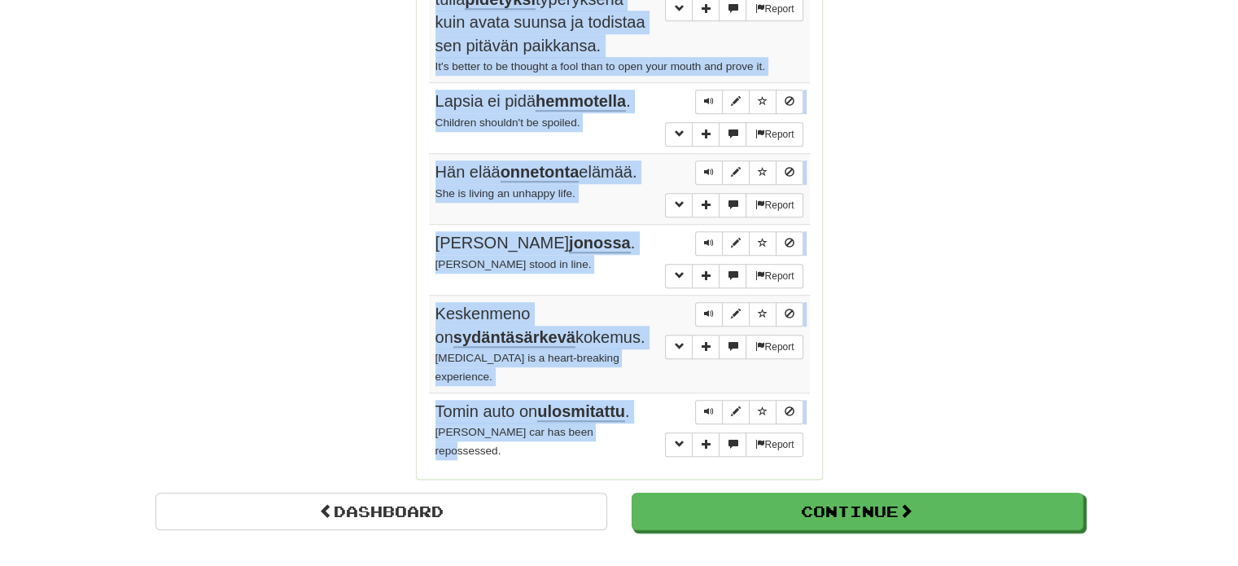
drag, startPoint x: 433, startPoint y: 227, endPoint x: 632, endPoint y: 387, distance: 254.8
click at [632, 387] on tbody "Report Sivuutit minut täysin. You completely ignored me. Report Kiitin häntä, k…" at bounding box center [619, 26] width 381 height 883
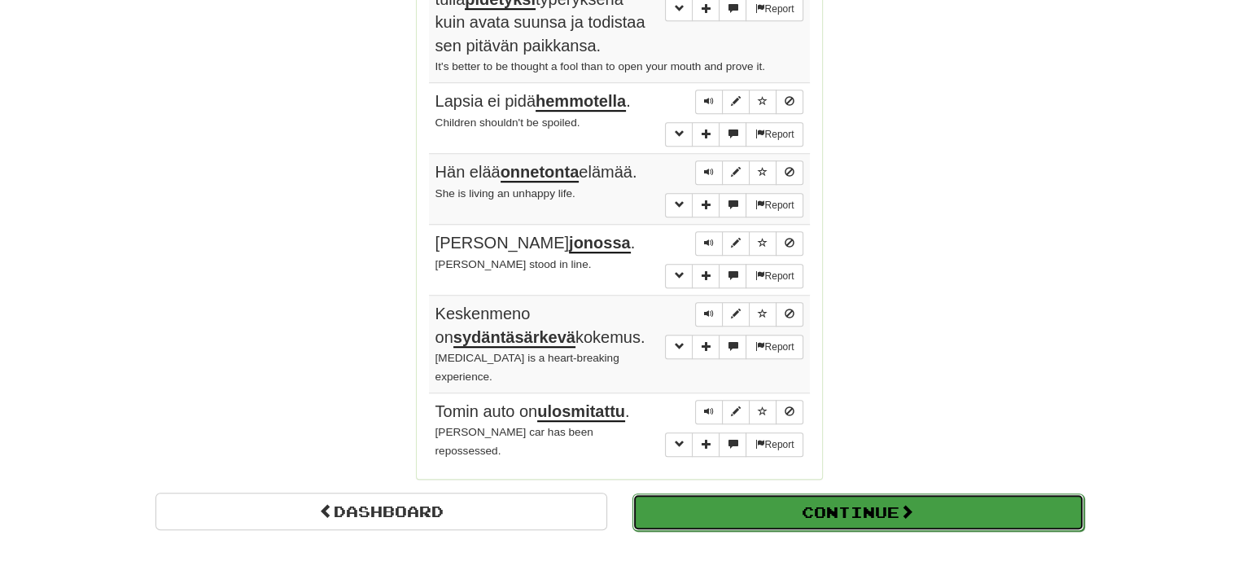
click at [844, 493] on button "Continue" at bounding box center [859, 511] width 452 height 37
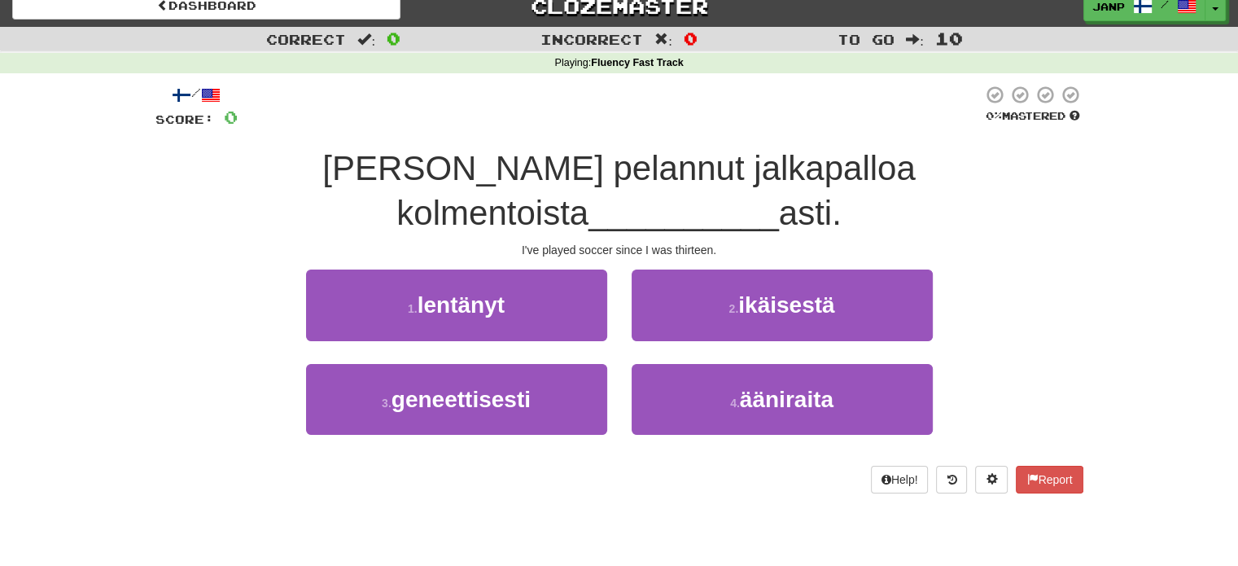
scroll to position [2, 0]
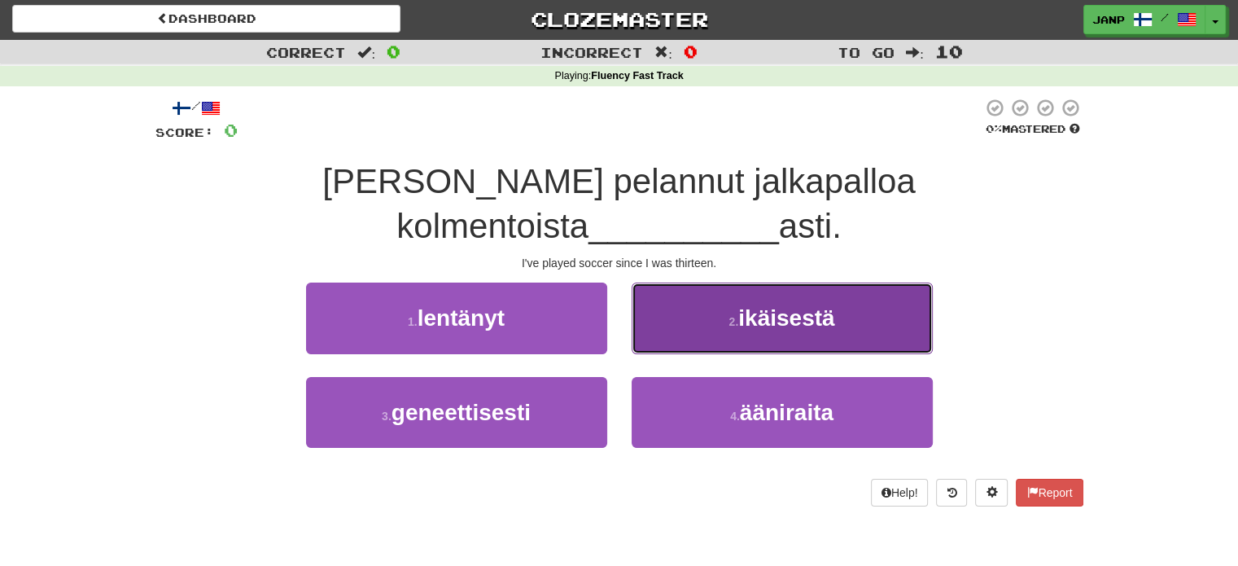
click at [730, 315] on small "2 ." at bounding box center [734, 321] width 10 height 13
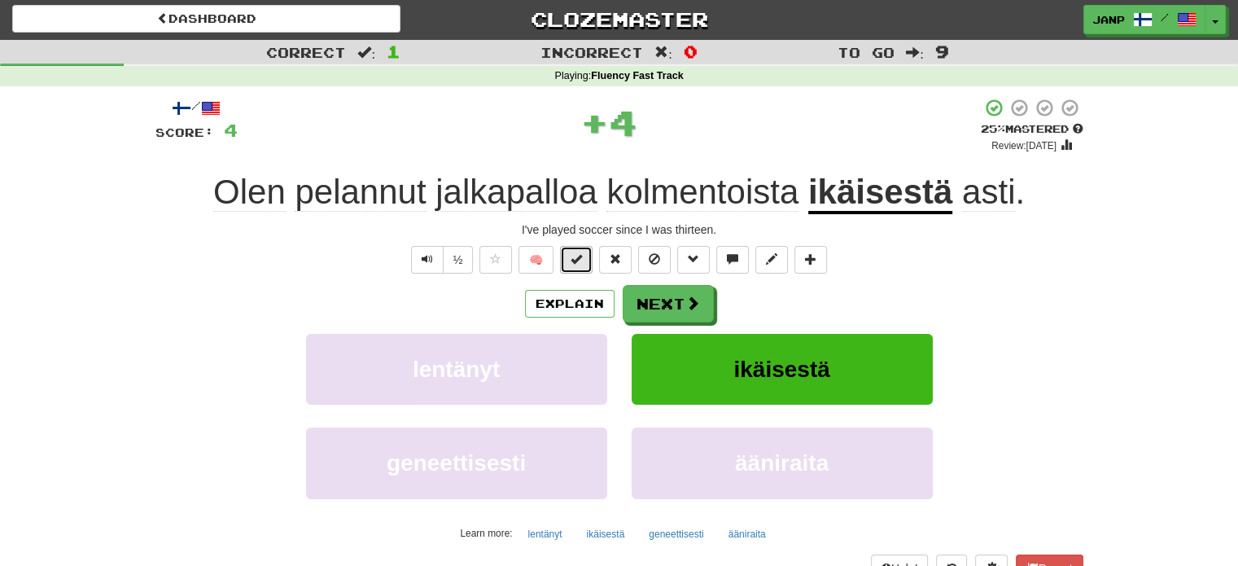
click at [583, 258] on button at bounding box center [576, 260] width 33 height 28
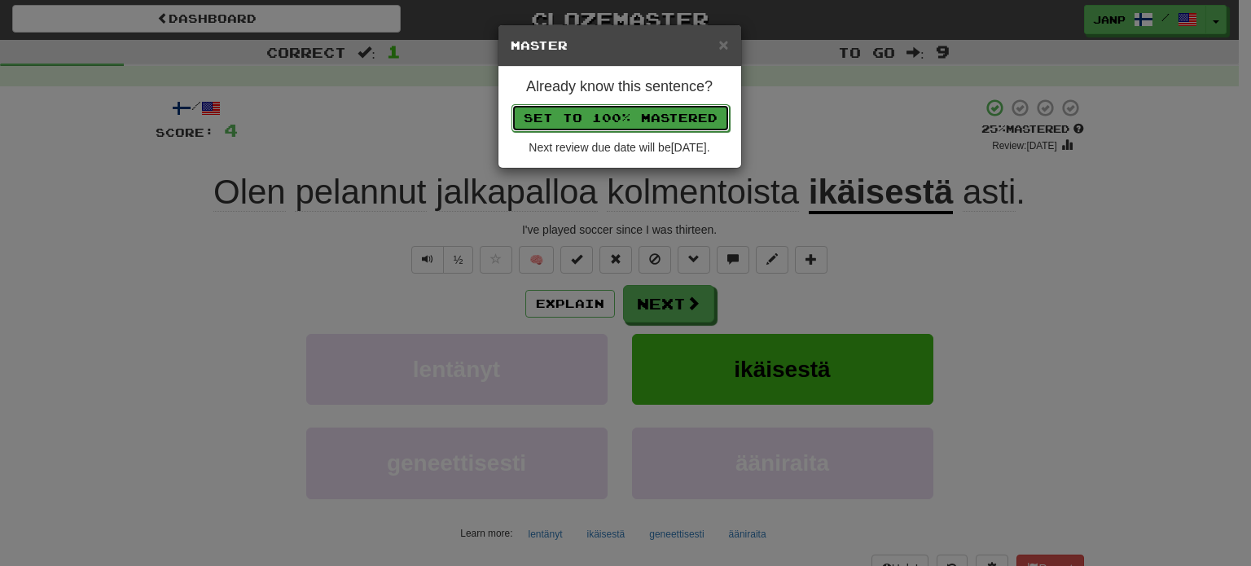
click at [619, 123] on button "Set to 100% Mastered" at bounding box center [620, 118] width 218 height 28
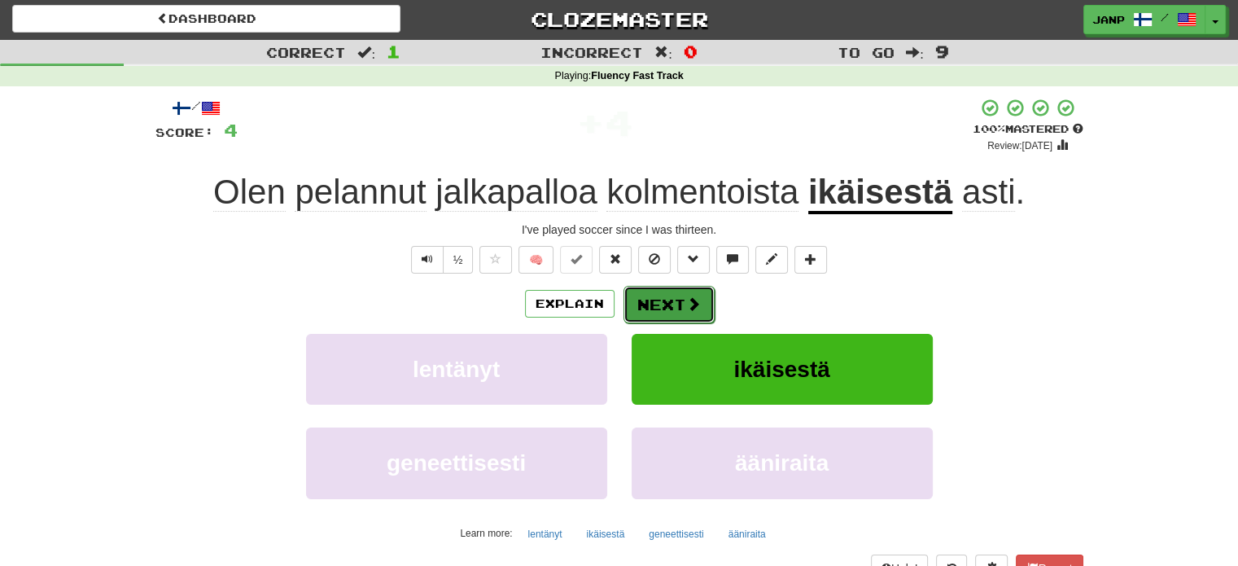
click at [687, 300] on button "Next" at bounding box center [669, 304] width 91 height 37
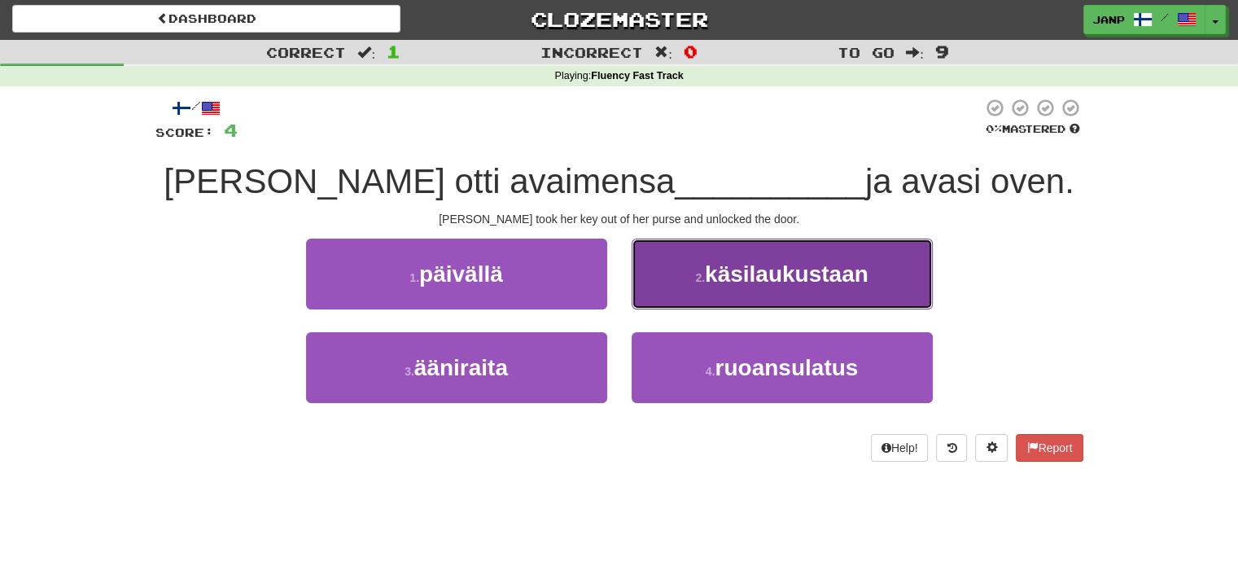
click at [694, 292] on button "2 . käsilaukustaan" at bounding box center [782, 274] width 301 height 71
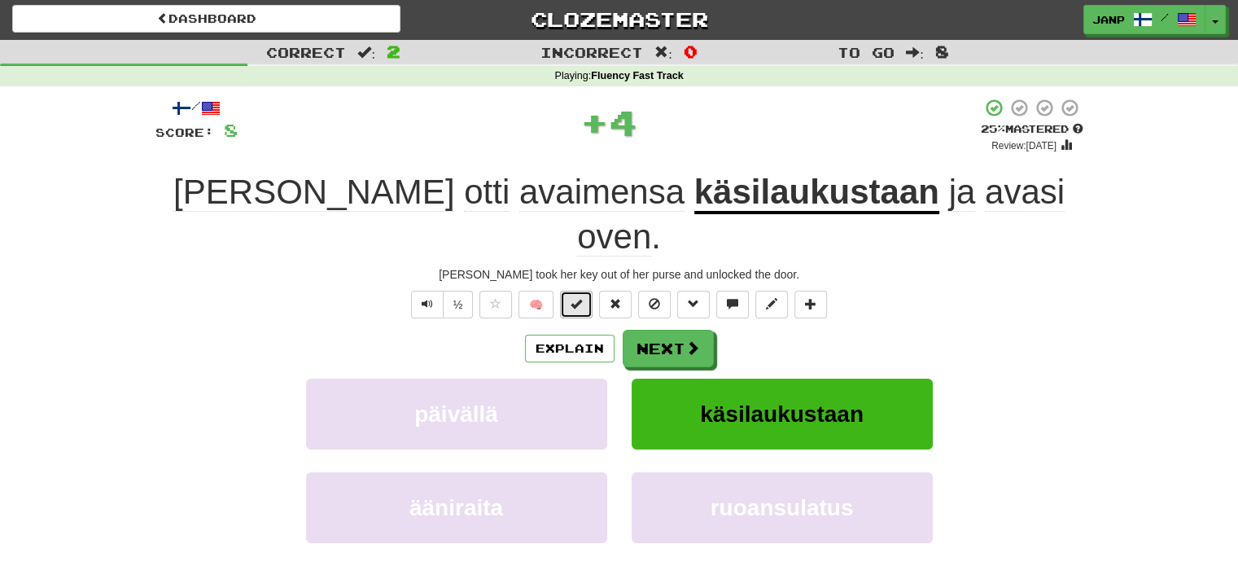
click at [586, 291] on button at bounding box center [576, 305] width 33 height 28
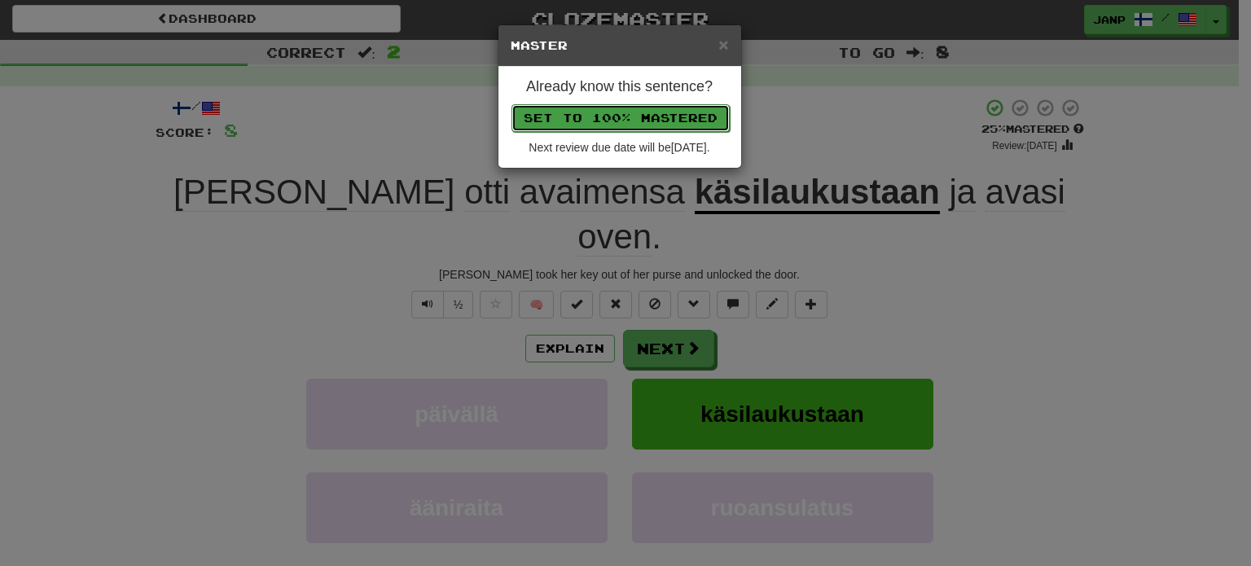
click at [601, 120] on button "Set to 100% Mastered" at bounding box center [620, 118] width 218 height 28
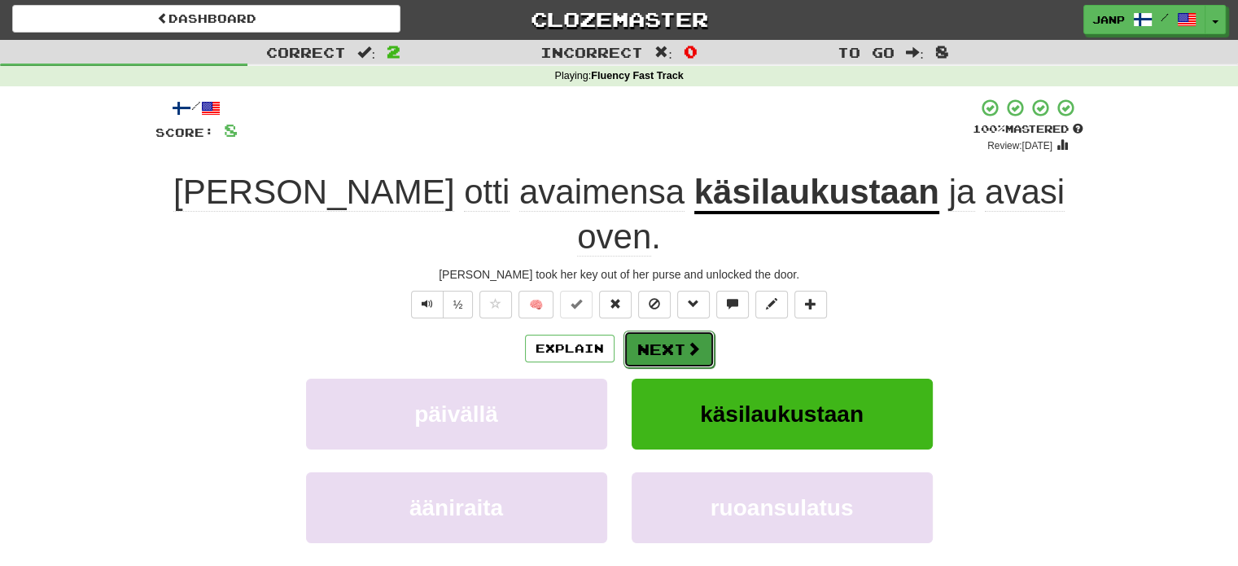
click at [687, 341] on span at bounding box center [693, 348] width 15 height 15
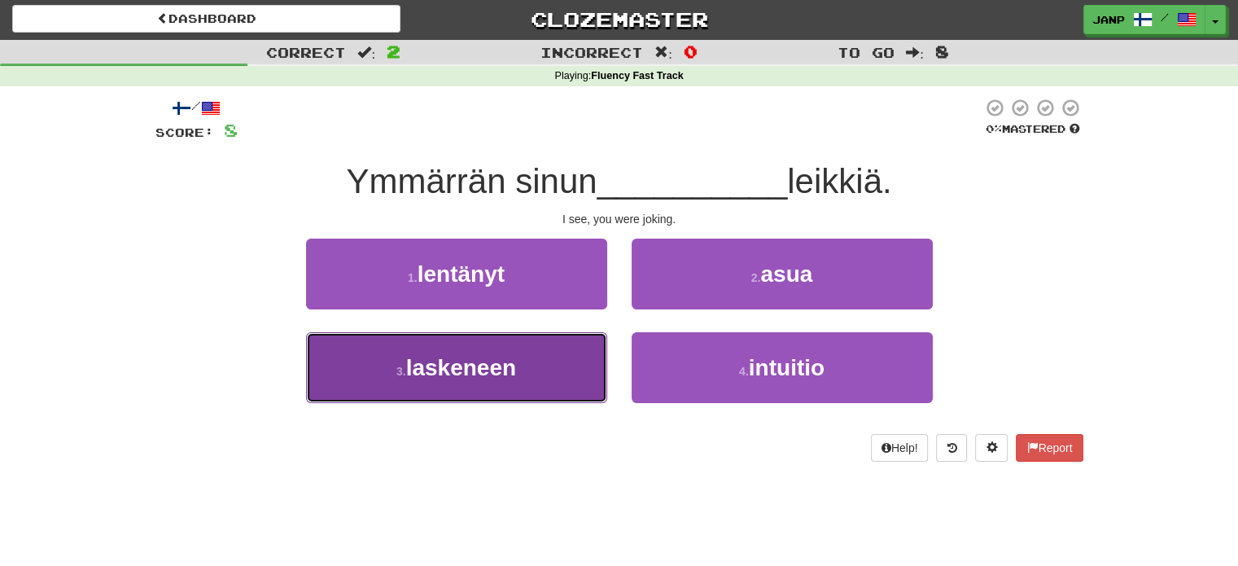
click at [572, 357] on button "3 . laskeneen" at bounding box center [456, 367] width 301 height 71
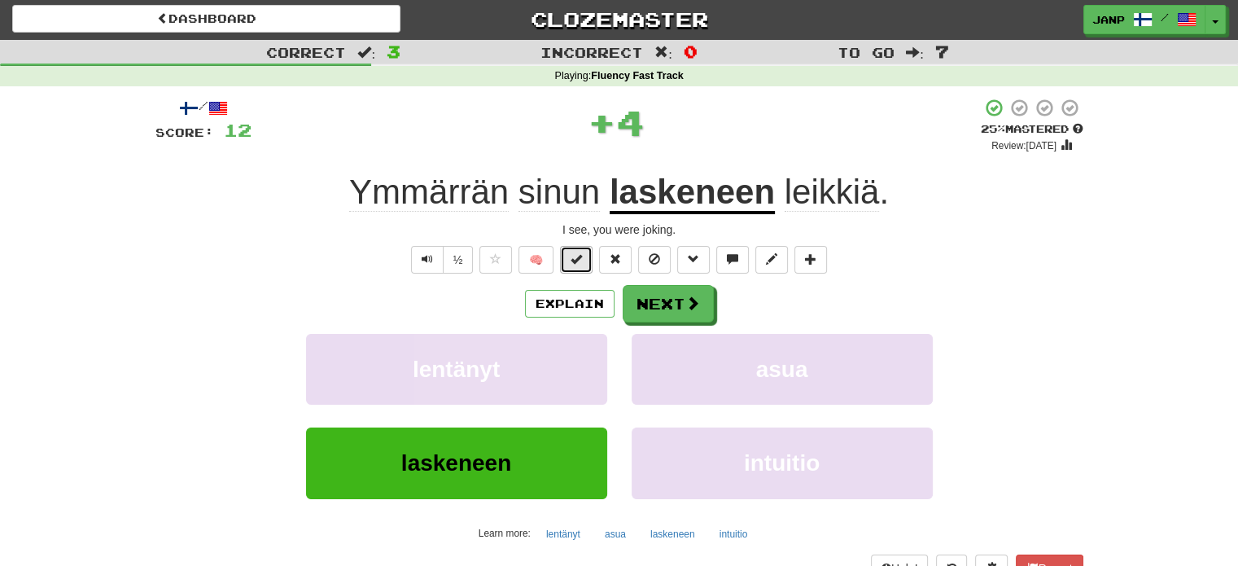
click at [580, 261] on span at bounding box center [576, 258] width 11 height 11
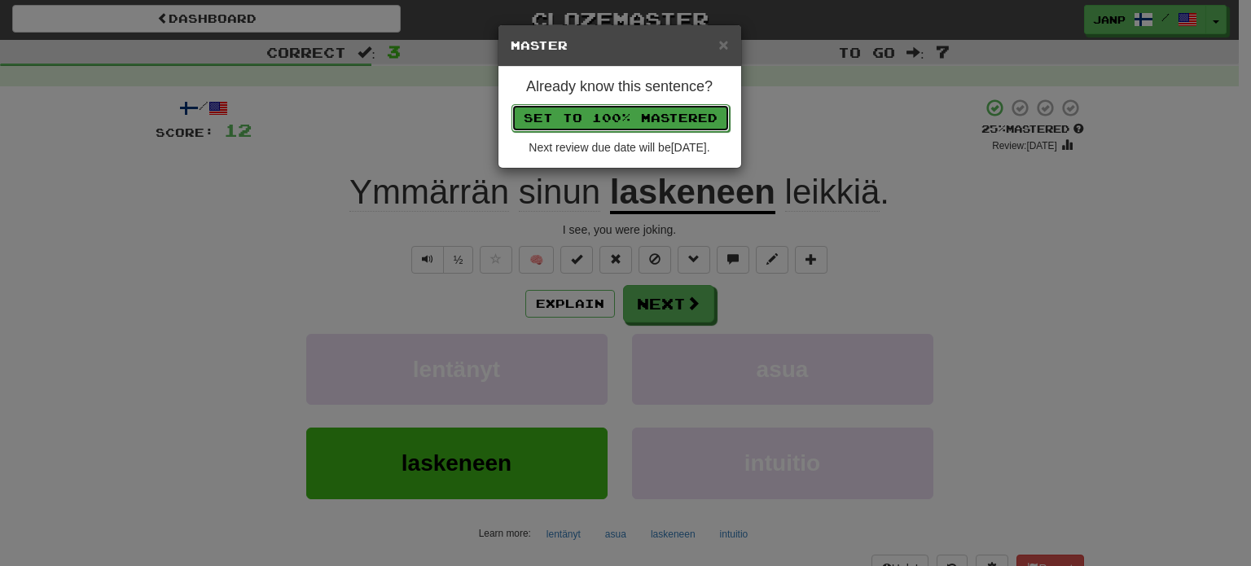
click at [606, 120] on button "Set to 100% Mastered" at bounding box center [620, 118] width 218 height 28
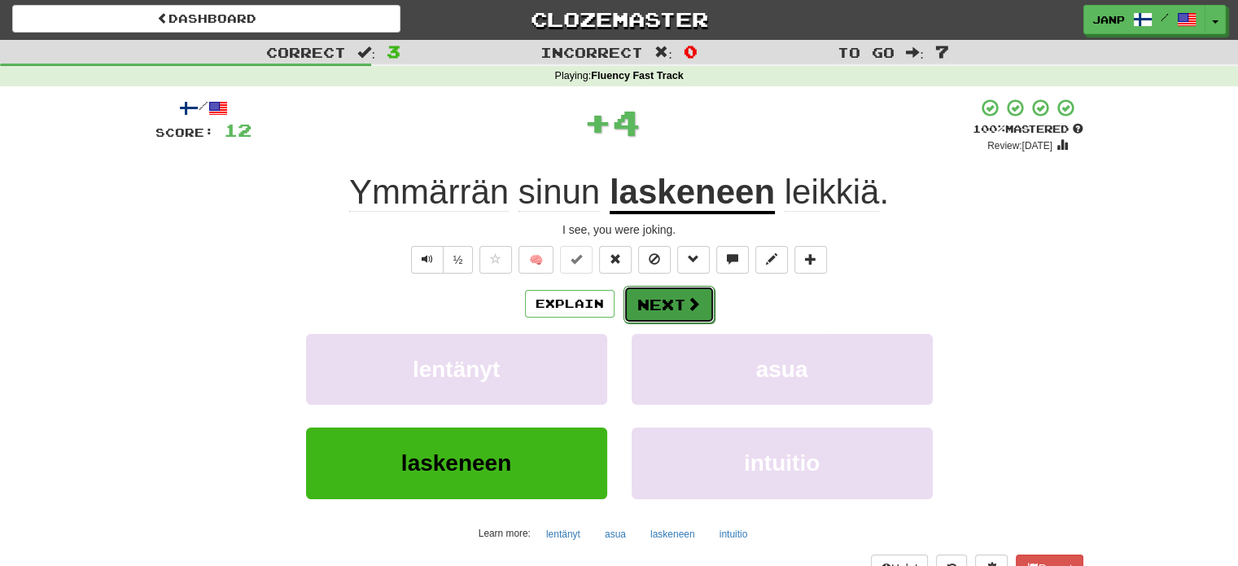
click at [664, 292] on button "Next" at bounding box center [669, 304] width 91 height 37
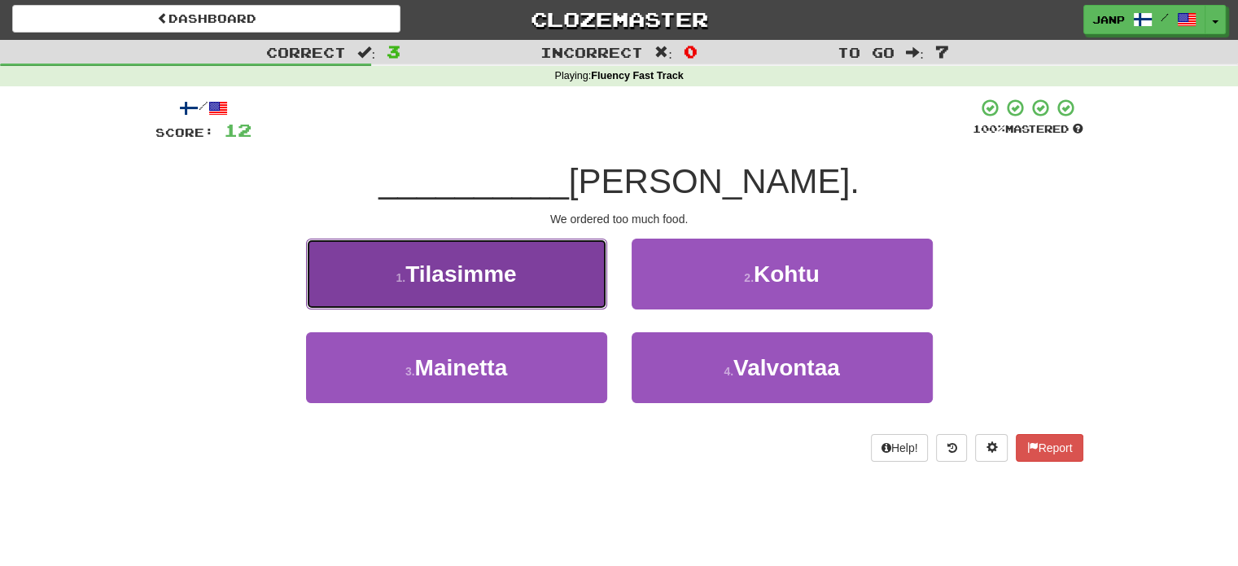
click at [516, 286] on span "Tilasimme" at bounding box center [461, 273] width 111 height 25
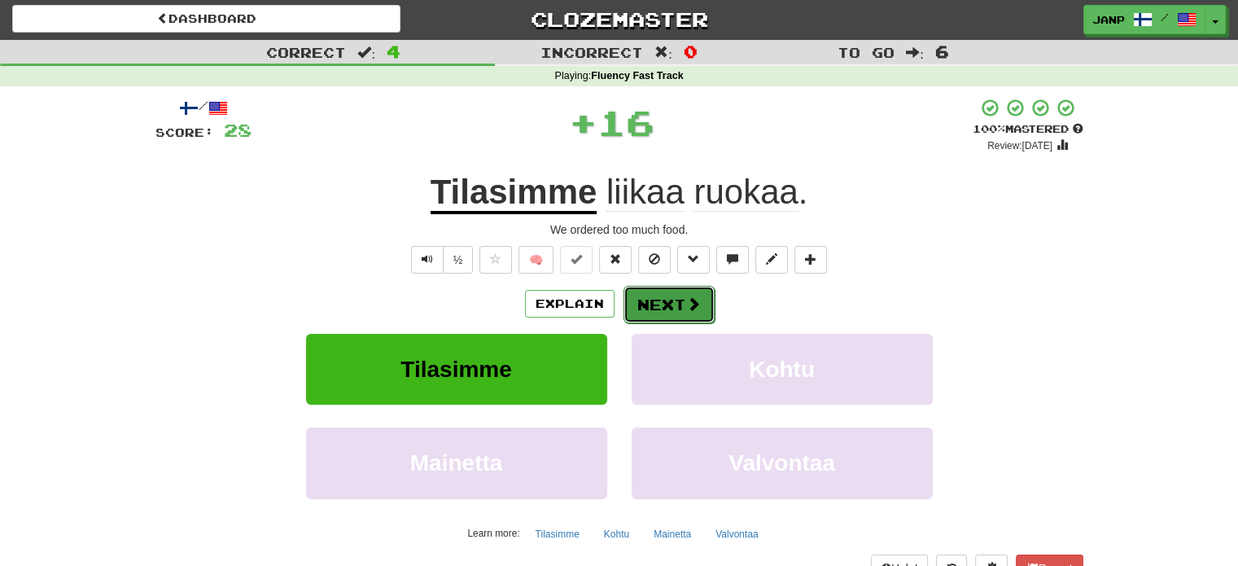
click at [664, 305] on button "Next" at bounding box center [669, 304] width 91 height 37
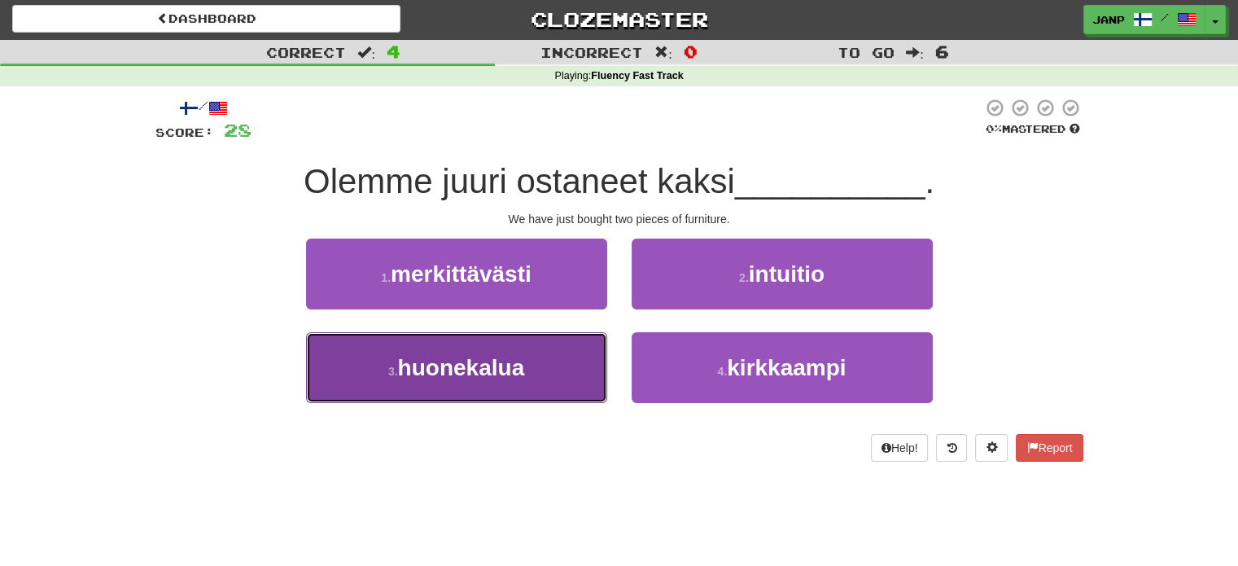
click at [560, 366] on button "3 . huonekalua" at bounding box center [456, 367] width 301 height 71
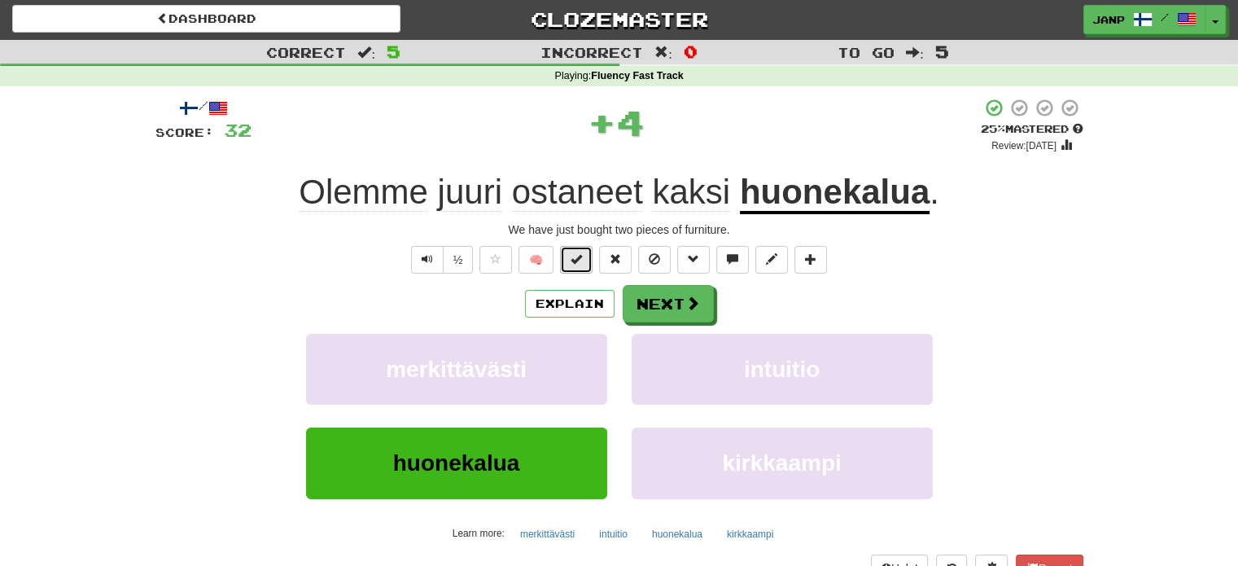
click at [576, 261] on span at bounding box center [576, 258] width 11 height 11
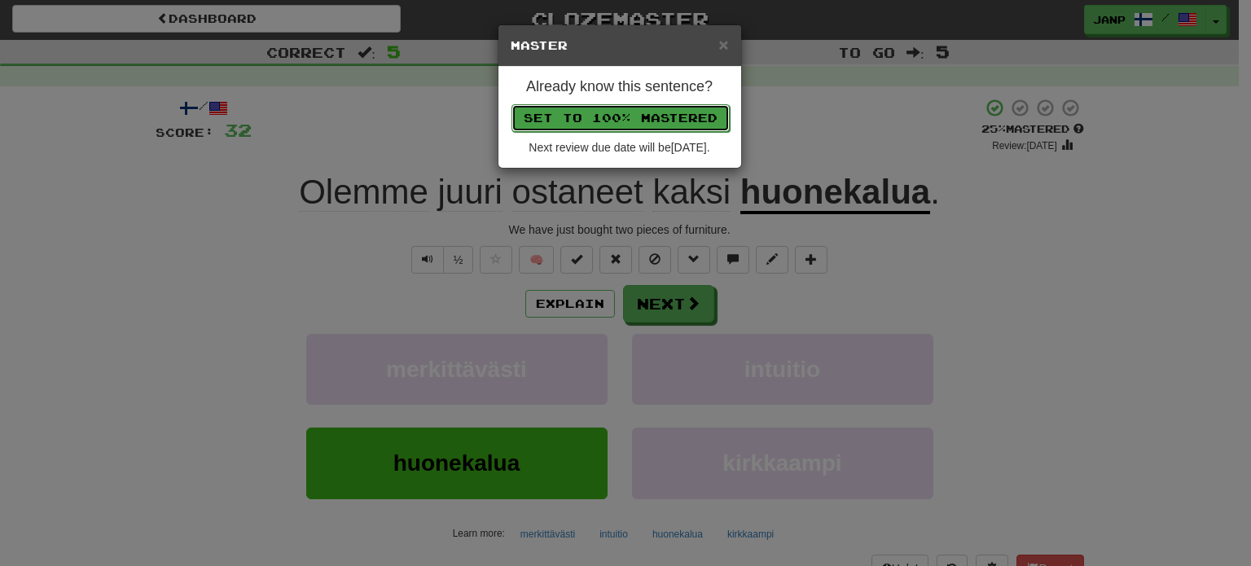
click at [612, 120] on button "Set to 100% Mastered" at bounding box center [620, 118] width 218 height 28
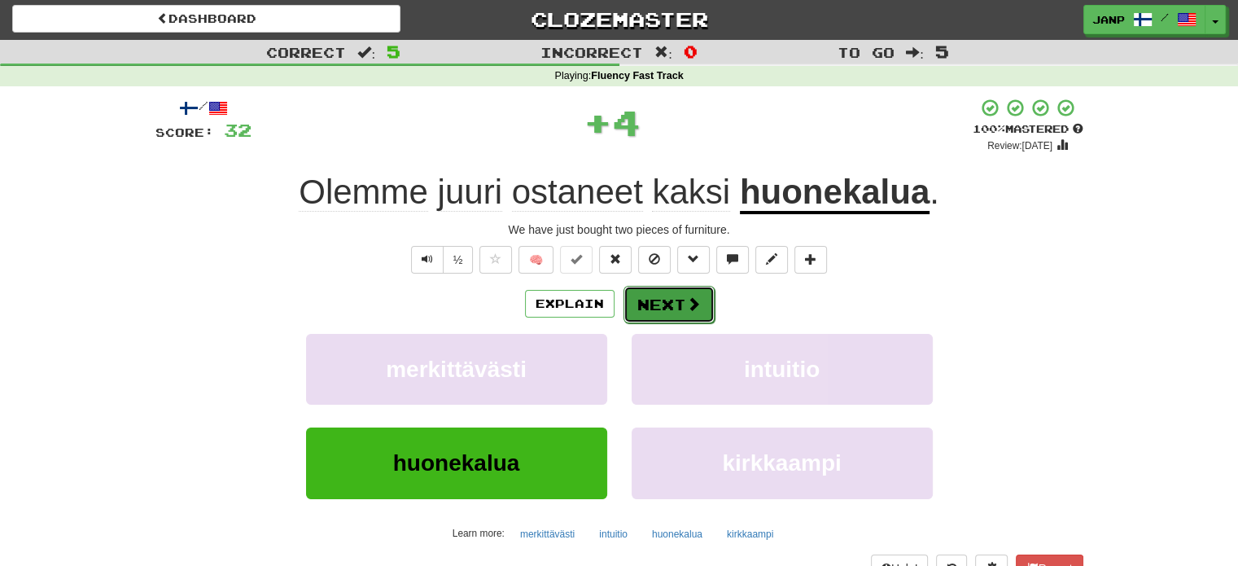
click at [652, 299] on button "Next" at bounding box center [669, 304] width 91 height 37
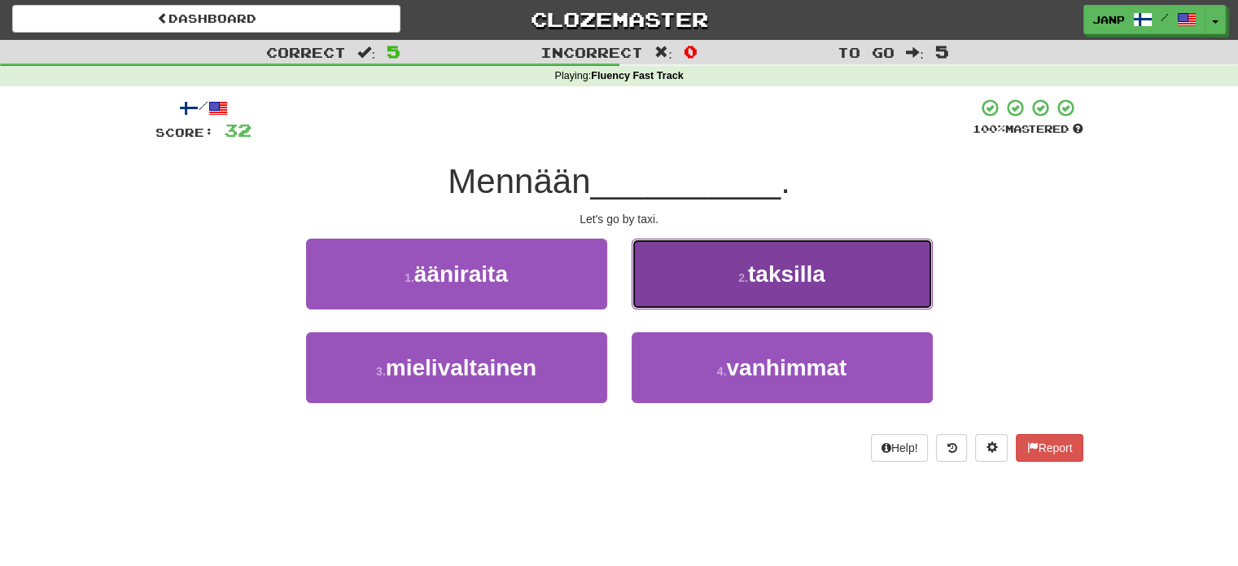
click at [667, 299] on button "2 . taksilla" at bounding box center [782, 274] width 301 height 71
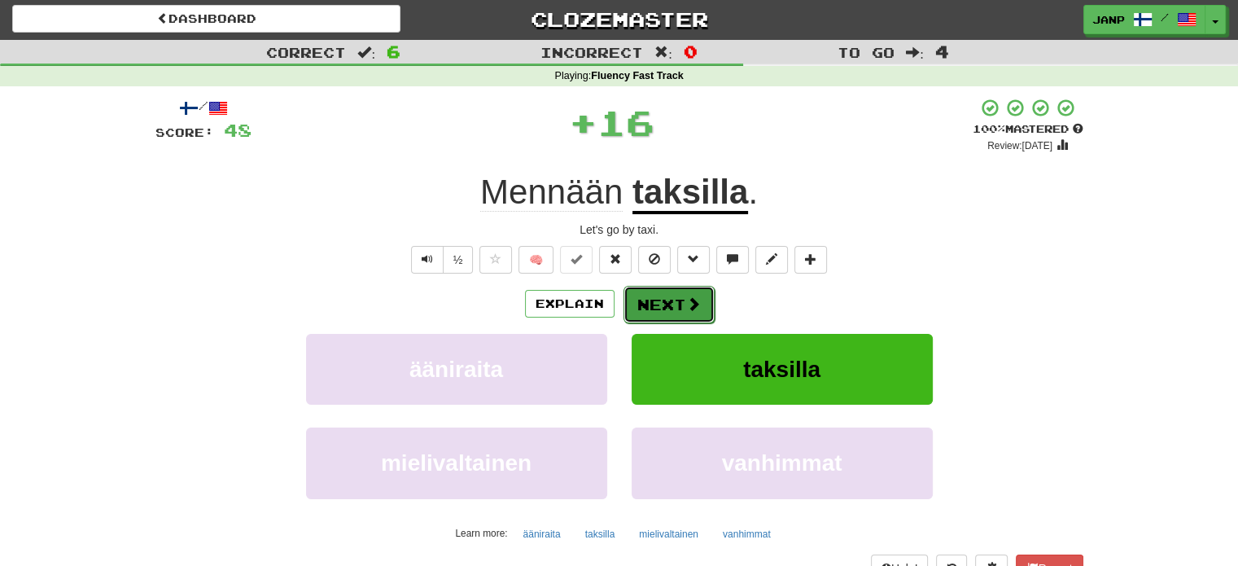
click at [681, 299] on button "Next" at bounding box center [669, 304] width 91 height 37
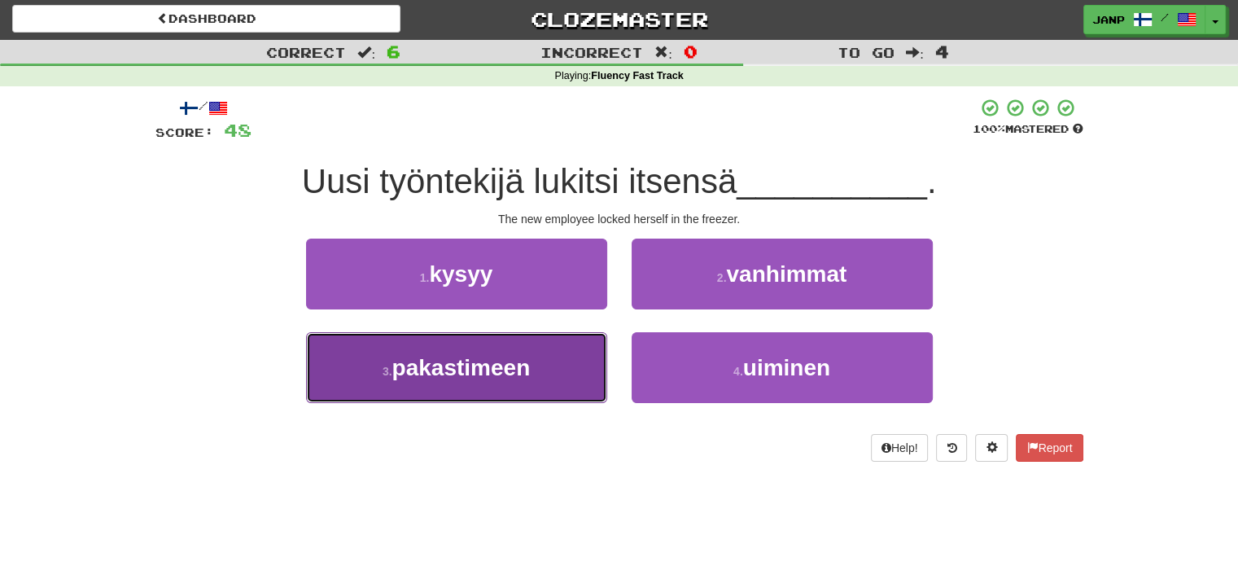
click at [543, 372] on button "3 . pakastimeen" at bounding box center [456, 367] width 301 height 71
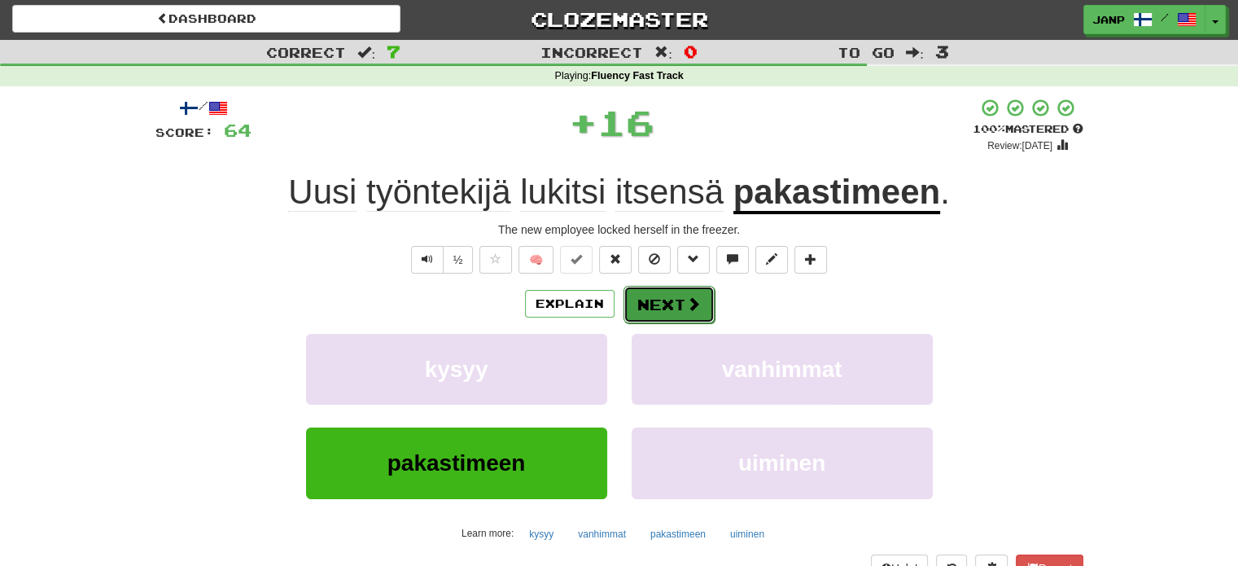
click at [650, 299] on button "Next" at bounding box center [669, 304] width 91 height 37
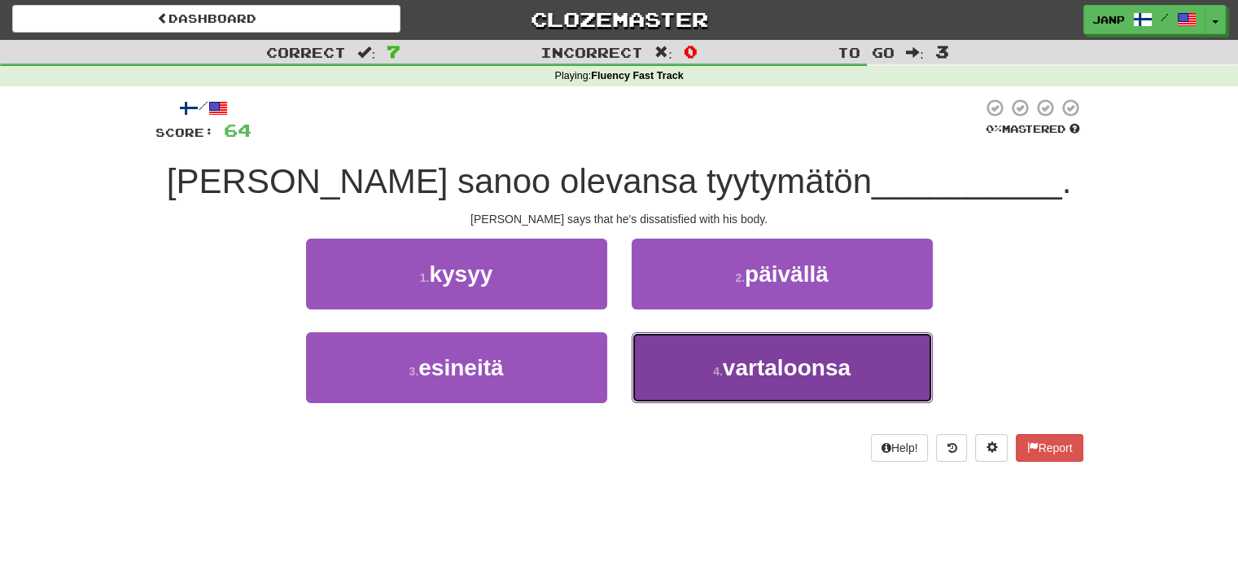
click at [669, 367] on button "4 . vartaloonsa" at bounding box center [782, 367] width 301 height 71
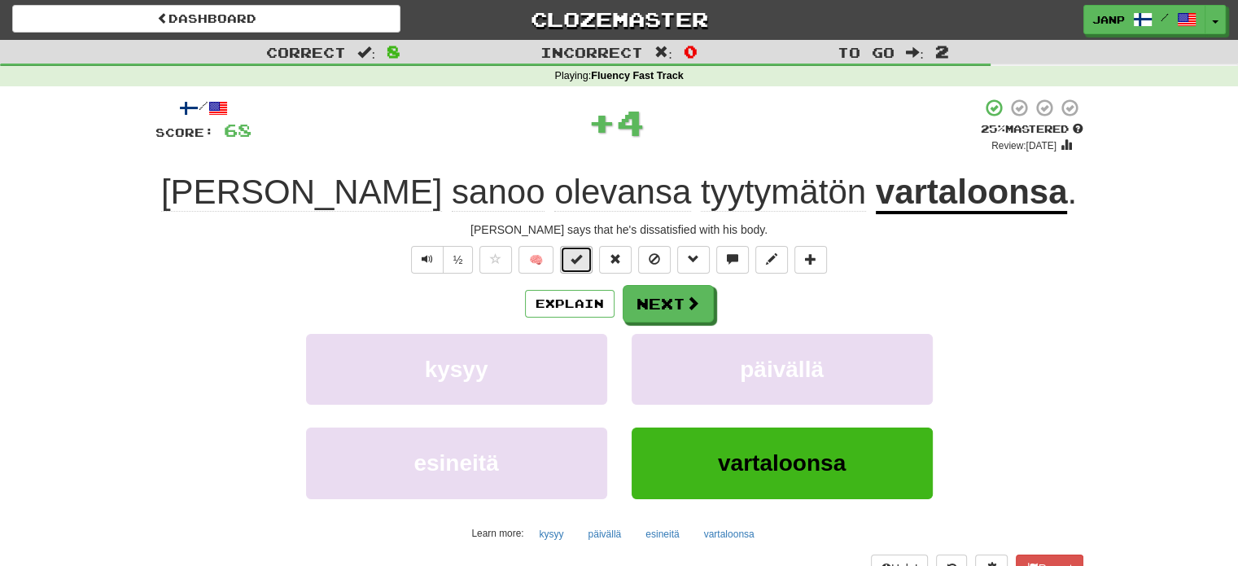
click at [576, 263] on span at bounding box center [576, 258] width 11 height 11
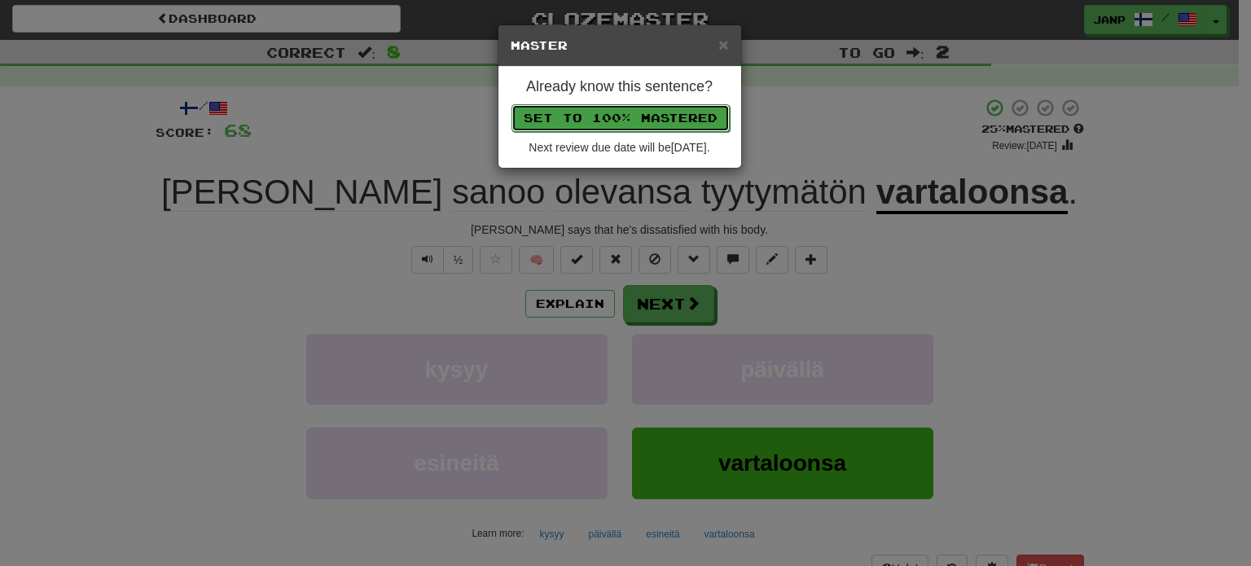
click at [572, 116] on button "Set to 100% Mastered" at bounding box center [620, 118] width 218 height 28
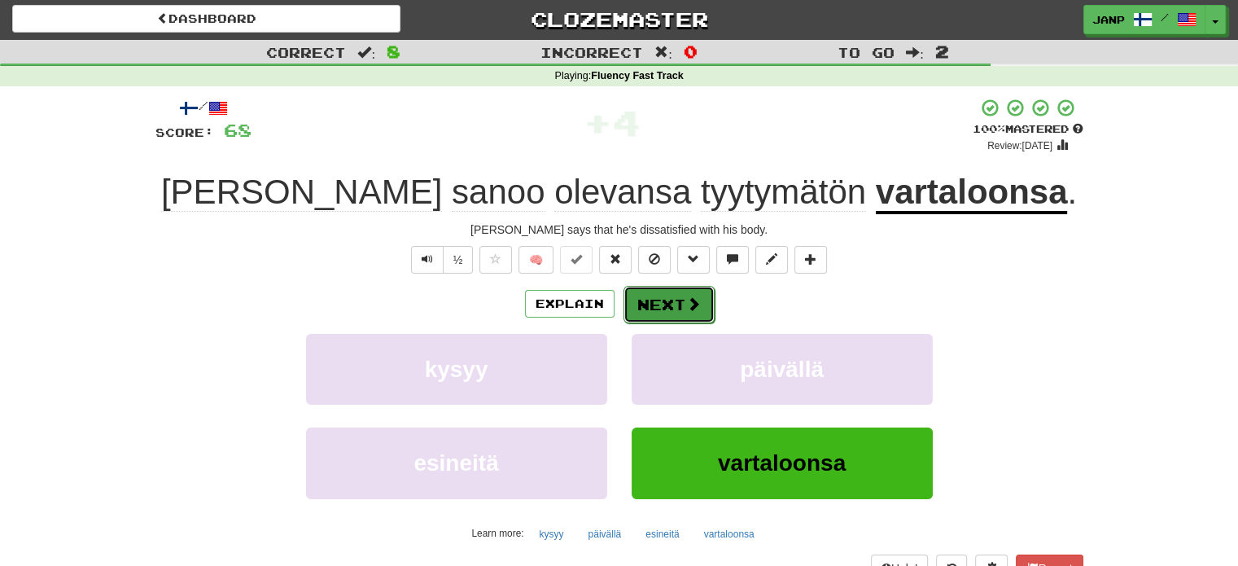
click at [657, 310] on button "Next" at bounding box center [669, 304] width 91 height 37
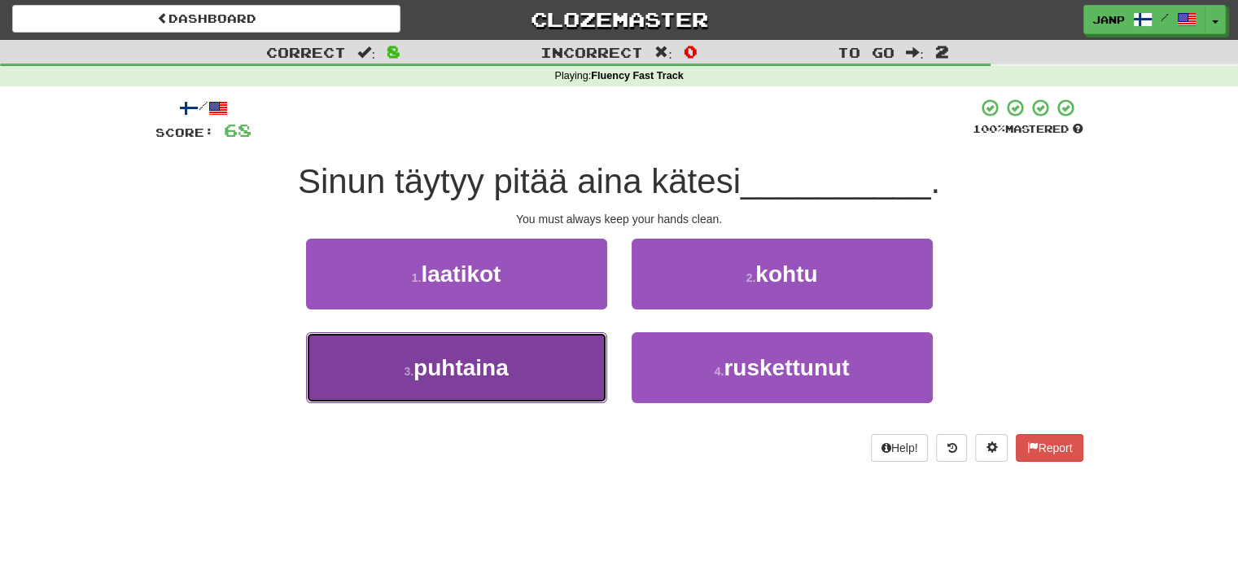
click at [549, 360] on button "3 . puhtaina" at bounding box center [456, 367] width 301 height 71
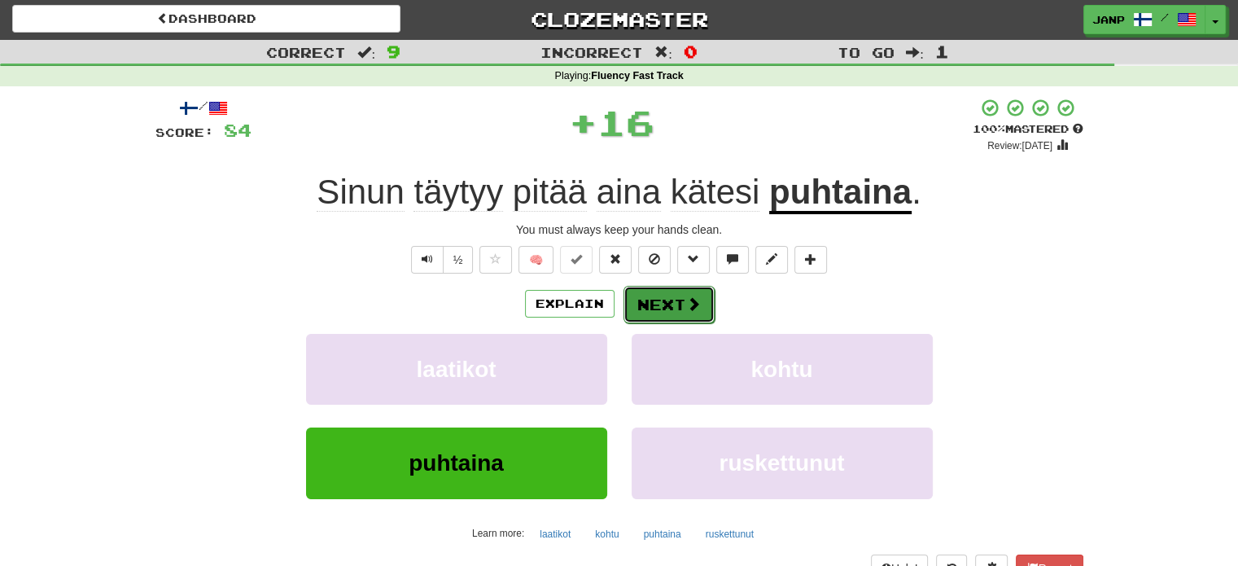
click at [674, 305] on button "Next" at bounding box center [669, 304] width 91 height 37
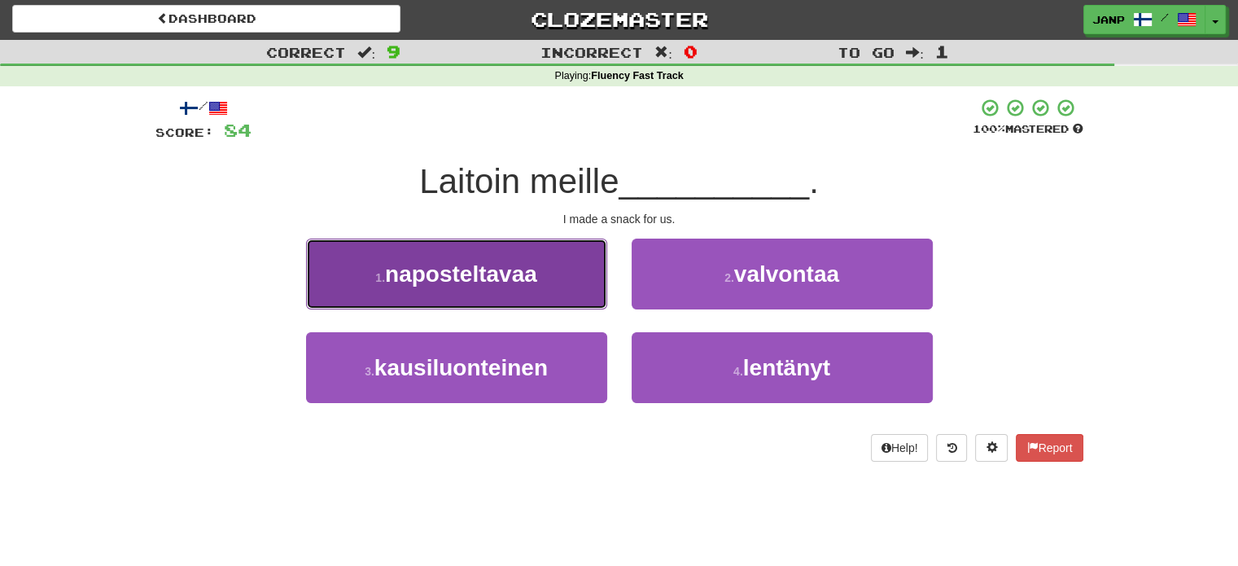
click at [547, 287] on button "1 . naposteltavaa" at bounding box center [456, 274] width 301 height 71
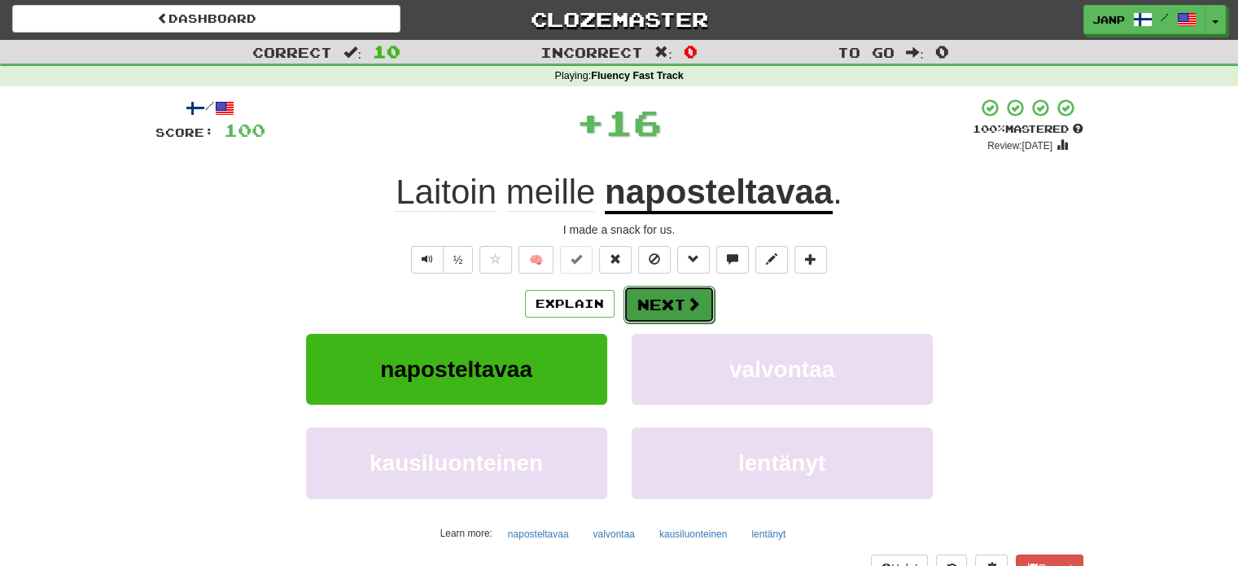
click at [693, 315] on button "Next" at bounding box center [669, 304] width 91 height 37
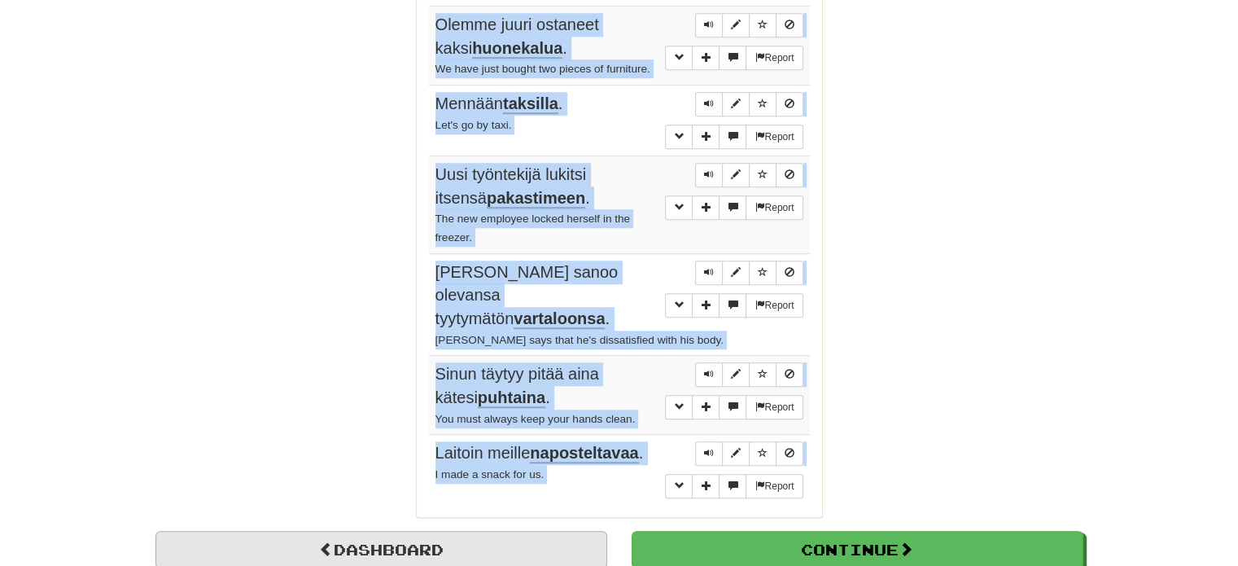
scroll to position [1225, 0]
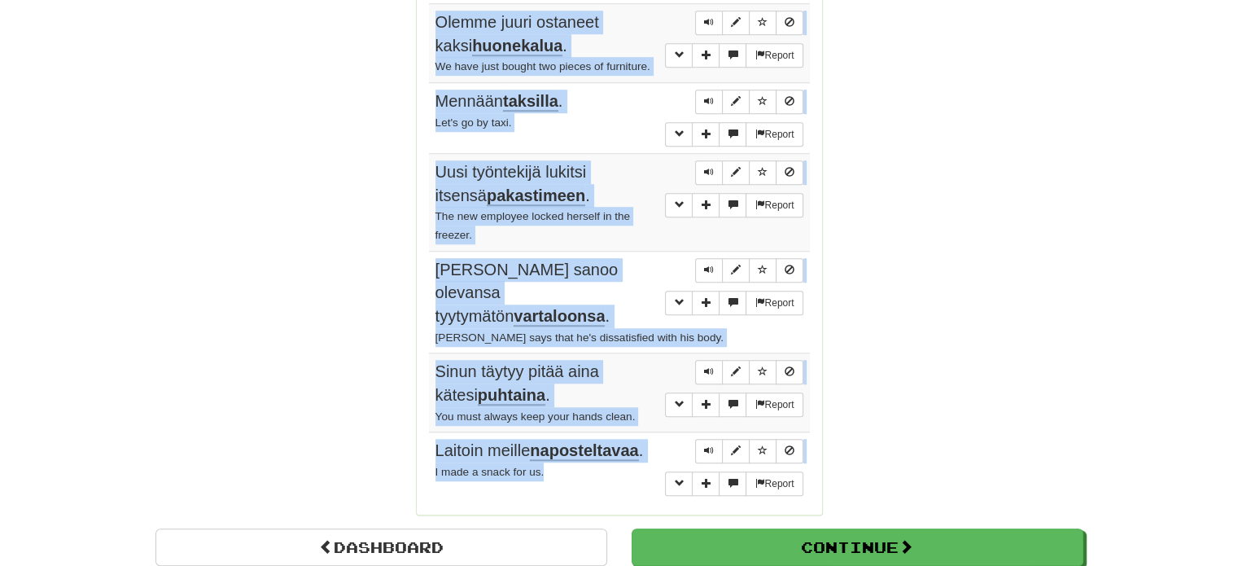
drag, startPoint x: 427, startPoint y: 153, endPoint x: 610, endPoint y: 408, distance: 313.9
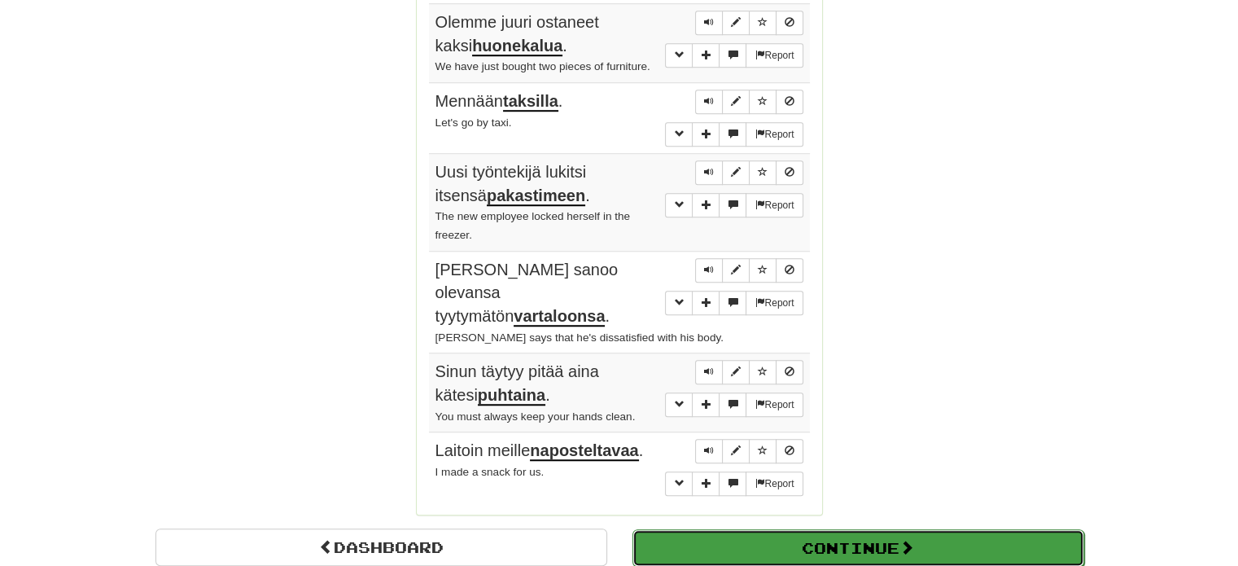
click at [752, 529] on button "Continue" at bounding box center [859, 547] width 452 height 37
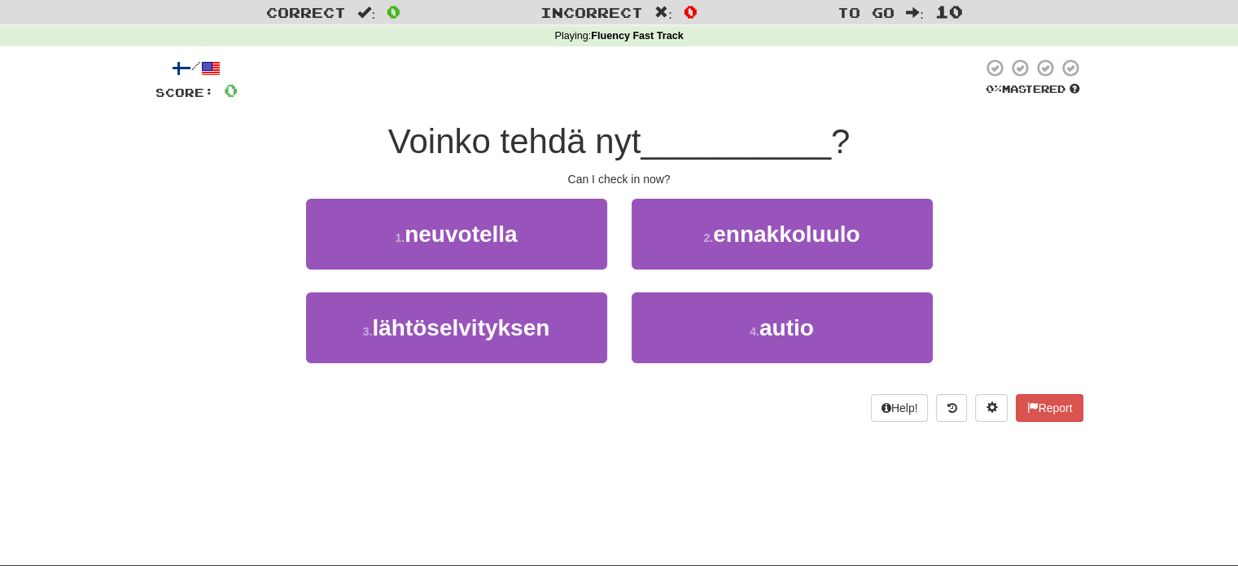
scroll to position [13, 0]
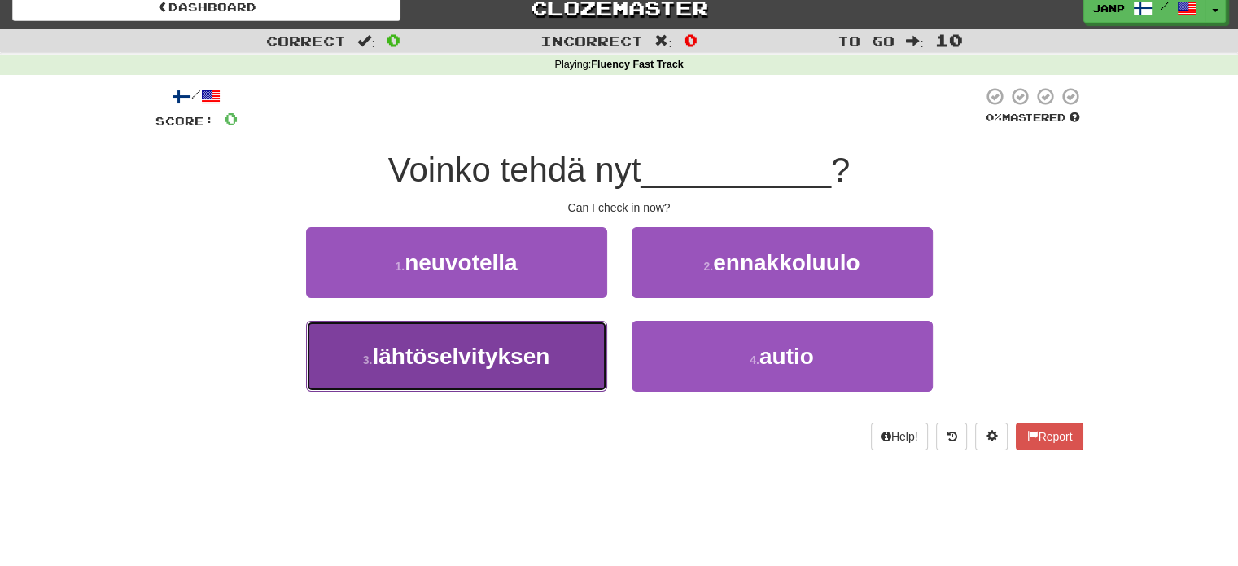
click at [550, 375] on button "3 . lähtöselvityksen" at bounding box center [456, 356] width 301 height 71
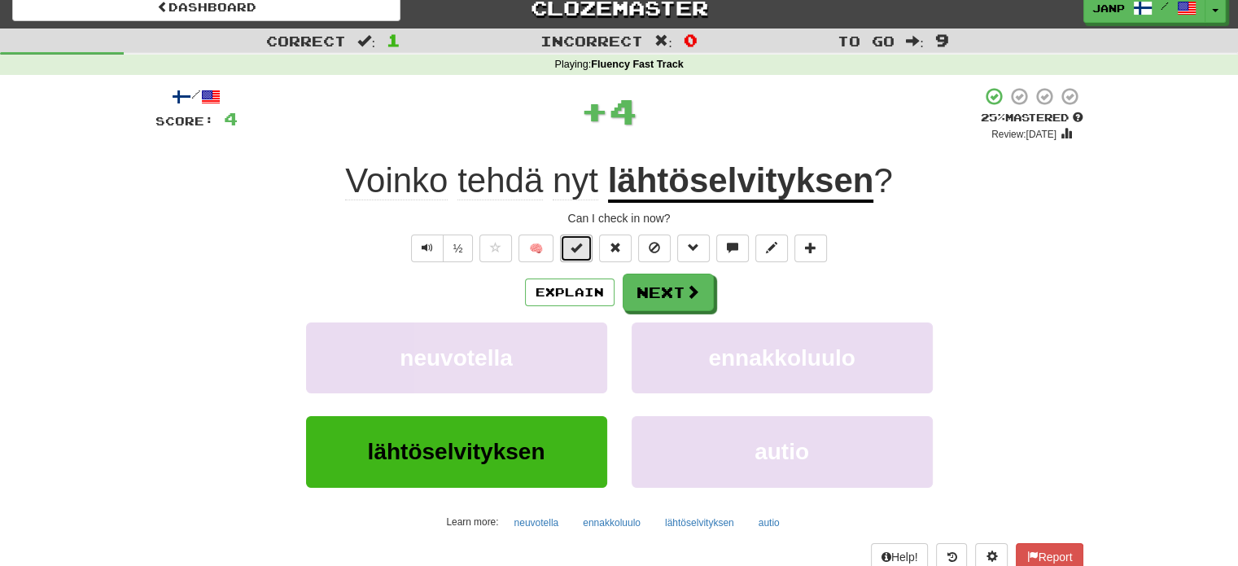
click at [582, 252] on span at bounding box center [576, 247] width 11 height 11
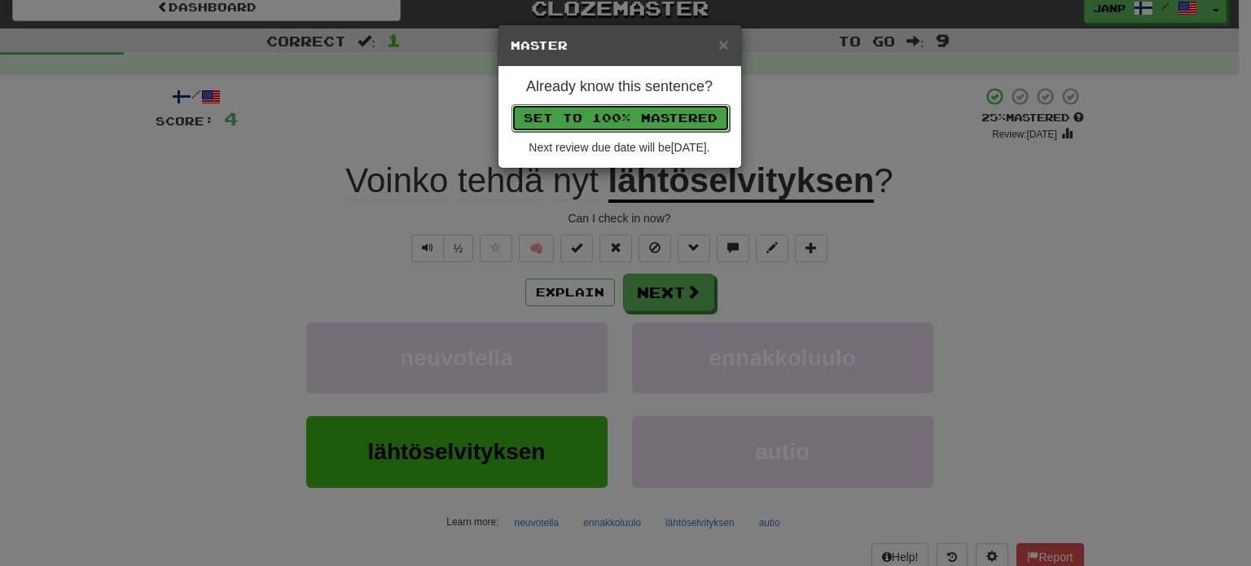
click at [645, 111] on button "Set to 100% Mastered" at bounding box center [620, 118] width 218 height 28
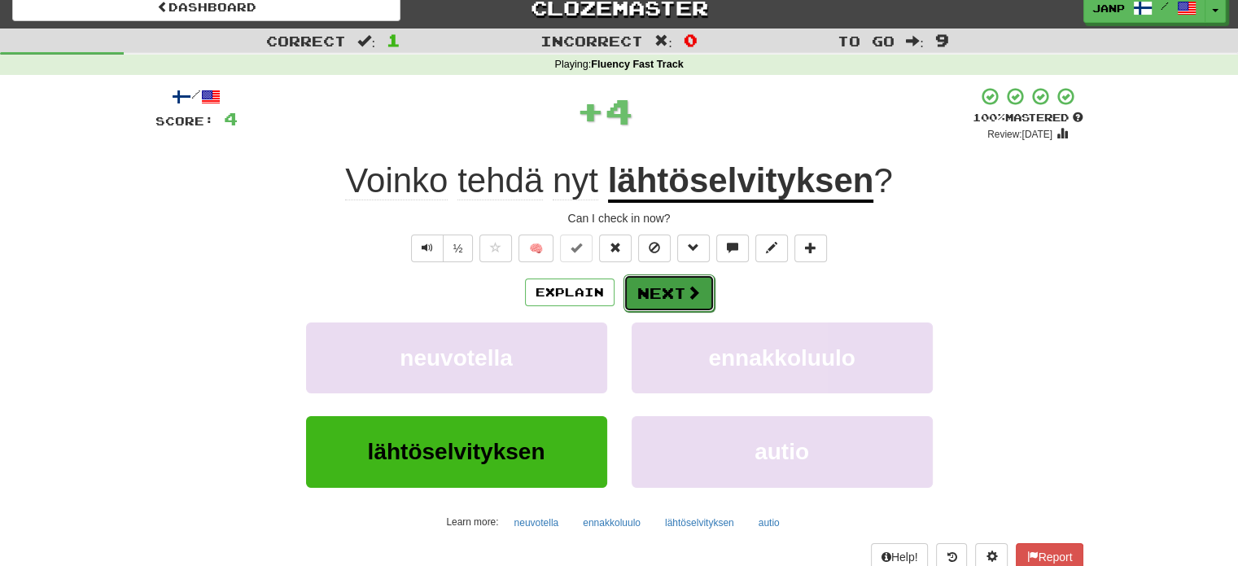
click at [660, 287] on button "Next" at bounding box center [669, 292] width 91 height 37
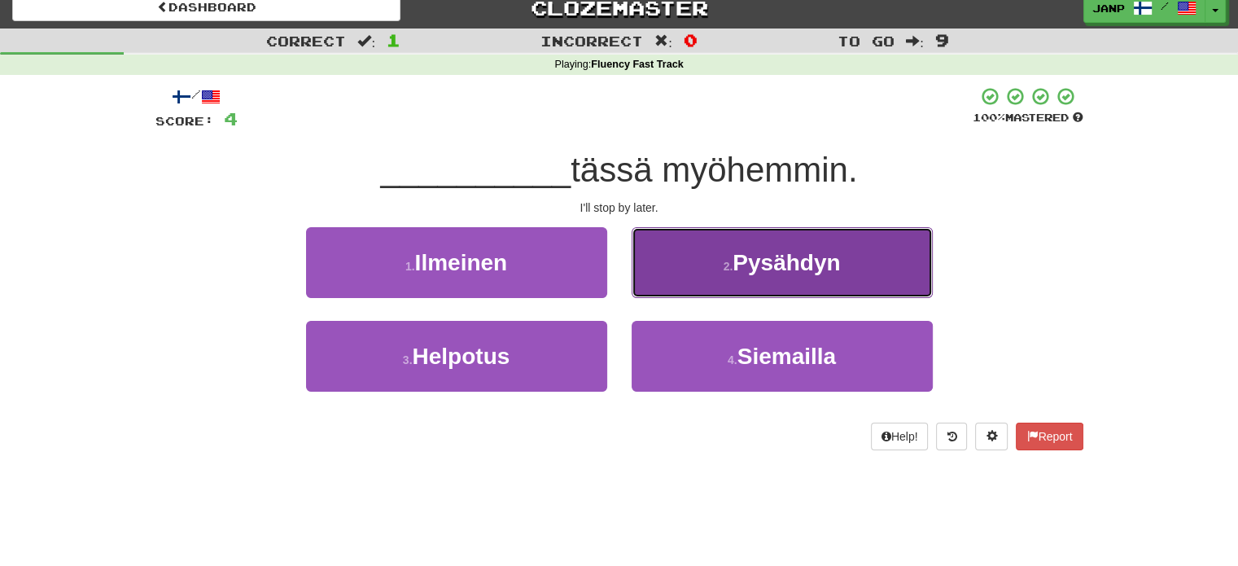
click at [667, 276] on button "2 . Pysähdyn" at bounding box center [782, 262] width 301 height 71
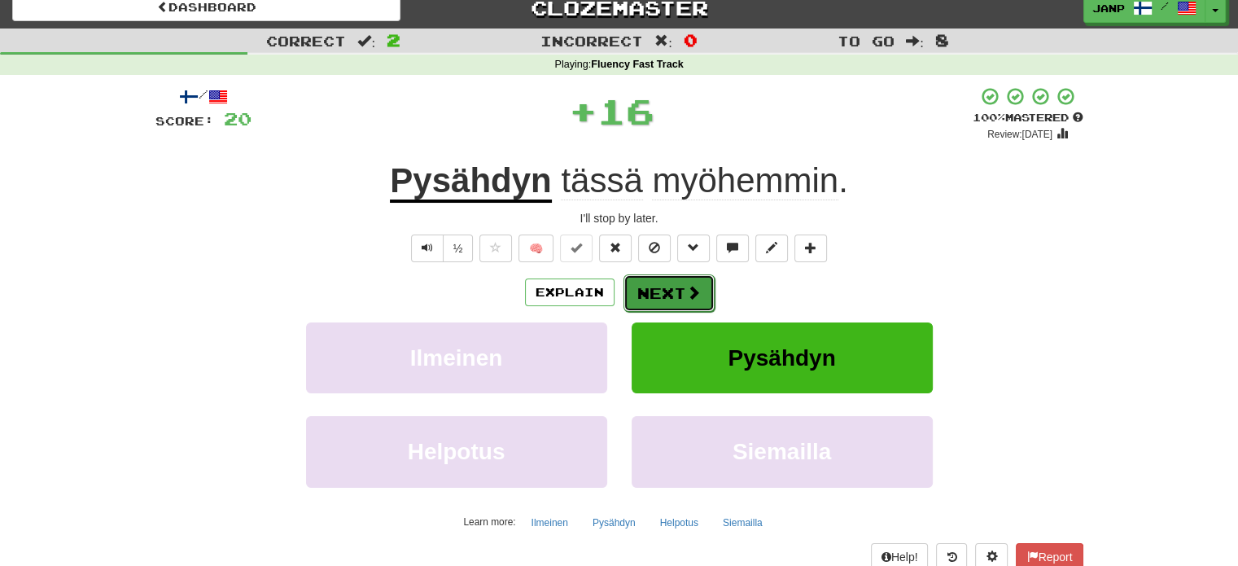
click at [633, 279] on button "Next" at bounding box center [669, 292] width 91 height 37
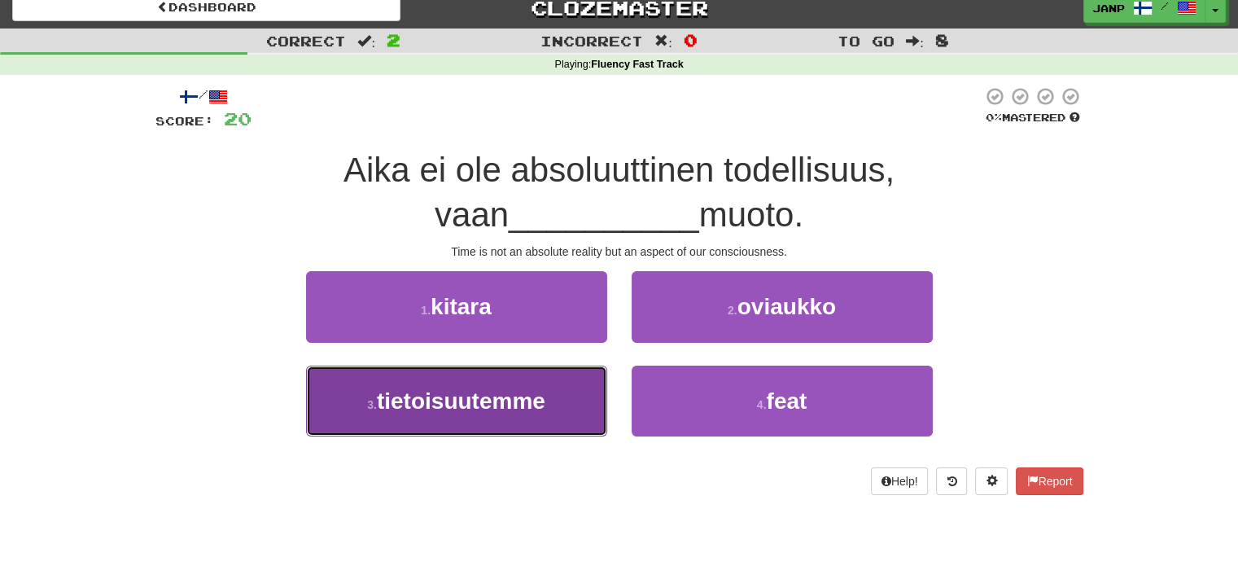
click at [541, 406] on span "tietoisuutemme" at bounding box center [461, 400] width 169 height 25
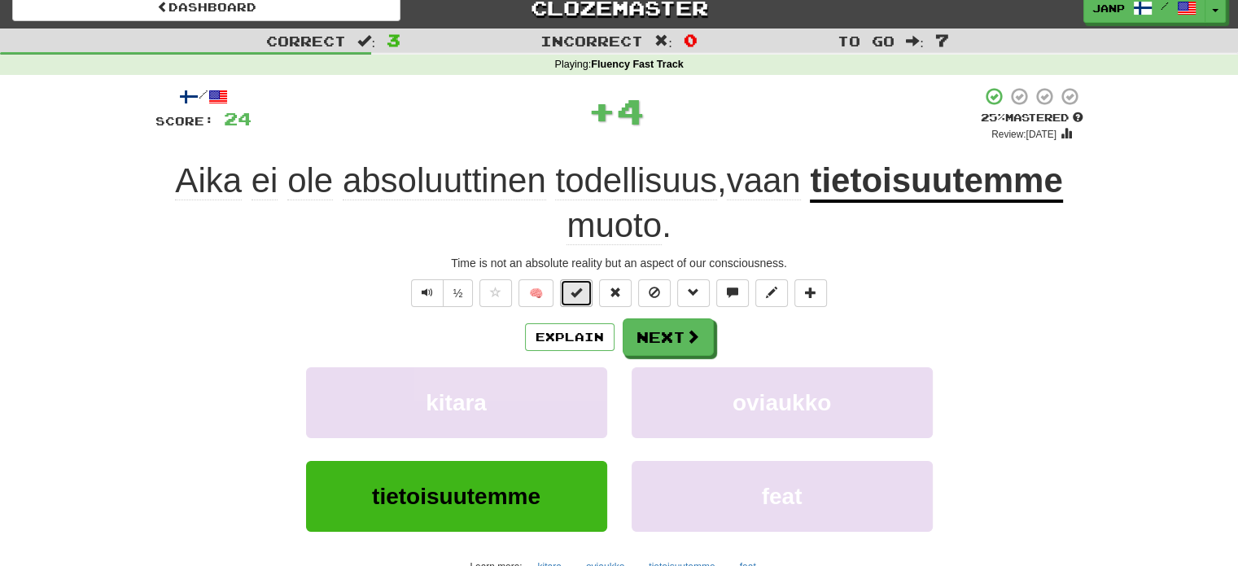
click at [586, 296] on button at bounding box center [576, 293] width 33 height 28
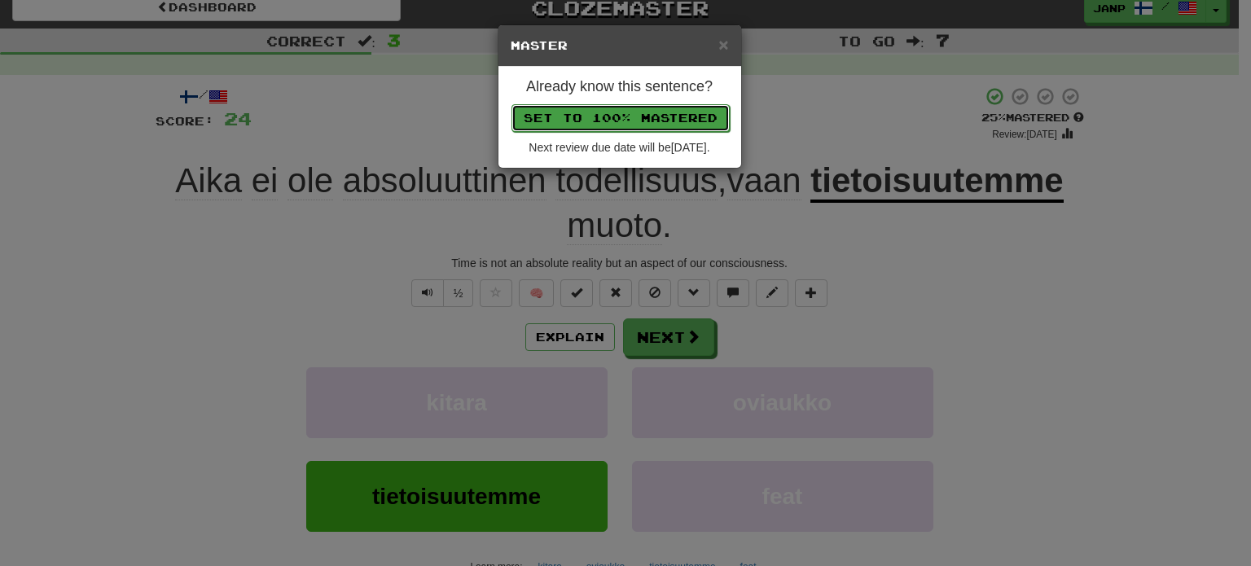
click at [608, 124] on button "Set to 100% Mastered" at bounding box center [620, 118] width 218 height 28
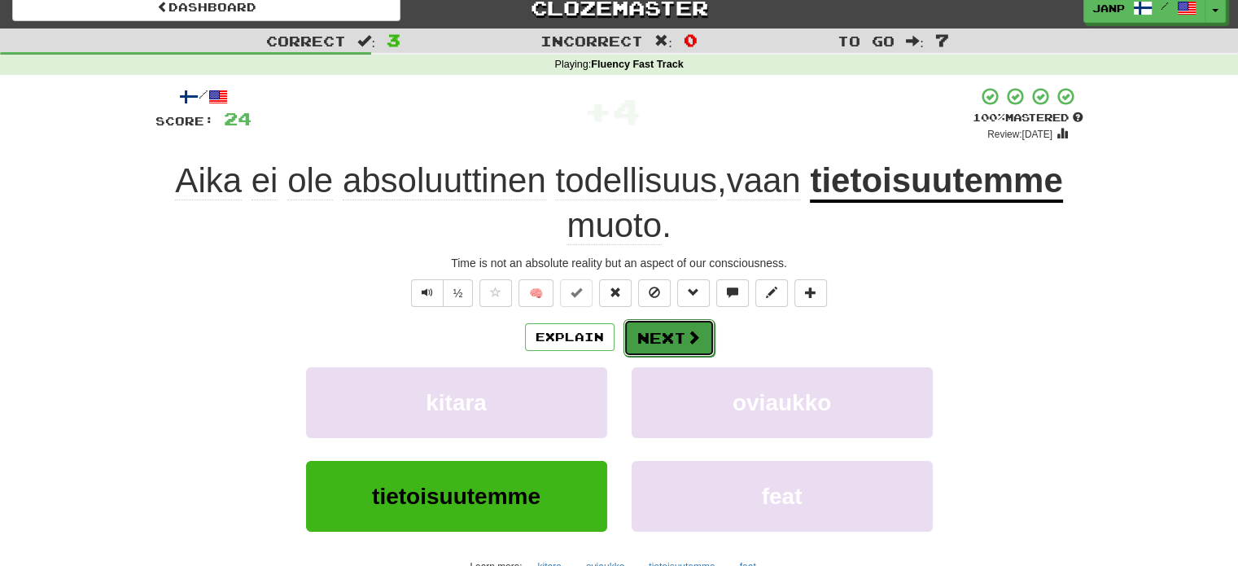
click at [648, 330] on button "Next" at bounding box center [669, 337] width 91 height 37
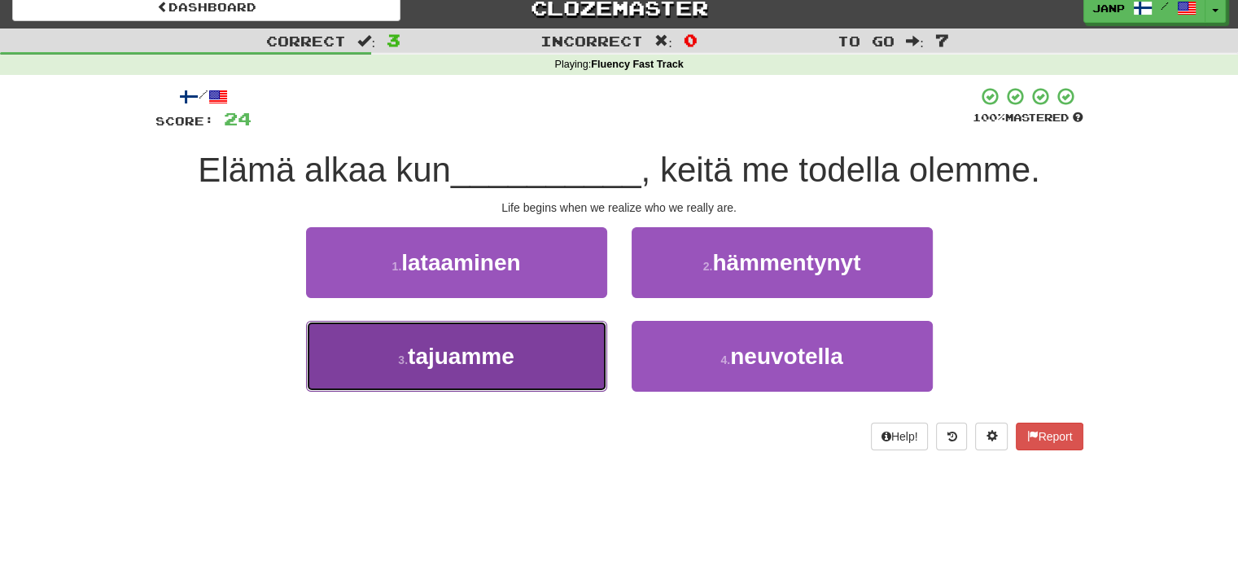
click at [550, 355] on button "3 . tajuamme" at bounding box center [456, 356] width 301 height 71
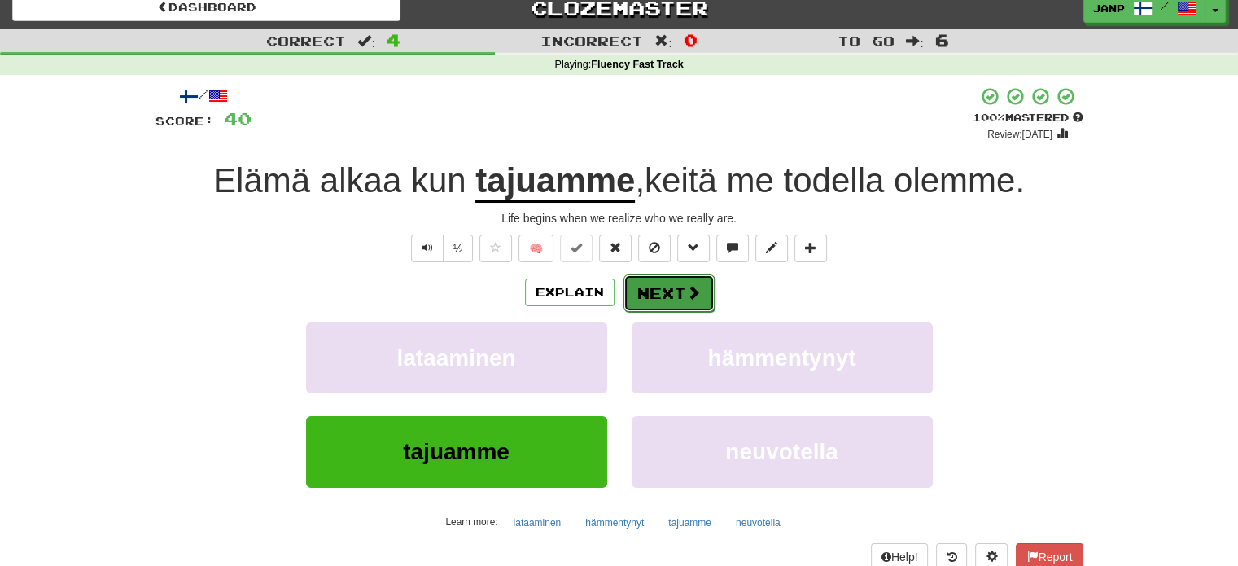
click at [647, 283] on button "Next" at bounding box center [669, 292] width 91 height 37
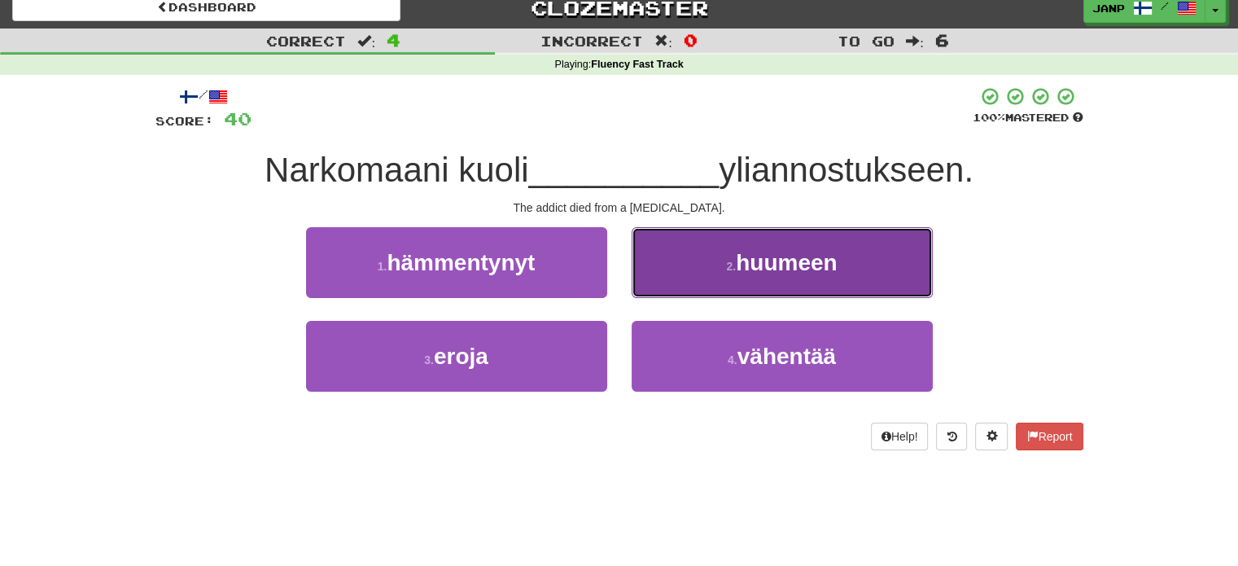
click at [696, 292] on button "2 . huumeen" at bounding box center [782, 262] width 301 height 71
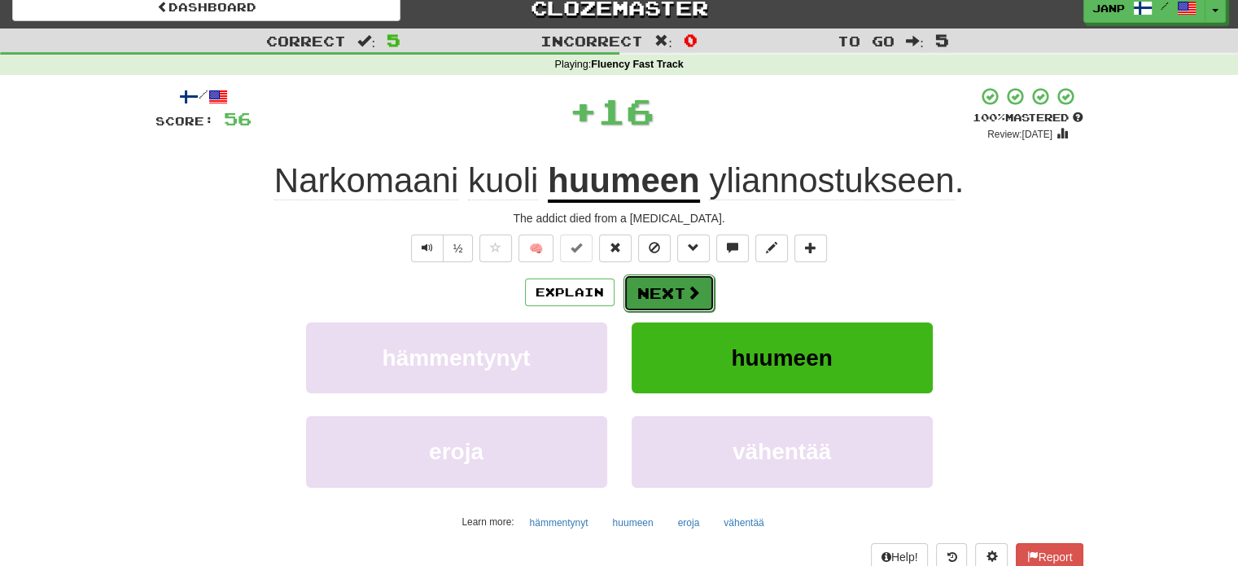
click at [651, 286] on button "Next" at bounding box center [669, 292] width 91 height 37
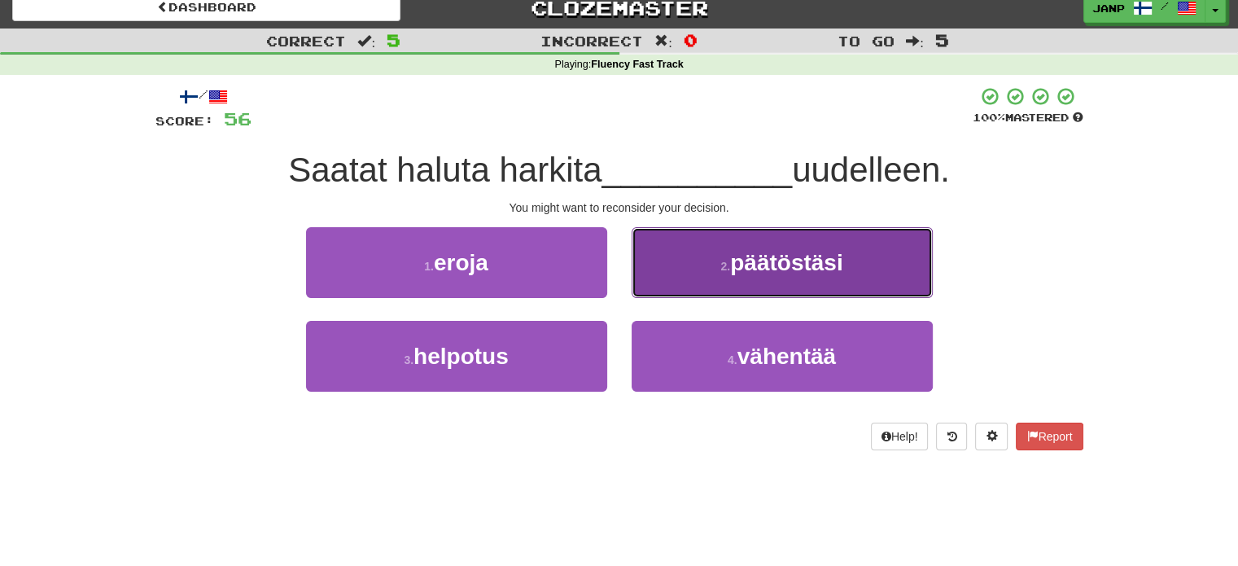
click at [697, 294] on button "2 . päätöstäsi" at bounding box center [782, 262] width 301 height 71
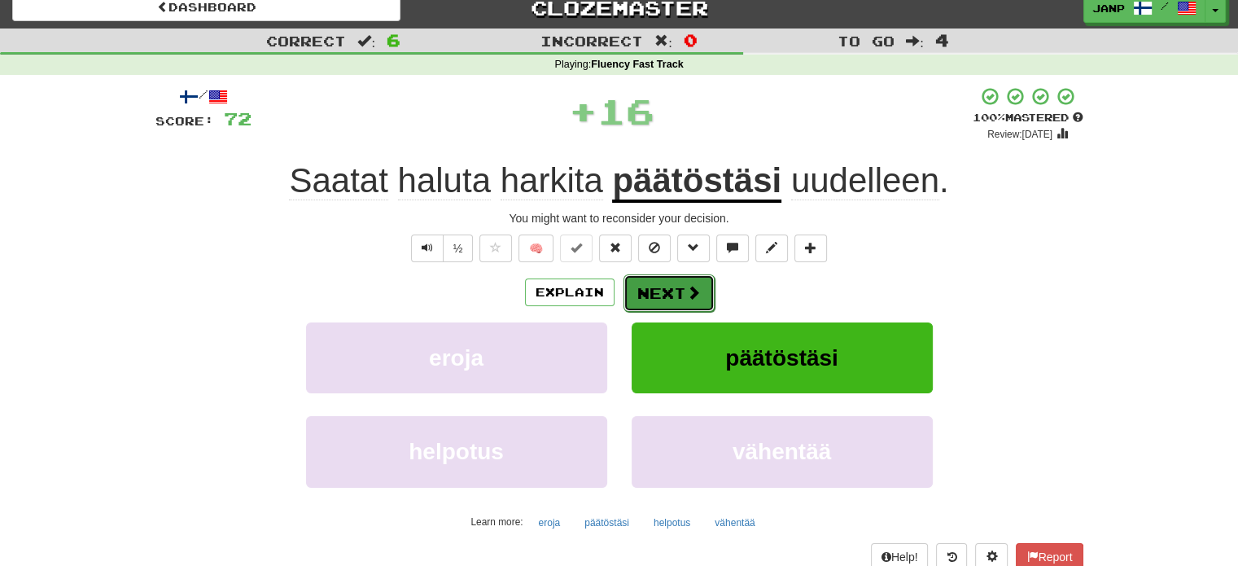
click at [661, 289] on button "Next" at bounding box center [669, 292] width 91 height 37
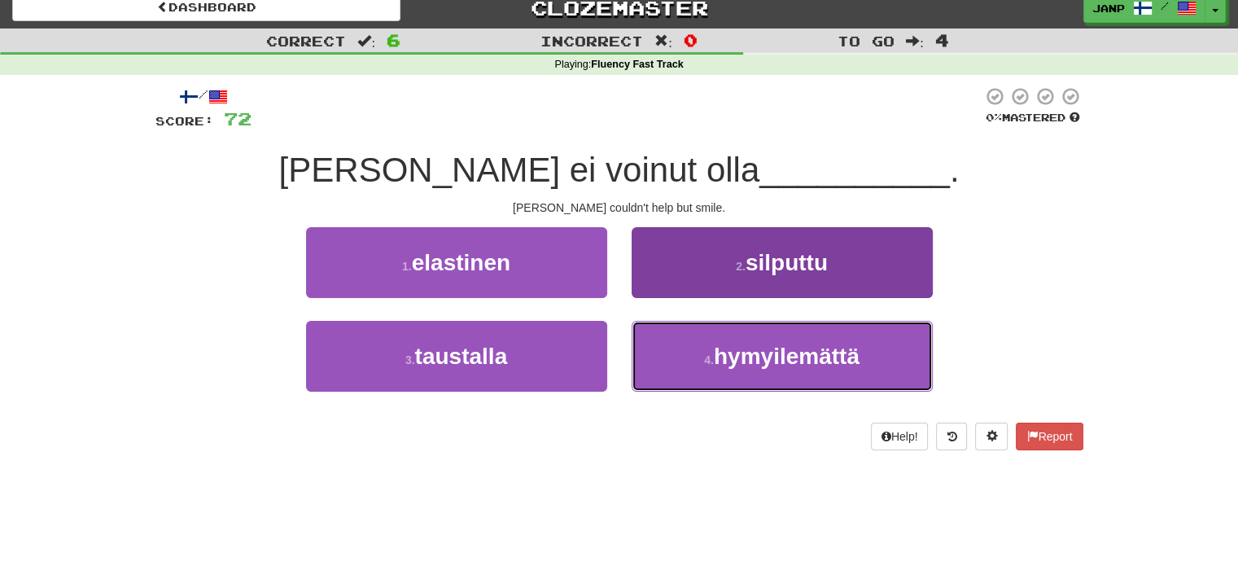
click at [691, 362] on button "4 . hymyilemättä" at bounding box center [782, 356] width 301 height 71
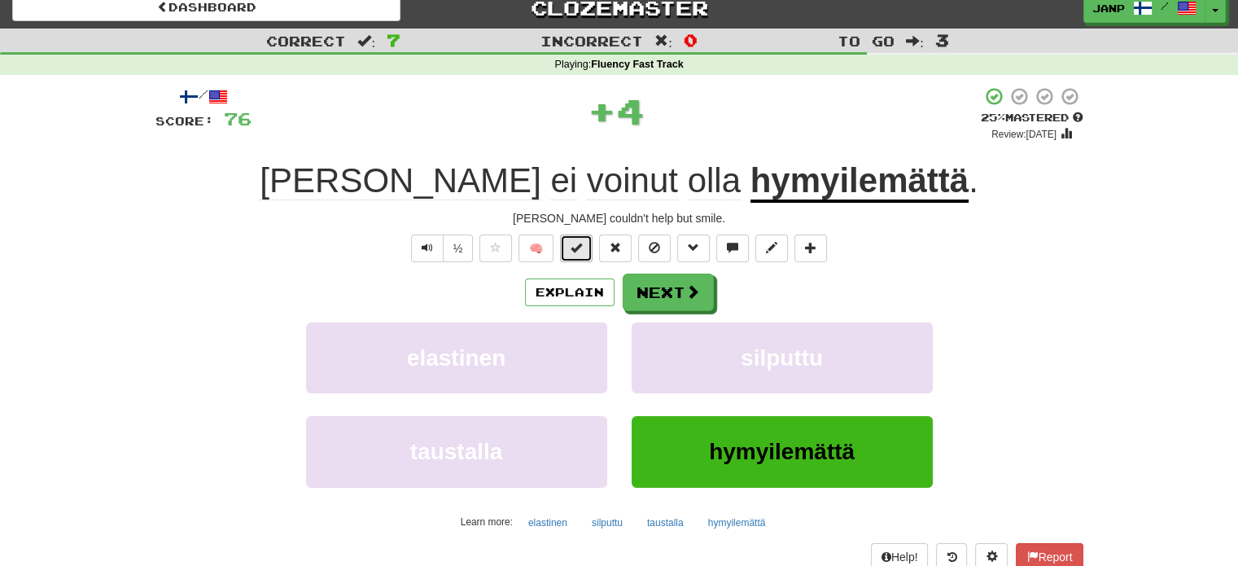
click at [582, 253] on span at bounding box center [576, 247] width 11 height 11
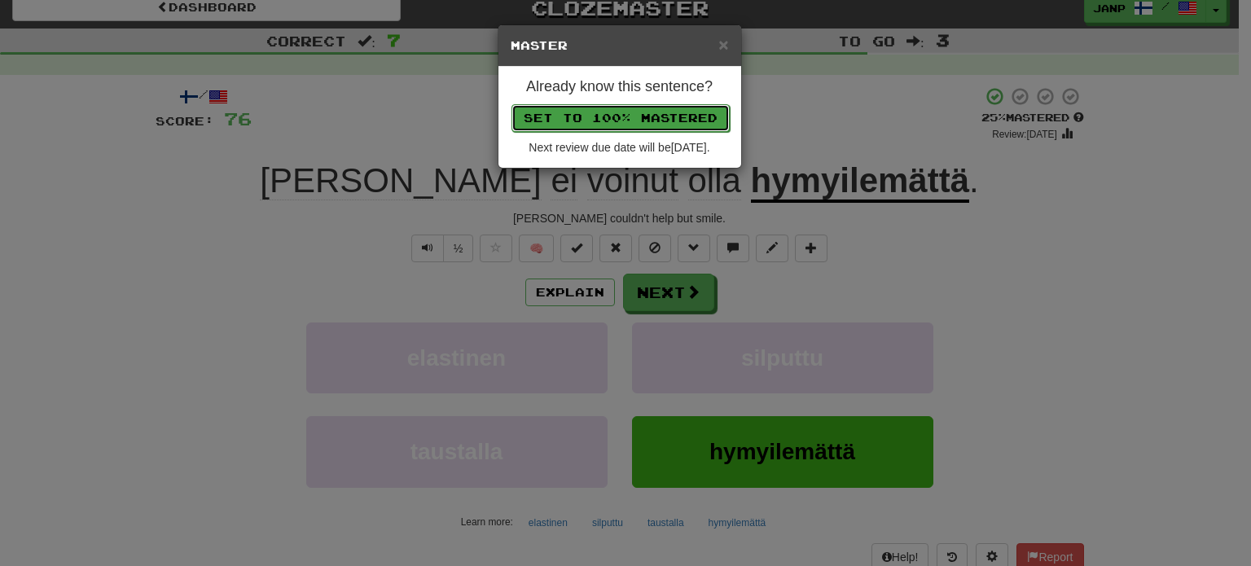
click at [619, 115] on button "Set to 100% Mastered" at bounding box center [620, 118] width 218 height 28
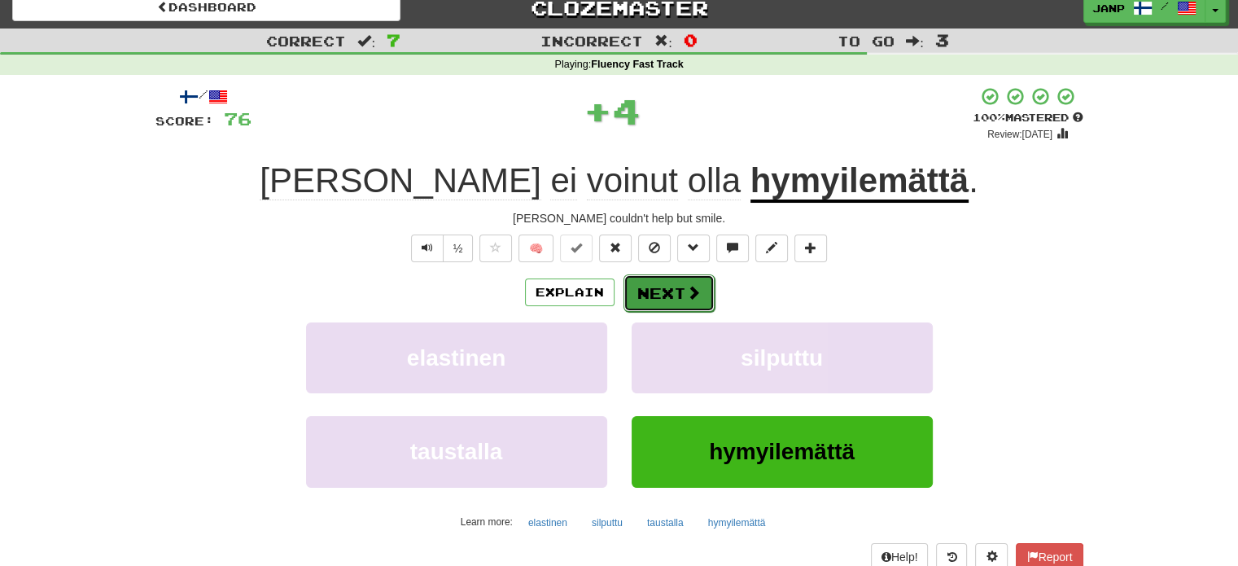
click at [693, 286] on span at bounding box center [693, 292] width 15 height 15
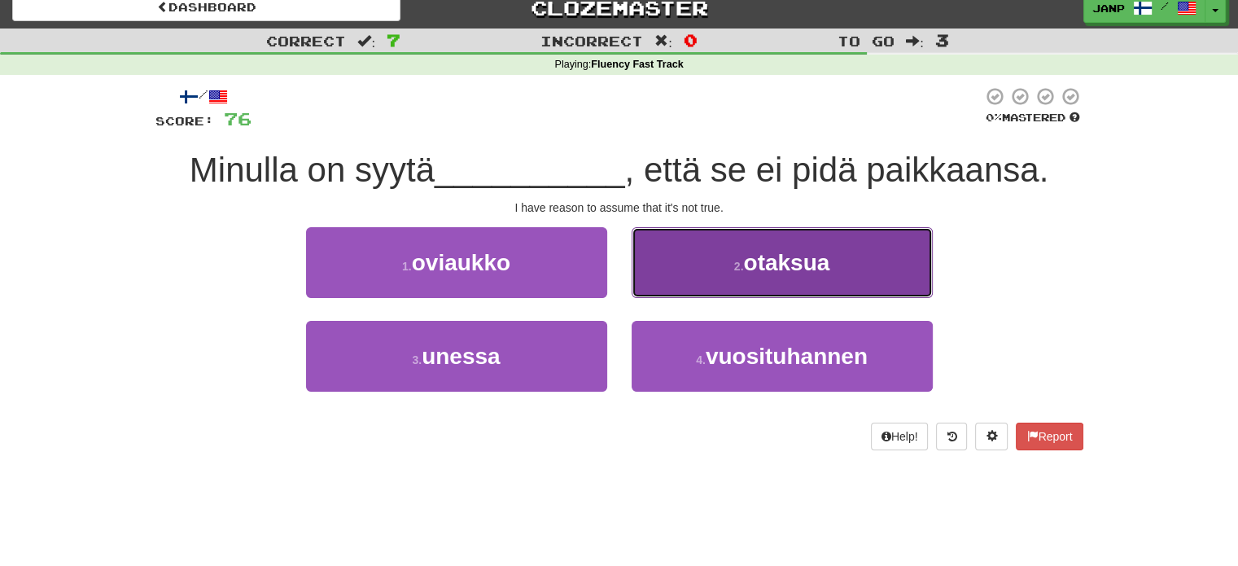
click at [696, 289] on button "2 . otaksua" at bounding box center [782, 262] width 301 height 71
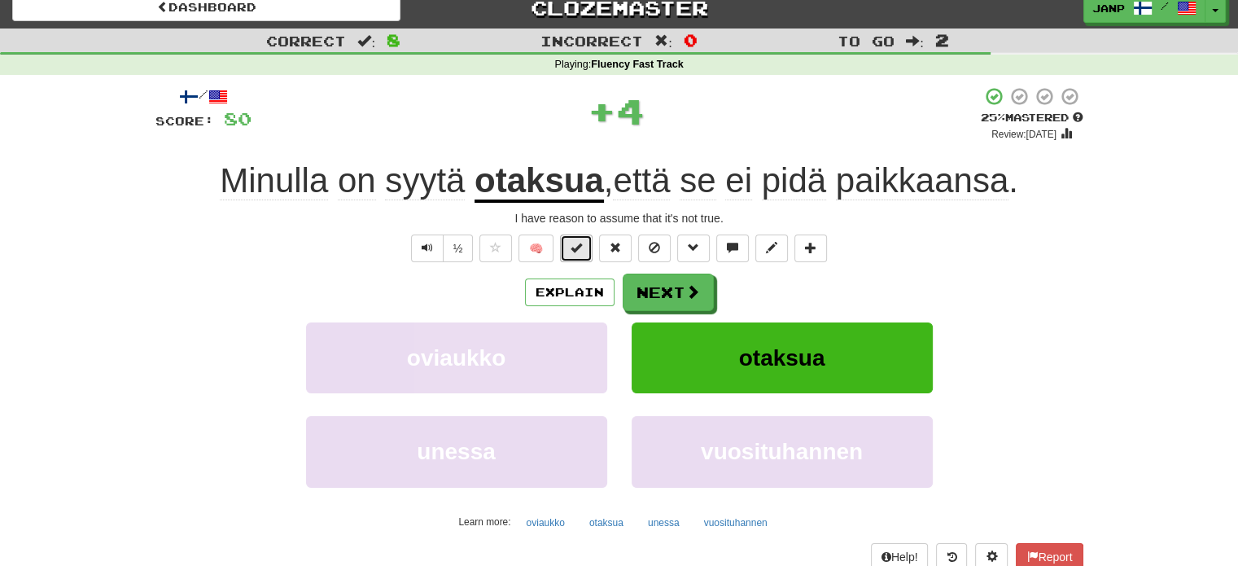
click at [577, 252] on span at bounding box center [576, 247] width 11 height 11
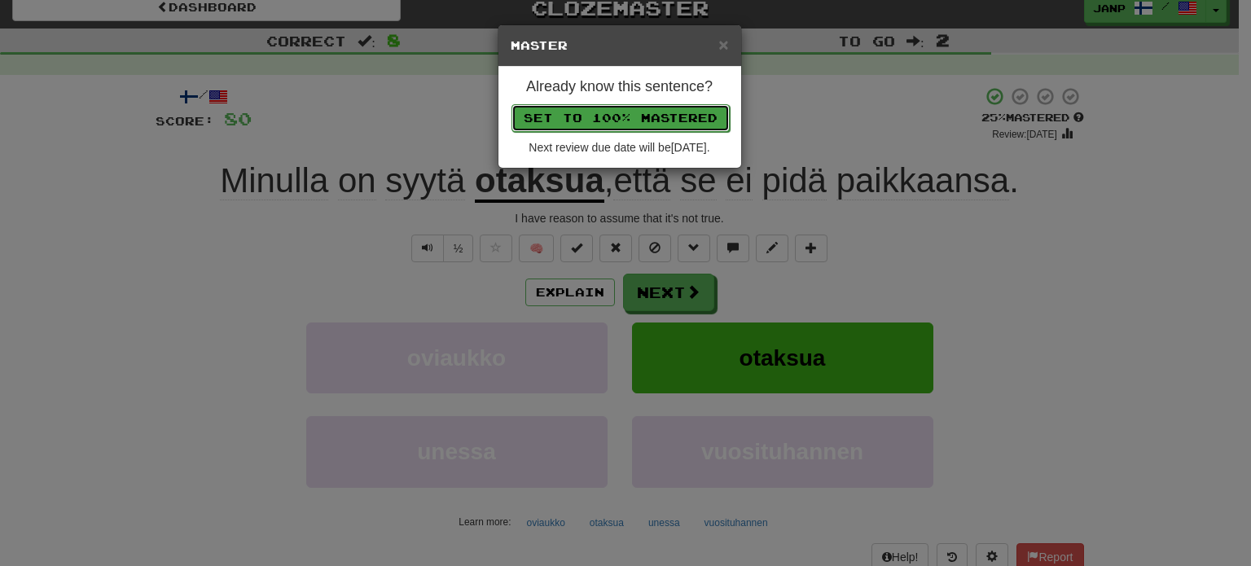
click at [620, 122] on button "Set to 100% Mastered" at bounding box center [620, 118] width 218 height 28
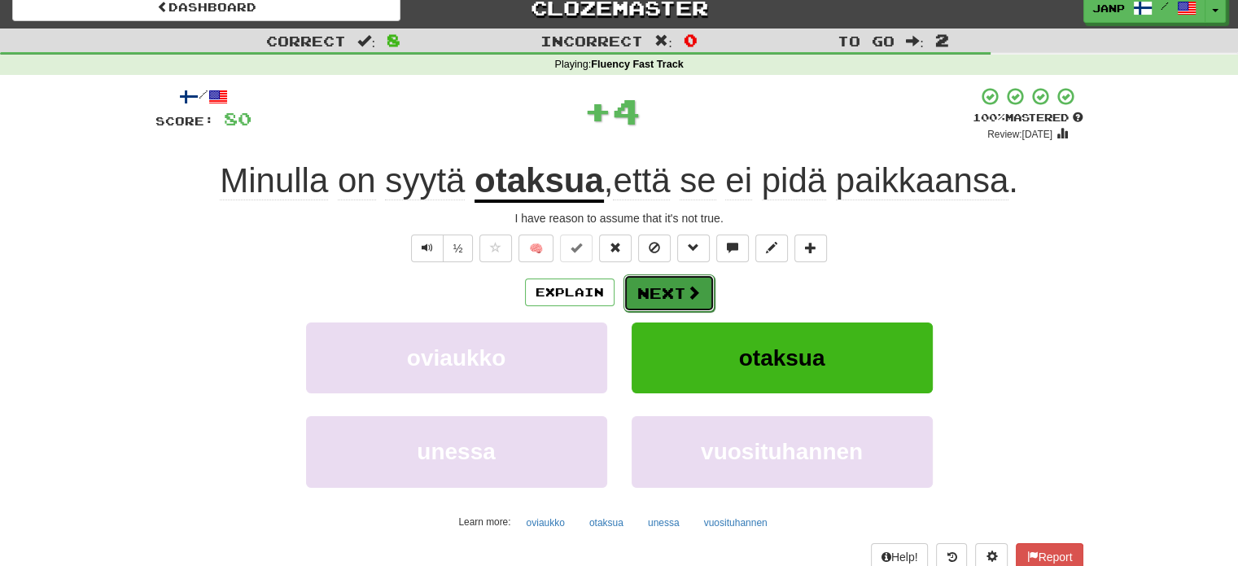
click at [673, 286] on button "Next" at bounding box center [669, 292] width 91 height 37
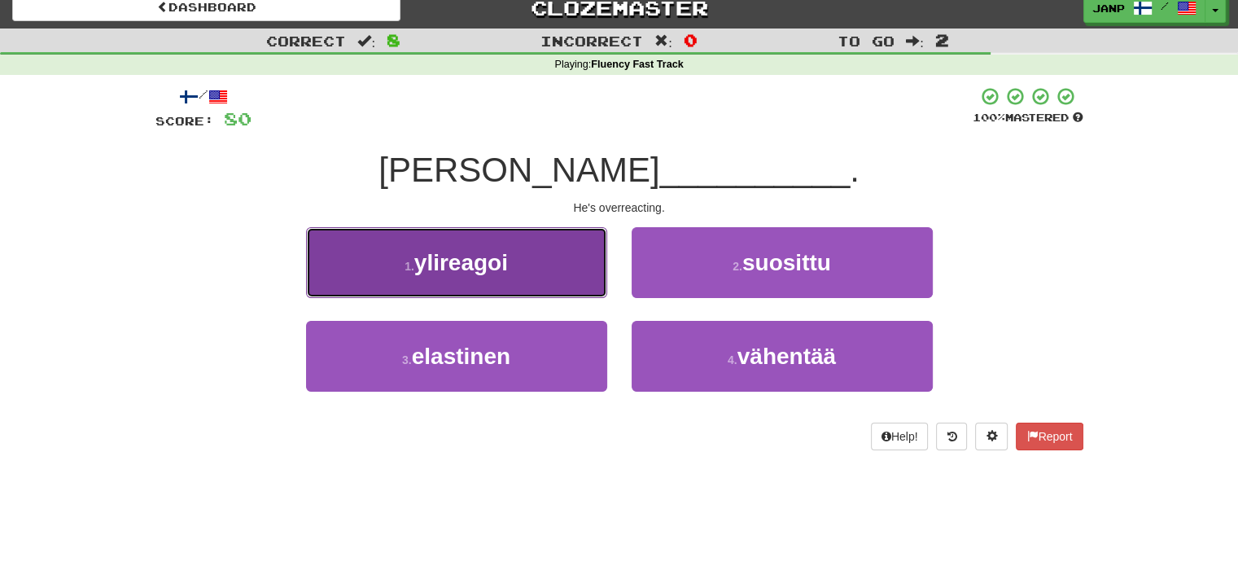
click at [575, 274] on button "1 . ylireagoi" at bounding box center [456, 262] width 301 height 71
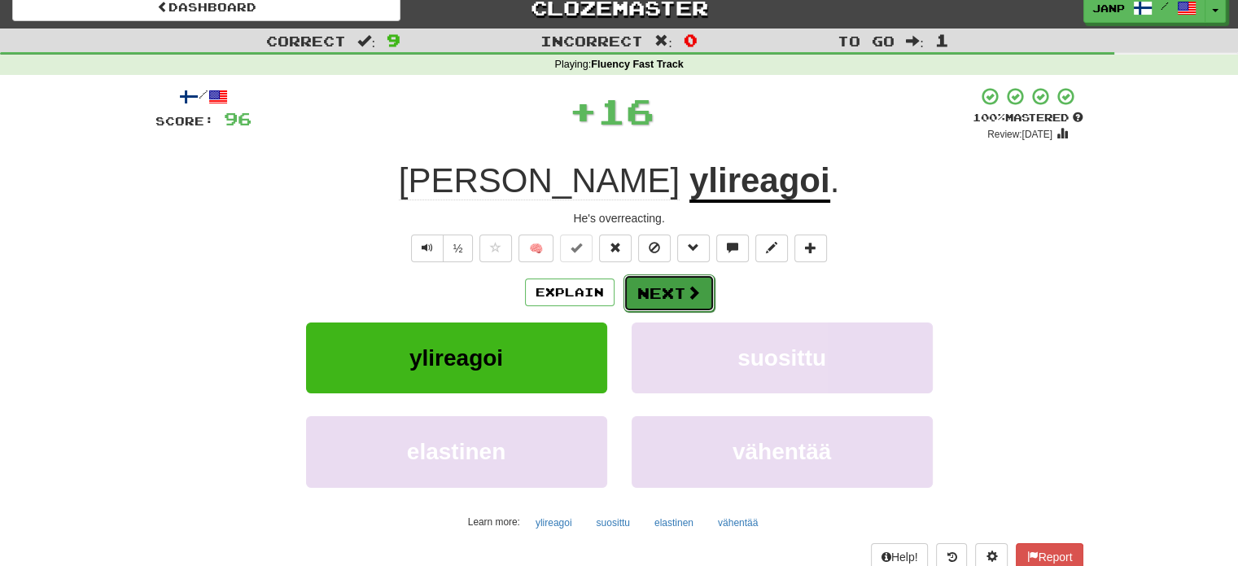
click at [654, 284] on button "Next" at bounding box center [669, 292] width 91 height 37
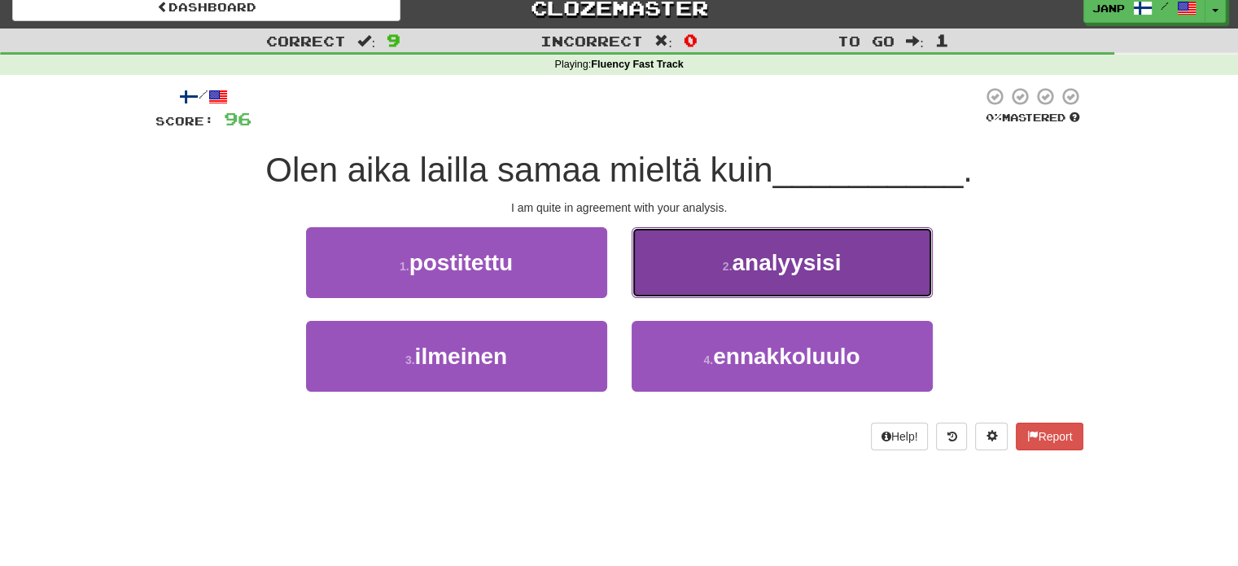
click at [687, 292] on button "2 . analyysisi" at bounding box center [782, 262] width 301 height 71
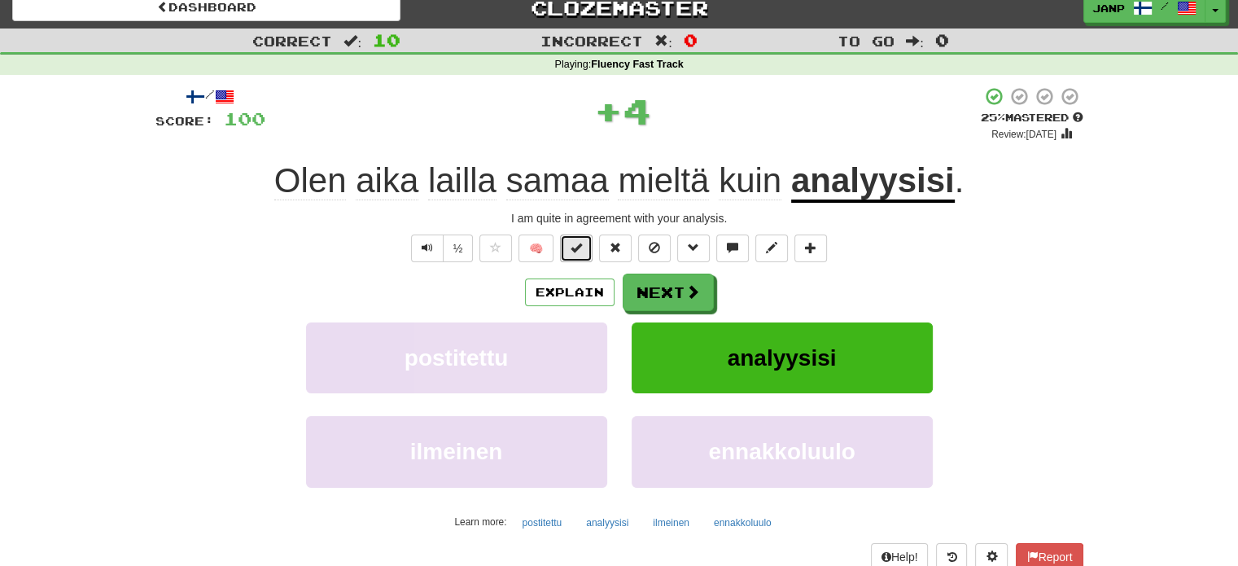
click at [586, 255] on button at bounding box center [576, 249] width 33 height 28
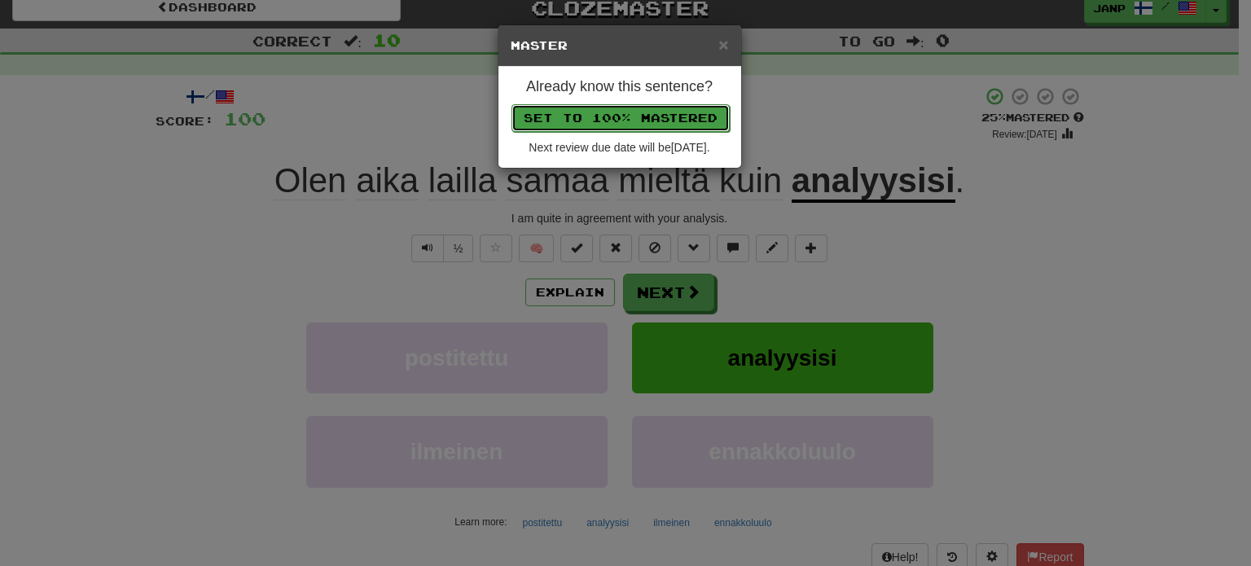
click at [630, 112] on button "Set to 100% Mastered" at bounding box center [620, 118] width 218 height 28
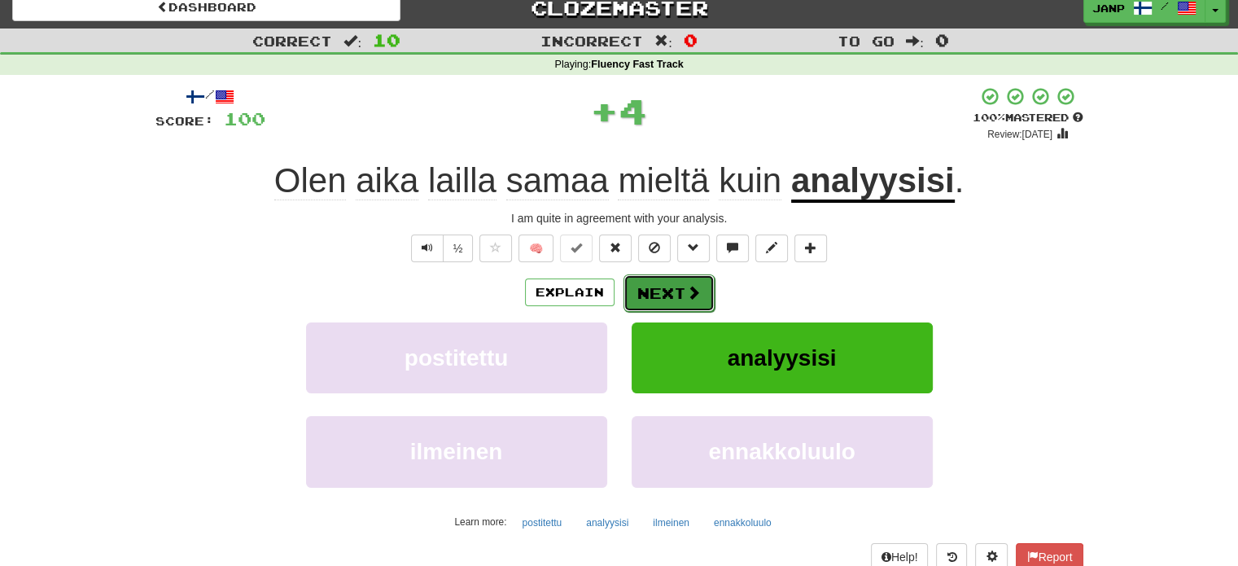
click at [692, 286] on span at bounding box center [693, 292] width 15 height 15
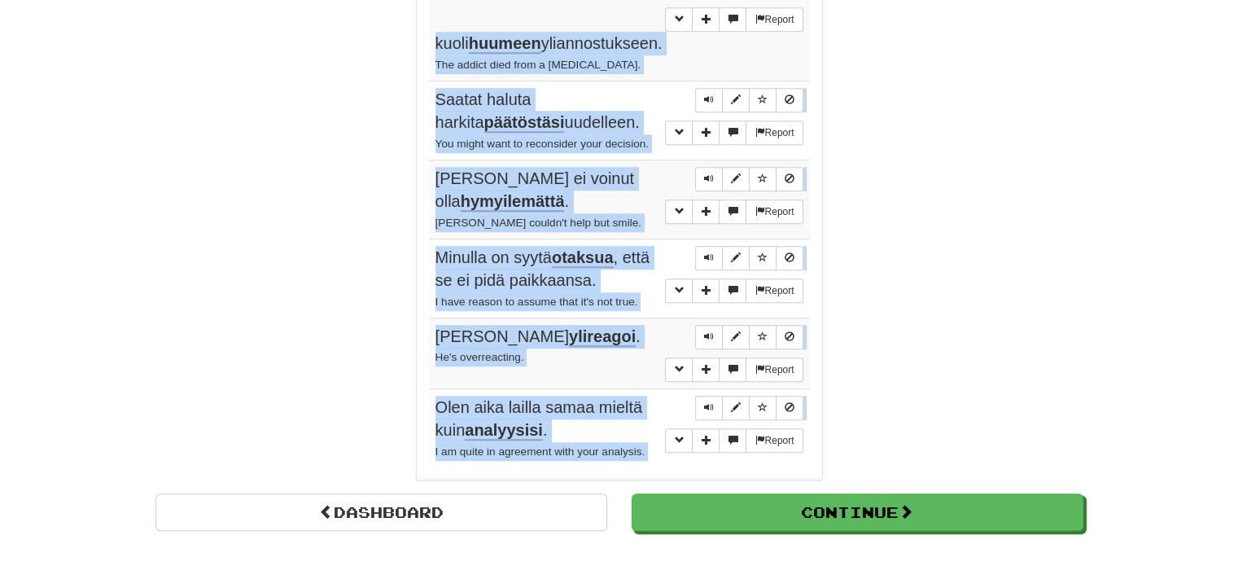
scroll to position [1271, 0]
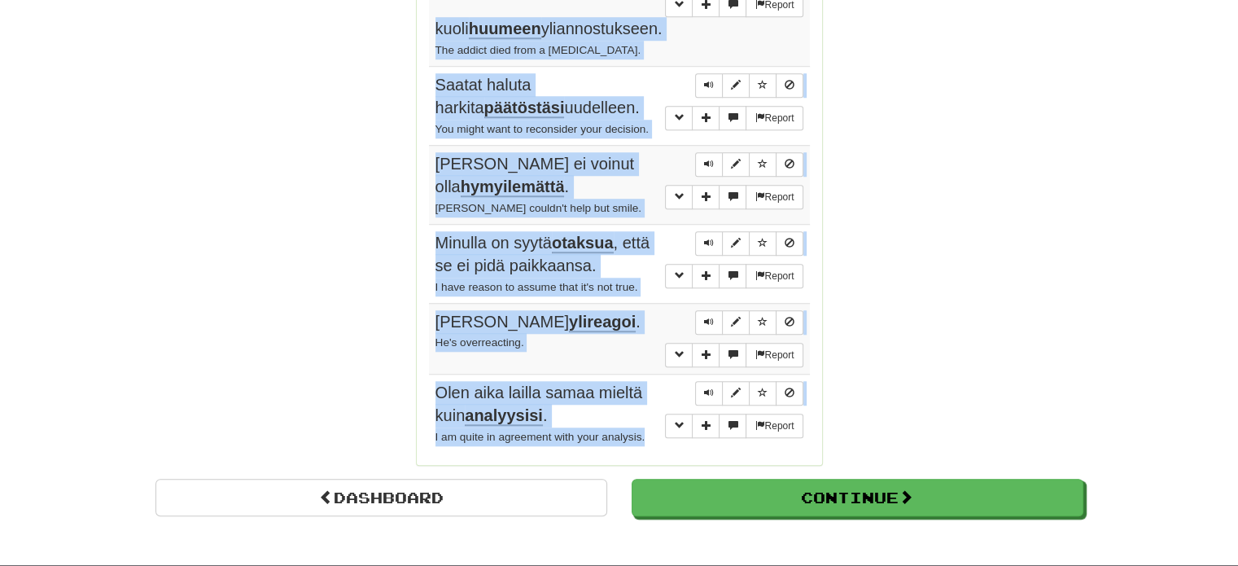
drag, startPoint x: 434, startPoint y: 221, endPoint x: 660, endPoint y: 392, distance: 283.5
click at [660, 392] on tbody "Report Voinko tehdä nyt lähtöselvityksen ? Can I check in now? Report Pysähdyn …" at bounding box center [619, 28] width 381 height 848
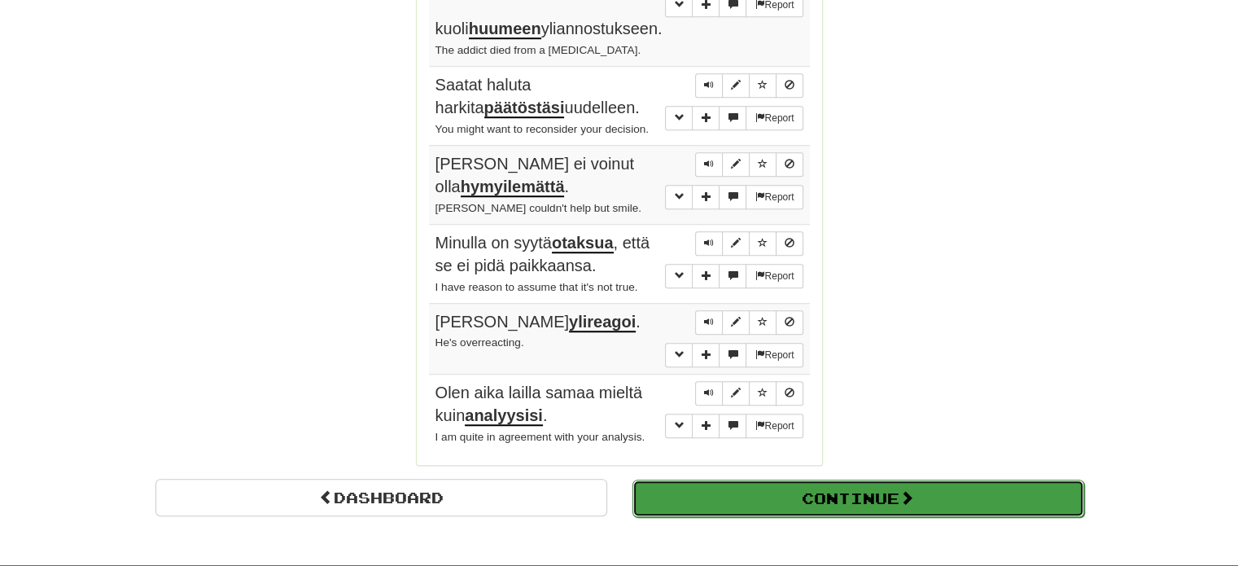
click at [912, 490] on span at bounding box center [907, 497] width 15 height 15
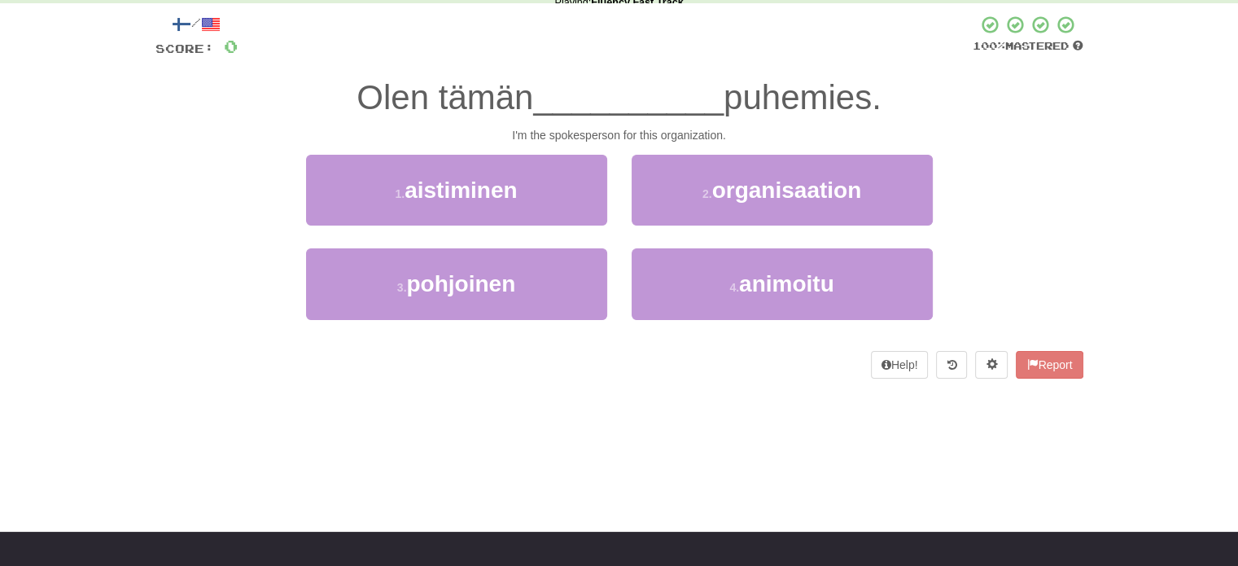
scroll to position [0, 0]
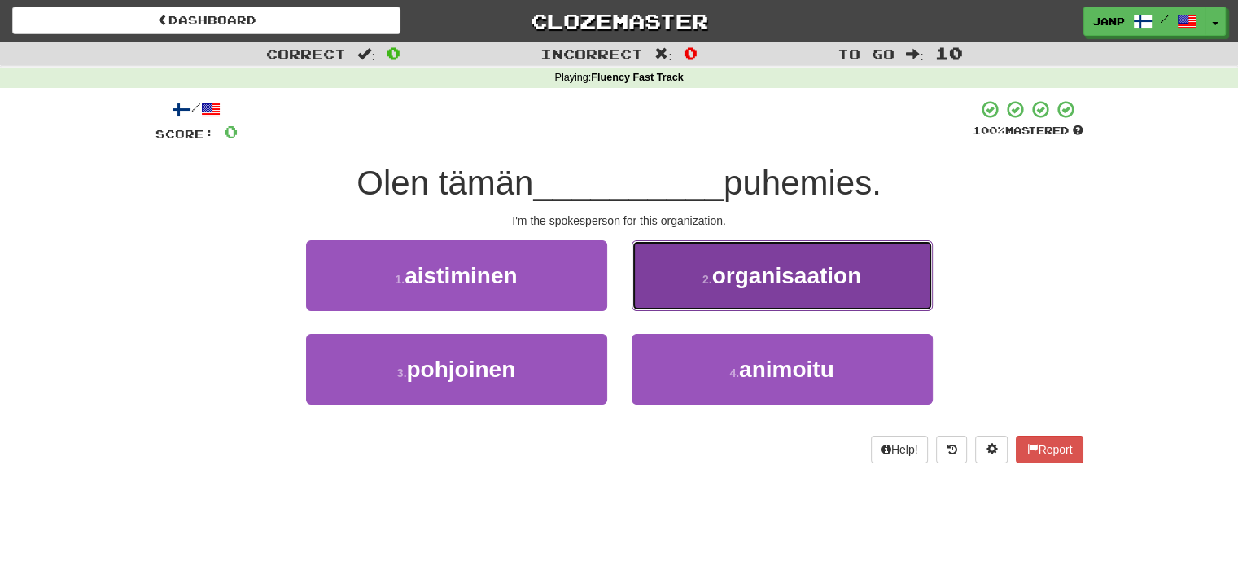
click at [734, 273] on span "organisaation" at bounding box center [787, 275] width 150 height 25
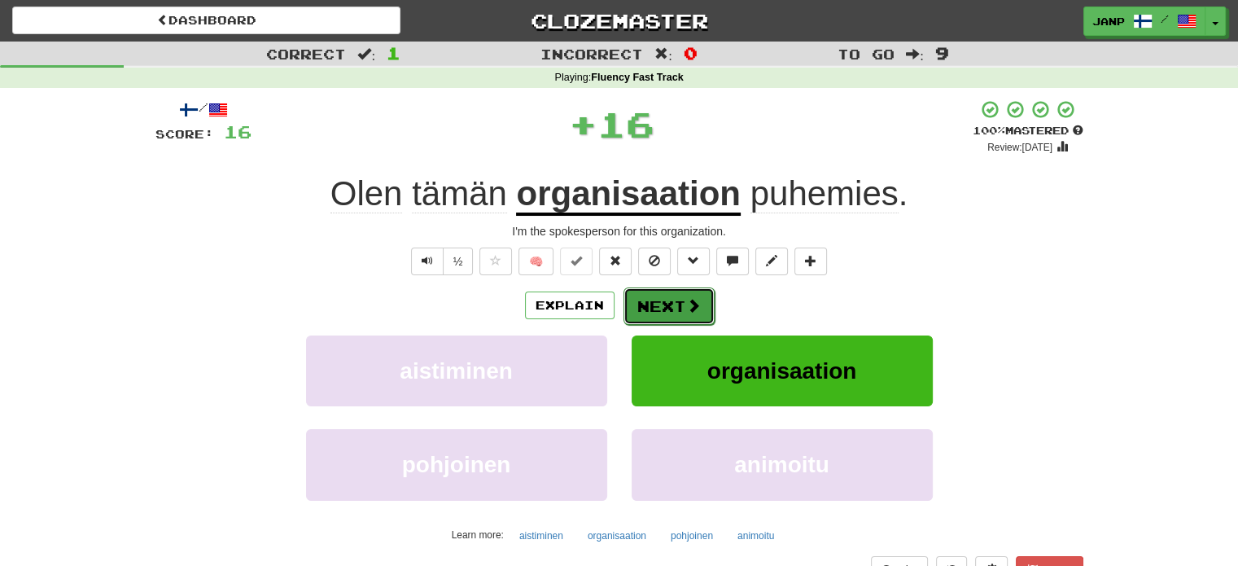
click at [656, 299] on button "Next" at bounding box center [669, 305] width 91 height 37
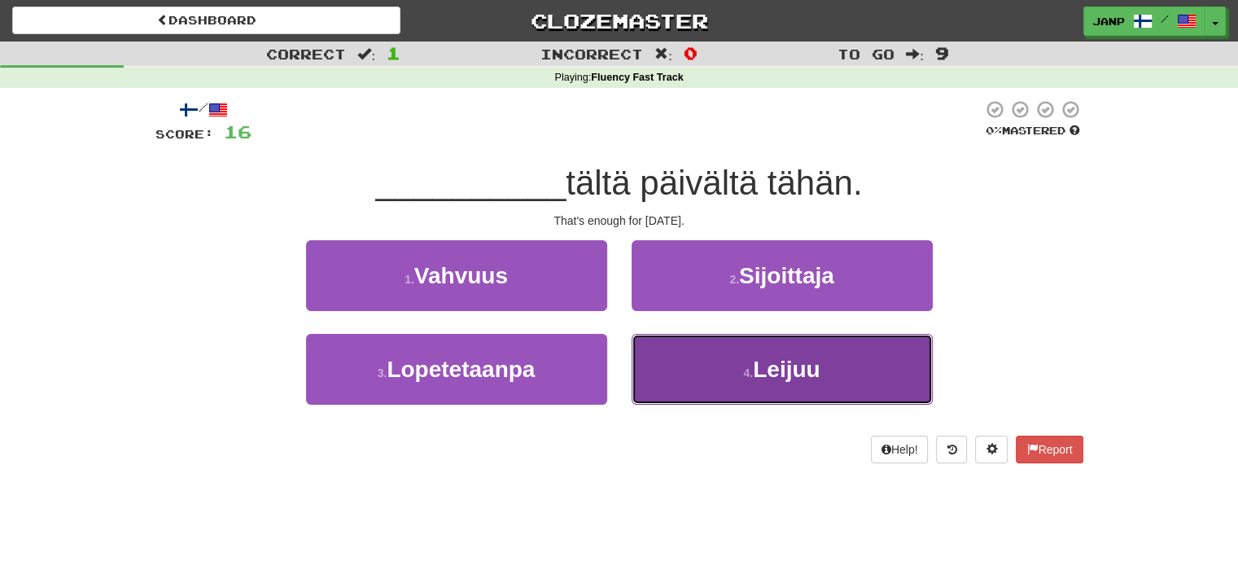
click at [668, 377] on button "4 . [GEOGRAPHIC_DATA]" at bounding box center [782, 369] width 301 height 71
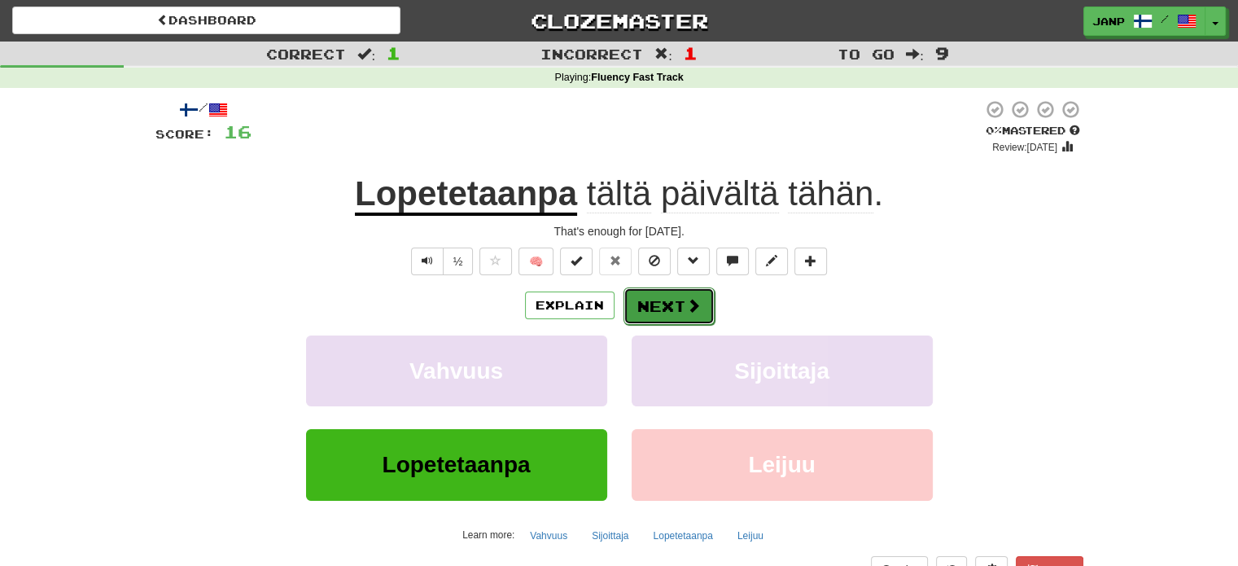
click at [665, 302] on button "Next" at bounding box center [669, 305] width 91 height 37
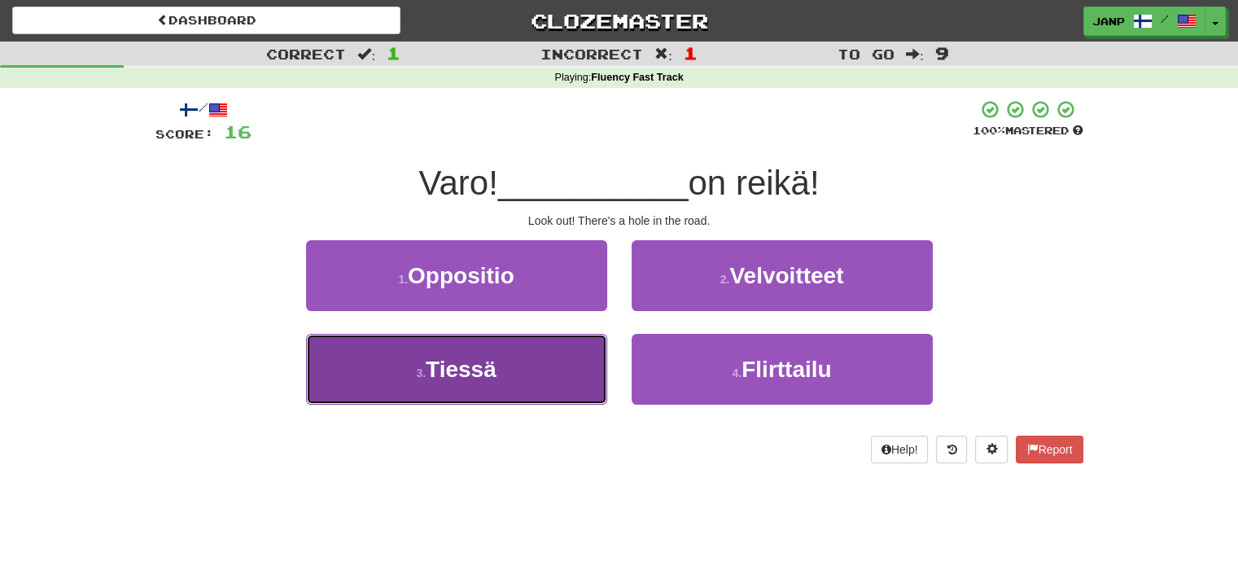
click at [563, 360] on button "3 . Tiessä" at bounding box center [456, 369] width 301 height 71
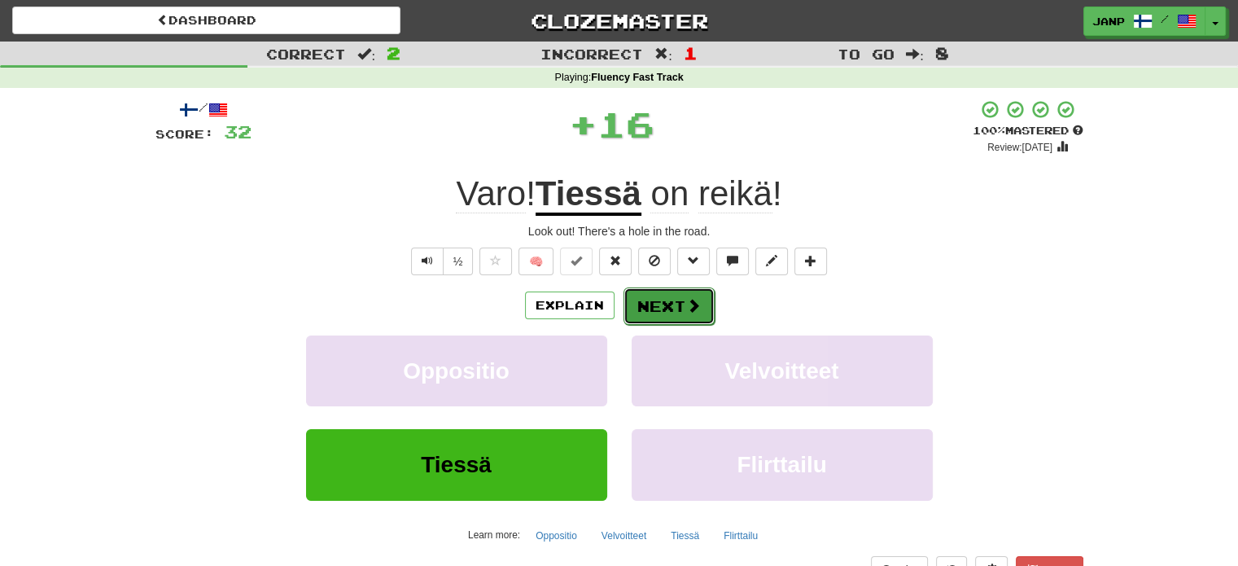
click at [660, 303] on button "Next" at bounding box center [669, 305] width 91 height 37
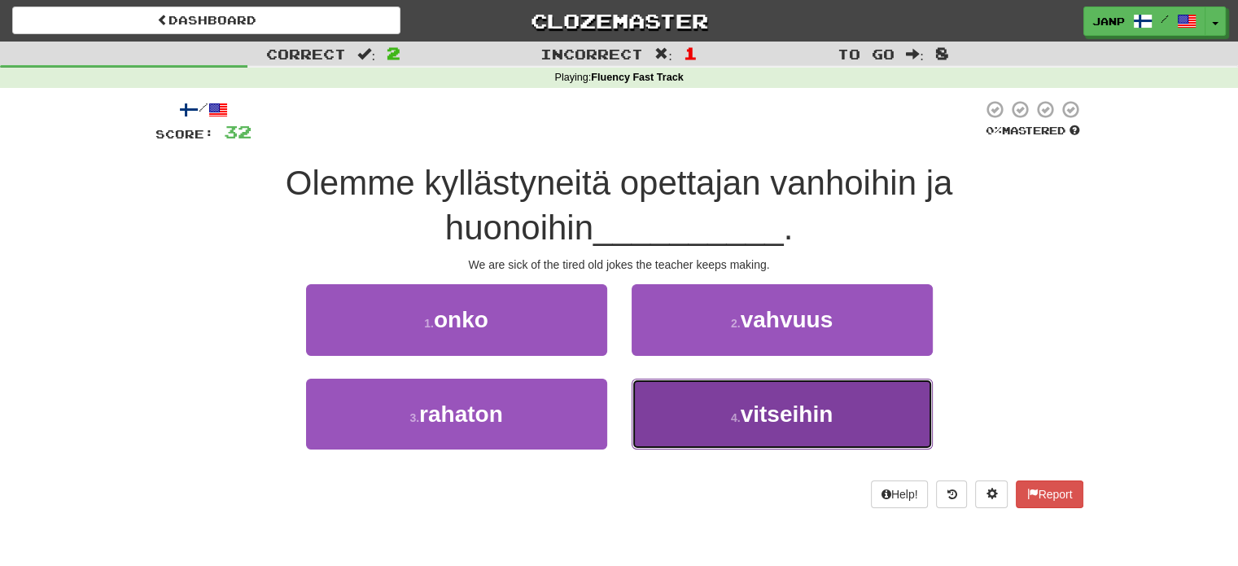
click at [706, 423] on button "4 . vitseihin" at bounding box center [782, 414] width 301 height 71
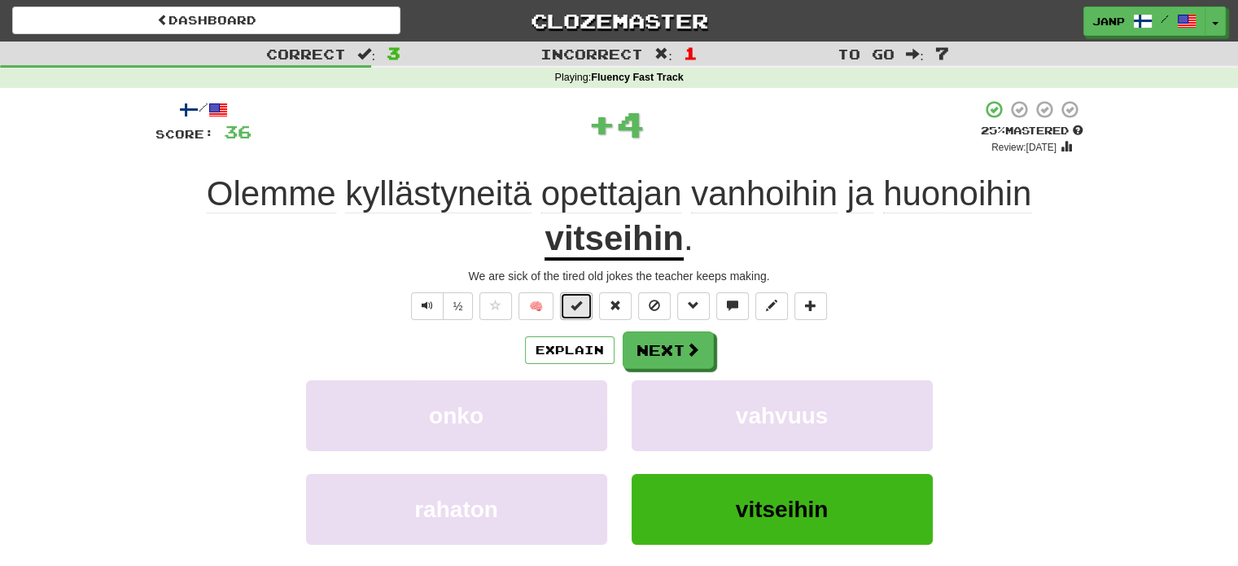
click at [585, 315] on button at bounding box center [576, 306] width 33 height 28
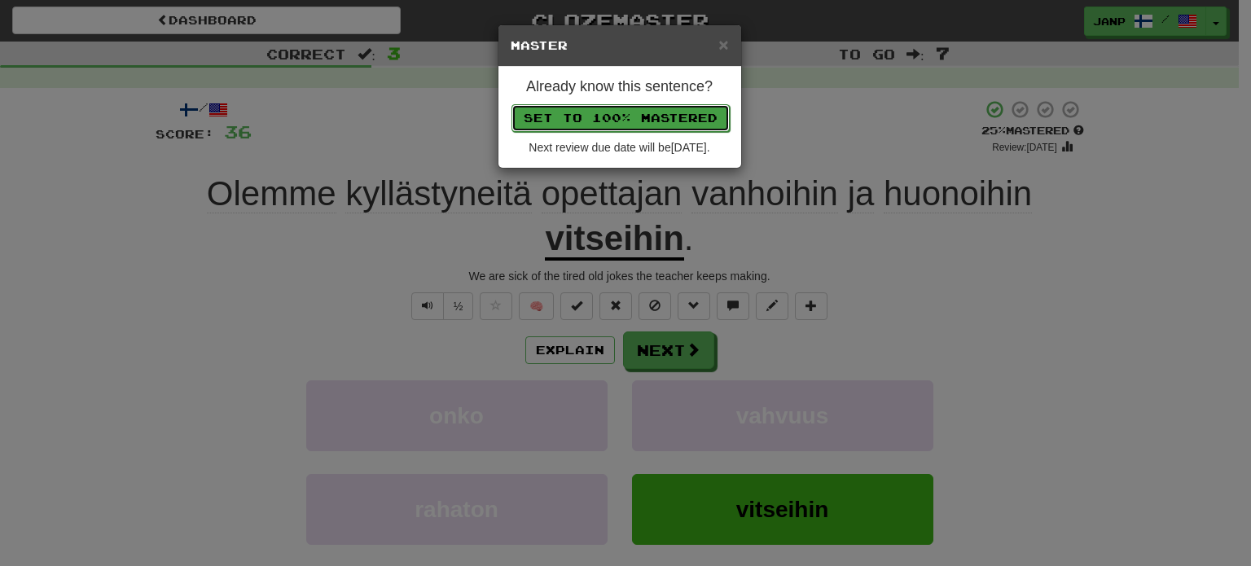
click at [631, 123] on button "Set to 100% Mastered" at bounding box center [620, 118] width 218 height 28
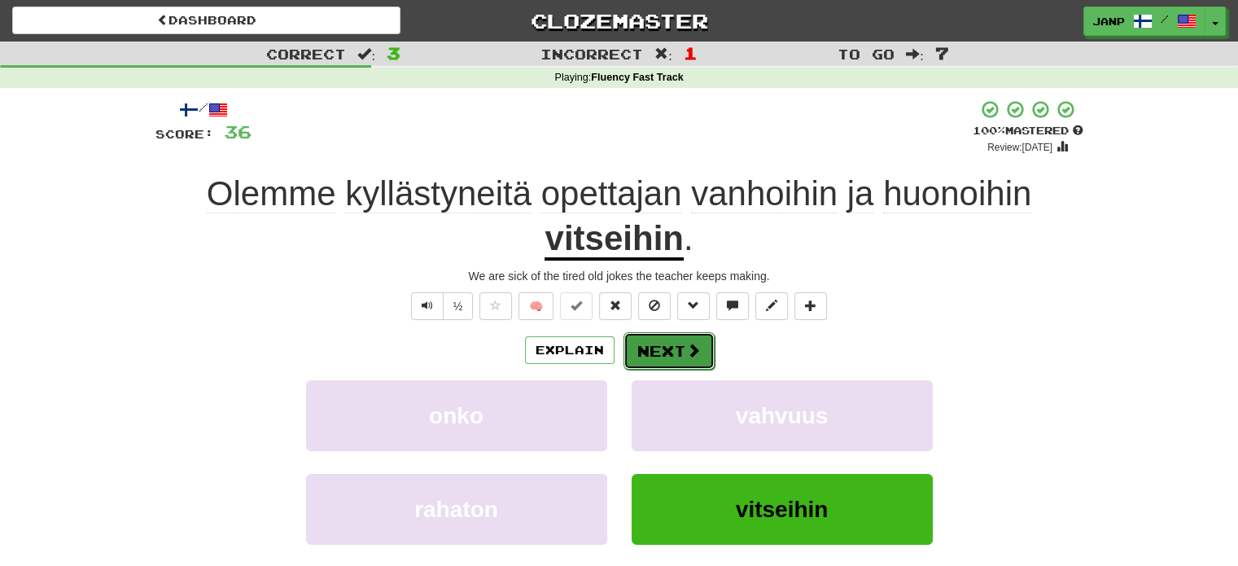
click at [664, 348] on button "Next" at bounding box center [669, 350] width 91 height 37
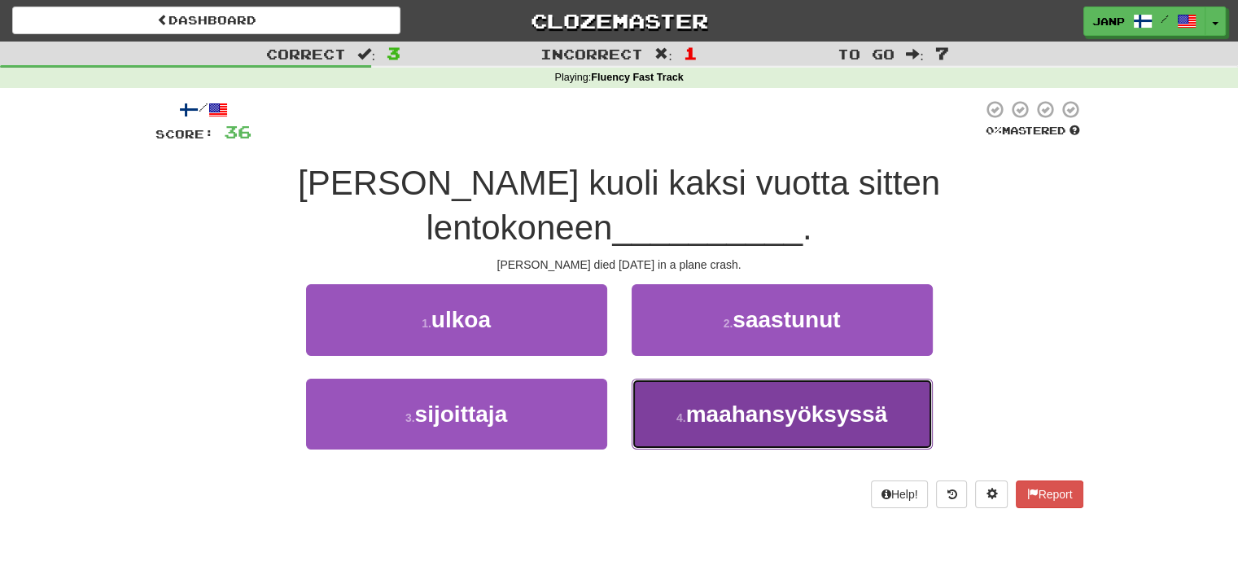
click at [677, 379] on button "4 . maahansyöksyssä" at bounding box center [782, 414] width 301 height 71
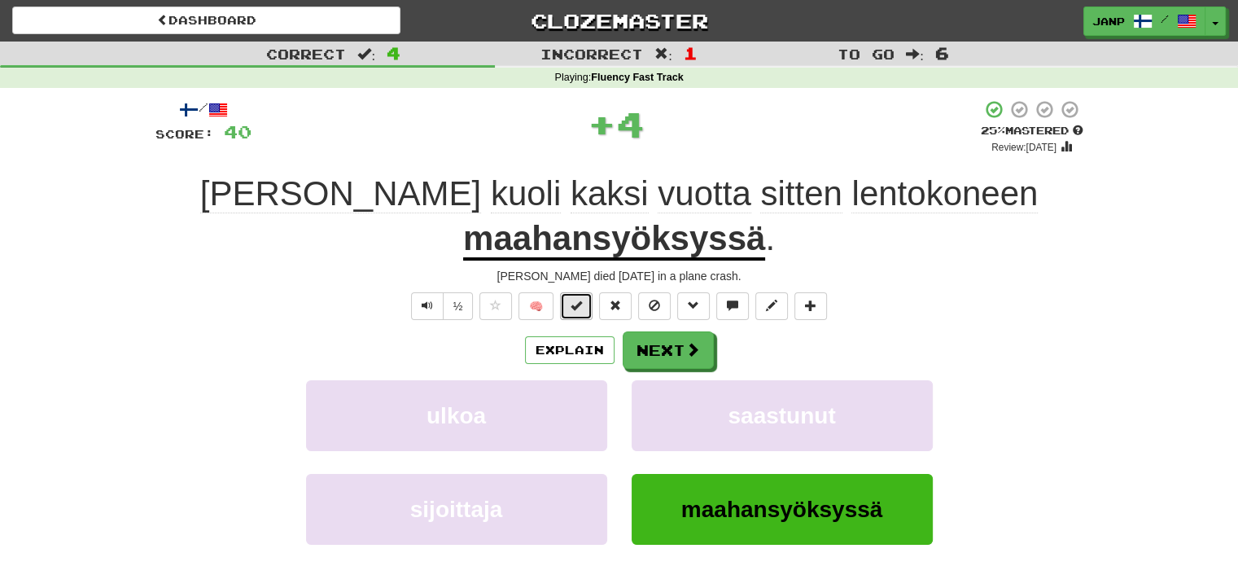
click at [576, 304] on span at bounding box center [576, 305] width 11 height 11
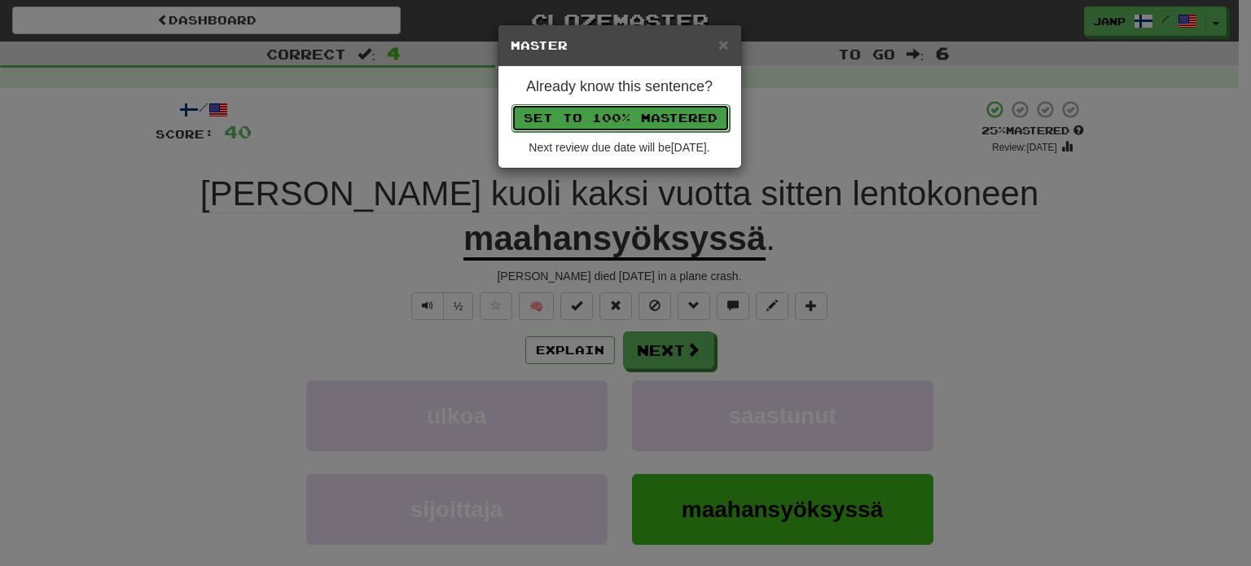
click at [612, 112] on button "Set to 100% Mastered" at bounding box center [620, 118] width 218 height 28
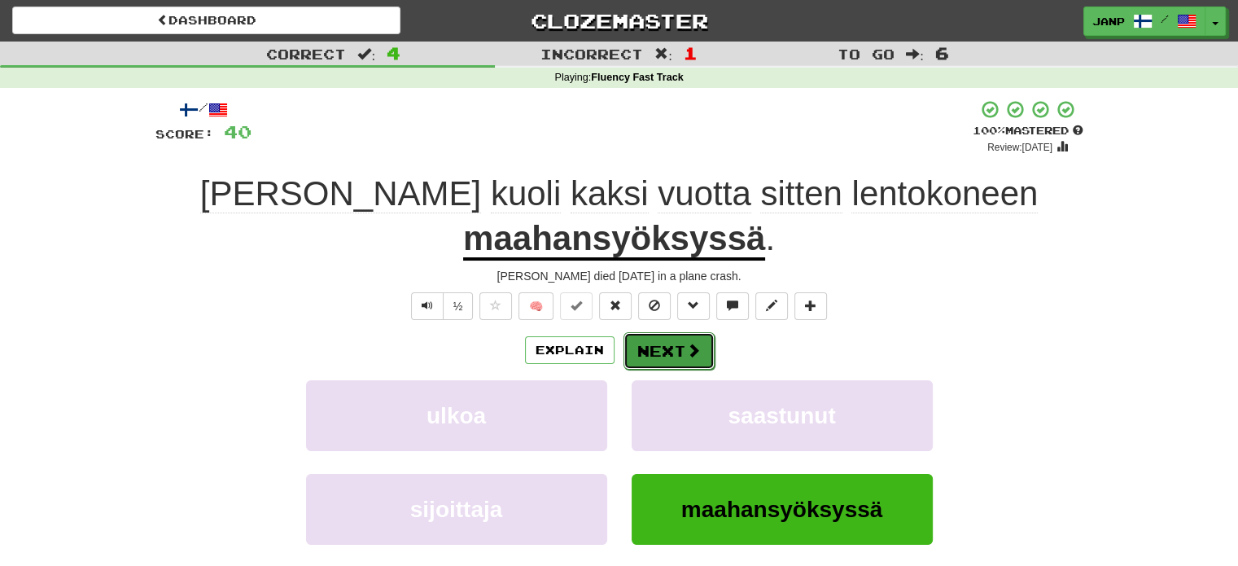
click at [656, 344] on button "Next" at bounding box center [669, 350] width 91 height 37
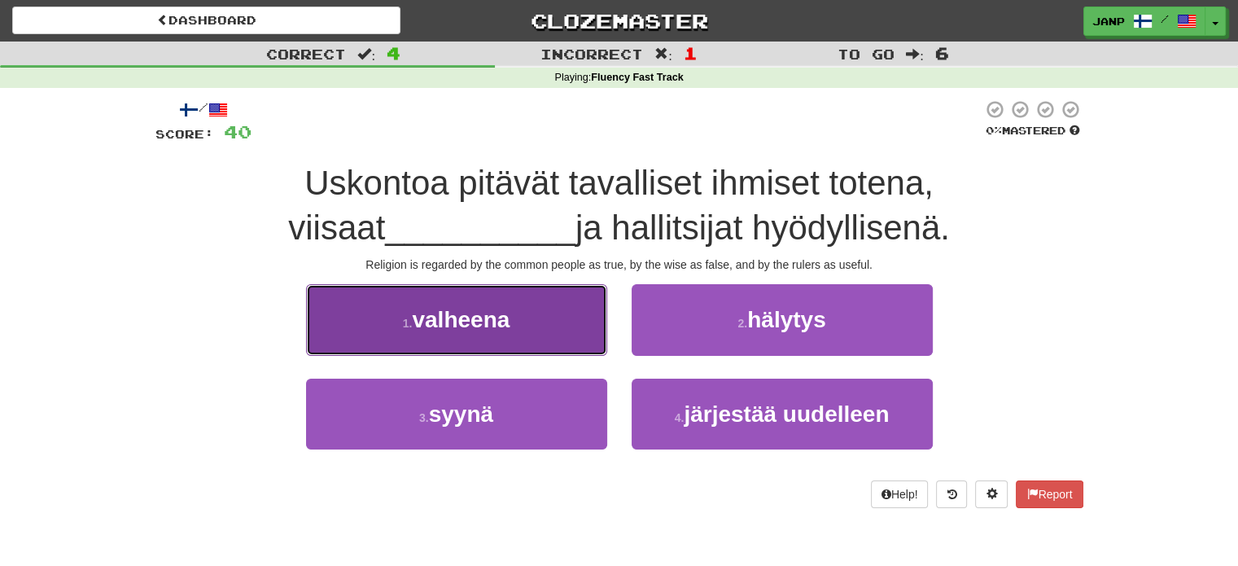
click at [603, 335] on button "1 . valheena" at bounding box center [456, 319] width 301 height 71
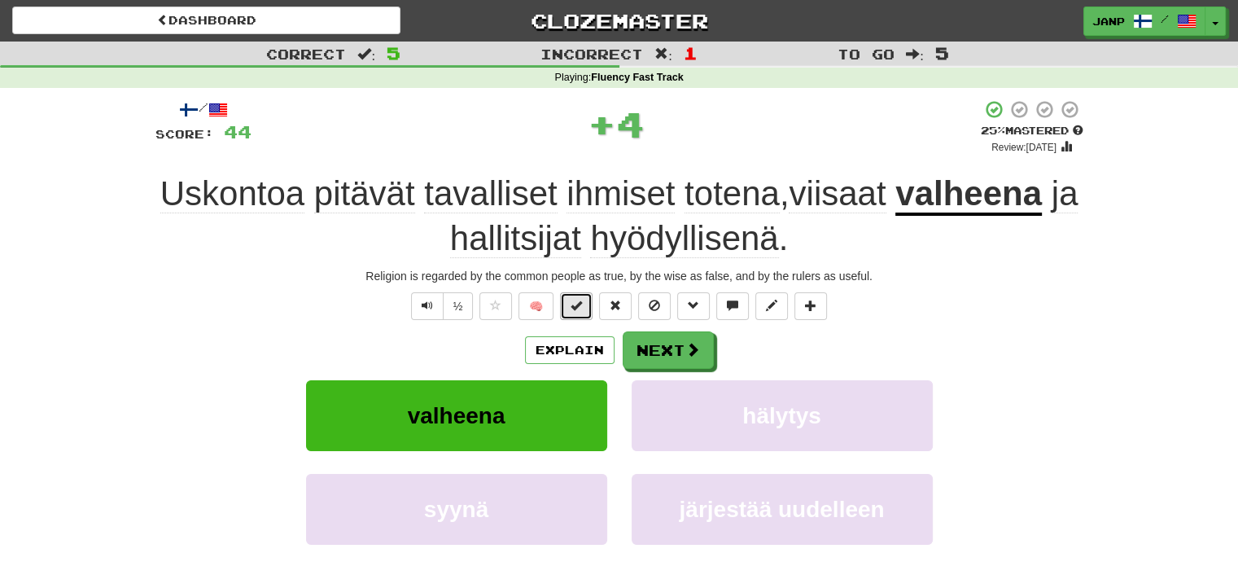
click at [580, 307] on span at bounding box center [576, 305] width 11 height 11
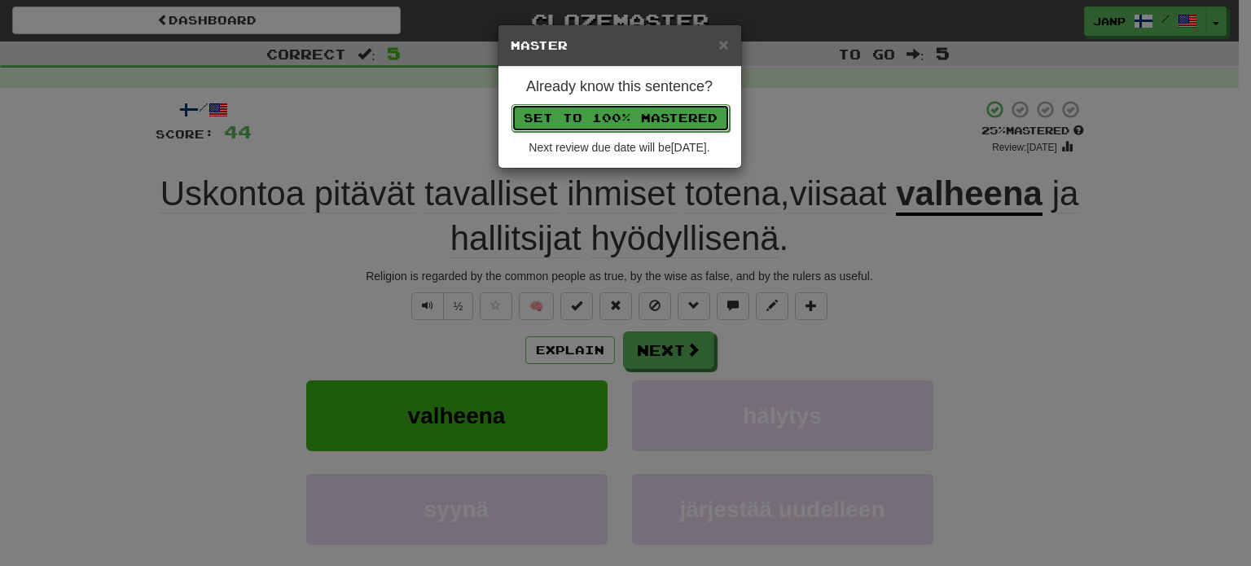
click at [610, 115] on button "Set to 100% Mastered" at bounding box center [620, 118] width 218 height 28
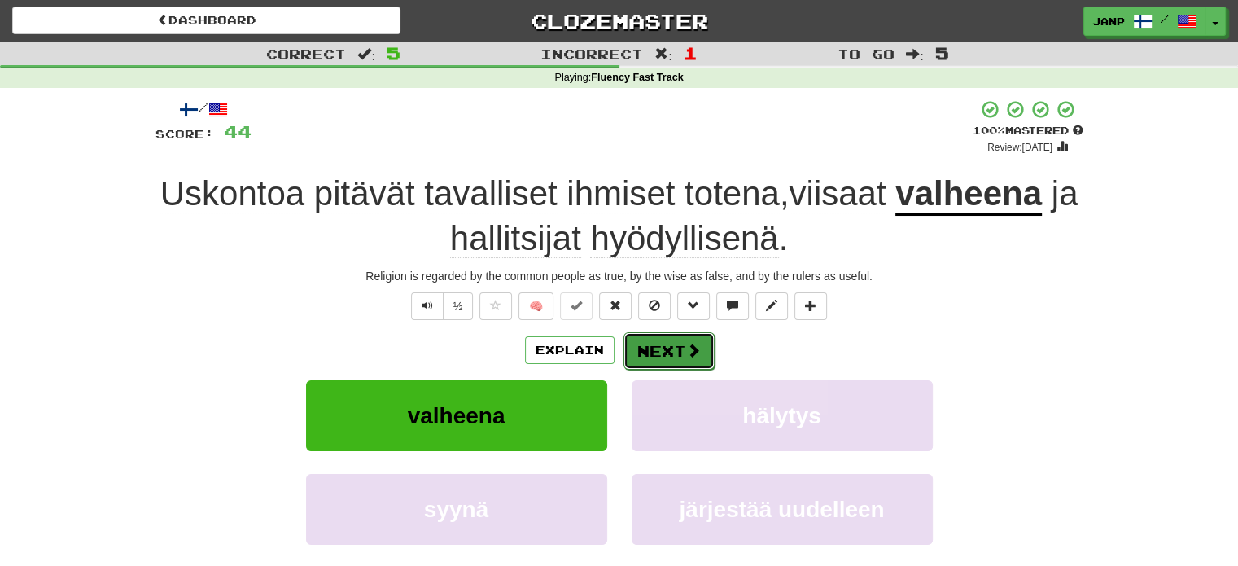
click at [673, 348] on button "Next" at bounding box center [669, 350] width 91 height 37
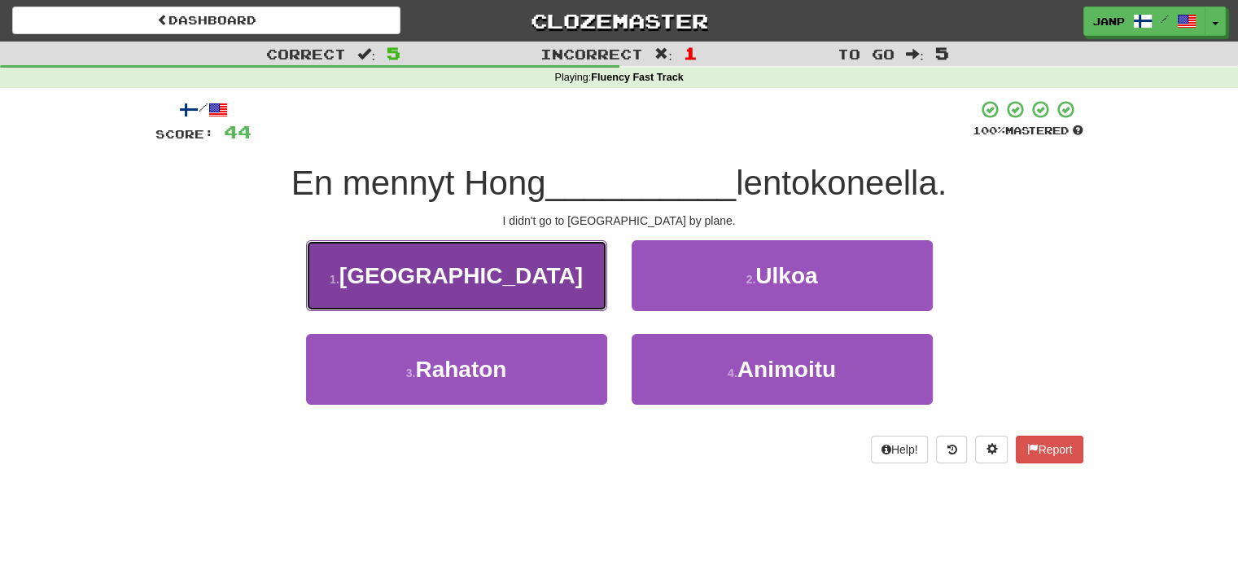
click at [556, 302] on button "1 . [GEOGRAPHIC_DATA]" at bounding box center [456, 275] width 301 height 71
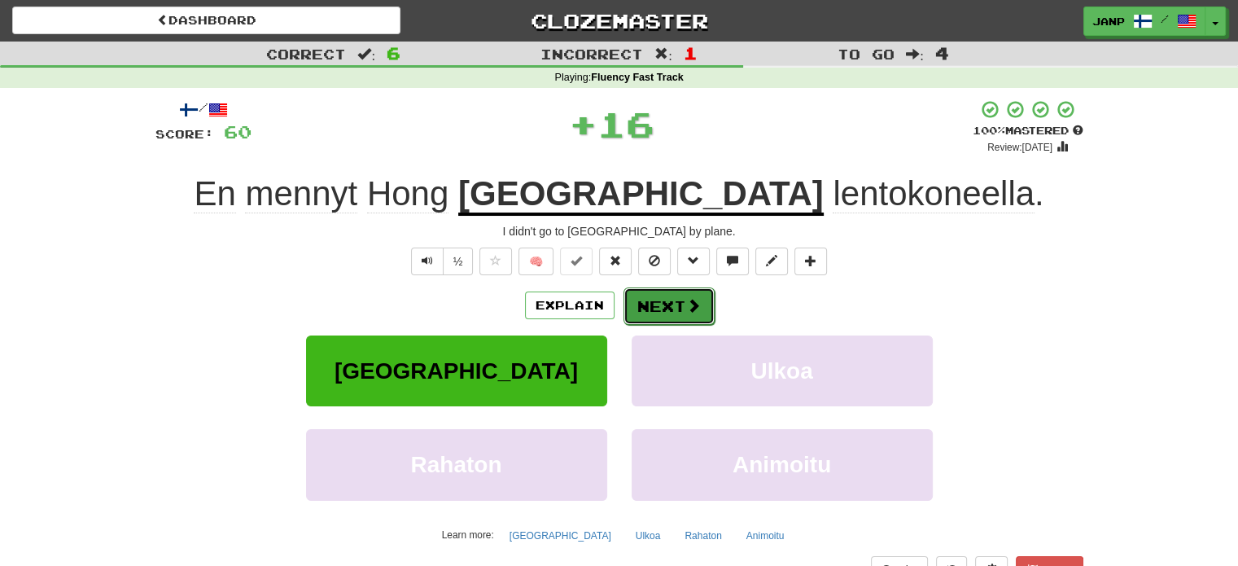
click at [674, 301] on button "Next" at bounding box center [669, 305] width 91 height 37
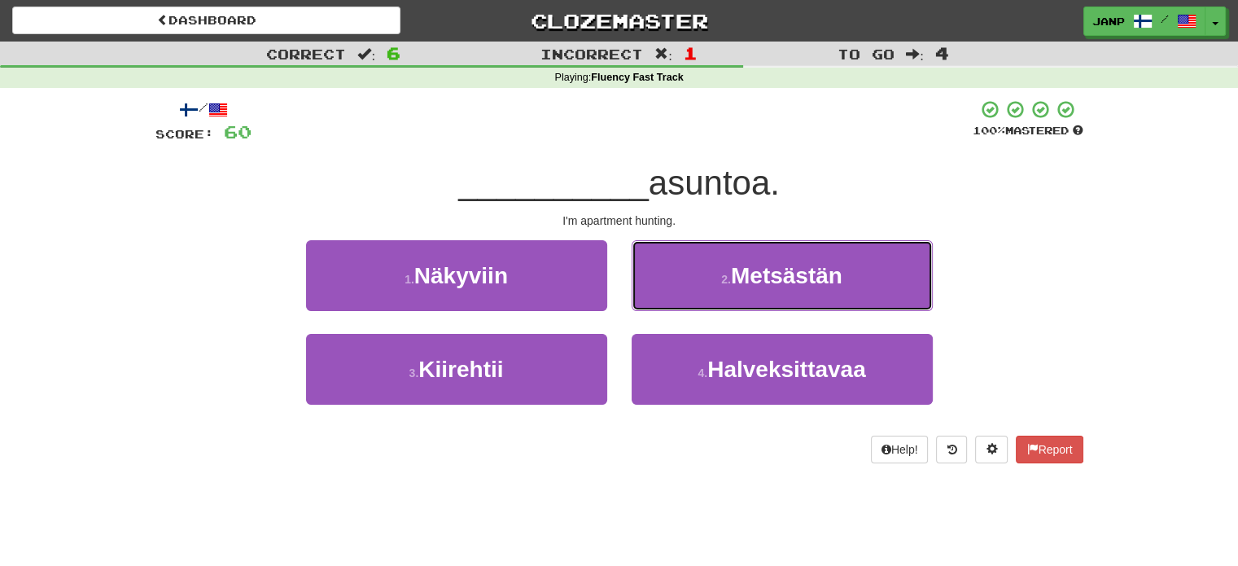
click at [674, 301] on button "2 . Metsästän" at bounding box center [782, 275] width 301 height 71
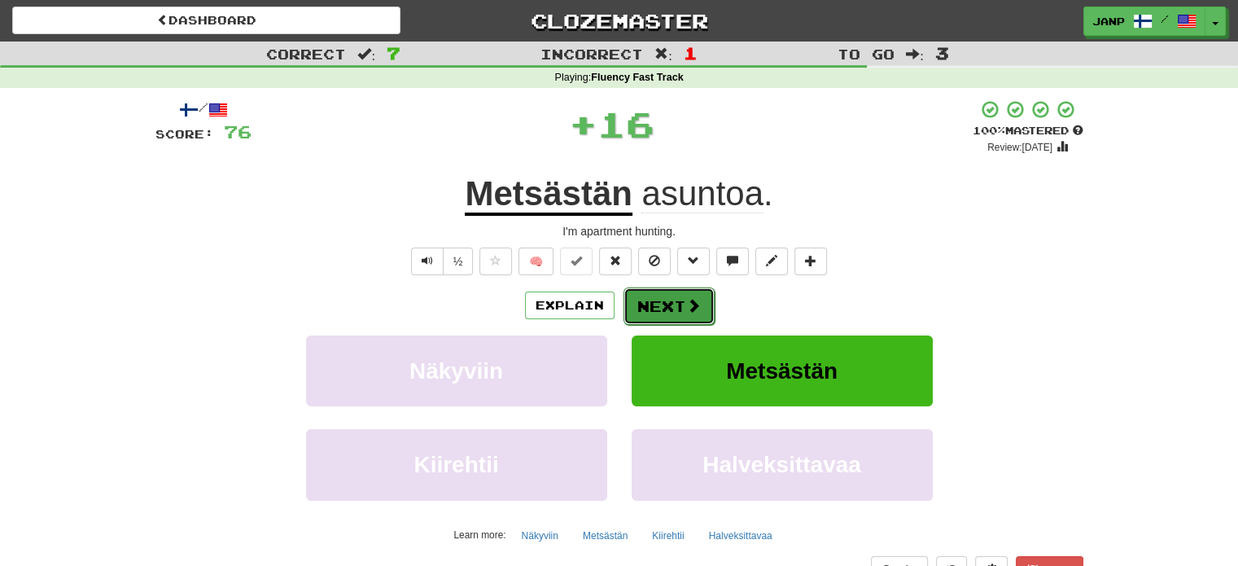
click at [673, 299] on button "Next" at bounding box center [669, 305] width 91 height 37
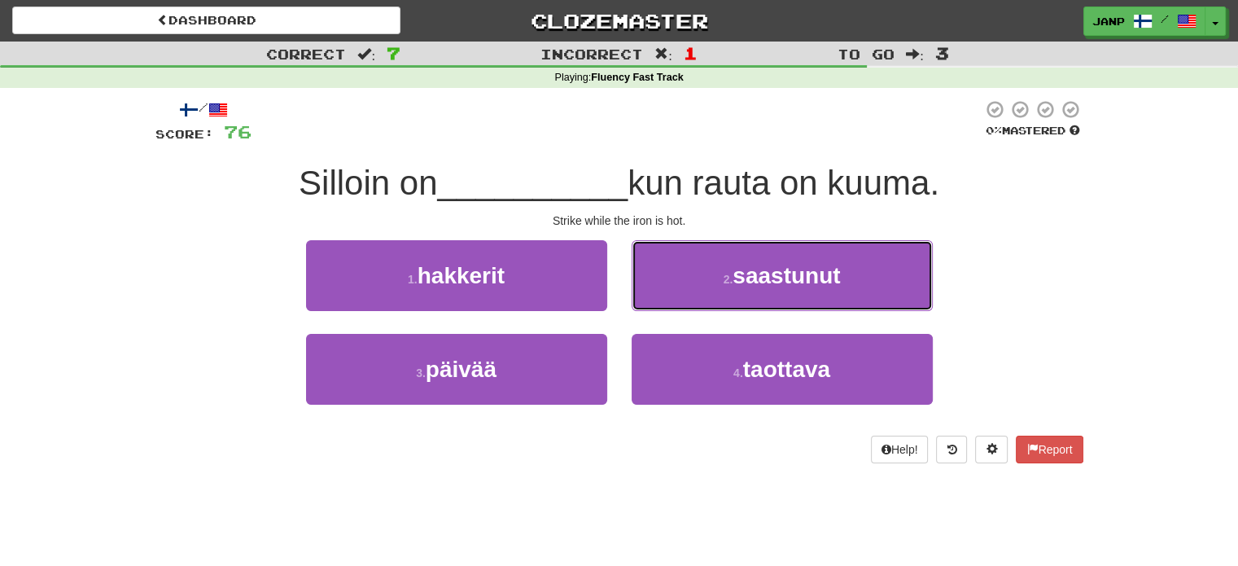
click at [673, 299] on button "2 . saastunut" at bounding box center [782, 275] width 301 height 71
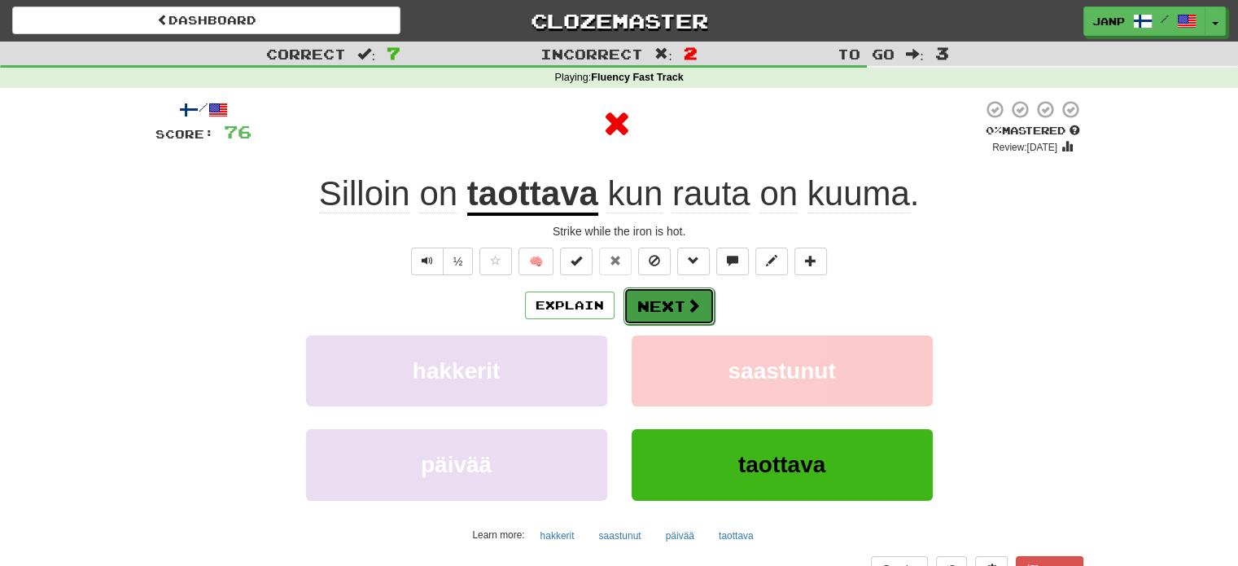
click at [674, 299] on button "Next" at bounding box center [669, 305] width 91 height 37
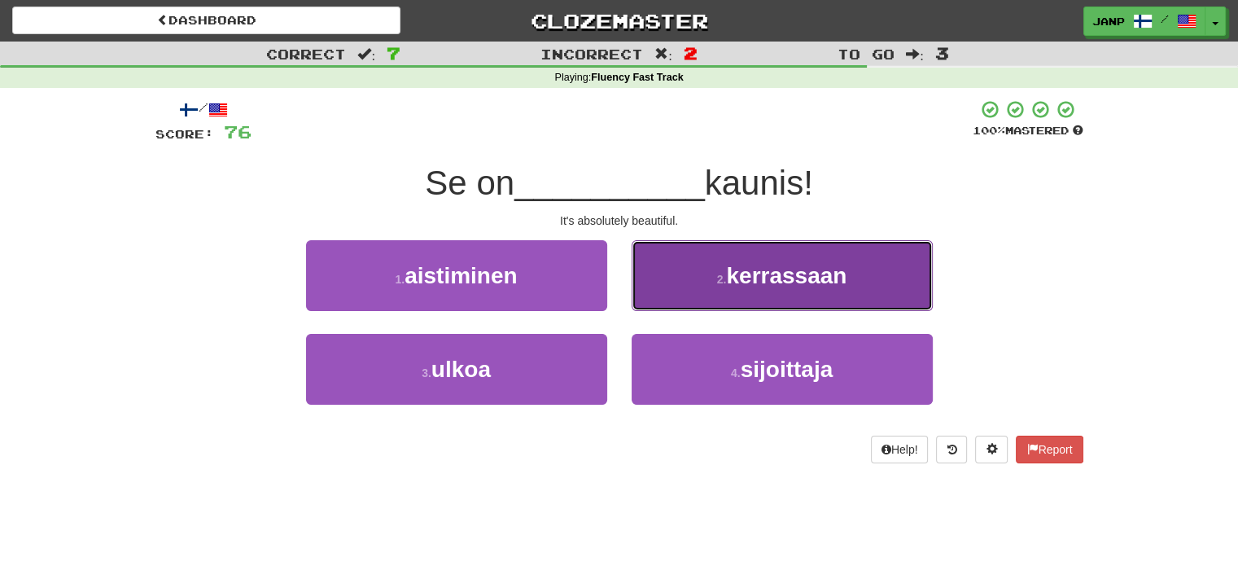
click at [785, 303] on button "2 . kerrassaan" at bounding box center [782, 275] width 301 height 71
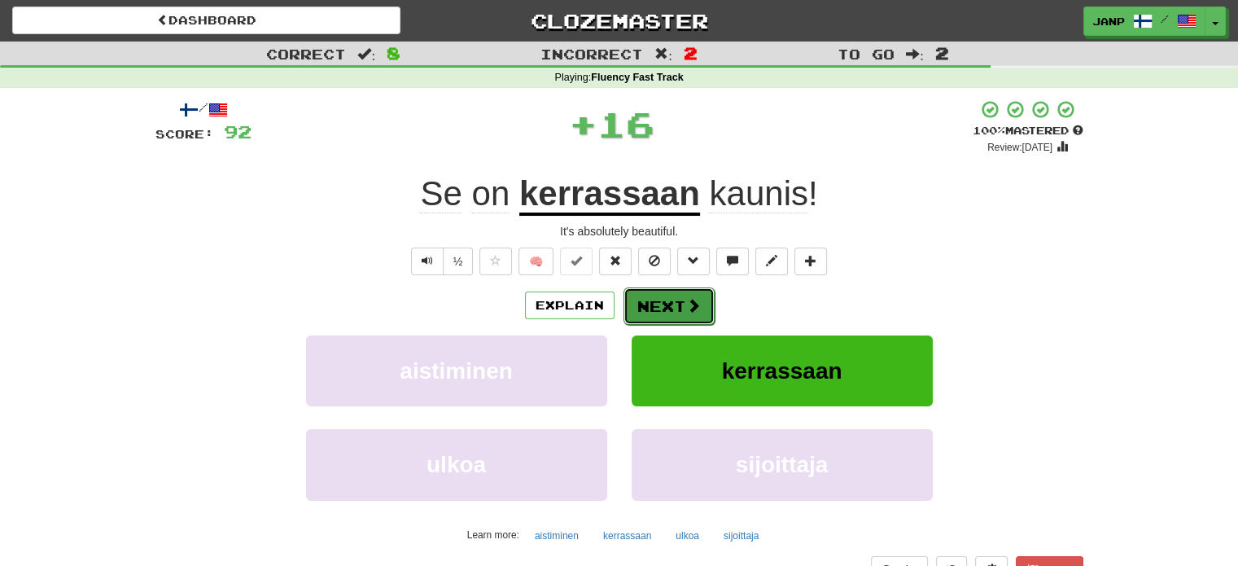
click at [657, 293] on button "Next" at bounding box center [669, 305] width 91 height 37
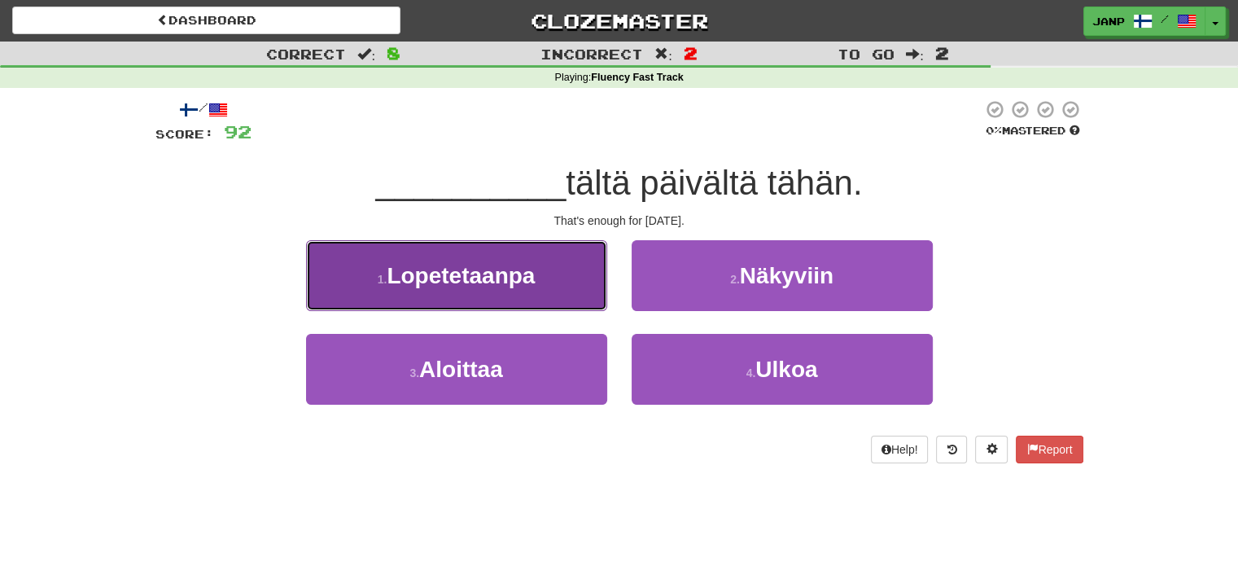
click at [510, 292] on button "1 . Lopetetaanpa" at bounding box center [456, 275] width 301 height 71
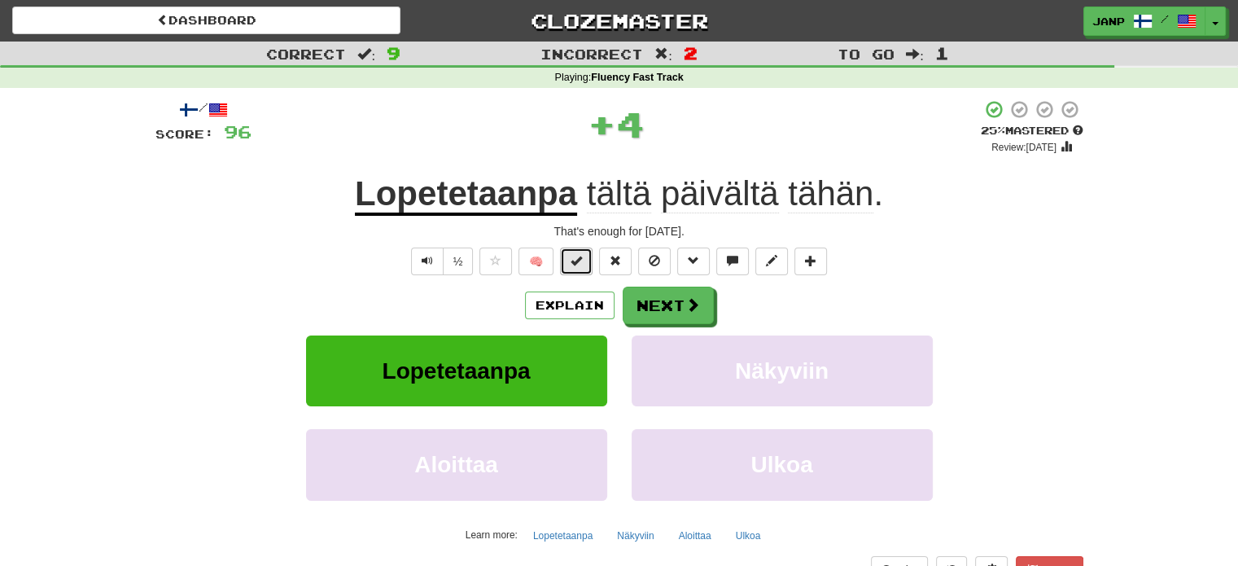
click at [573, 262] on span at bounding box center [576, 260] width 11 height 11
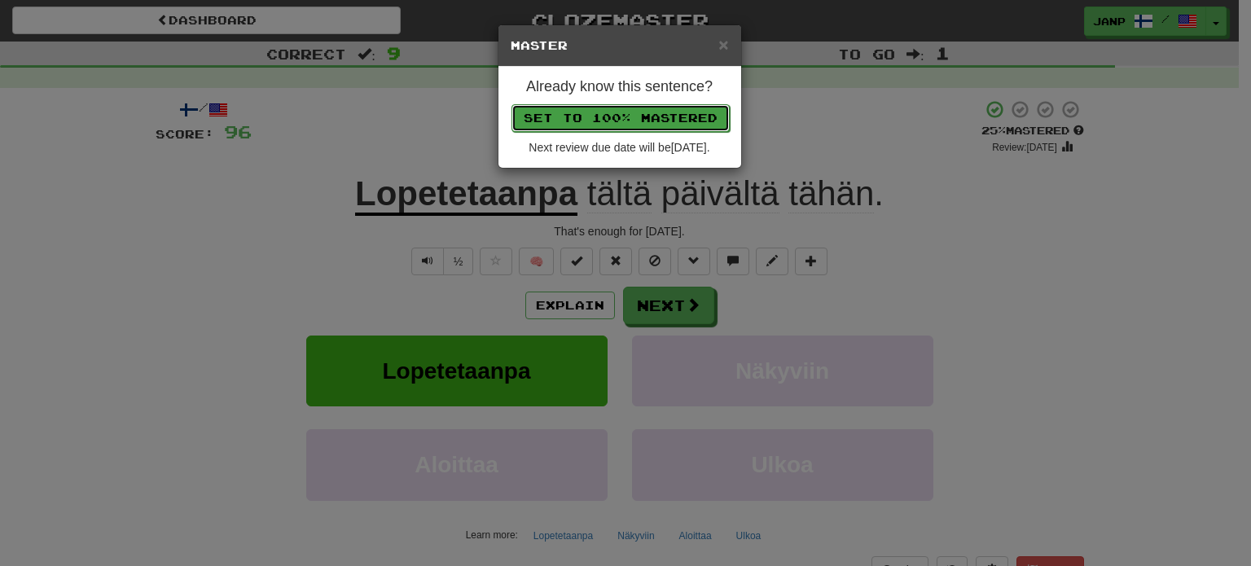
click at [566, 123] on button "Set to 100% Mastered" at bounding box center [620, 118] width 218 height 28
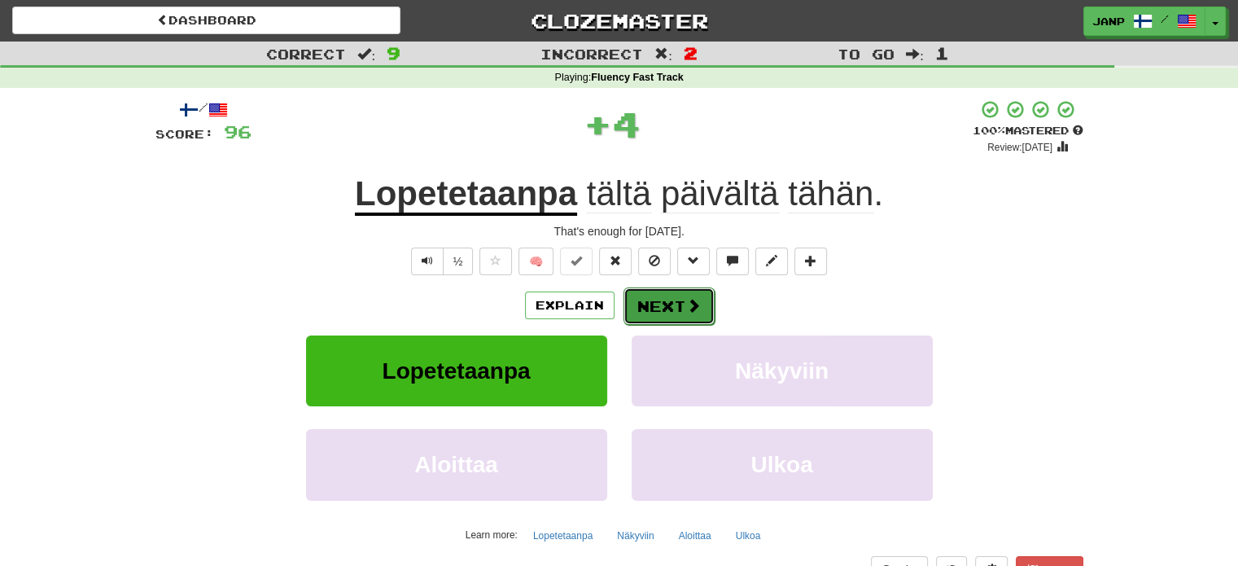
click at [643, 298] on button "Next" at bounding box center [669, 305] width 91 height 37
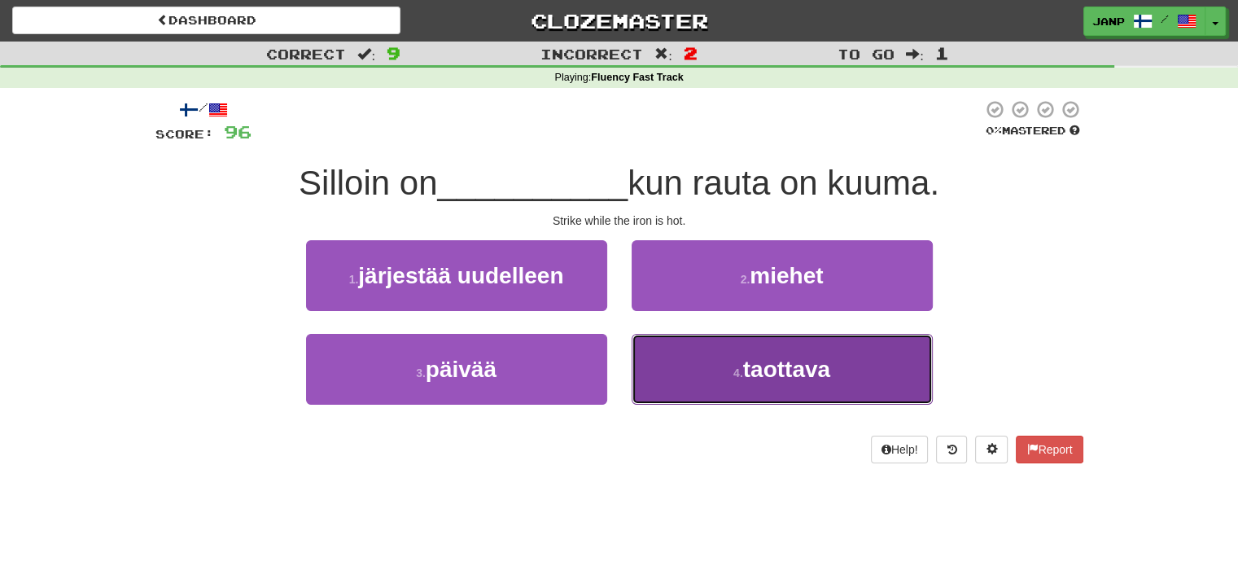
click at [663, 350] on button "4 . taottava" at bounding box center [782, 369] width 301 height 71
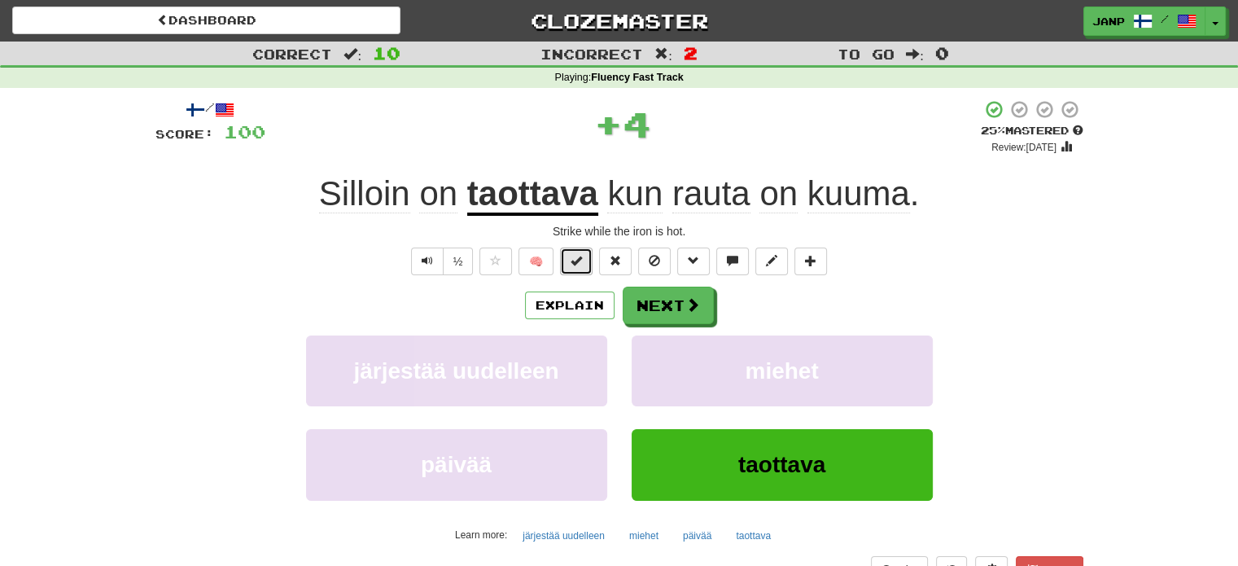
click at [590, 267] on button at bounding box center [576, 262] width 33 height 28
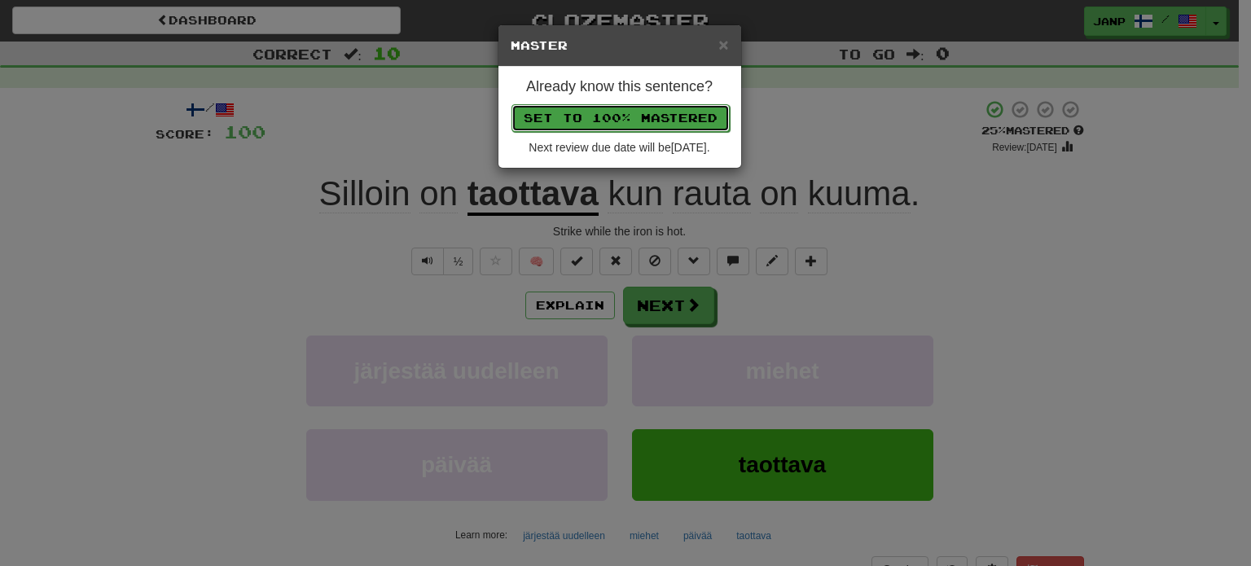
click at [593, 117] on button "Set to 100% Mastered" at bounding box center [620, 118] width 218 height 28
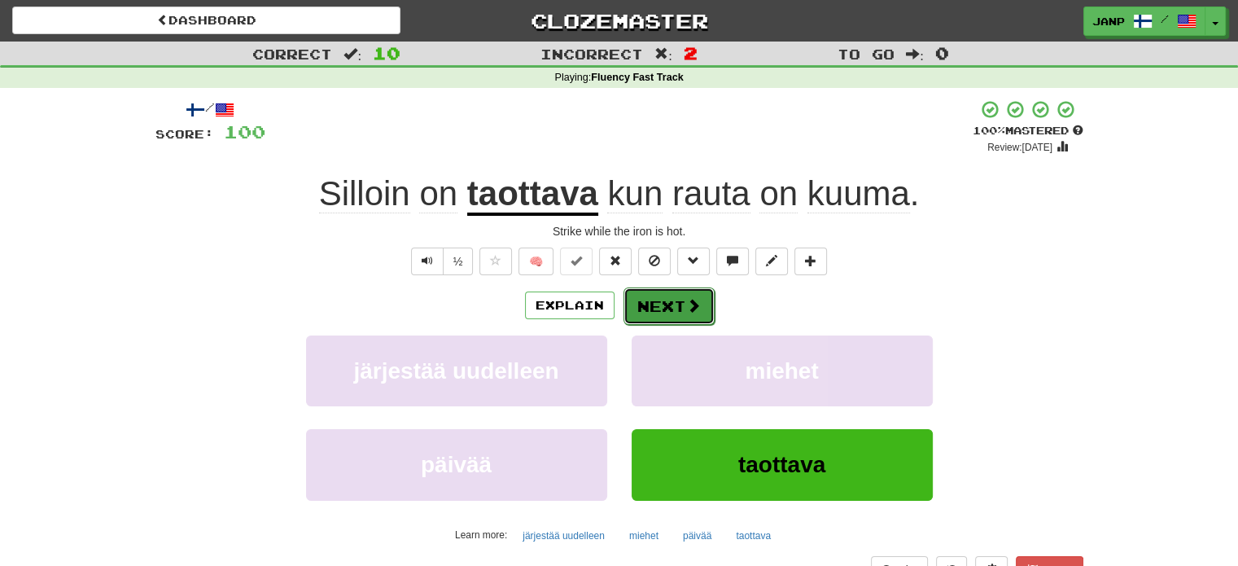
click at [643, 302] on button "Next" at bounding box center [669, 305] width 91 height 37
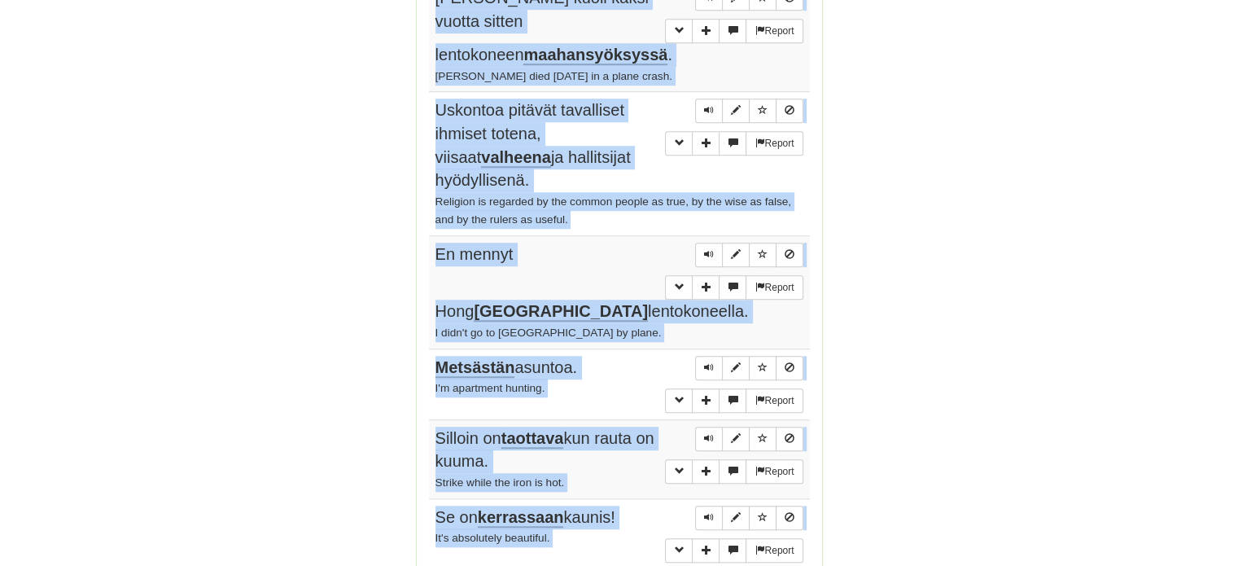
scroll to position [1293, 0]
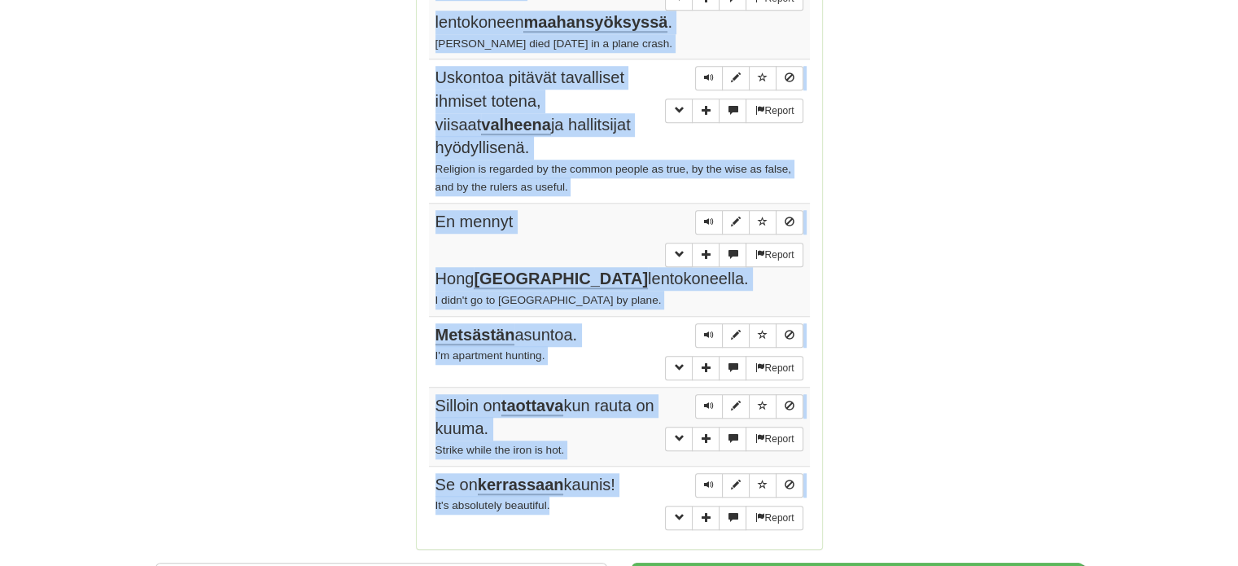
drag, startPoint x: 431, startPoint y: 240, endPoint x: 603, endPoint y: 442, distance: 265.1
click at [603, 443] on tbody "Report [PERSON_NAME] tämän organisaation puhemies. I'm the spokesperson for thi…" at bounding box center [619, 59] width 381 height 954
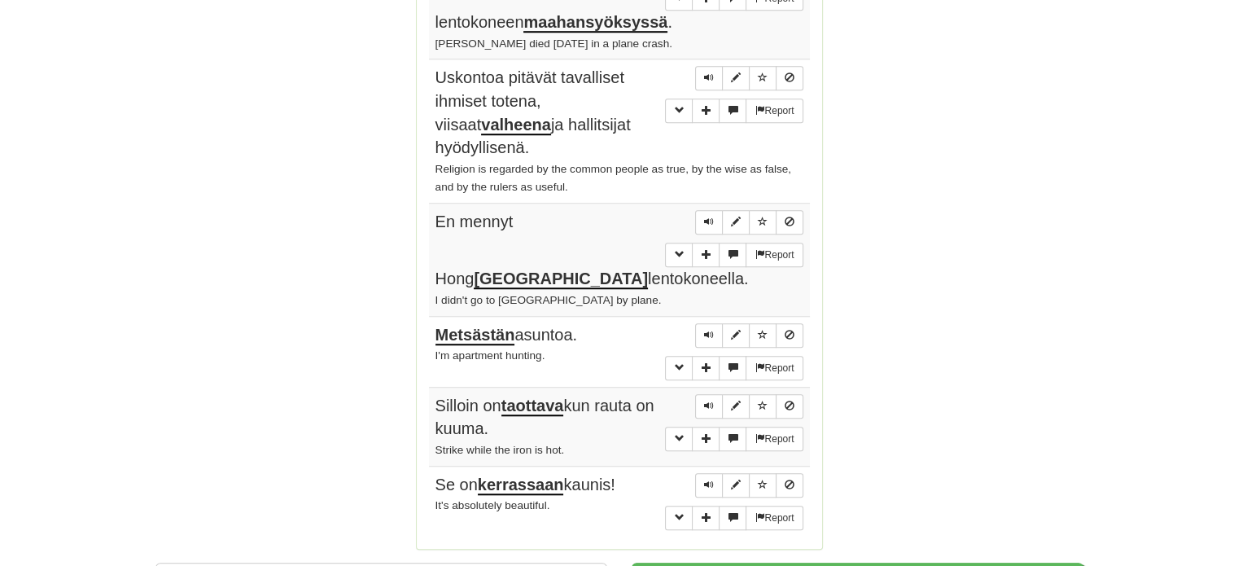
drag, startPoint x: 990, startPoint y: 217, endPoint x: 993, endPoint y: 227, distance: 10.1
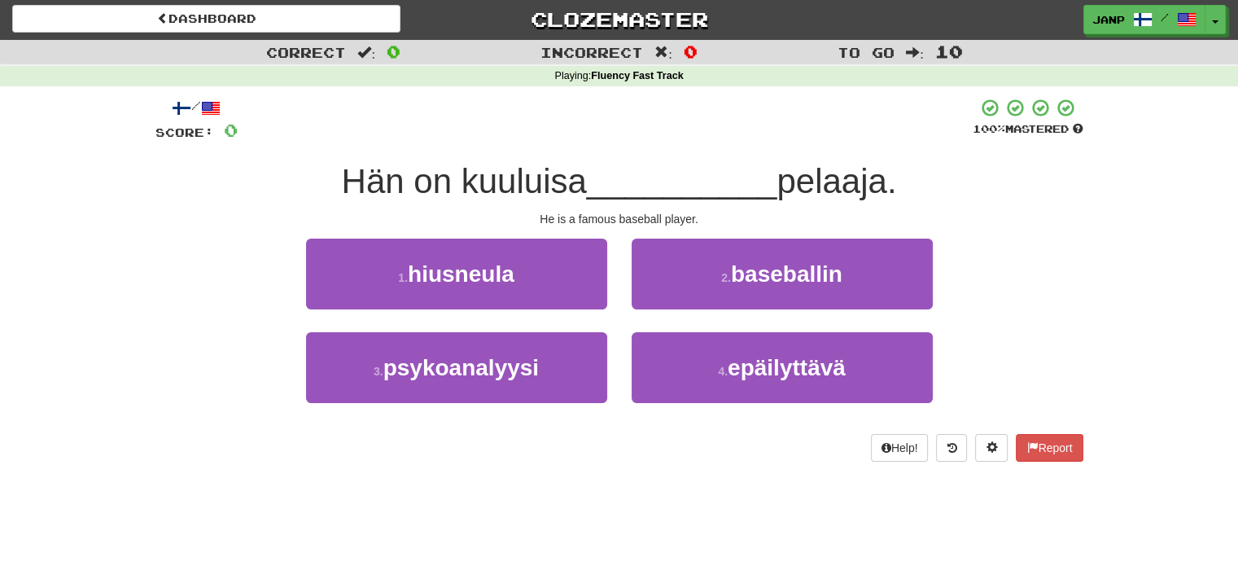
scroll to position [0, 0]
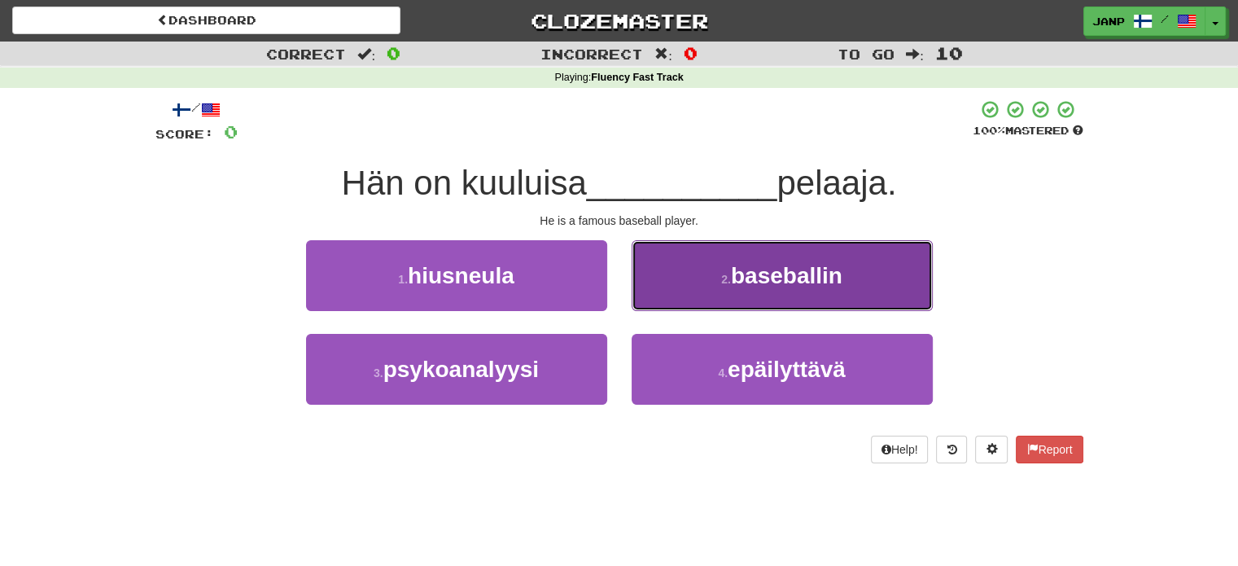
click at [789, 286] on span "baseballin" at bounding box center [787, 275] width 112 height 25
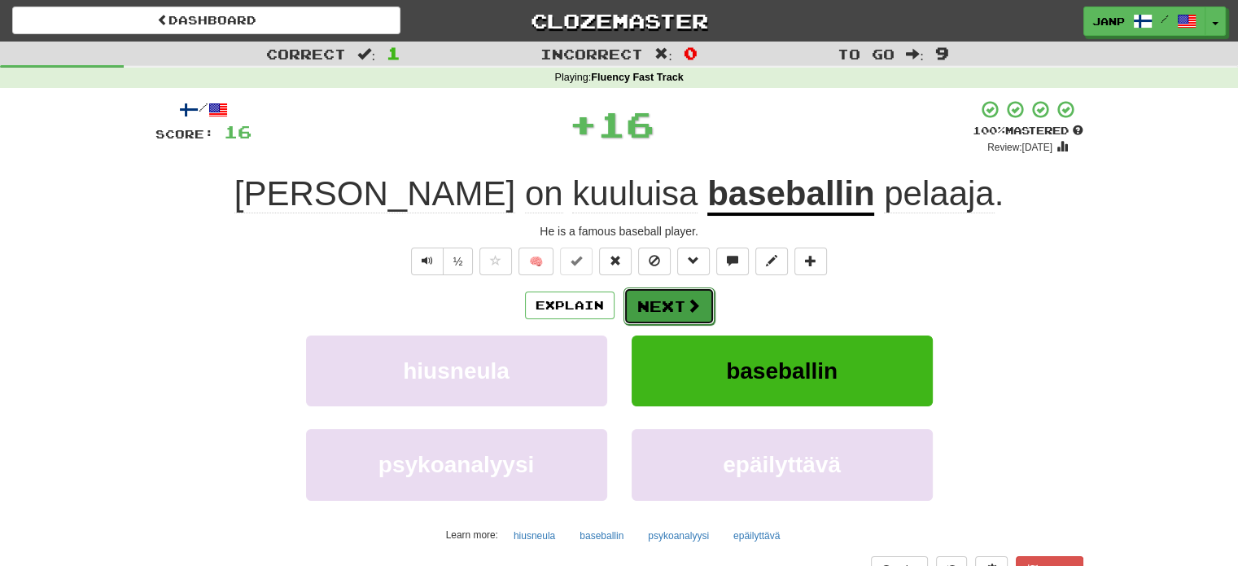
click at [660, 307] on button "Next" at bounding box center [669, 305] width 91 height 37
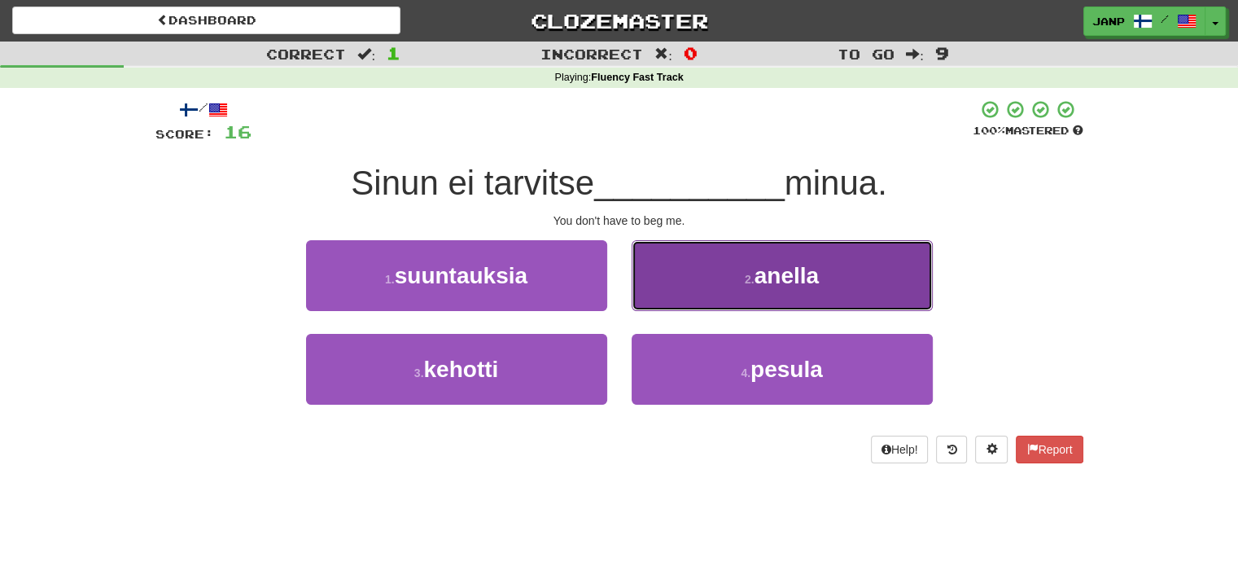
click at [701, 286] on button "2 . anella" at bounding box center [782, 275] width 301 height 71
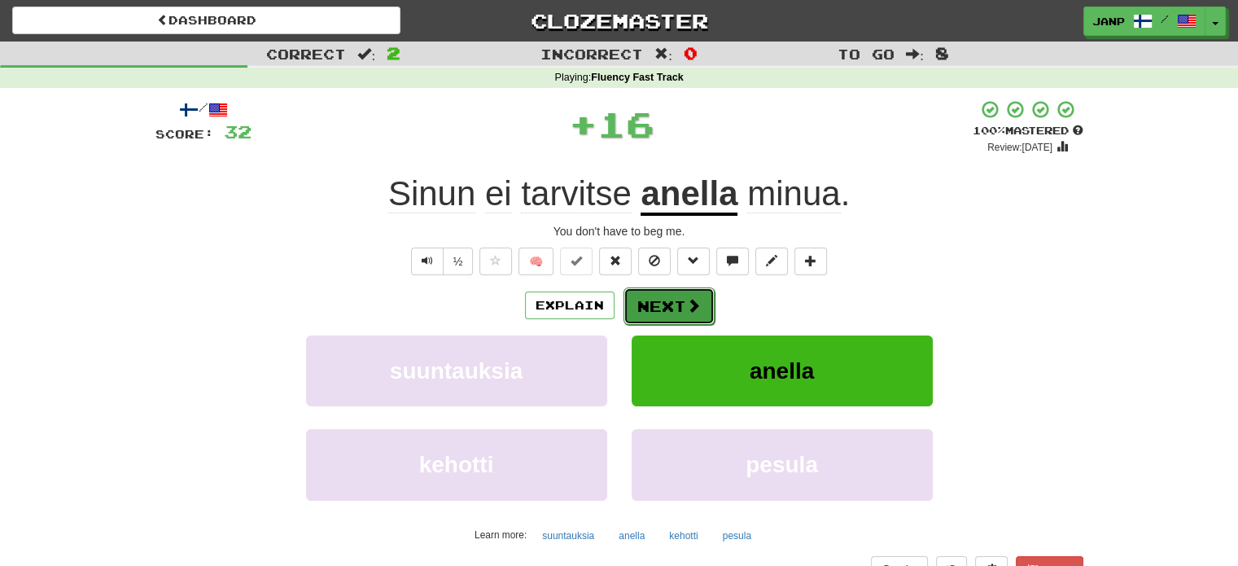
click at [663, 305] on button "Next" at bounding box center [669, 305] width 91 height 37
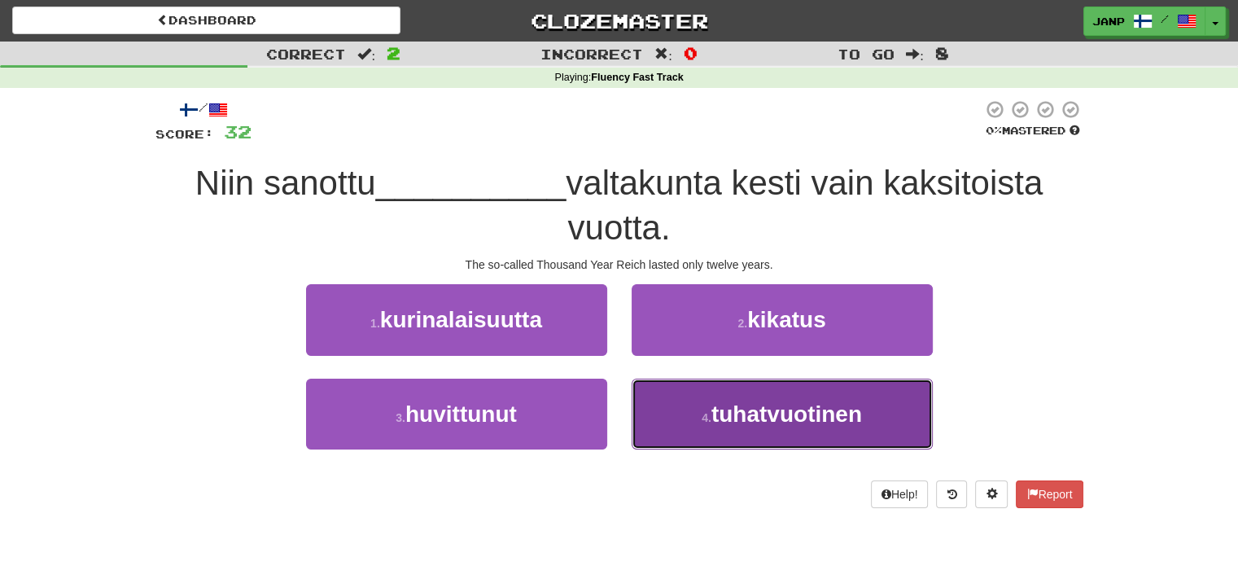
click at [698, 414] on button "4 . tuhatvuotinen" at bounding box center [782, 414] width 301 height 71
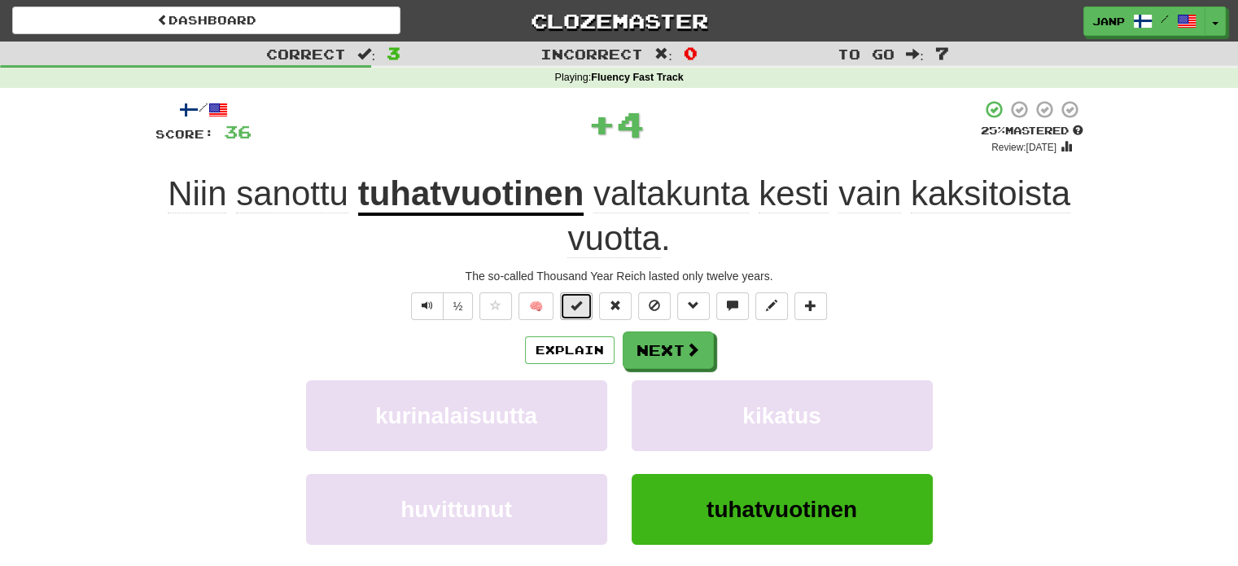
click at [569, 305] on button at bounding box center [576, 306] width 33 height 28
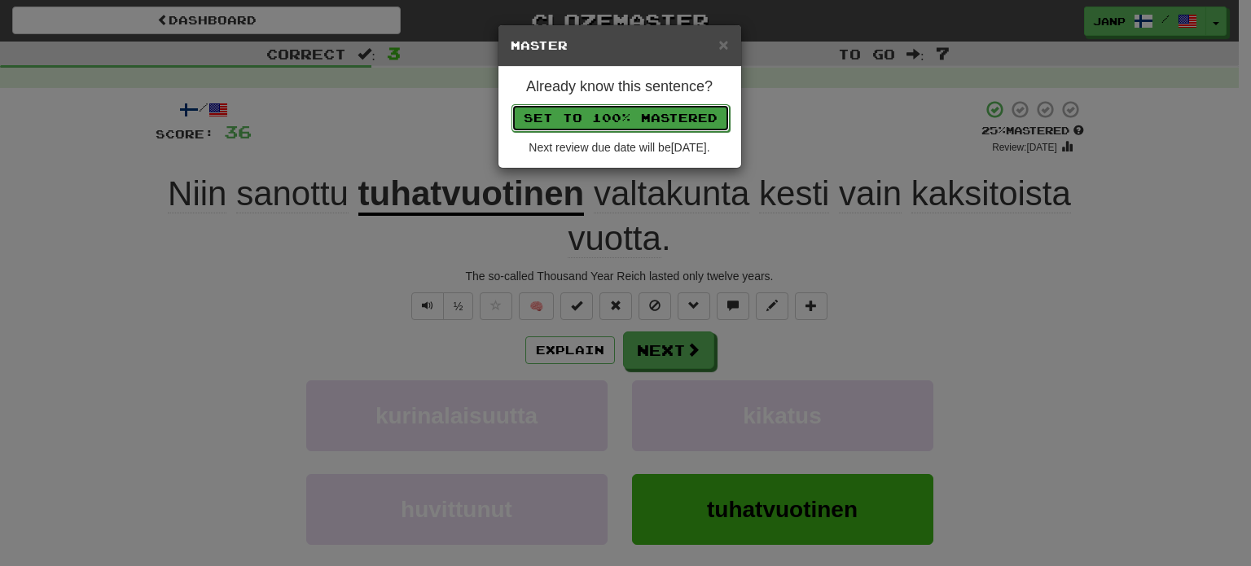
click at [596, 116] on button "Set to 100% Mastered" at bounding box center [620, 118] width 218 height 28
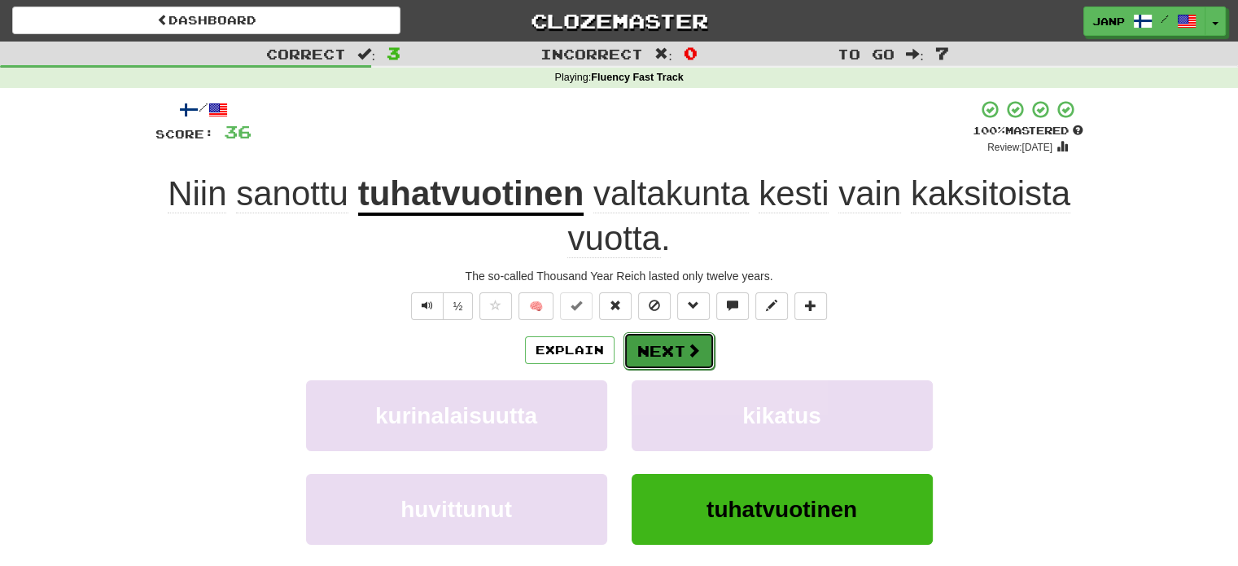
click at [674, 341] on button "Next" at bounding box center [669, 350] width 91 height 37
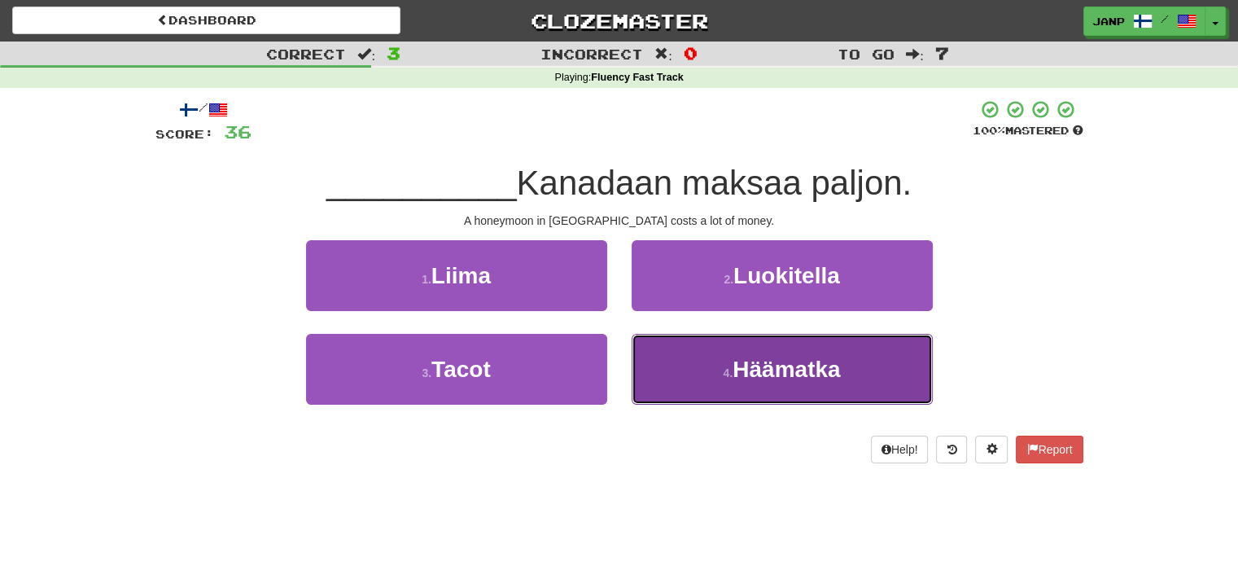
click at [717, 361] on button "4 . Häämatka" at bounding box center [782, 369] width 301 height 71
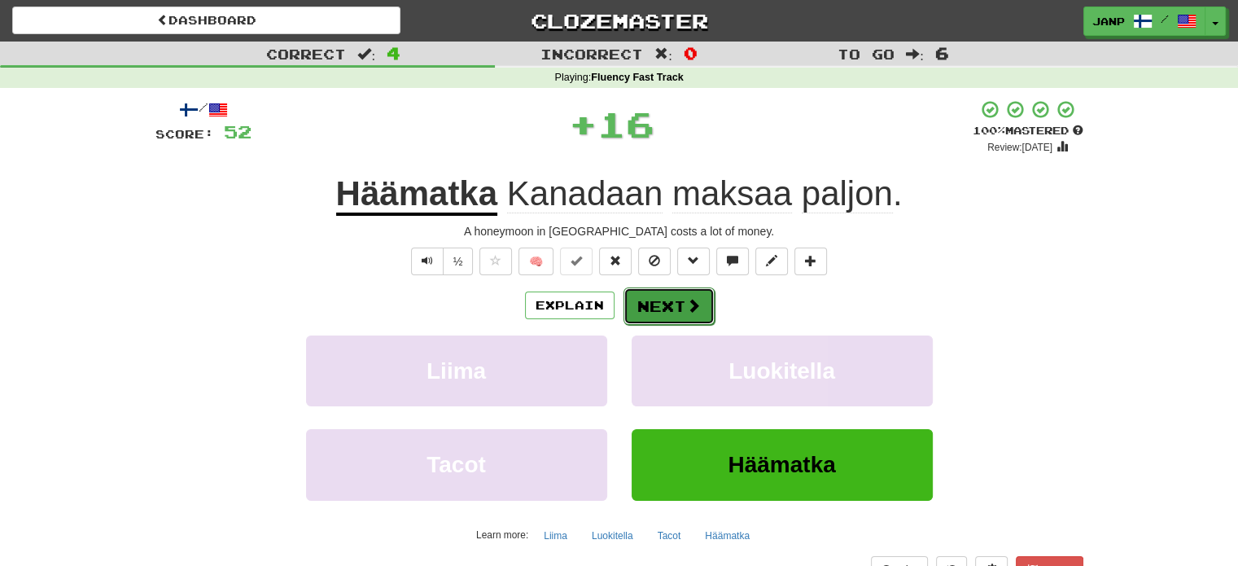
click at [673, 309] on button "Next" at bounding box center [669, 305] width 91 height 37
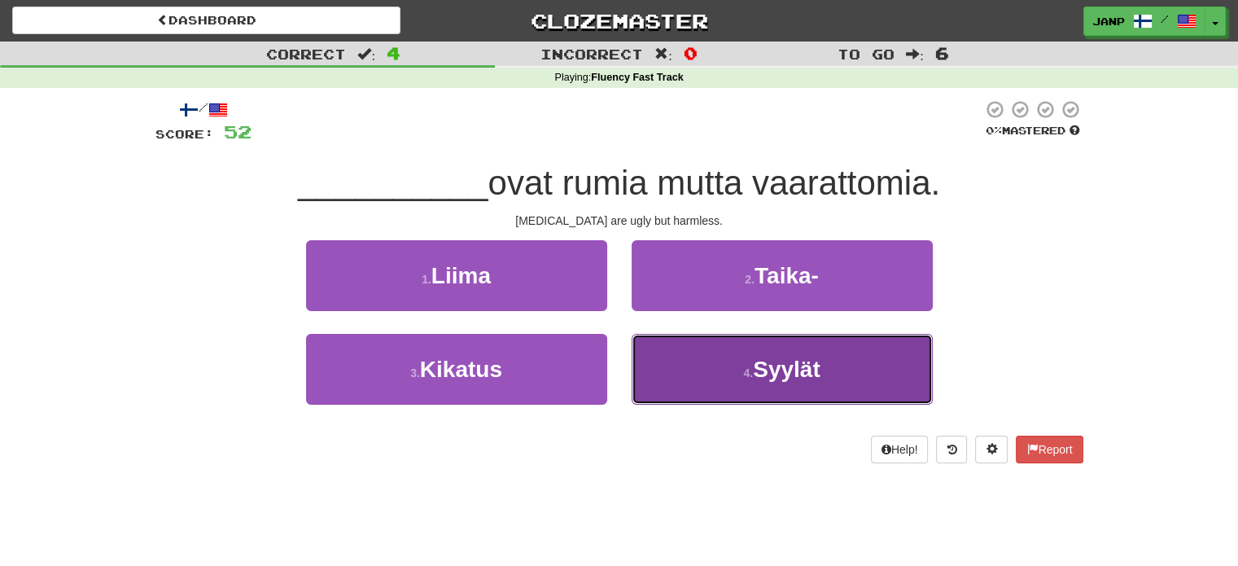
click at [713, 348] on button "4 . Syylät" at bounding box center [782, 369] width 301 height 71
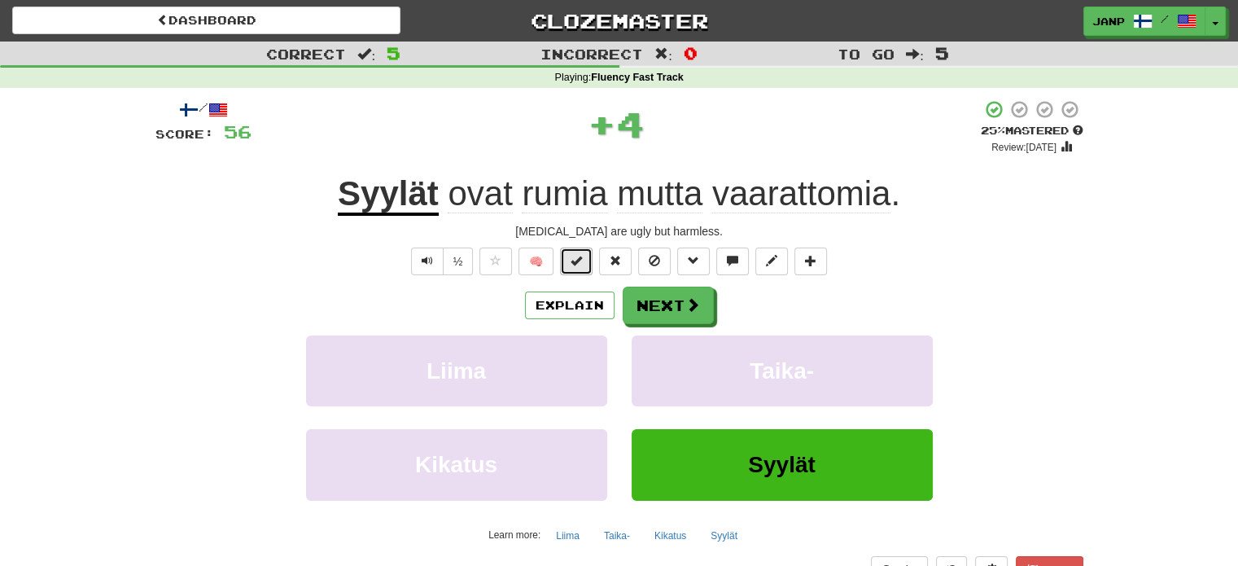
click at [578, 265] on span at bounding box center [576, 260] width 11 height 11
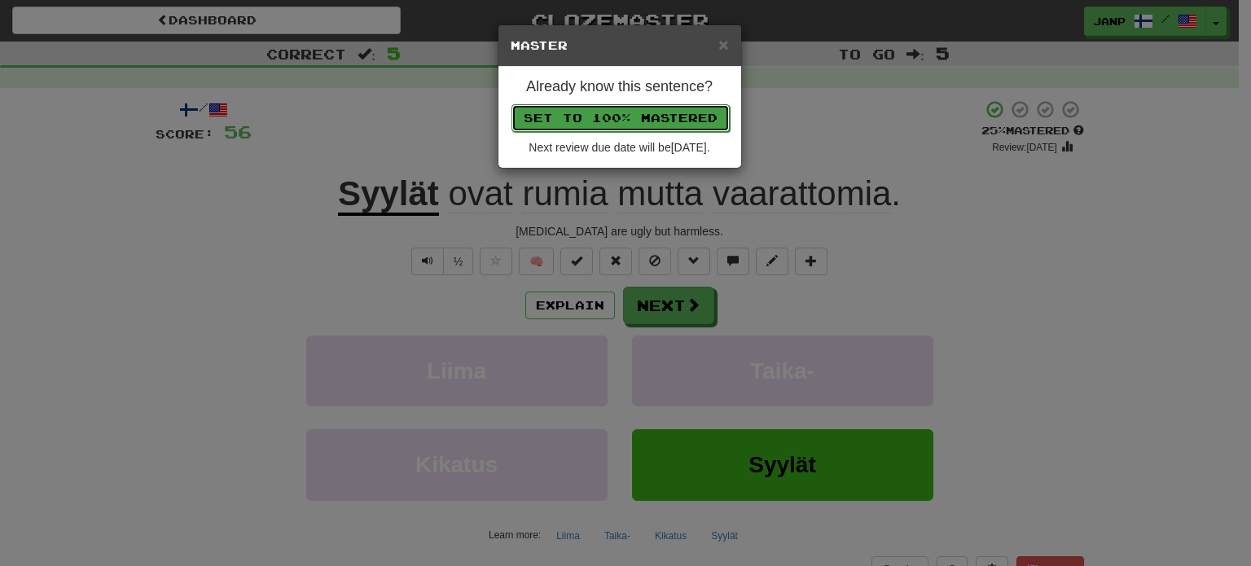
click at [625, 112] on button "Set to 100% Mastered" at bounding box center [620, 118] width 218 height 28
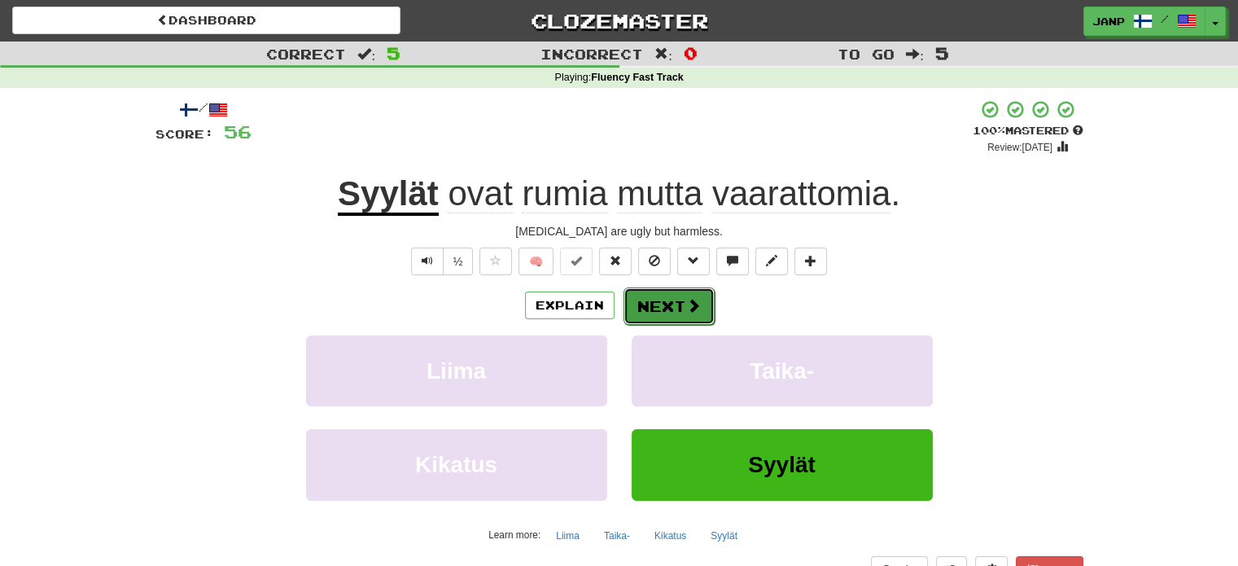
click at [675, 316] on button "Next" at bounding box center [669, 305] width 91 height 37
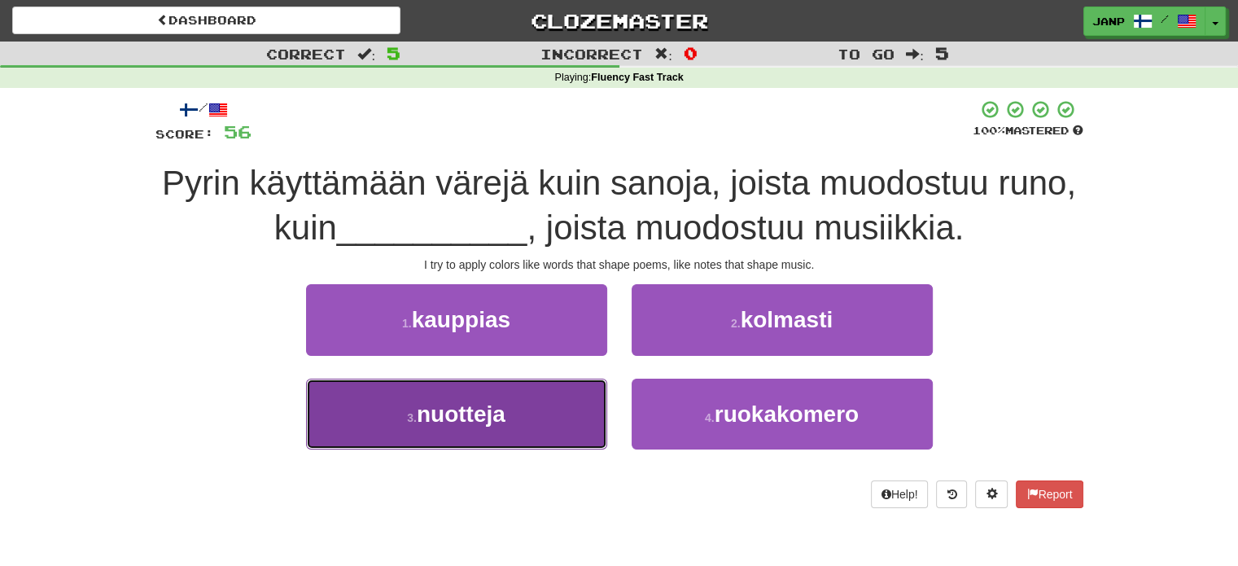
click at [502, 389] on button "3 . nuotteja" at bounding box center [456, 414] width 301 height 71
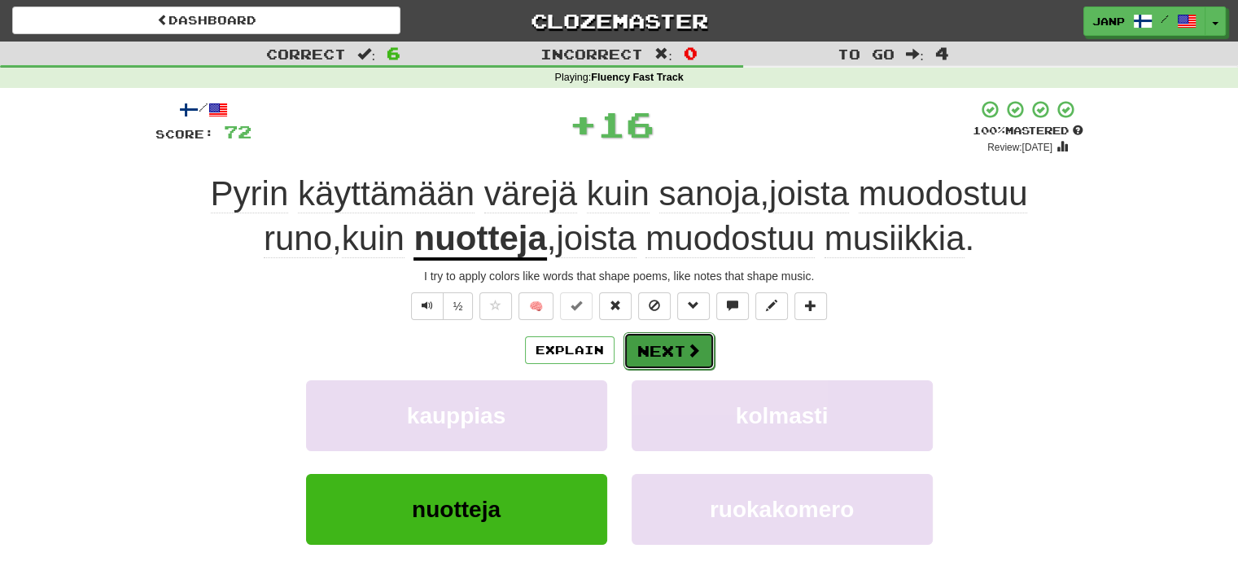
click at [647, 340] on button "Next" at bounding box center [669, 350] width 91 height 37
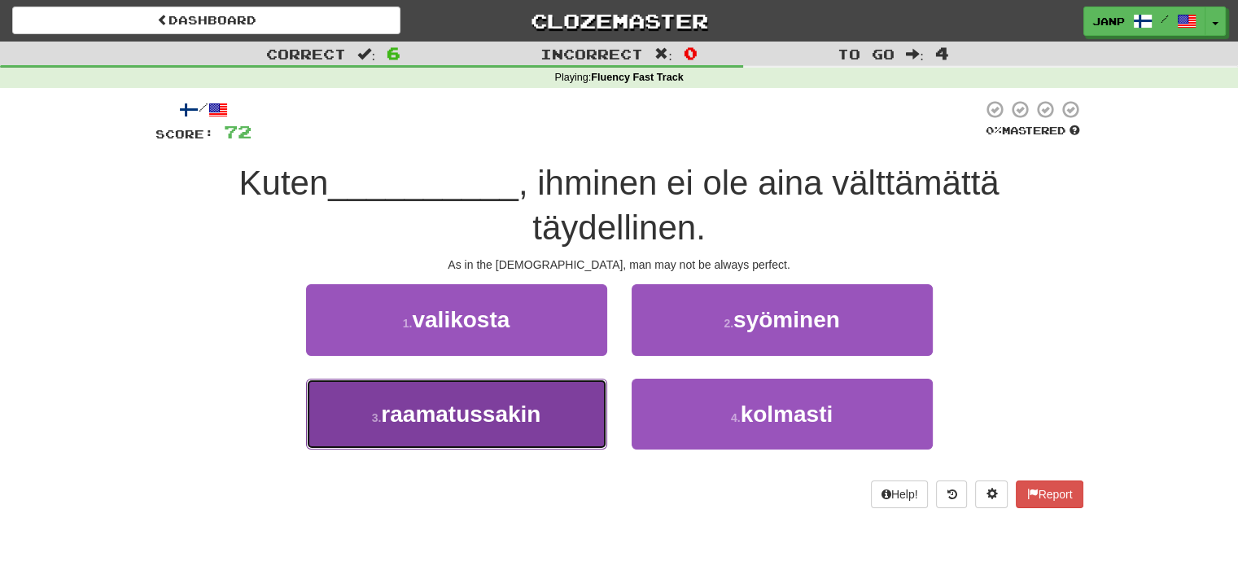
click at [576, 407] on button "3 . raamatussakin" at bounding box center [456, 414] width 301 height 71
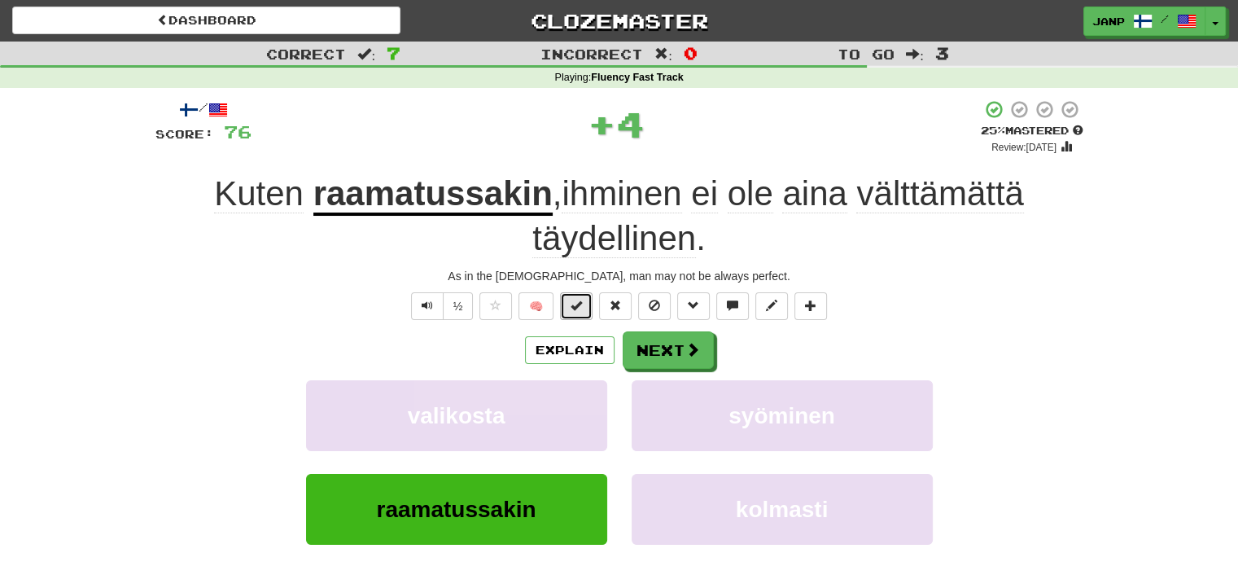
click at [580, 308] on span at bounding box center [576, 305] width 11 height 11
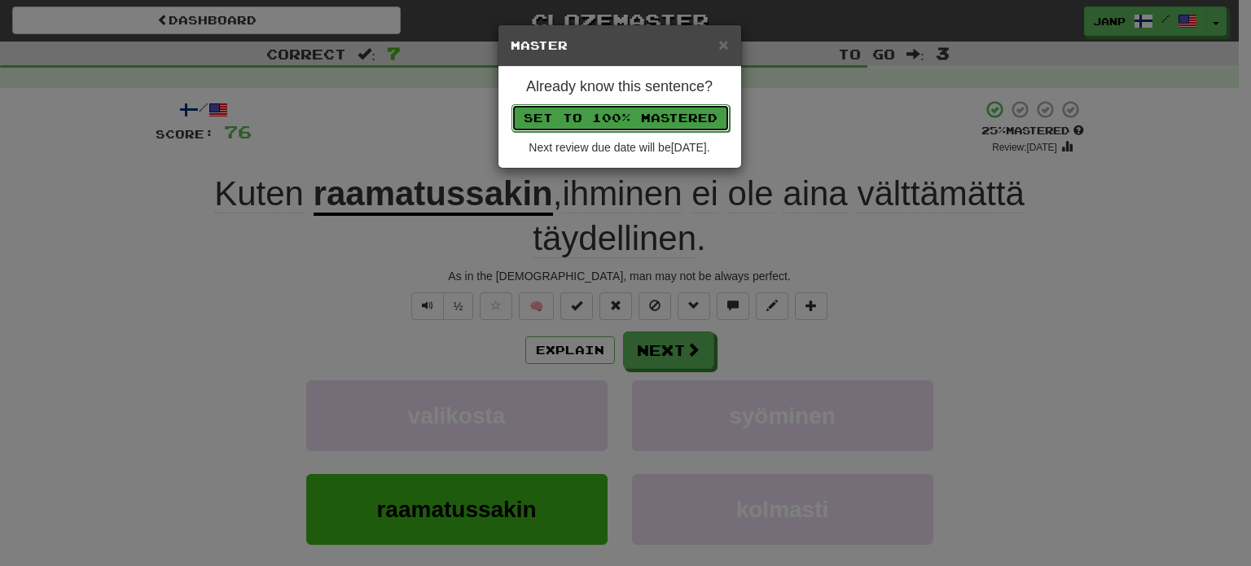
click at [636, 113] on button "Set to 100% Mastered" at bounding box center [620, 118] width 218 height 28
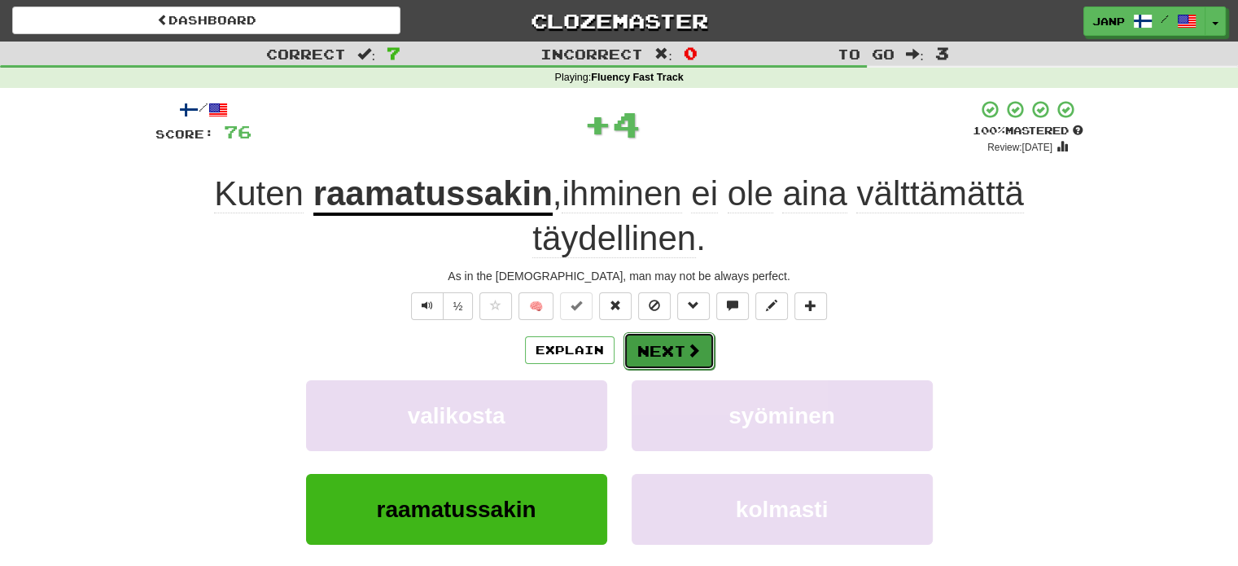
click at [669, 347] on button "Next" at bounding box center [669, 350] width 91 height 37
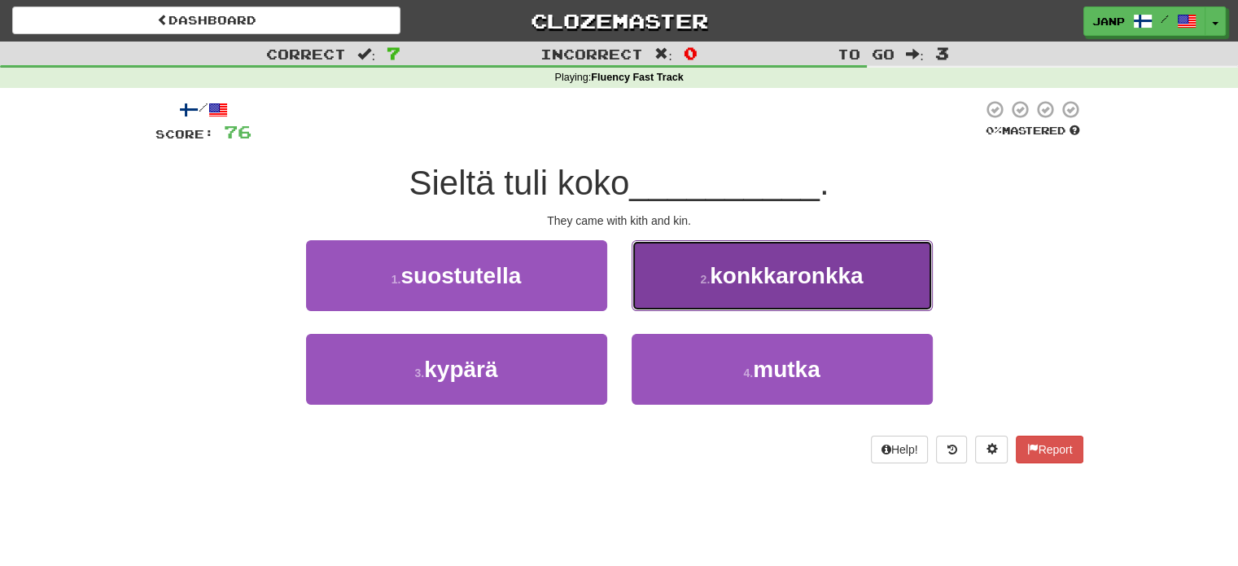
click at [733, 278] on span "konkkaronkka" at bounding box center [786, 275] width 153 height 25
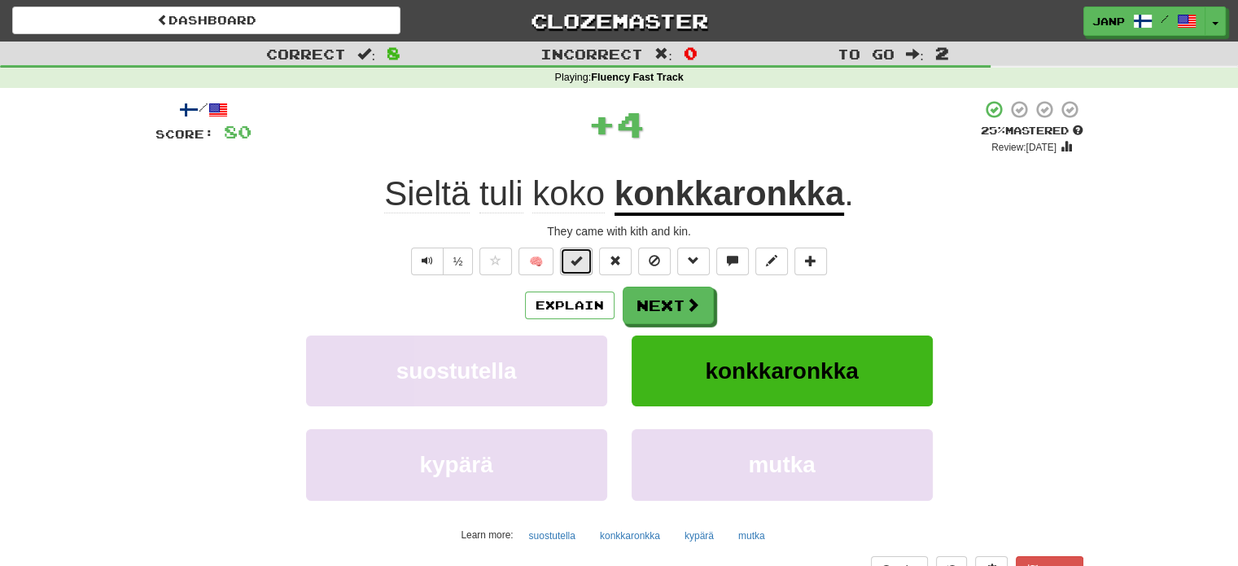
click at [577, 260] on span at bounding box center [576, 260] width 11 height 11
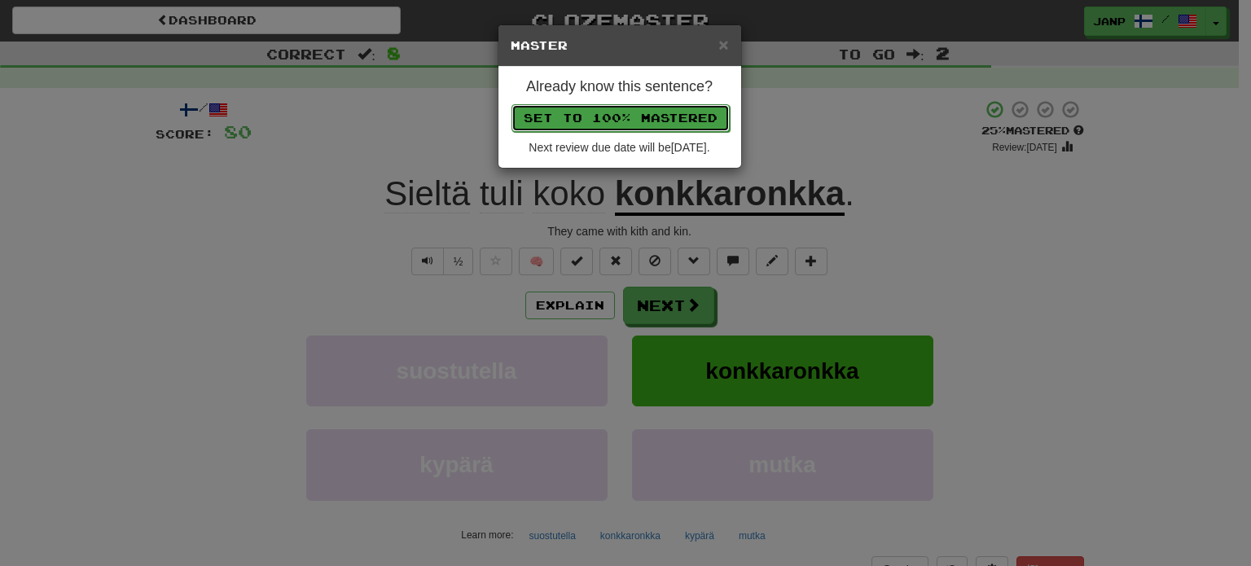
click at [657, 108] on button "Set to 100% Mastered" at bounding box center [620, 118] width 218 height 28
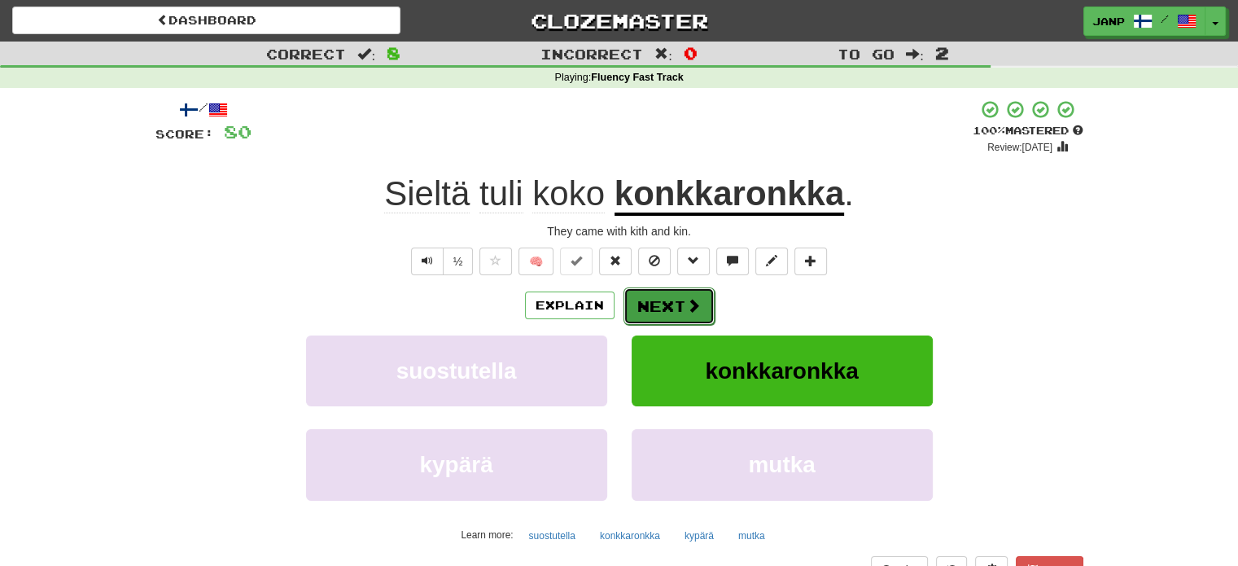
click at [687, 298] on span at bounding box center [693, 305] width 15 height 15
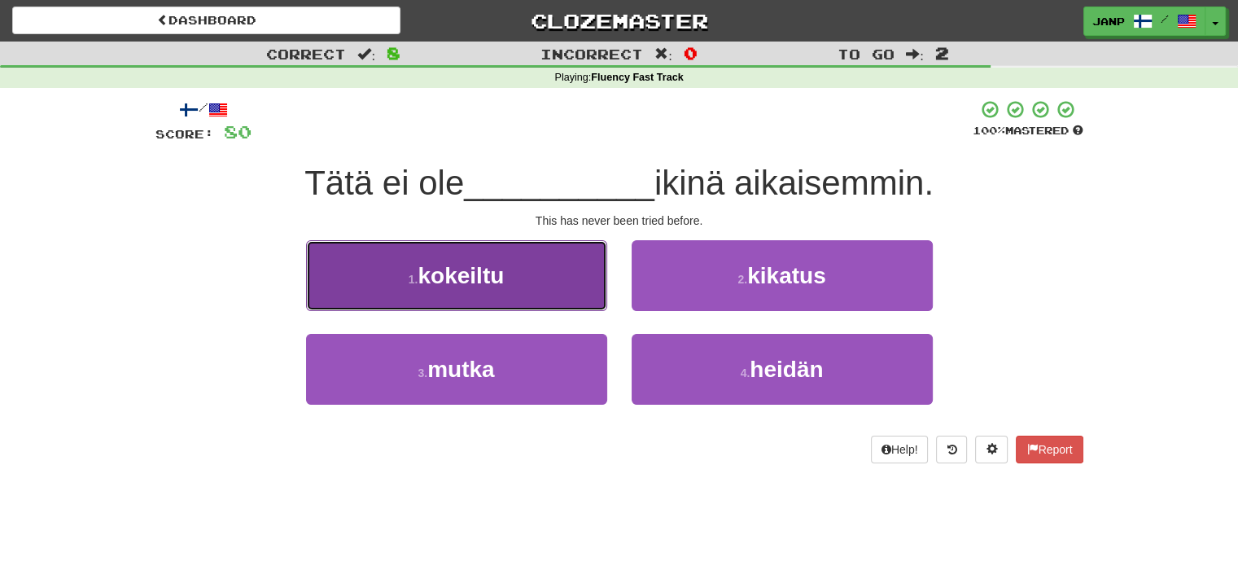
click at [485, 286] on span "kokeiltu" at bounding box center [461, 275] width 86 height 25
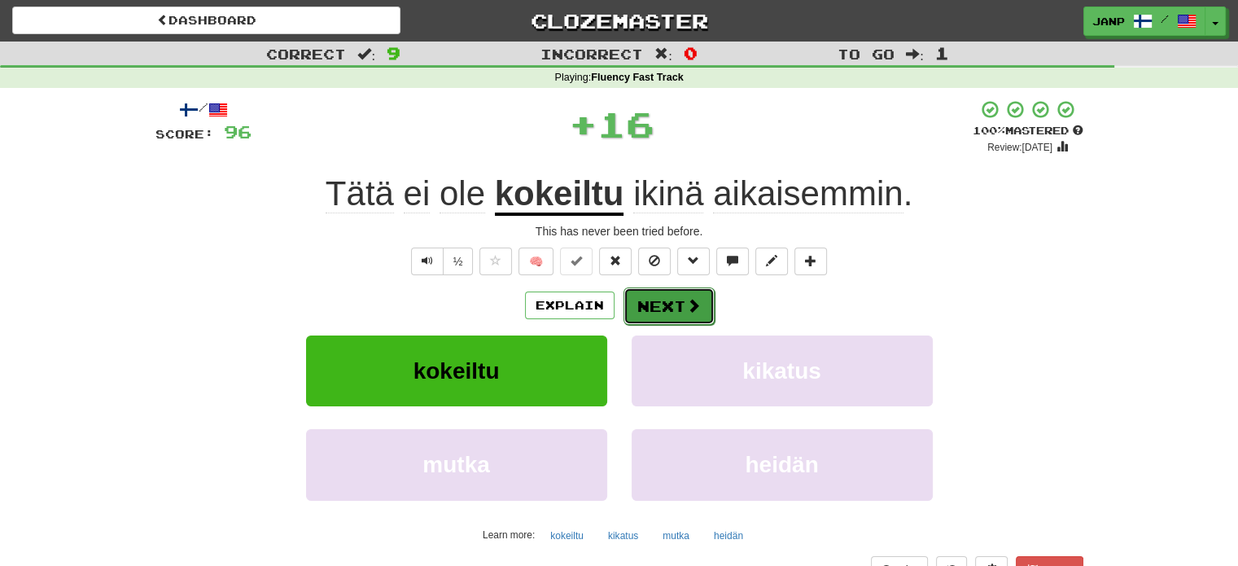
click at [669, 302] on button "Next" at bounding box center [669, 305] width 91 height 37
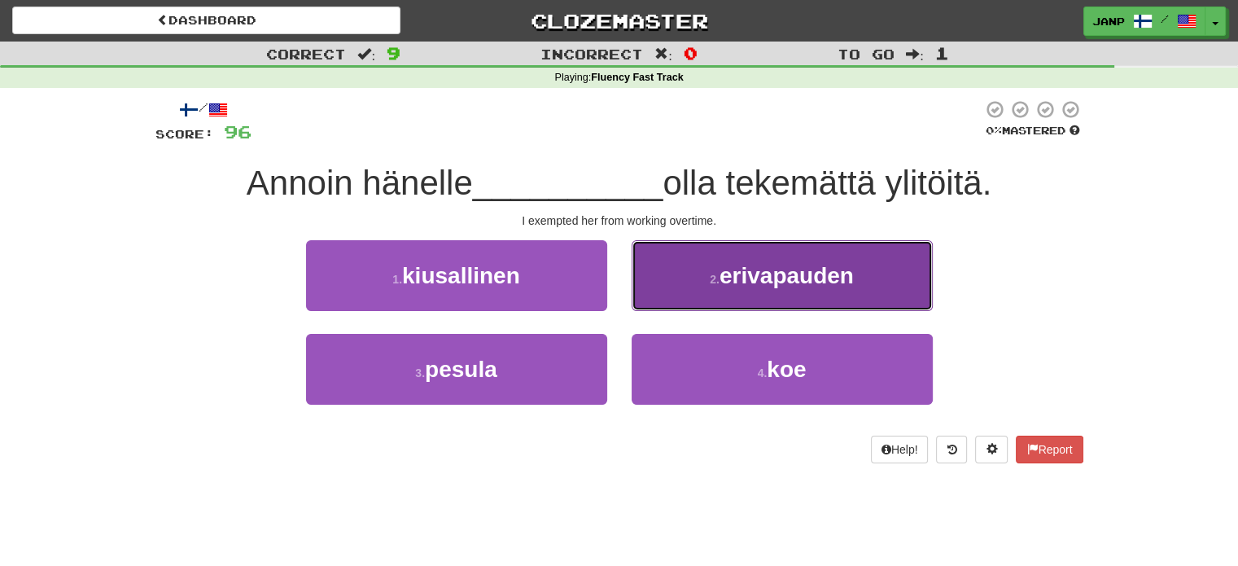
click at [675, 302] on button "2 . erivapauden" at bounding box center [782, 275] width 301 height 71
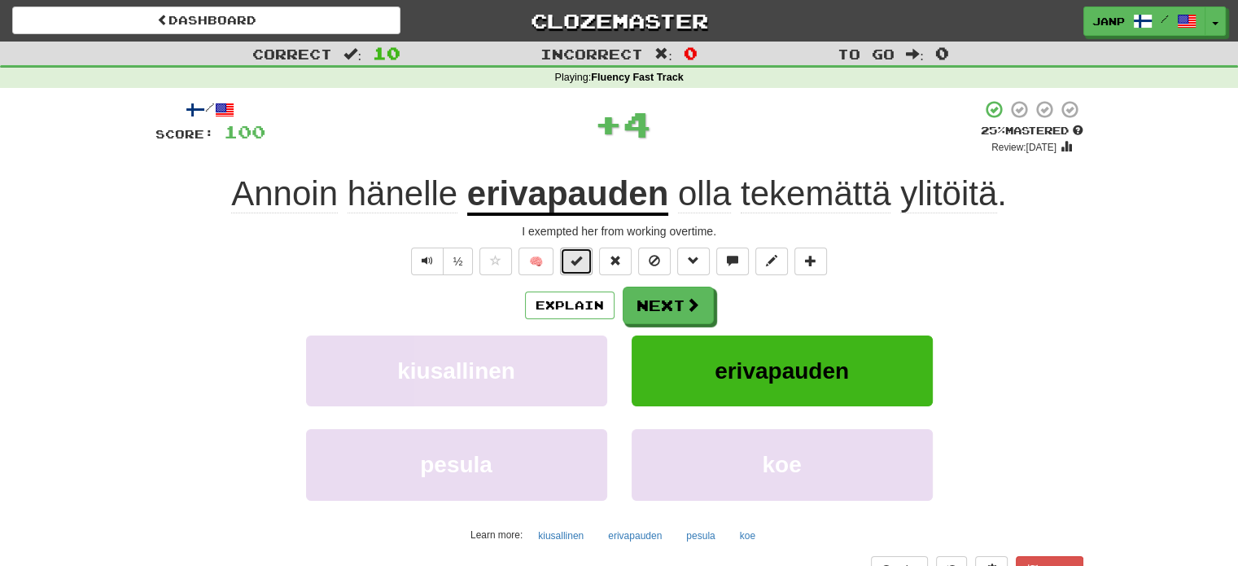
click at [581, 258] on span at bounding box center [576, 260] width 11 height 11
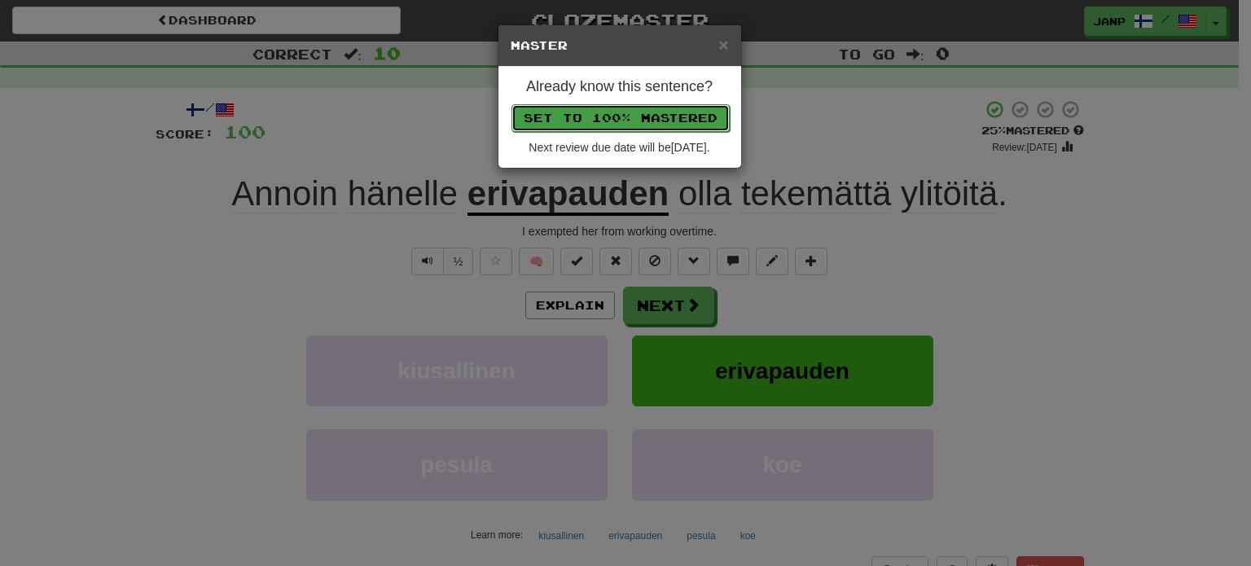
click at [635, 123] on button "Set to 100% Mastered" at bounding box center [620, 118] width 218 height 28
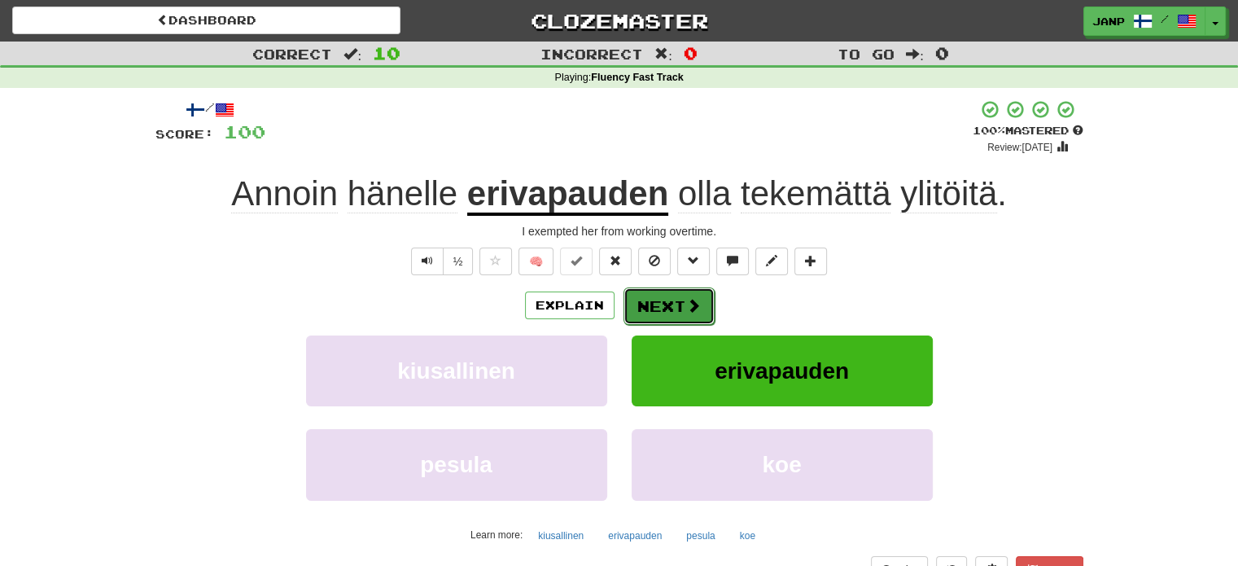
click at [673, 296] on button "Next" at bounding box center [669, 305] width 91 height 37
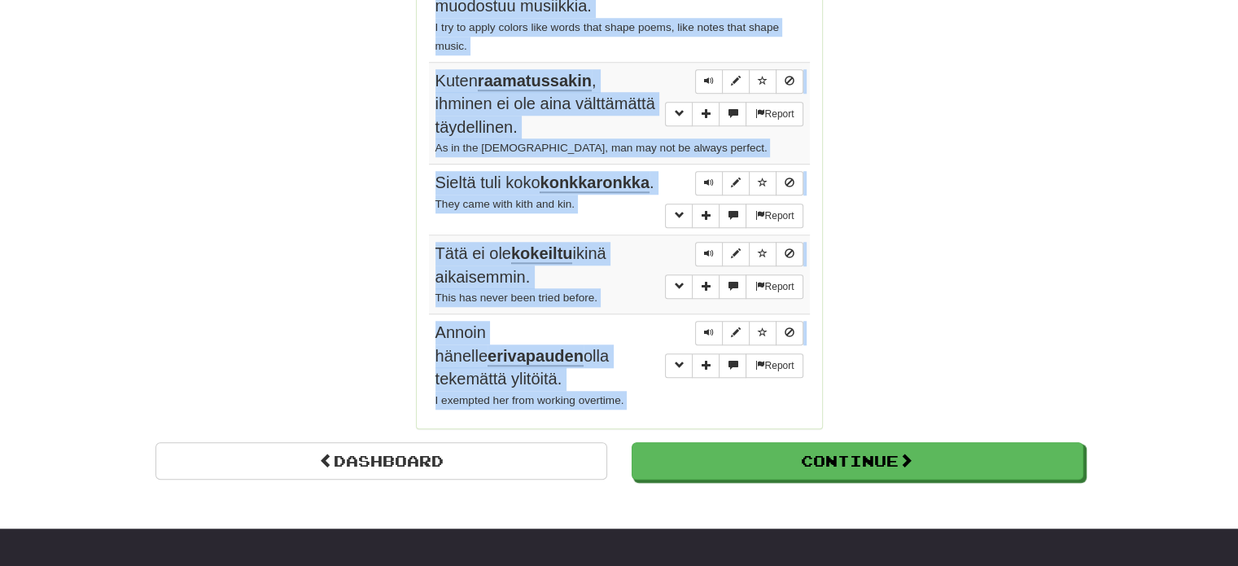
scroll to position [1427, 0]
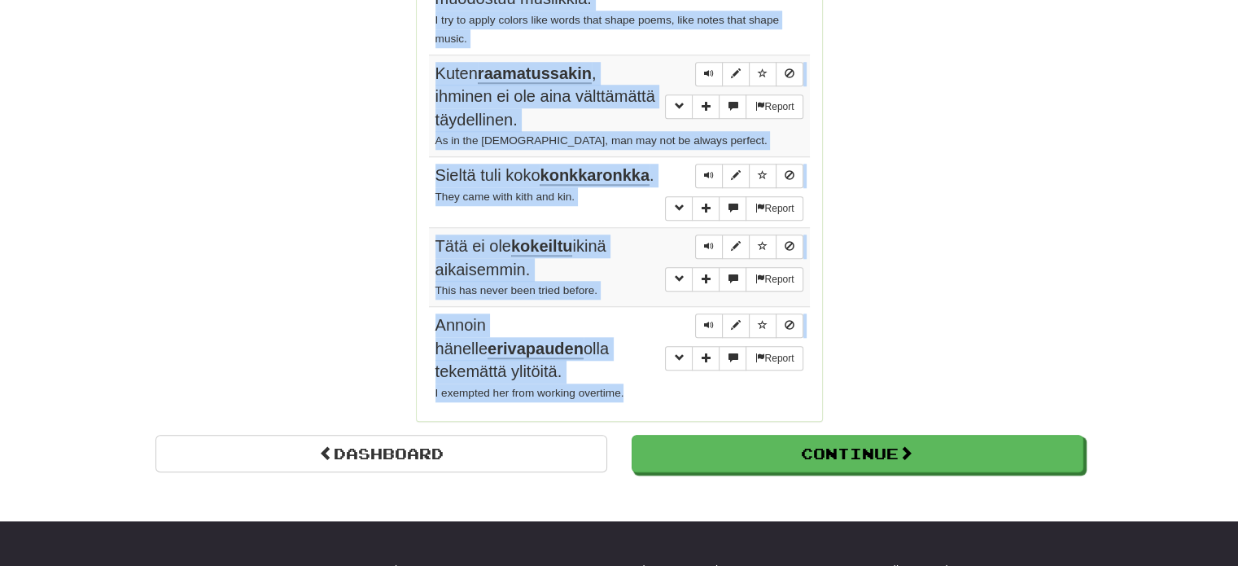
drag, startPoint x: 430, startPoint y: 229, endPoint x: 643, endPoint y: 345, distance: 243.0
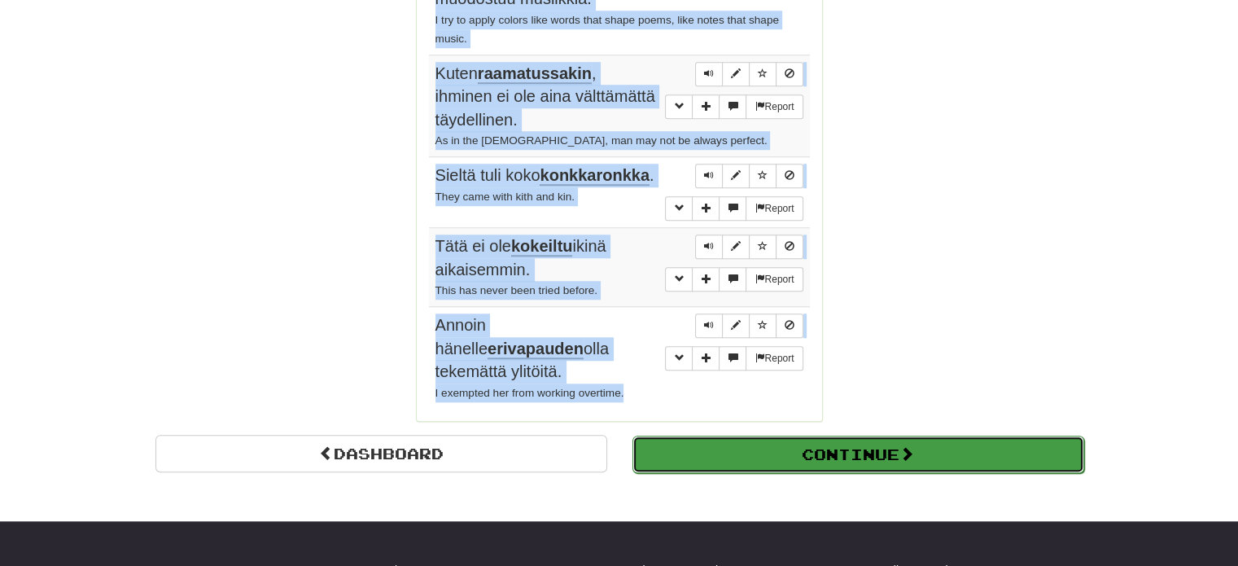
click at [798, 436] on button "Continue" at bounding box center [859, 454] width 452 height 37
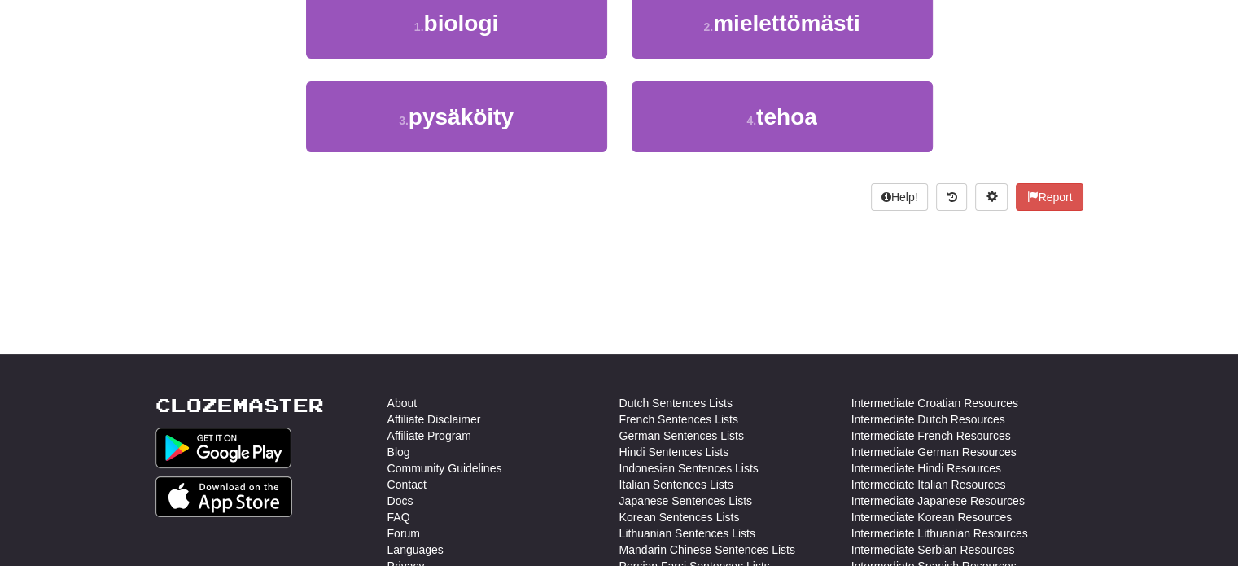
scroll to position [8, 0]
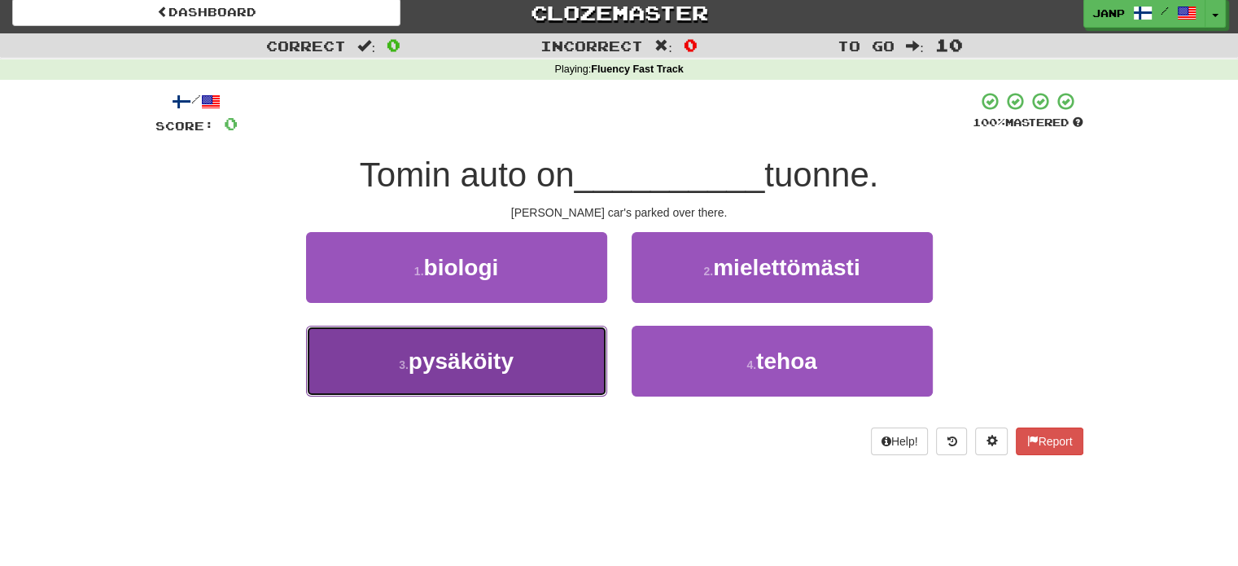
click at [555, 367] on button "3 . pysäköity" at bounding box center [456, 361] width 301 height 71
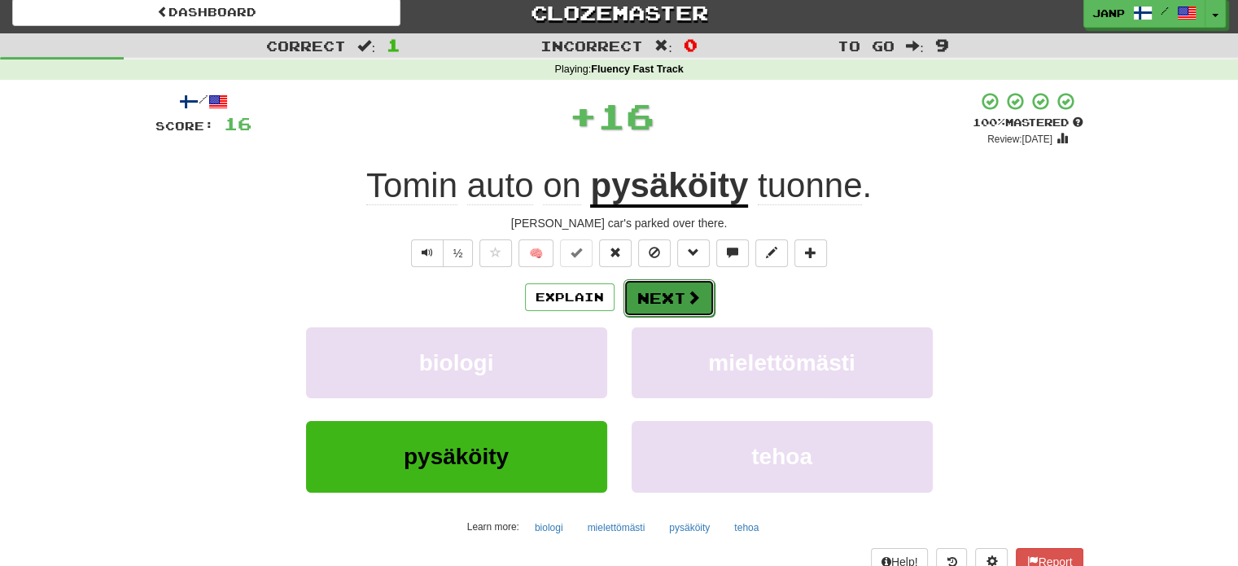
click at [673, 305] on button "Next" at bounding box center [669, 297] width 91 height 37
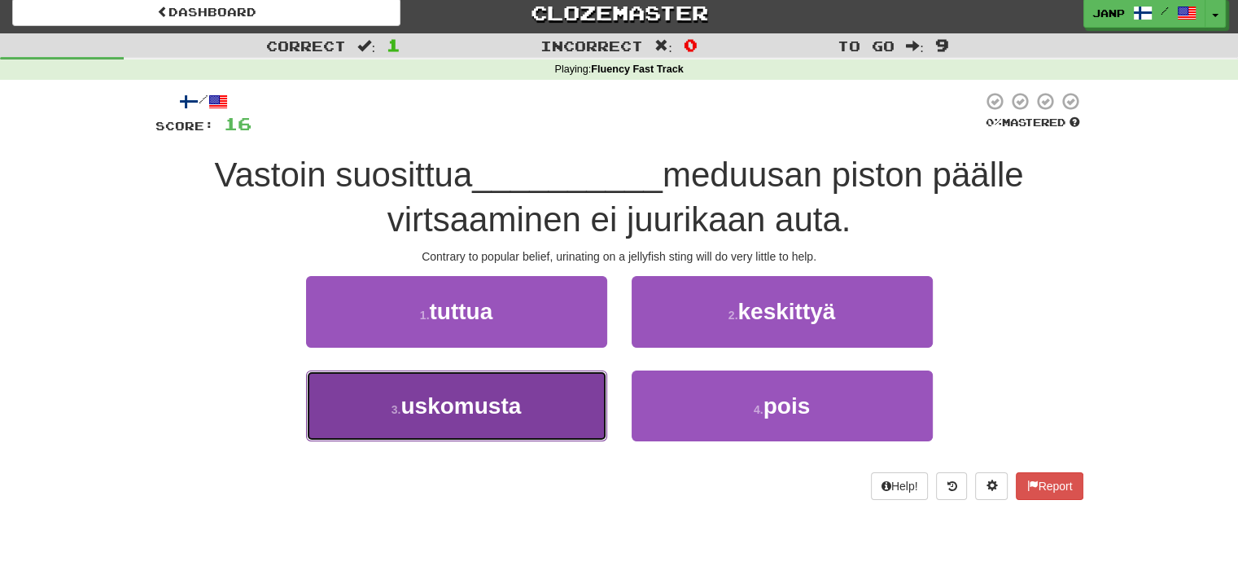
click at [599, 400] on button "3 . uskomusta" at bounding box center [456, 405] width 301 height 71
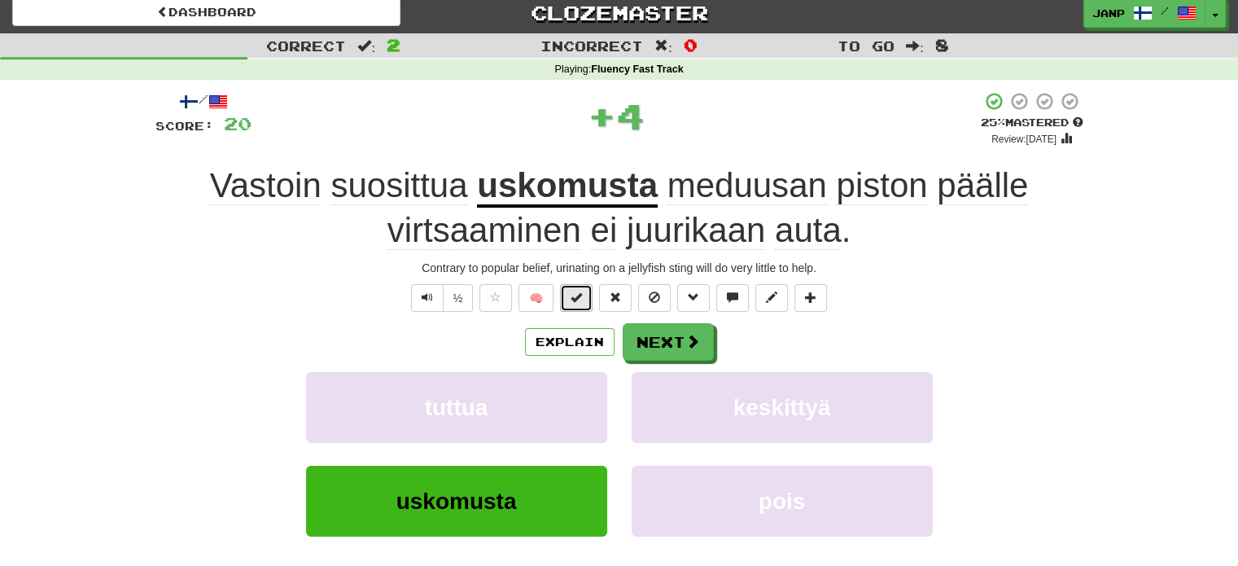
click at [574, 292] on span at bounding box center [576, 297] width 11 height 11
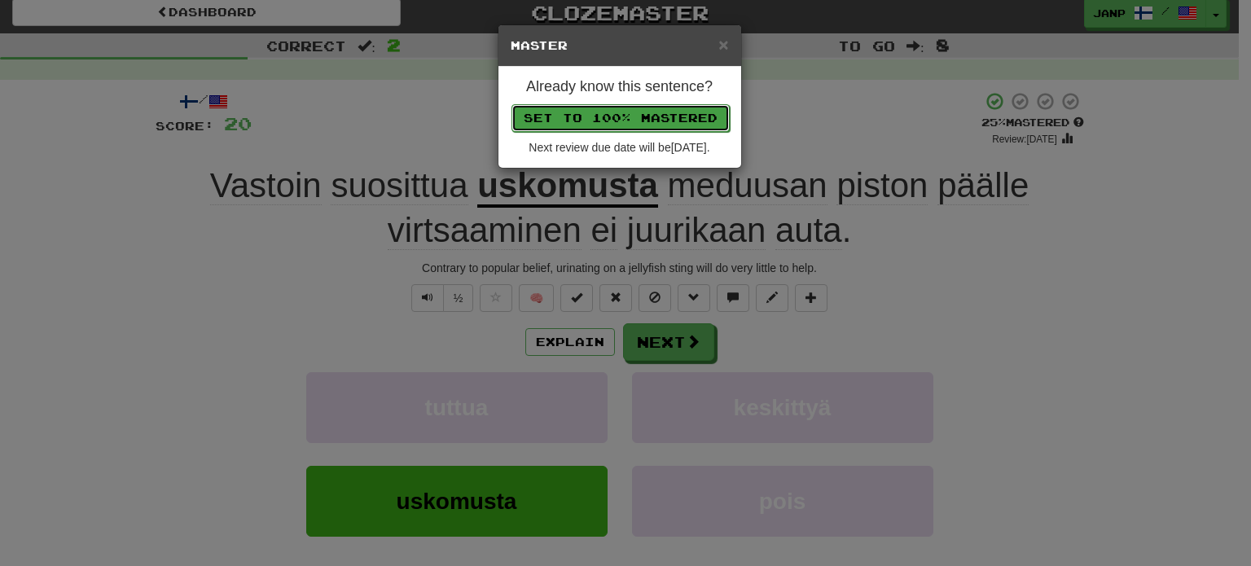
click at [579, 123] on button "Set to 100% Mastered" at bounding box center [620, 118] width 218 height 28
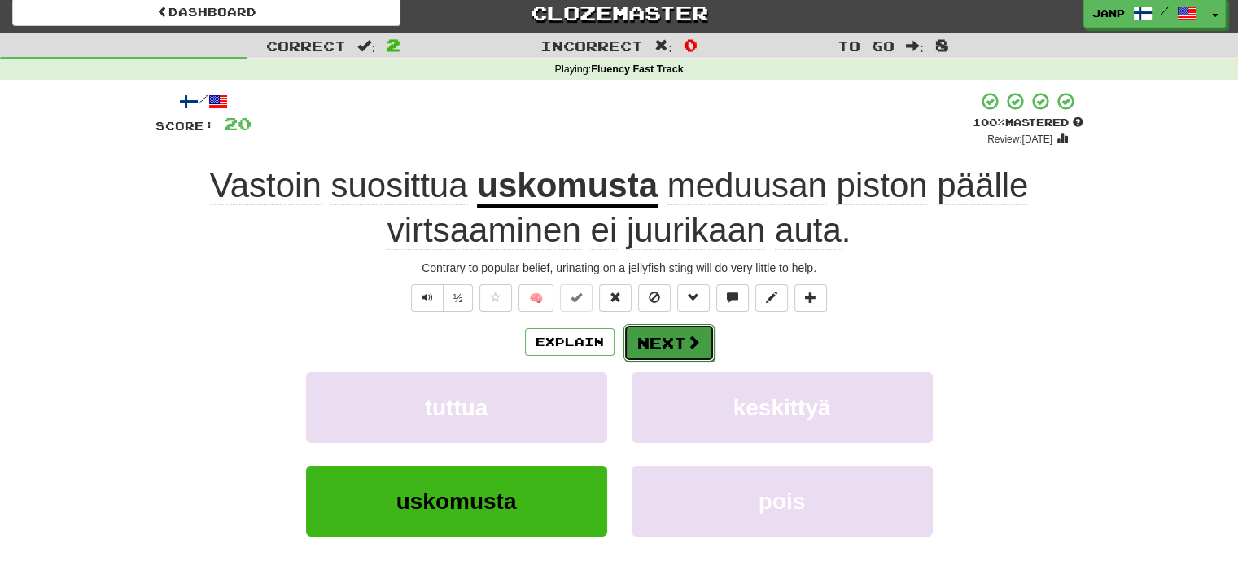
click at [692, 335] on span at bounding box center [693, 342] width 15 height 15
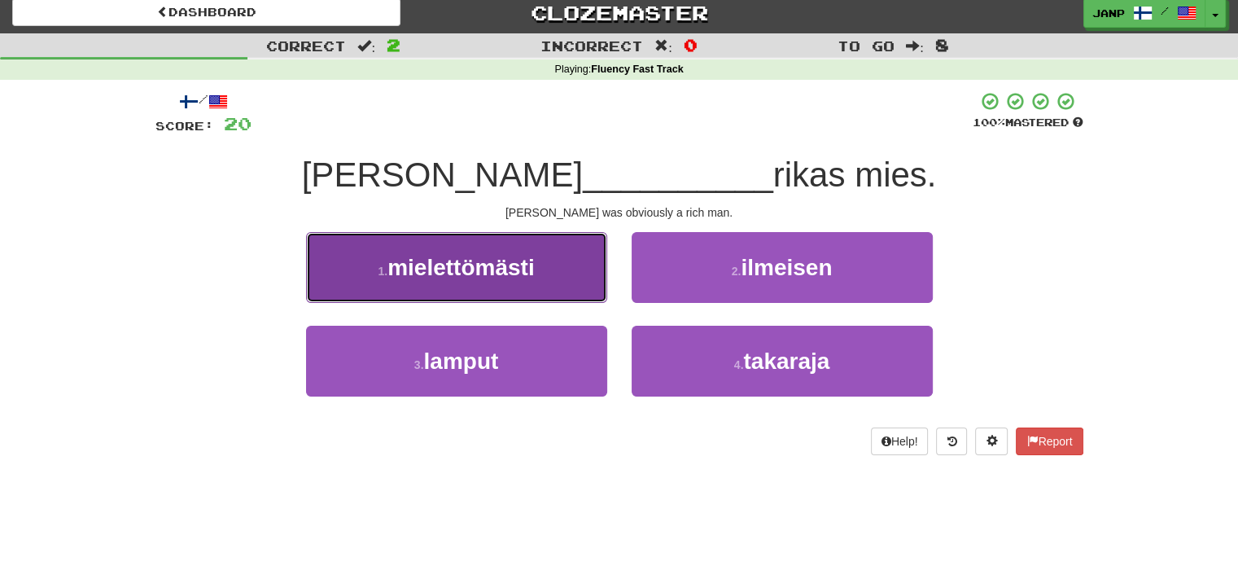
click at [579, 292] on button "1 . mielettömästi" at bounding box center [456, 267] width 301 height 71
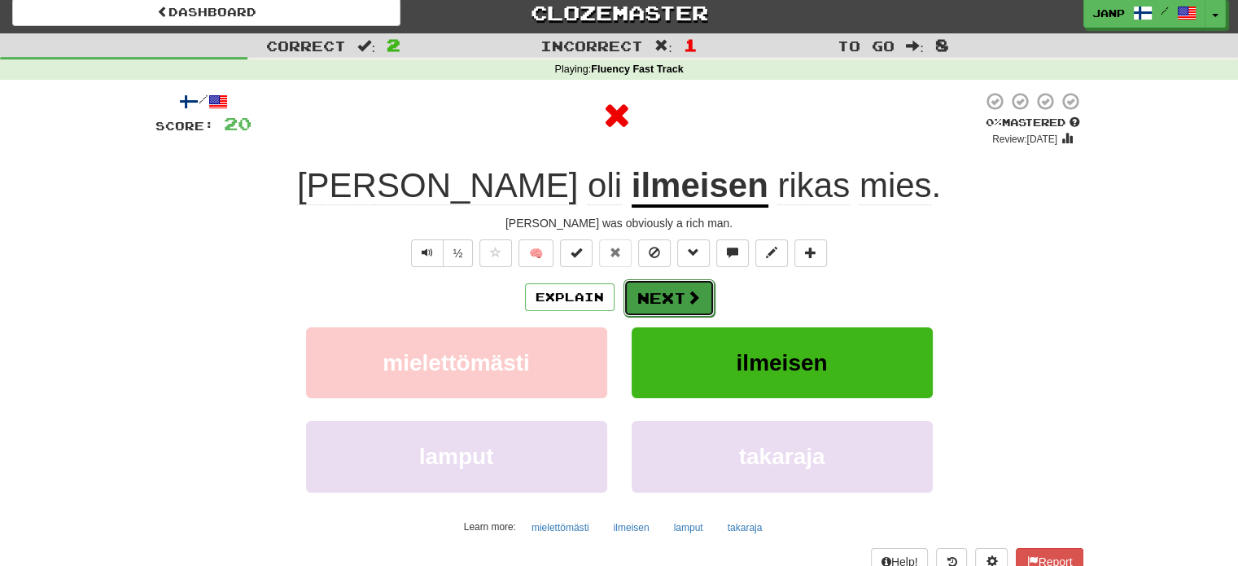
click at [671, 296] on button "Next" at bounding box center [669, 297] width 91 height 37
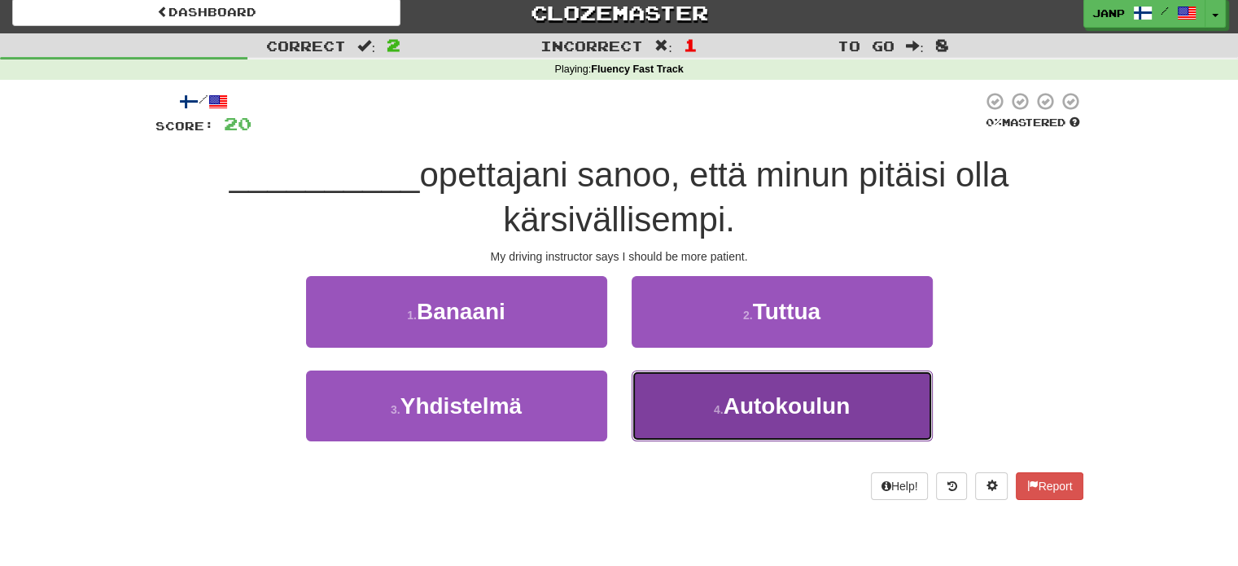
click at [721, 415] on button "4 . Autokoulun" at bounding box center [782, 405] width 301 height 71
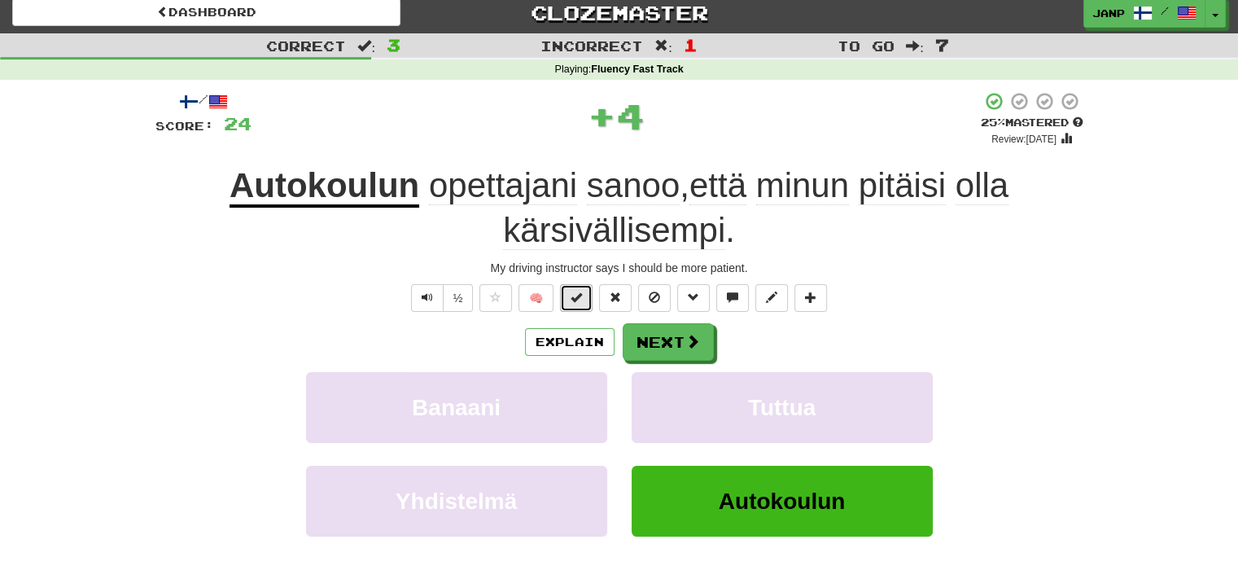
click at [576, 292] on span at bounding box center [576, 297] width 11 height 11
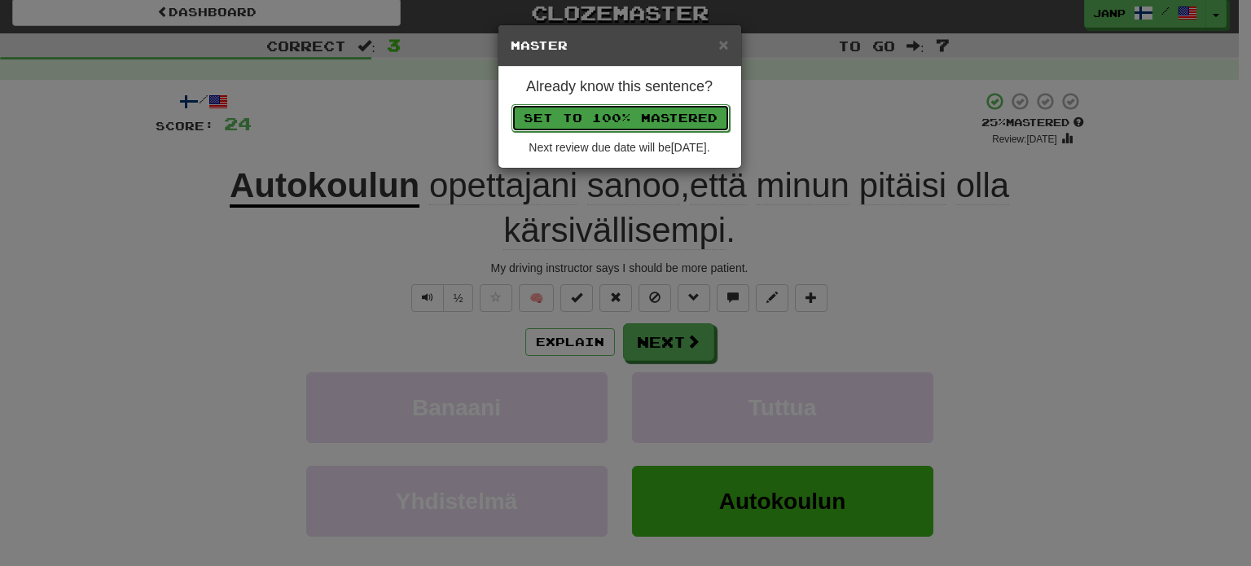
click at [593, 129] on button "Set to 100% Mastered" at bounding box center [620, 118] width 218 height 28
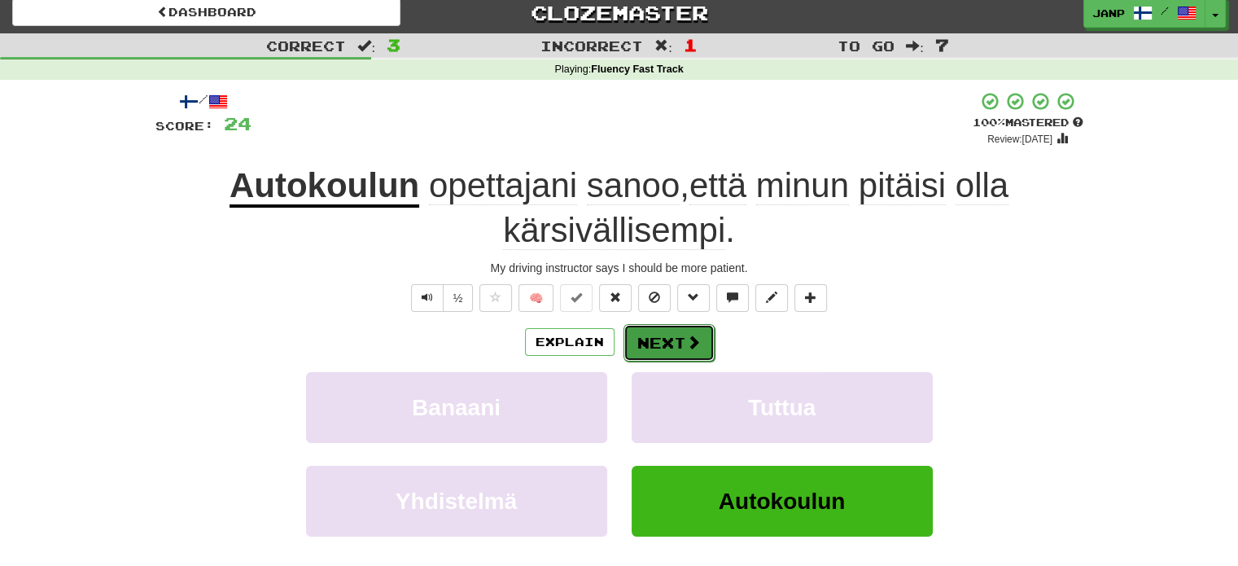
click at [654, 336] on button "Next" at bounding box center [669, 342] width 91 height 37
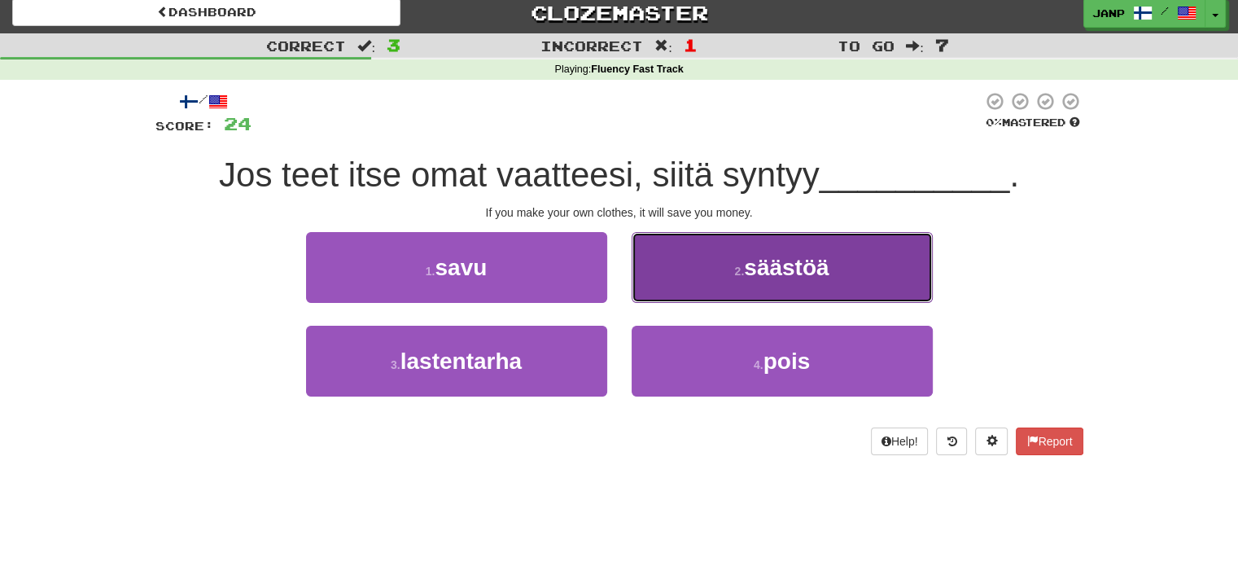
click at [695, 278] on button "2 . säästöä" at bounding box center [782, 267] width 301 height 71
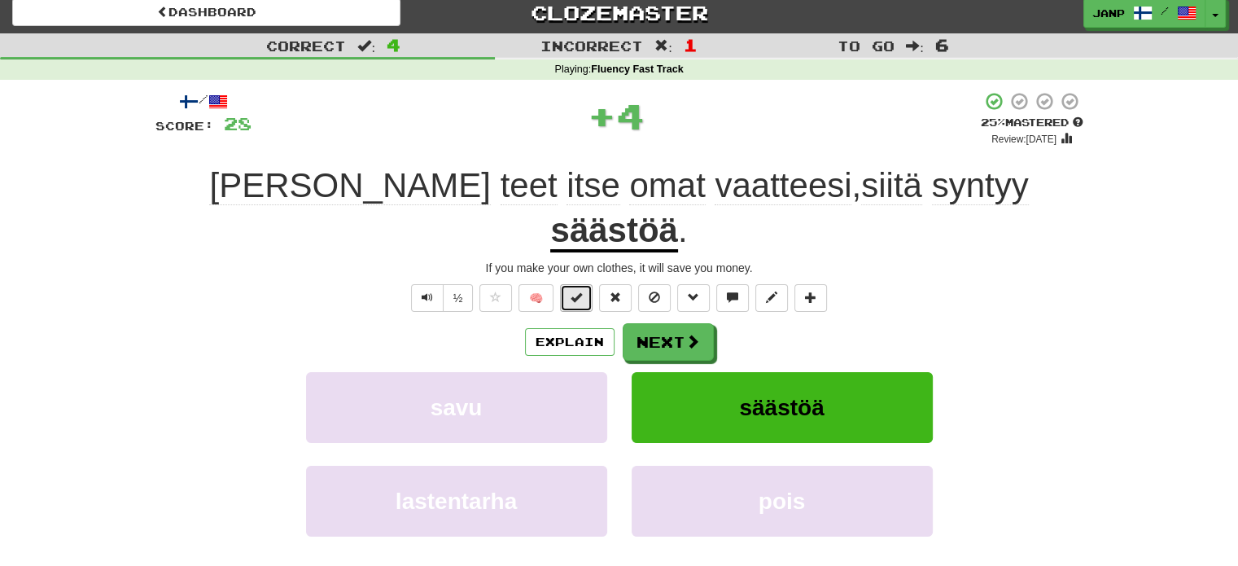
click at [573, 292] on span at bounding box center [576, 297] width 11 height 11
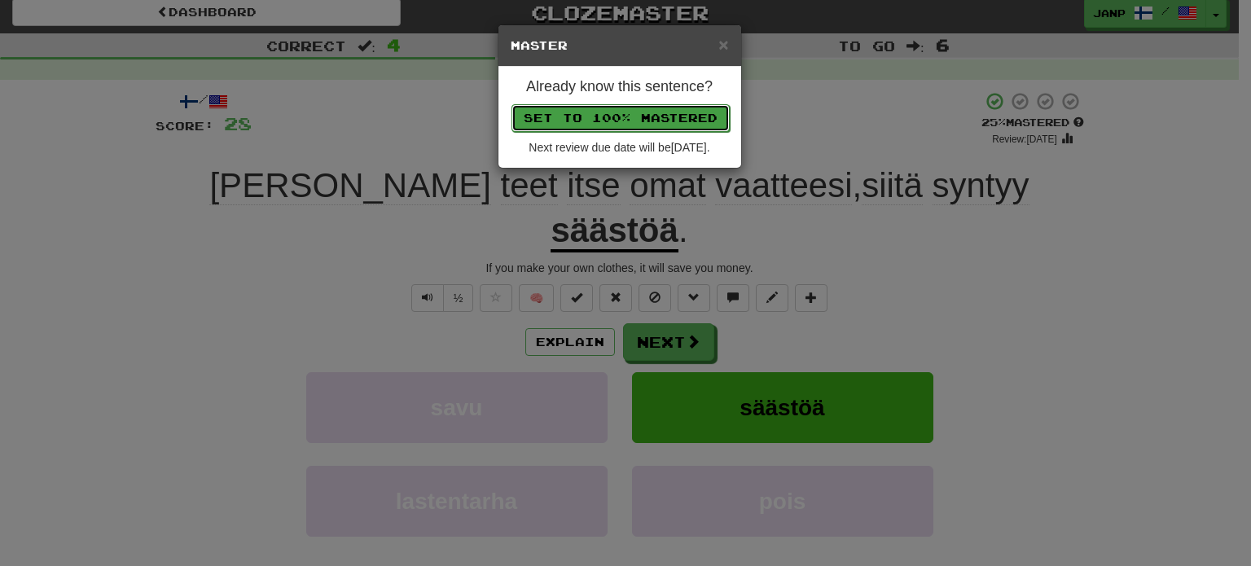
click at [597, 117] on button "Set to 100% Mastered" at bounding box center [620, 118] width 218 height 28
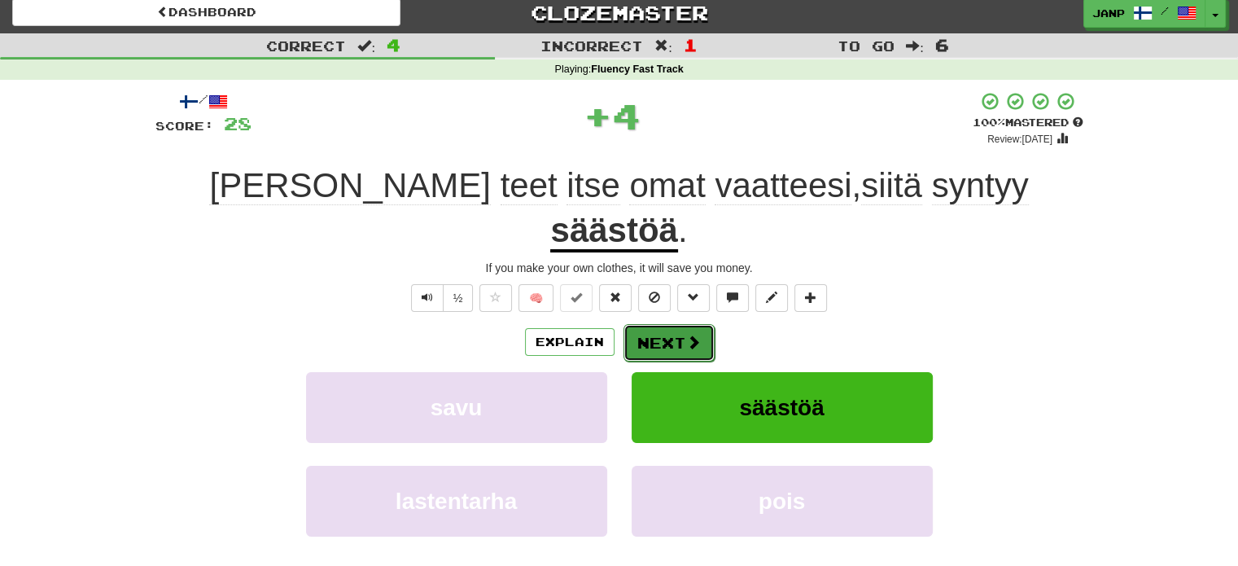
click at [661, 324] on button "Next" at bounding box center [669, 342] width 91 height 37
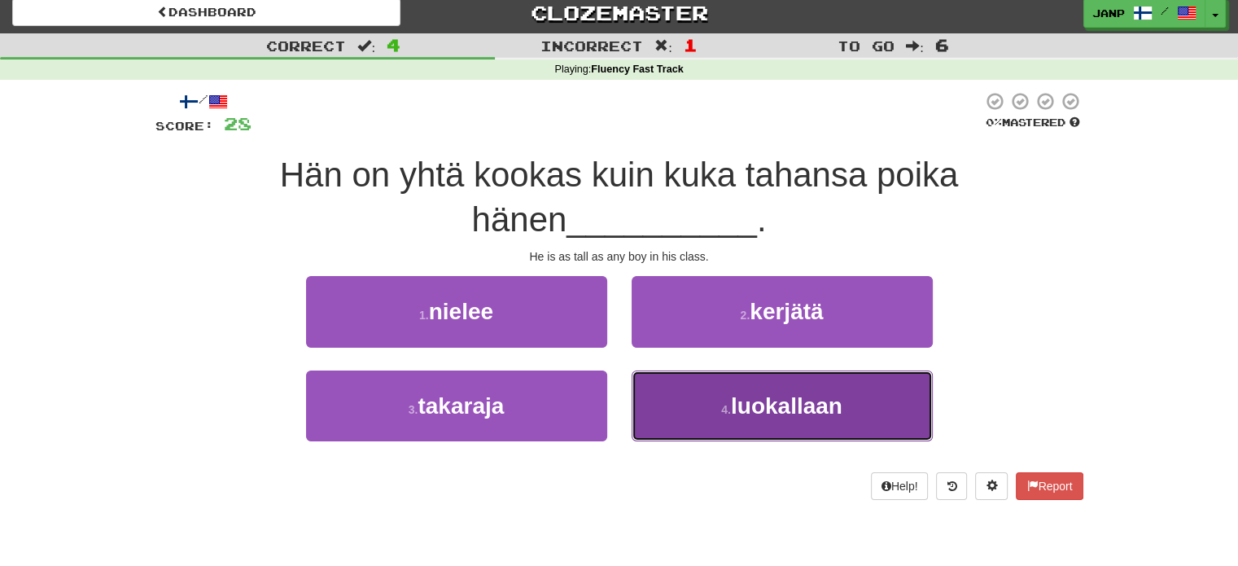
click at [712, 396] on button "4 . luokallaan" at bounding box center [782, 405] width 301 height 71
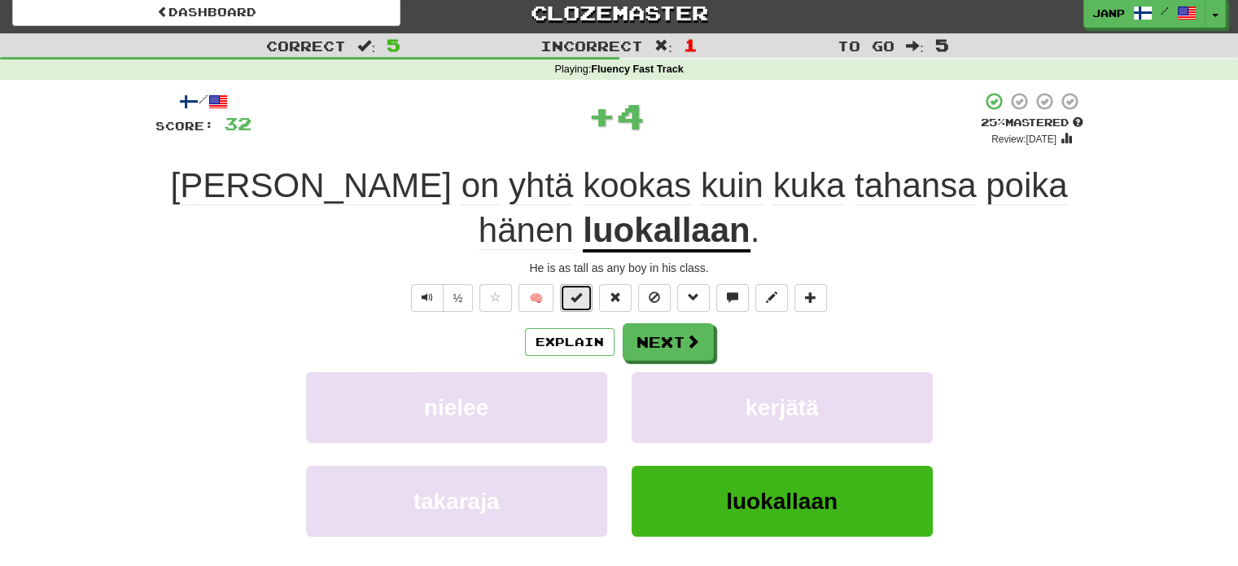
click at [573, 292] on span at bounding box center [576, 297] width 11 height 11
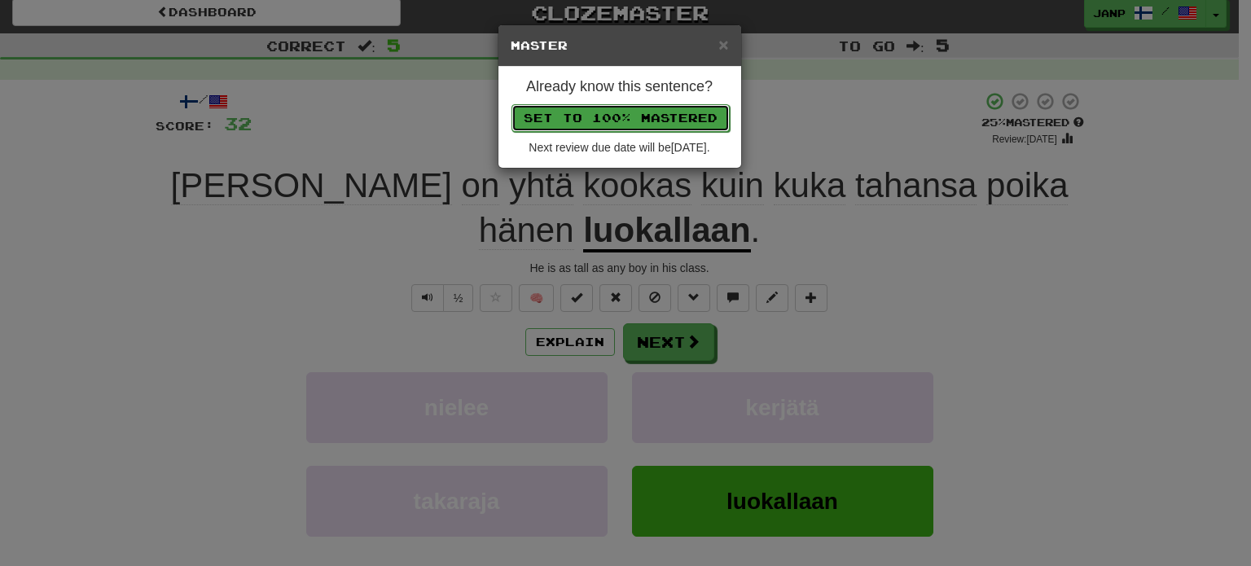
click at [616, 117] on button "Set to 100% Mastered" at bounding box center [620, 118] width 218 height 28
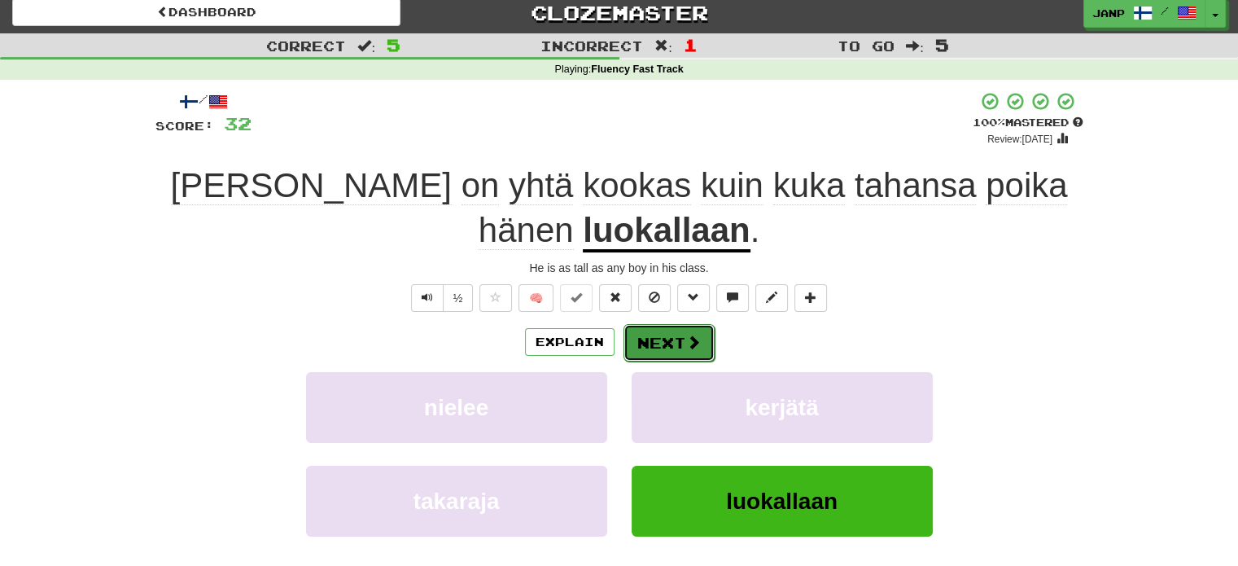
click at [666, 338] on button "Next" at bounding box center [669, 342] width 91 height 37
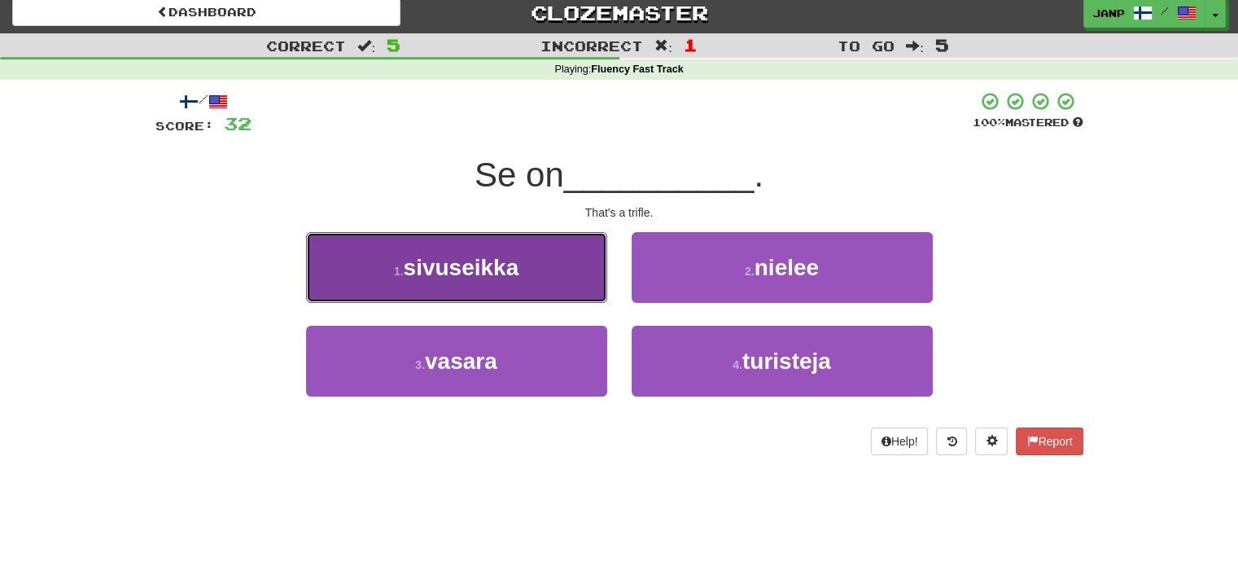
click at [554, 275] on button "1 . sivuseikka" at bounding box center [456, 267] width 301 height 71
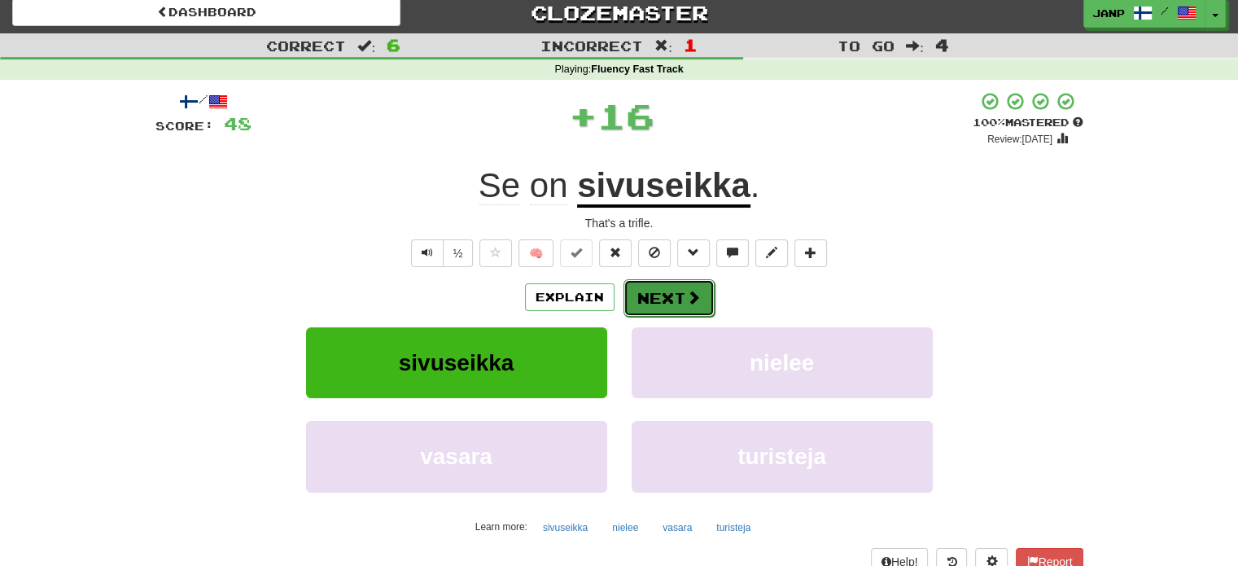
click at [645, 283] on button "Next" at bounding box center [669, 297] width 91 height 37
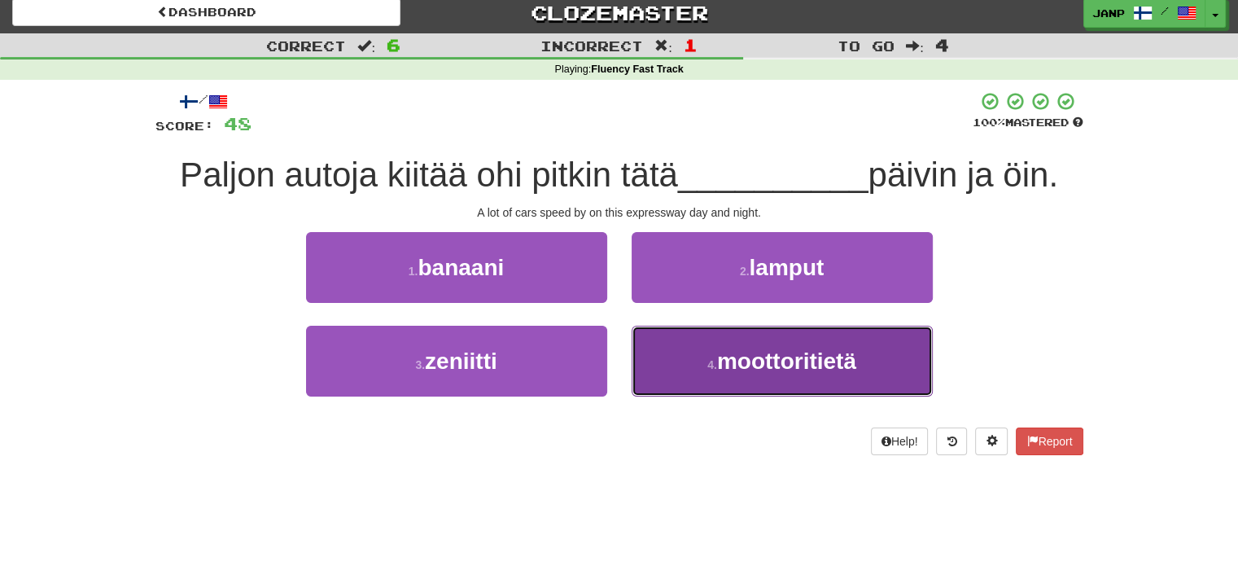
click at [700, 364] on button "4 . moottoritietä" at bounding box center [782, 361] width 301 height 71
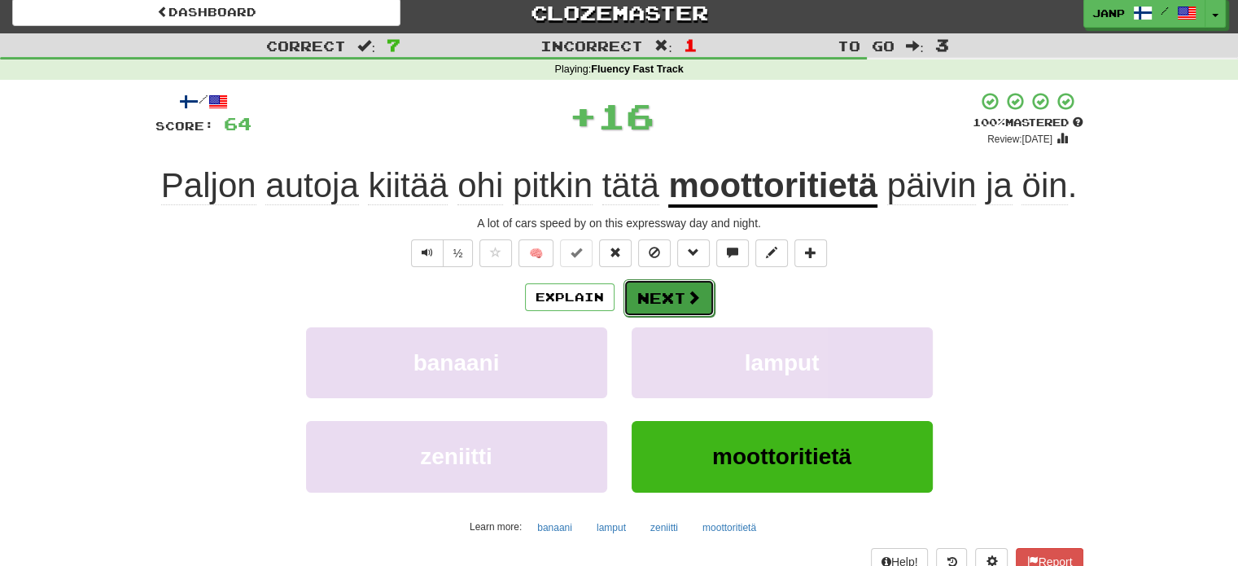
click at [686, 305] on span at bounding box center [693, 297] width 15 height 15
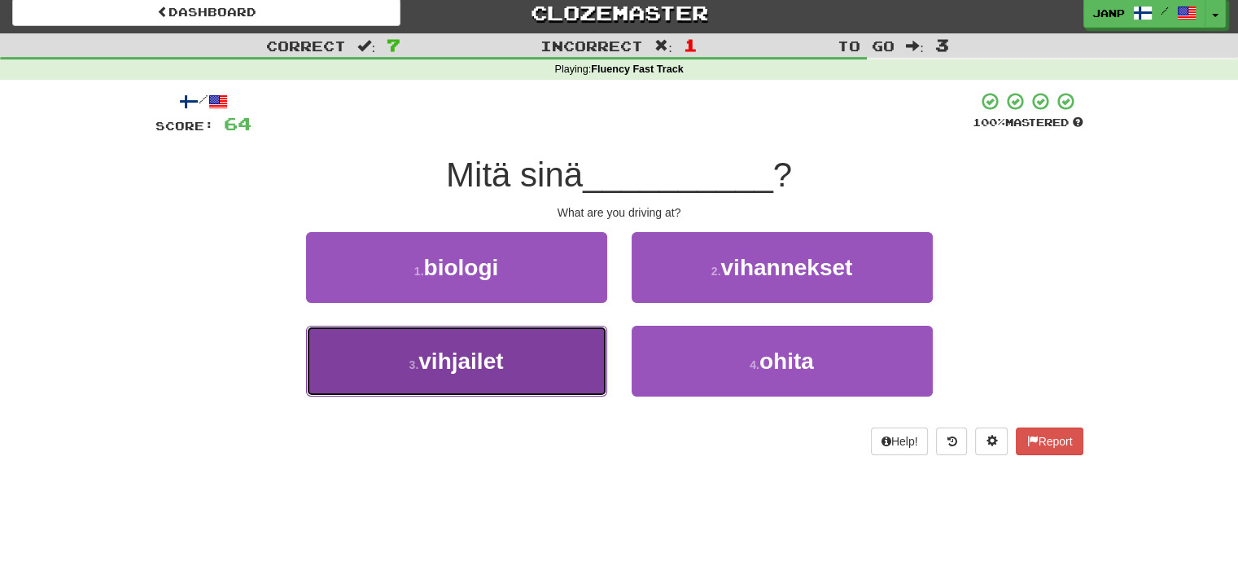
click at [546, 356] on button "3 . vihjailet" at bounding box center [456, 361] width 301 height 71
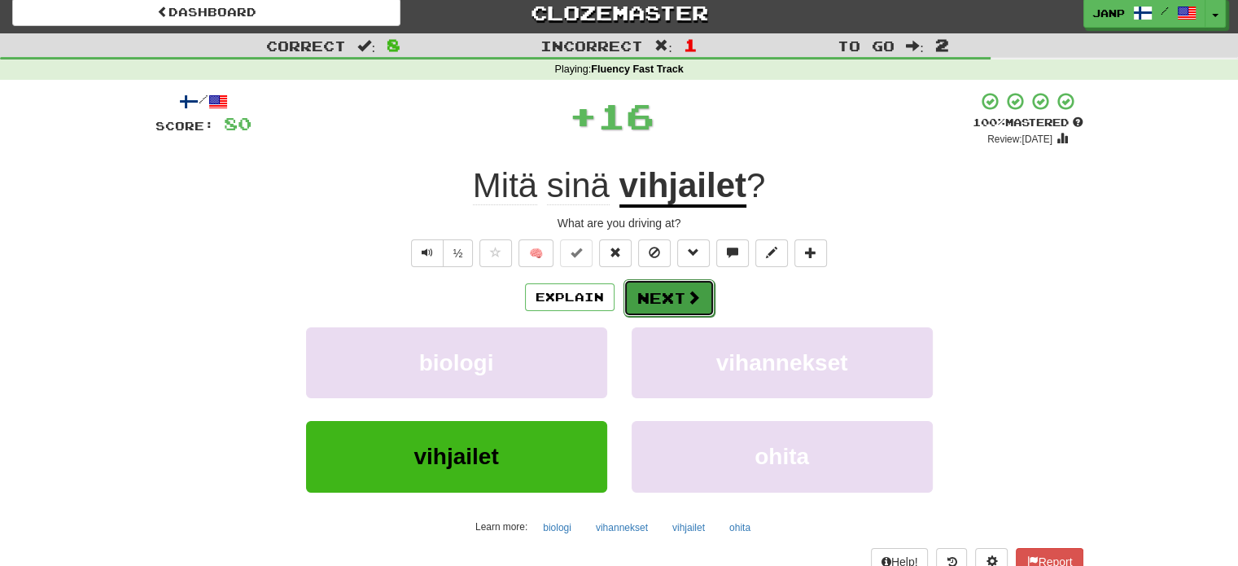
click at [660, 300] on button "Next" at bounding box center [669, 297] width 91 height 37
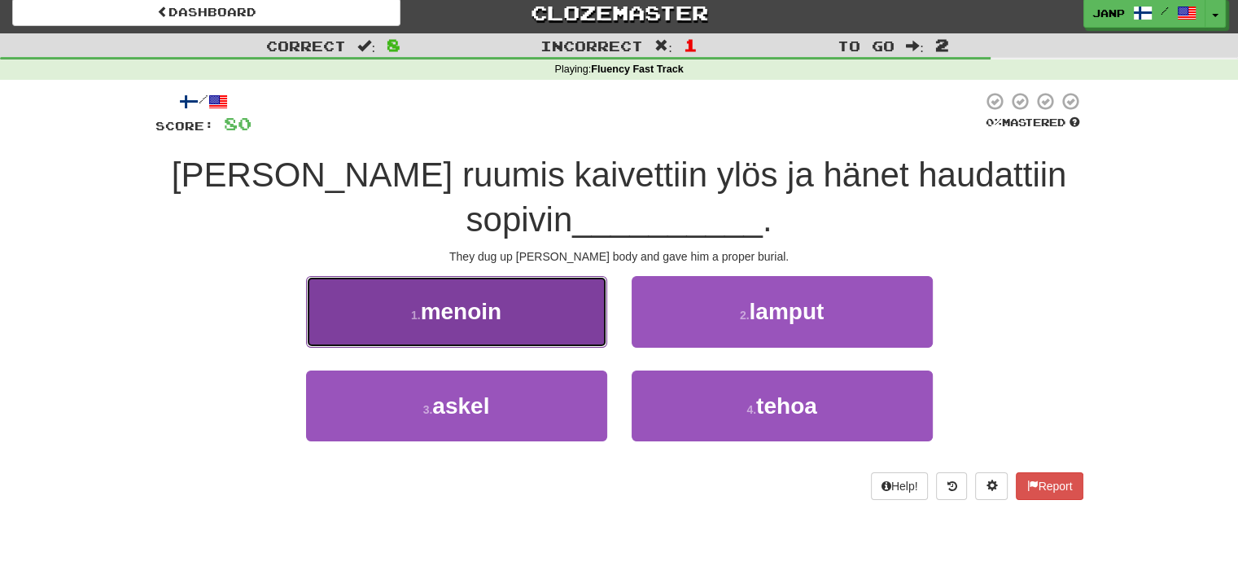
click at [574, 322] on button "1 . menoin" at bounding box center [456, 311] width 301 height 71
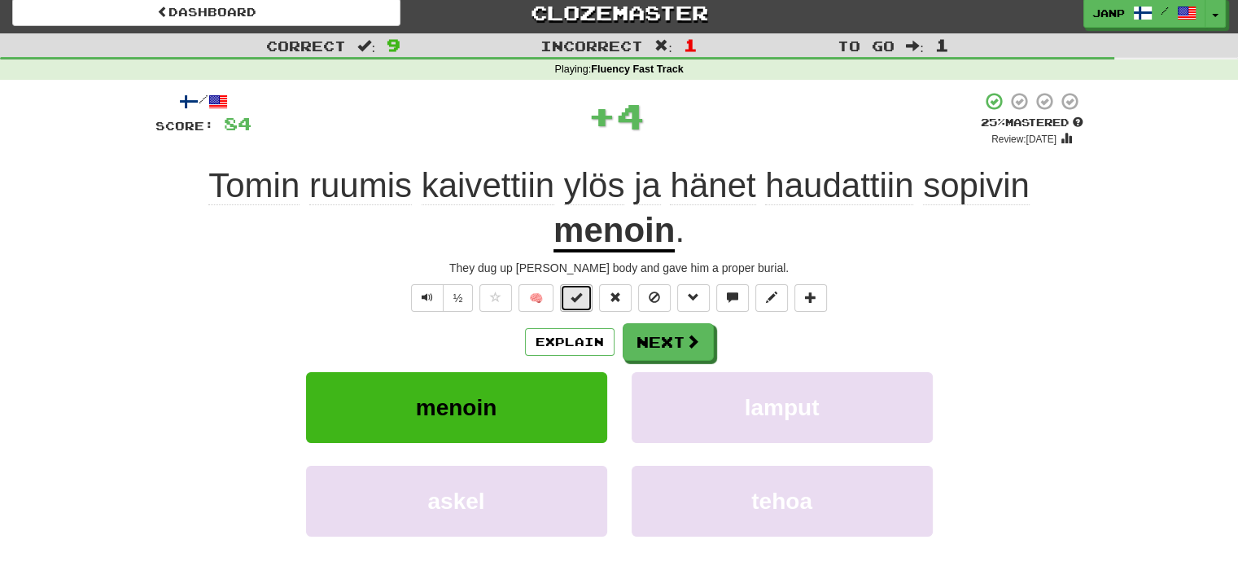
click at [580, 293] on span at bounding box center [576, 297] width 11 height 11
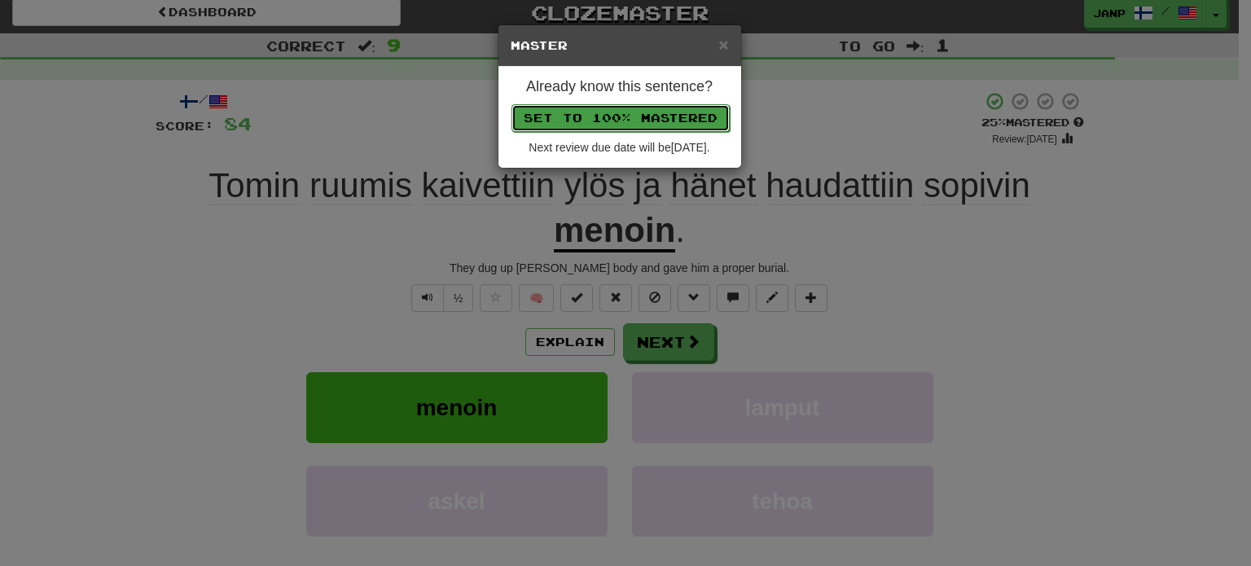
click at [594, 123] on button "Set to 100% Mastered" at bounding box center [620, 118] width 218 height 28
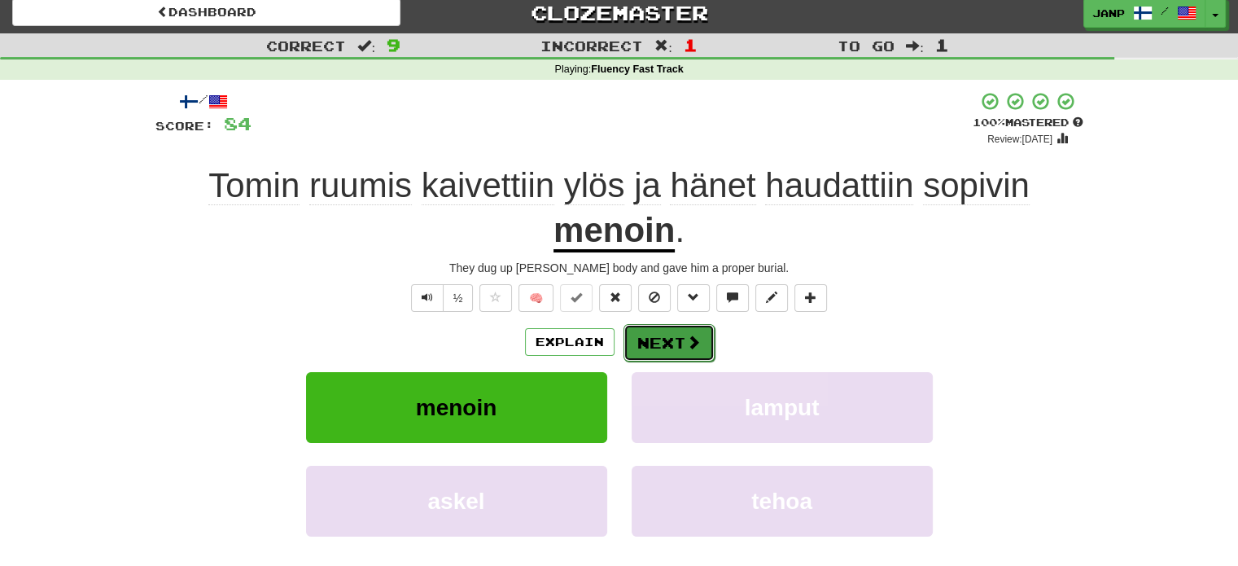
click at [654, 332] on button "Next" at bounding box center [669, 342] width 91 height 37
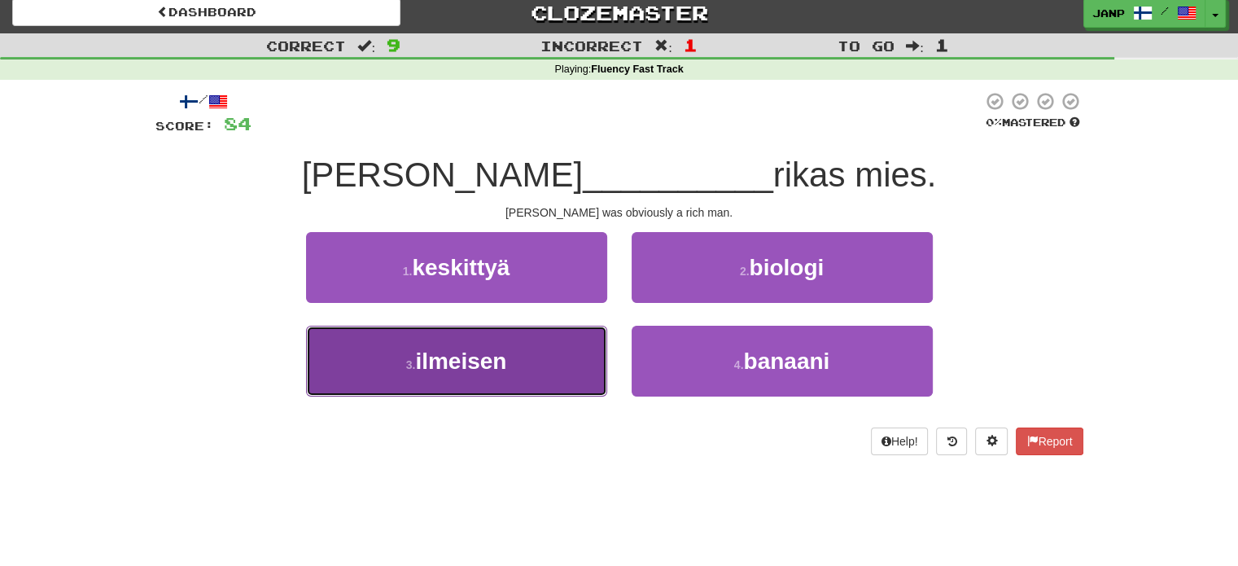
click at [555, 353] on button "3 . ilmeisen" at bounding box center [456, 361] width 301 height 71
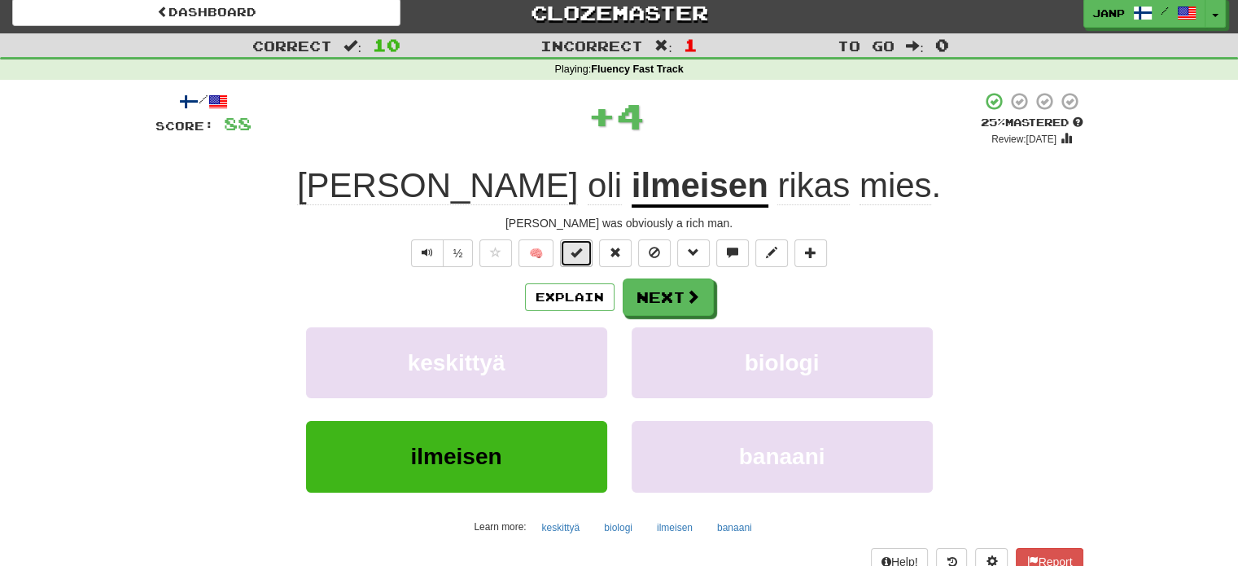
click at [575, 253] on span at bounding box center [576, 252] width 11 height 11
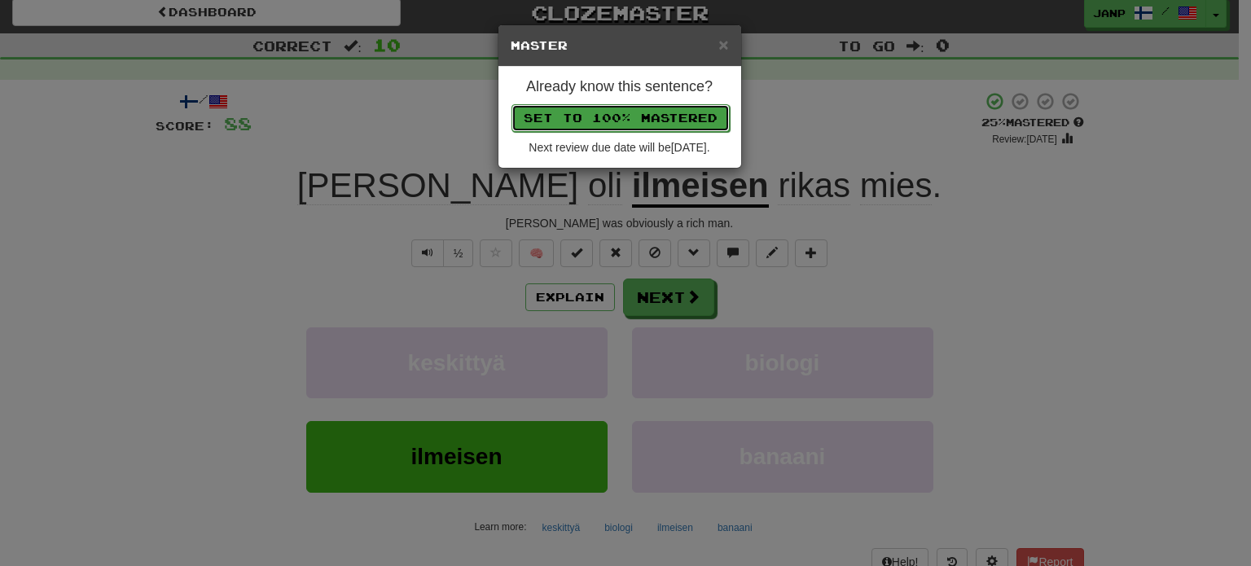
click at [601, 120] on button "Set to 100% Mastered" at bounding box center [620, 118] width 218 height 28
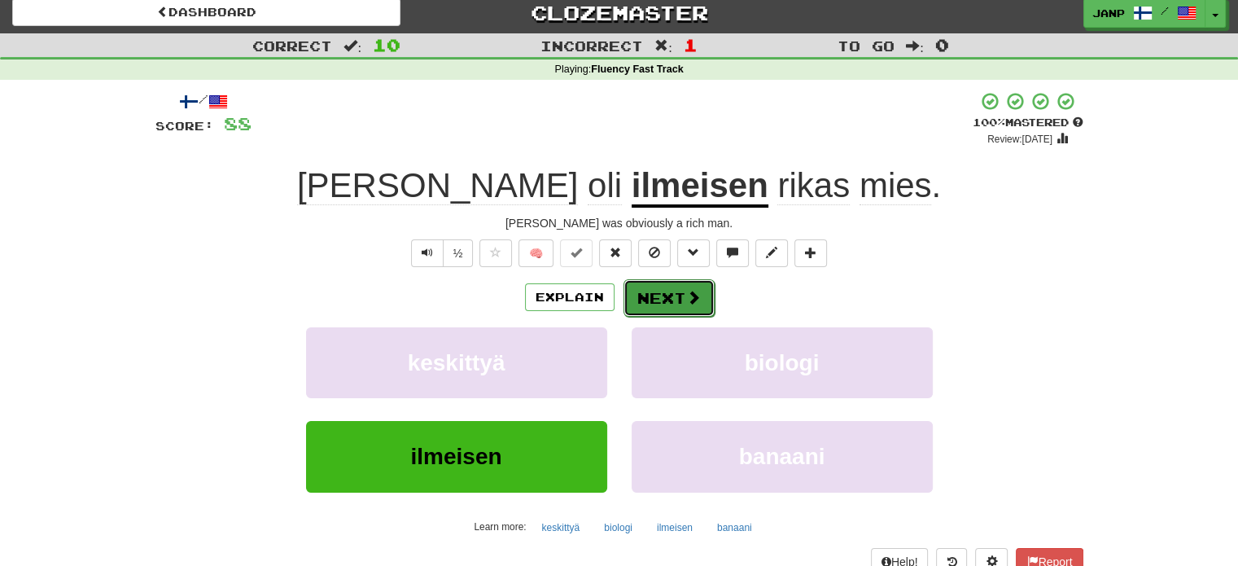
click at [660, 293] on button "Next" at bounding box center [669, 297] width 91 height 37
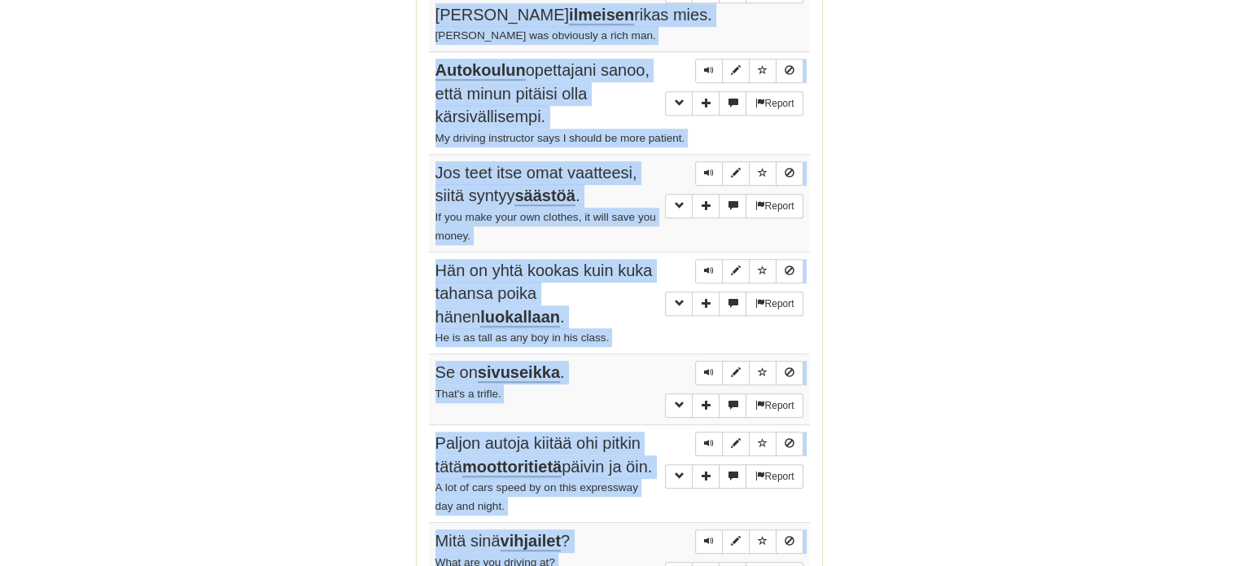
scroll to position [1247, 0]
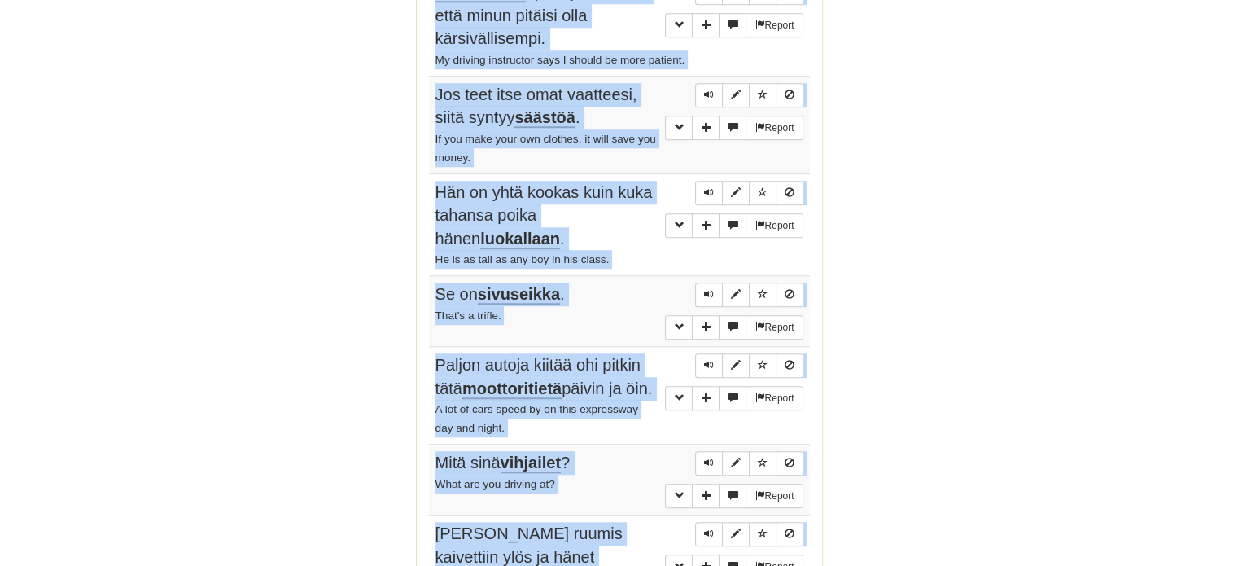
drag, startPoint x: 431, startPoint y: 309, endPoint x: 728, endPoint y: 521, distance: 365.4
click at [728, 521] on tbody "Report Tomin auto on pysäköity tuonne. [PERSON_NAME] car's parked over there. R…" at bounding box center [619, 122] width 381 height 989
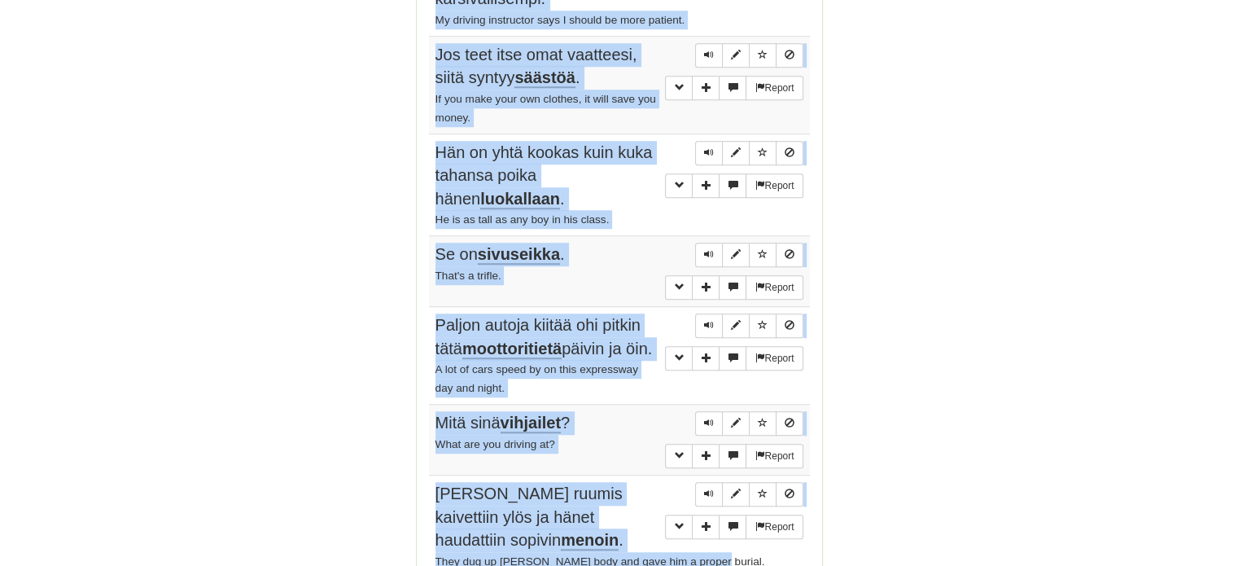
scroll to position [1573, 0]
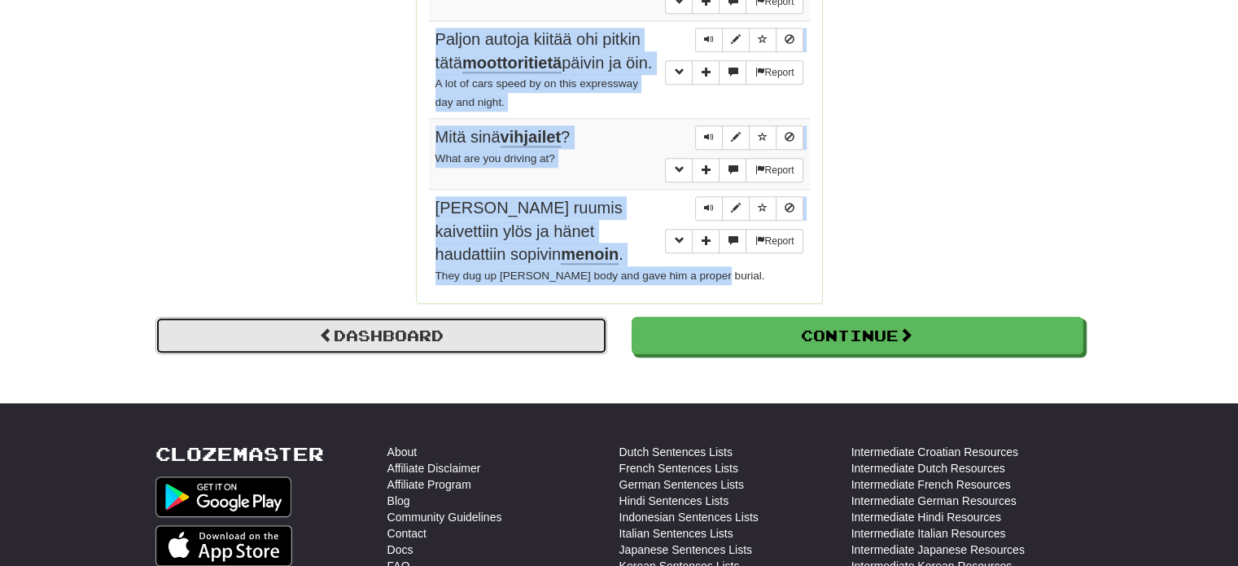
click at [357, 317] on link "Dashboard" at bounding box center [382, 335] width 452 height 37
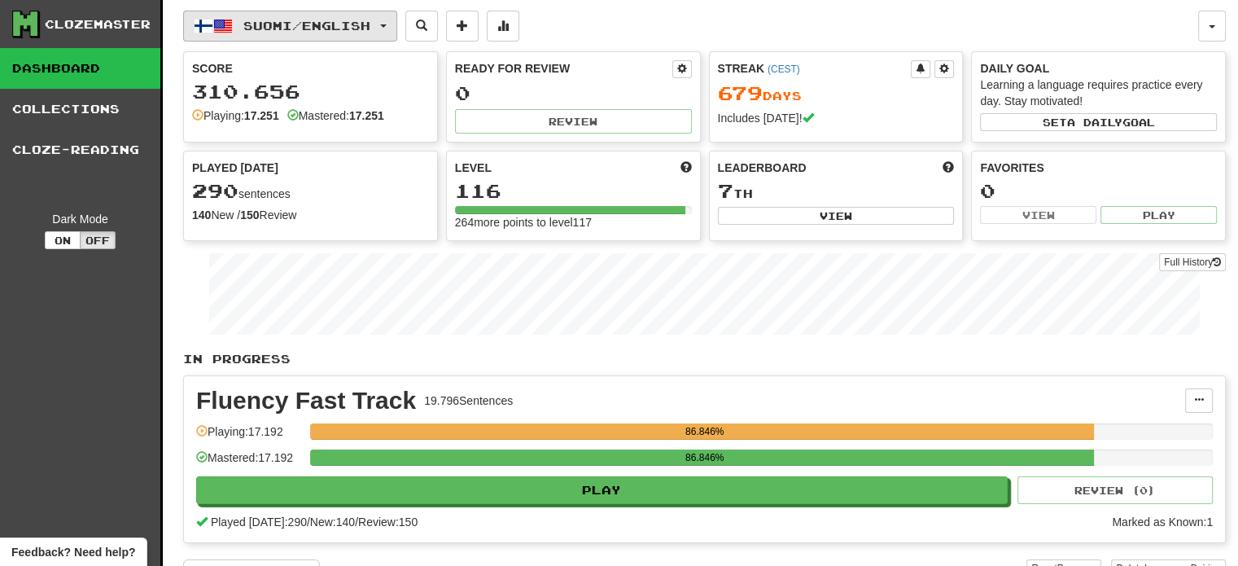
click at [276, 28] on span "Suomi / English" at bounding box center [306, 26] width 127 height 14
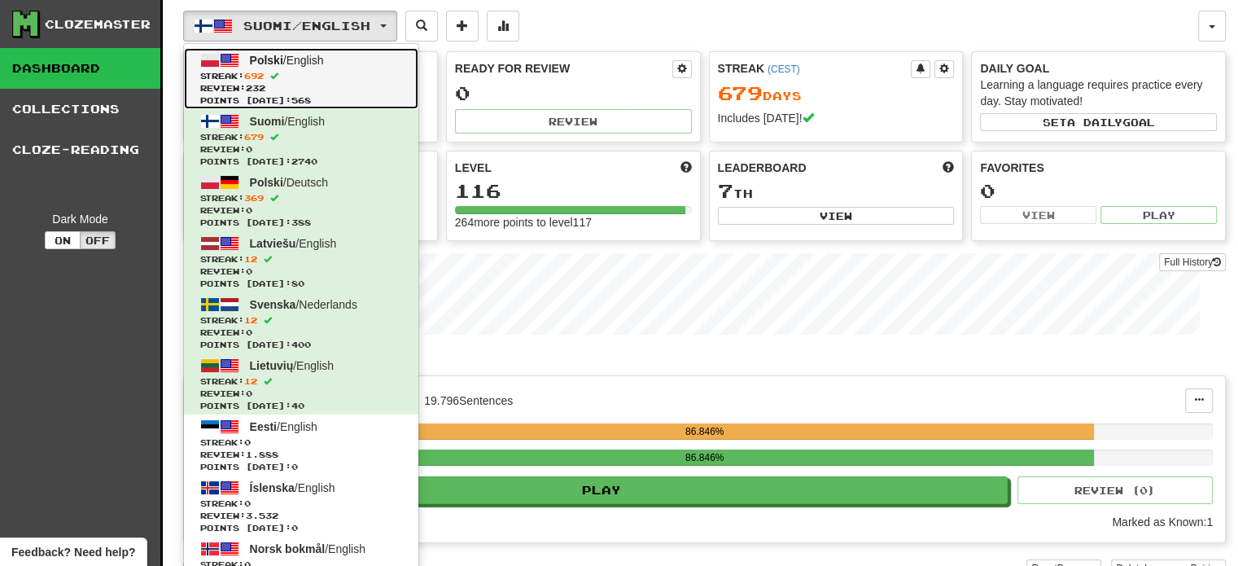
click at [275, 85] on span "Review: 232" at bounding box center [301, 88] width 202 height 12
